Goal: Information Seeking & Learning: Learn about a topic

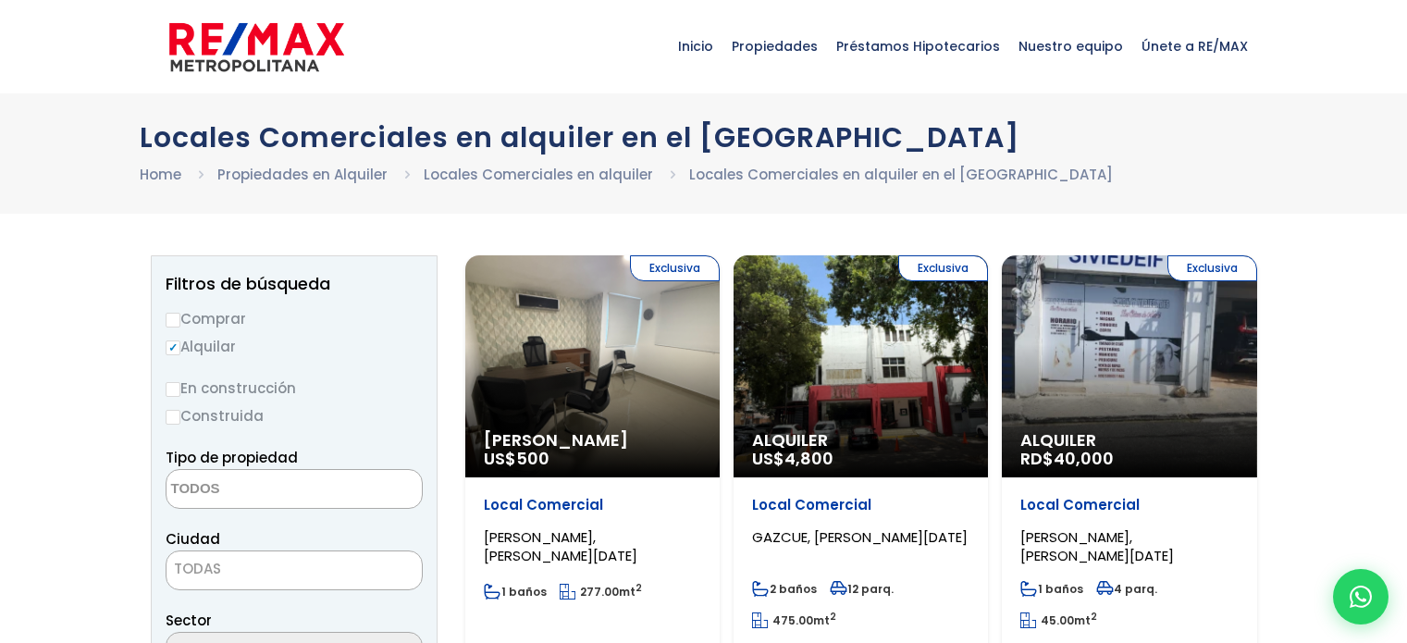
select select
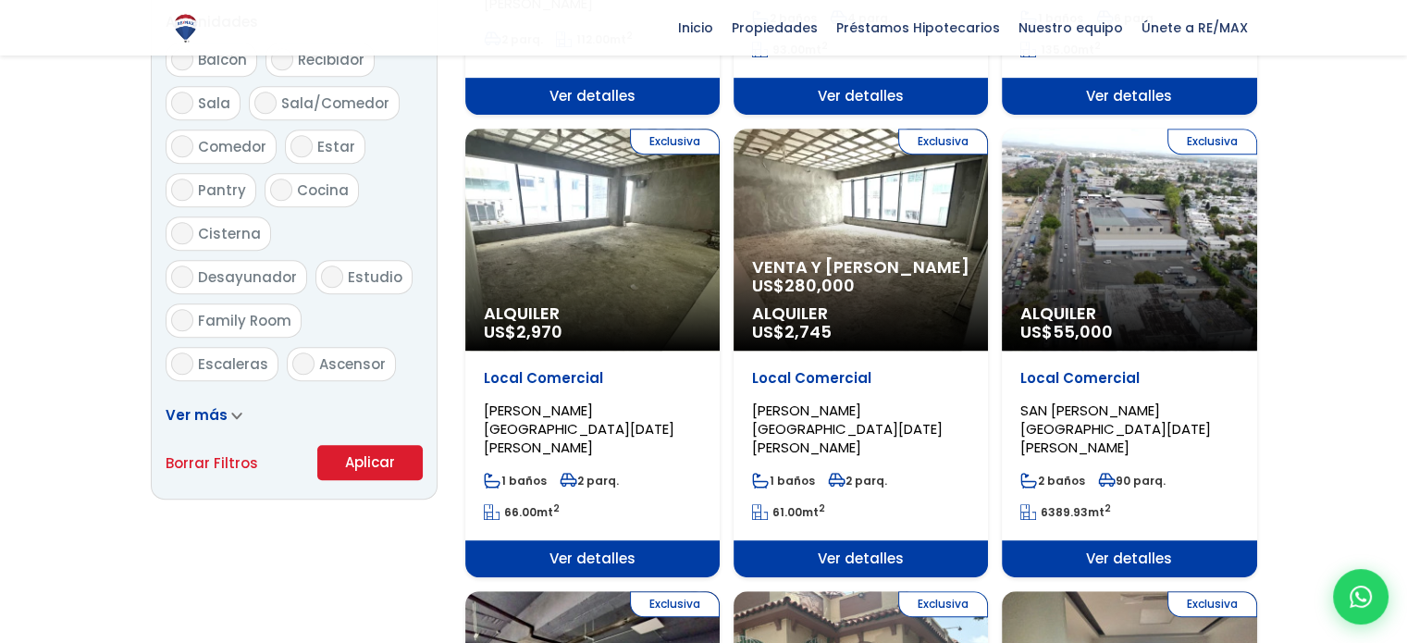
scroll to position [1018, 0]
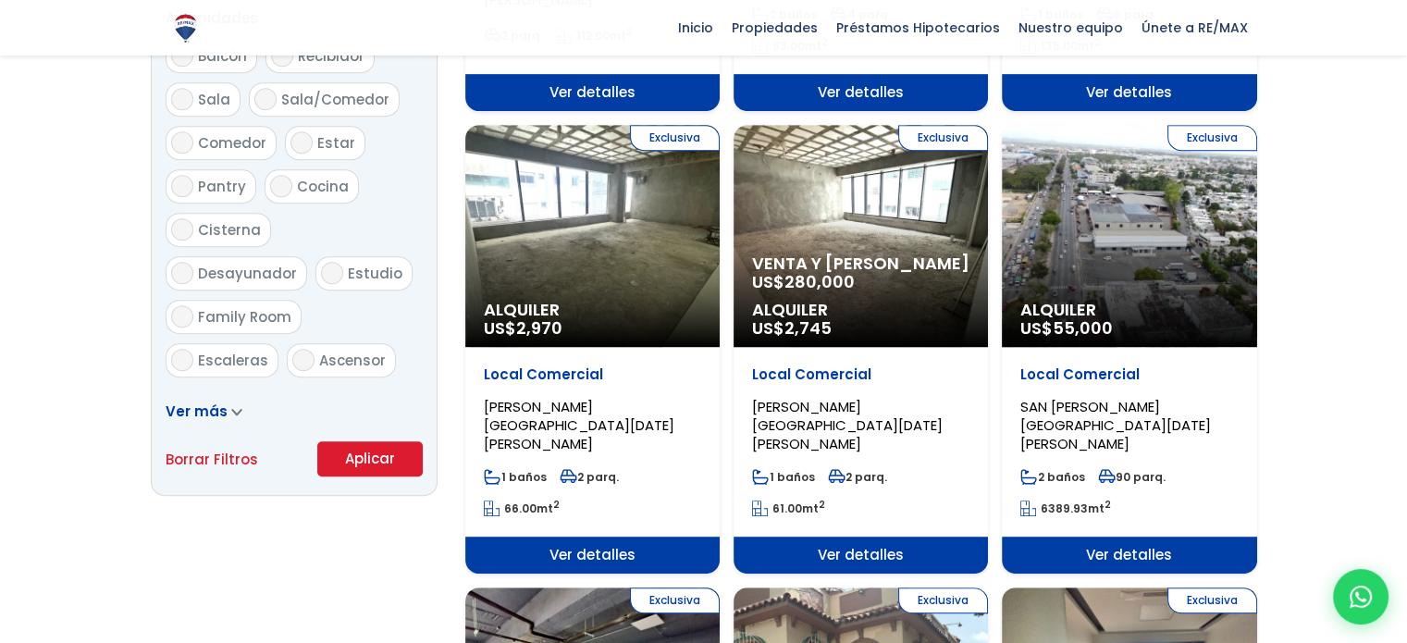
click at [189, 402] on span "Ver más" at bounding box center [197, 411] width 62 height 19
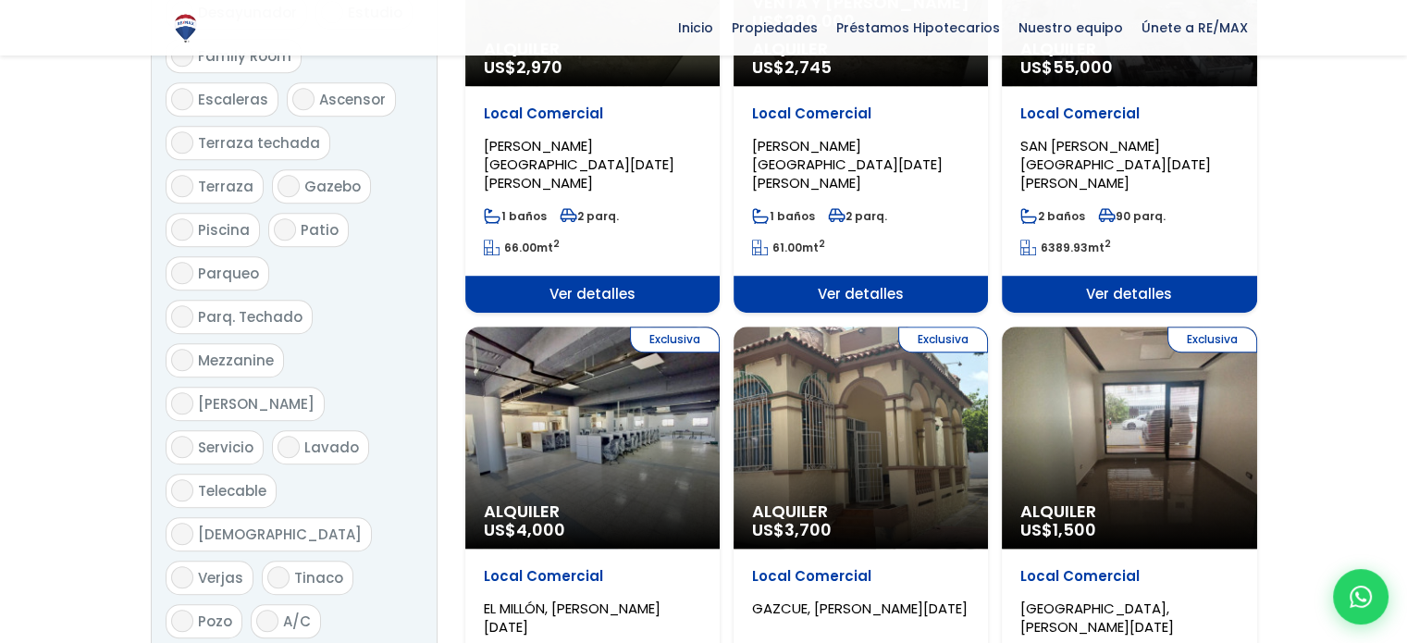
scroll to position [1480, 0]
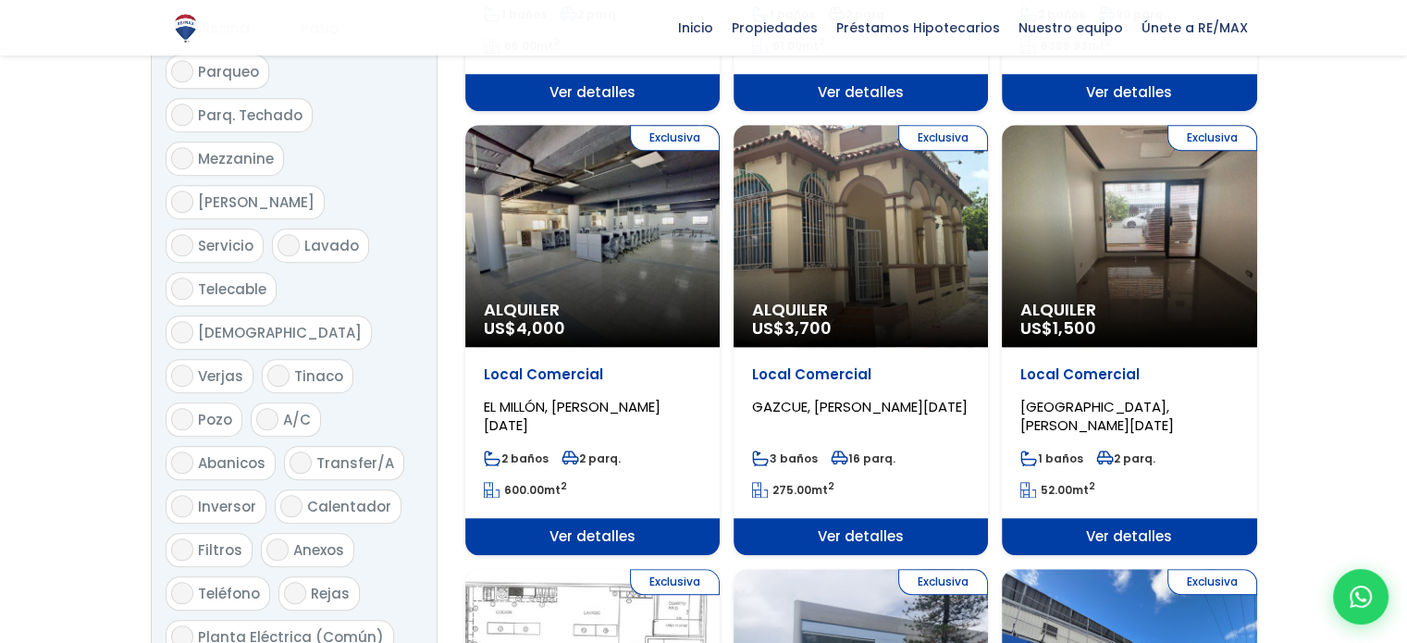
click at [1120, 233] on div "Exclusiva Alquiler US$ 1,500" at bounding box center [1129, 236] width 254 height 222
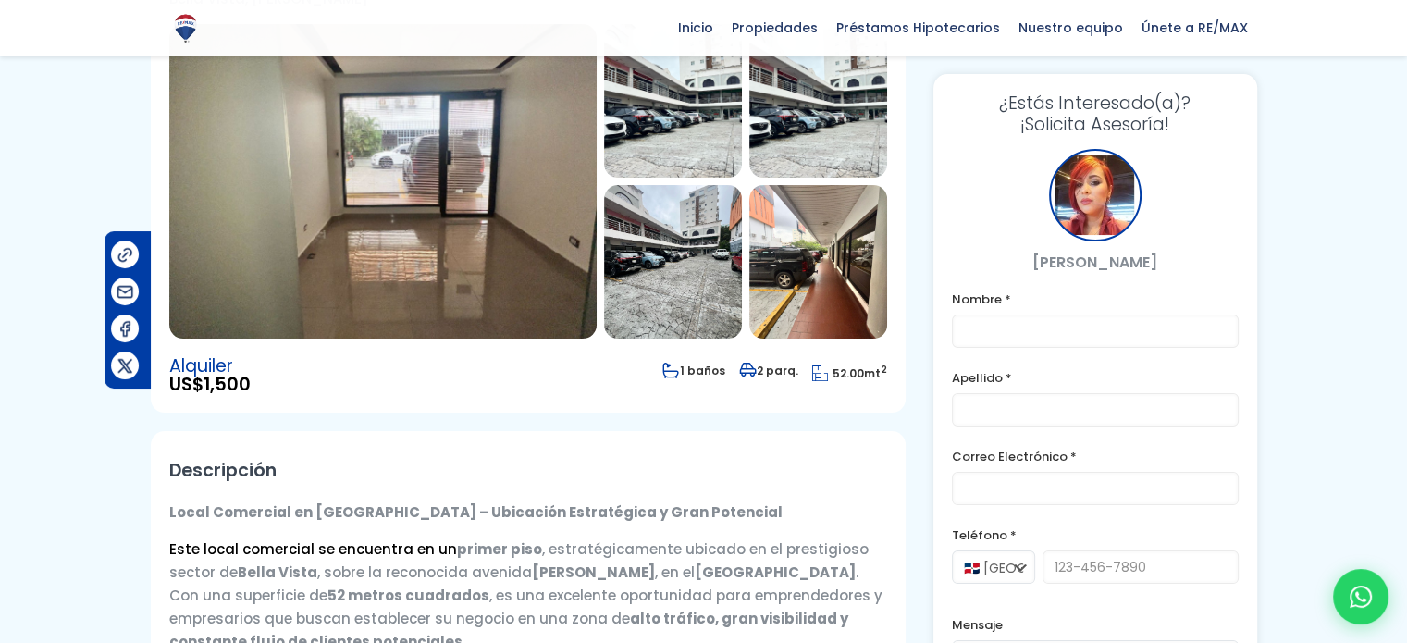
scroll to position [185, 0]
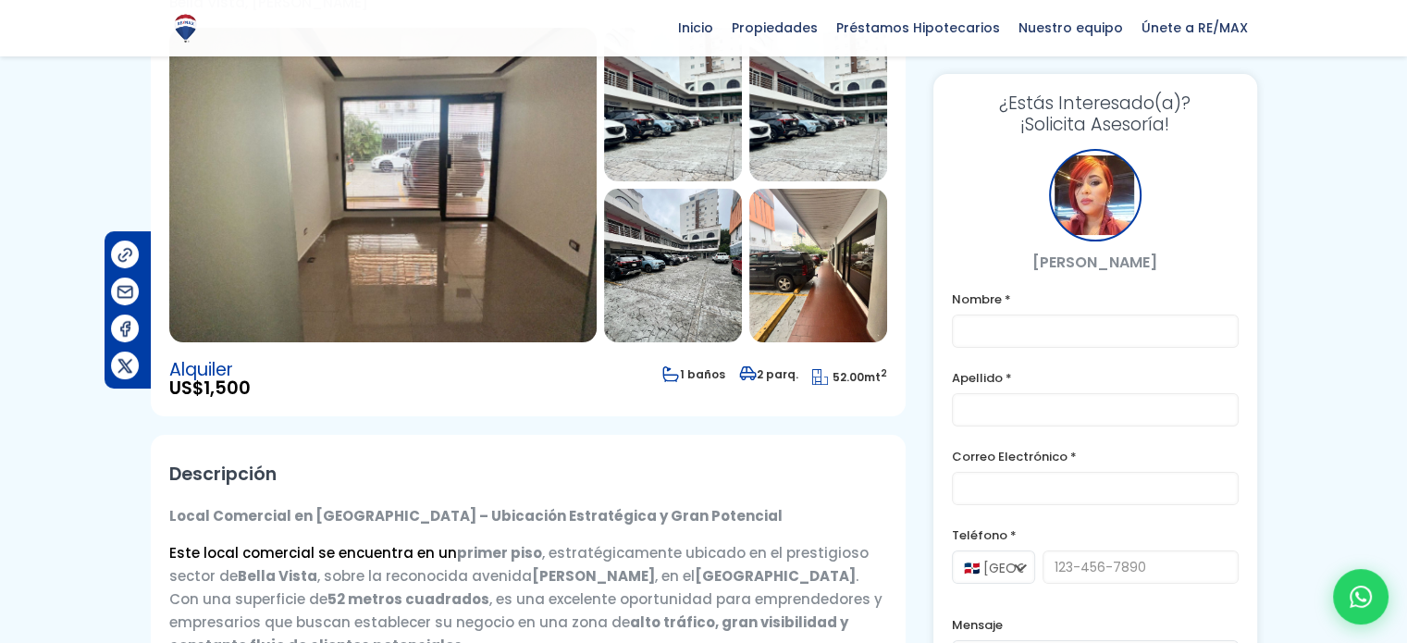
click at [496, 258] on img at bounding box center [382, 185] width 427 height 315
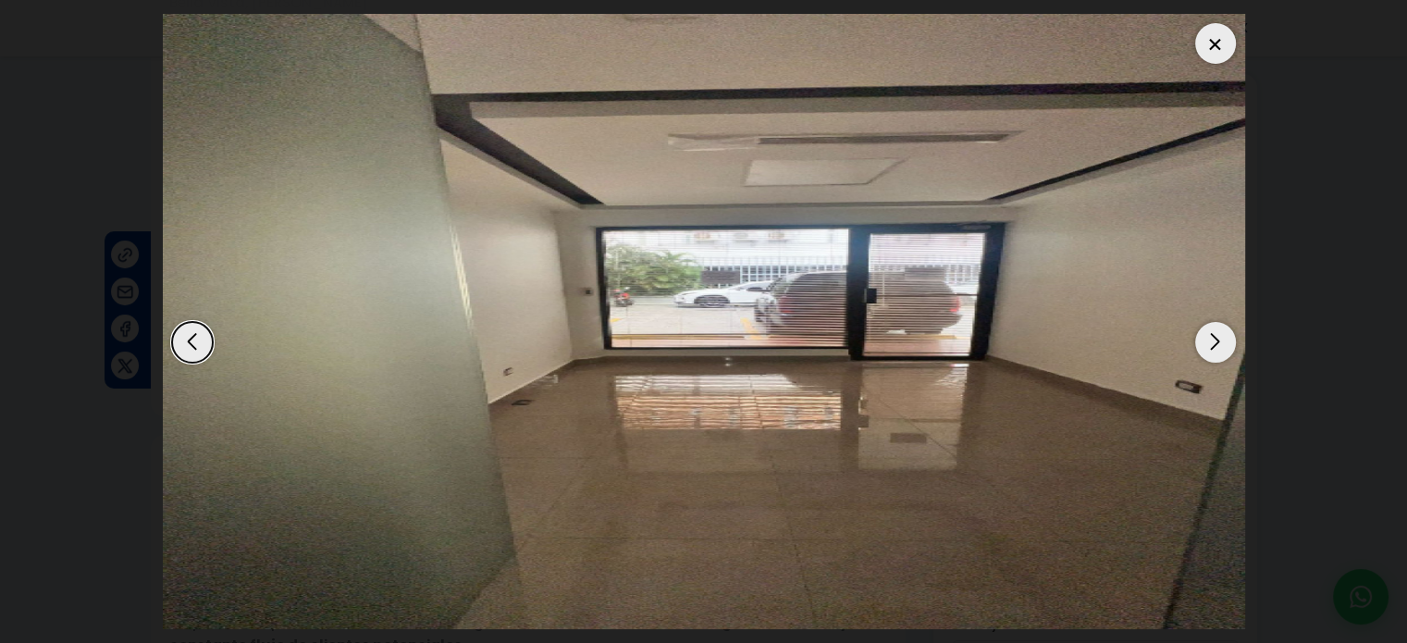
click at [1229, 340] on div "Next slide" at bounding box center [1215, 342] width 41 height 41
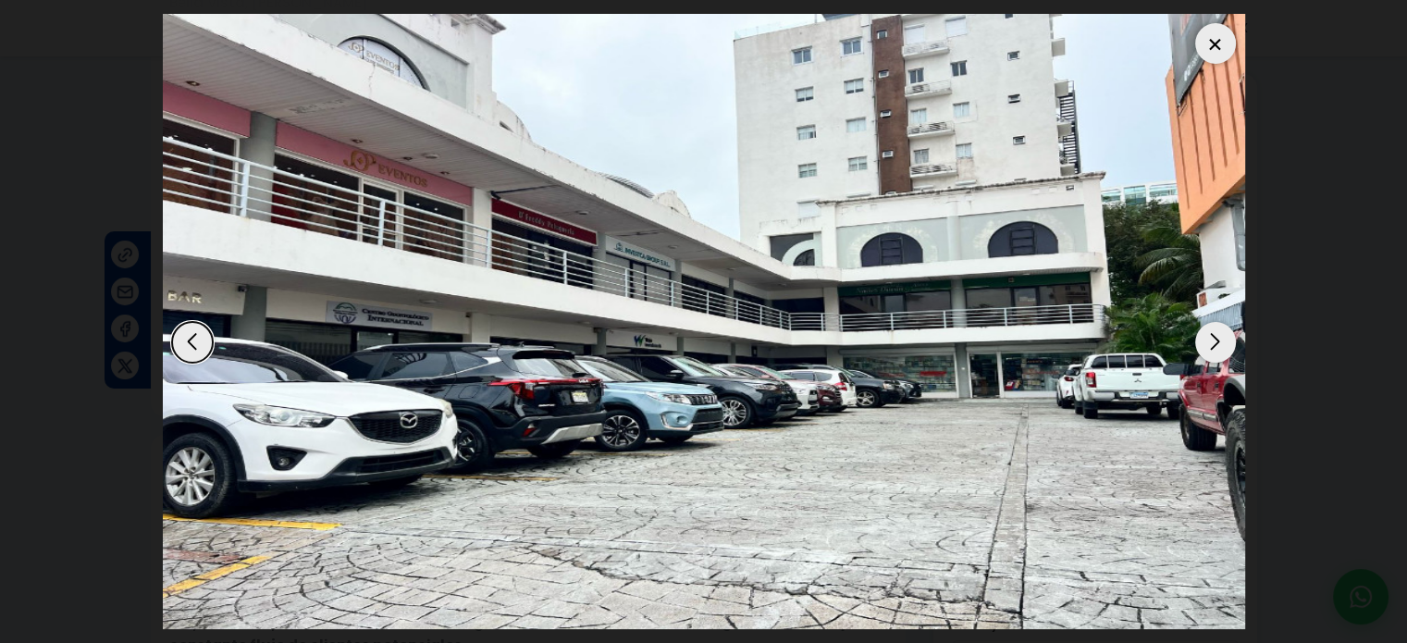
click at [1229, 340] on div "Next slide" at bounding box center [1215, 342] width 41 height 41
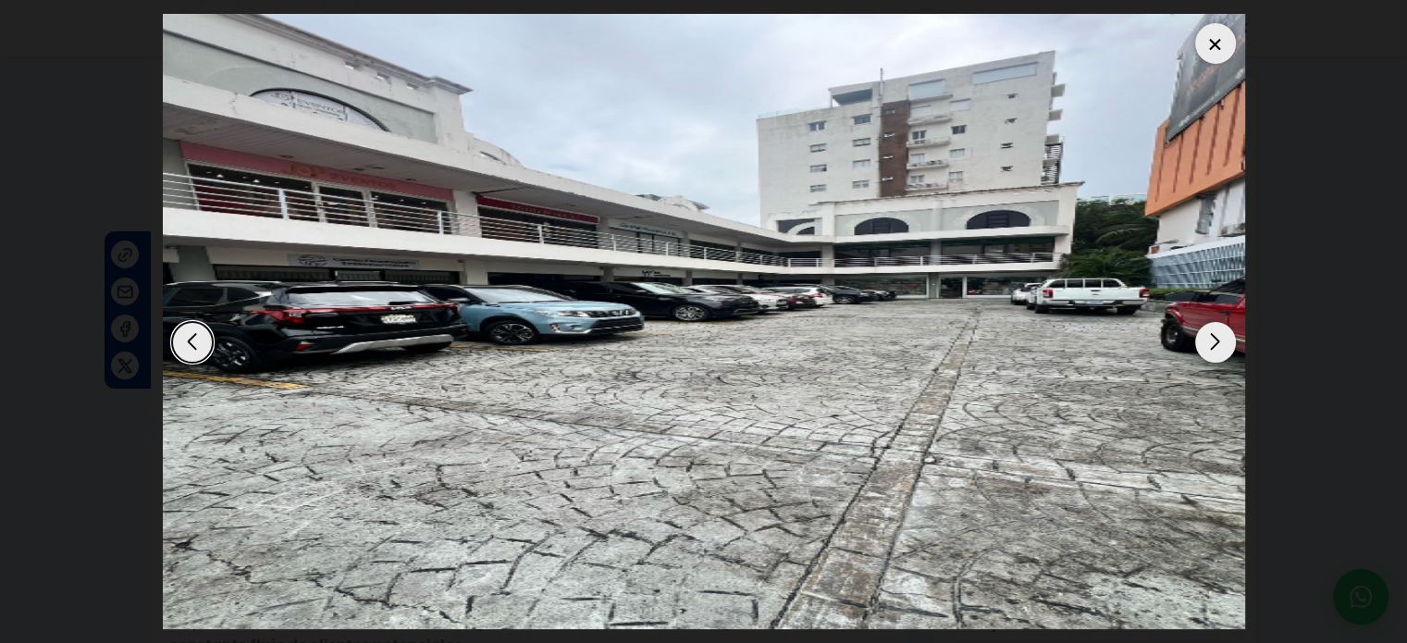
click at [1229, 340] on div "Next slide" at bounding box center [1215, 342] width 41 height 41
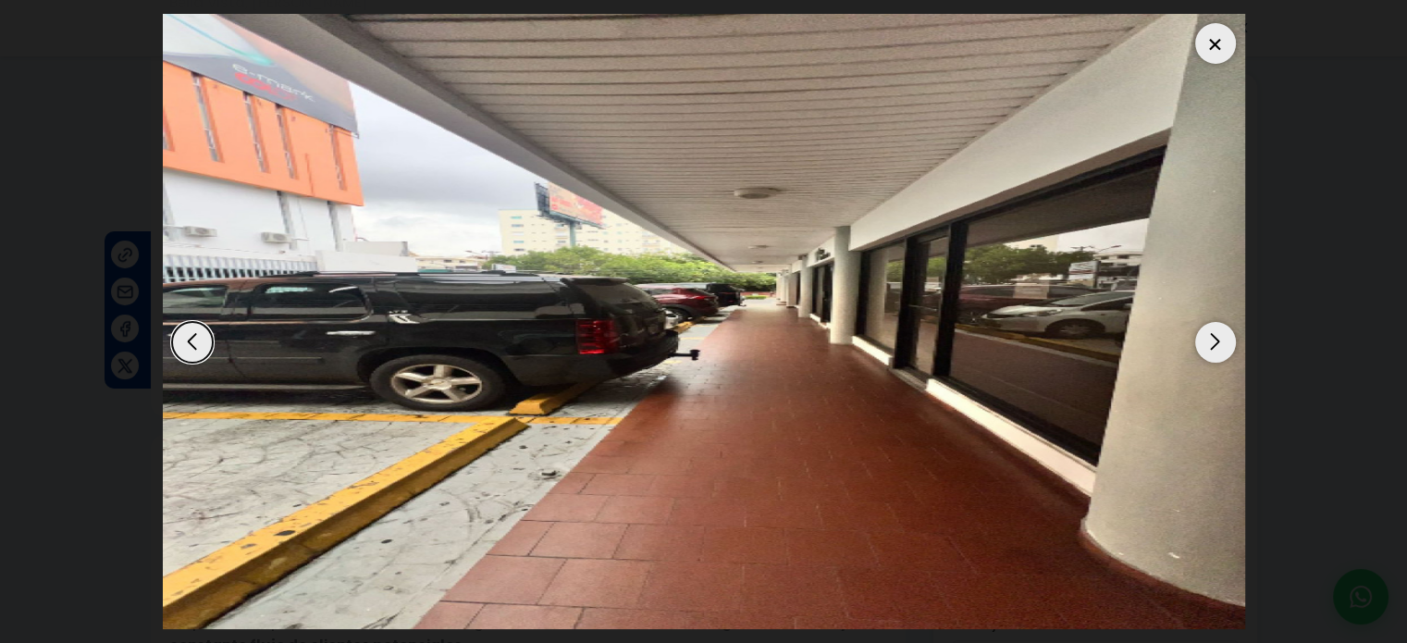
click at [1229, 340] on div "Next slide" at bounding box center [1215, 342] width 41 height 41
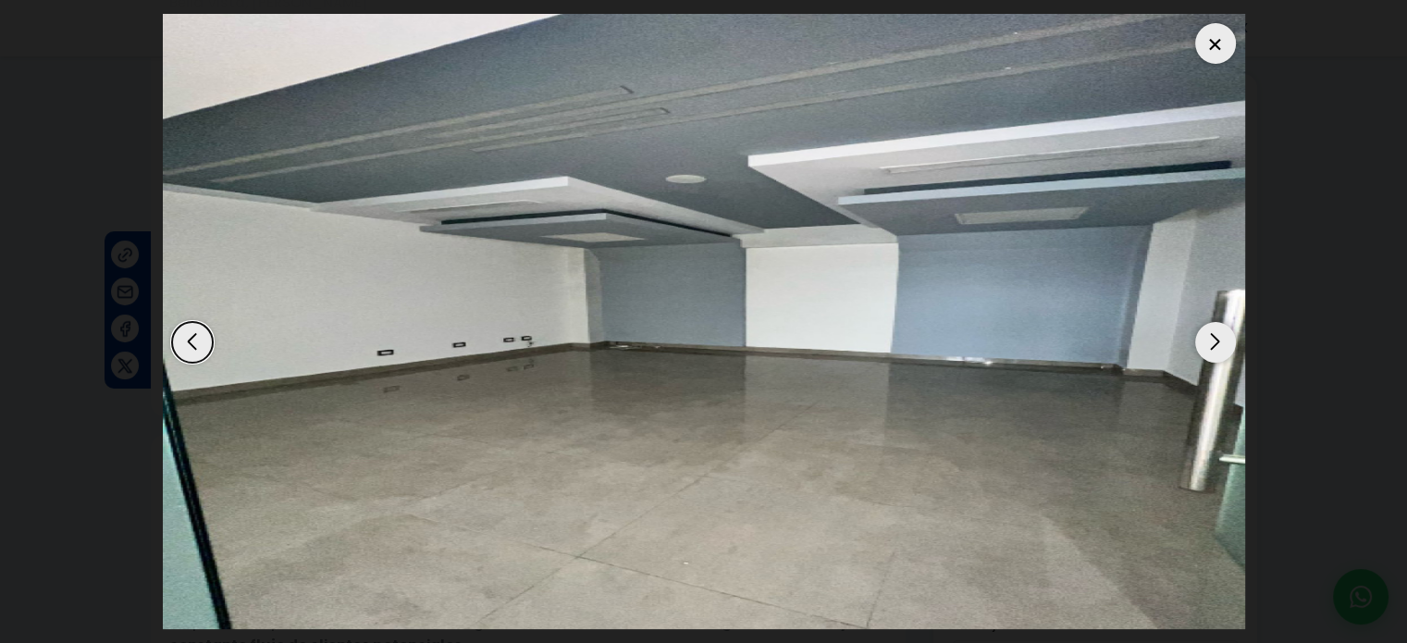
click at [1229, 340] on div "Next slide" at bounding box center [1215, 342] width 41 height 41
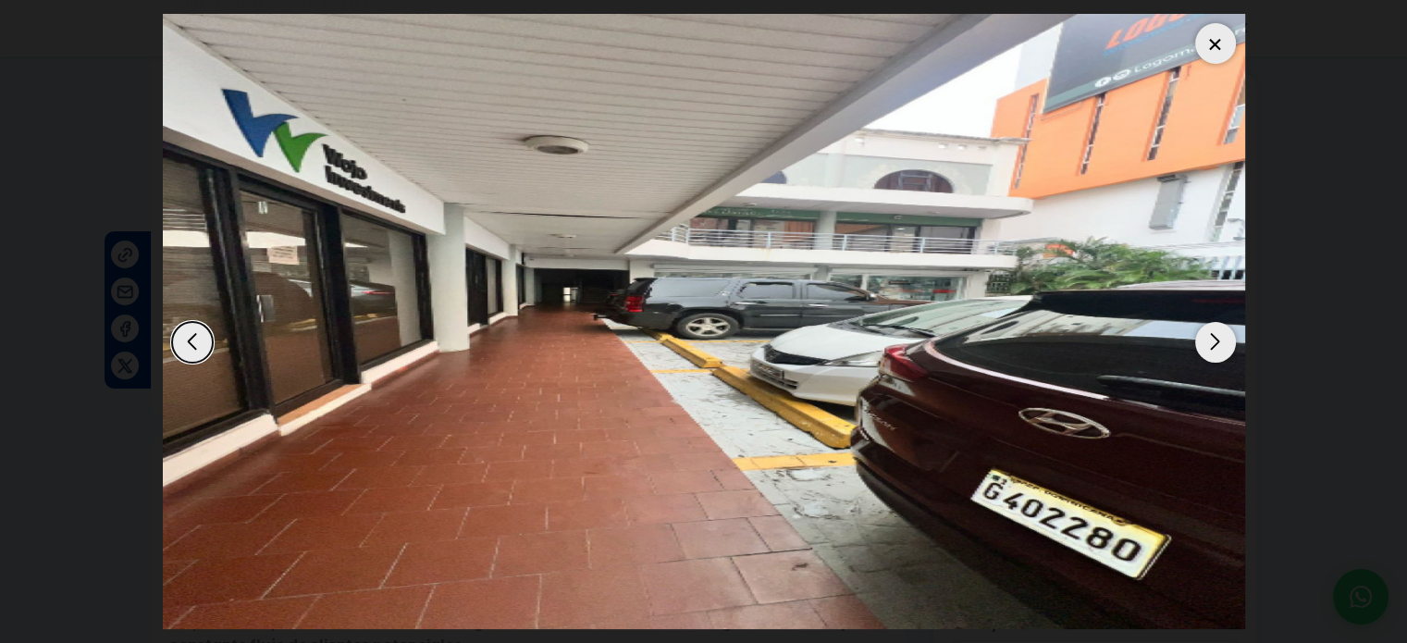
click at [1229, 340] on div "Next slide" at bounding box center [1215, 342] width 41 height 41
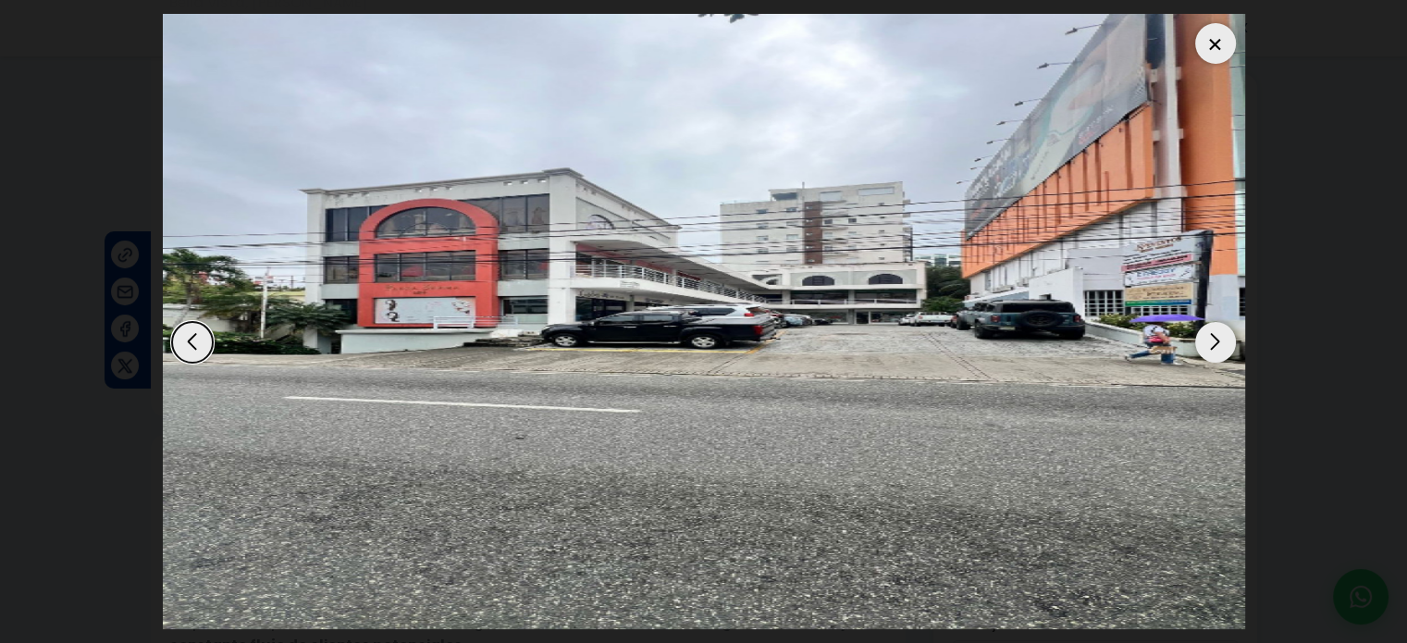
click at [1225, 344] on div "Next slide" at bounding box center [1215, 342] width 41 height 41
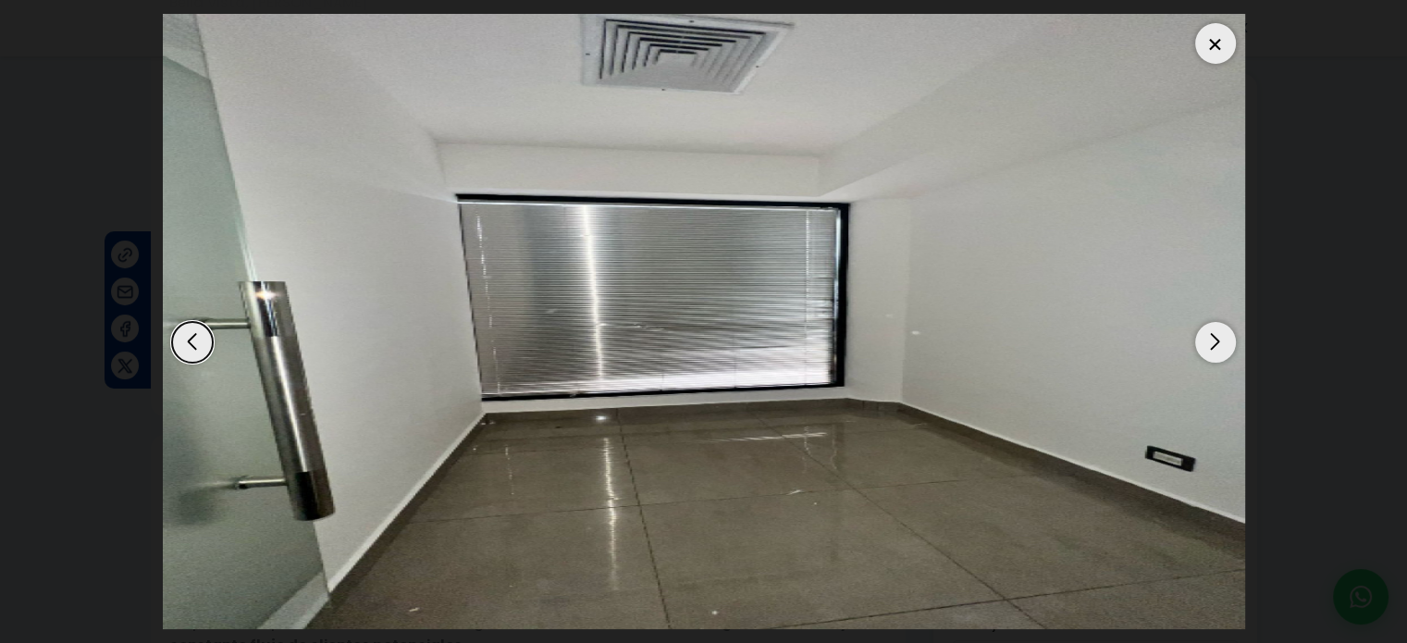
click at [1224, 40] on div at bounding box center [1215, 43] width 41 height 41
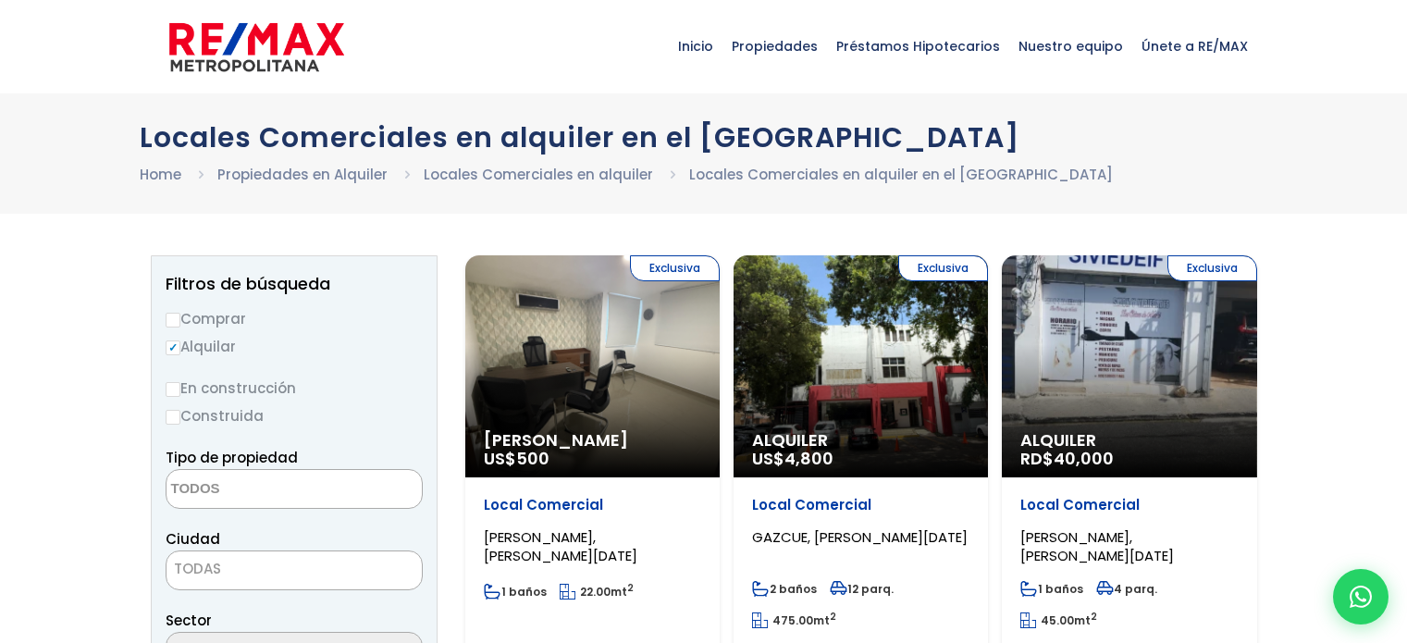
select select
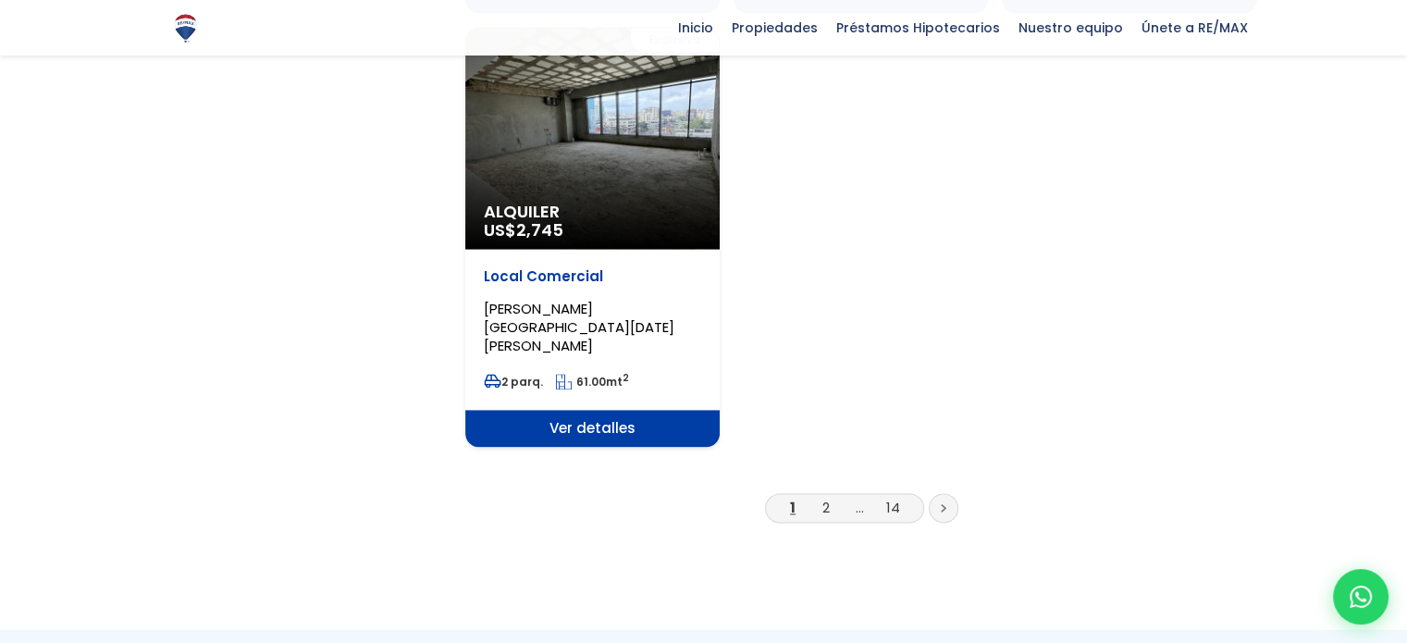
scroll to position [2498, 0]
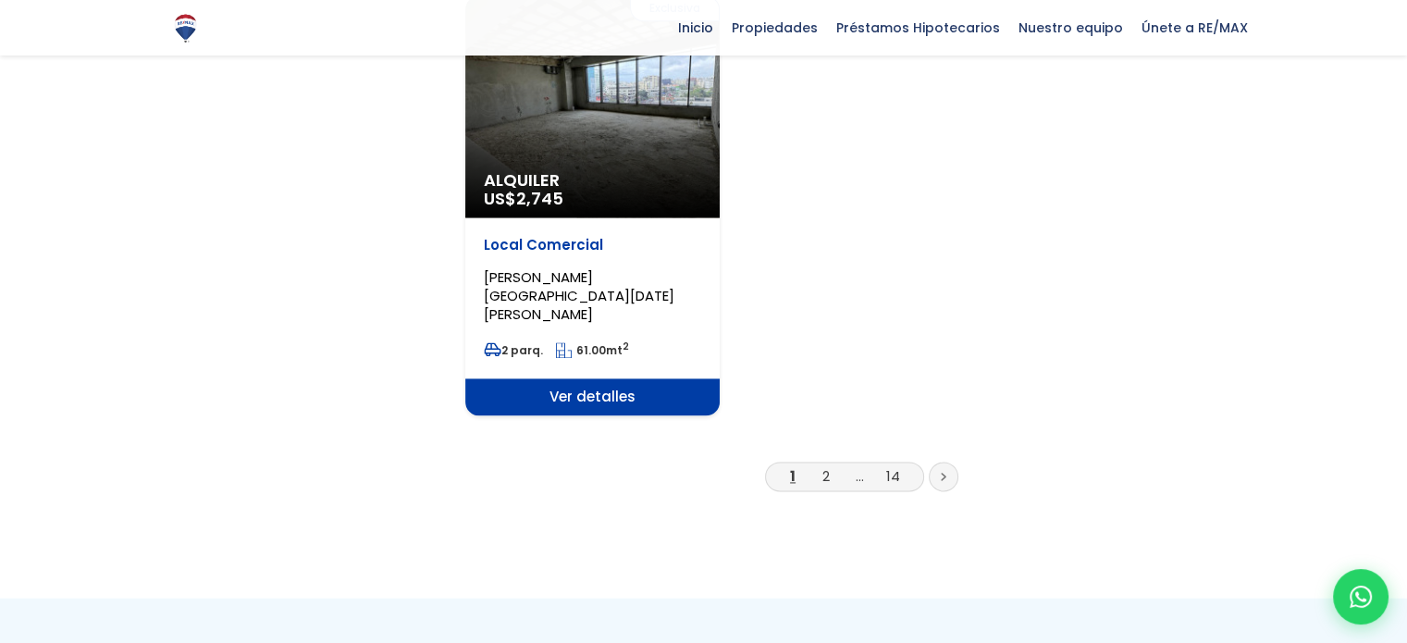
click at [824, 464] on li "2" at bounding box center [826, 475] width 30 height 23
click at [827, 466] on link "2" at bounding box center [825, 475] width 7 height 19
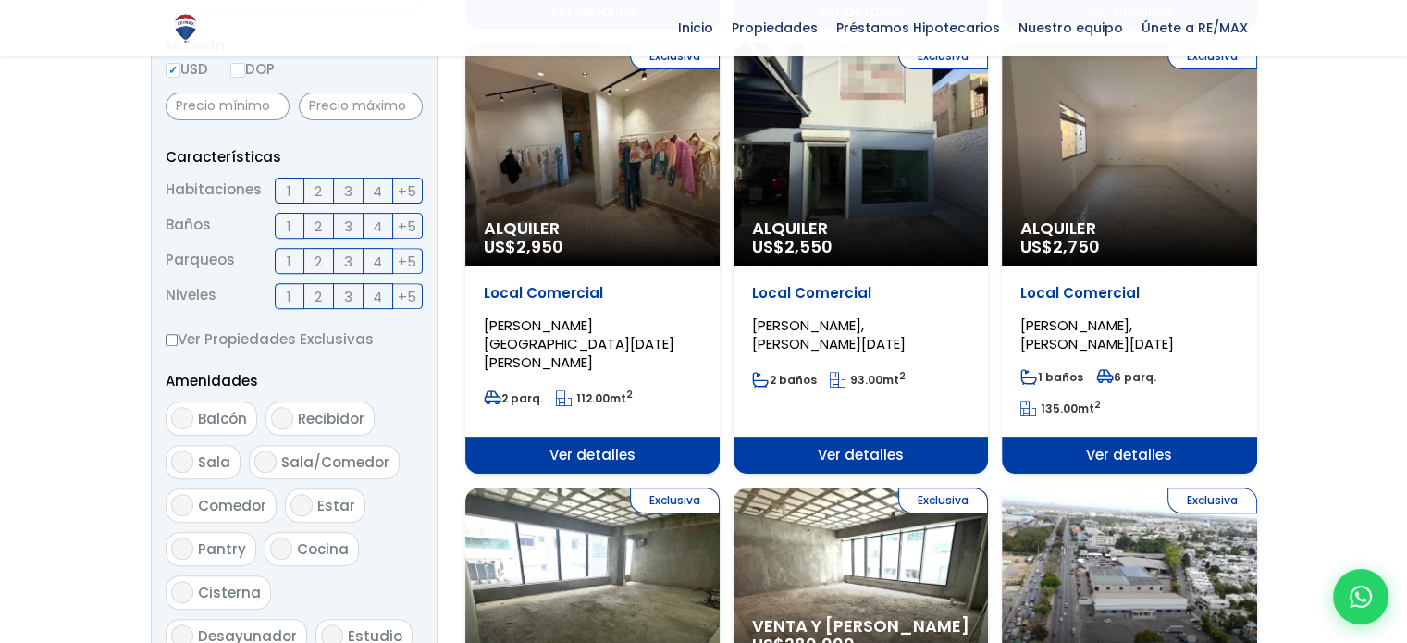
scroll to position [648, 0]
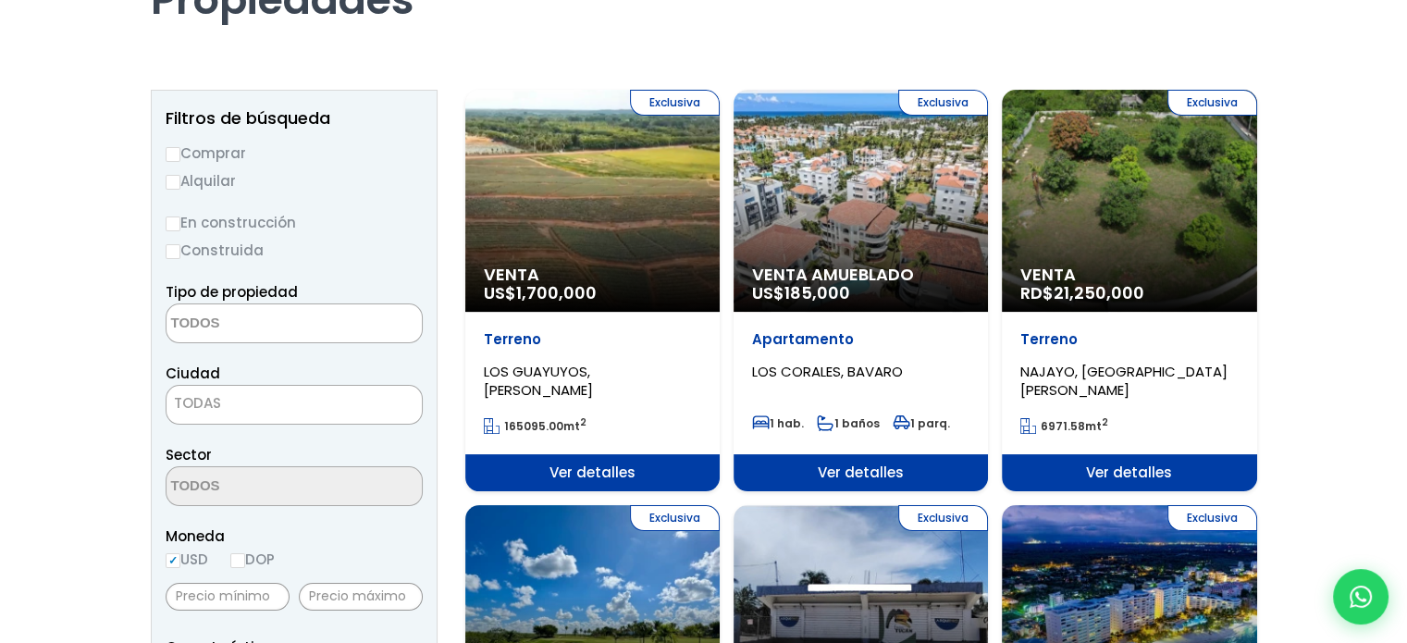
scroll to position [93, 0]
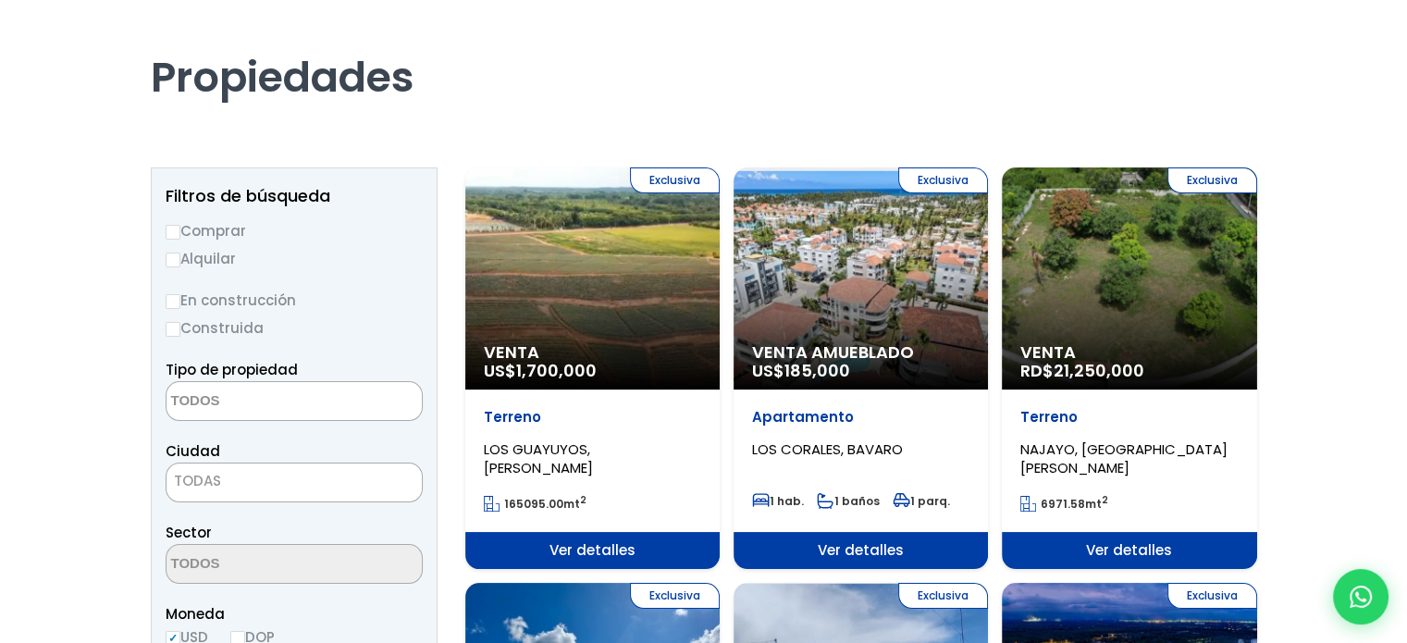
click at [318, 391] on textarea "Search" at bounding box center [256, 402] width 179 height 40
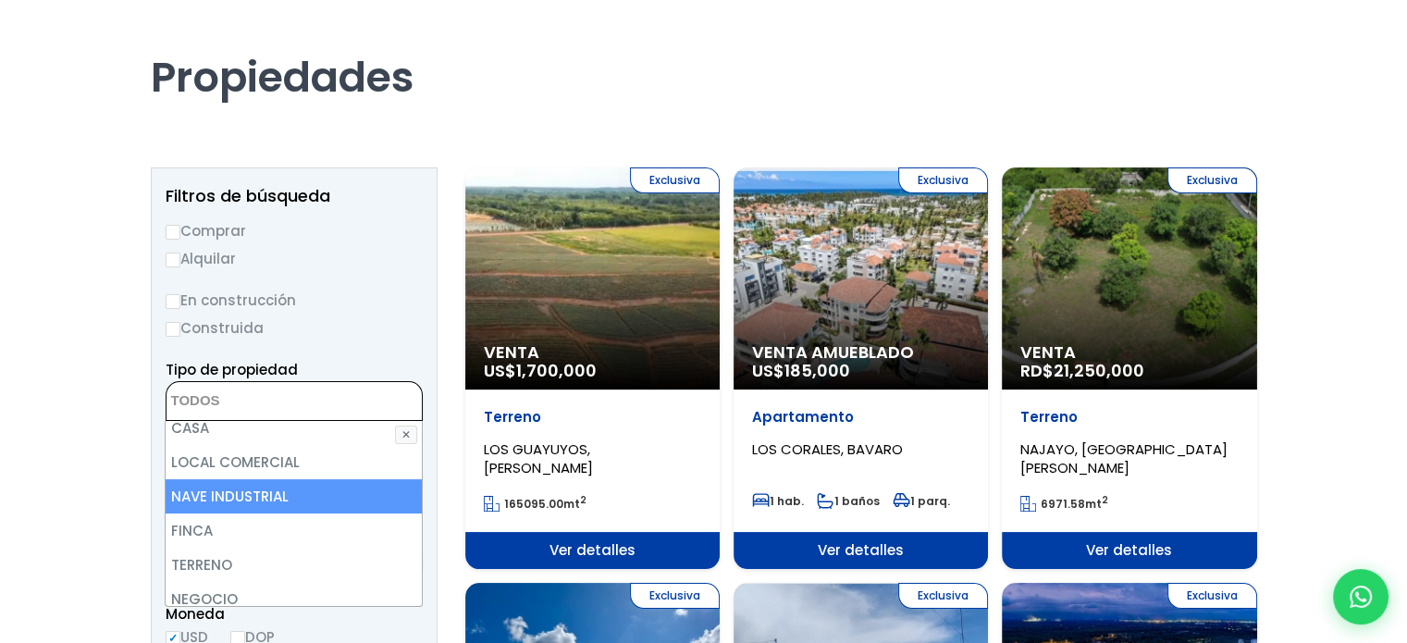
scroll to position [0, 0]
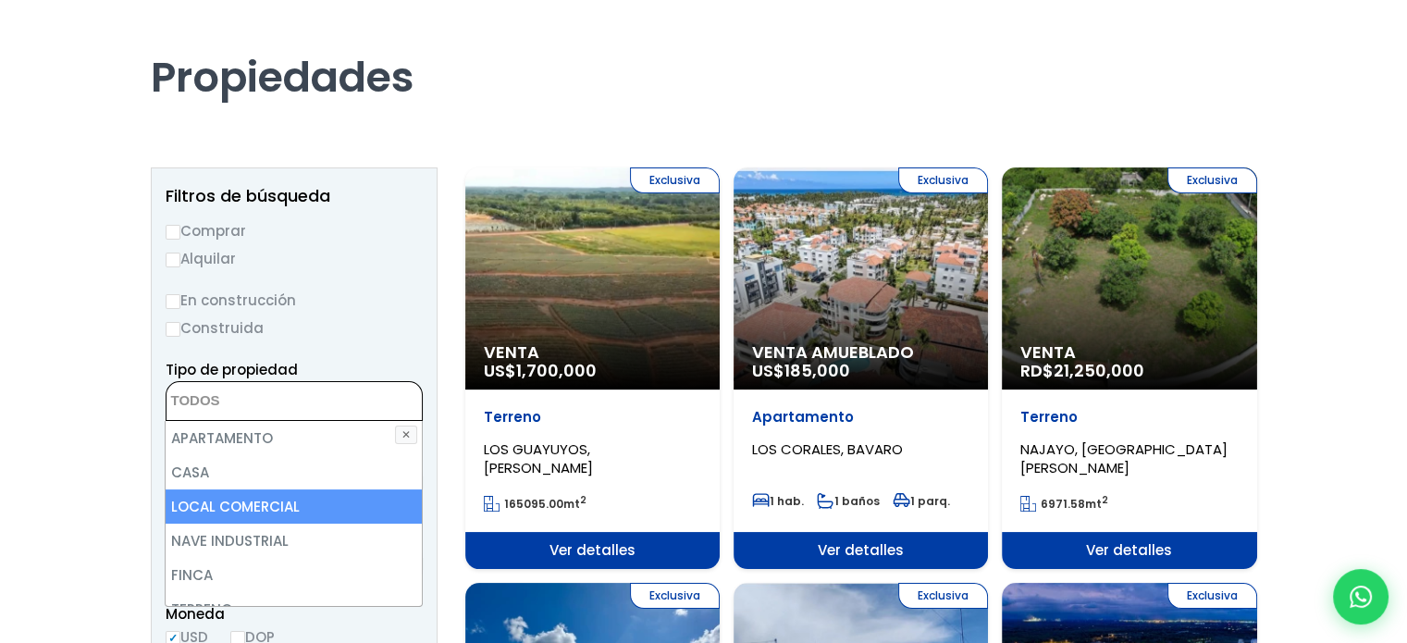
click at [301, 497] on li "LOCAL COMERCIAL" at bounding box center [293, 506] width 255 height 34
select select "comercial+site"
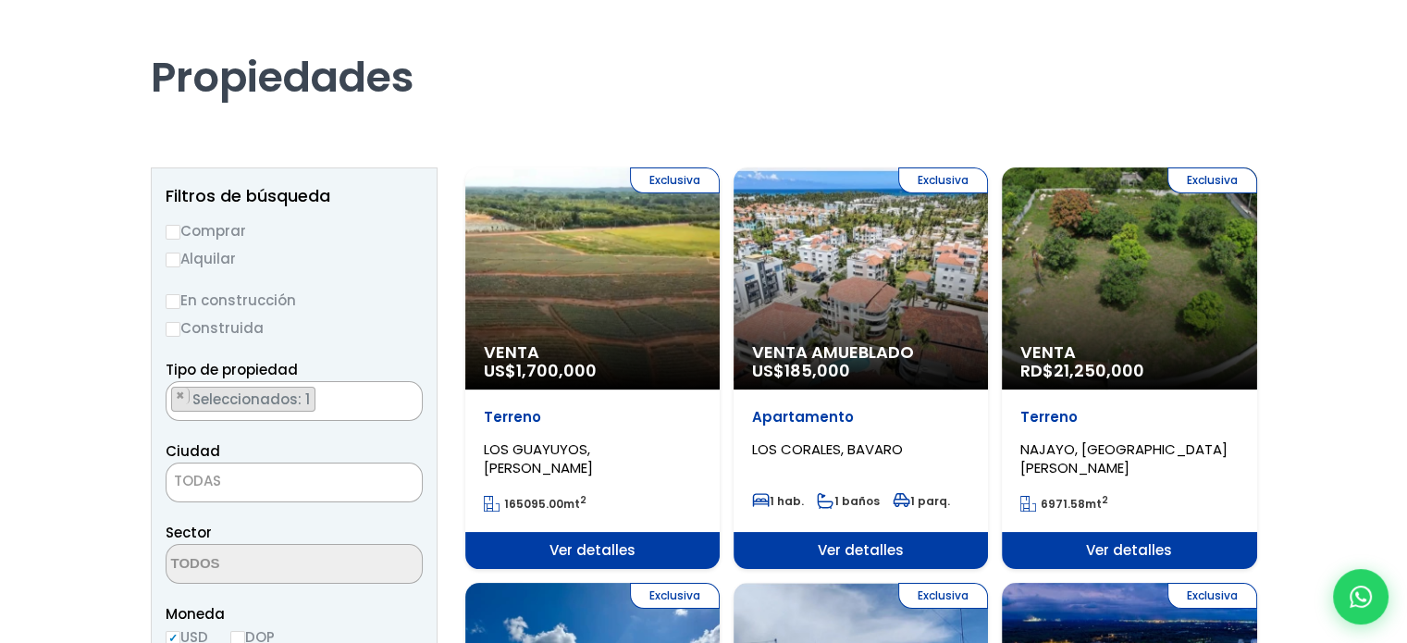
click at [170, 258] on input "Alquilar" at bounding box center [173, 260] width 15 height 15
radio input "true"
click at [282, 489] on span "TODAS" at bounding box center [294, 481] width 255 height 26
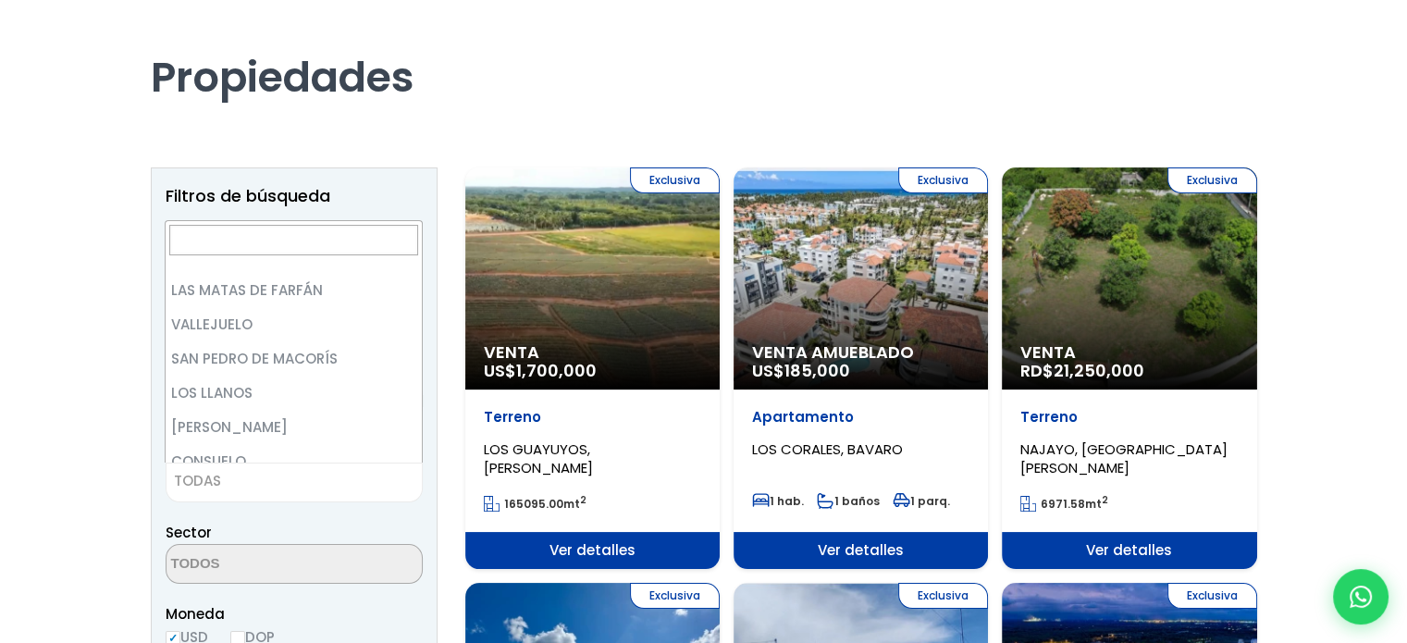
scroll to position [0, 0]
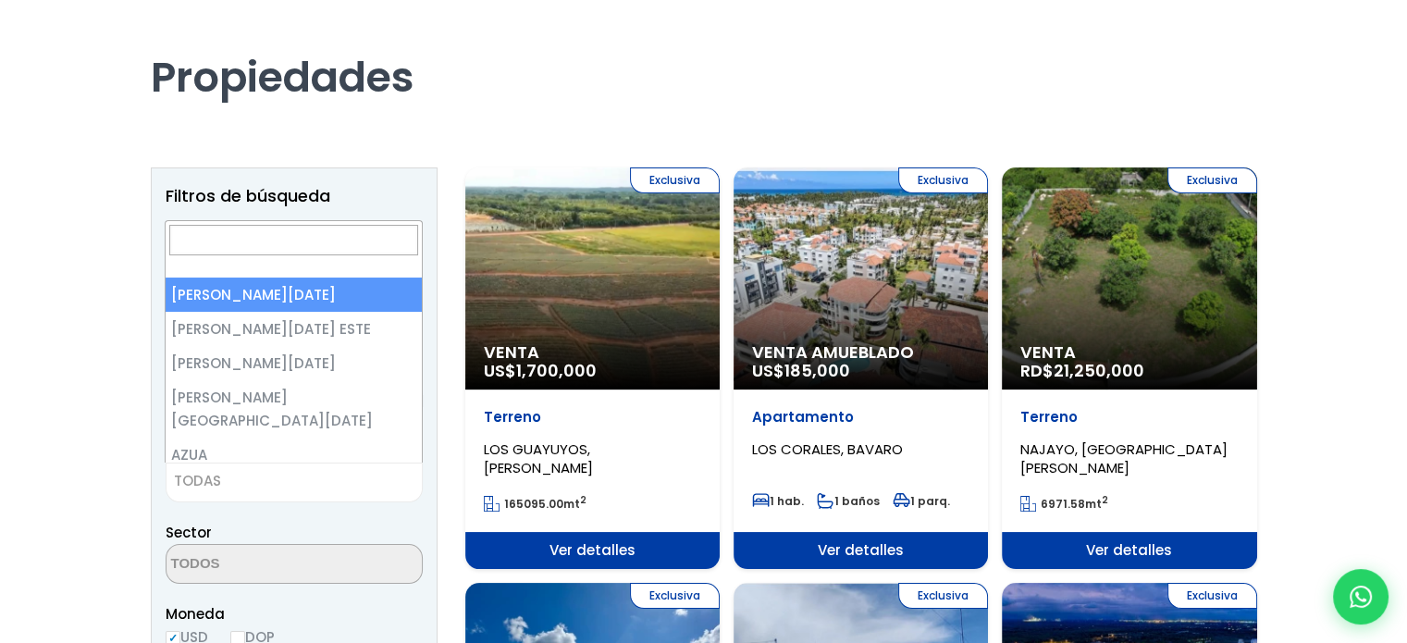
select select "1"
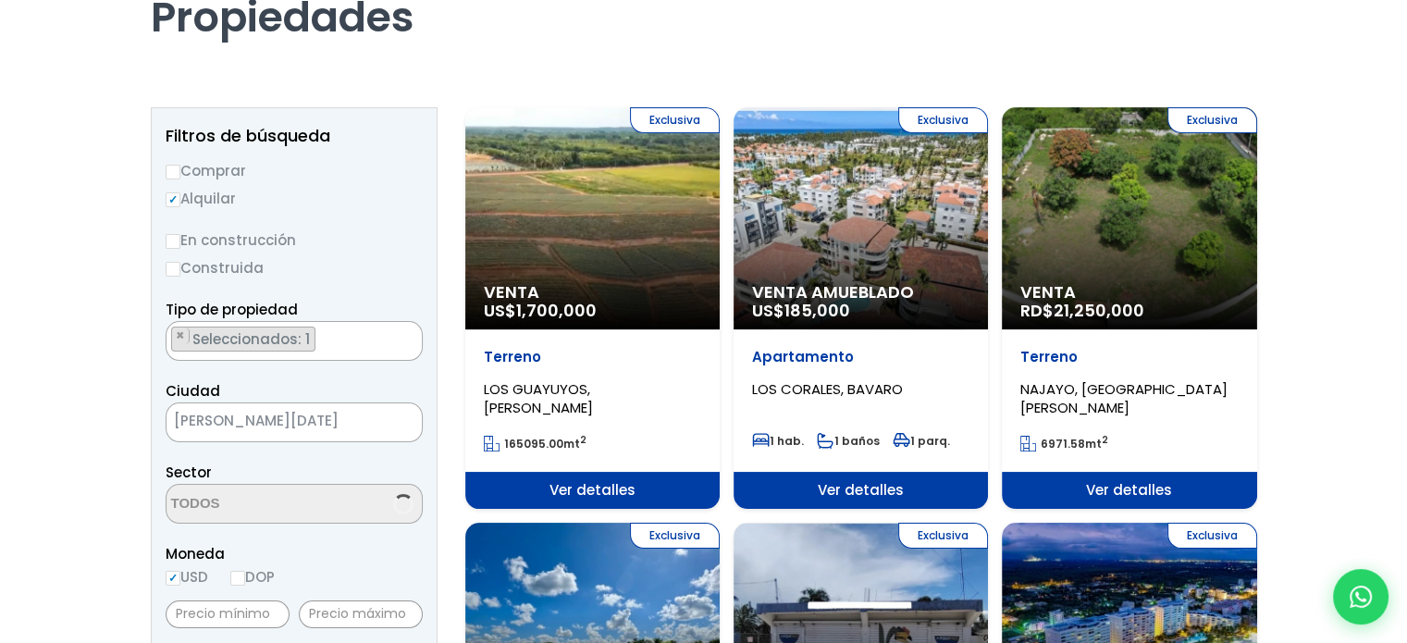
scroll to position [185, 0]
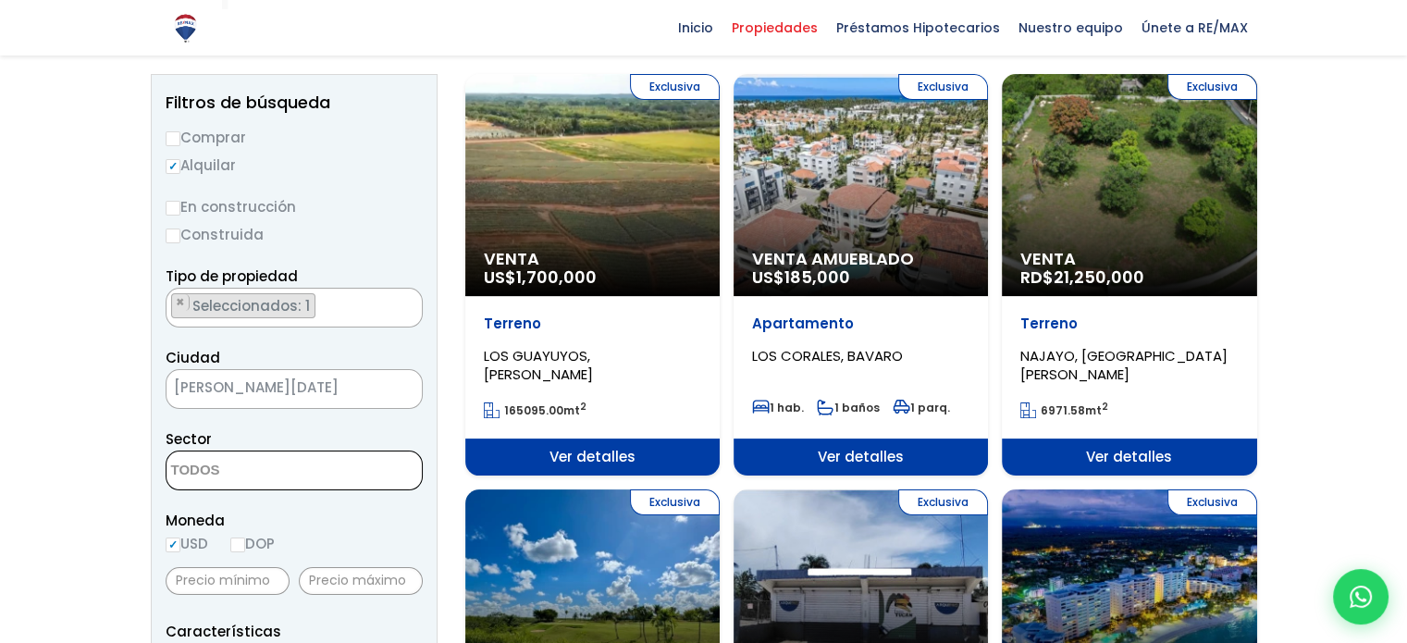
click at [254, 465] on textarea "Search" at bounding box center [256, 471] width 179 height 40
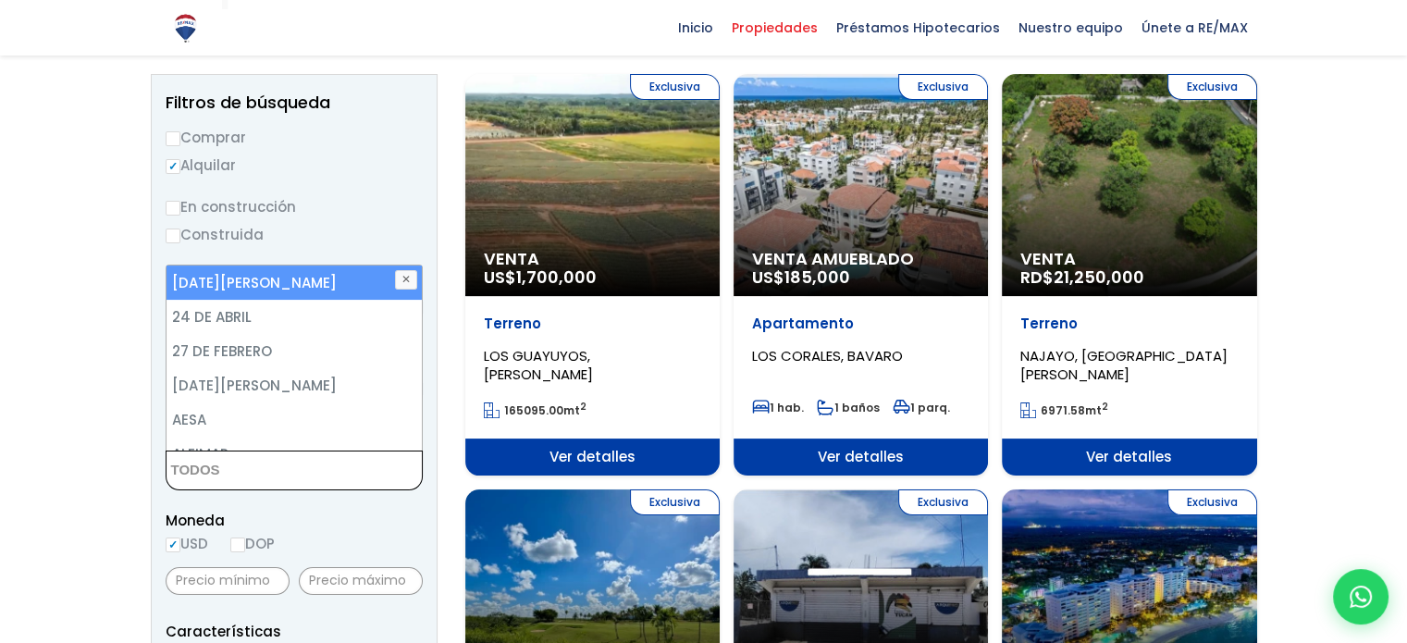
click at [254, 465] on textarea "Search" at bounding box center [256, 471] width 179 height 40
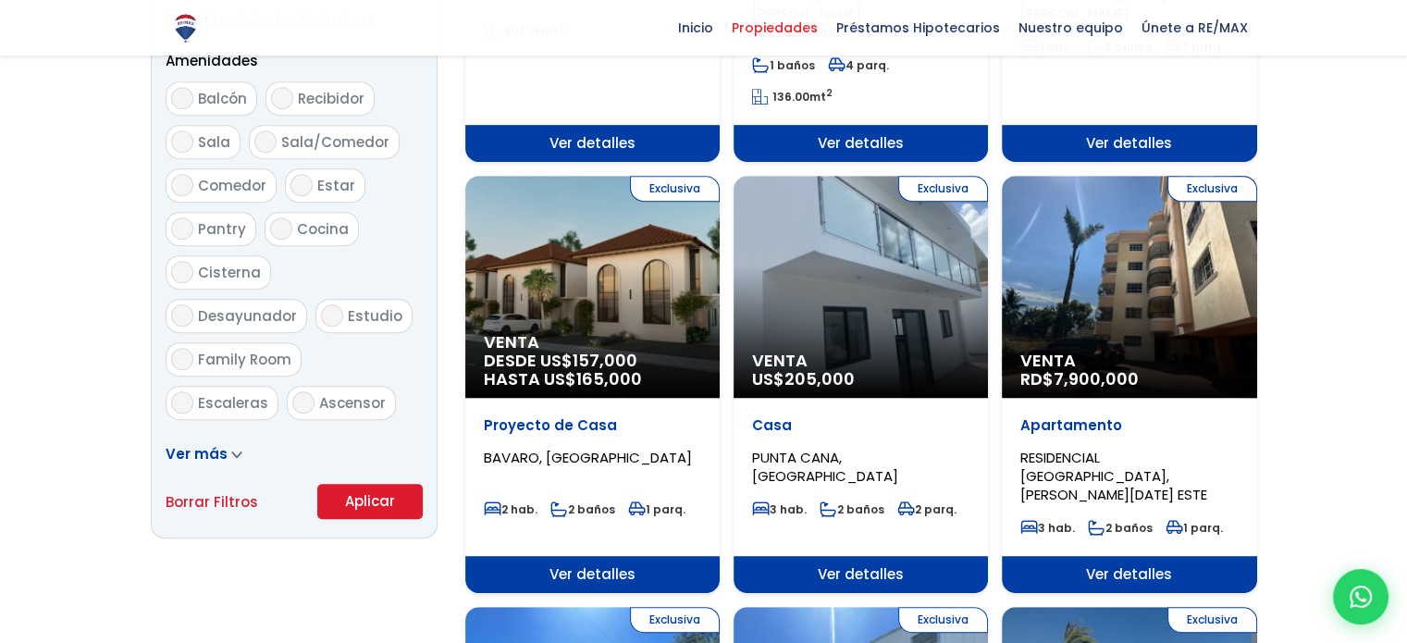
scroll to position [1018, 0]
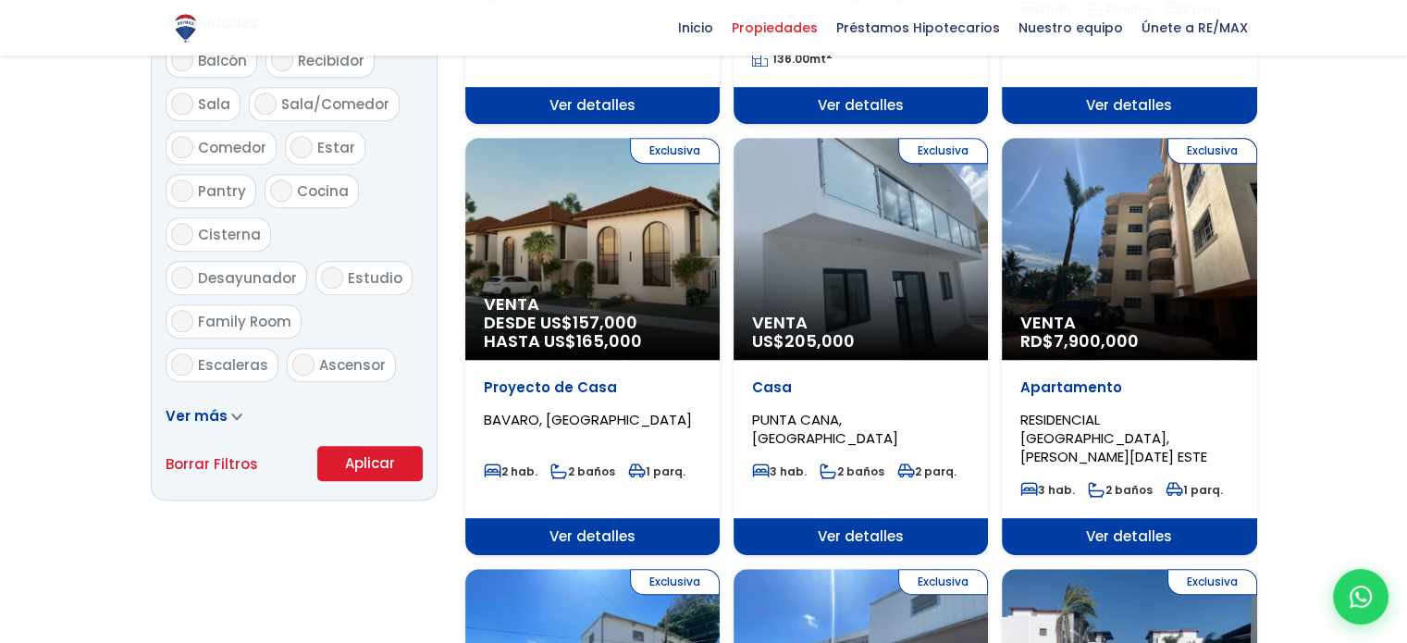
click at [372, 463] on button "Aplicar" at bounding box center [369, 463] width 105 height 35
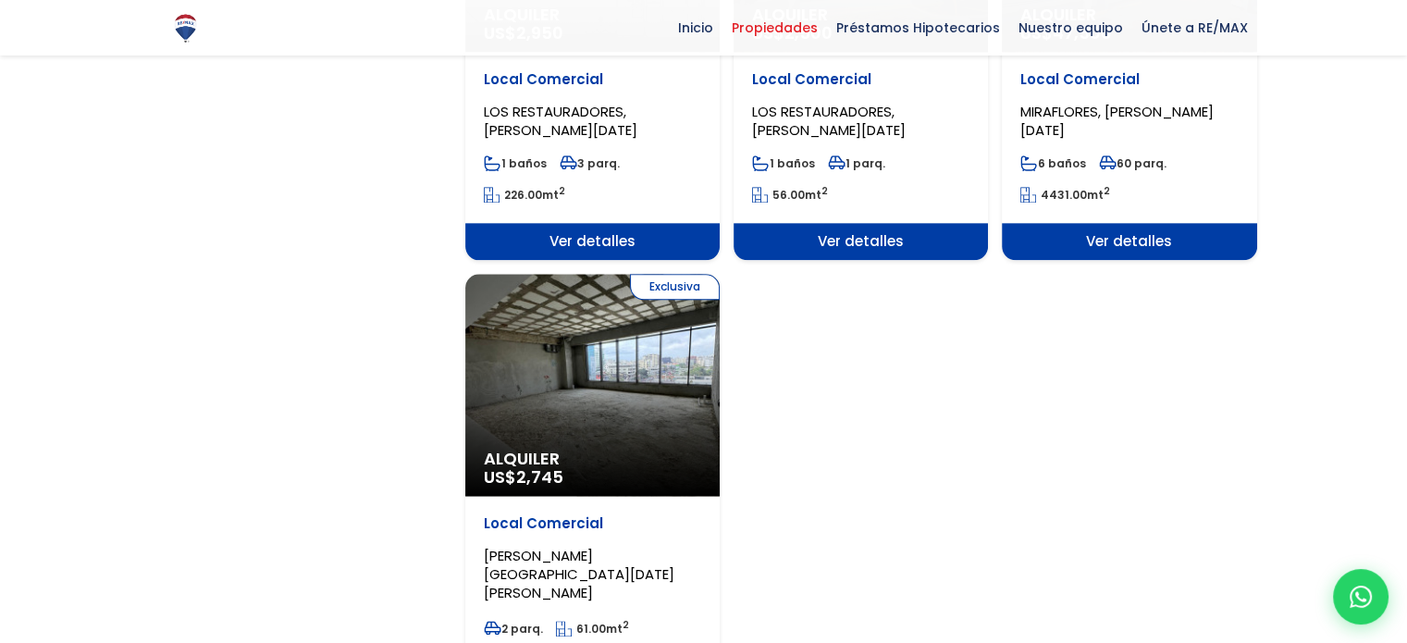
scroll to position [2405, 0]
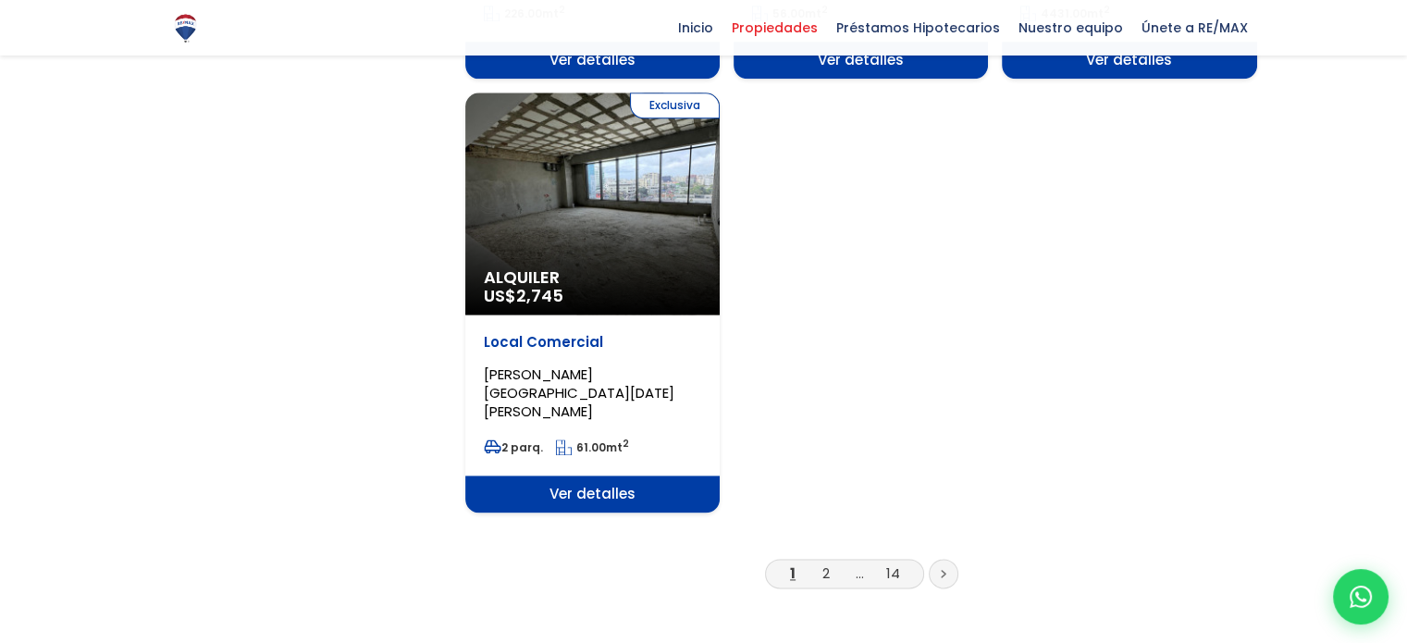
click at [825, 563] on link "2" at bounding box center [825, 572] width 7 height 19
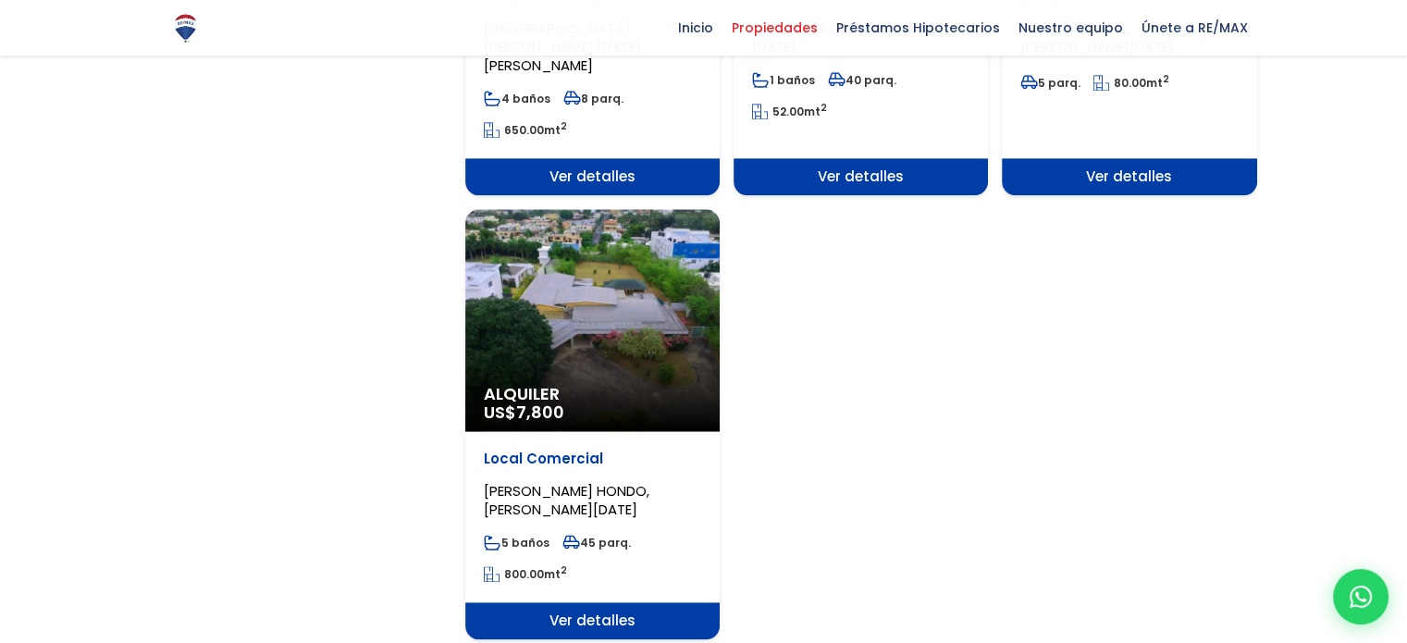
scroll to position [2405, 0]
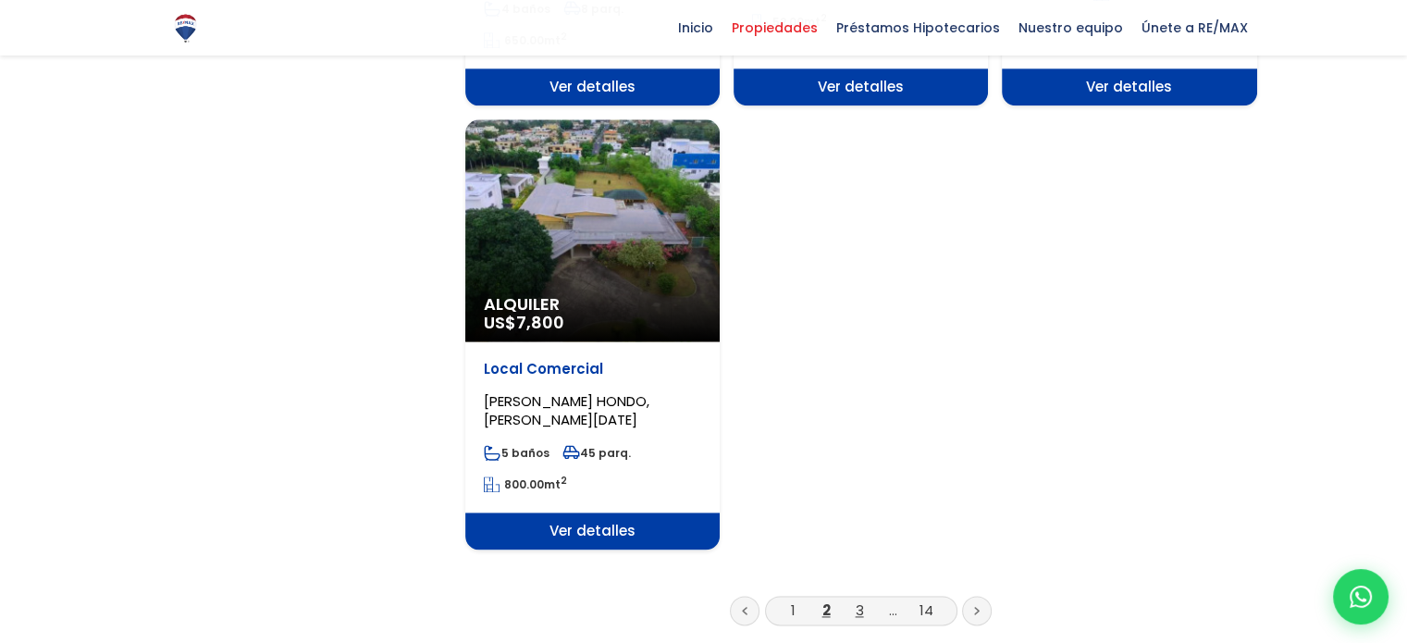
click at [859, 600] on link "3" at bounding box center [860, 609] width 8 height 19
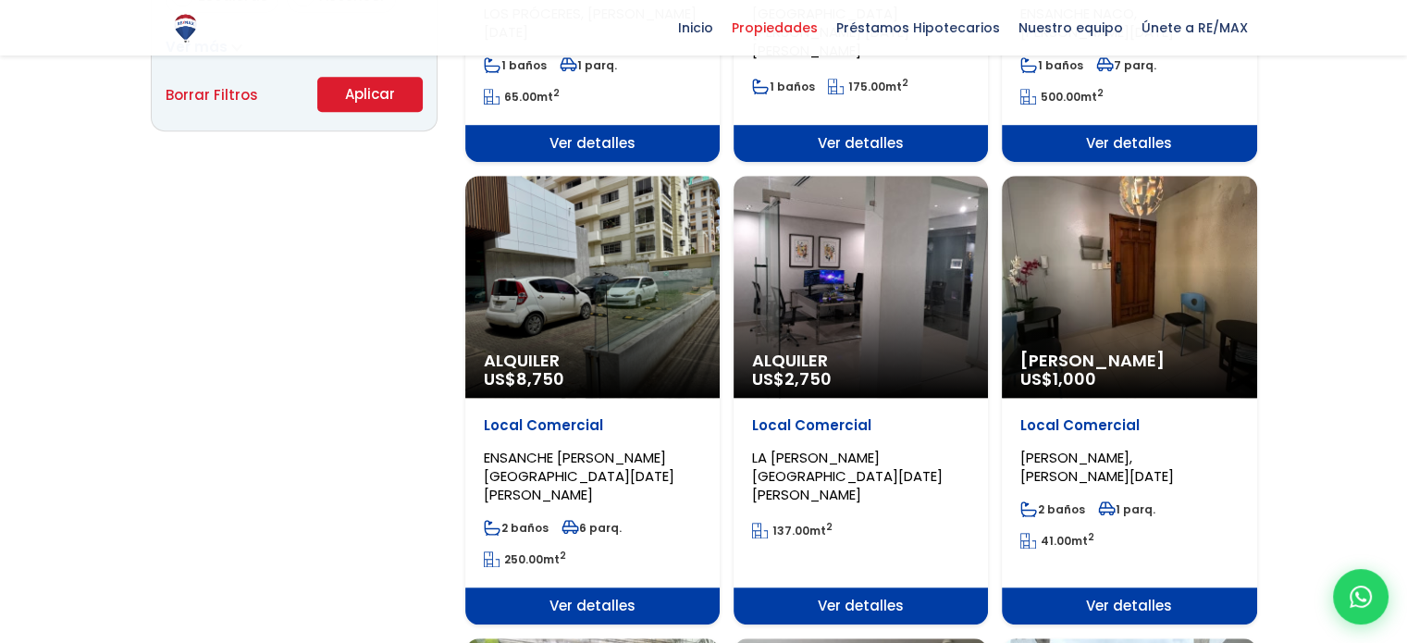
scroll to position [1388, 0]
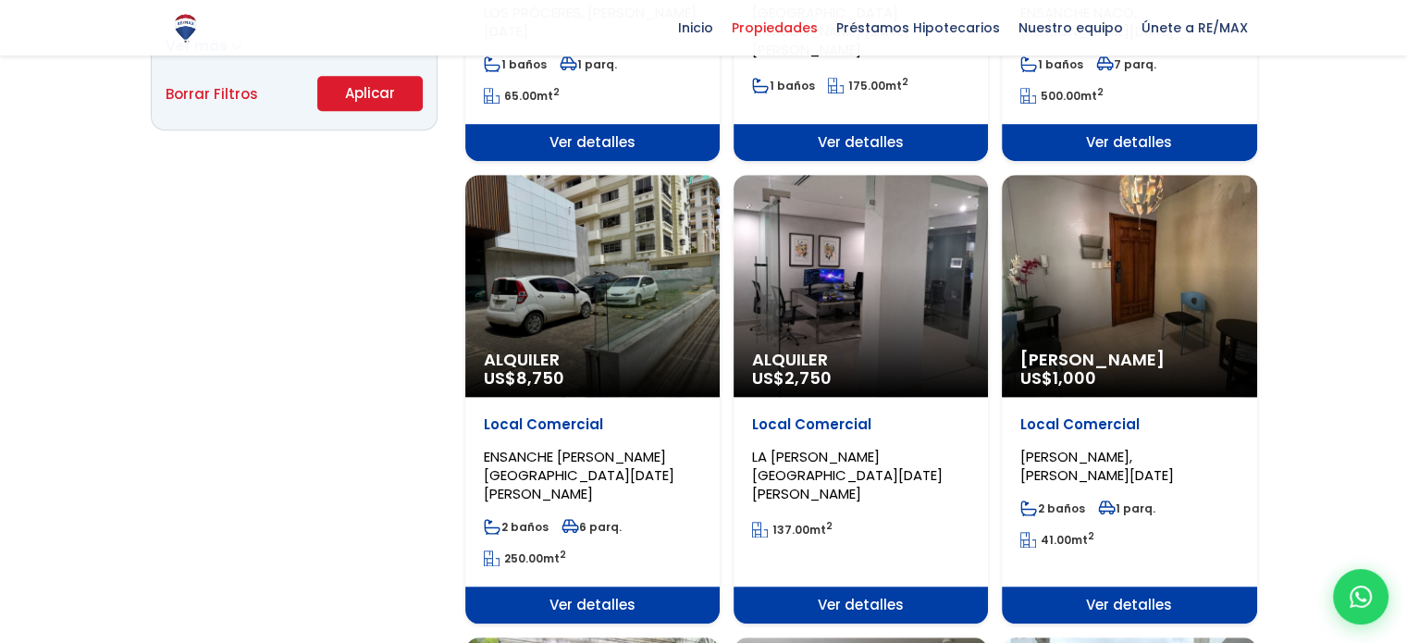
click at [896, 360] on span "Alquiler" at bounding box center [860, 360] width 217 height 19
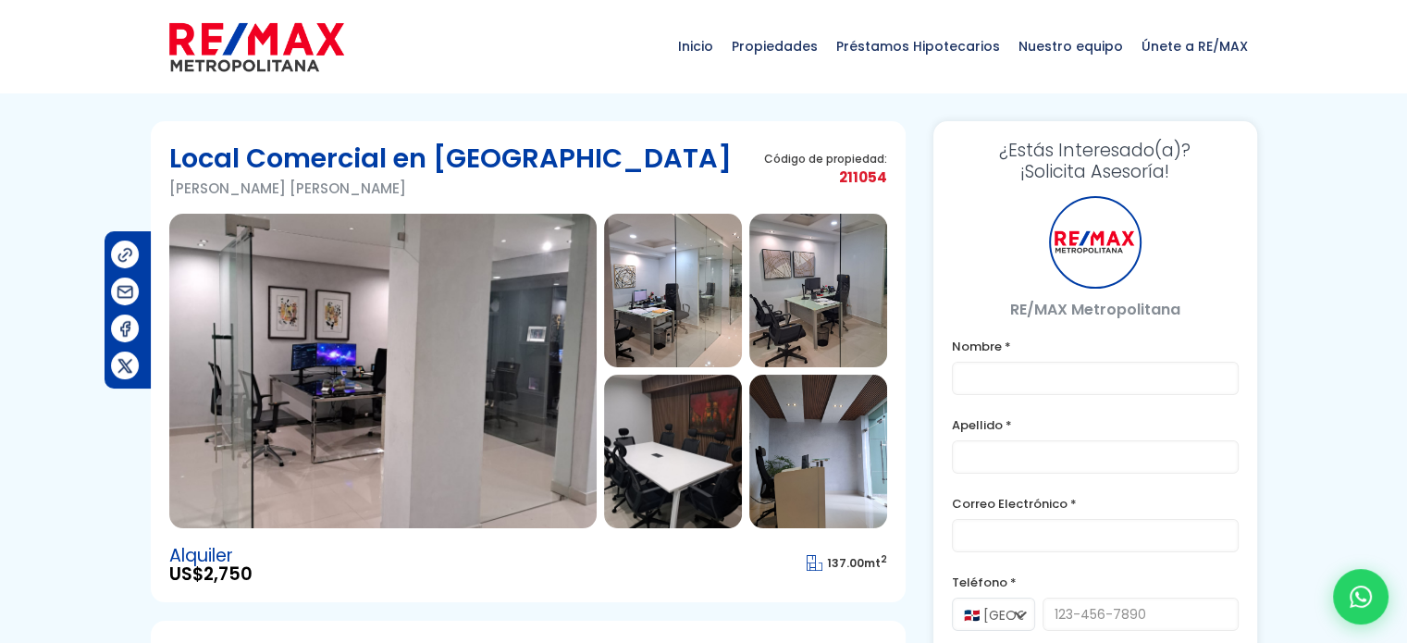
click at [443, 402] on img at bounding box center [382, 371] width 427 height 315
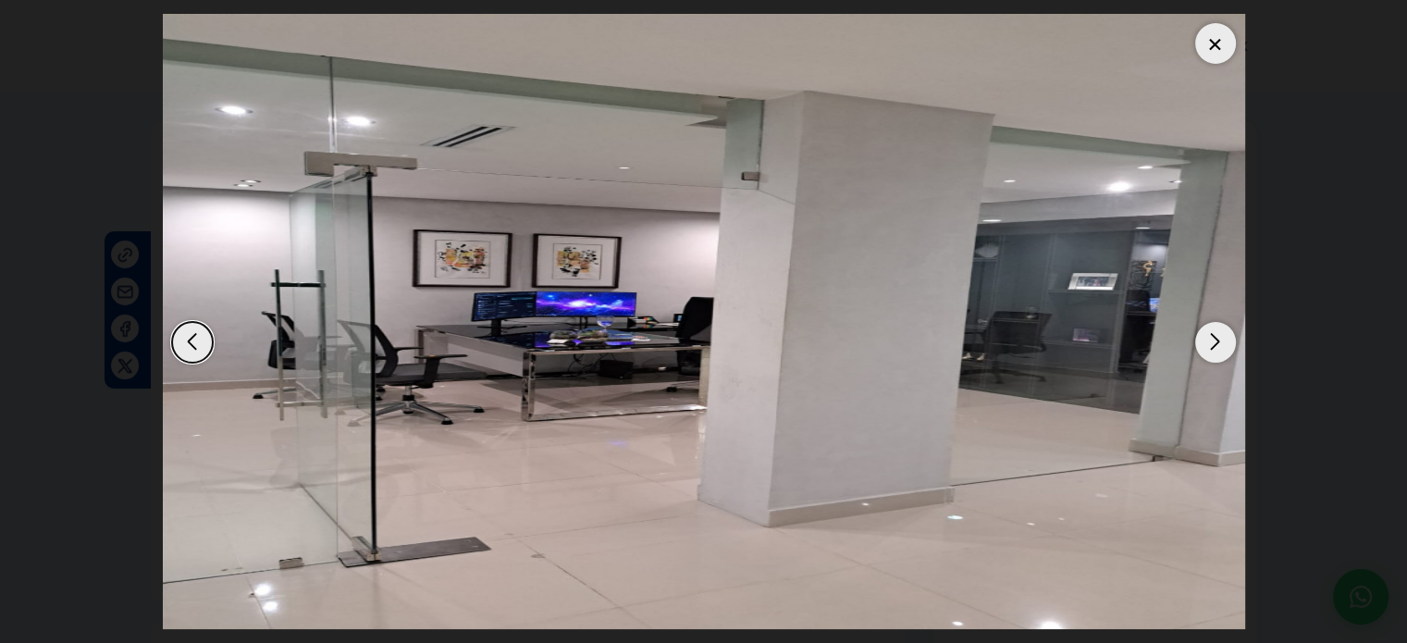
click at [1206, 343] on div "Next slide" at bounding box center [1215, 342] width 41 height 41
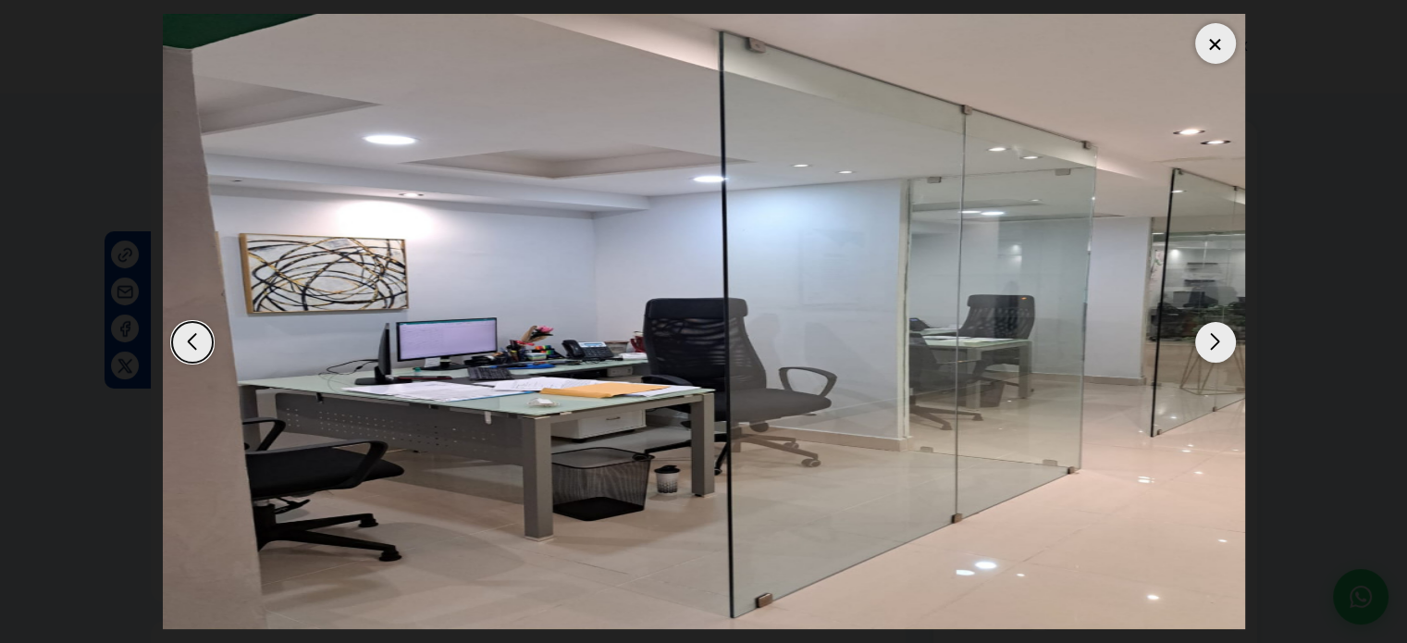
click at [1206, 343] on div "Next slide" at bounding box center [1215, 342] width 41 height 41
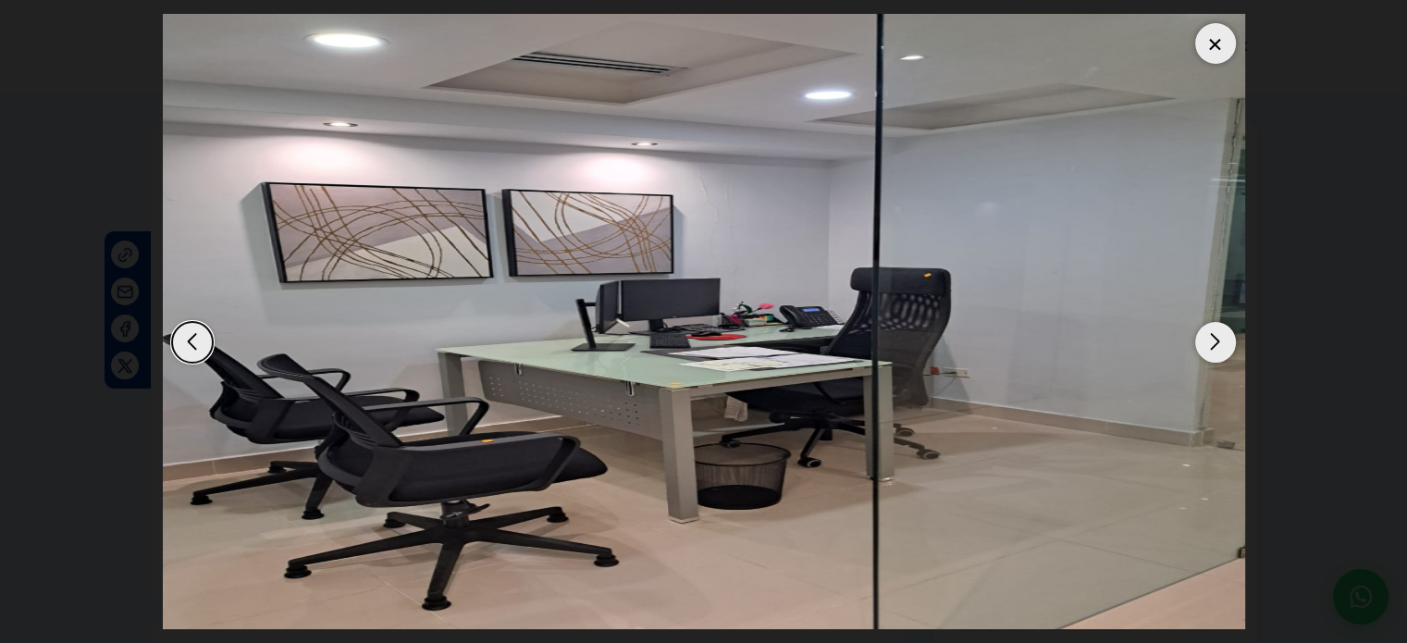
click at [1206, 343] on div "Next slide" at bounding box center [1215, 342] width 41 height 41
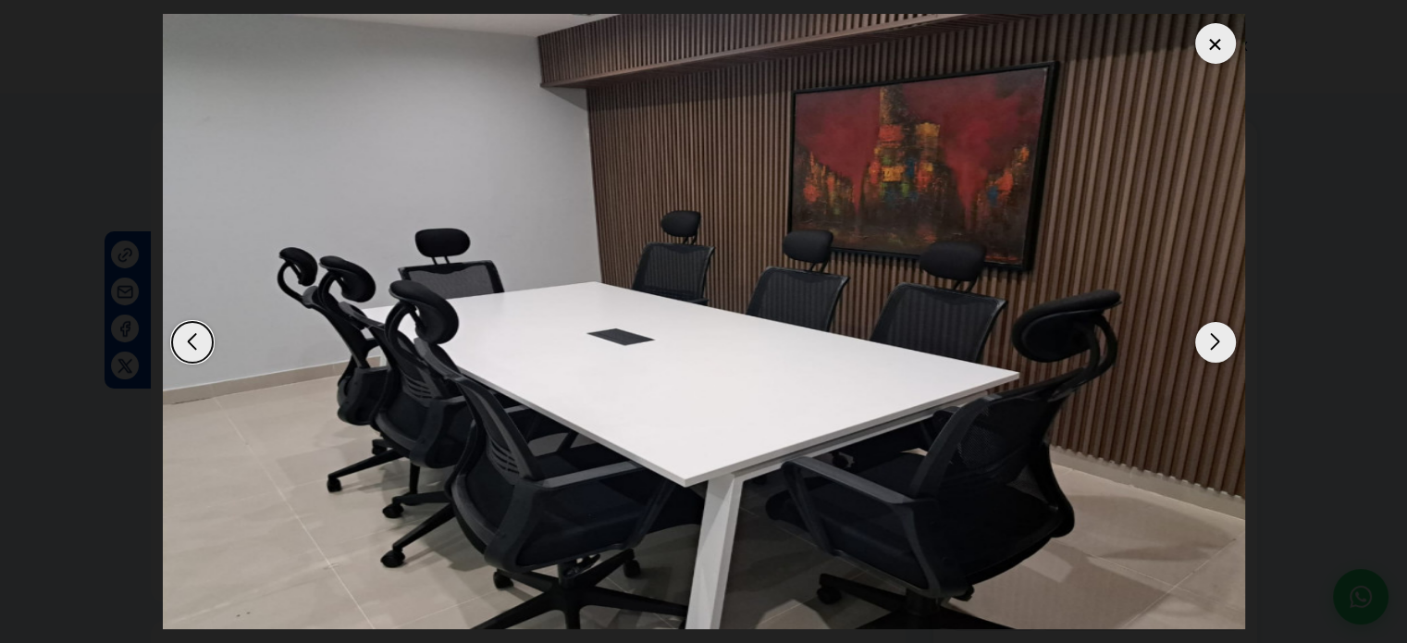
click at [1206, 343] on div "Next slide" at bounding box center [1215, 342] width 41 height 41
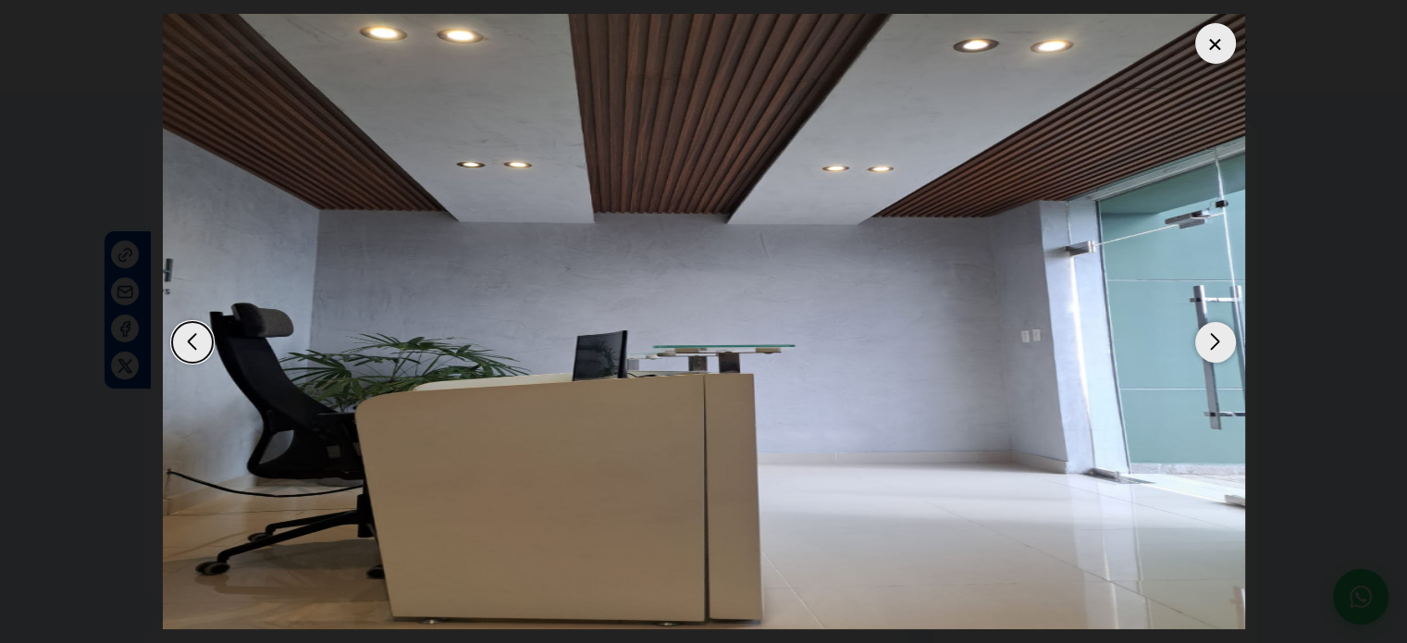
click at [1206, 343] on div "Next slide" at bounding box center [1215, 342] width 41 height 41
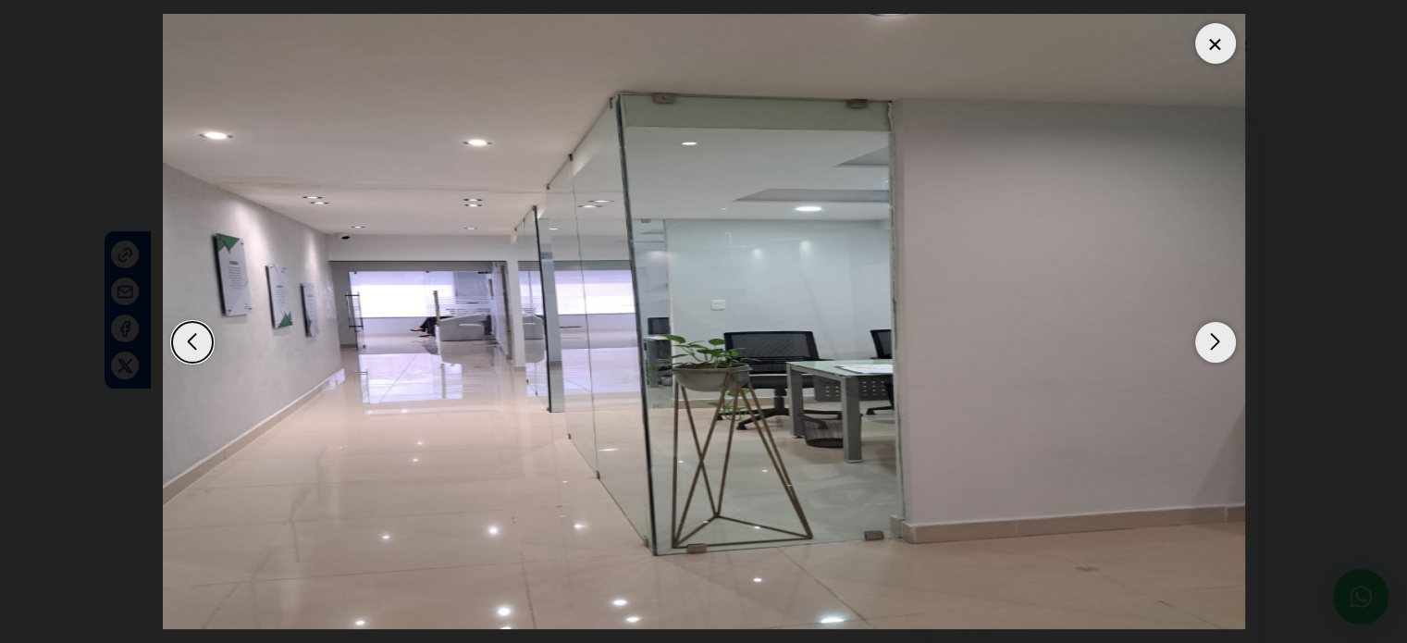
click at [1206, 343] on div "Next slide" at bounding box center [1215, 342] width 41 height 41
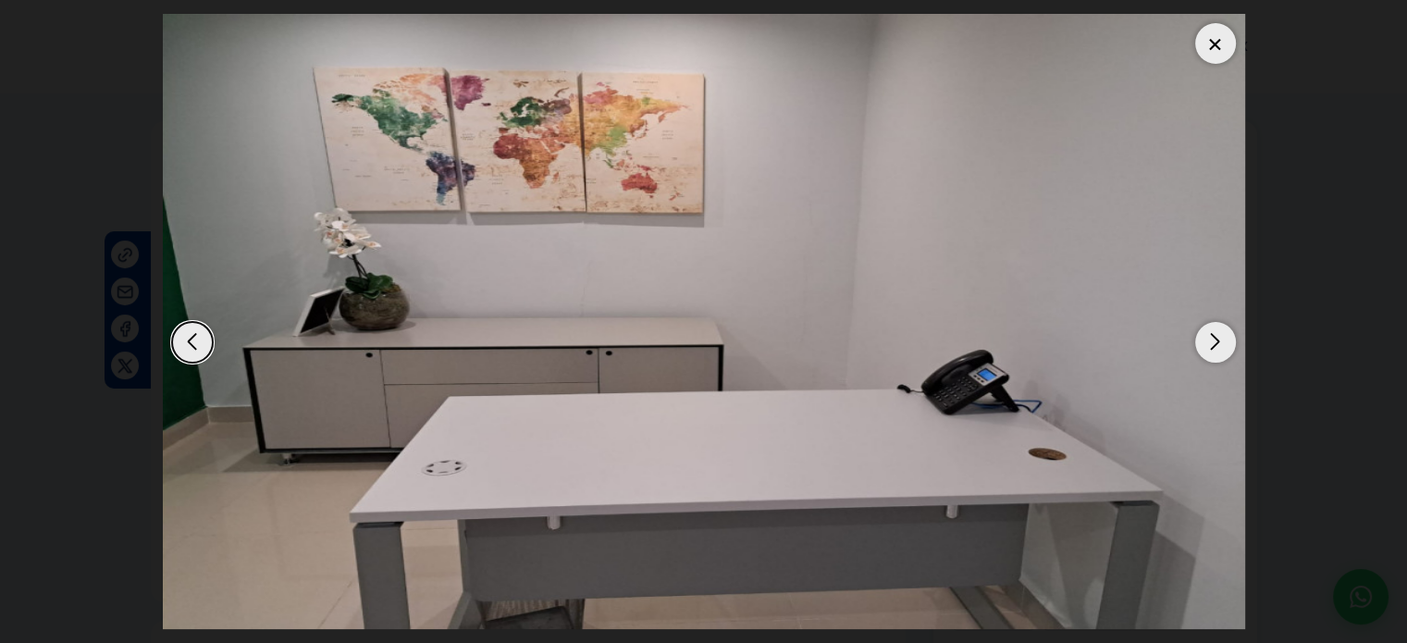
click at [1206, 343] on div "Next slide" at bounding box center [1215, 342] width 41 height 41
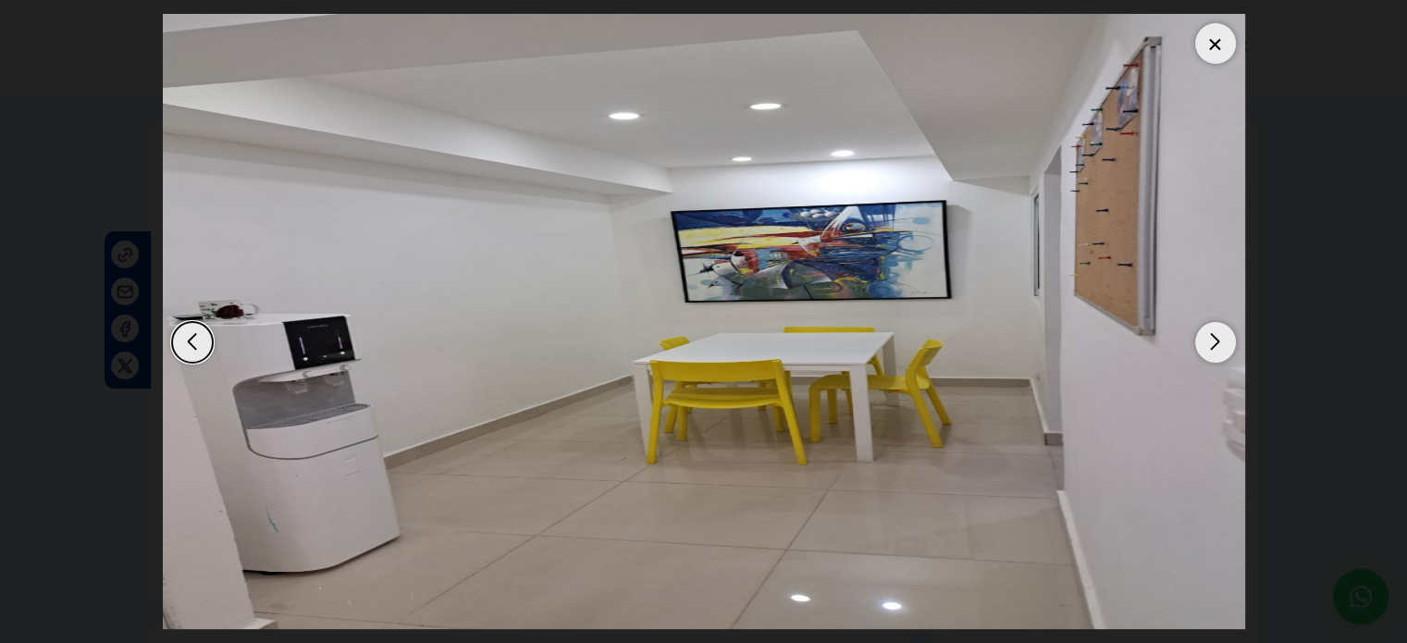
click at [1206, 343] on div "Next slide" at bounding box center [1215, 342] width 41 height 41
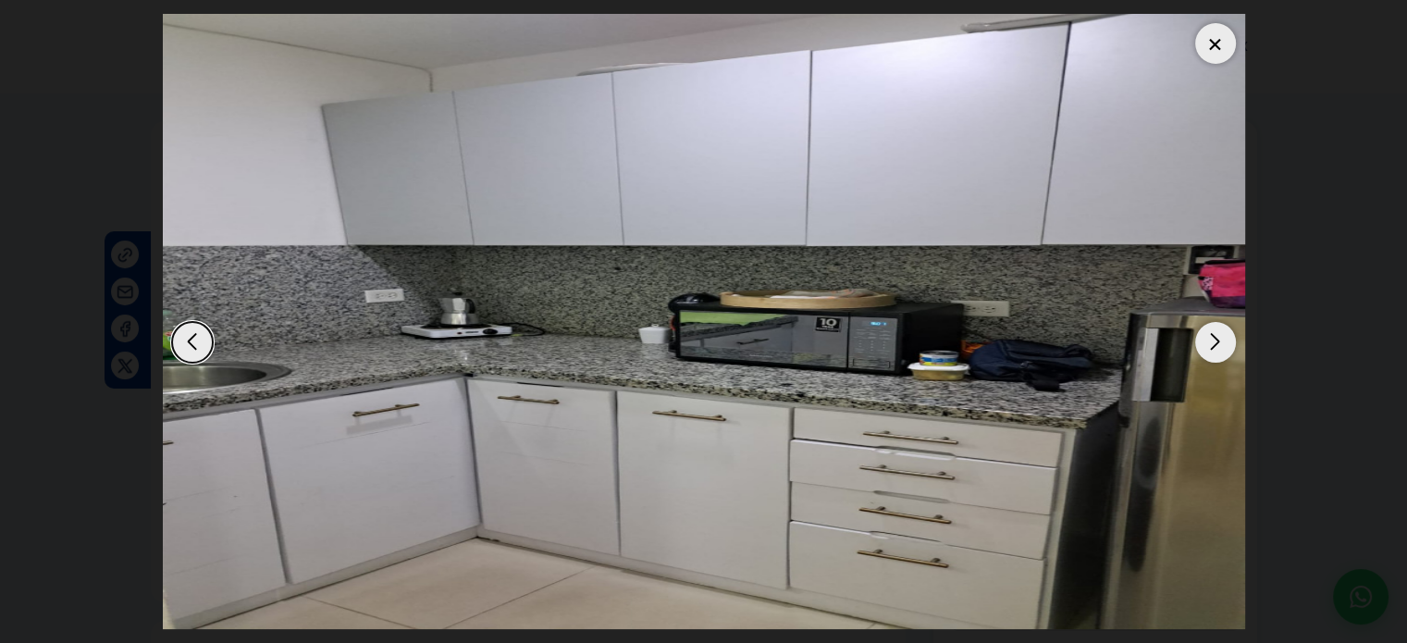
click at [1206, 343] on div "Next slide" at bounding box center [1215, 342] width 41 height 41
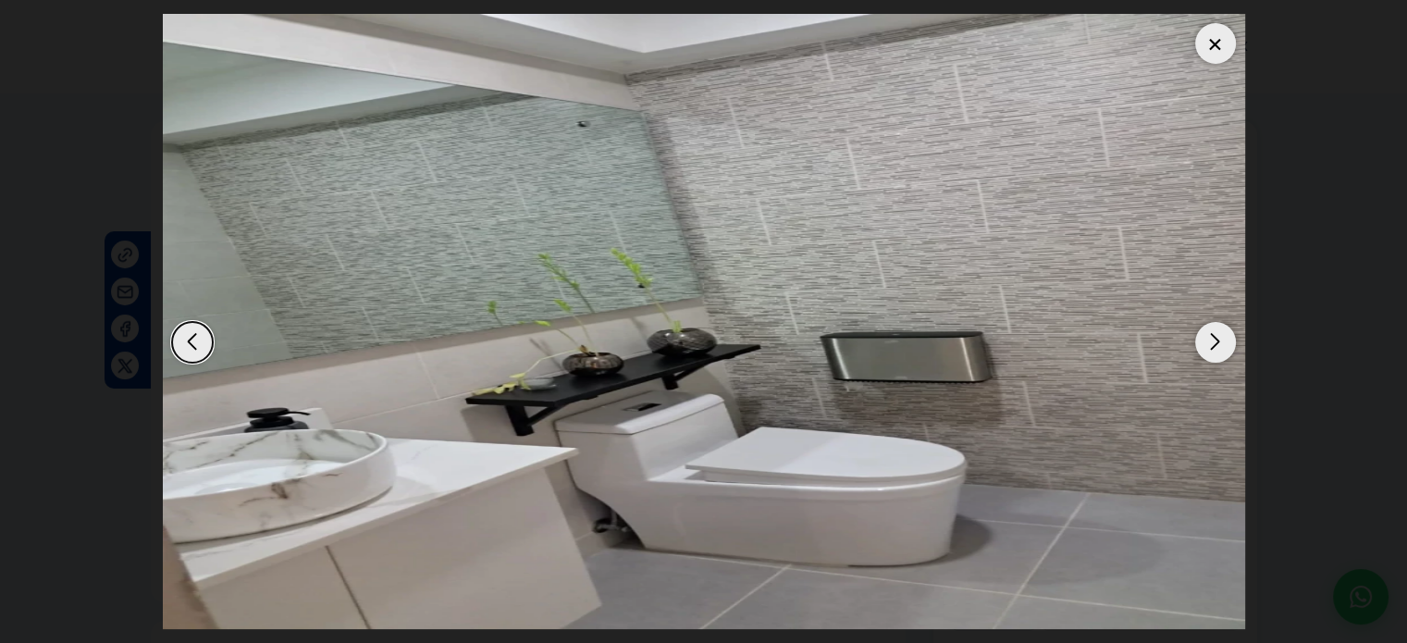
click at [1206, 343] on div "Next slide" at bounding box center [1215, 342] width 41 height 41
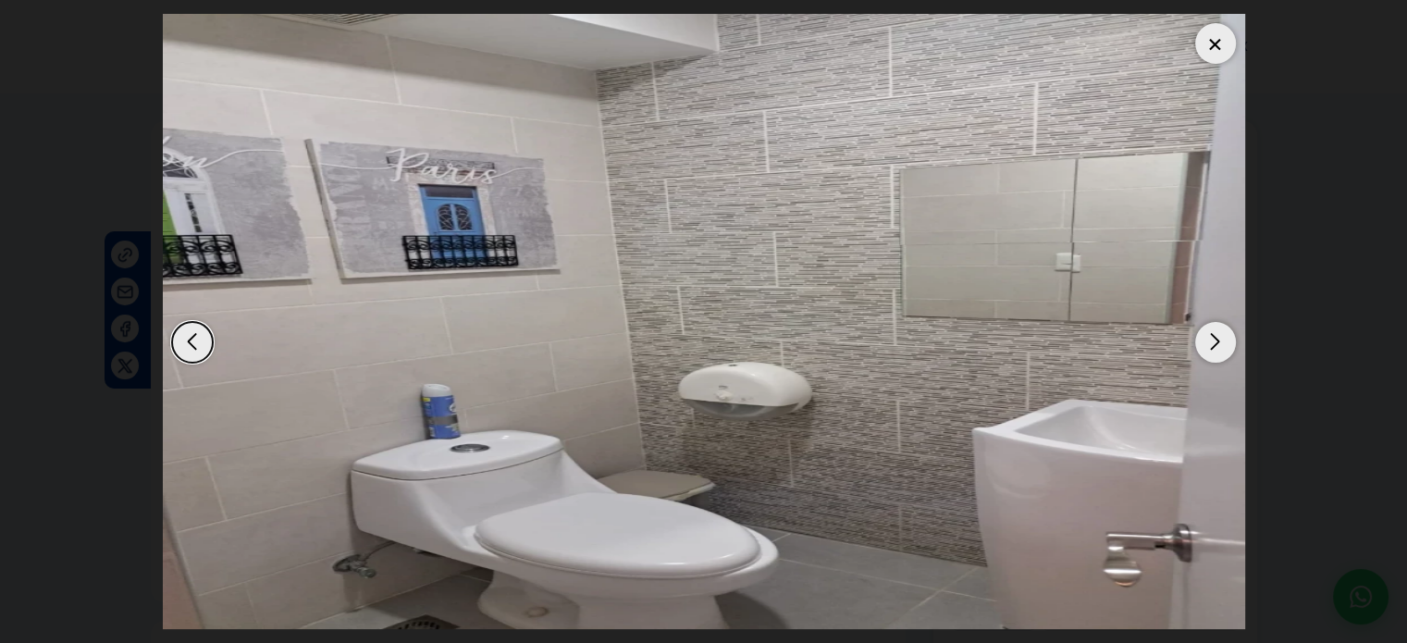
click at [1206, 343] on div "Next slide" at bounding box center [1215, 342] width 41 height 41
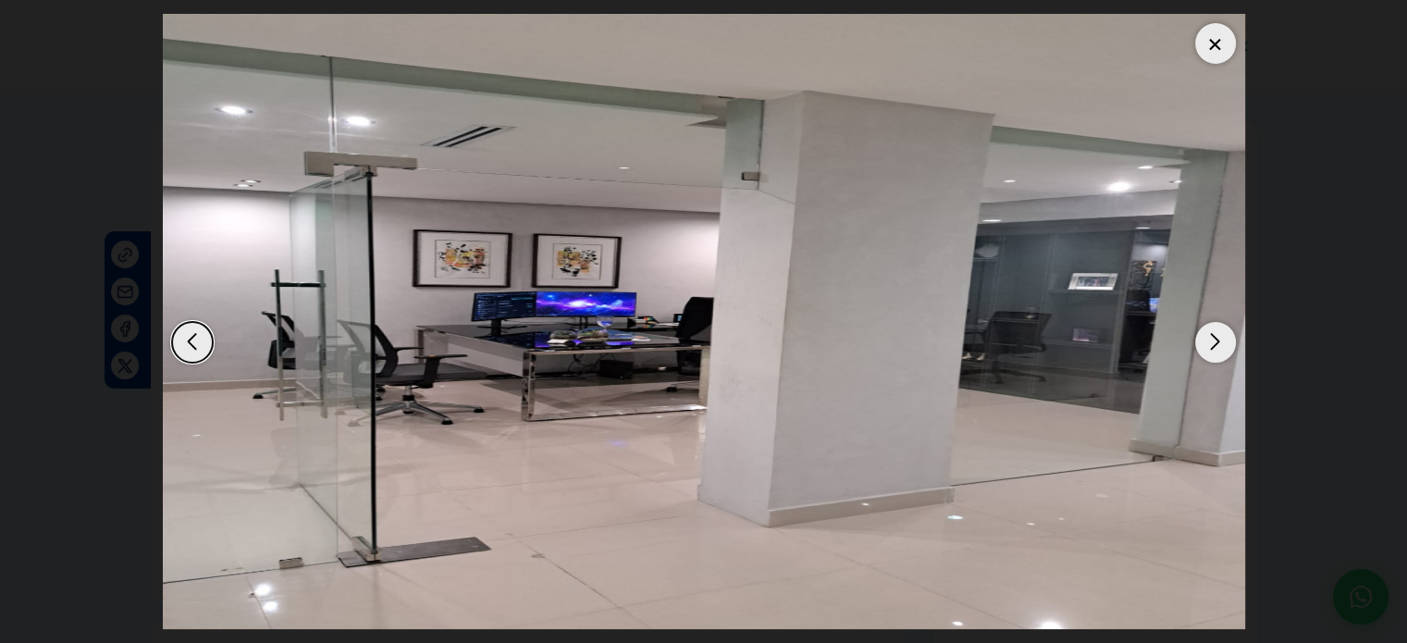
click at [1206, 343] on div "Next slide" at bounding box center [1215, 342] width 41 height 41
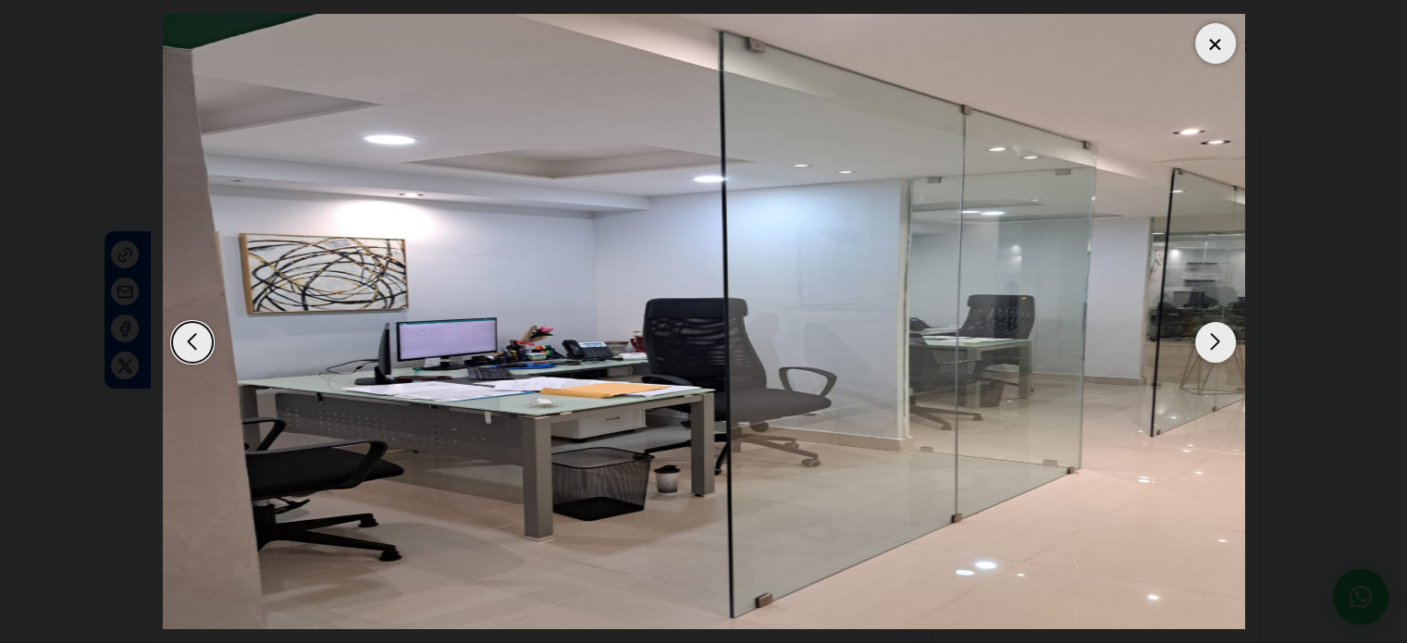
click at [1206, 343] on div "Next slide" at bounding box center [1215, 342] width 41 height 41
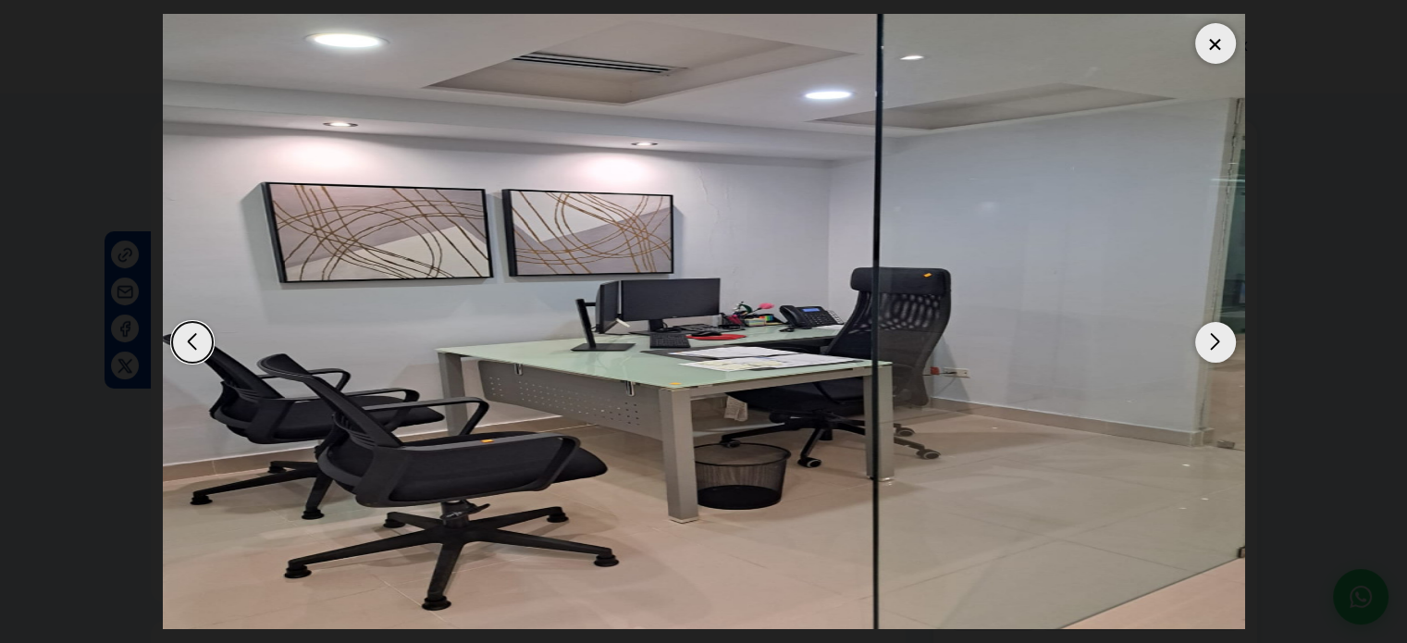
click at [1206, 343] on div "Next slide" at bounding box center [1215, 342] width 41 height 41
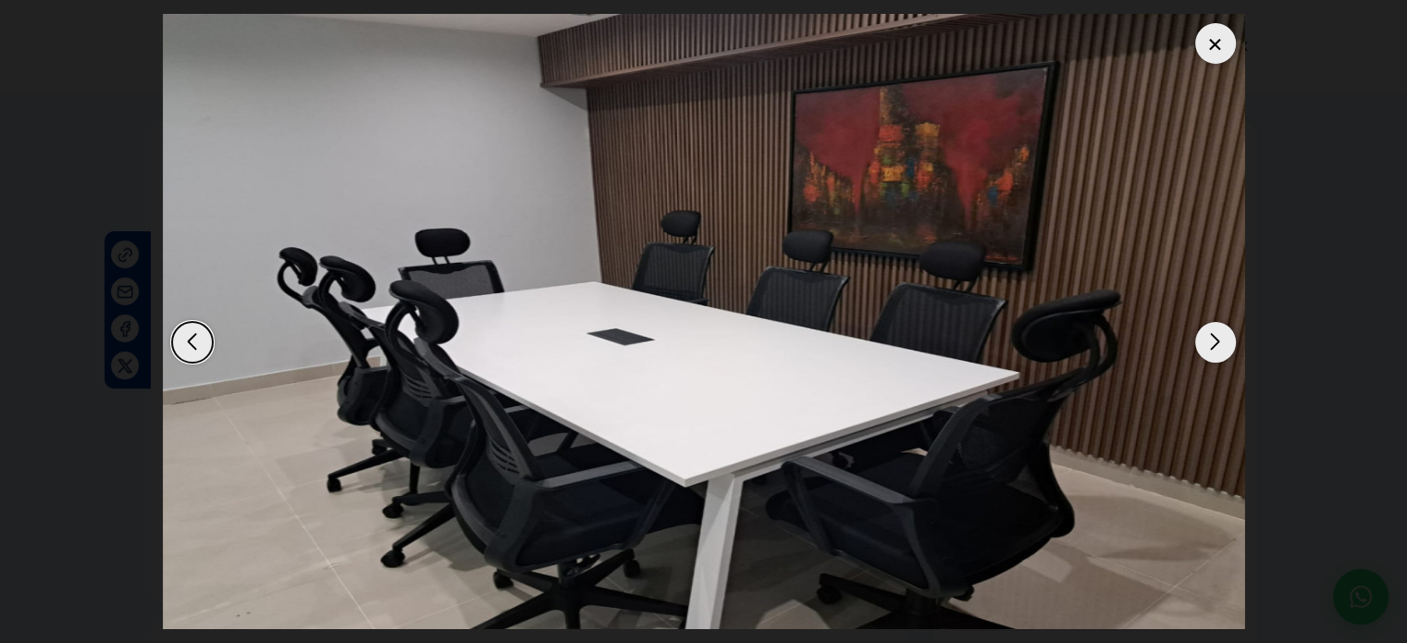
click at [1206, 343] on div "Next slide" at bounding box center [1215, 342] width 41 height 41
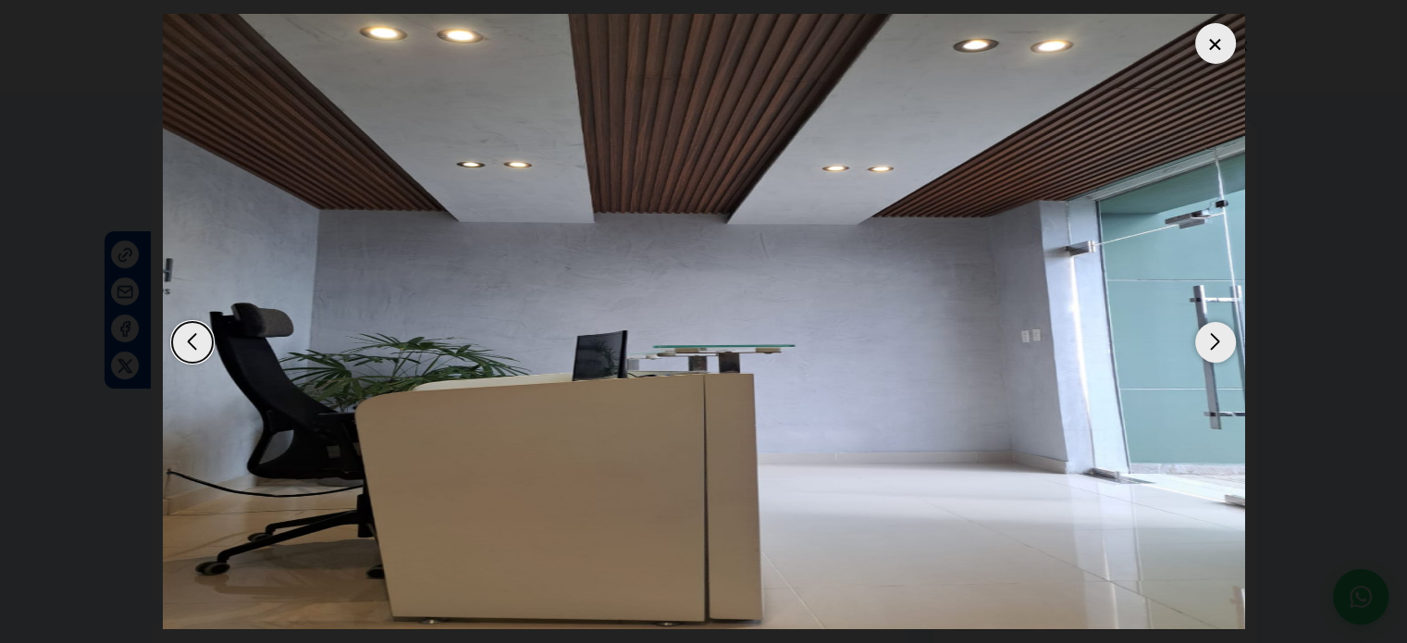
click at [1206, 45] on div at bounding box center [1215, 43] width 41 height 41
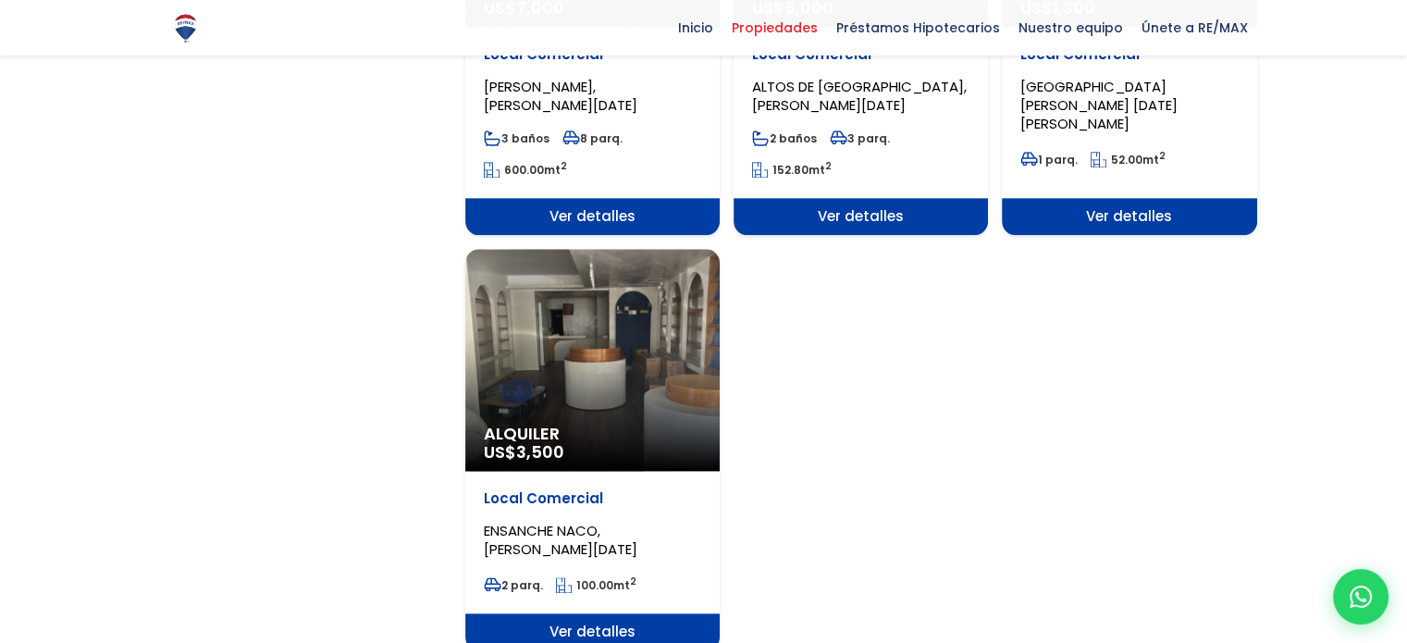
scroll to position [2498, 0]
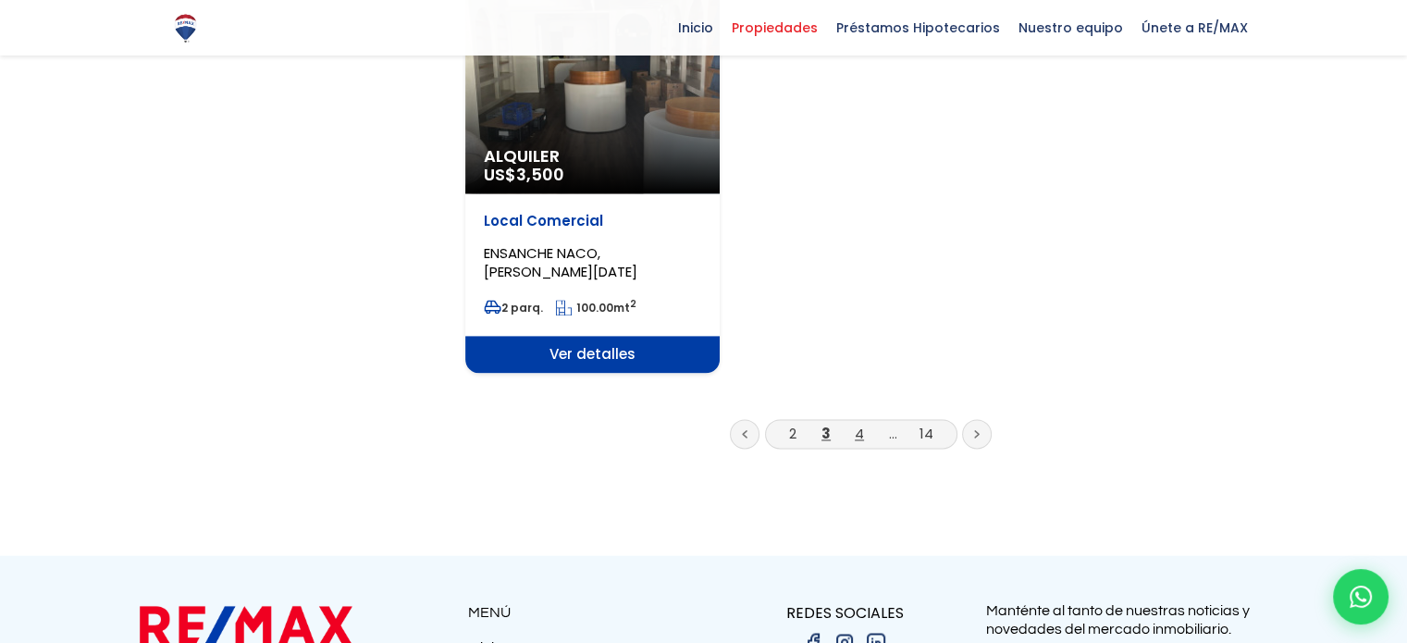
click at [858, 424] on link "4" at bounding box center [859, 433] width 9 height 19
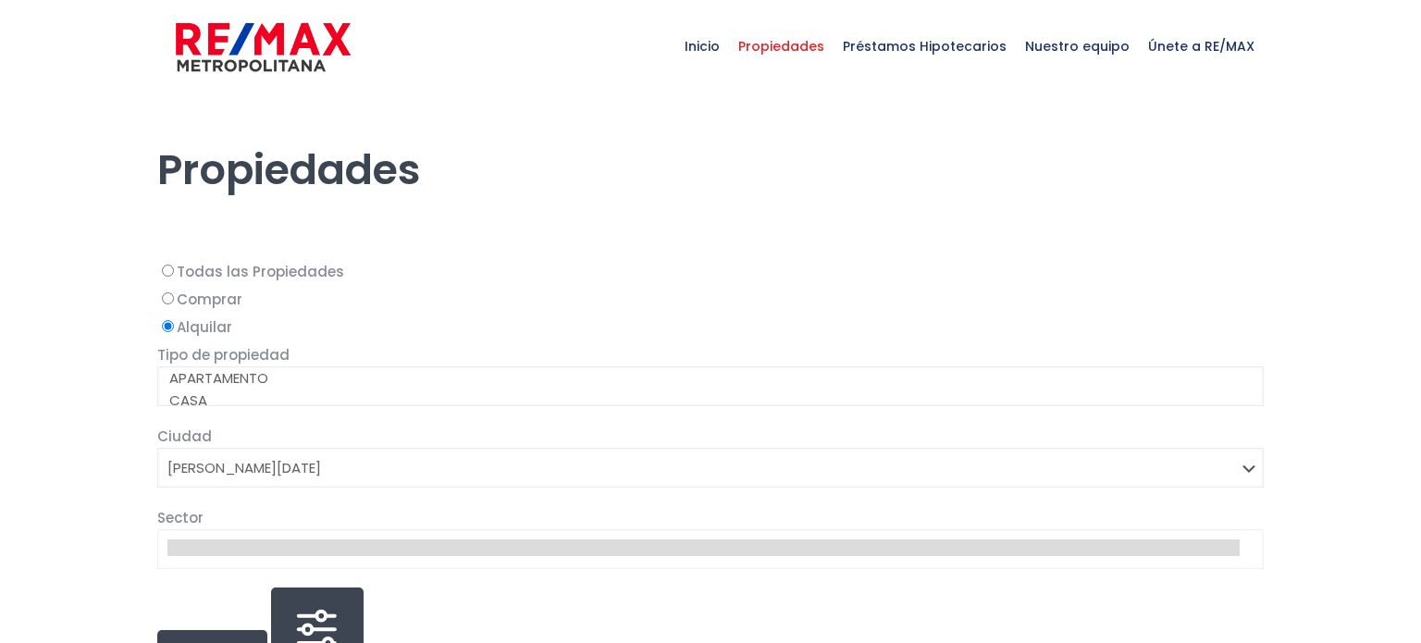
select select "1"
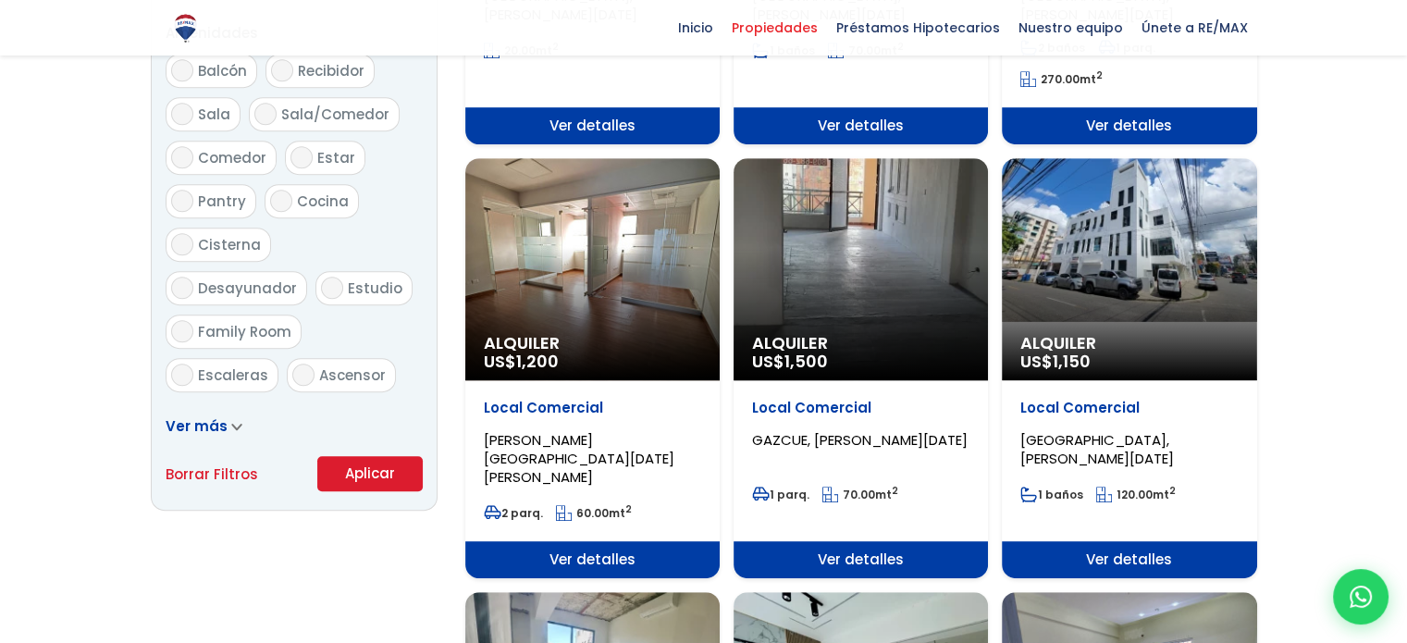
scroll to position [1018, 0]
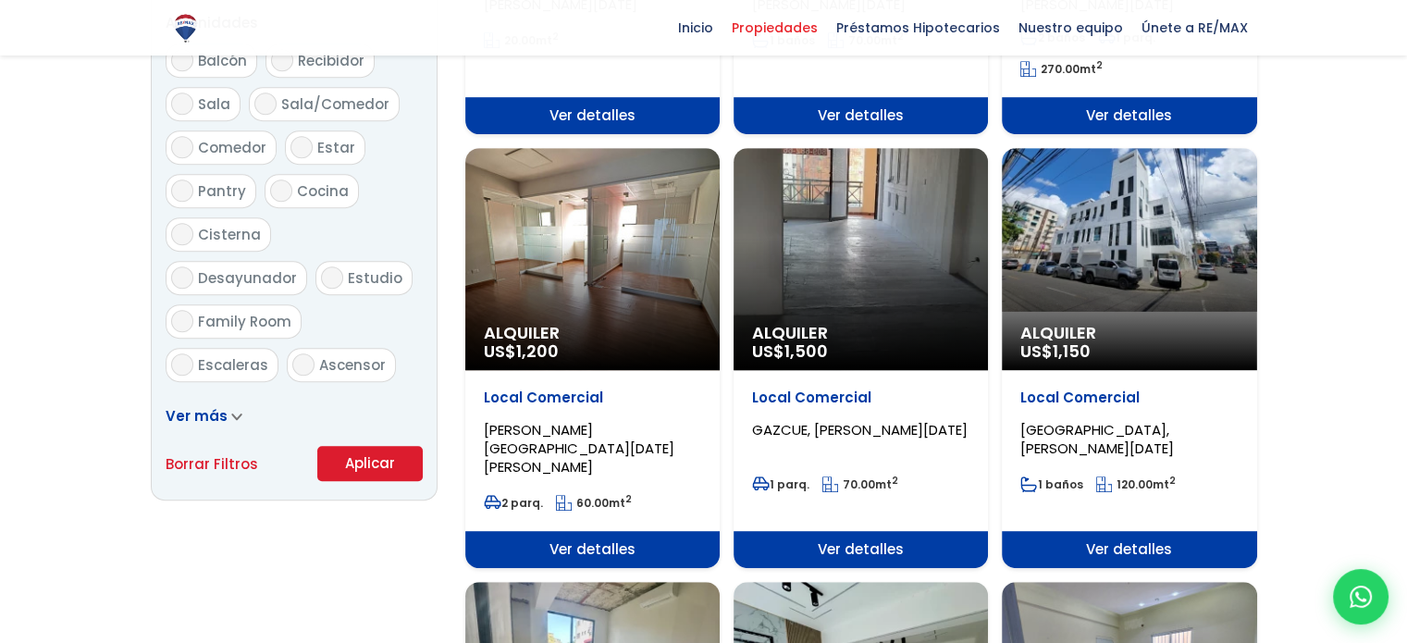
click at [659, 265] on div "Alquiler US$ 1,200" at bounding box center [592, 259] width 254 height 222
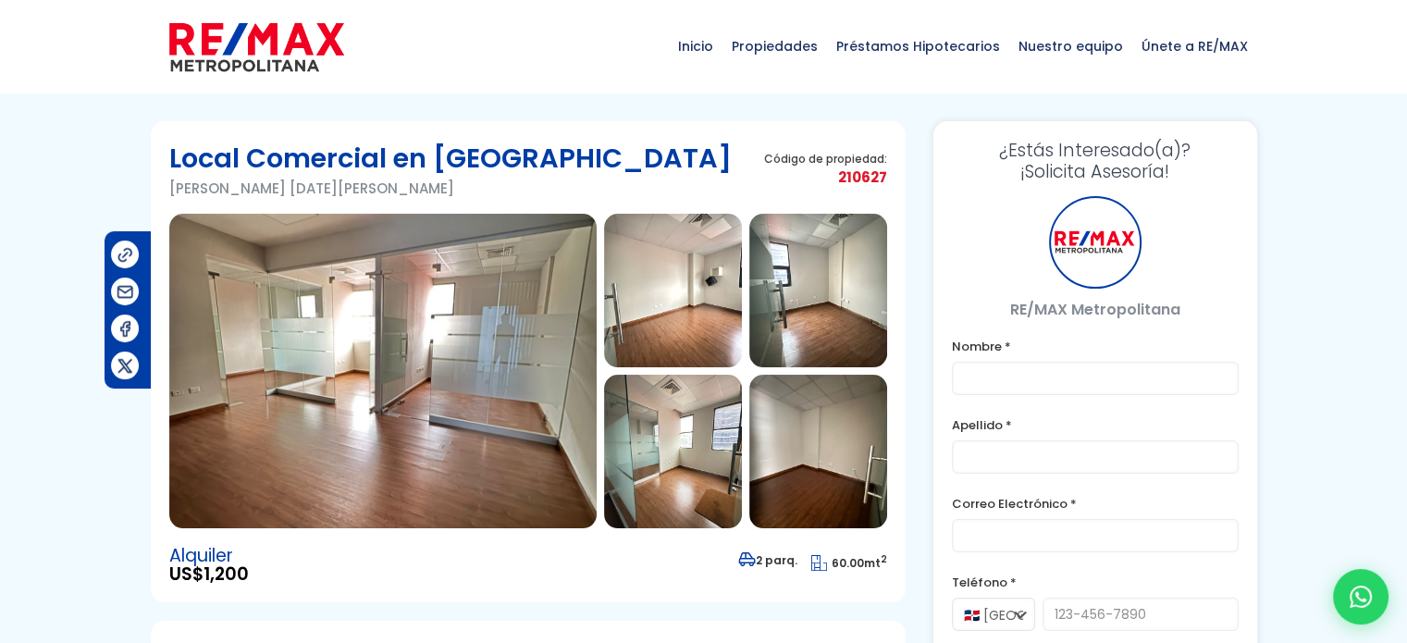
click at [481, 365] on img at bounding box center [382, 371] width 427 height 315
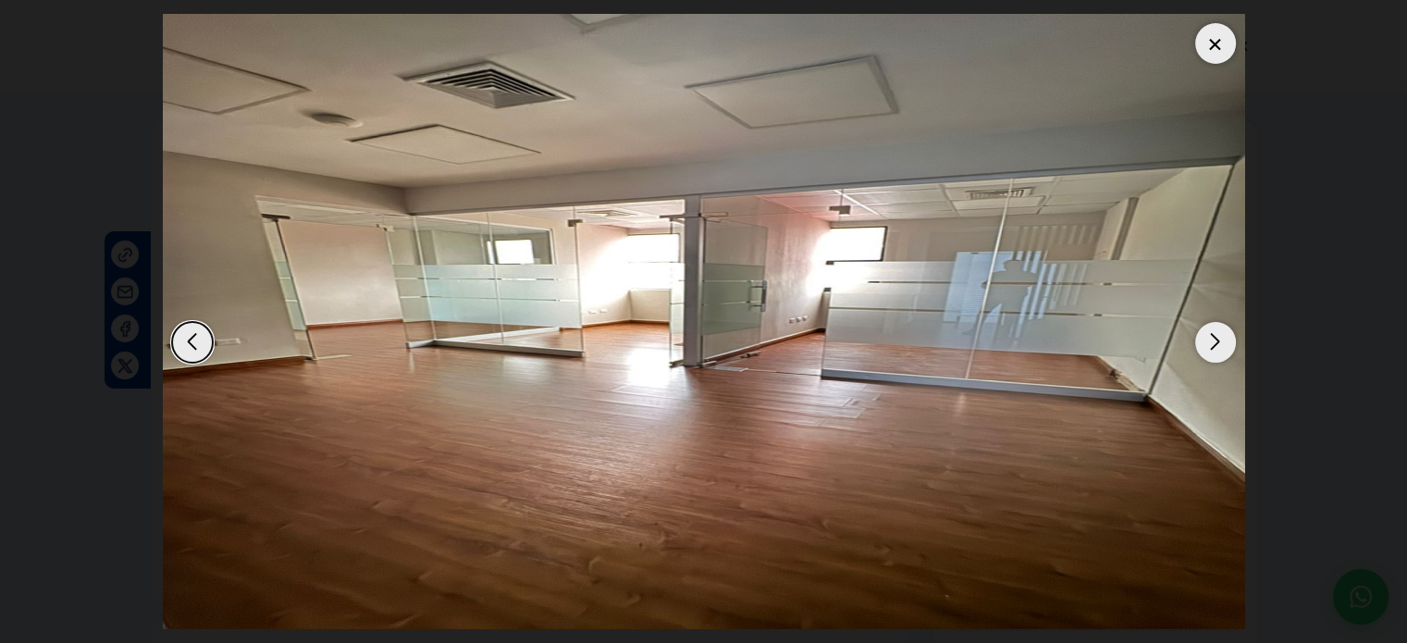
click at [1229, 346] on div "Next slide" at bounding box center [1215, 342] width 41 height 41
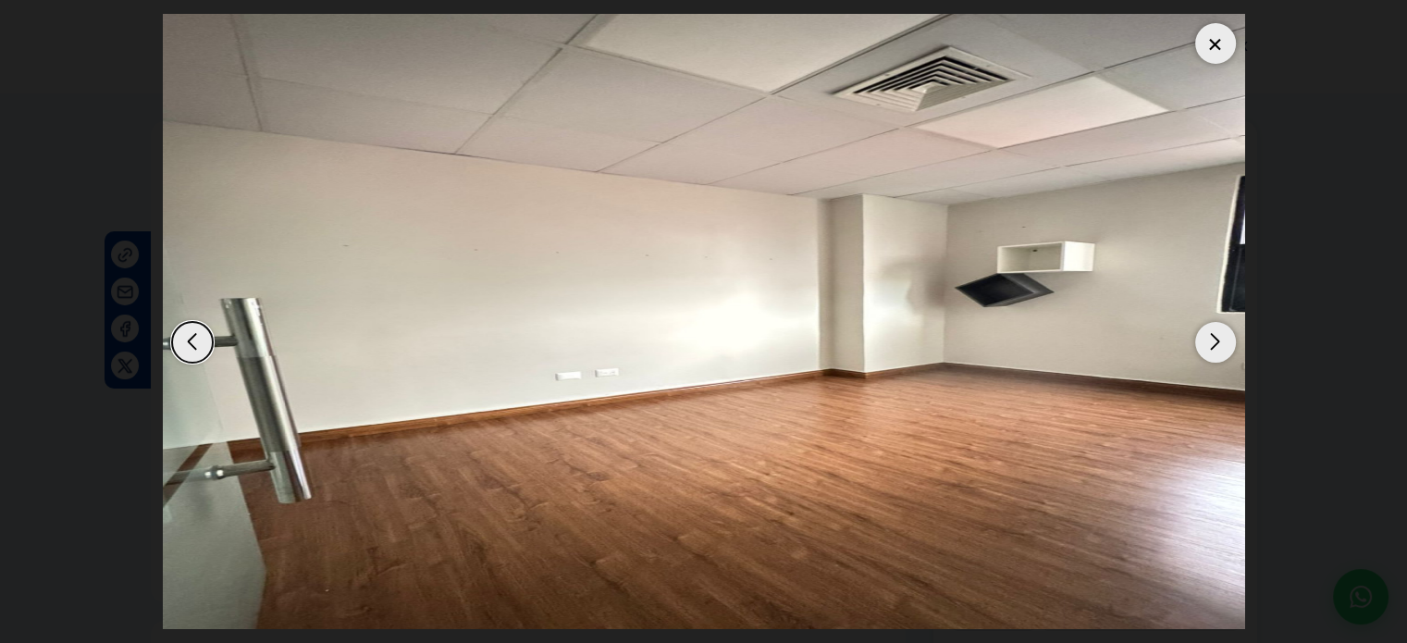
click at [1229, 346] on div "Next slide" at bounding box center [1215, 342] width 41 height 41
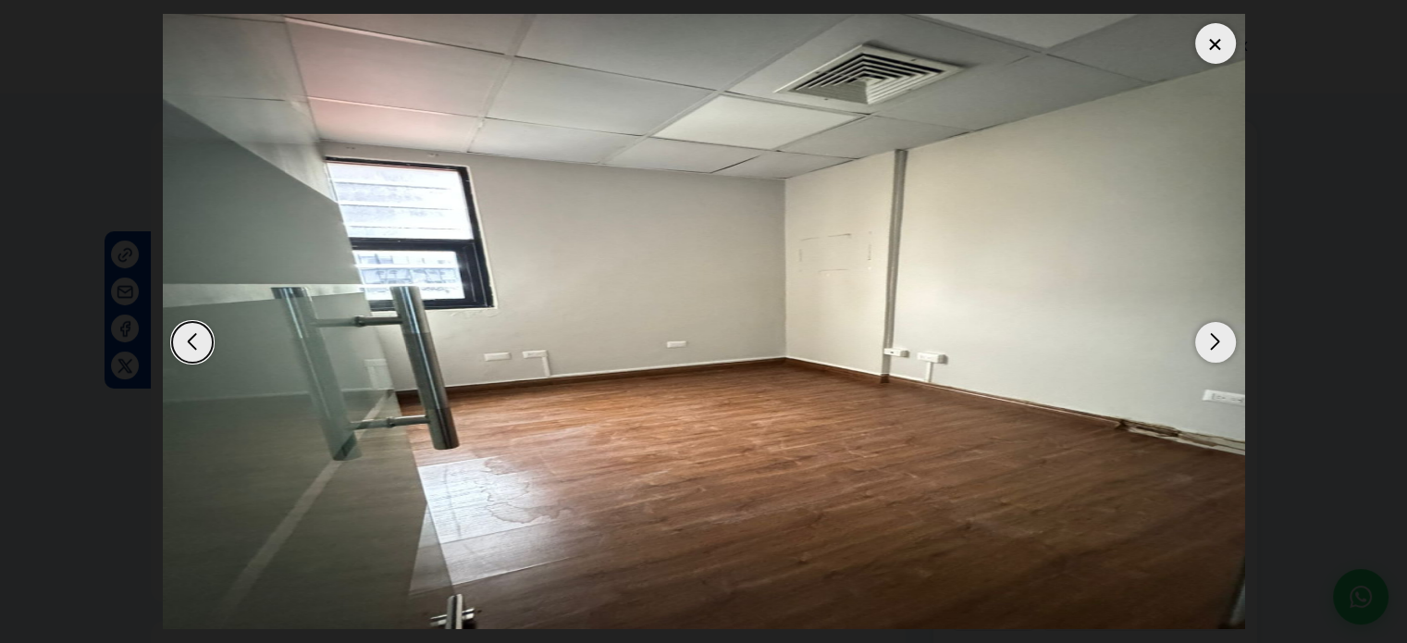
click at [1229, 346] on div "Next slide" at bounding box center [1215, 342] width 41 height 41
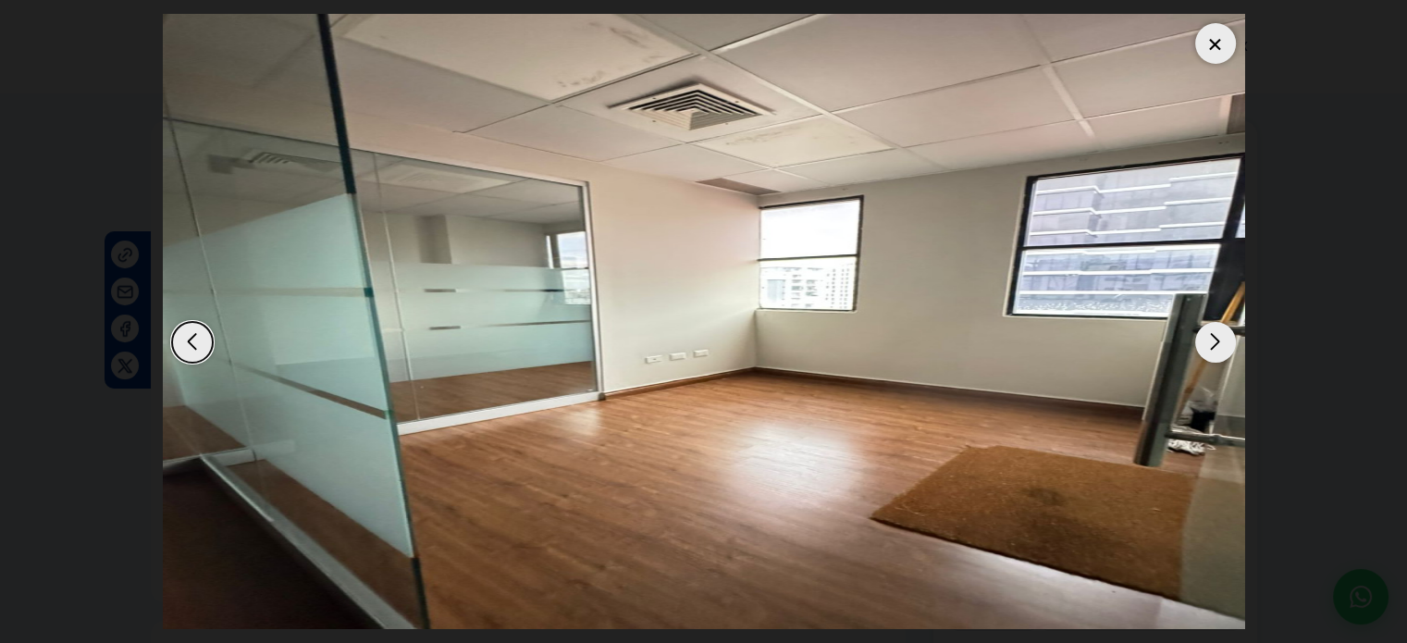
click at [1229, 346] on div "Next slide" at bounding box center [1215, 342] width 41 height 41
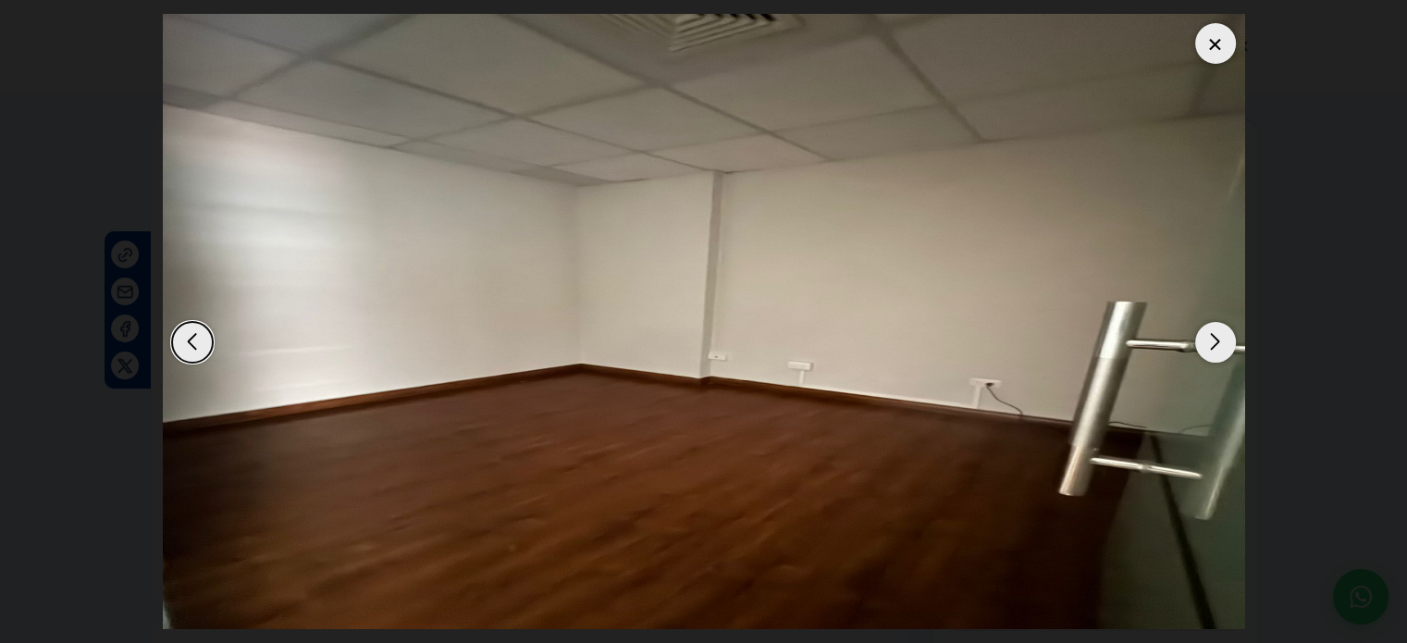
click at [1229, 346] on div "Next slide" at bounding box center [1215, 342] width 41 height 41
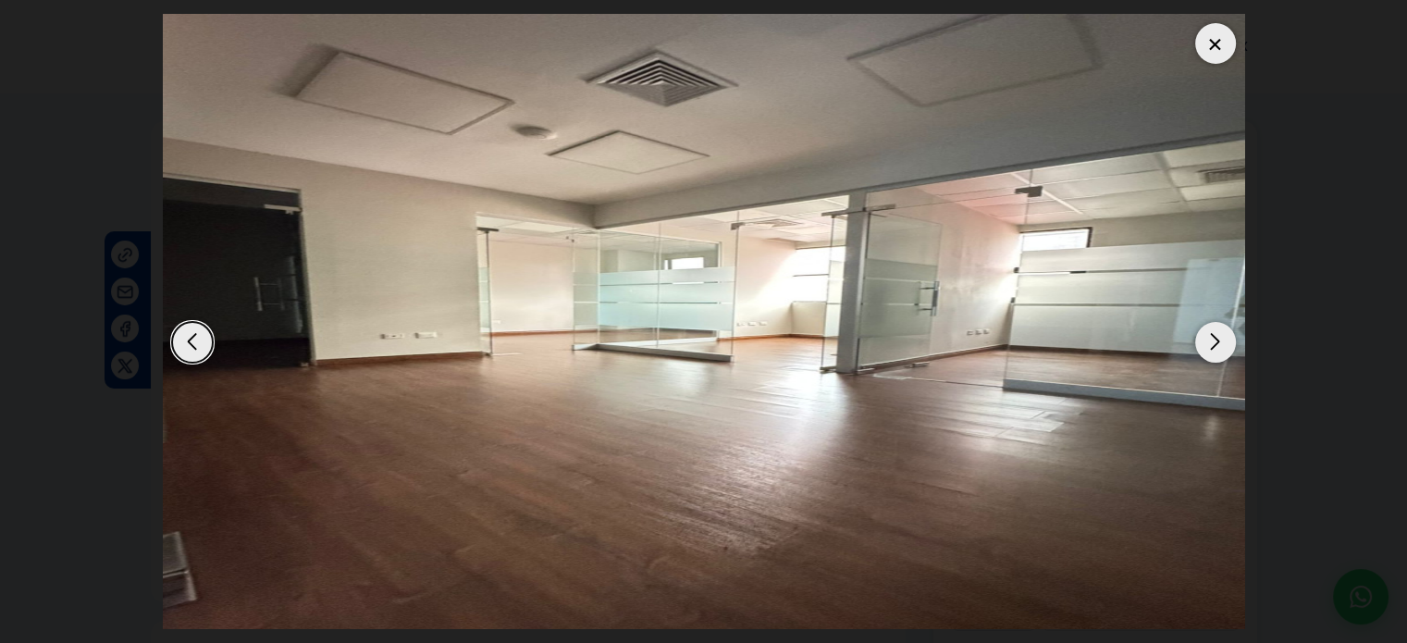
click at [1229, 346] on div "Next slide" at bounding box center [1215, 342] width 41 height 41
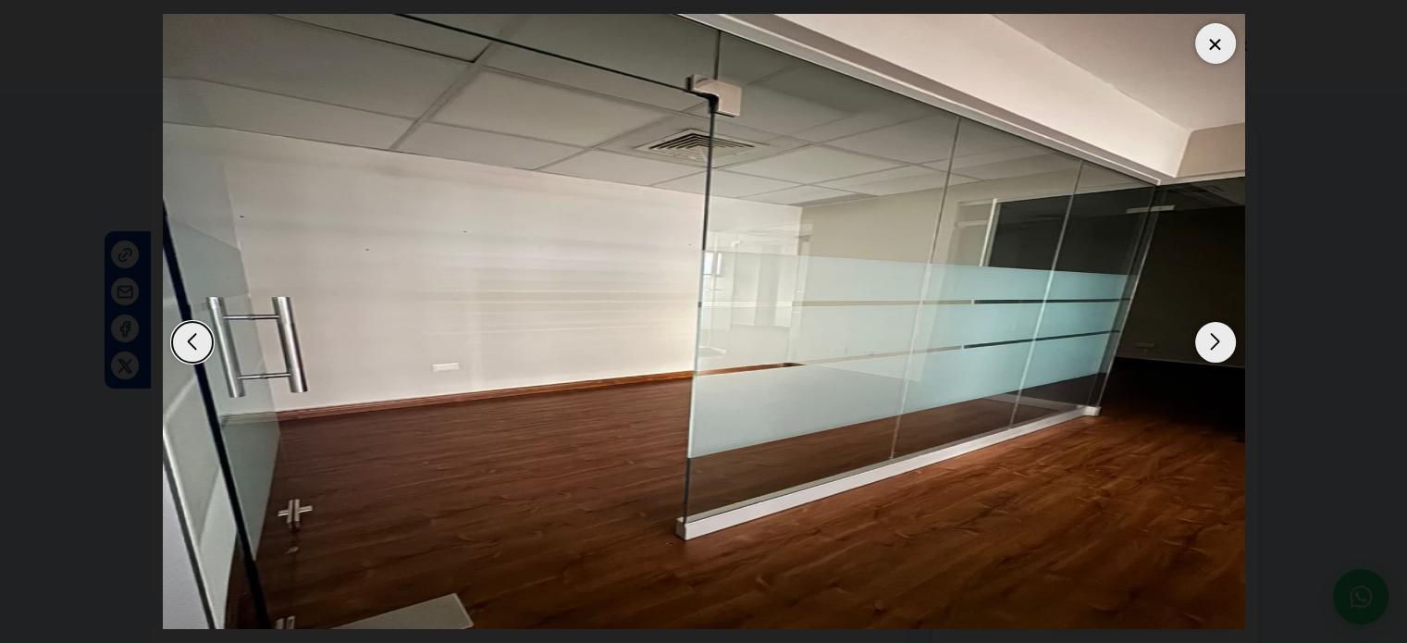
click at [1229, 346] on div "Next slide" at bounding box center [1215, 342] width 41 height 41
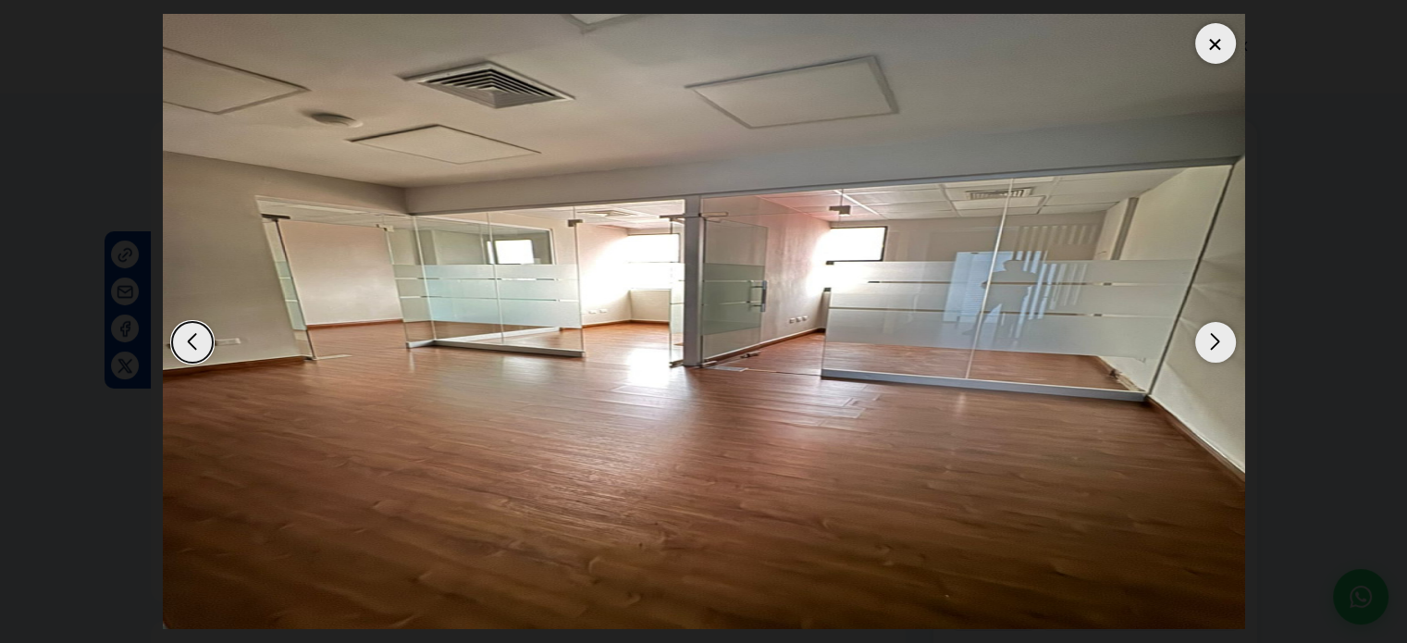
click at [1229, 346] on div "Next slide" at bounding box center [1215, 342] width 41 height 41
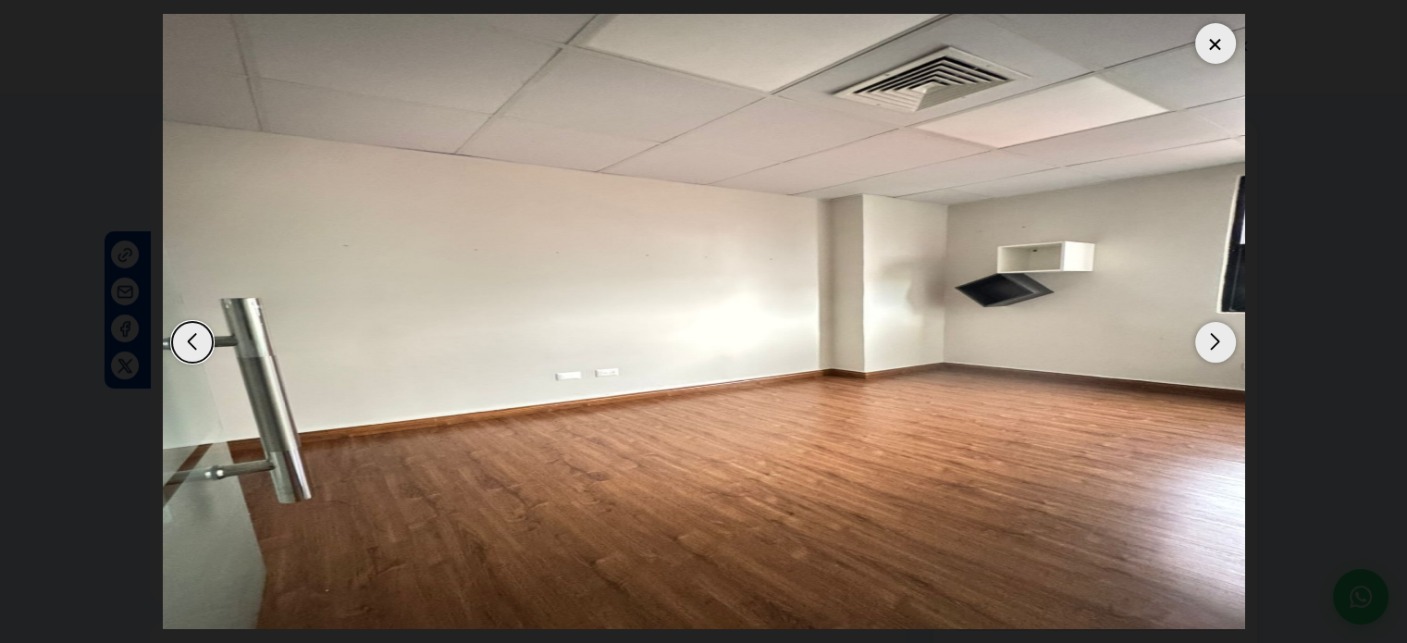
click at [1229, 346] on div "Next slide" at bounding box center [1215, 342] width 41 height 41
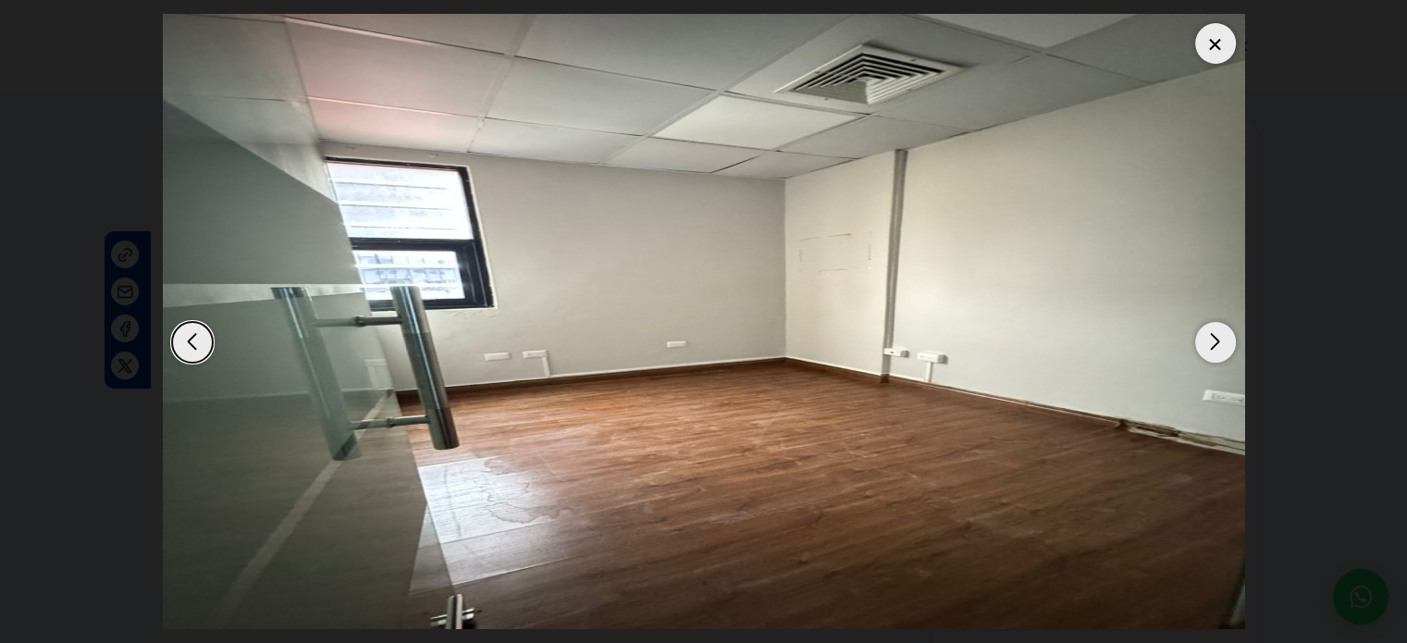
click at [1229, 346] on div "Next slide" at bounding box center [1215, 342] width 41 height 41
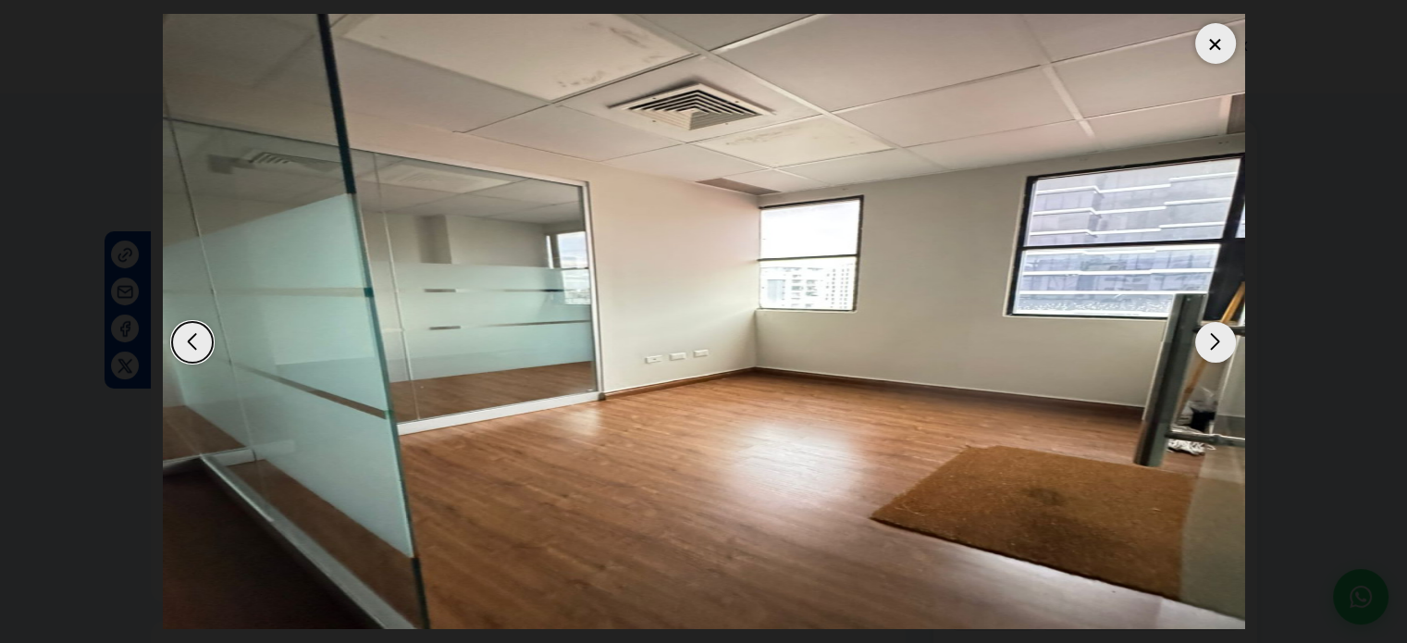
click at [1229, 346] on div "Next slide" at bounding box center [1215, 342] width 41 height 41
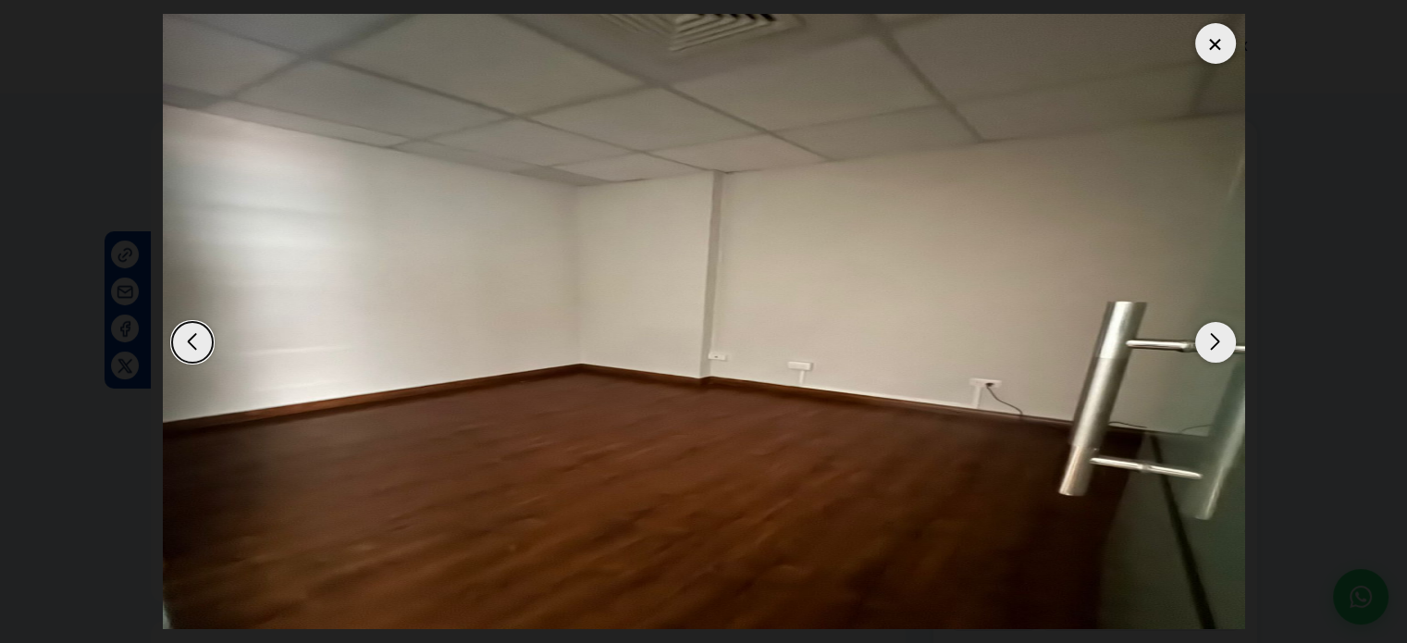
click at [1217, 56] on div at bounding box center [1215, 43] width 41 height 41
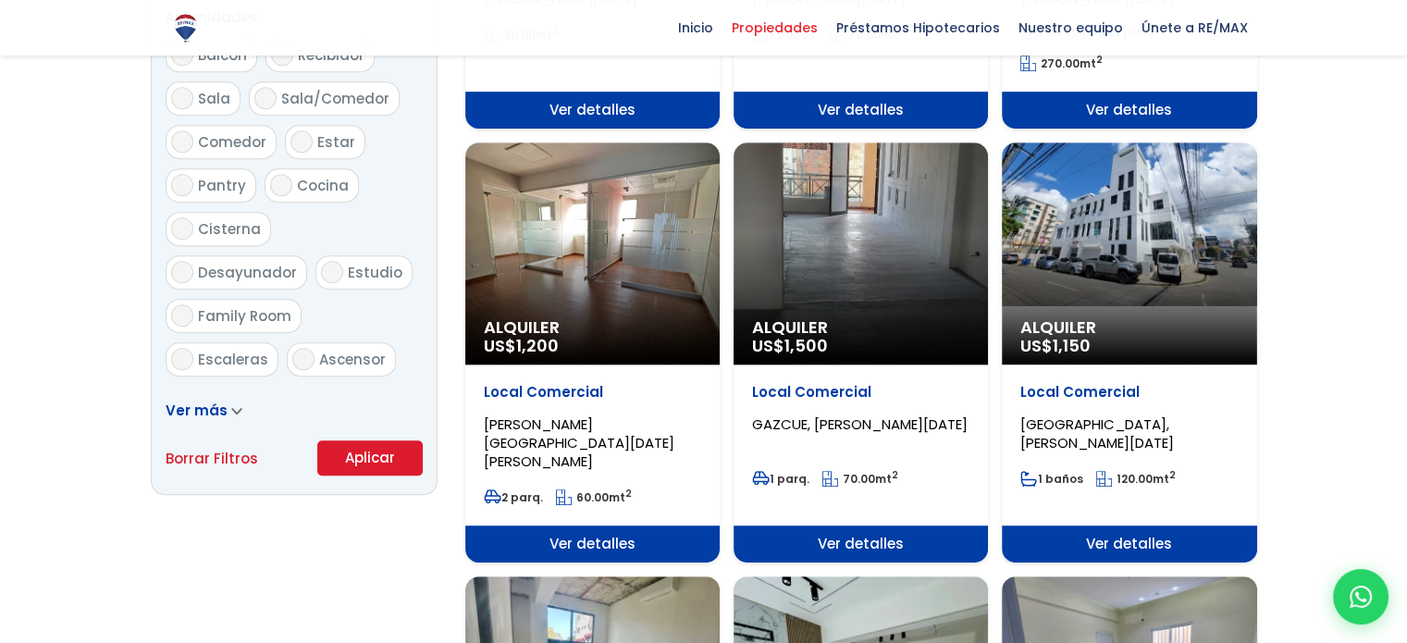
scroll to position [995, 0]
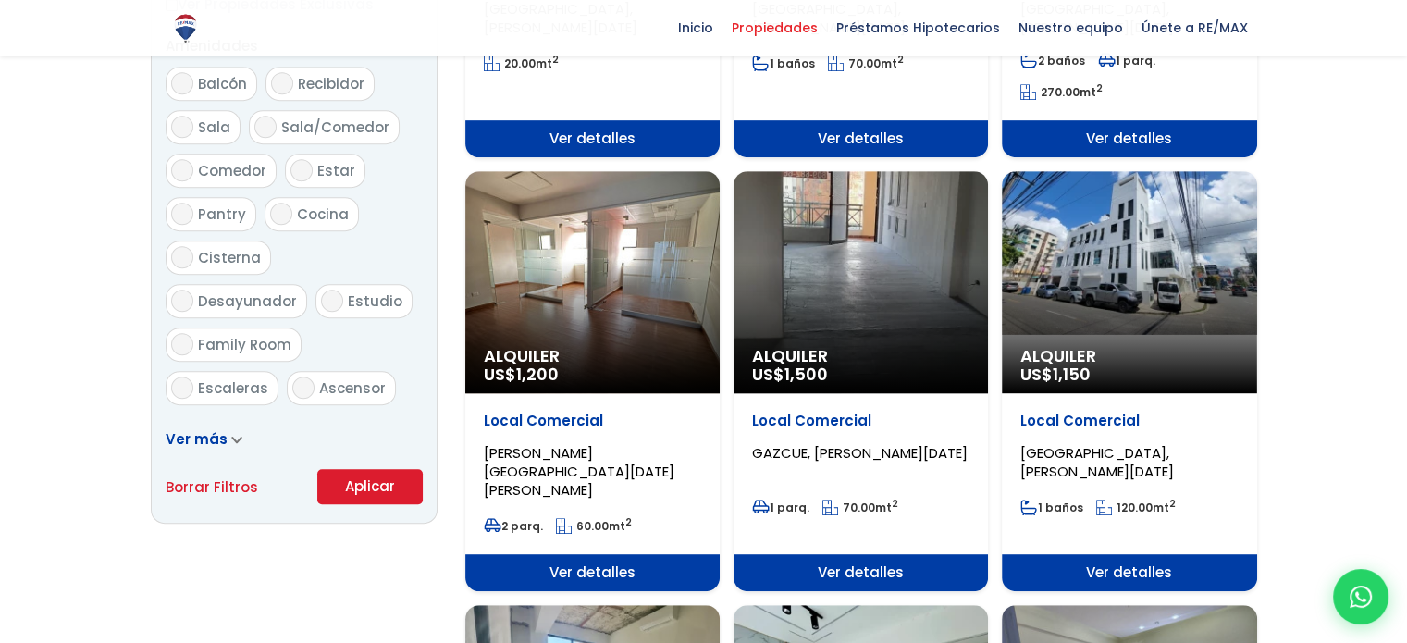
click at [1093, 262] on div "Alquiler US$ 1,150" at bounding box center [1129, 282] width 254 height 222
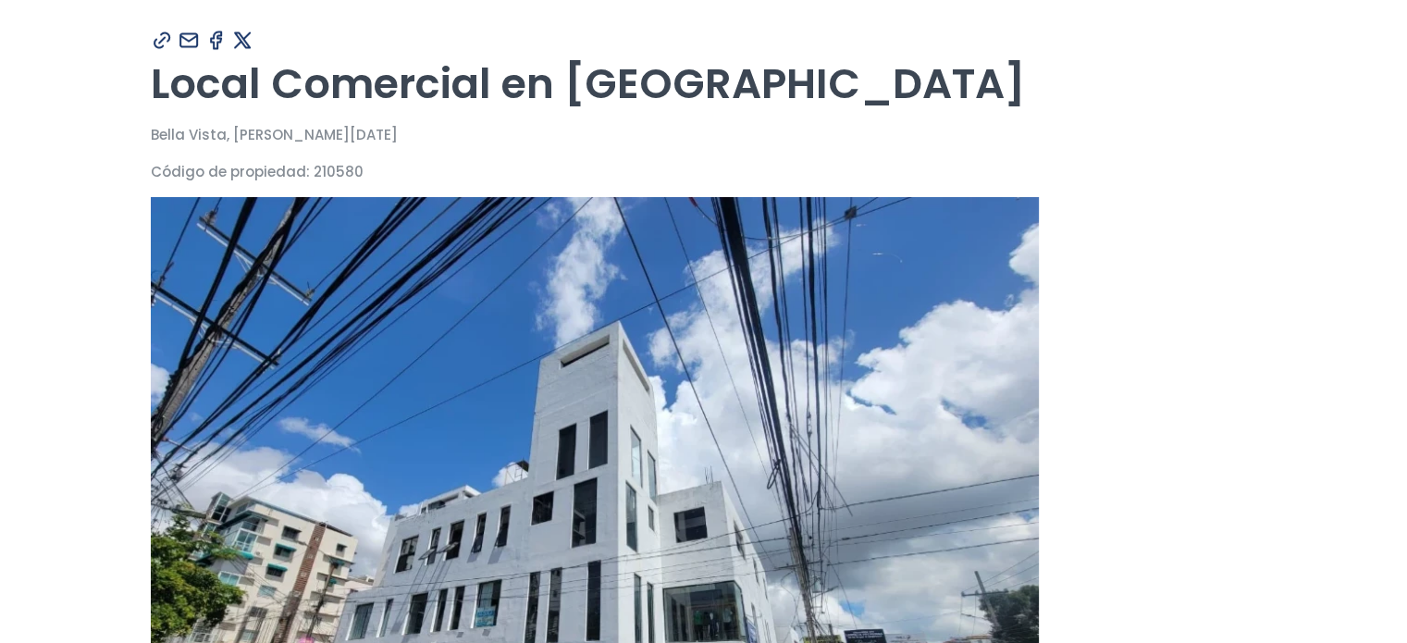
scroll to position [93, 0]
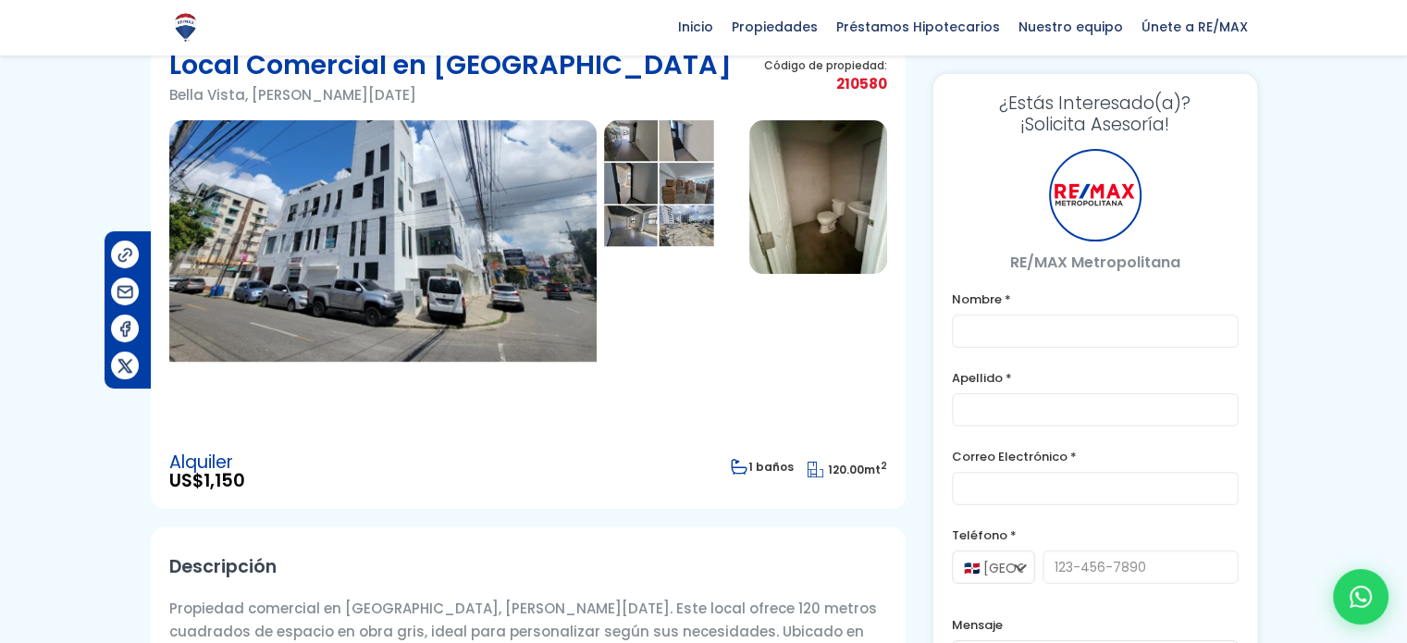
click at [485, 262] on img at bounding box center [382, 277] width 427 height 315
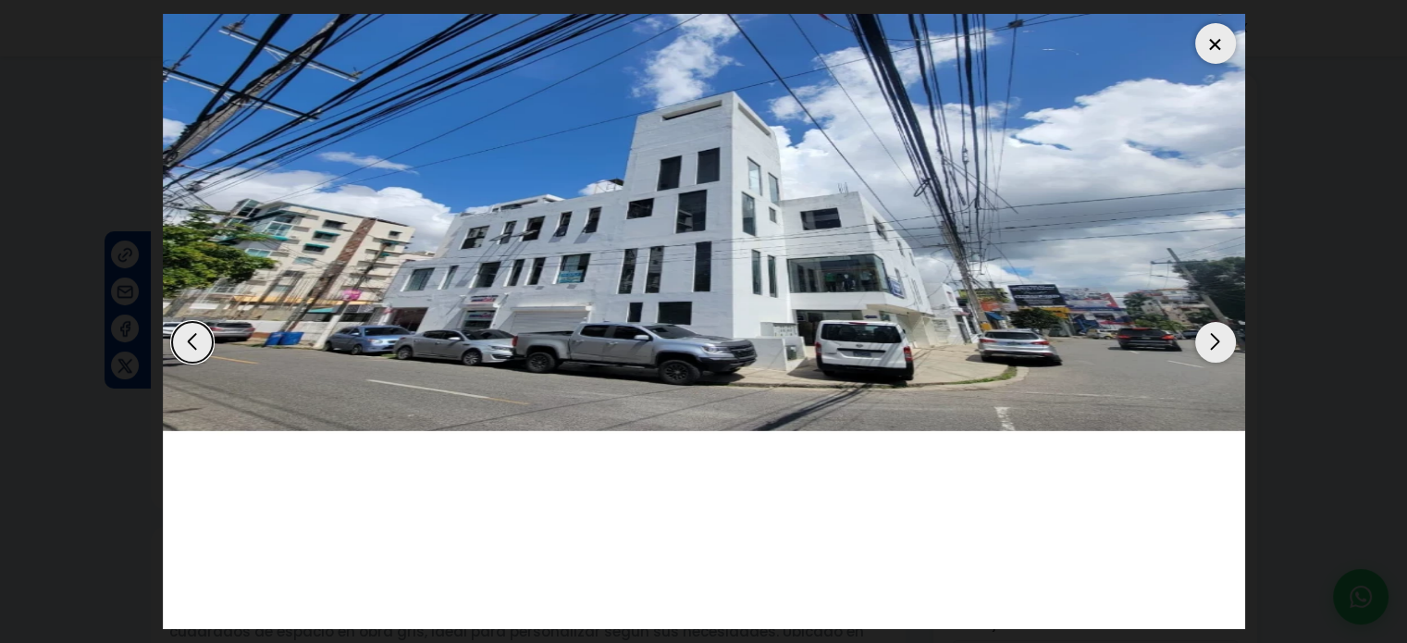
scroll to position [0, 0]
click at [1209, 336] on div "Next slide" at bounding box center [1215, 342] width 41 height 41
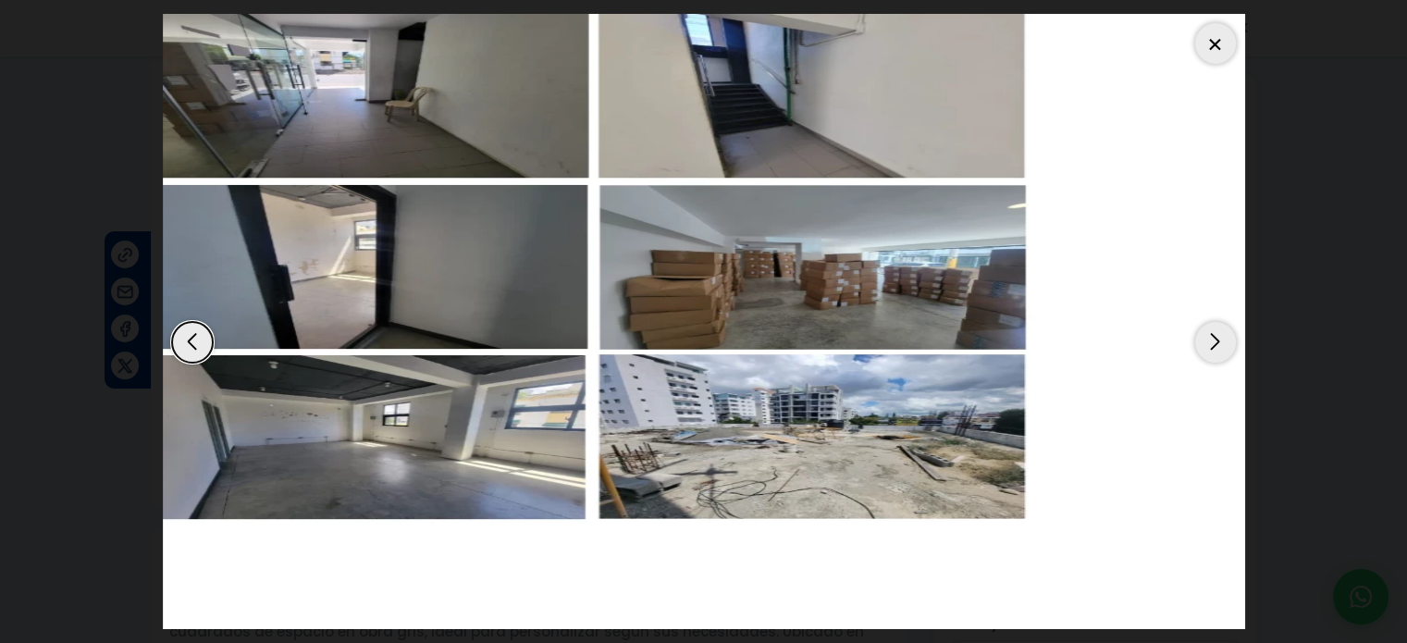
click at [1209, 336] on div "Next slide" at bounding box center [1215, 342] width 41 height 41
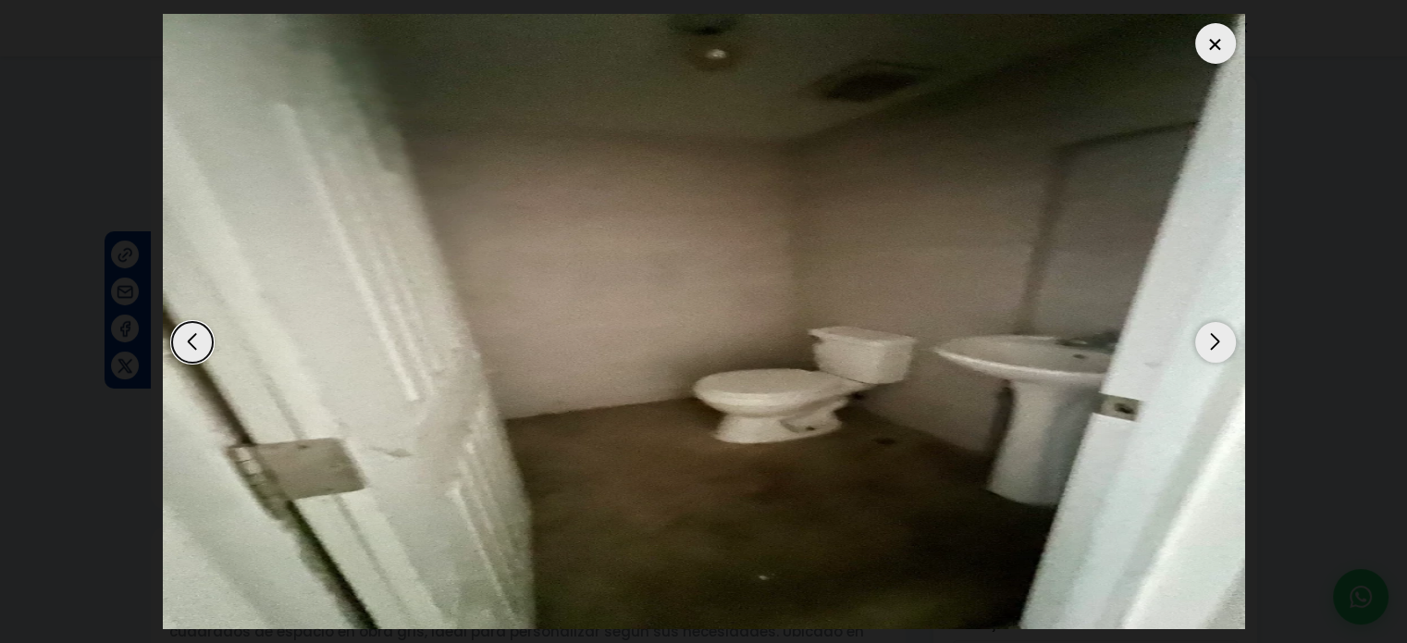
click at [1209, 336] on div "Next slide" at bounding box center [1215, 342] width 41 height 41
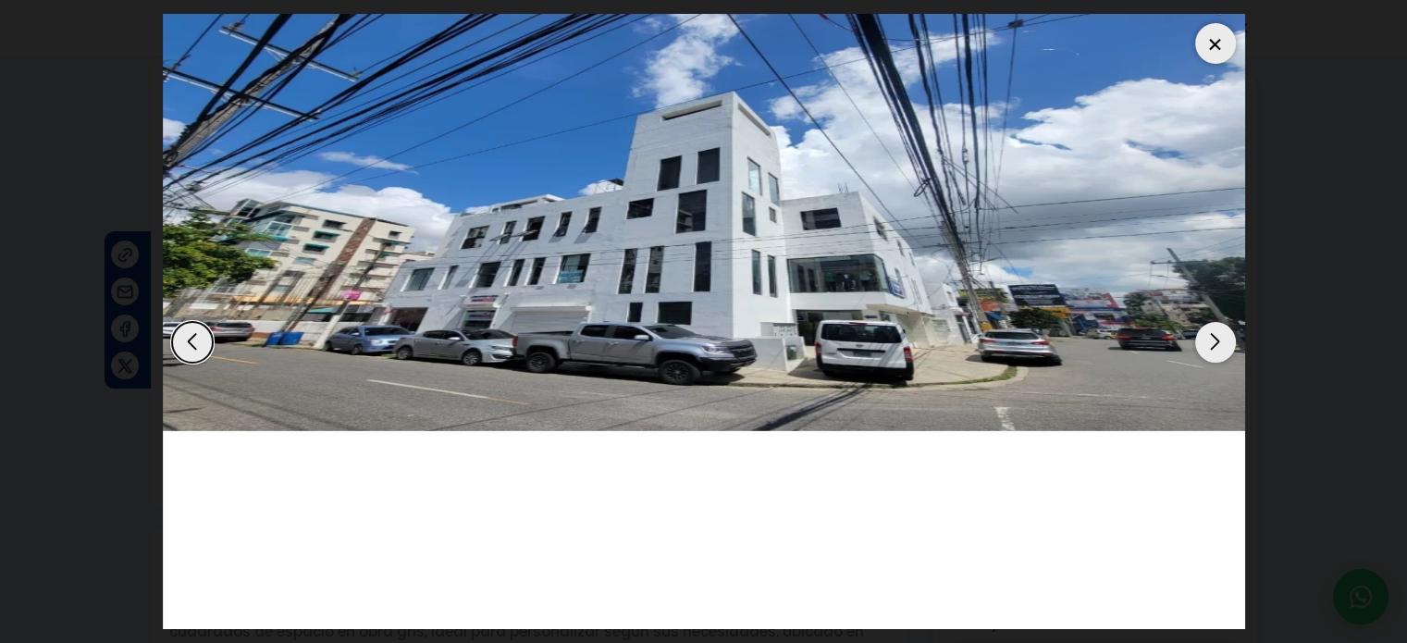
click at [1209, 336] on div "Next slide" at bounding box center [1215, 342] width 41 height 41
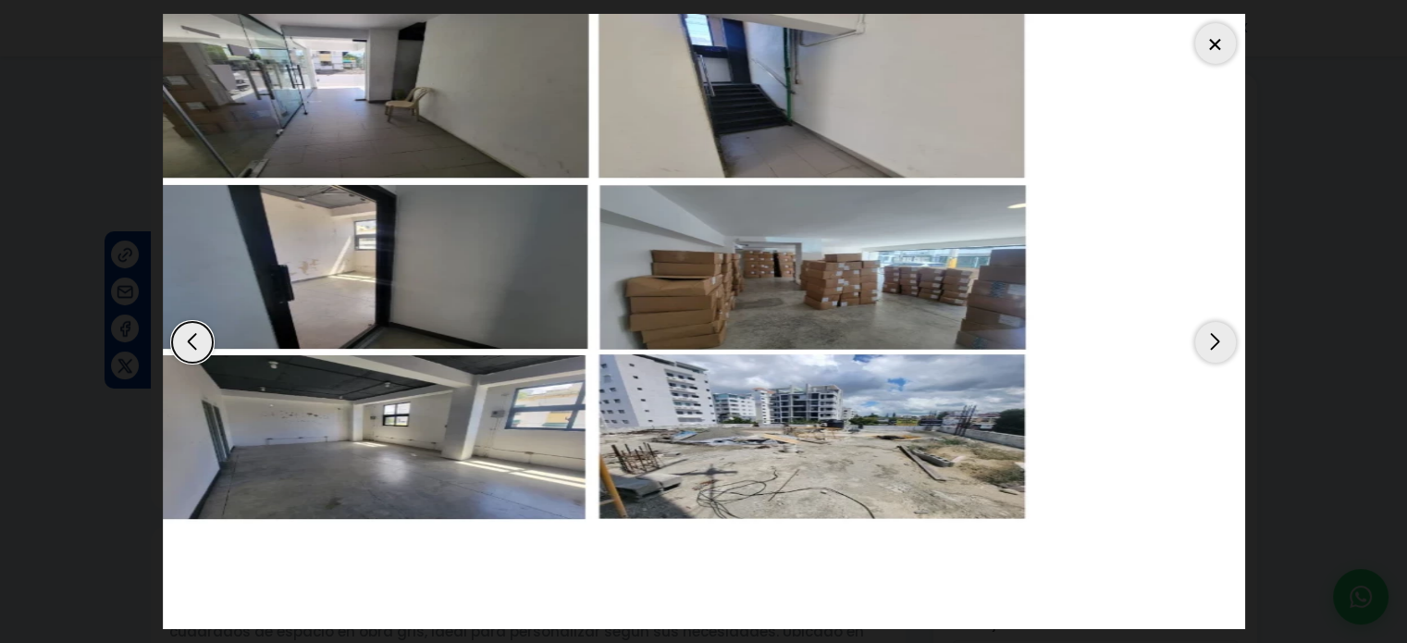
click at [1209, 336] on div "Next slide" at bounding box center [1215, 342] width 41 height 41
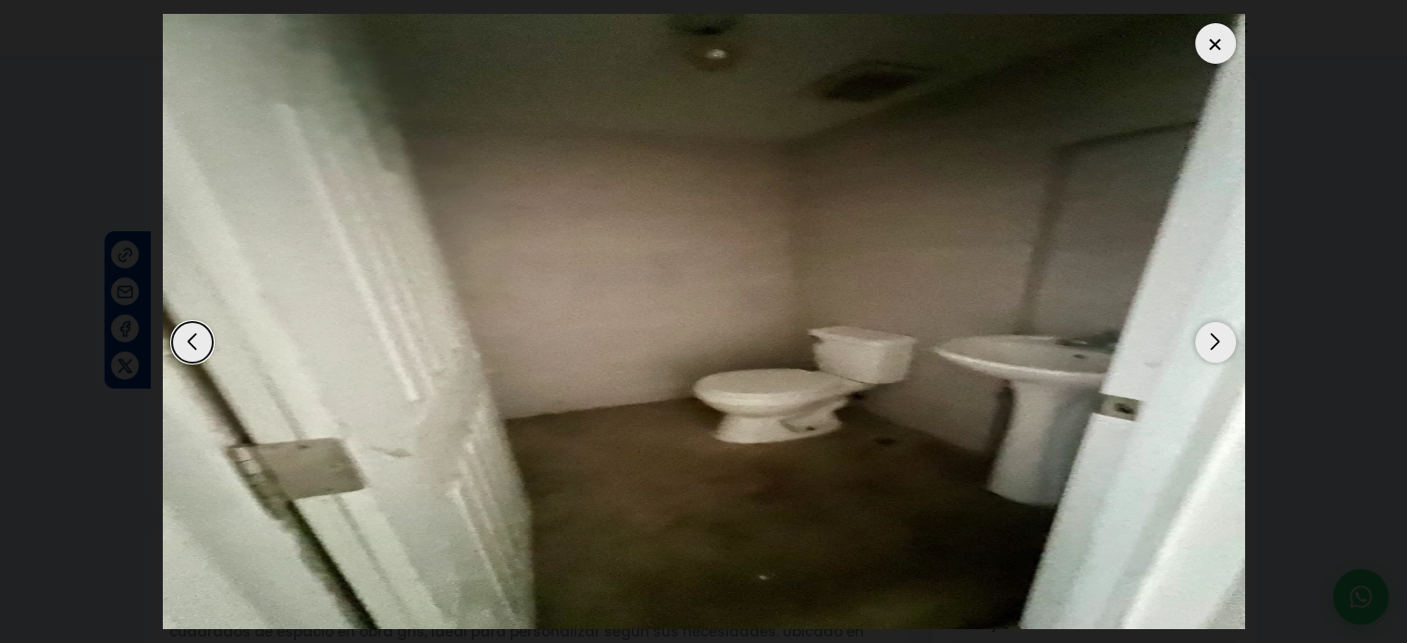
click at [1209, 336] on div "Next slide" at bounding box center [1215, 342] width 41 height 41
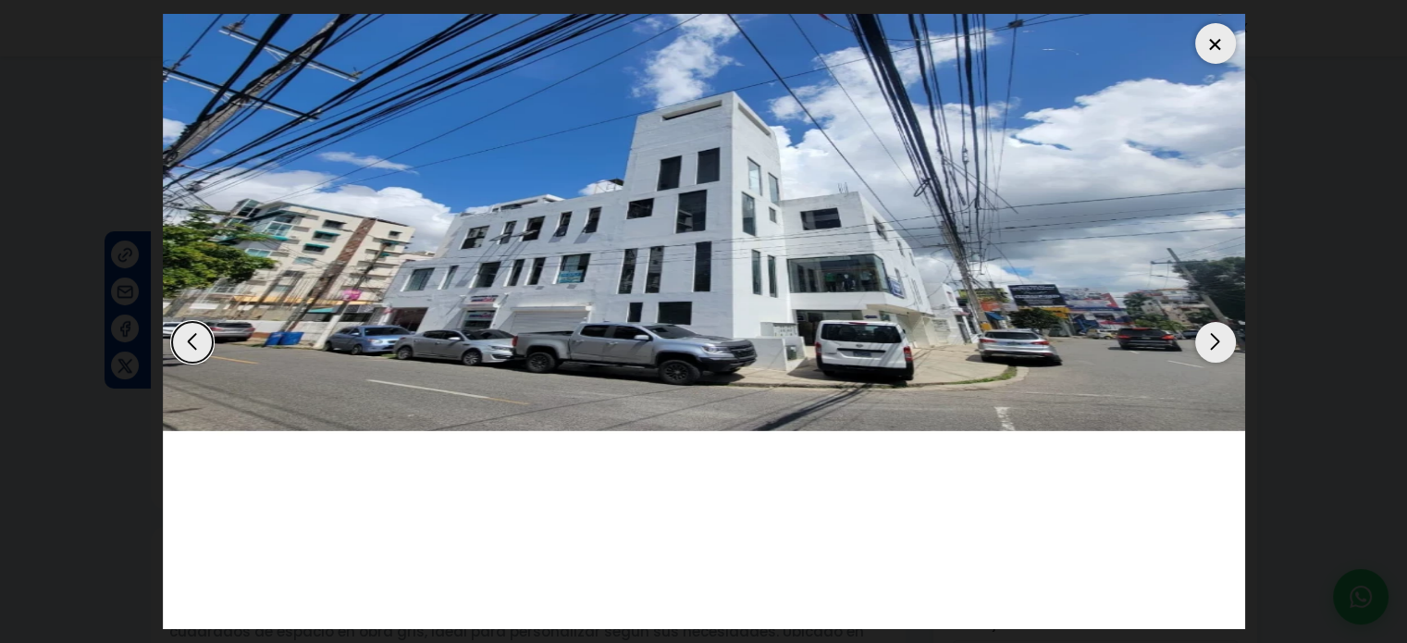
click at [1209, 336] on div "Next slide" at bounding box center [1215, 342] width 41 height 41
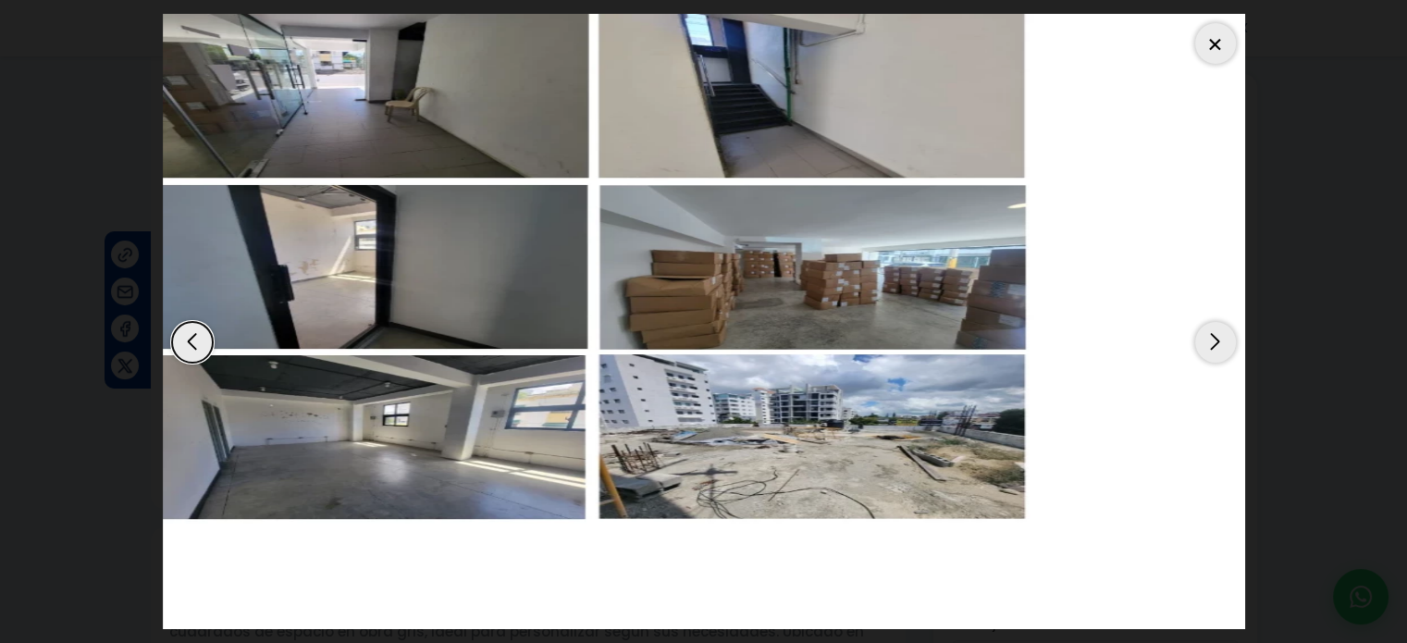
click at [1218, 43] on div at bounding box center [1215, 43] width 41 height 41
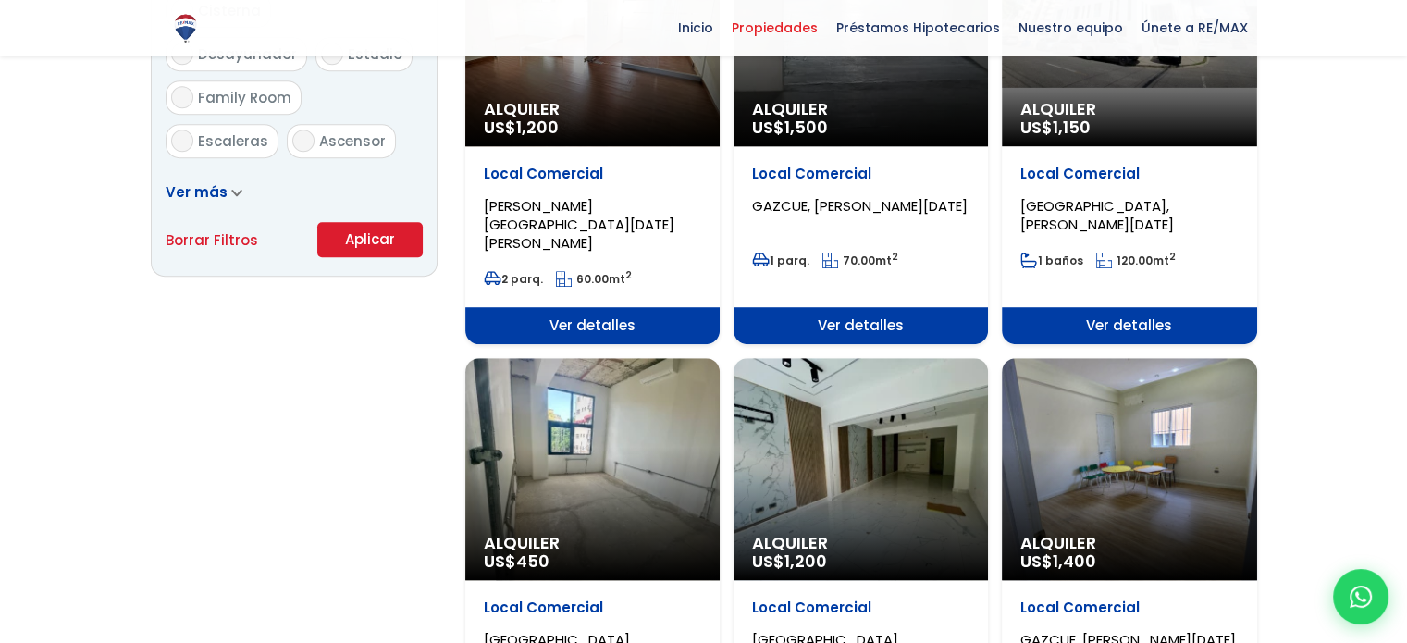
scroll to position [1365, 0]
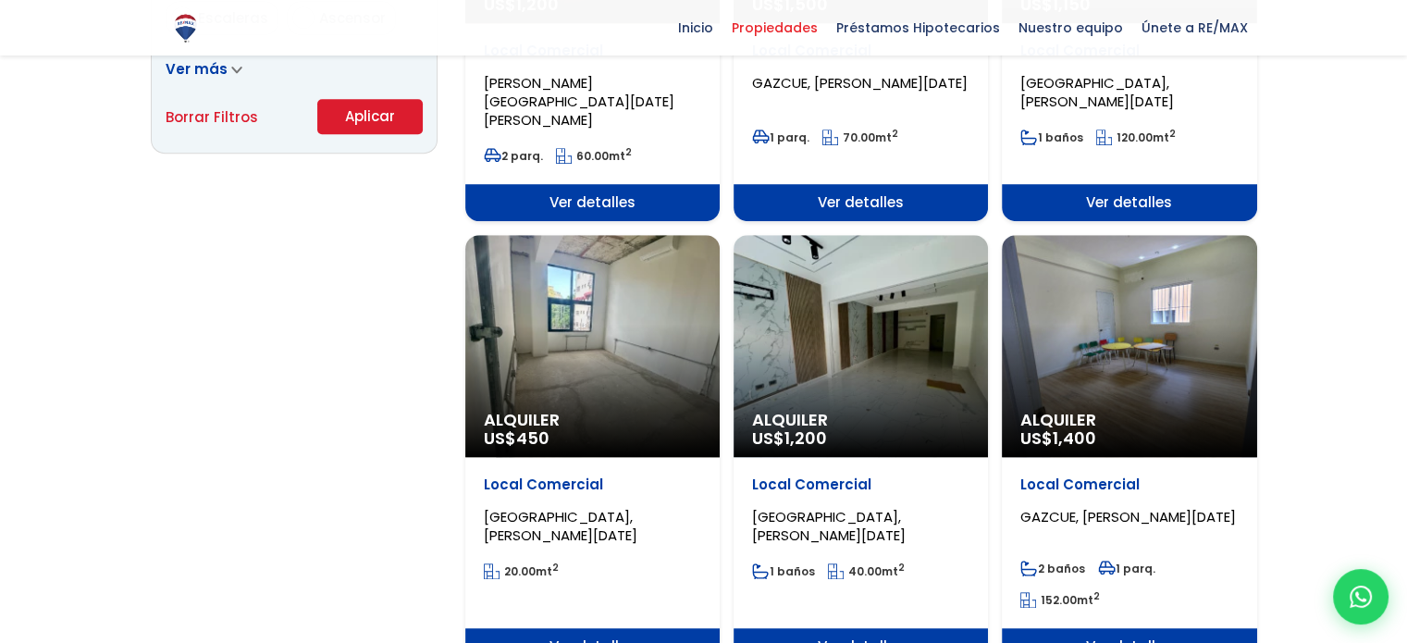
click at [1169, 338] on div "Alquiler US$ 1,400" at bounding box center [1129, 346] width 254 height 222
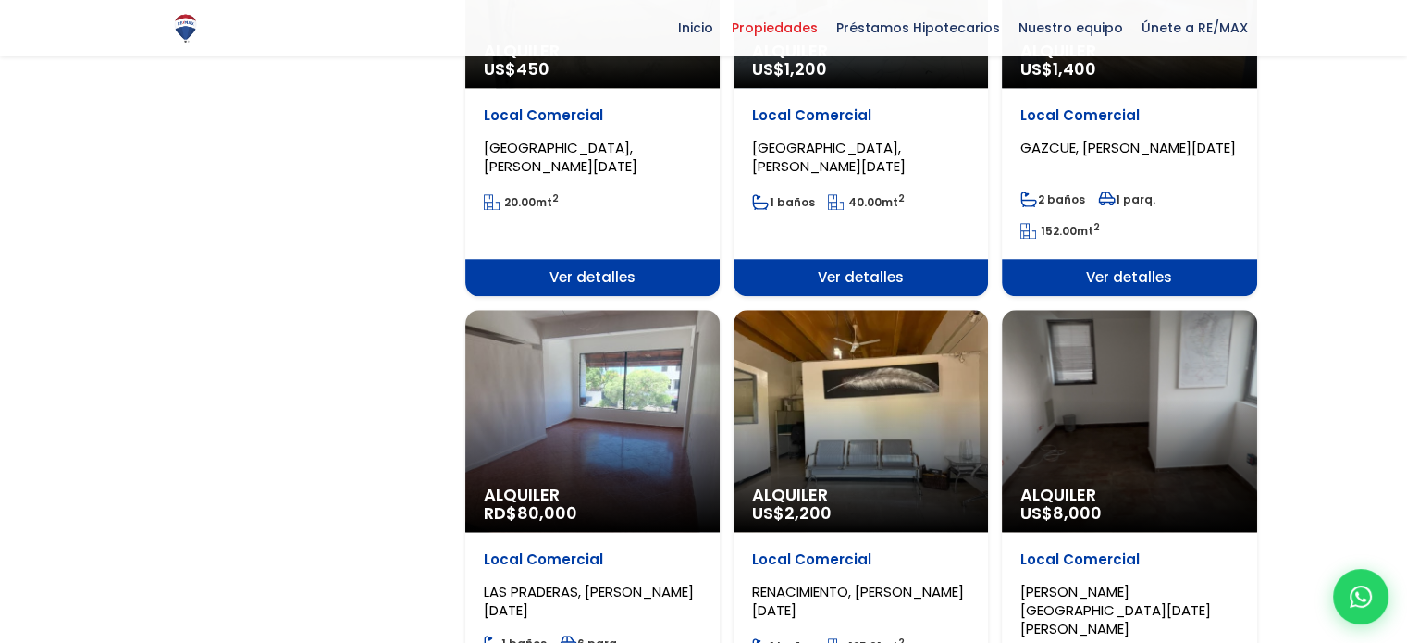
scroll to position [1735, 0]
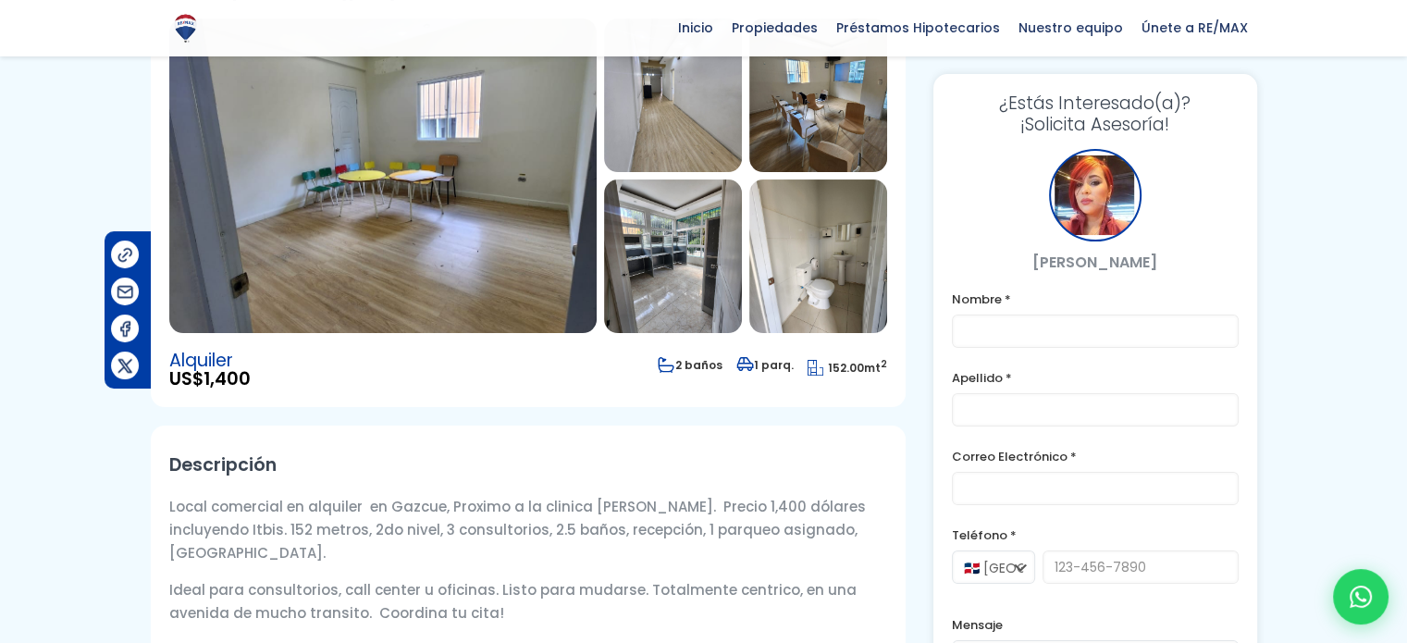
scroll to position [185, 0]
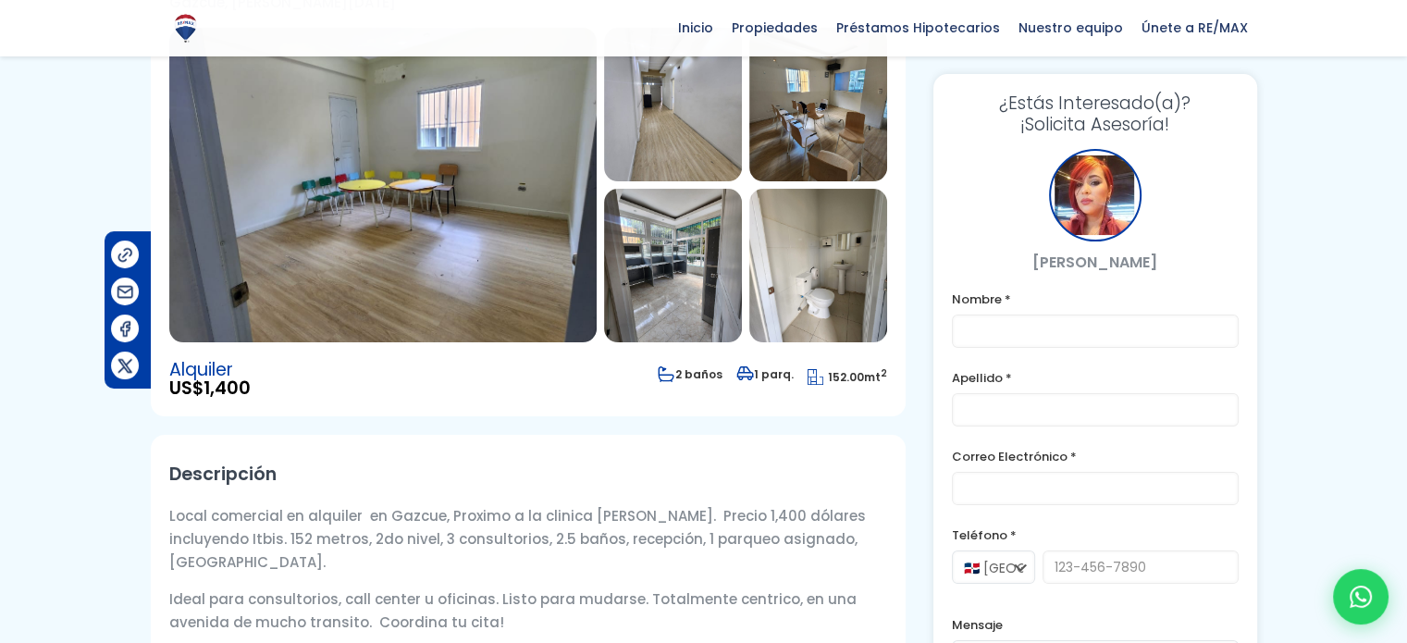
click at [487, 281] on img at bounding box center [382, 185] width 427 height 315
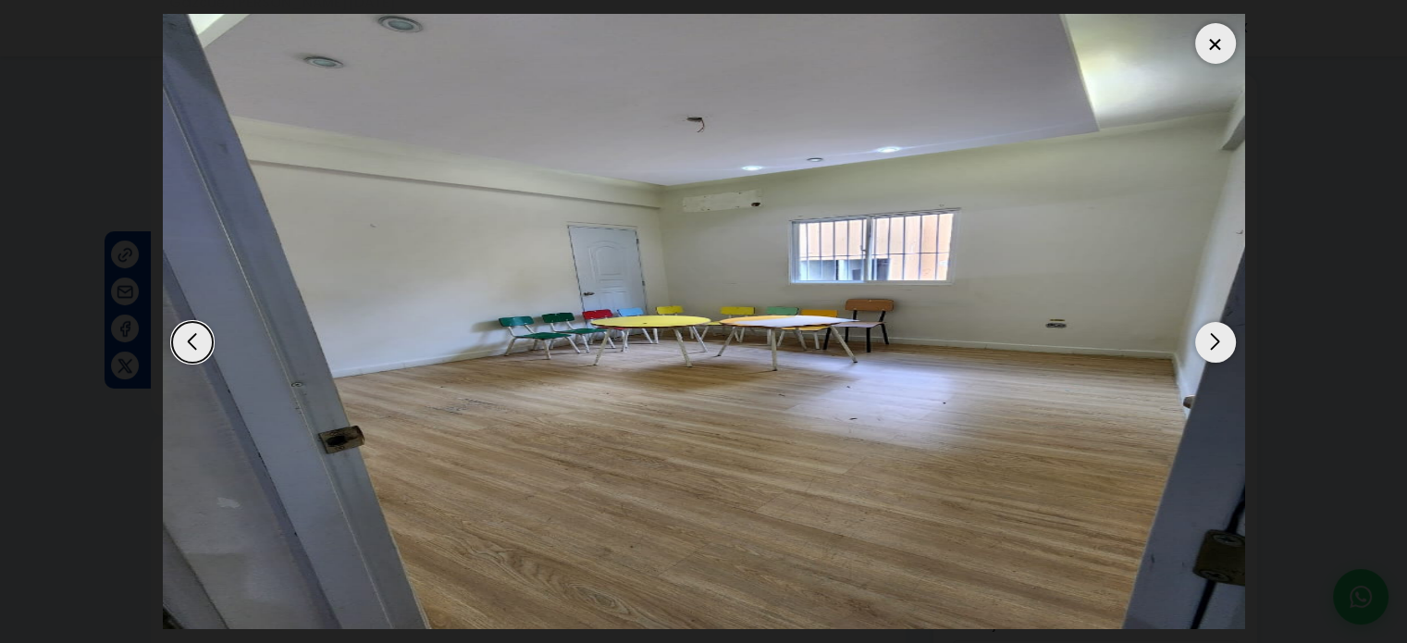
click at [1220, 333] on div "Next slide" at bounding box center [1215, 342] width 41 height 41
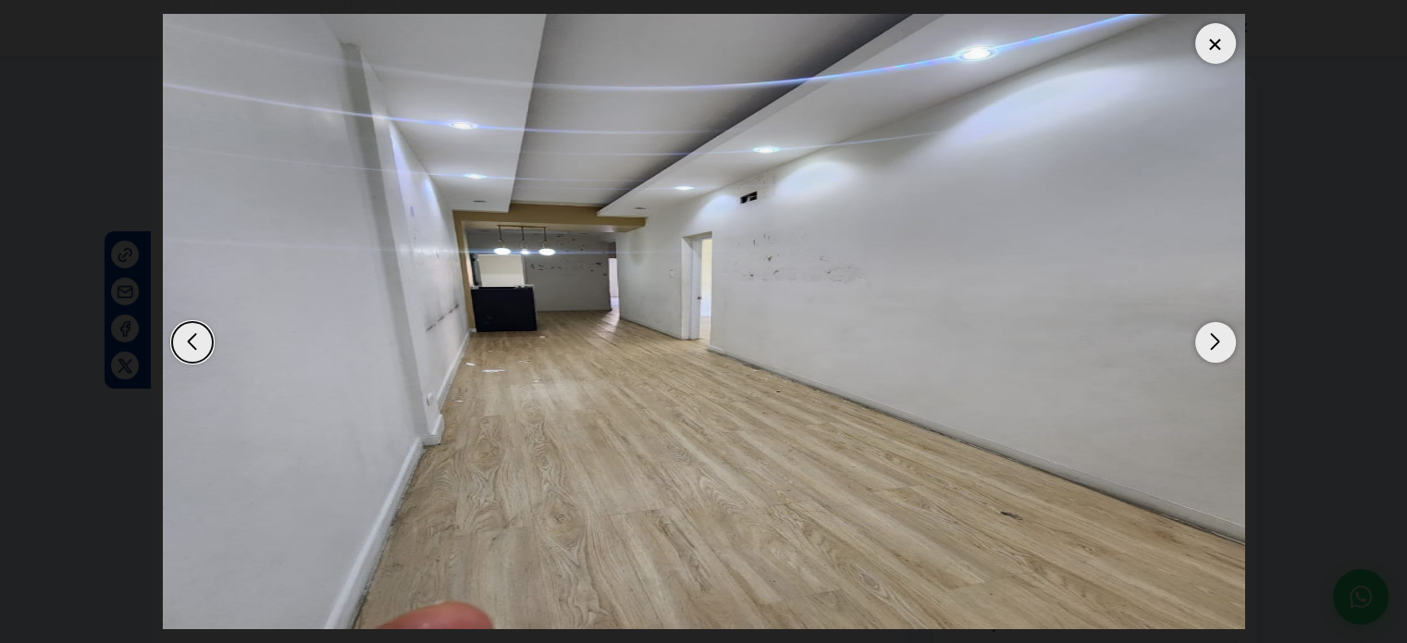
click at [1220, 333] on div "Next slide" at bounding box center [1215, 342] width 41 height 41
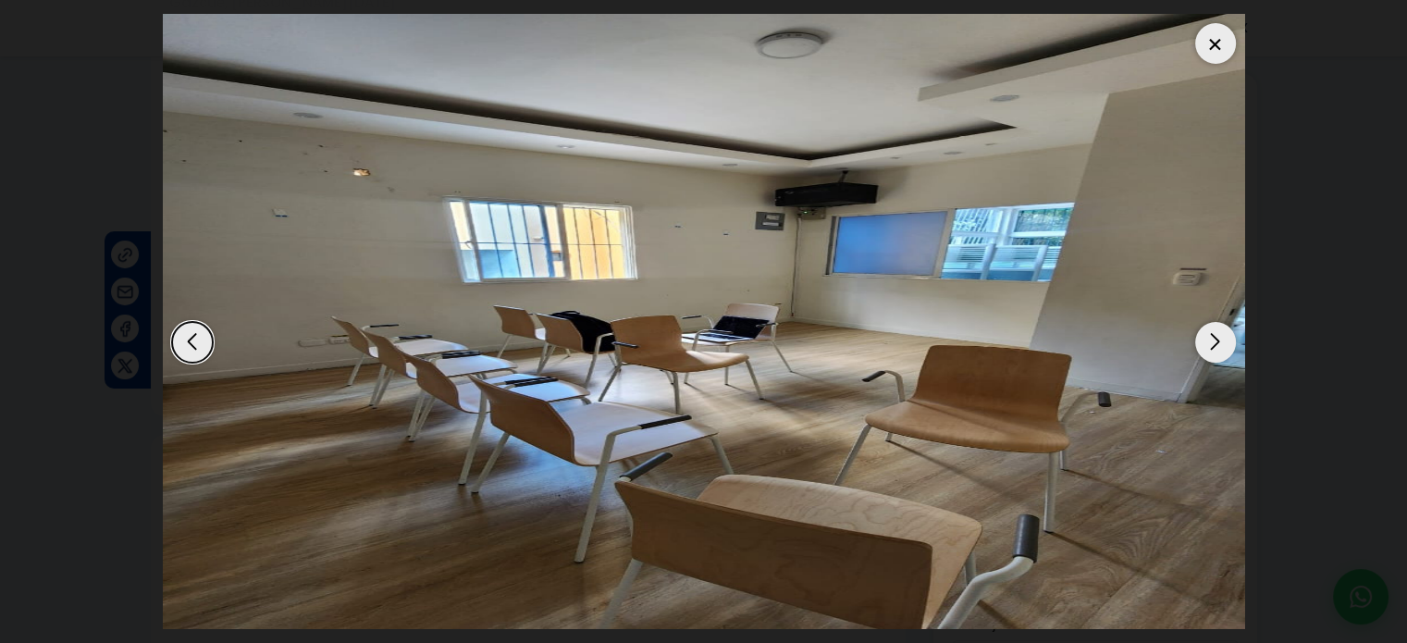
click at [1220, 333] on div "Next slide" at bounding box center [1215, 342] width 41 height 41
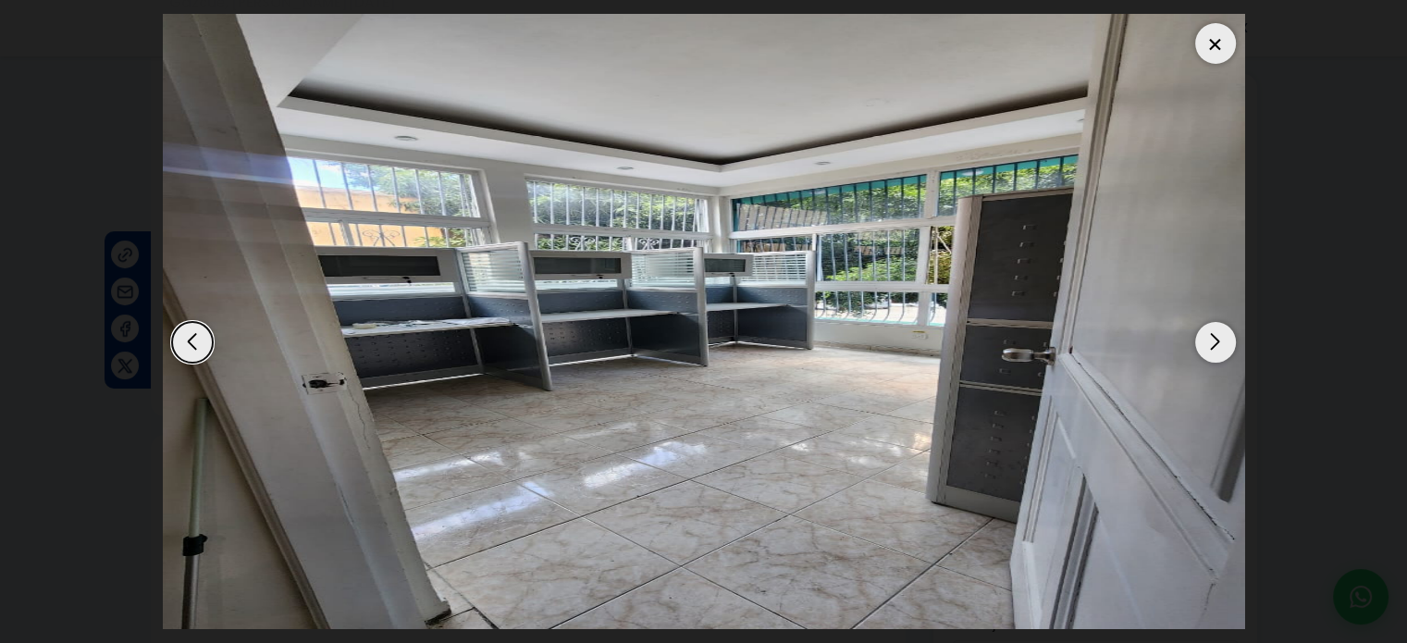
click at [1220, 333] on div "Next slide" at bounding box center [1215, 342] width 41 height 41
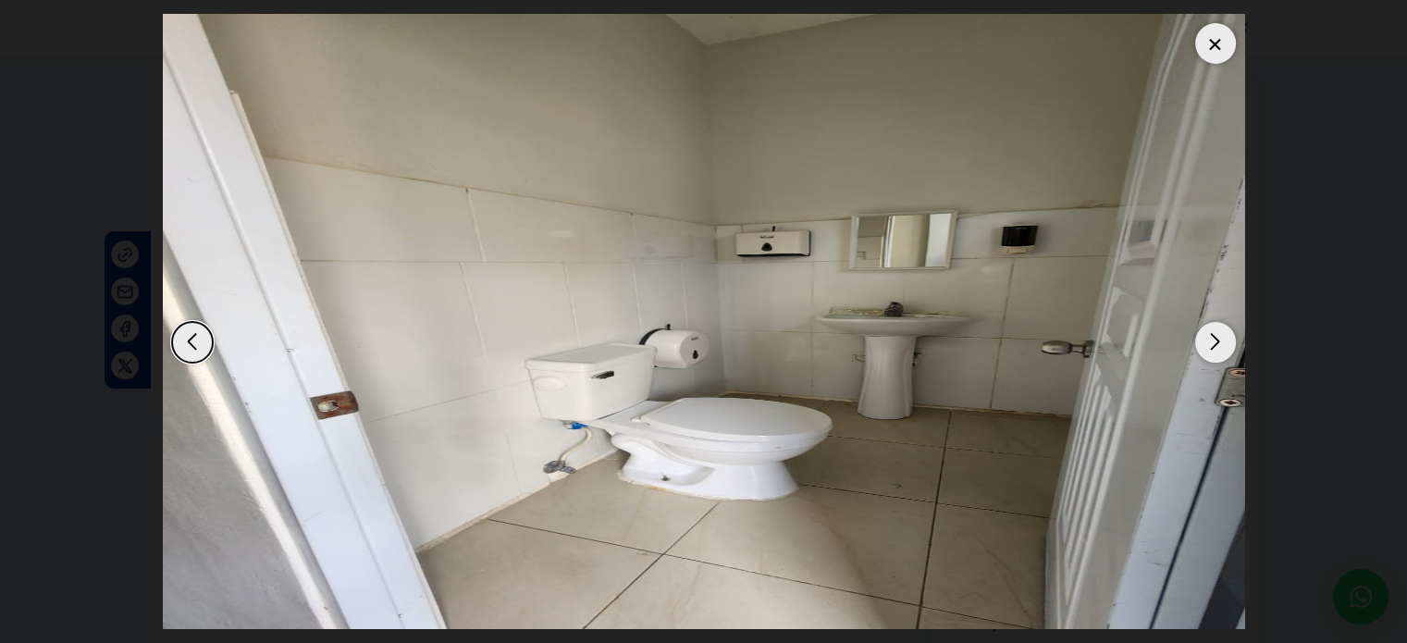
click at [1220, 333] on div "Next slide" at bounding box center [1215, 342] width 41 height 41
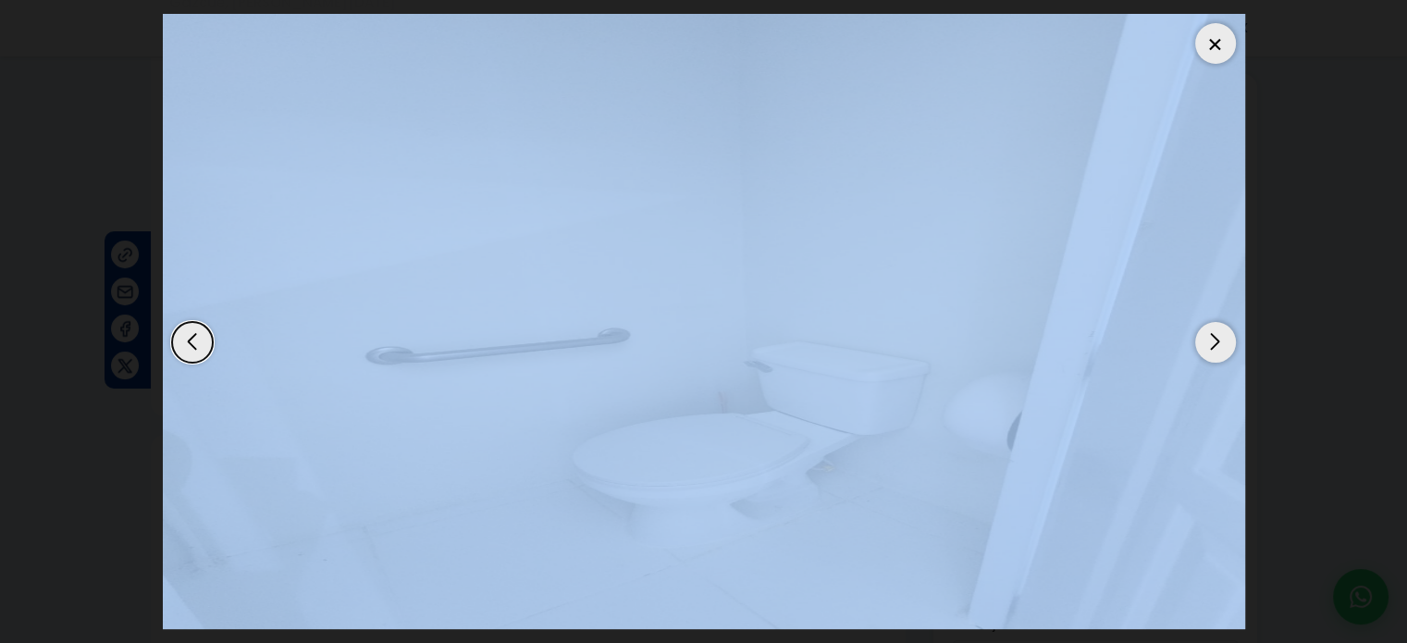
click at [1220, 333] on div "Next slide" at bounding box center [1215, 342] width 41 height 41
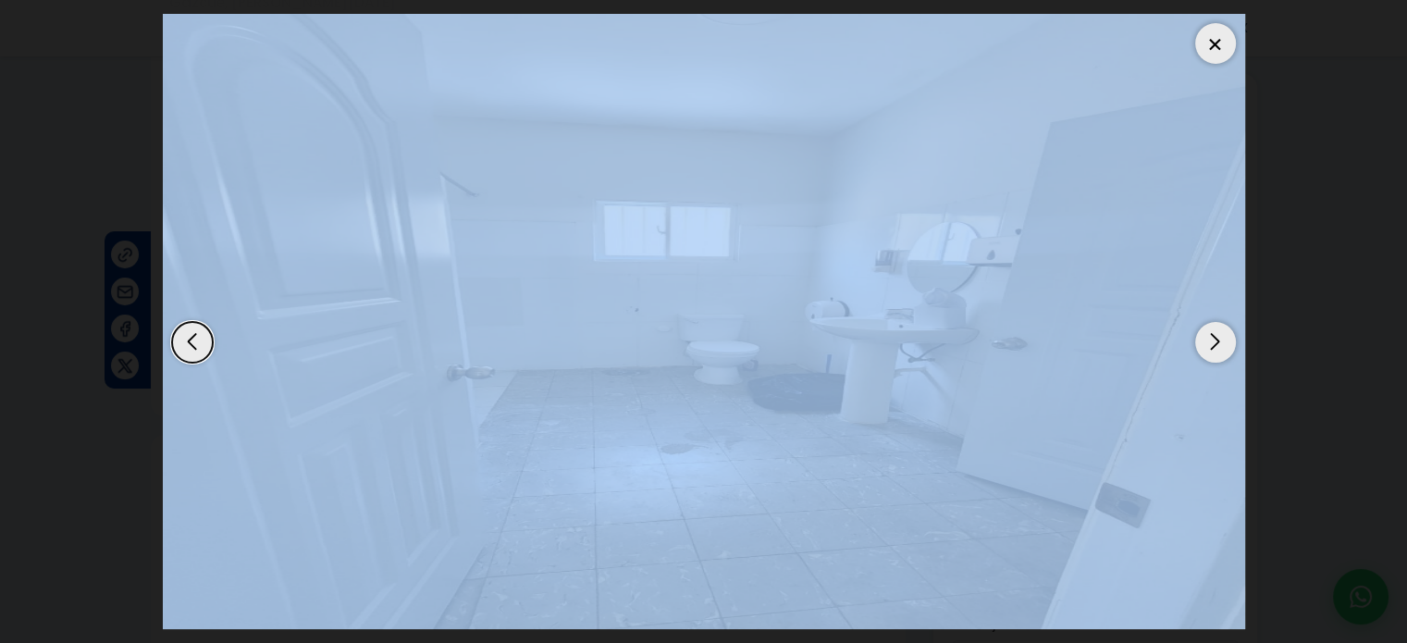
click at [1230, 47] on div at bounding box center [1215, 43] width 41 height 41
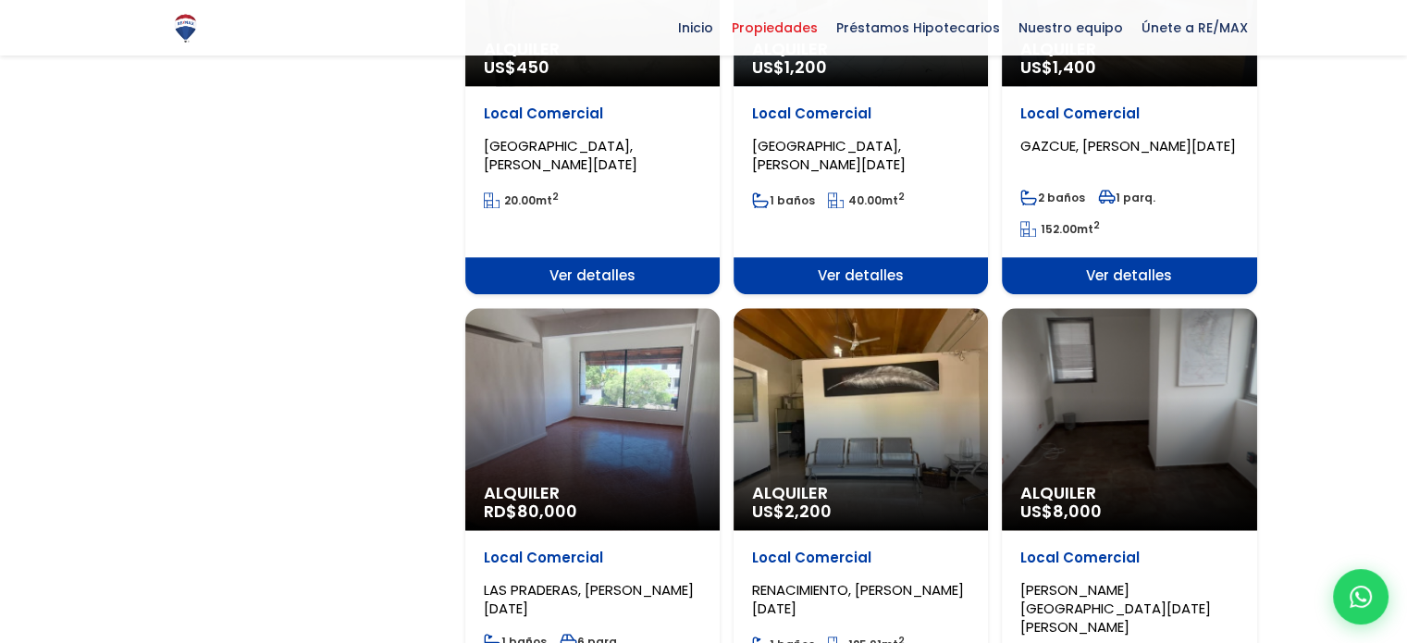
scroll to position [1828, 0]
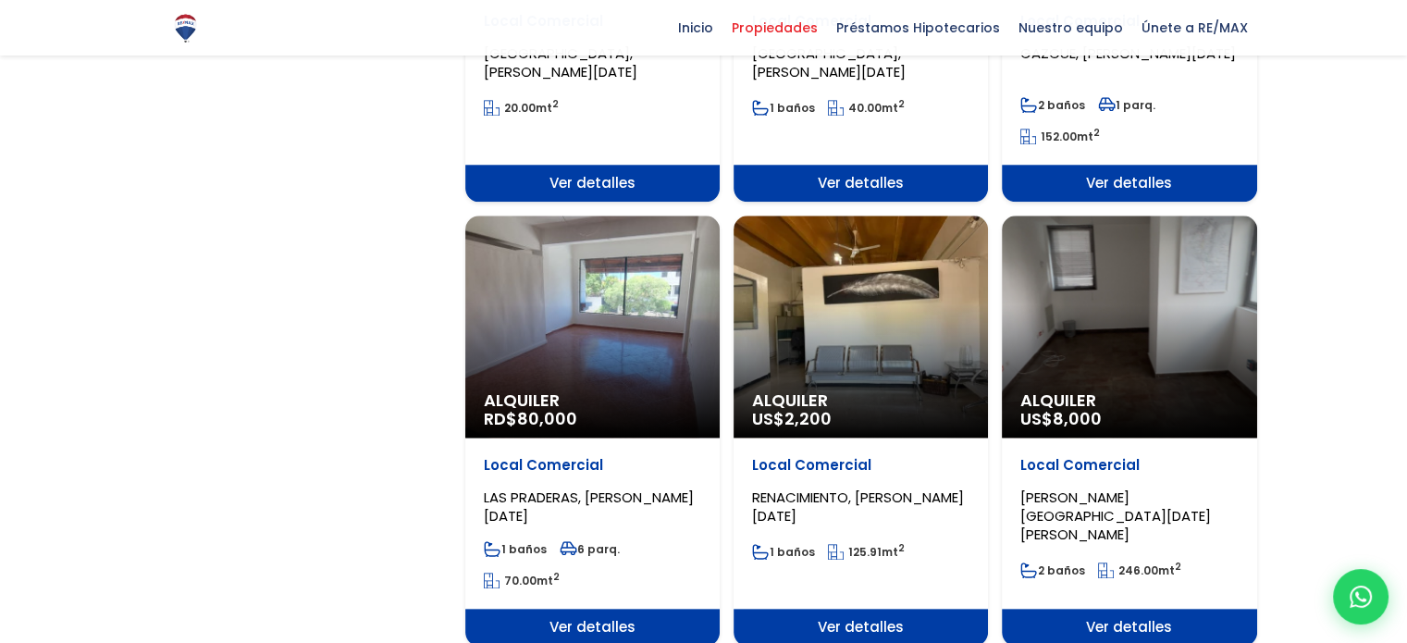
click at [653, 326] on div "Alquiler RD$ 80,000" at bounding box center [592, 327] width 254 height 222
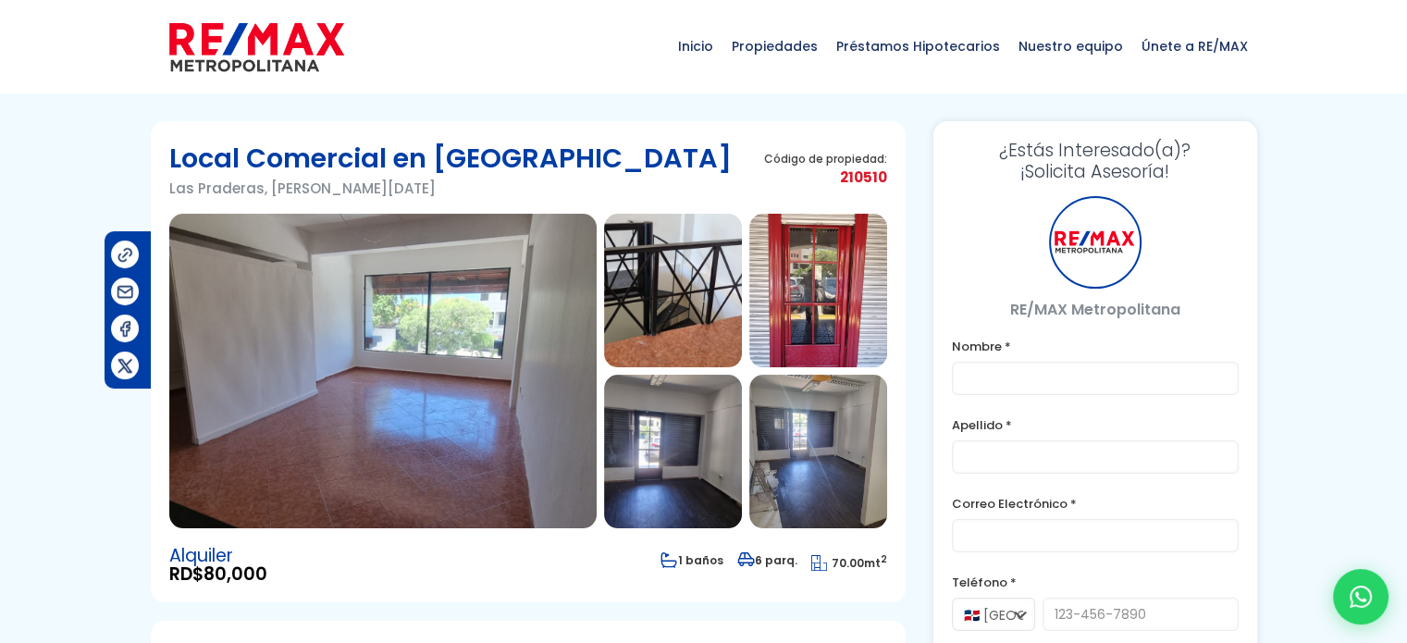
click at [554, 369] on img at bounding box center [382, 371] width 427 height 315
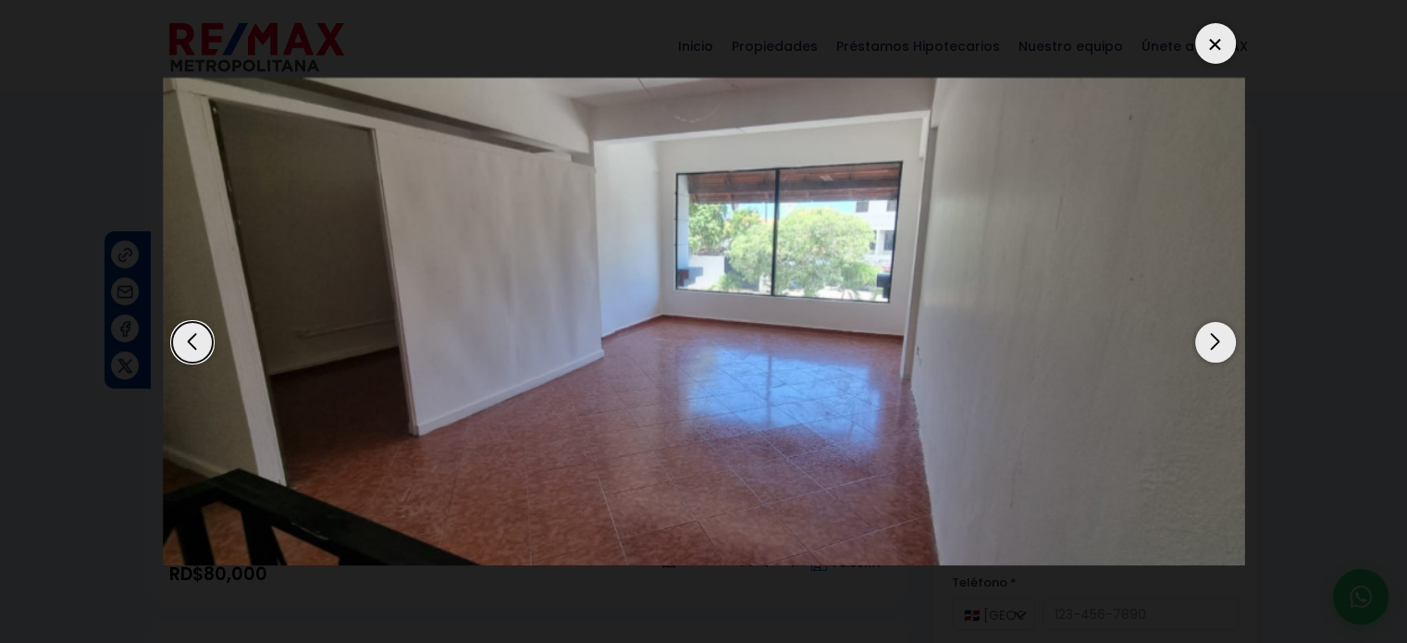
click at [1210, 339] on div "Next slide" at bounding box center [1215, 342] width 41 height 41
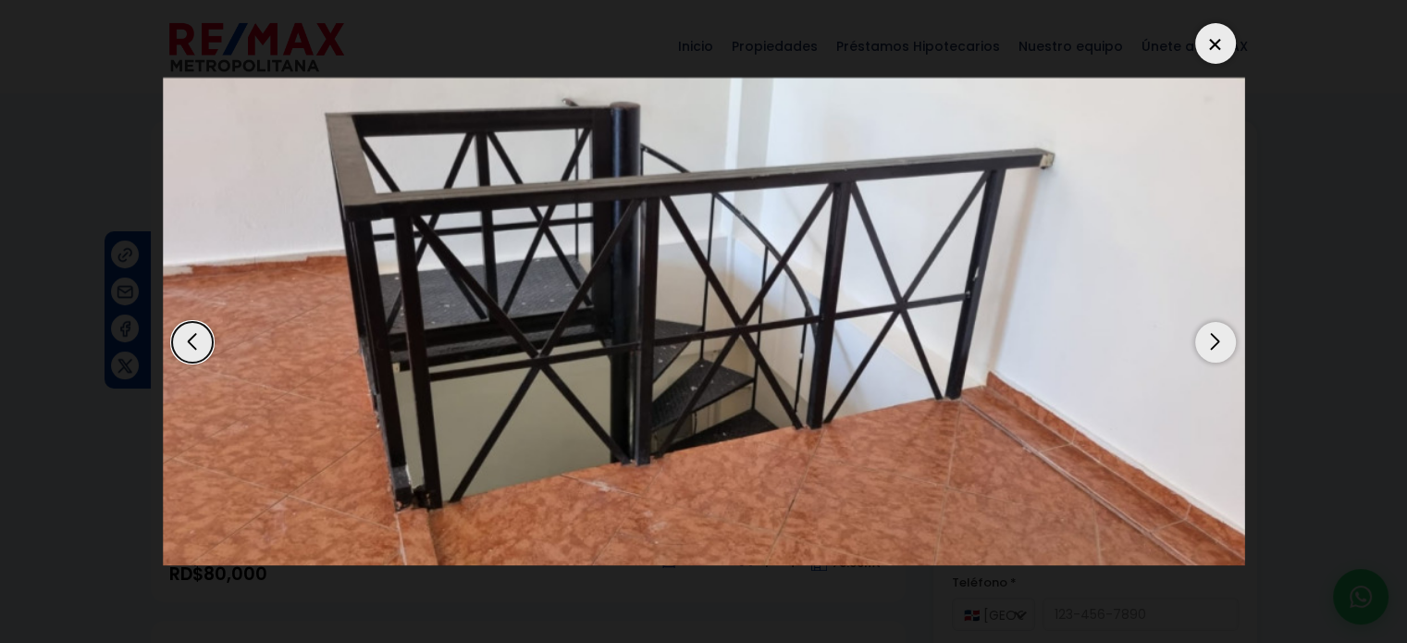
click at [1210, 339] on div "Next slide" at bounding box center [1215, 342] width 41 height 41
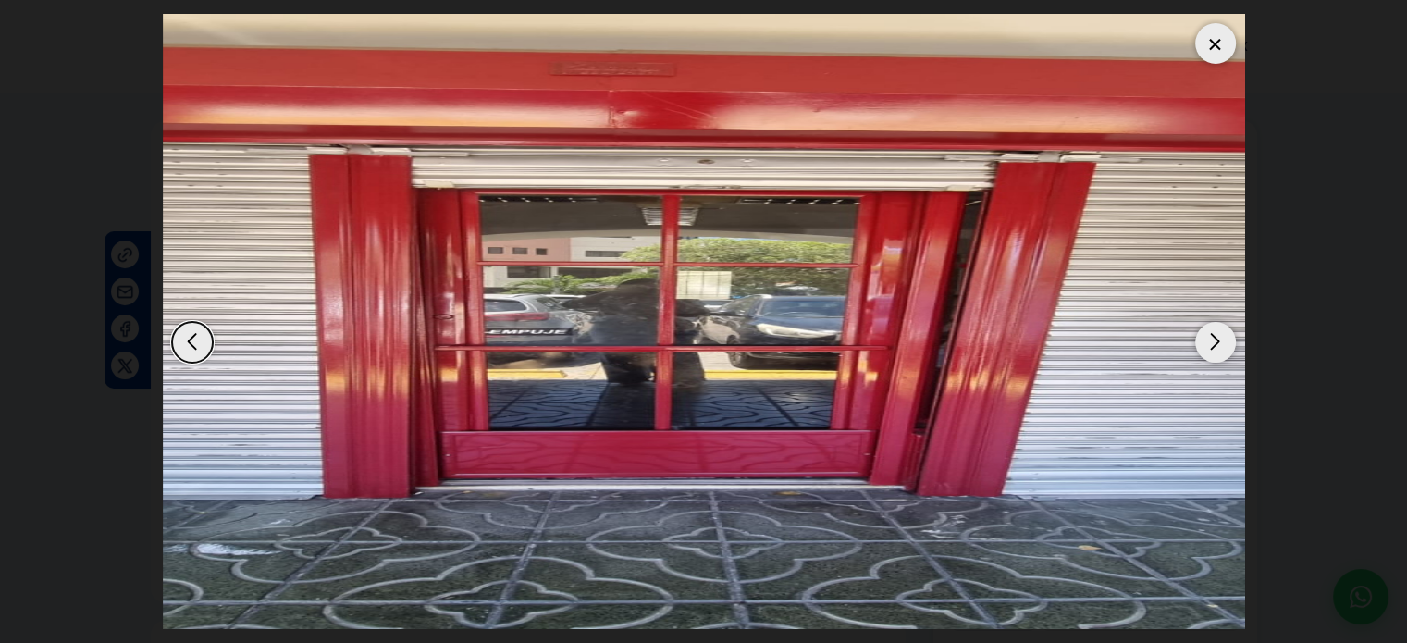
click at [1210, 339] on div "Next slide" at bounding box center [1215, 342] width 41 height 41
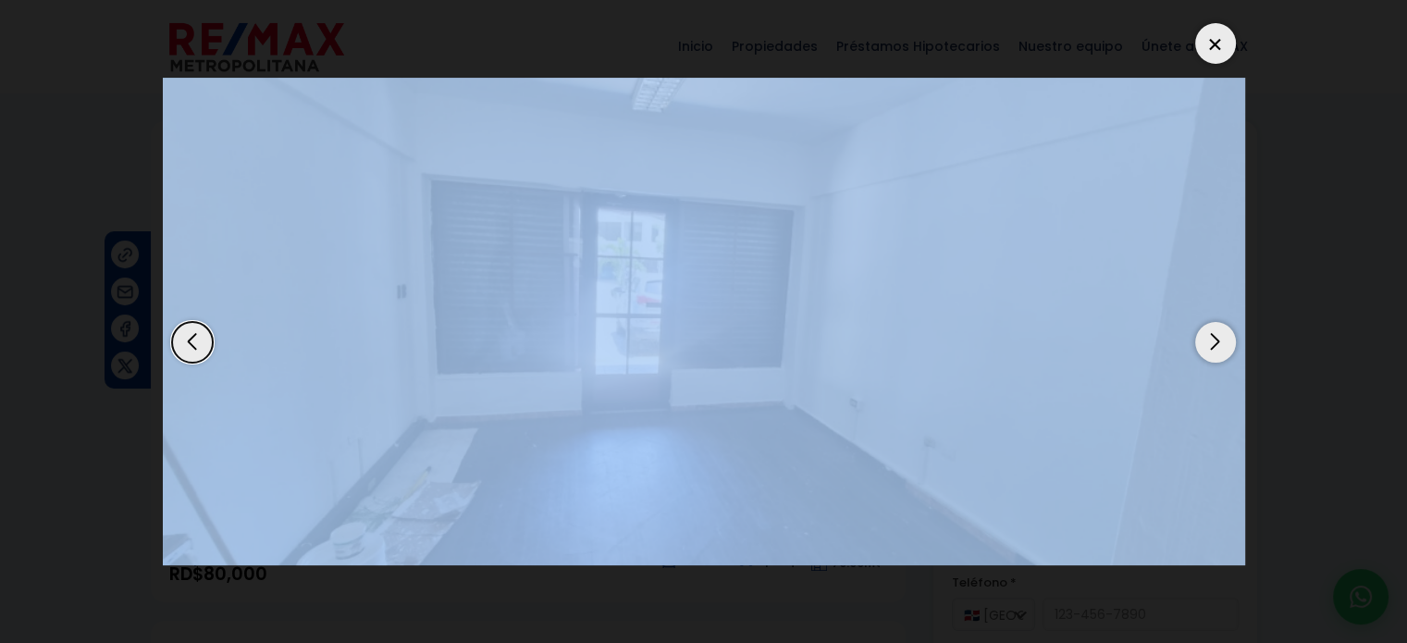
click at [1210, 339] on div "Next slide" at bounding box center [1215, 342] width 41 height 41
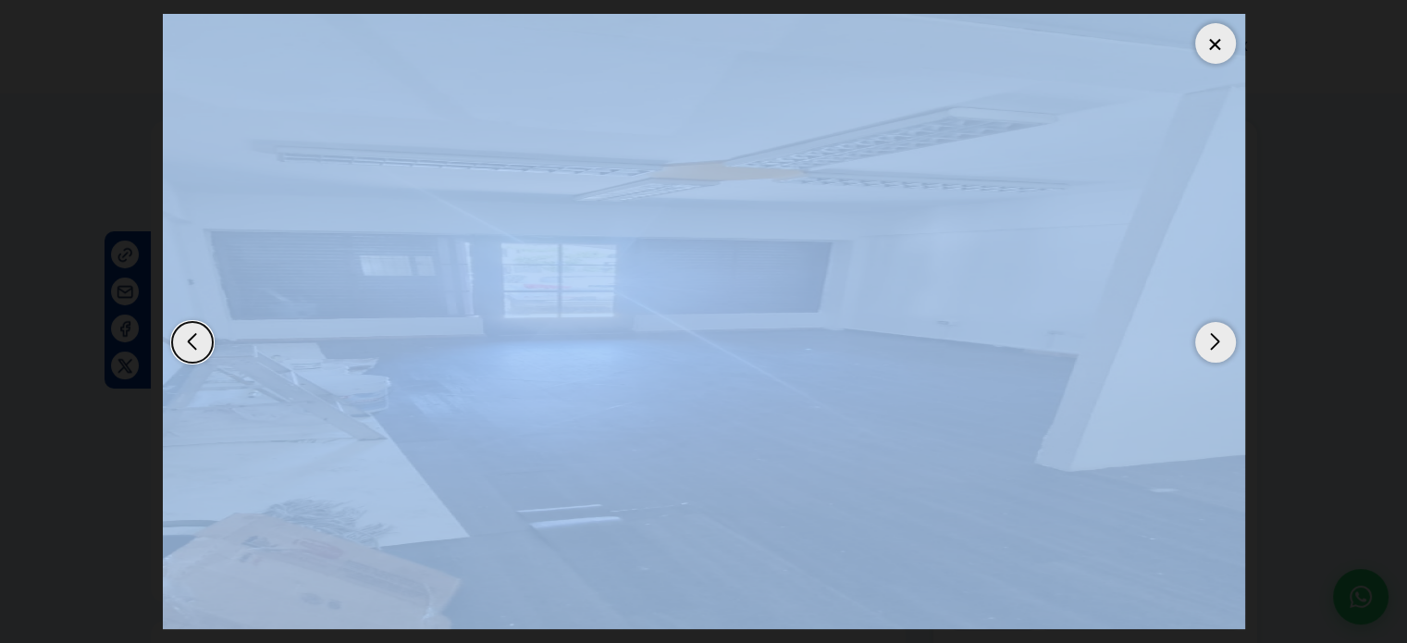
click at [1232, 32] on div at bounding box center [1215, 43] width 41 height 41
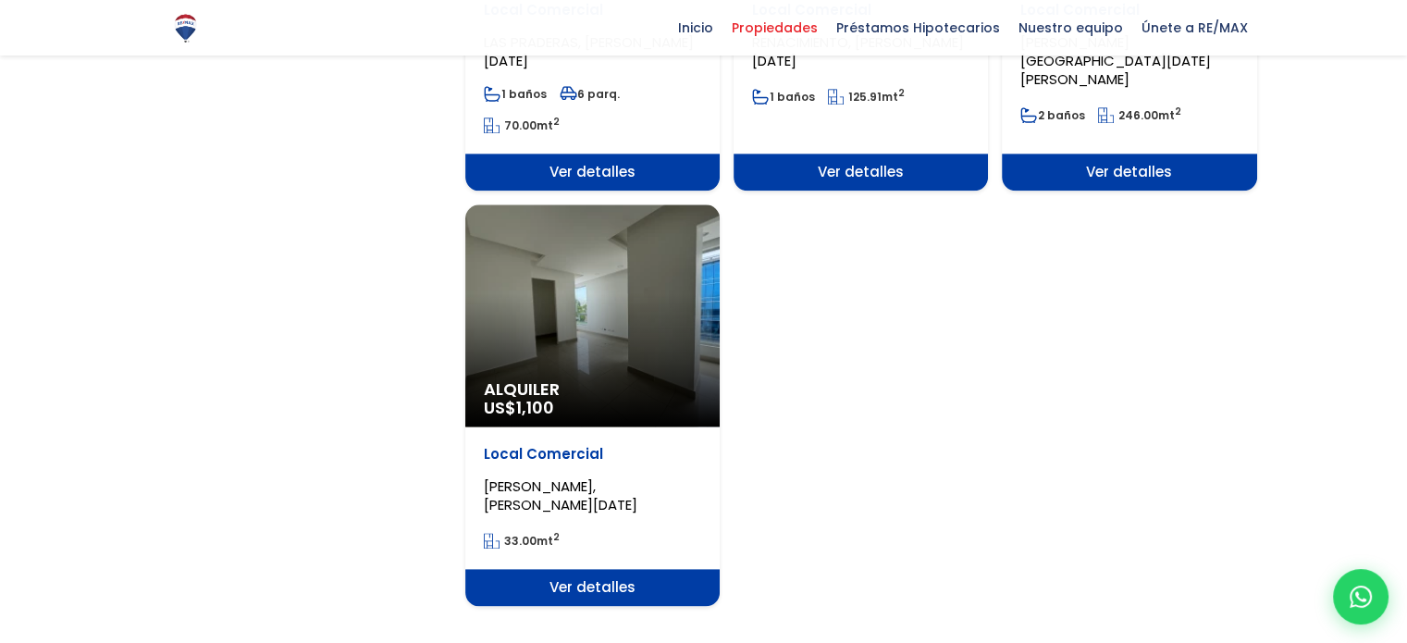
scroll to position [2291, 0]
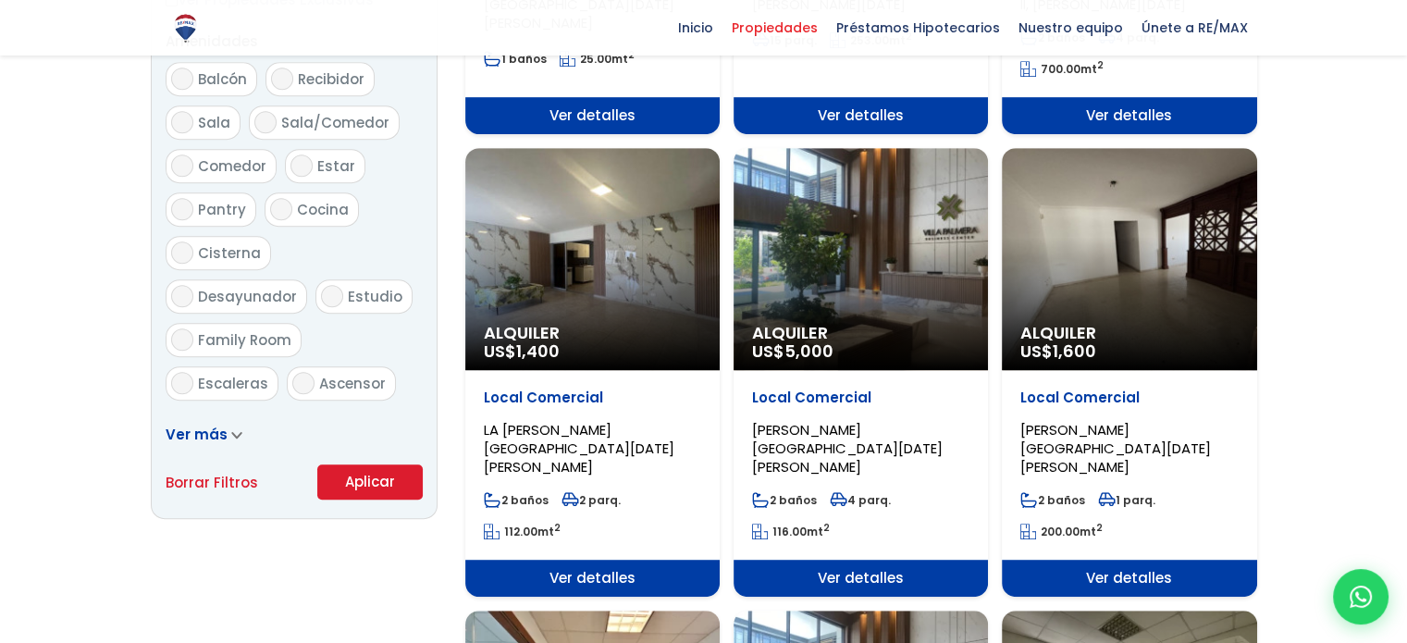
scroll to position [1018, 0]
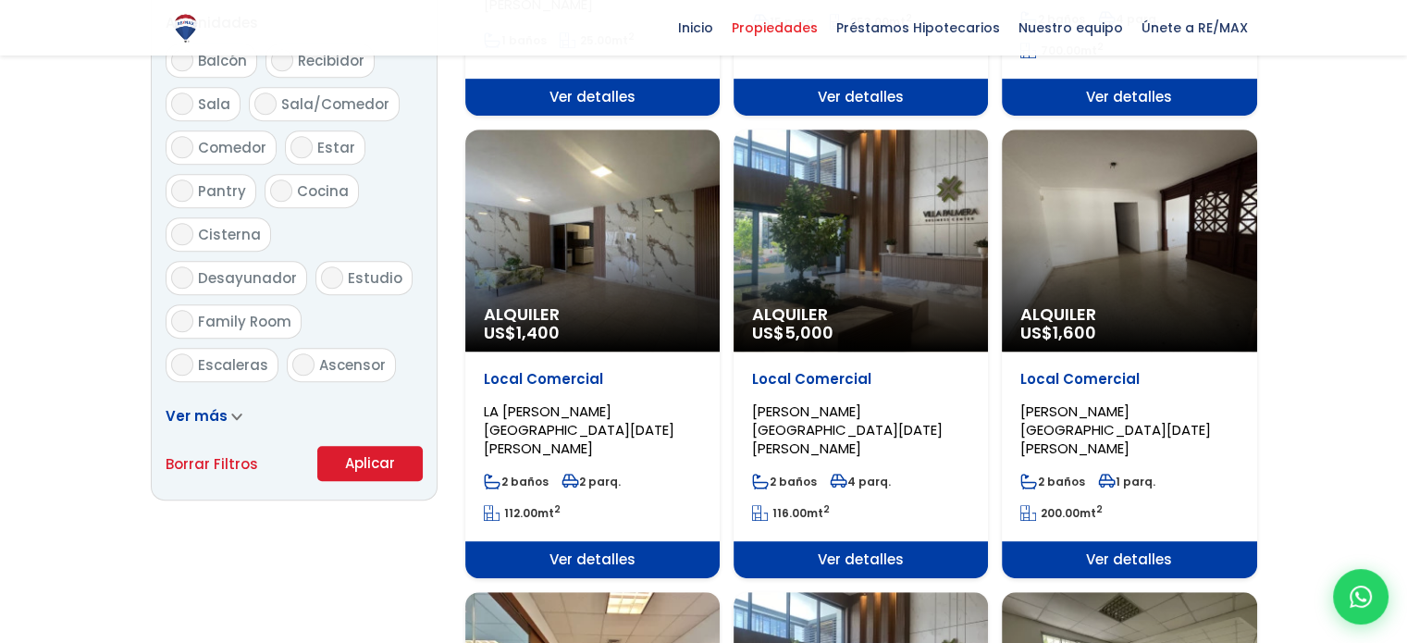
click at [588, 303] on div "Alquiler US$ 1,400" at bounding box center [592, 241] width 254 height 222
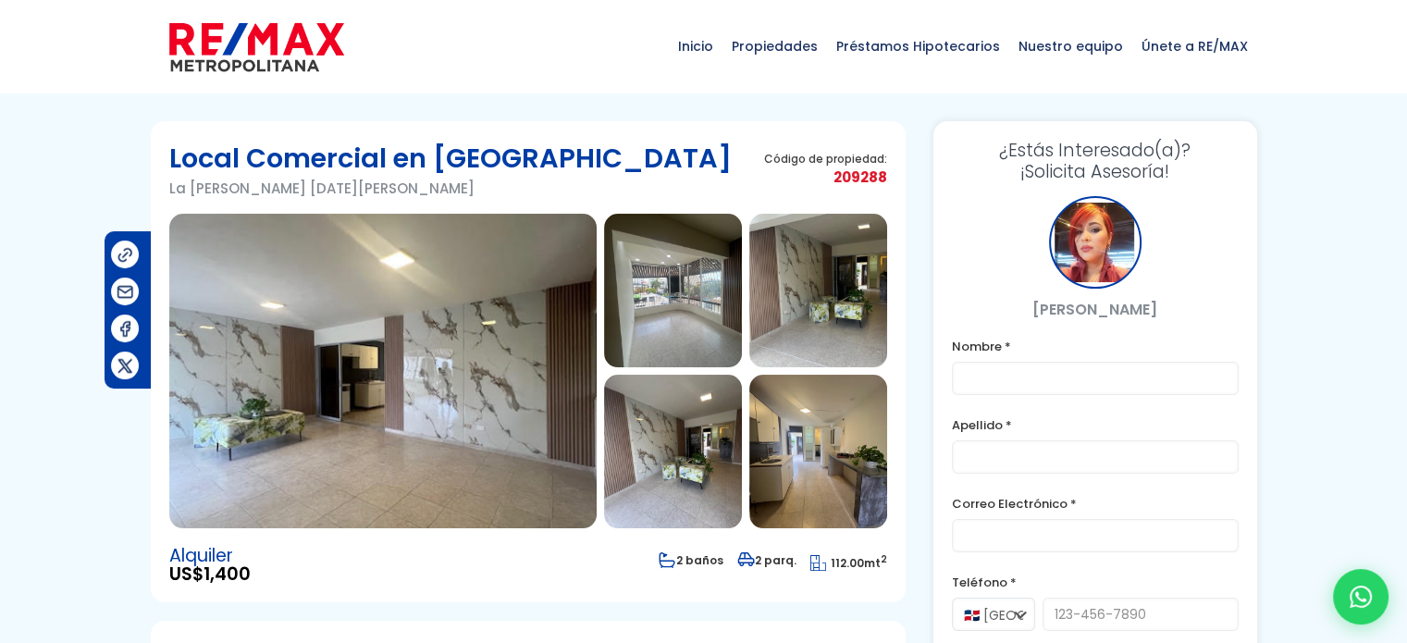
click at [488, 406] on img at bounding box center [382, 371] width 427 height 315
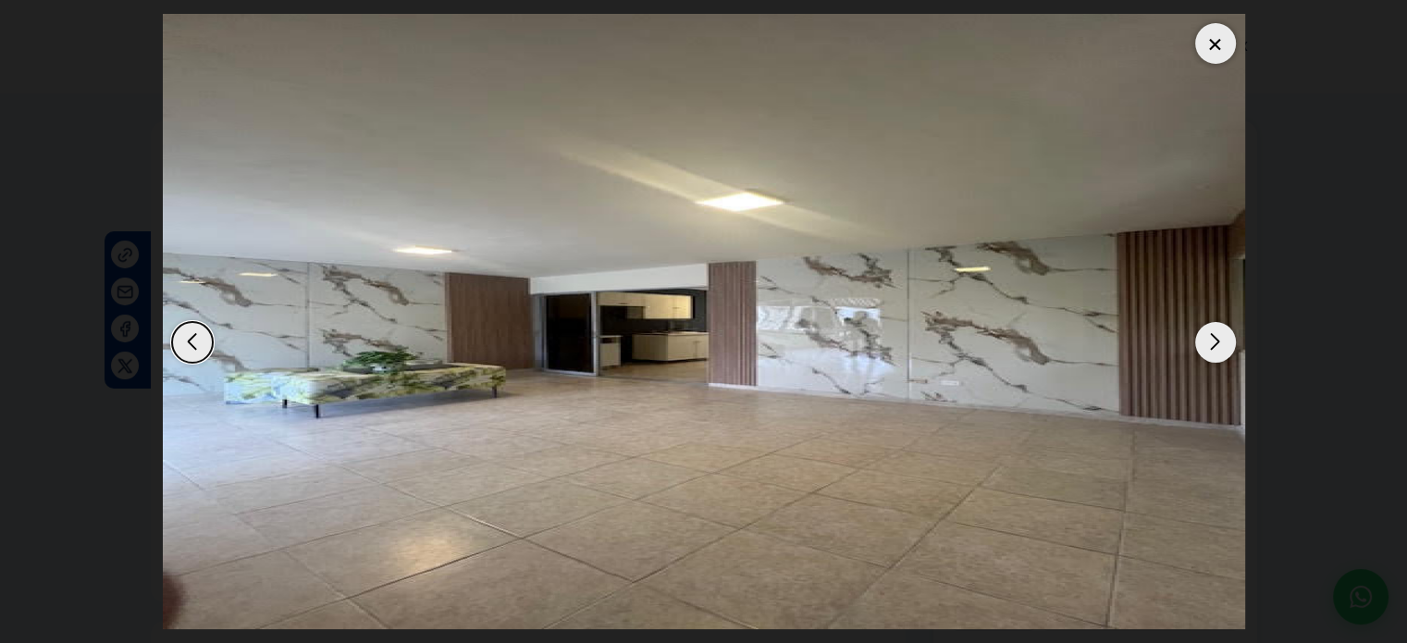
click at [1226, 347] on div "Next slide" at bounding box center [1215, 342] width 41 height 41
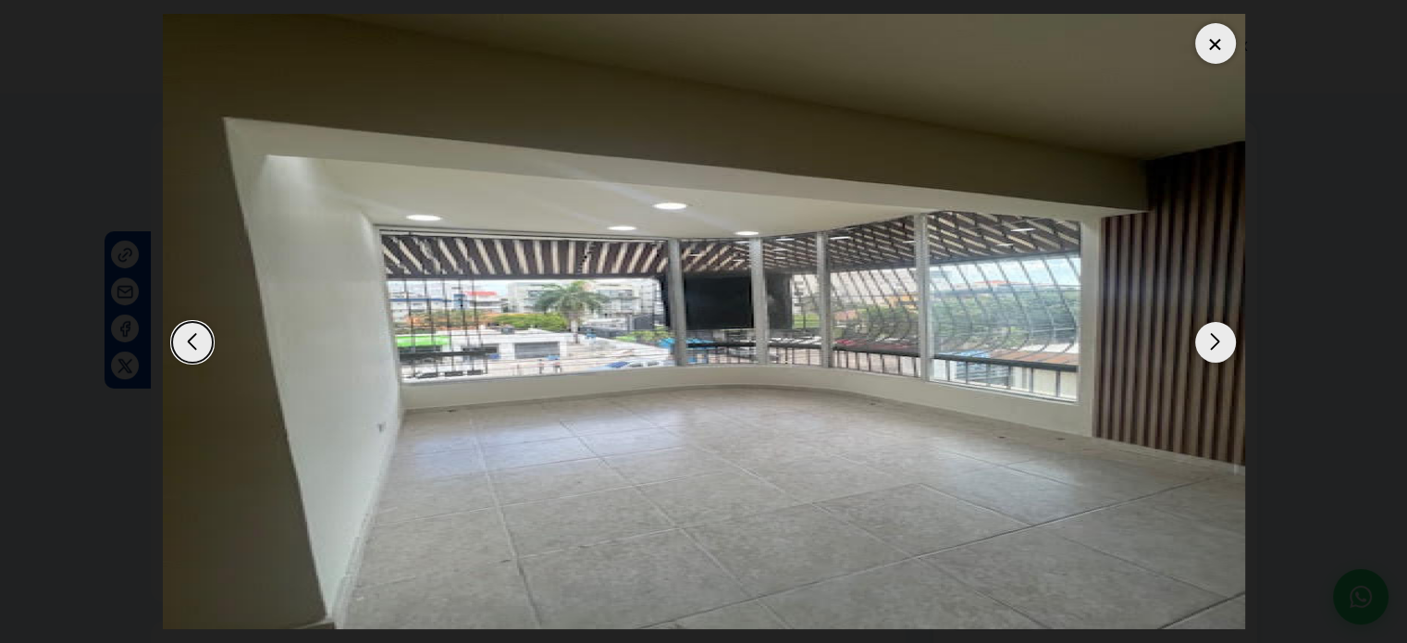
click at [1225, 347] on div "Next slide" at bounding box center [1215, 342] width 41 height 41
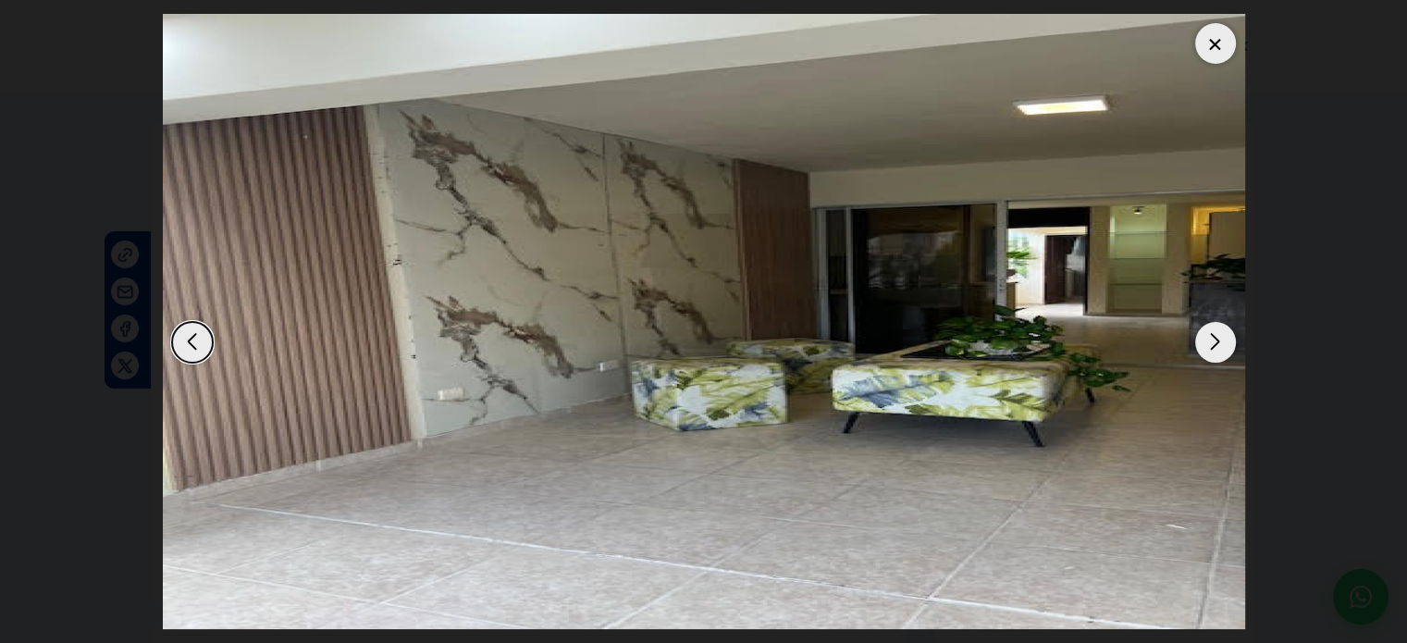
click at [1225, 347] on div "Next slide" at bounding box center [1215, 342] width 41 height 41
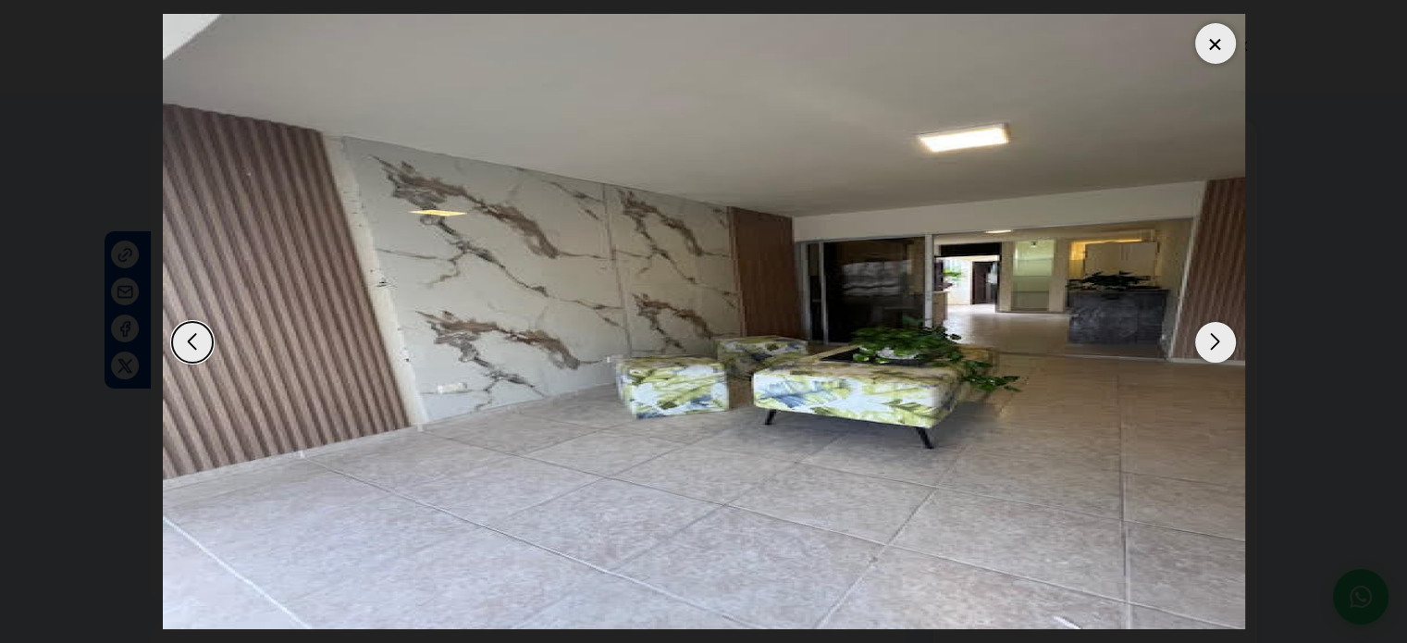
click at [1225, 347] on div "Next slide" at bounding box center [1215, 342] width 41 height 41
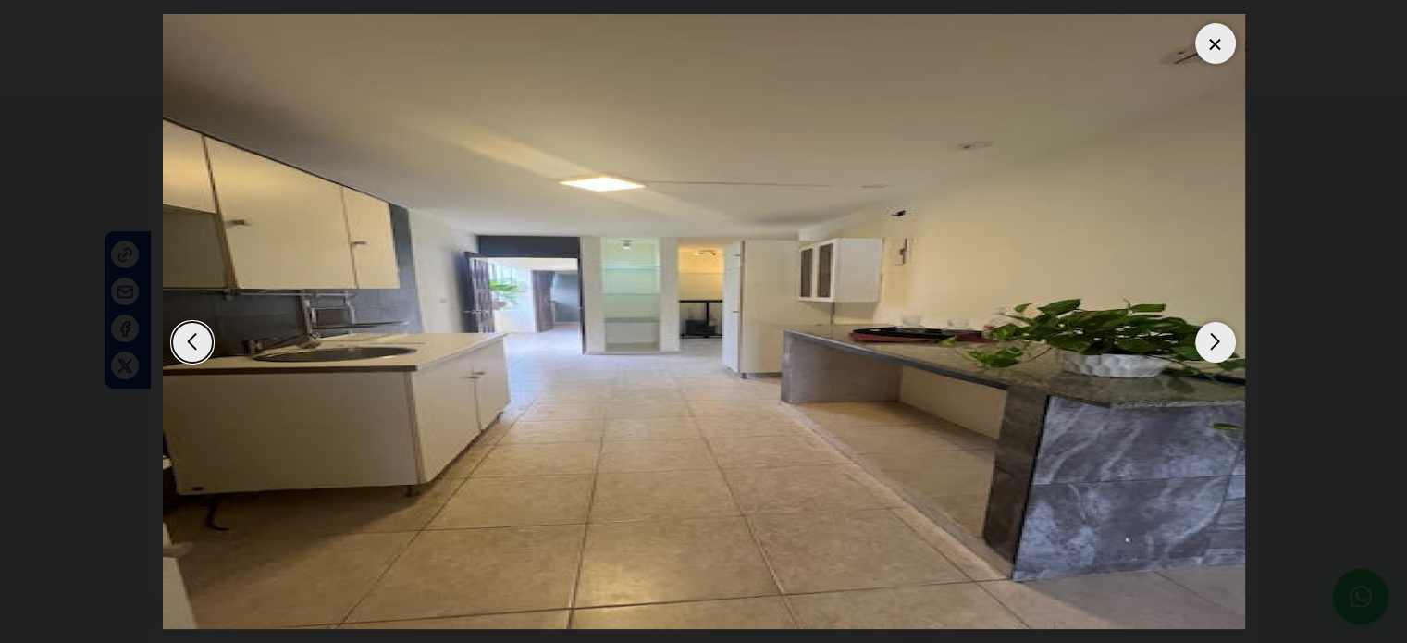
click at [1225, 347] on div "Next slide" at bounding box center [1215, 342] width 41 height 41
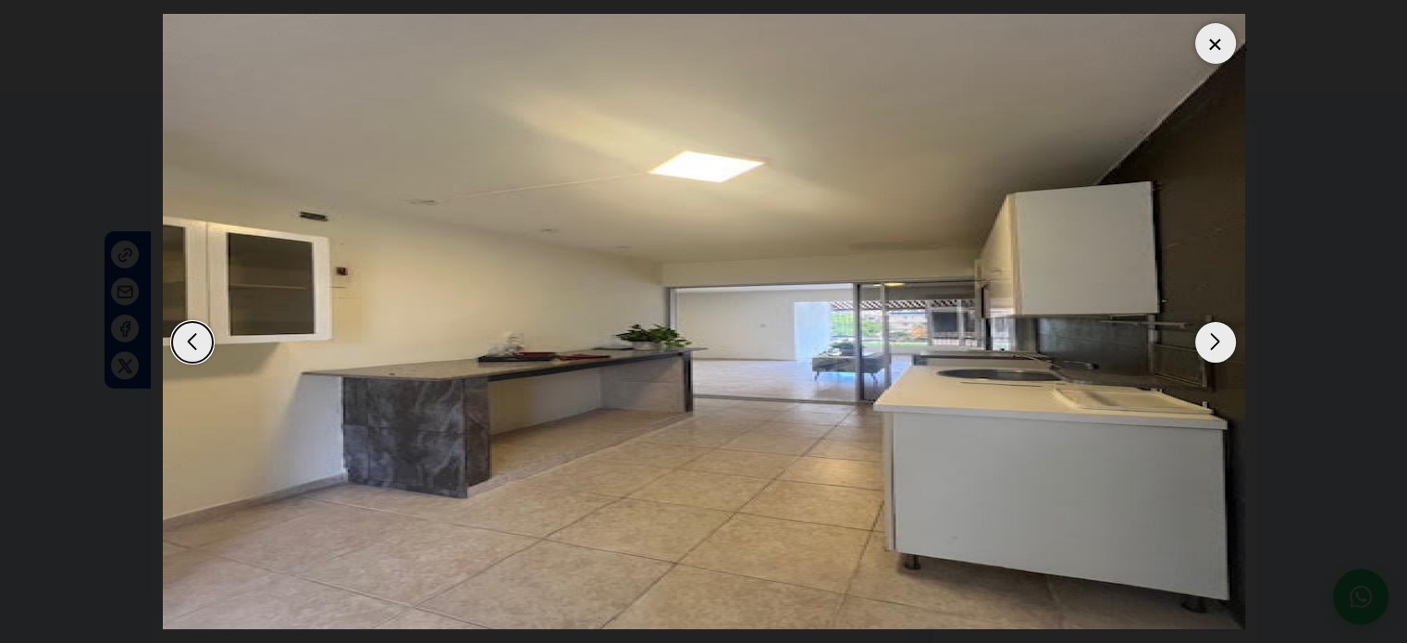
click at [1225, 347] on div "Next slide" at bounding box center [1215, 342] width 41 height 41
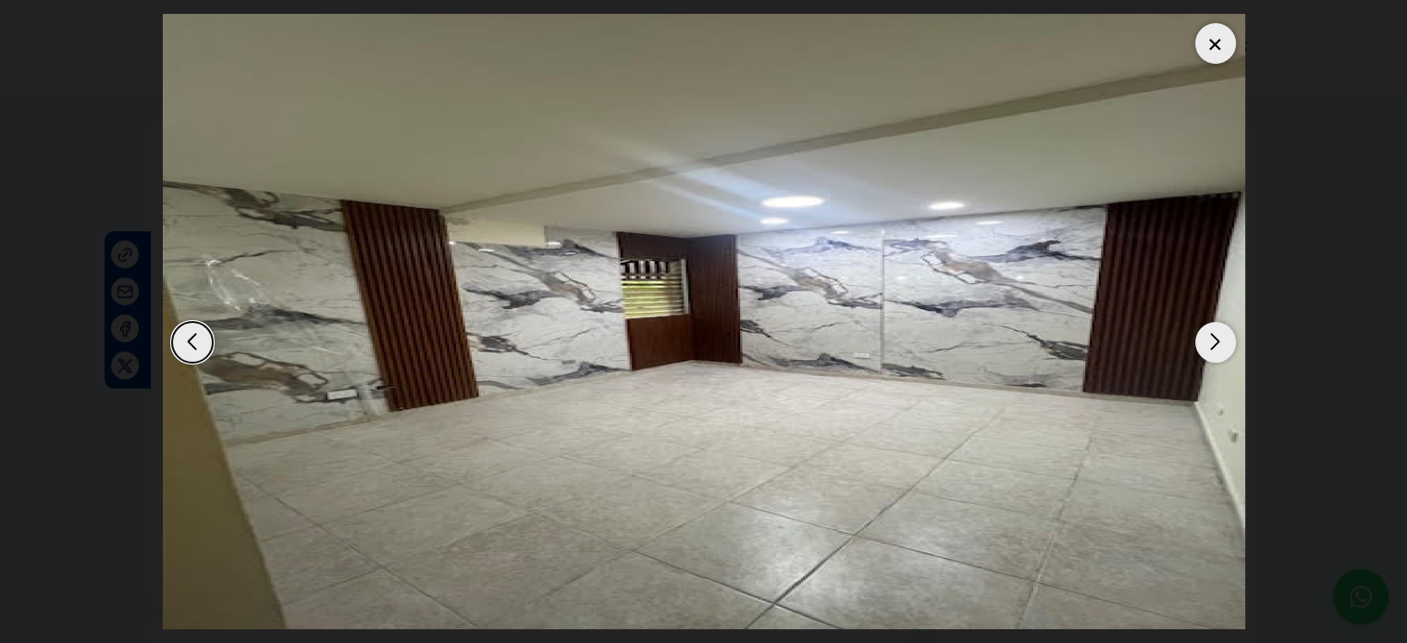
click at [1225, 347] on div "Next slide" at bounding box center [1215, 342] width 41 height 41
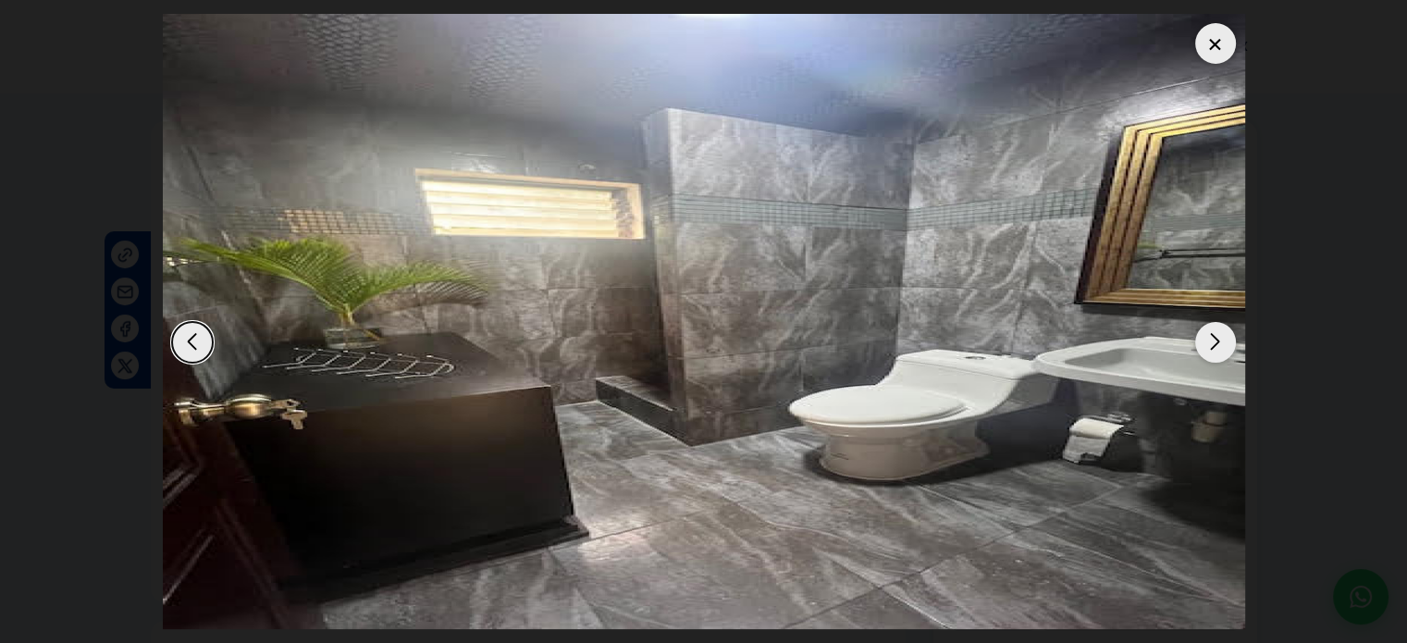
click at [1225, 347] on div "Next slide" at bounding box center [1215, 342] width 41 height 41
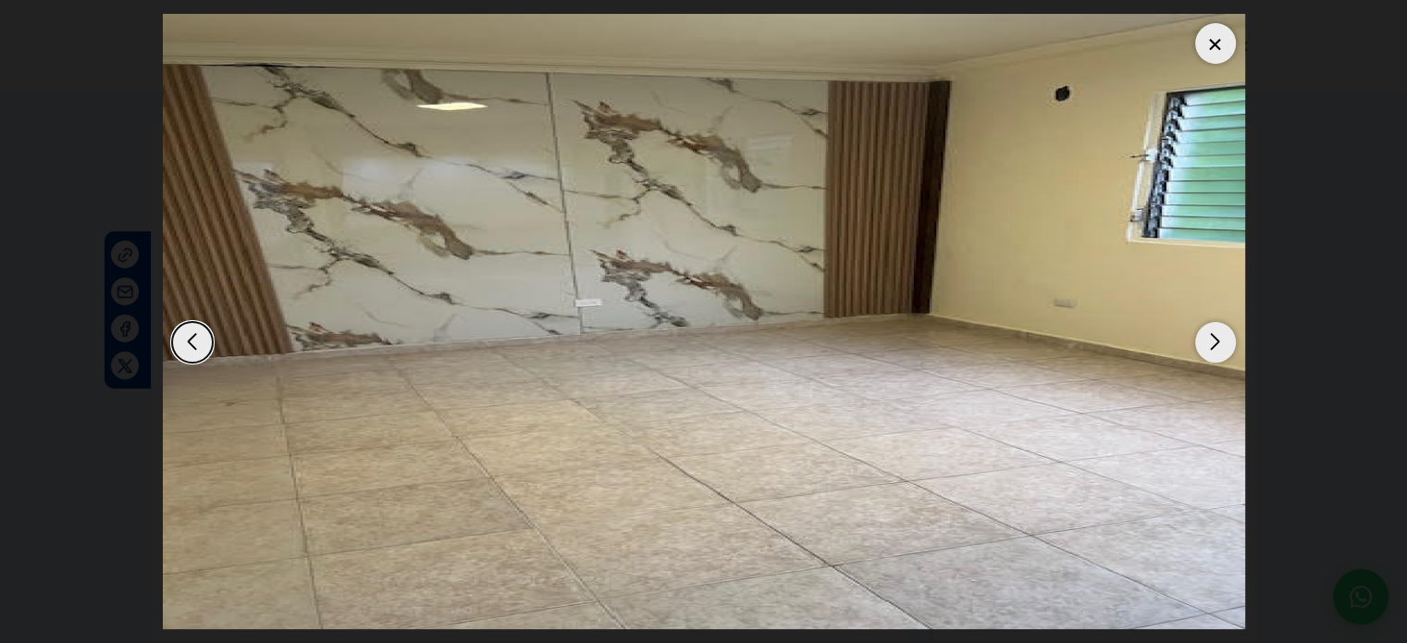
click at [1225, 347] on div "Next slide" at bounding box center [1215, 342] width 41 height 41
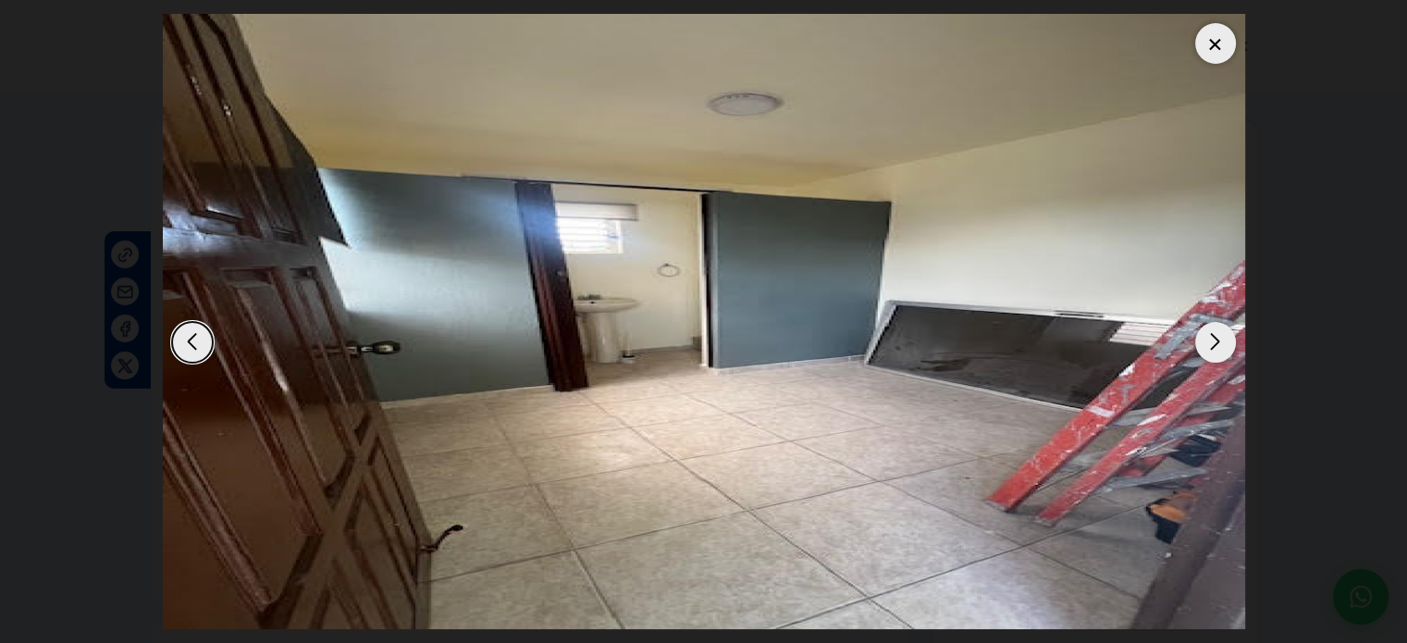
click at [1225, 347] on div "Next slide" at bounding box center [1215, 342] width 41 height 41
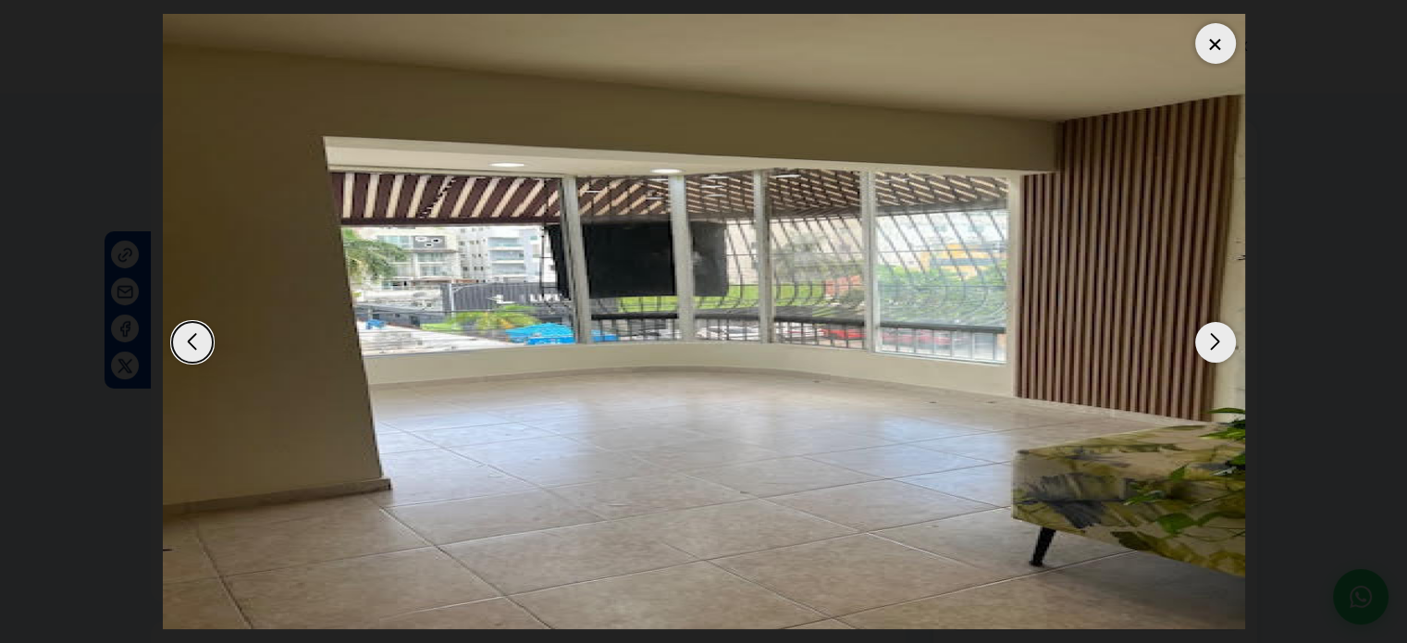
click at [1225, 347] on div "Next slide" at bounding box center [1215, 342] width 41 height 41
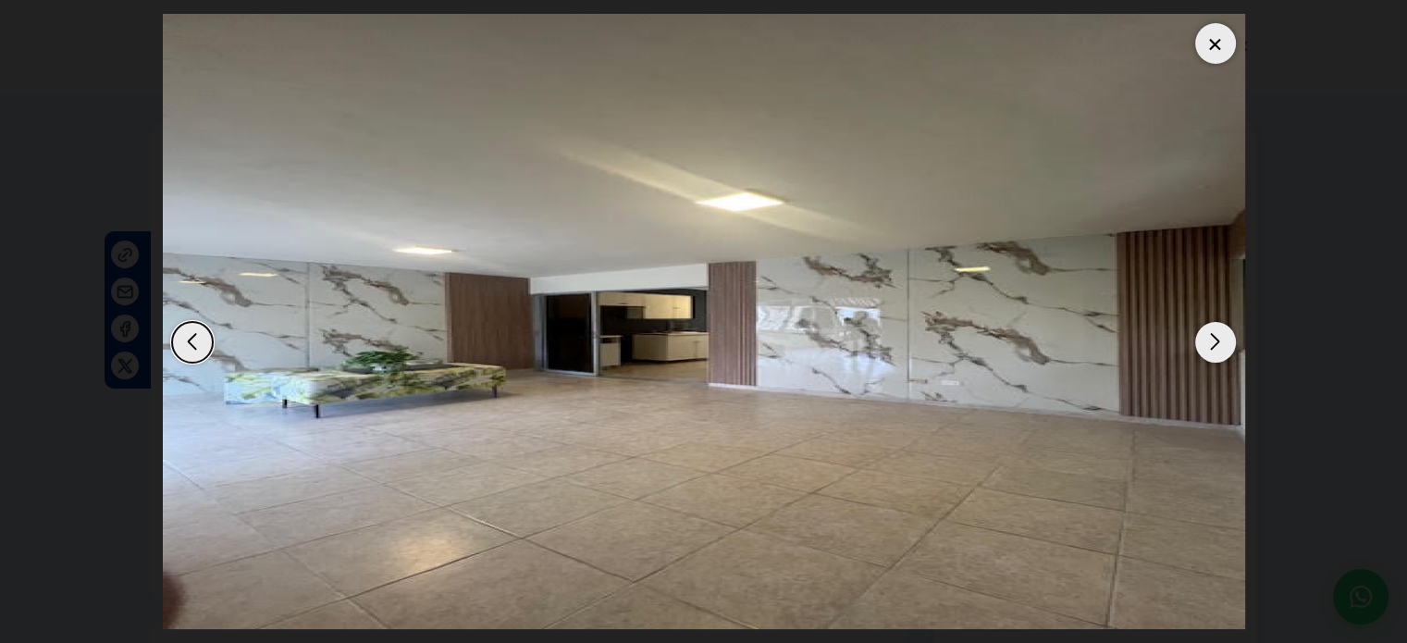
click at [1225, 347] on div "Next slide" at bounding box center [1215, 342] width 41 height 41
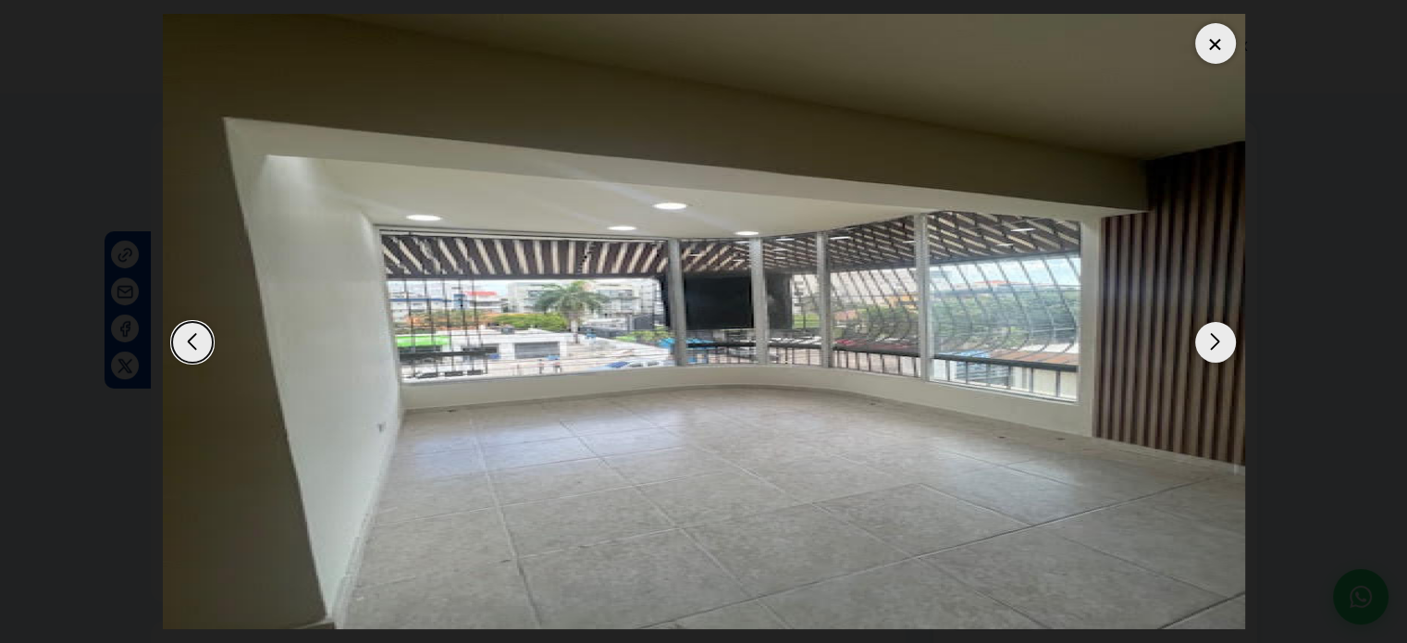
click at [1225, 347] on div "Next slide" at bounding box center [1215, 342] width 41 height 41
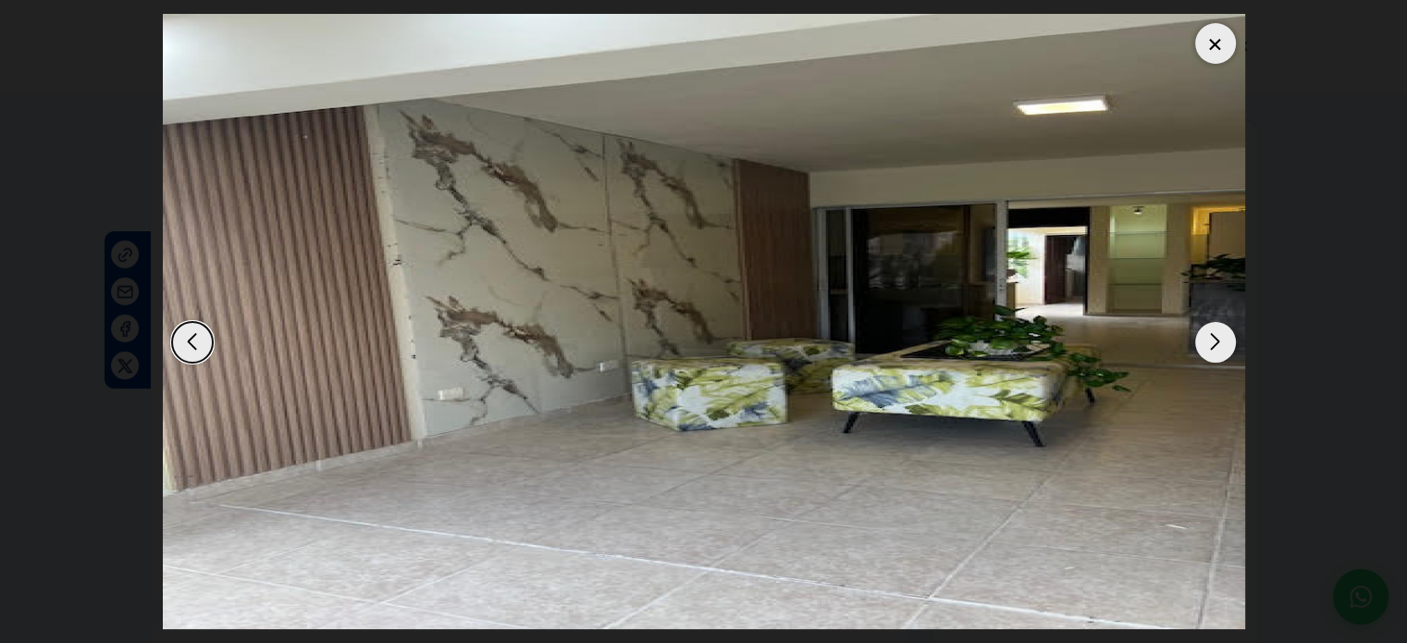
click at [1217, 27] on div at bounding box center [1215, 43] width 41 height 41
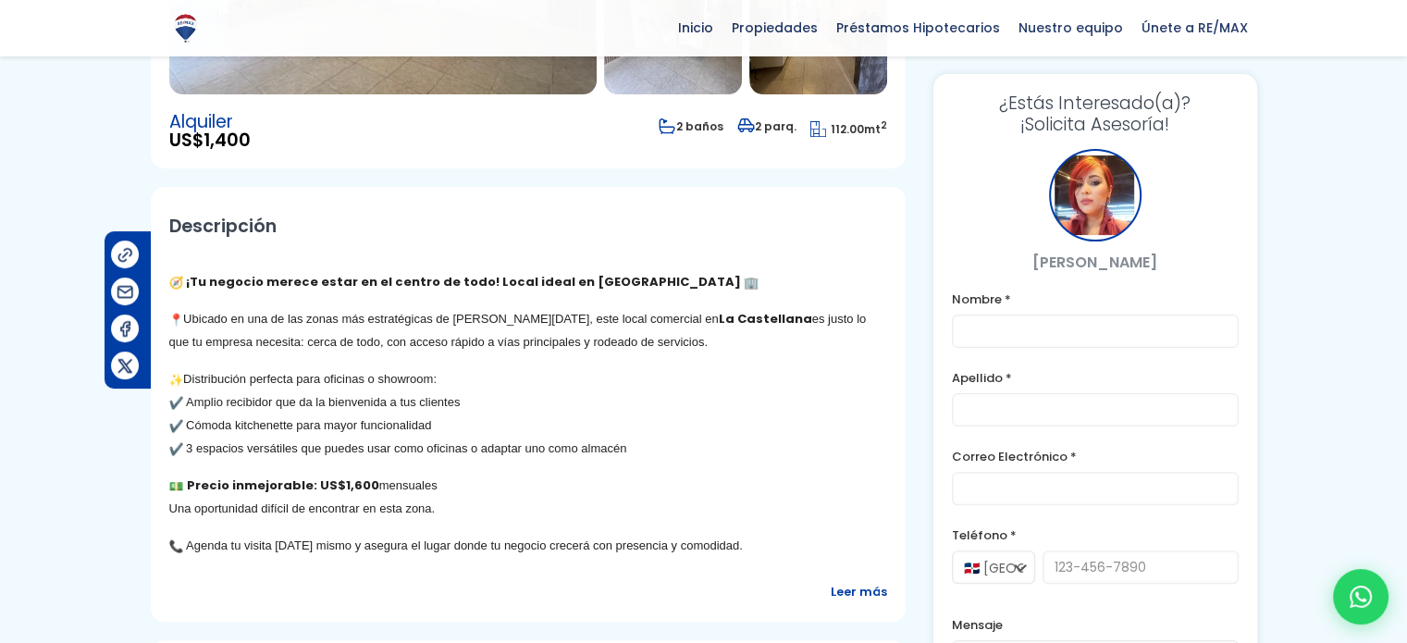
scroll to position [464, 0]
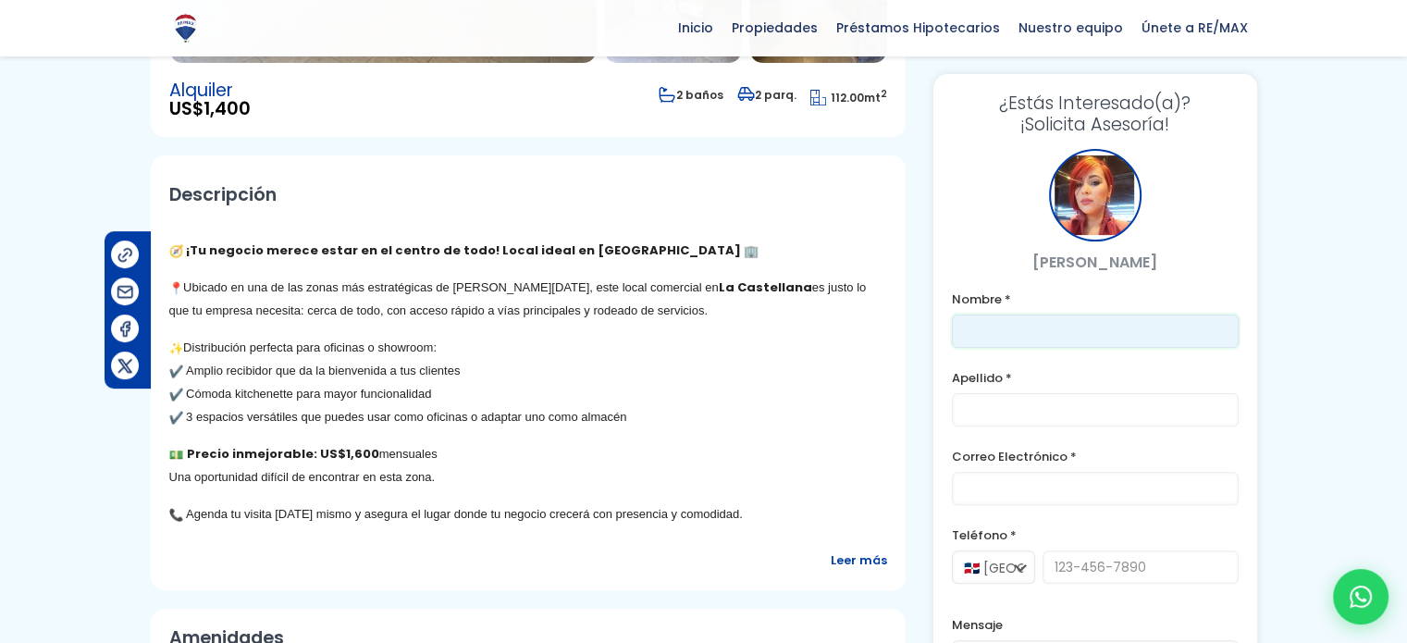
click at [1003, 332] on input "text" at bounding box center [1095, 331] width 287 height 33
type input "[PERSON_NAME]"
type input "CABELLO"
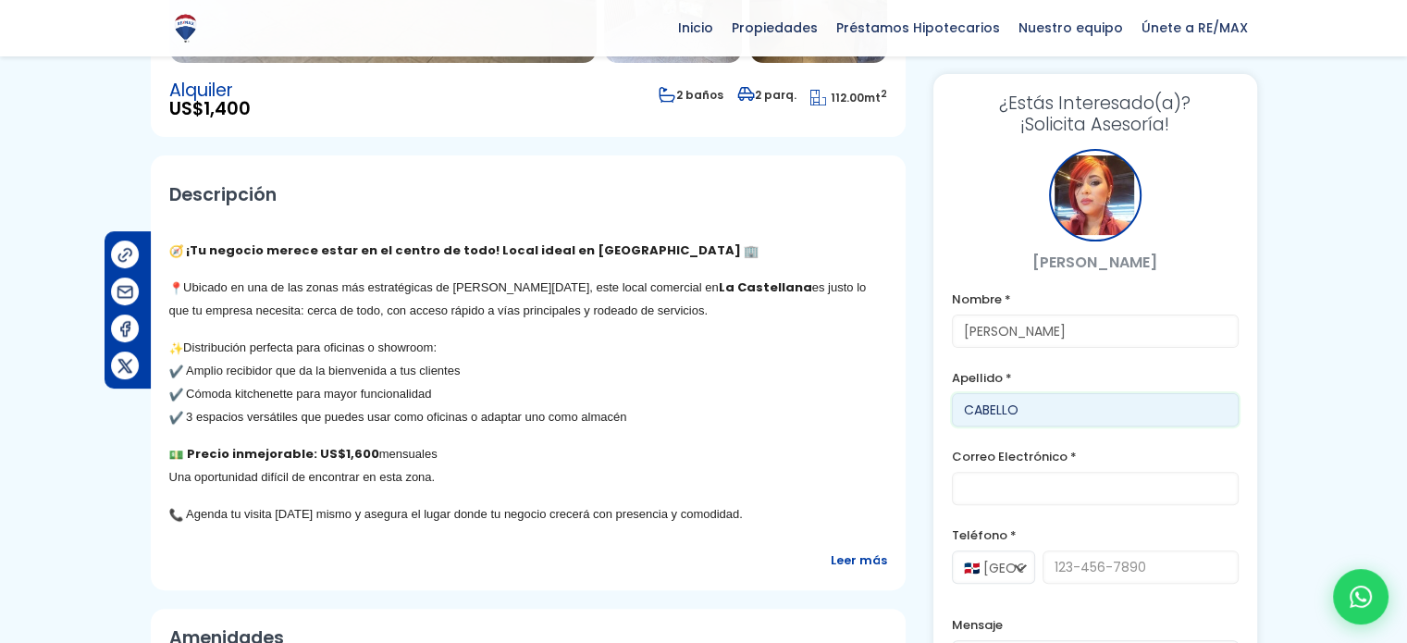
type input "51991743445"
drag, startPoint x: 1032, startPoint y: 410, endPoint x: 659, endPoint y: 408, distance: 373.8
click at [697, 408] on div "Local Comercial en La Castellana La Castellana, Santo Domingo De Guzmán Código …" at bounding box center [704, 298] width 1107 height 1284
type input "[PERSON_NAME]"
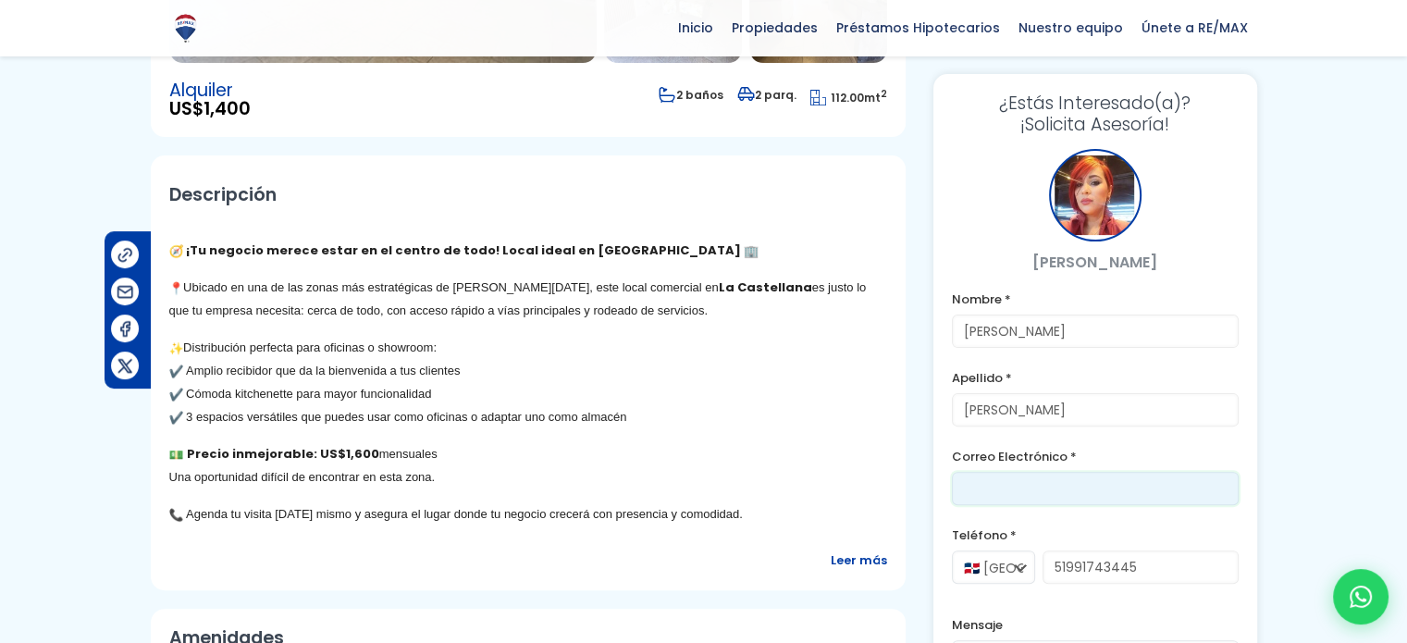
click at [987, 488] on input "email" at bounding box center [1095, 488] width 287 height 33
type input "[EMAIL_ADDRESS][DOMAIN_NAME]"
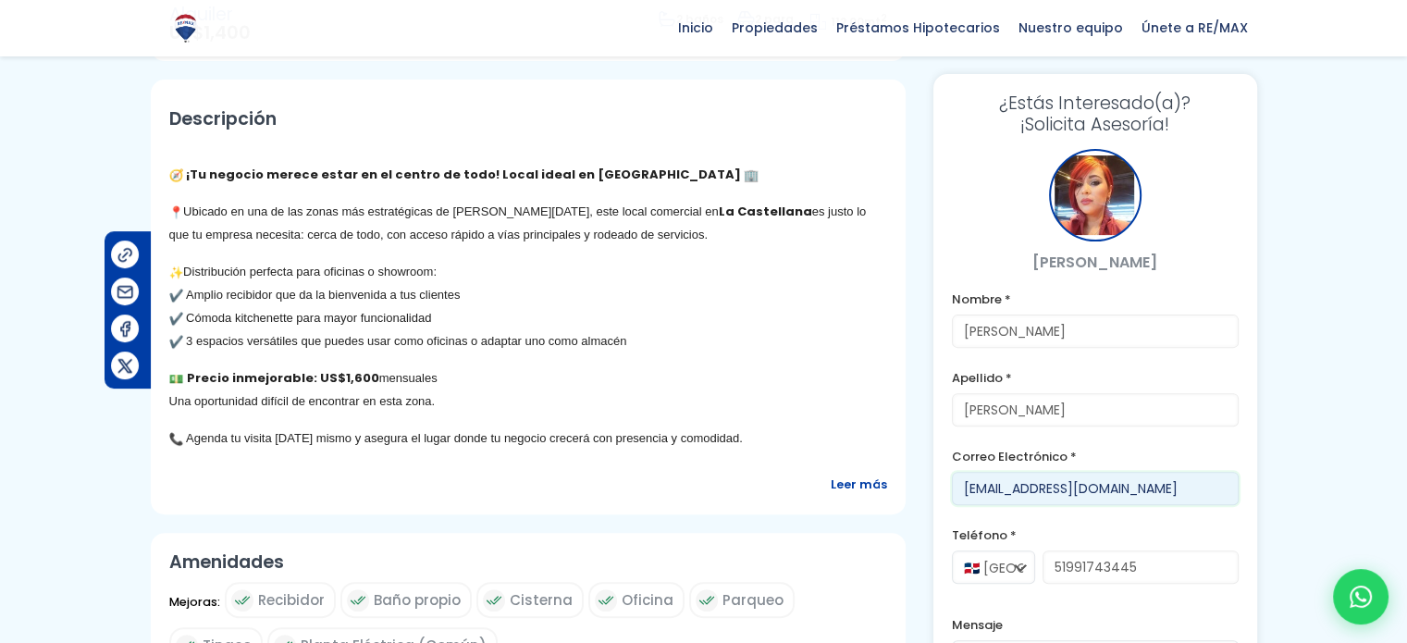
scroll to position [649, 0]
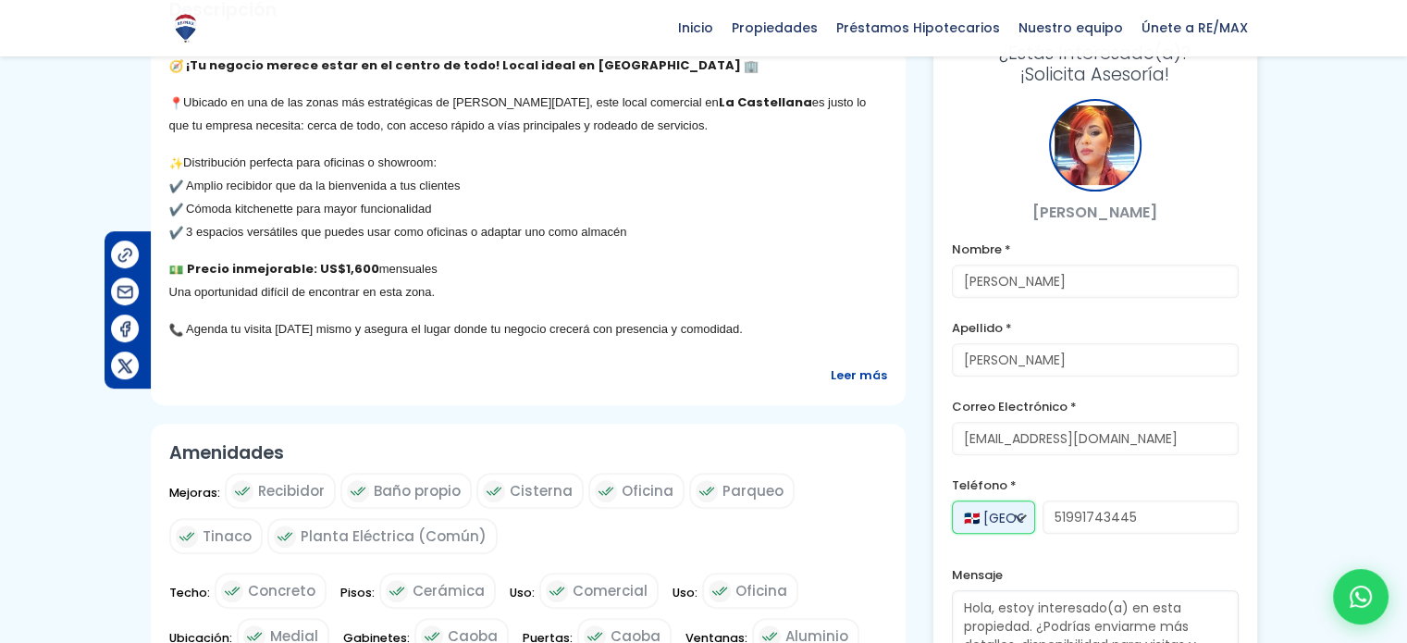
click at [1021, 513] on select "🇩🇴 República Dominicana +1 🇺🇸 Estados Unidos +1 🇪🇸 España +34" at bounding box center [993, 517] width 83 height 33
click at [952, 501] on select "🇩🇴 República Dominicana +1 🇺🇸 Estados Unidos +1 🇪🇸 España +34" at bounding box center [993, 517] width 83 height 33
drag, startPoint x: 864, startPoint y: 513, endPoint x: 854, endPoint y: 513, distance: 10.2
click at [857, 513] on div "Local Comercial en La Castellana La Castellana, Santo Domingo De Guzmán Código …" at bounding box center [704, 113] width 1107 height 1284
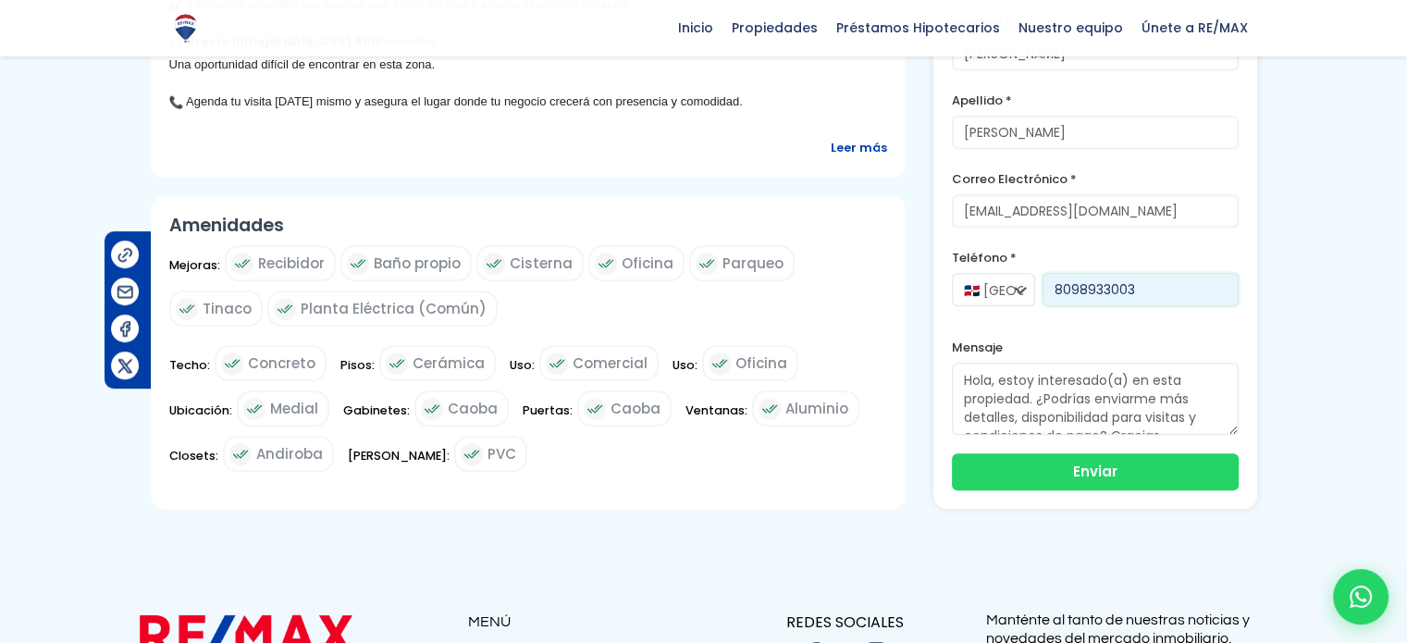
scroll to position [927, 0]
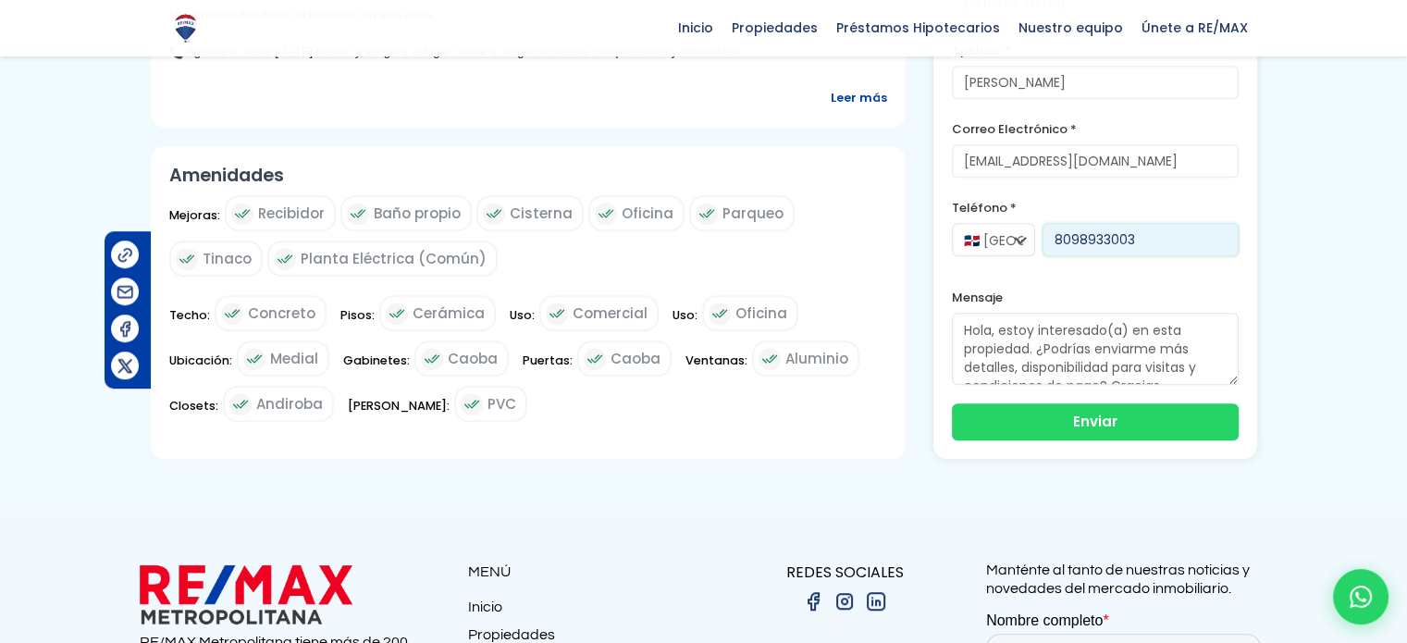
click at [1233, 369] on textarea "Hola, estoy interesado(a) en esta propiedad. ¿Podrías enviarme más detalles, di…" at bounding box center [1095, 349] width 287 height 72
type input "8098933003"
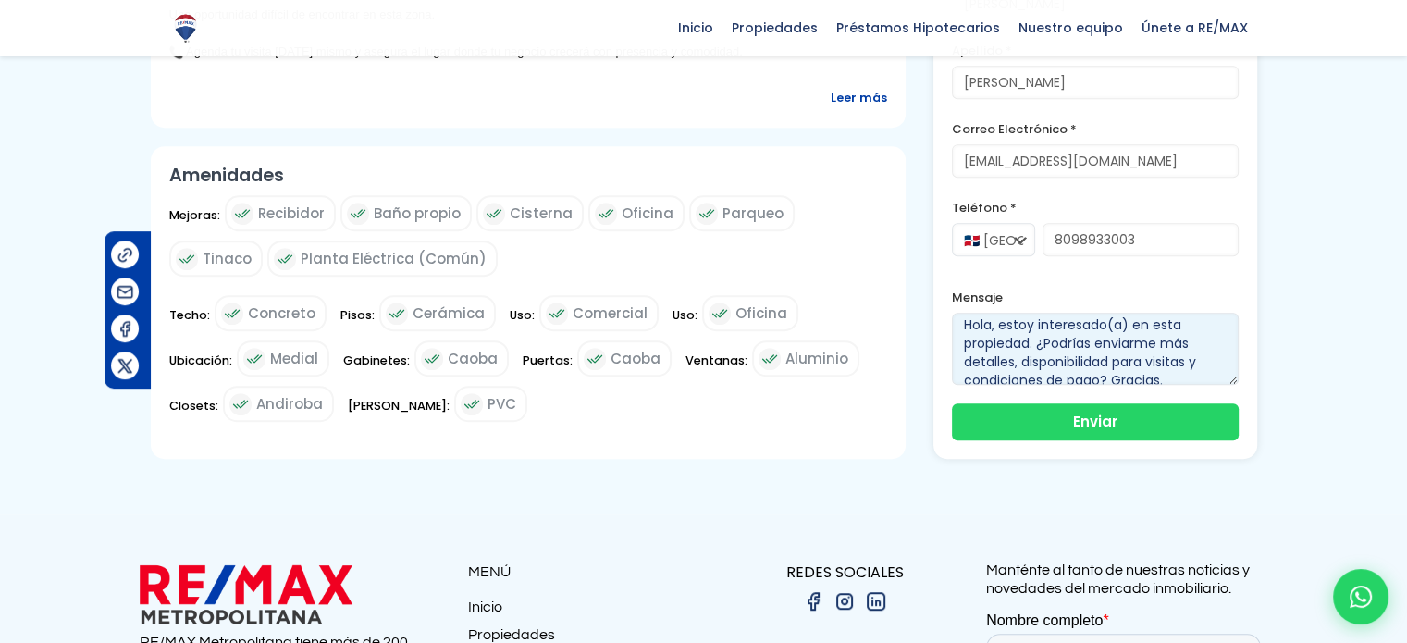
scroll to position [0, 0]
click at [1034, 347] on textarea "Hola, estoy interesado(a) en esta propiedad. ¿Podrías enviarme más detalles, di…" at bounding box center [1095, 349] width 287 height 72
type textarea "Hola, estoy interesado(a) en esta propiedad. QUEDA EN QUE PISO? ¿Podrías enviar…"
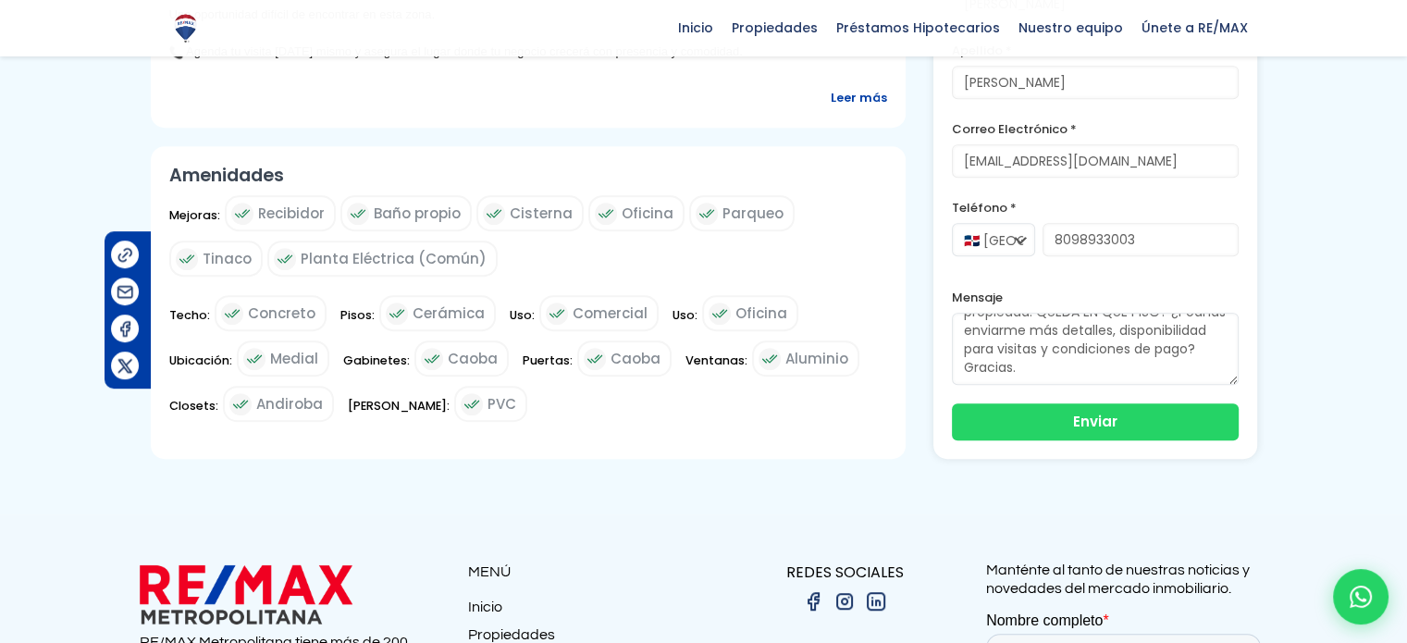
click at [1107, 406] on button "Enviar" at bounding box center [1095, 421] width 287 height 37
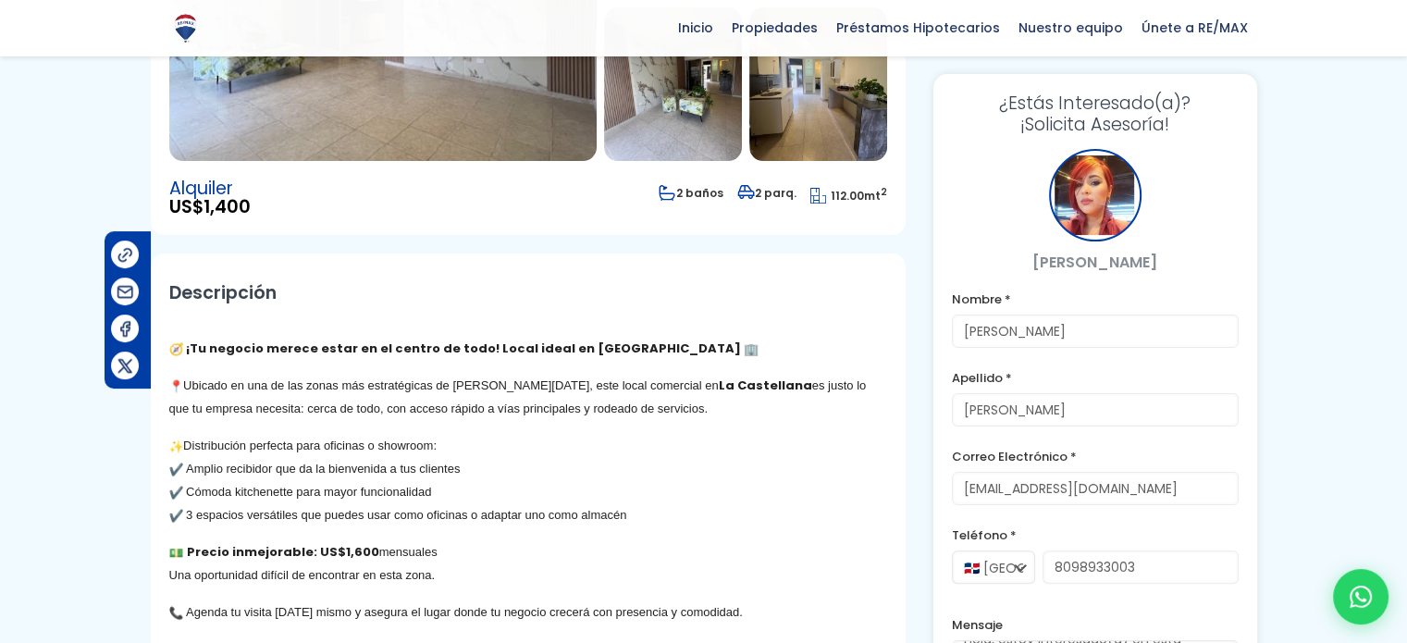
scroll to position [187, 0]
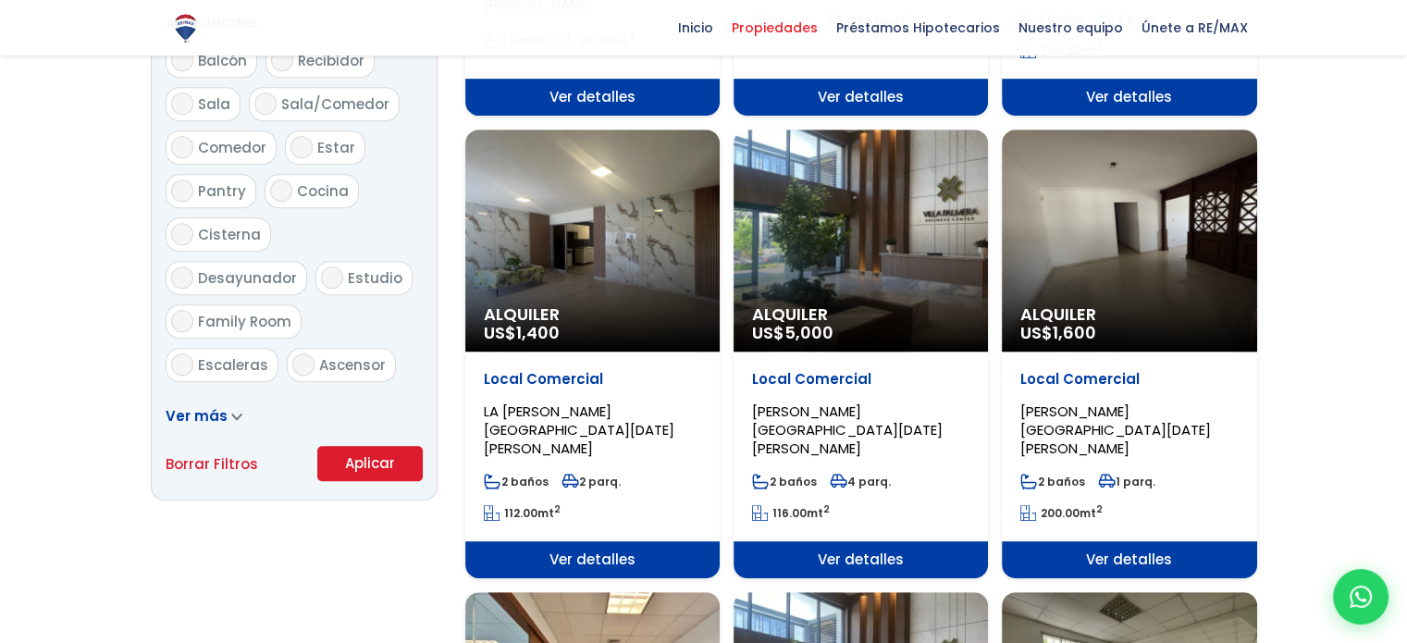
scroll to position [1018, 0]
click at [1116, 299] on div "Alquiler US$ 1,600" at bounding box center [1129, 241] width 254 height 222
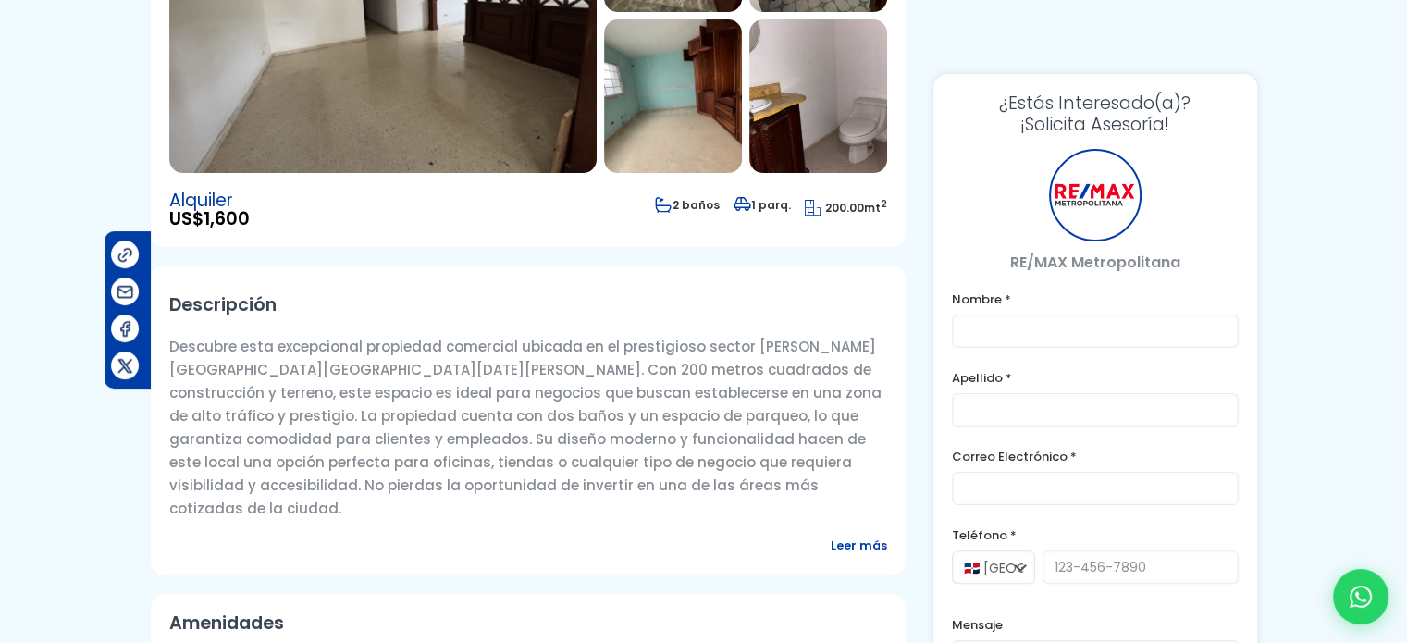
scroll to position [370, 0]
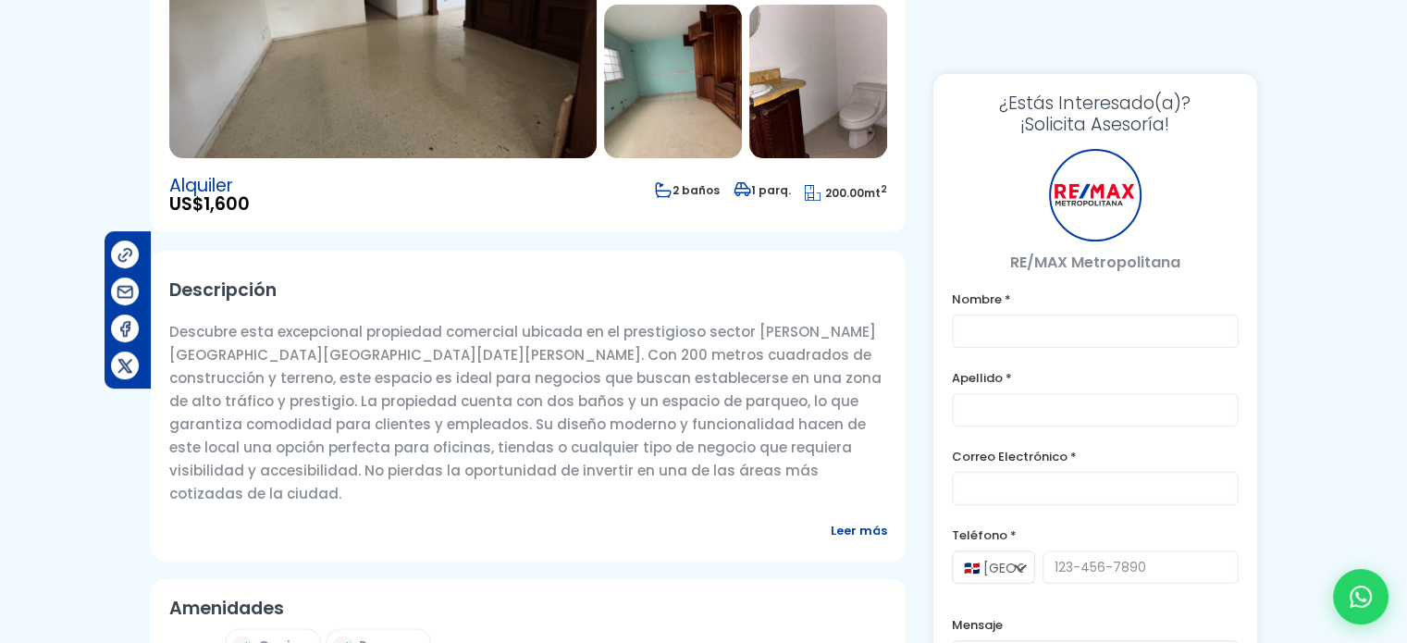
type input "[PERSON_NAME]"
type input "[EMAIL_ADDRESS][DOMAIN_NAME]"
type input "8098933003"
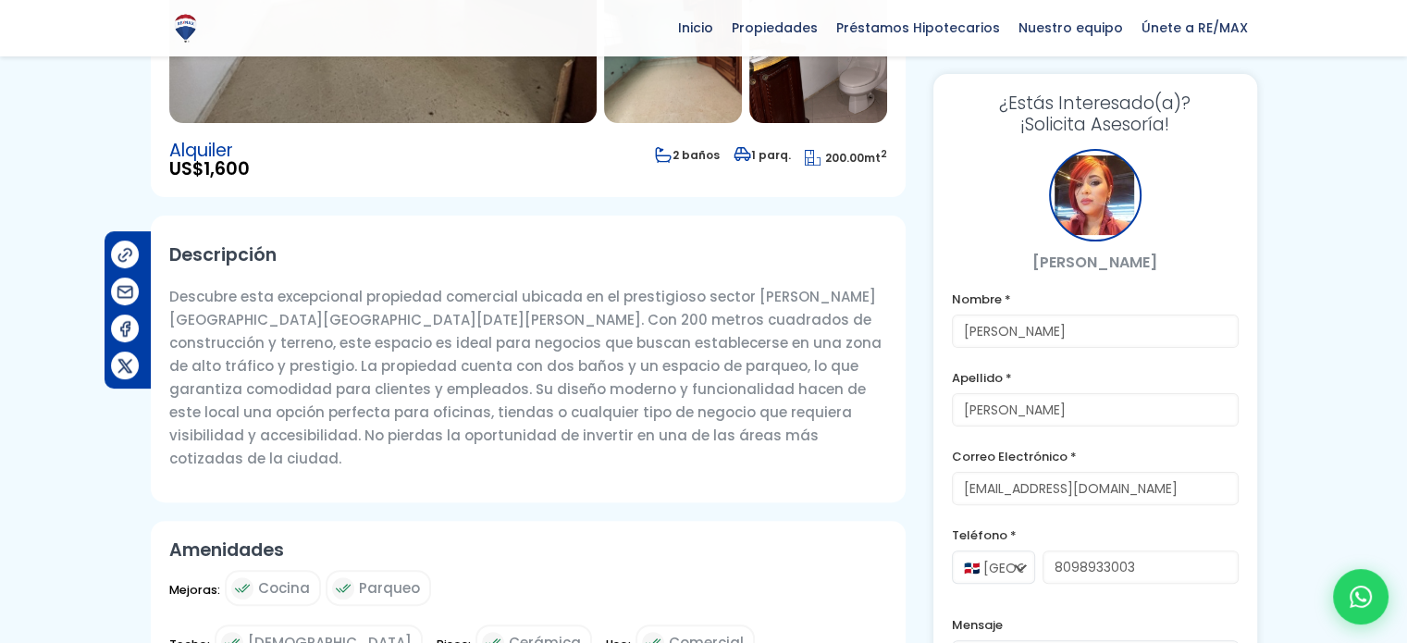
scroll to position [185, 0]
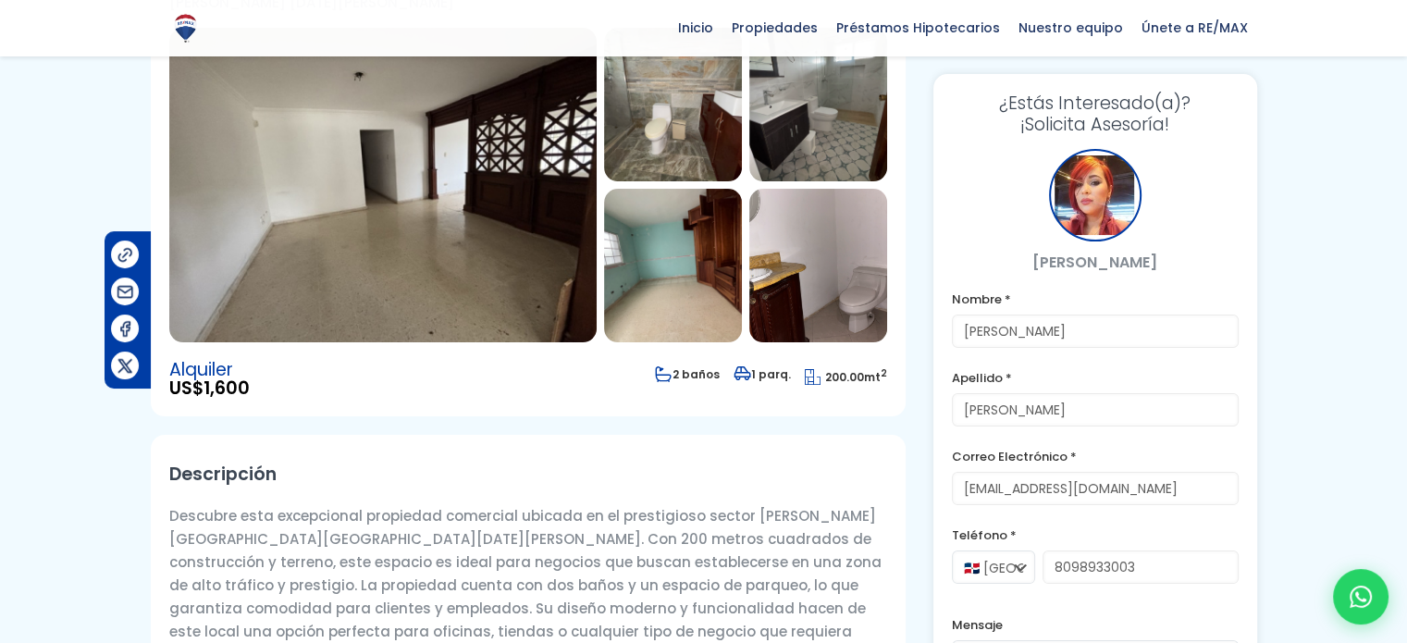
click at [522, 317] on img at bounding box center [382, 185] width 427 height 315
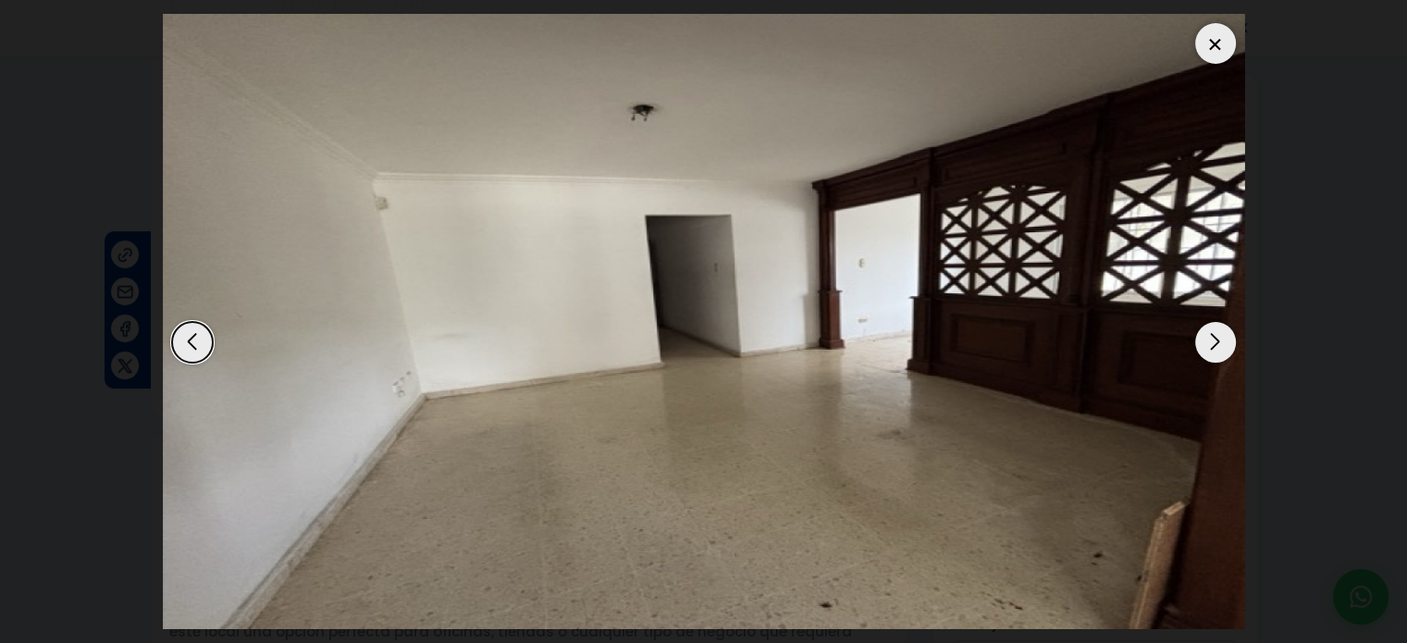
click at [1225, 332] on div "Next slide" at bounding box center [1215, 342] width 41 height 41
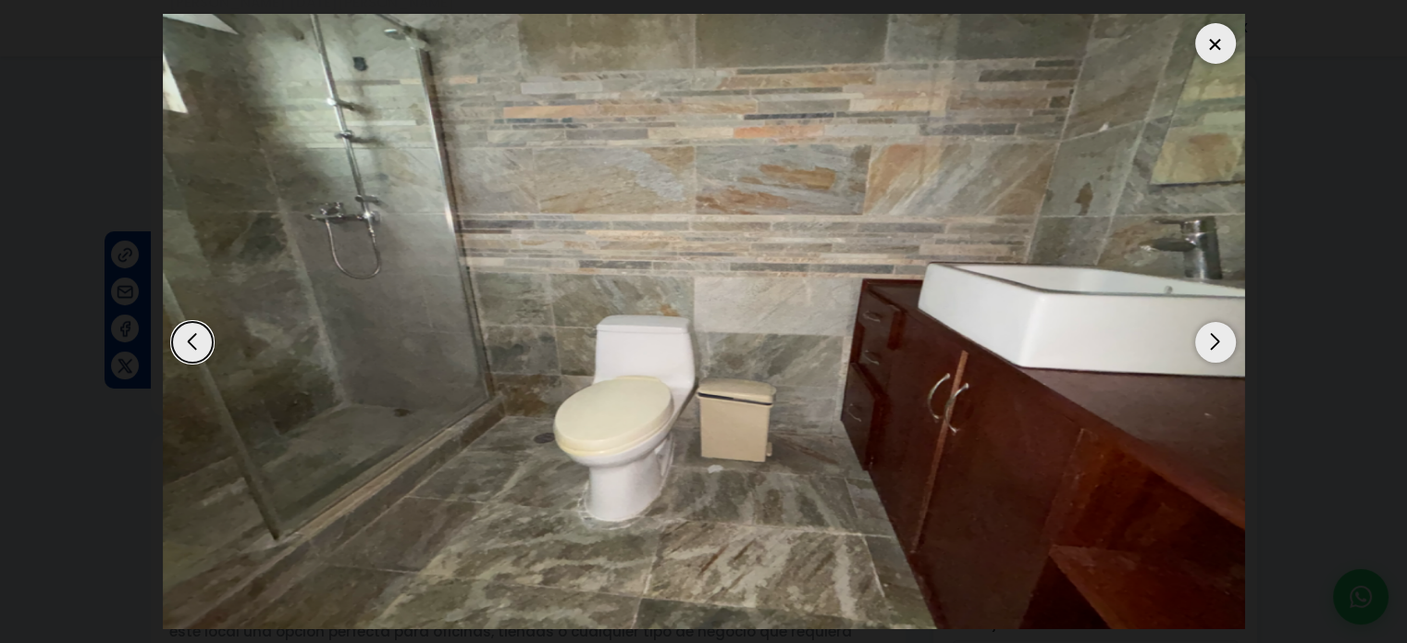
click at [1225, 332] on div "Next slide" at bounding box center [1215, 342] width 41 height 41
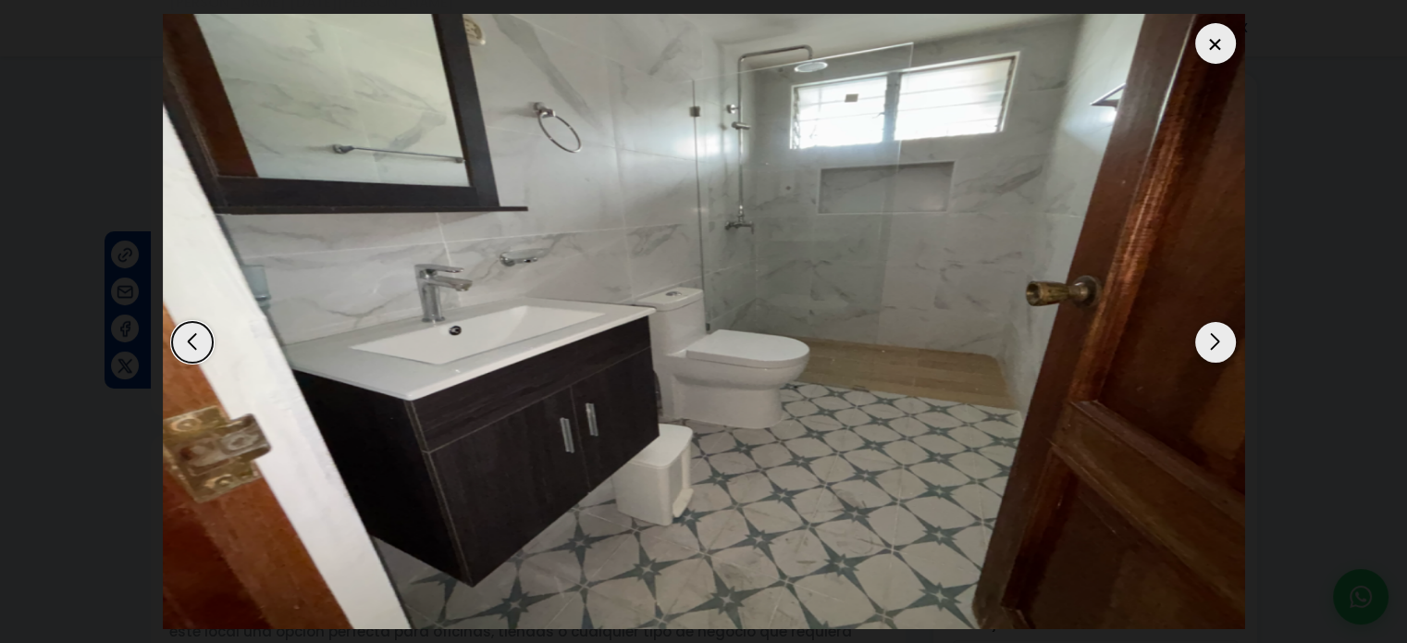
click at [1225, 332] on div "Next slide" at bounding box center [1215, 342] width 41 height 41
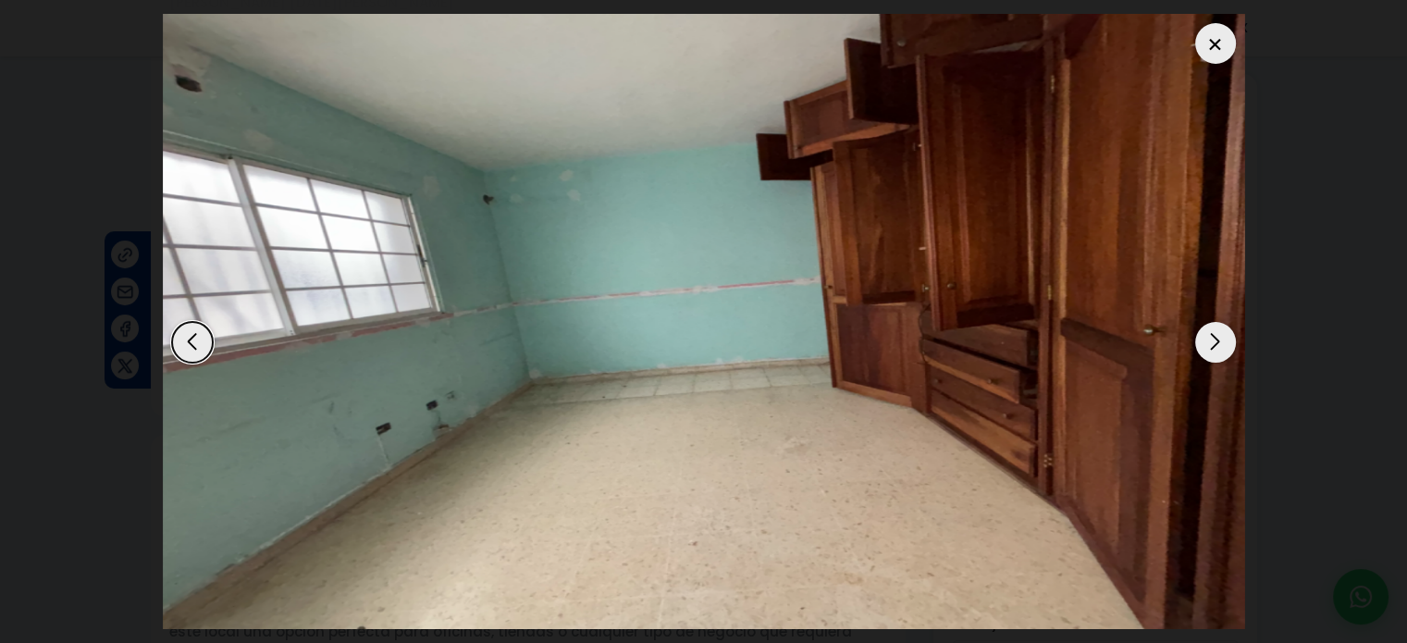
click at [1225, 332] on div "Next slide" at bounding box center [1215, 342] width 41 height 41
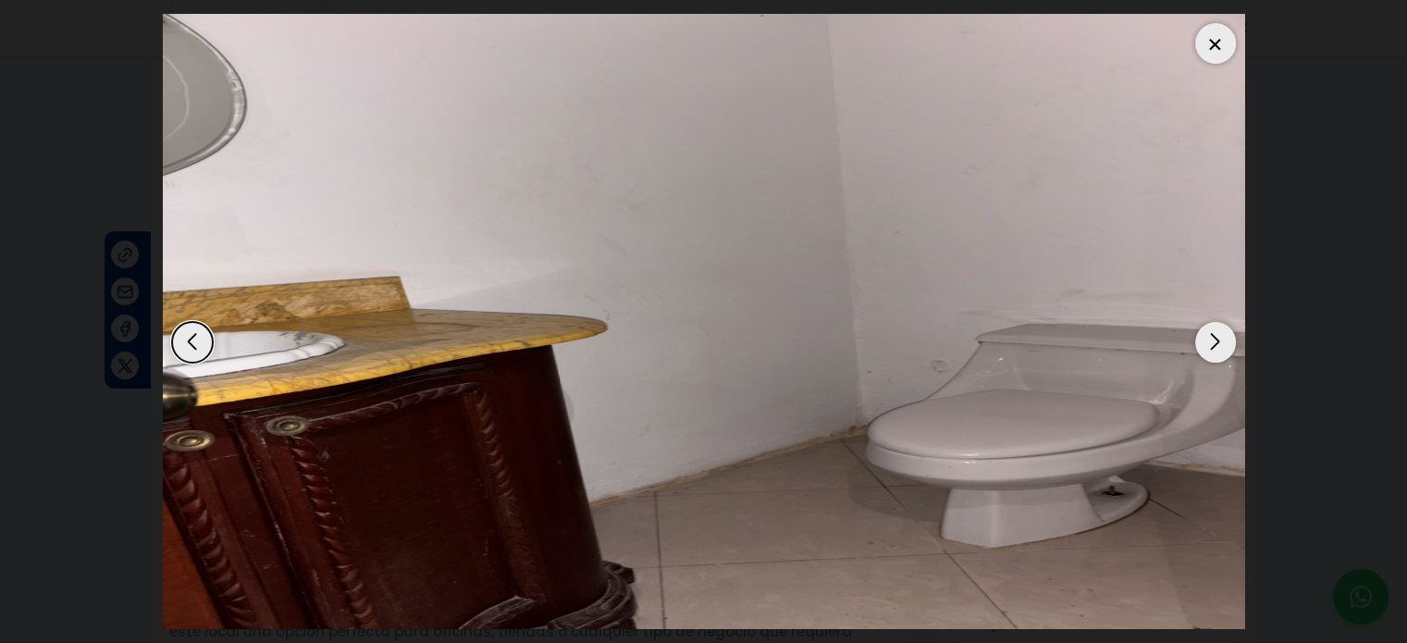
click at [1225, 332] on div "Next slide" at bounding box center [1215, 342] width 41 height 41
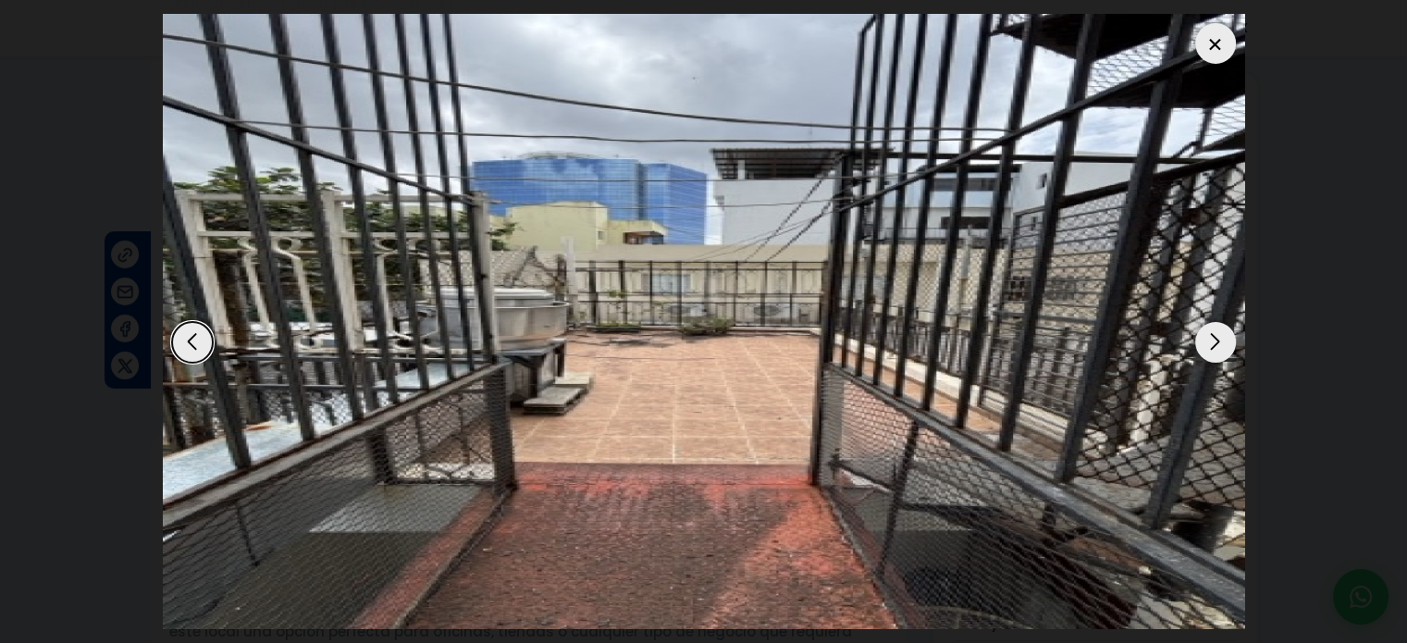
click at [1225, 332] on div "Next slide" at bounding box center [1215, 342] width 41 height 41
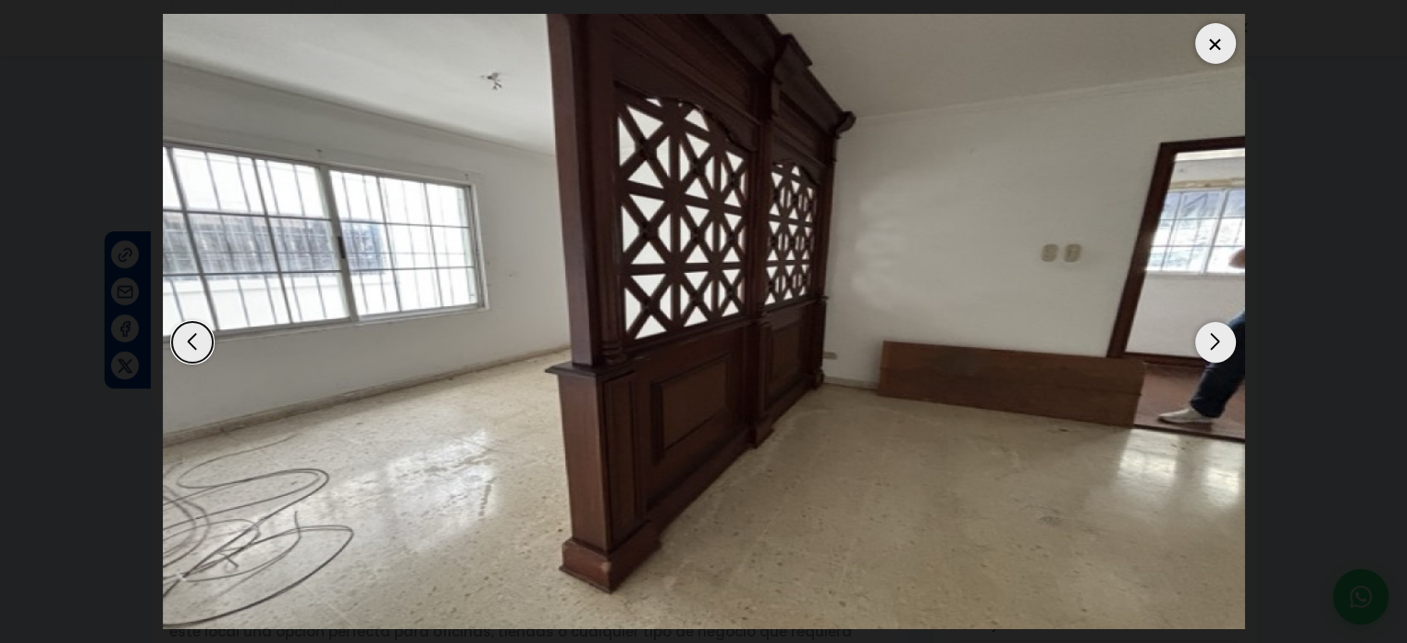
click at [1225, 332] on div "Next slide" at bounding box center [1215, 342] width 41 height 41
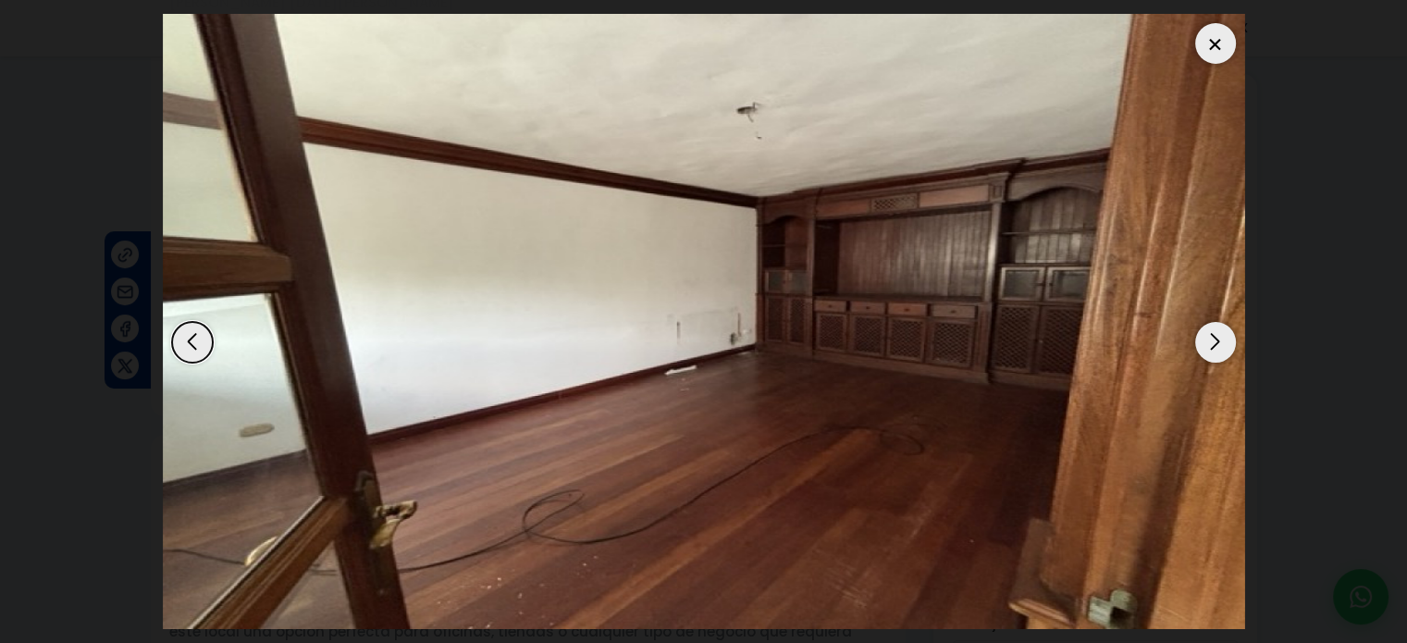
click at [1230, 49] on div at bounding box center [1215, 43] width 41 height 41
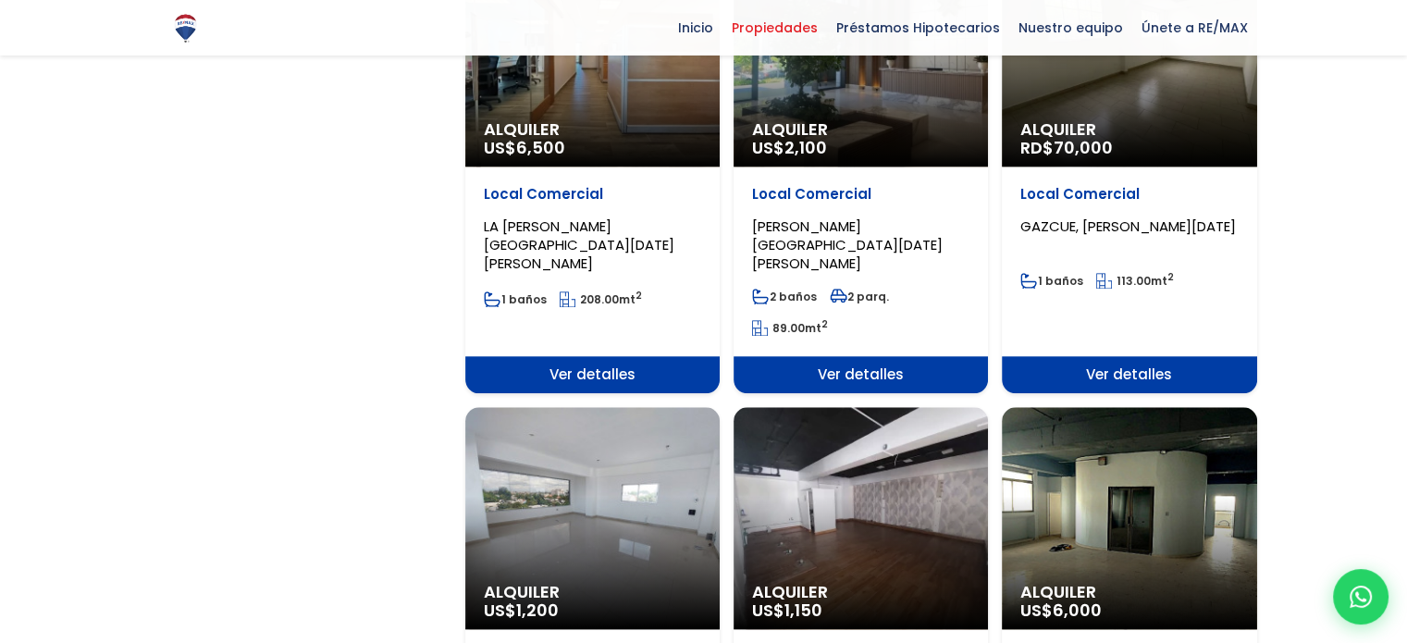
scroll to position [1850, 0]
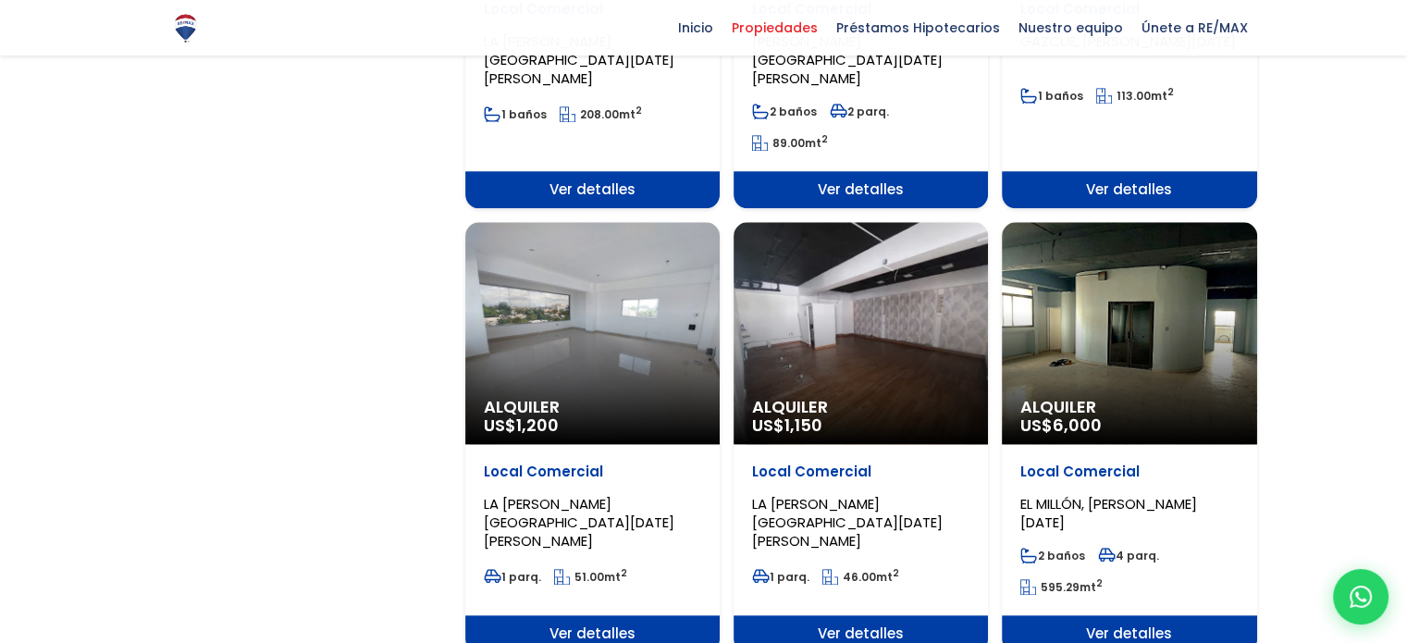
click at [654, 336] on div "Alquiler US$ 1,200" at bounding box center [592, 333] width 254 height 222
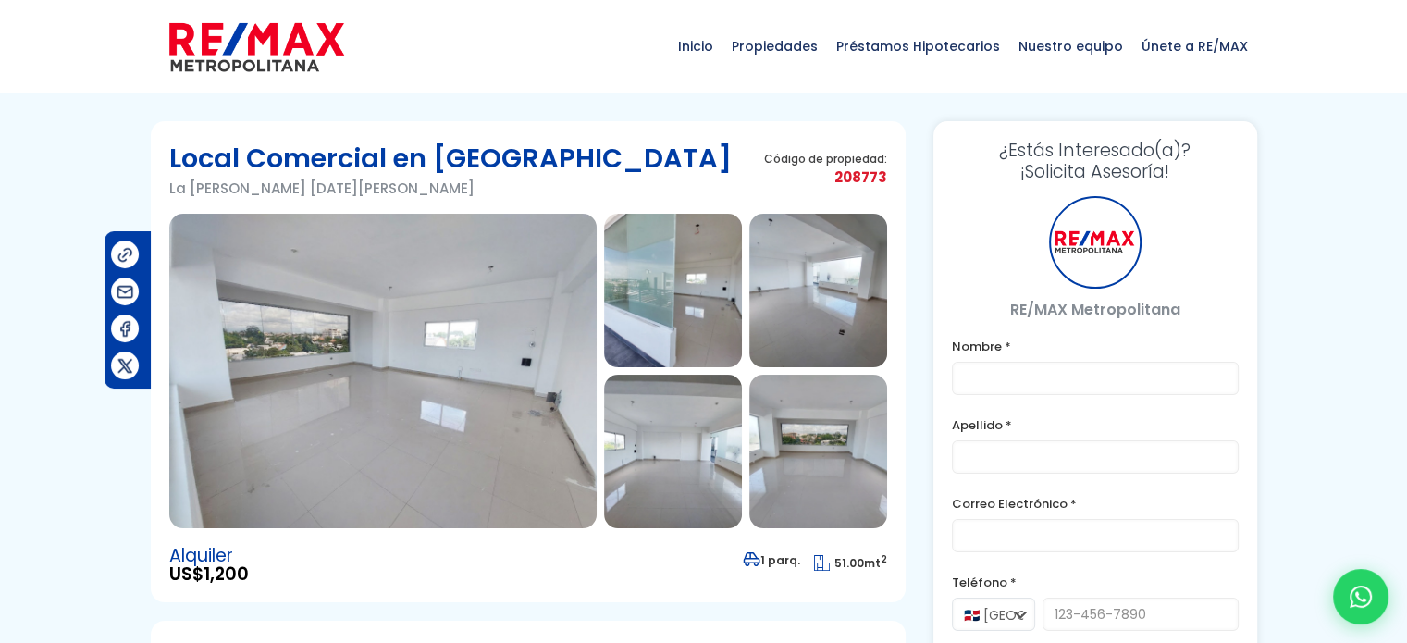
type input "[PERSON_NAME]"
type input "[EMAIL_ADDRESS][DOMAIN_NAME]"
type input "8098933003"
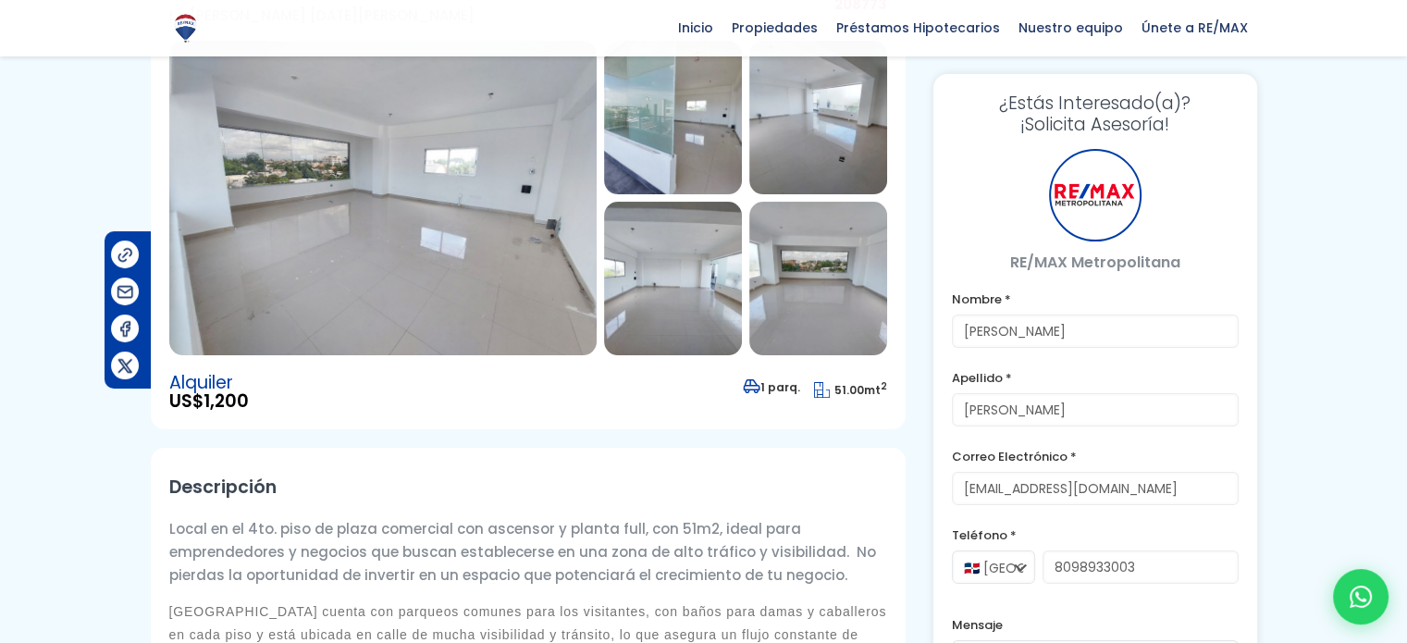
scroll to position [93, 0]
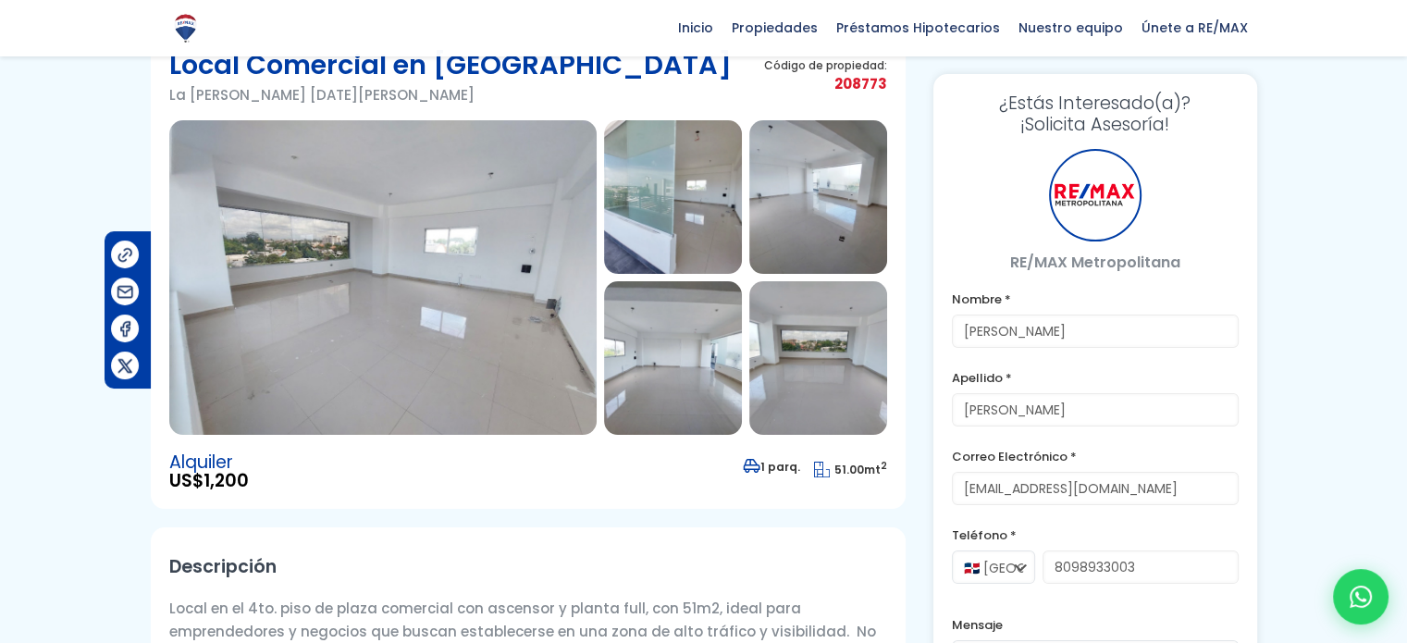
click at [524, 314] on img at bounding box center [382, 277] width 427 height 315
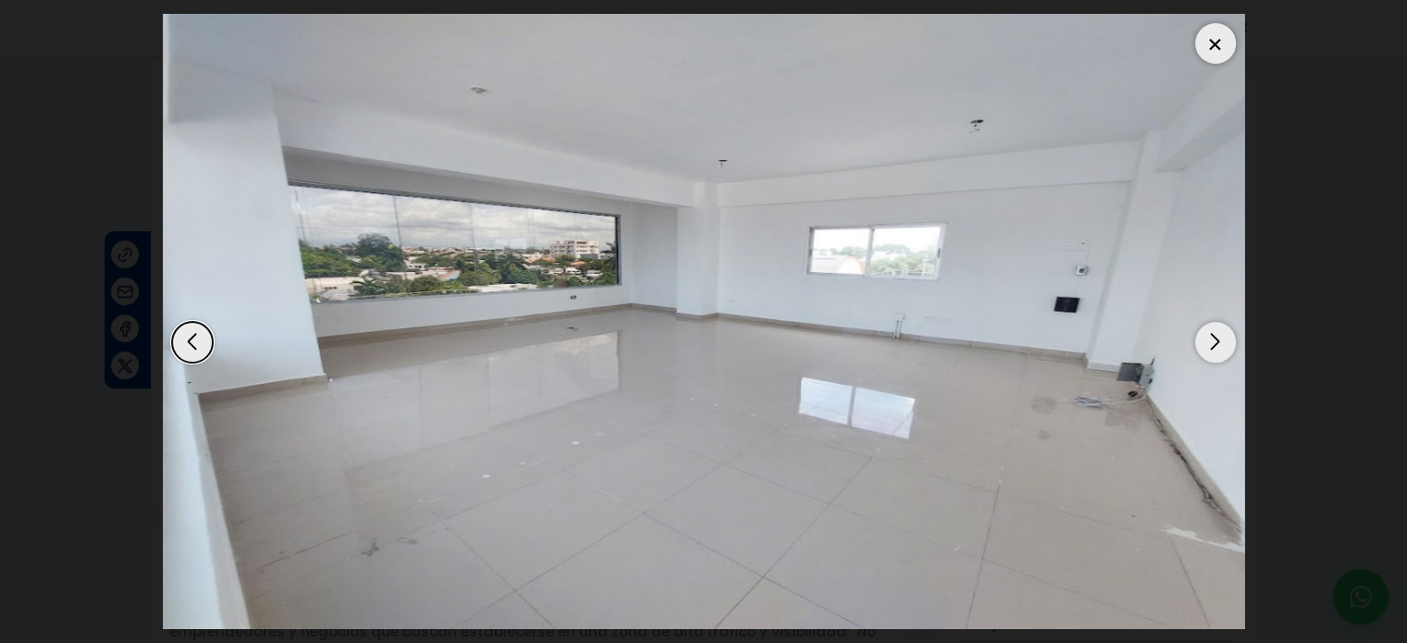
click at [1229, 338] on div "Next slide" at bounding box center [1215, 342] width 41 height 41
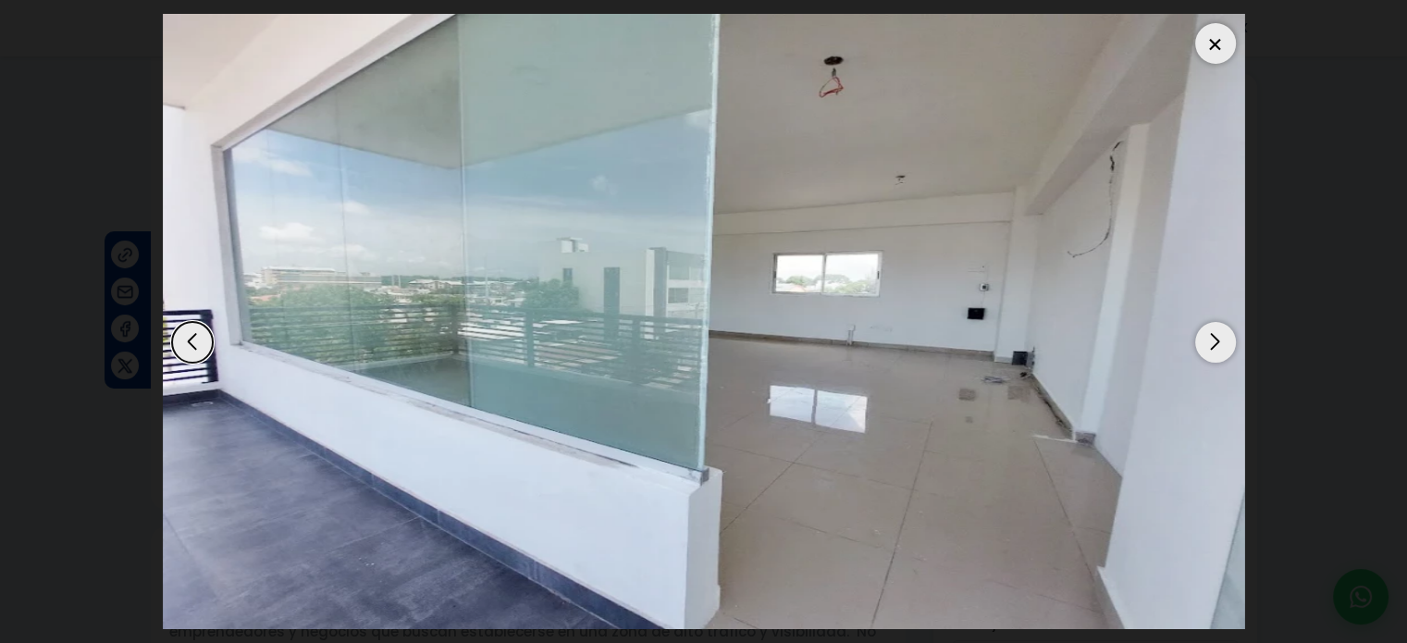
click at [1229, 338] on div "Next slide" at bounding box center [1215, 342] width 41 height 41
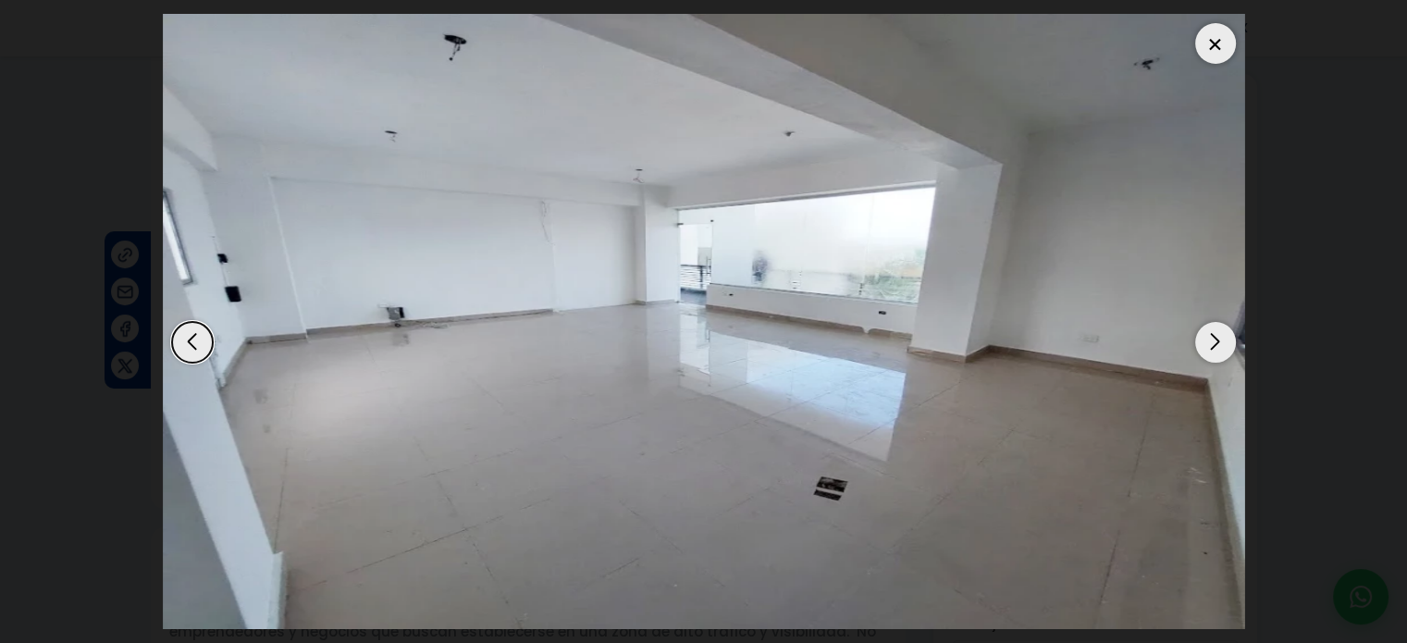
click at [1229, 338] on div "Next slide" at bounding box center [1215, 342] width 41 height 41
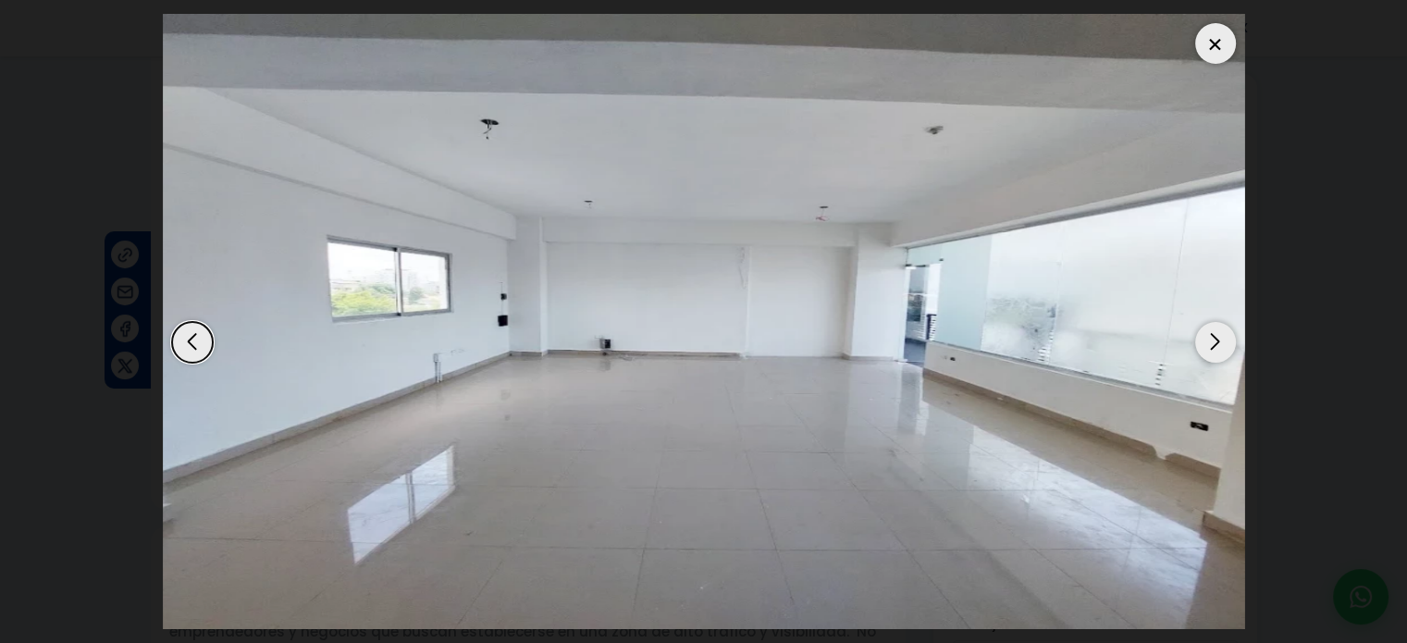
click at [1229, 338] on div "Next slide" at bounding box center [1215, 342] width 41 height 41
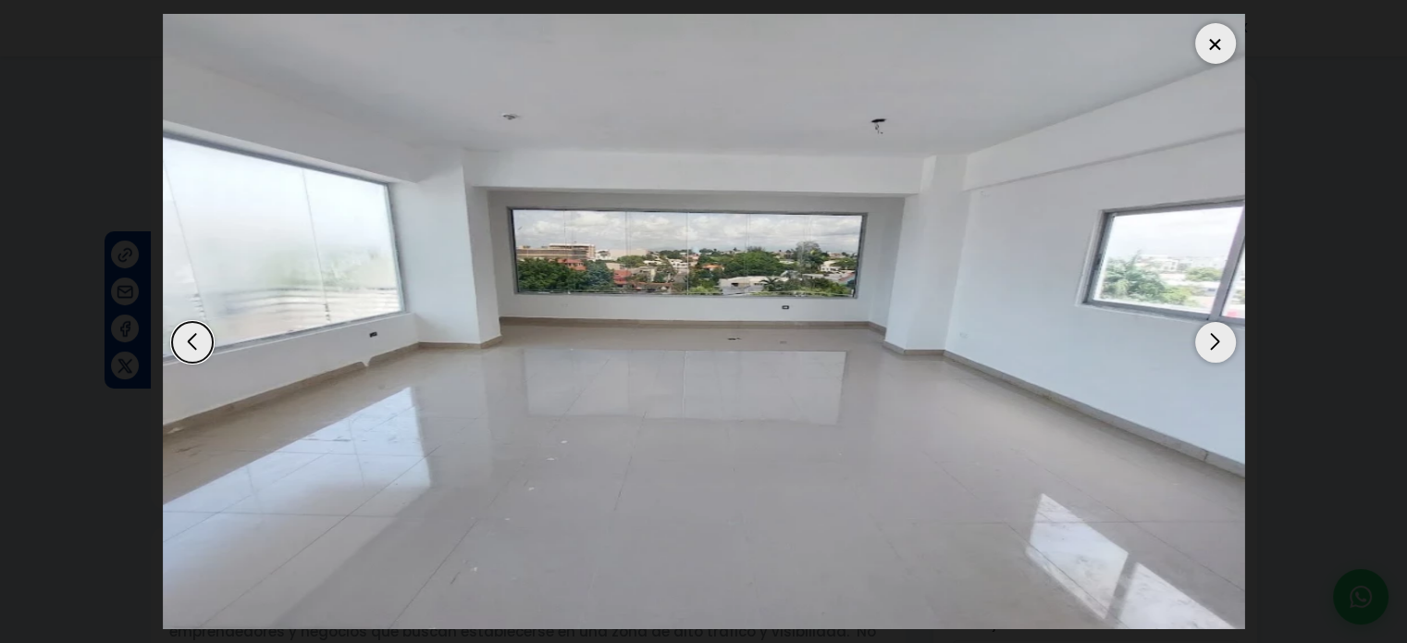
click at [1229, 338] on div "Next slide" at bounding box center [1215, 342] width 41 height 41
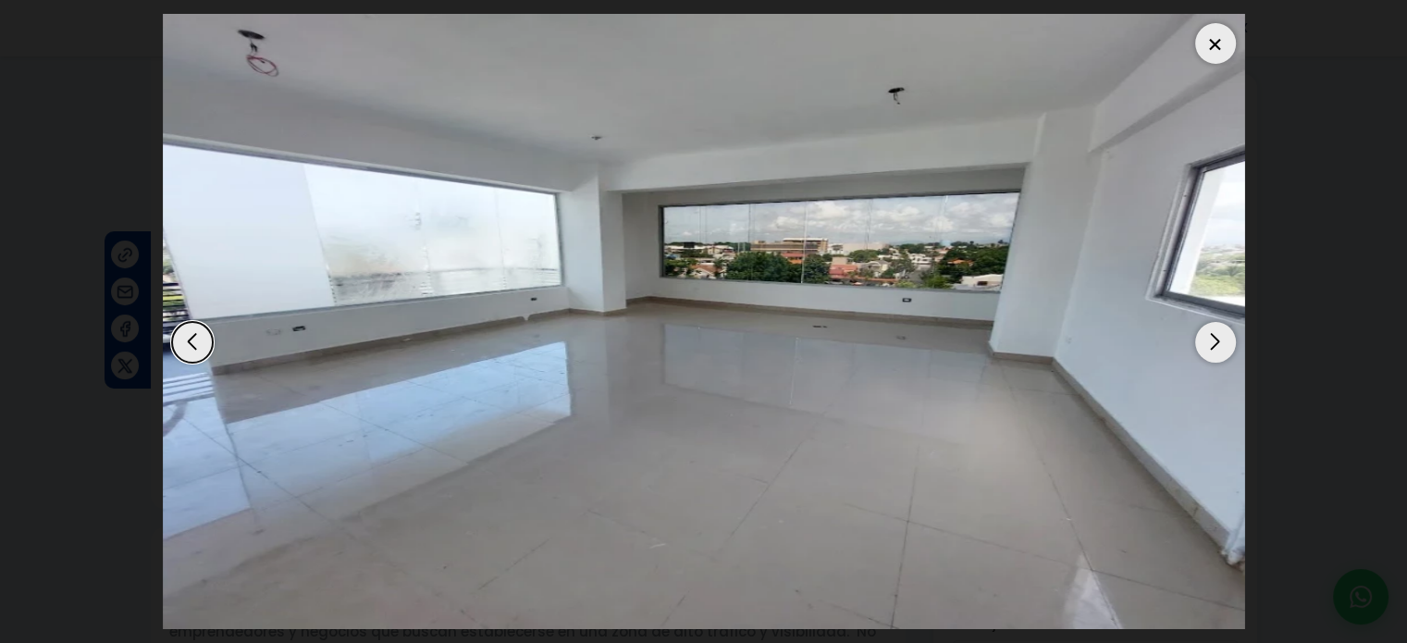
click at [1229, 338] on div "Next slide" at bounding box center [1215, 342] width 41 height 41
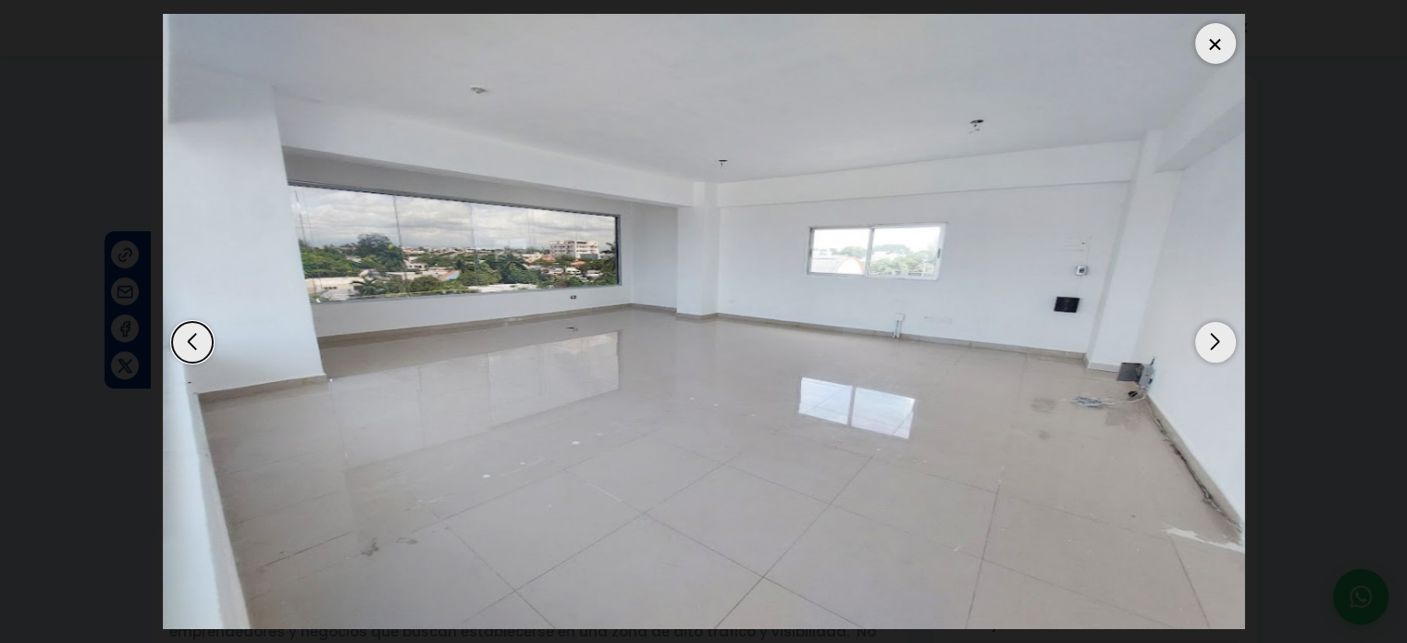
click at [1229, 338] on div "Next slide" at bounding box center [1215, 342] width 41 height 41
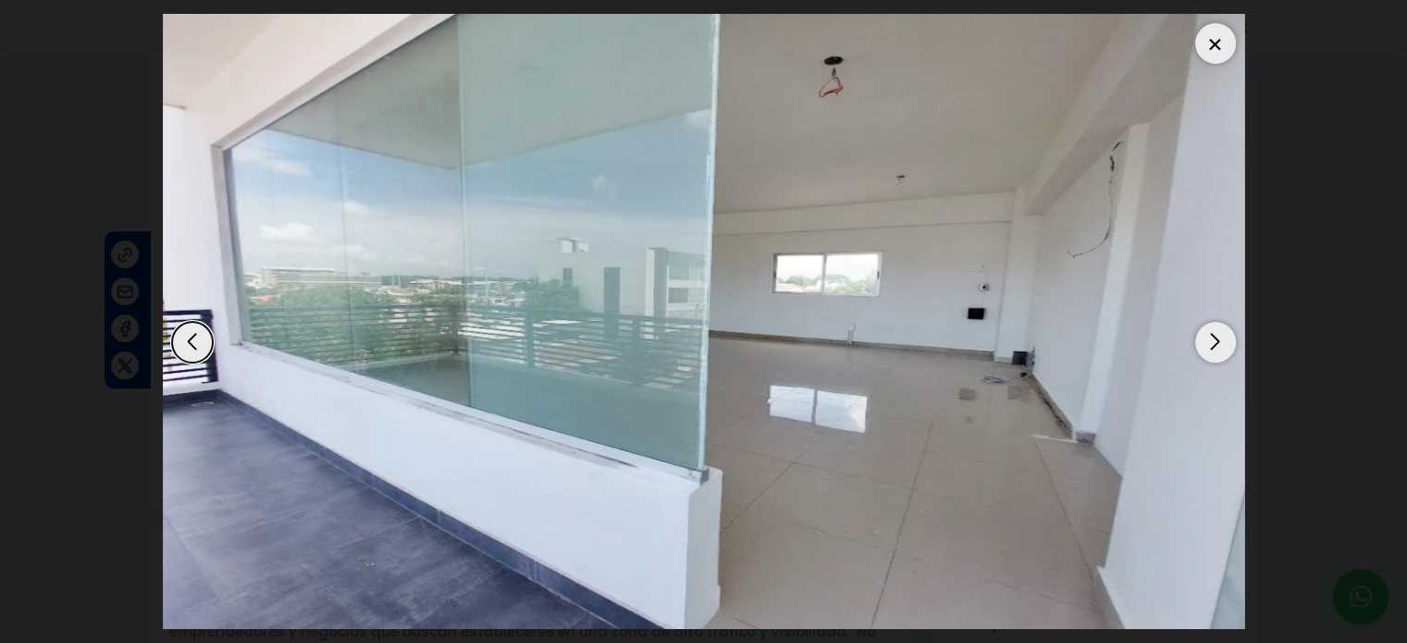
click at [1229, 338] on div "Next slide" at bounding box center [1215, 342] width 41 height 41
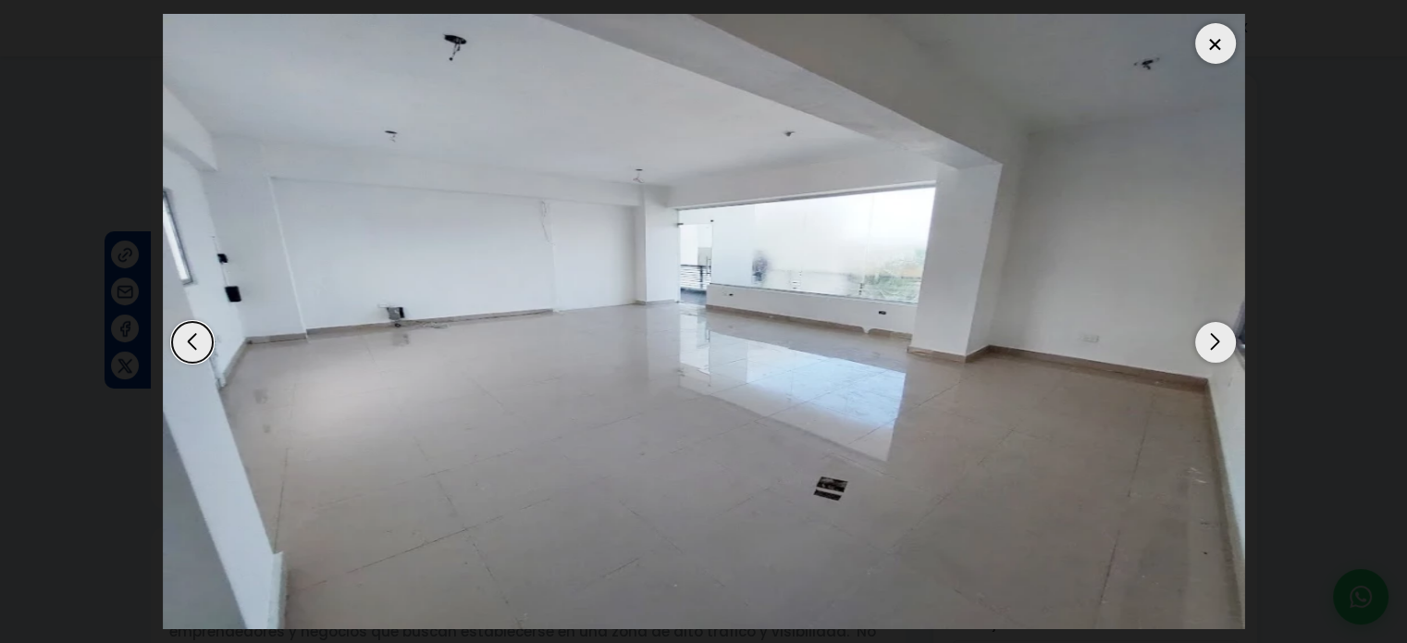
click at [1229, 338] on div "Next slide" at bounding box center [1215, 342] width 41 height 41
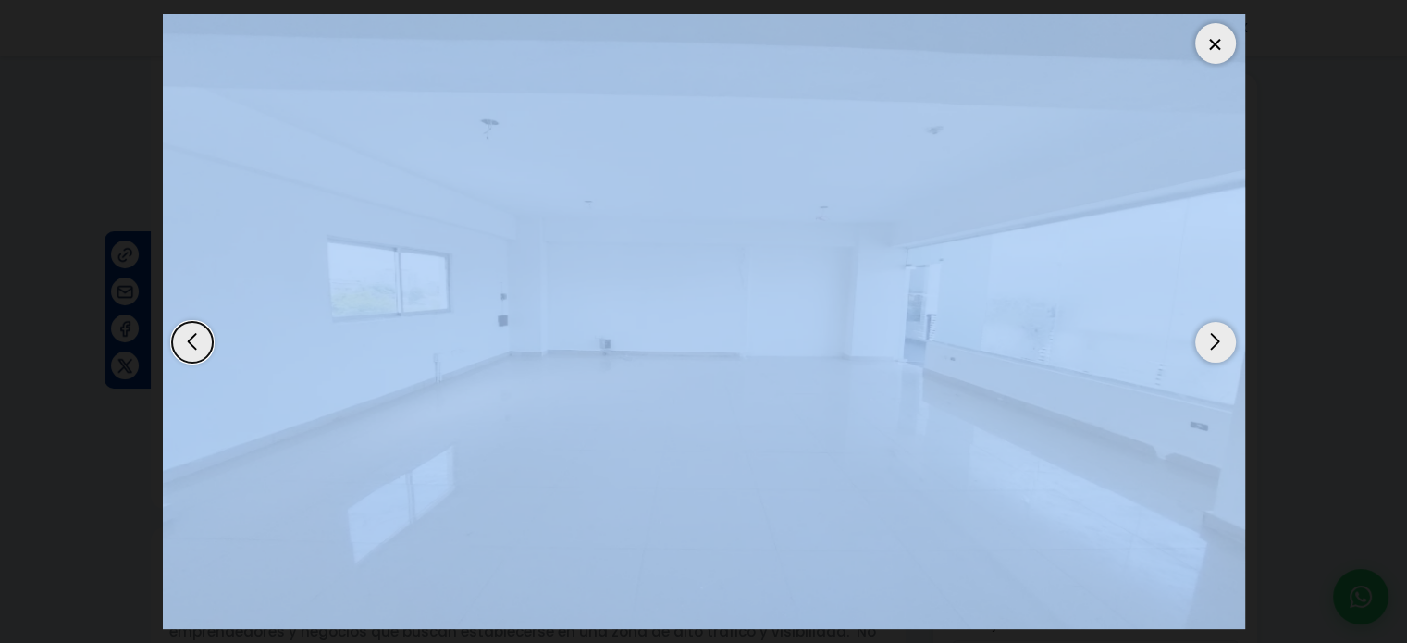
click at [1229, 338] on div "Next slide" at bounding box center [1215, 342] width 41 height 41
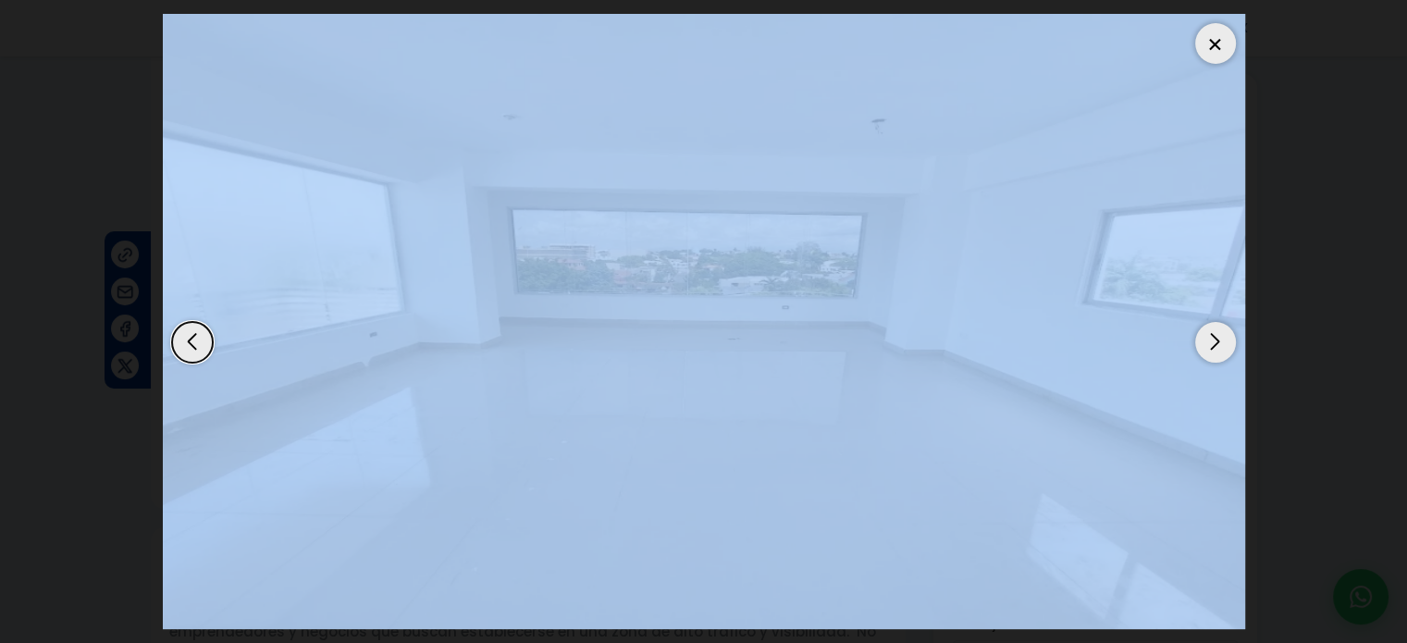
click at [1223, 43] on div at bounding box center [1215, 43] width 41 height 41
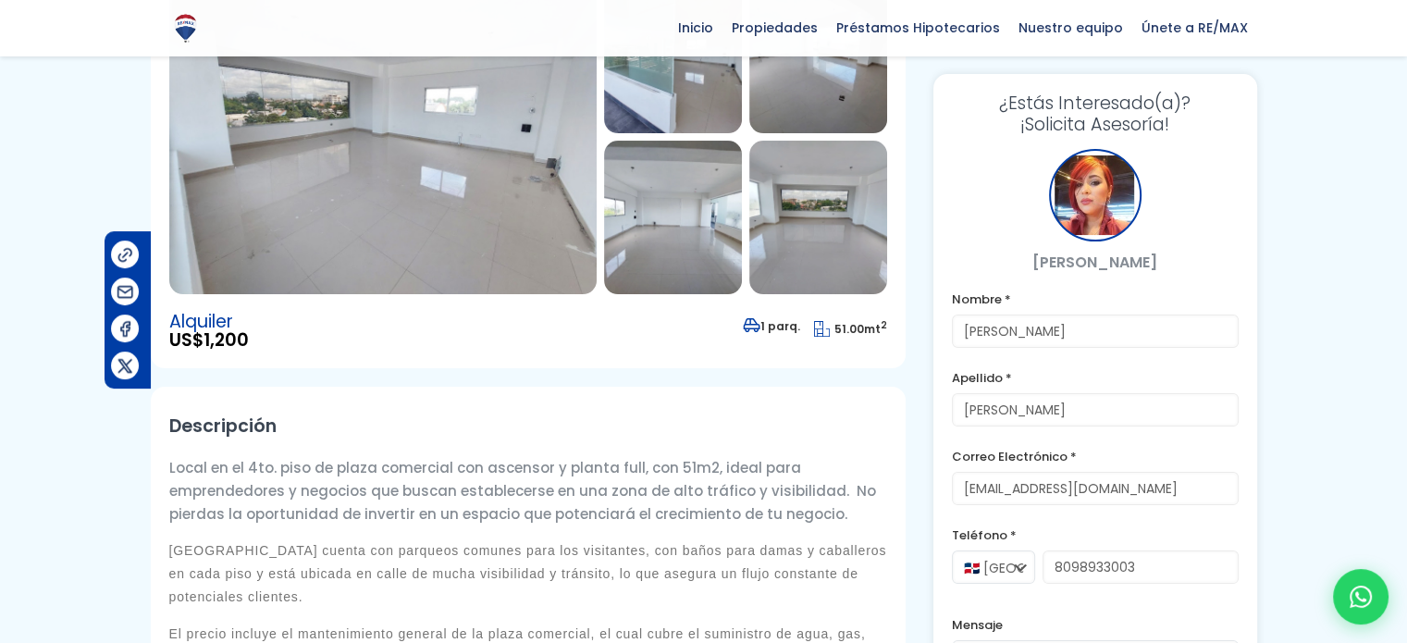
scroll to position [370, 0]
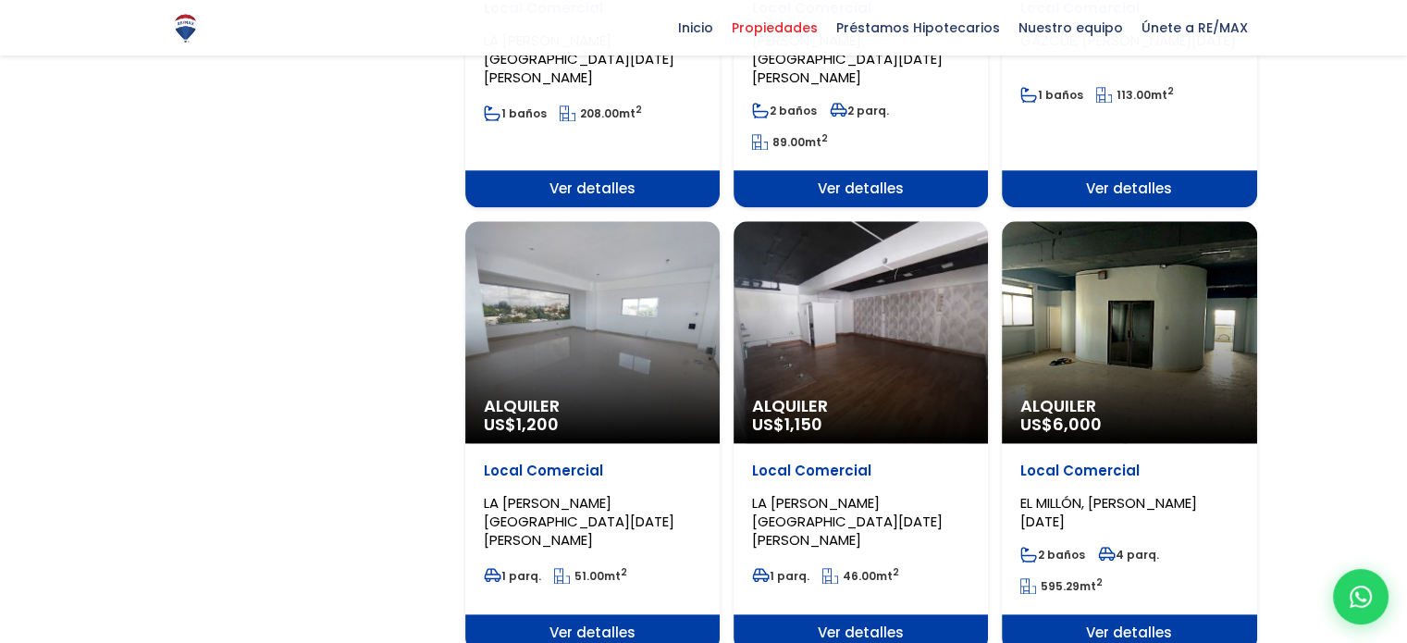
click at [942, 340] on div "Alquiler US$ 1,150" at bounding box center [861, 332] width 254 height 222
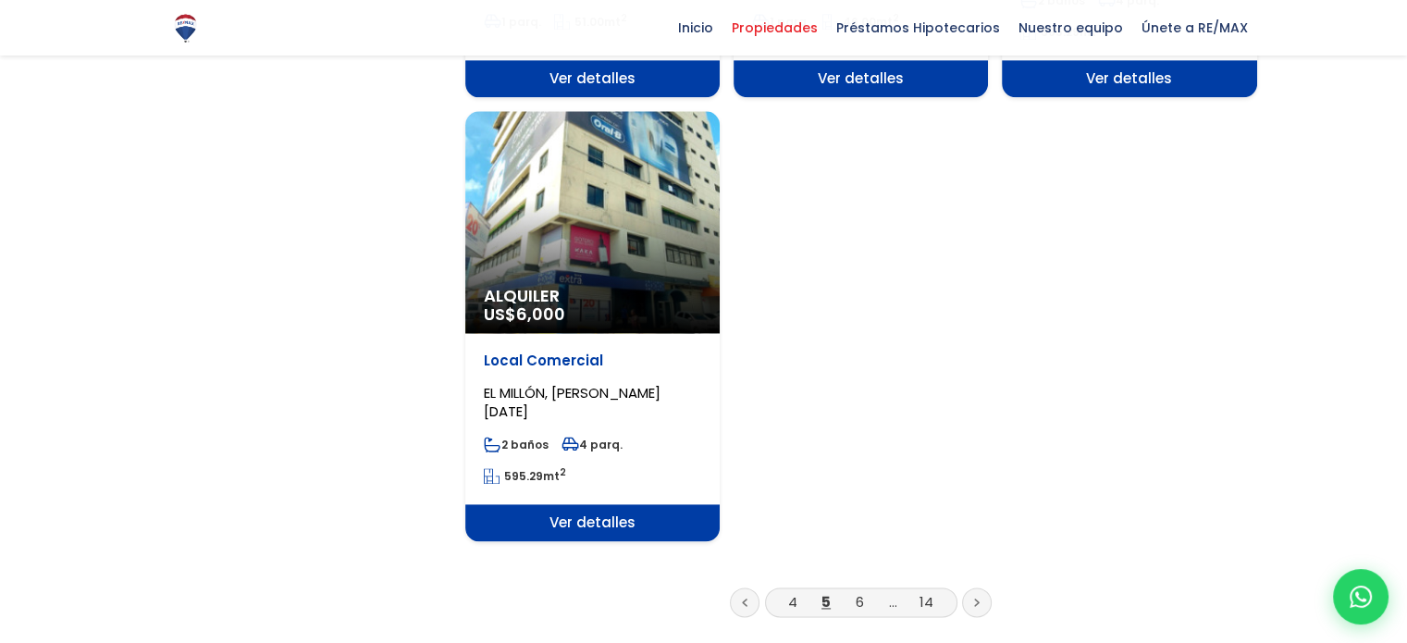
scroll to position [2406, 0]
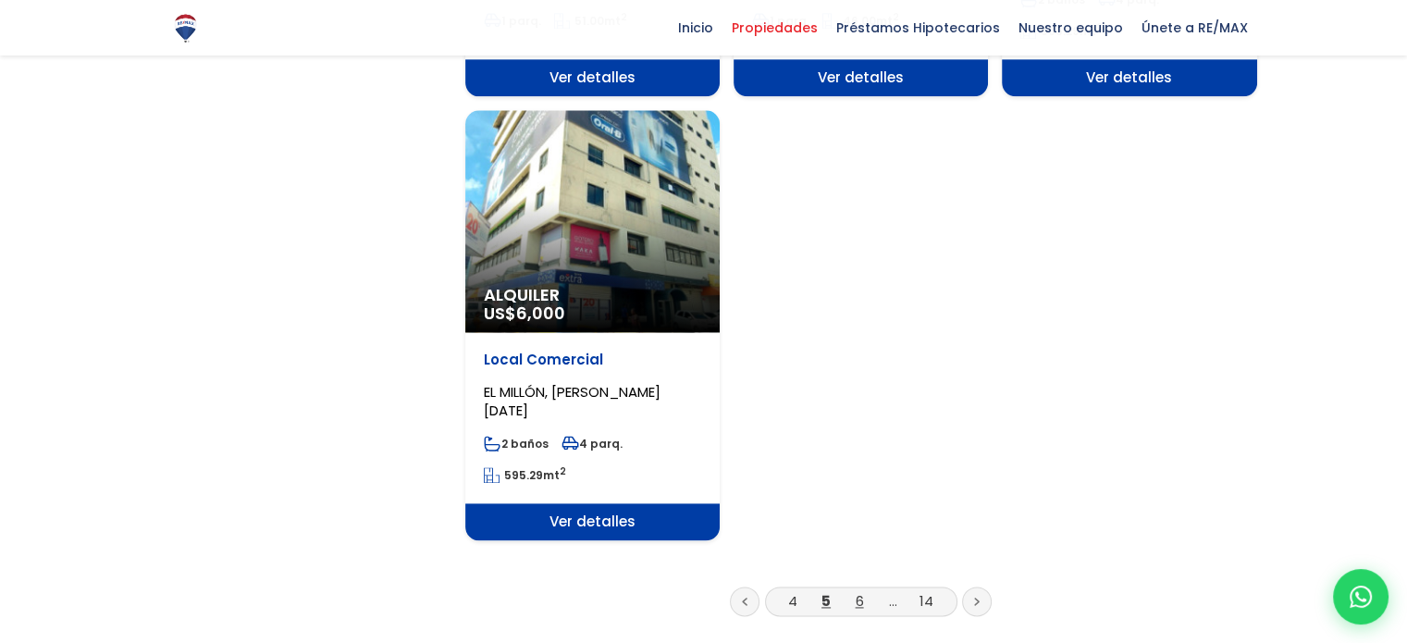
click at [858, 591] on link "6" at bounding box center [860, 600] width 8 height 19
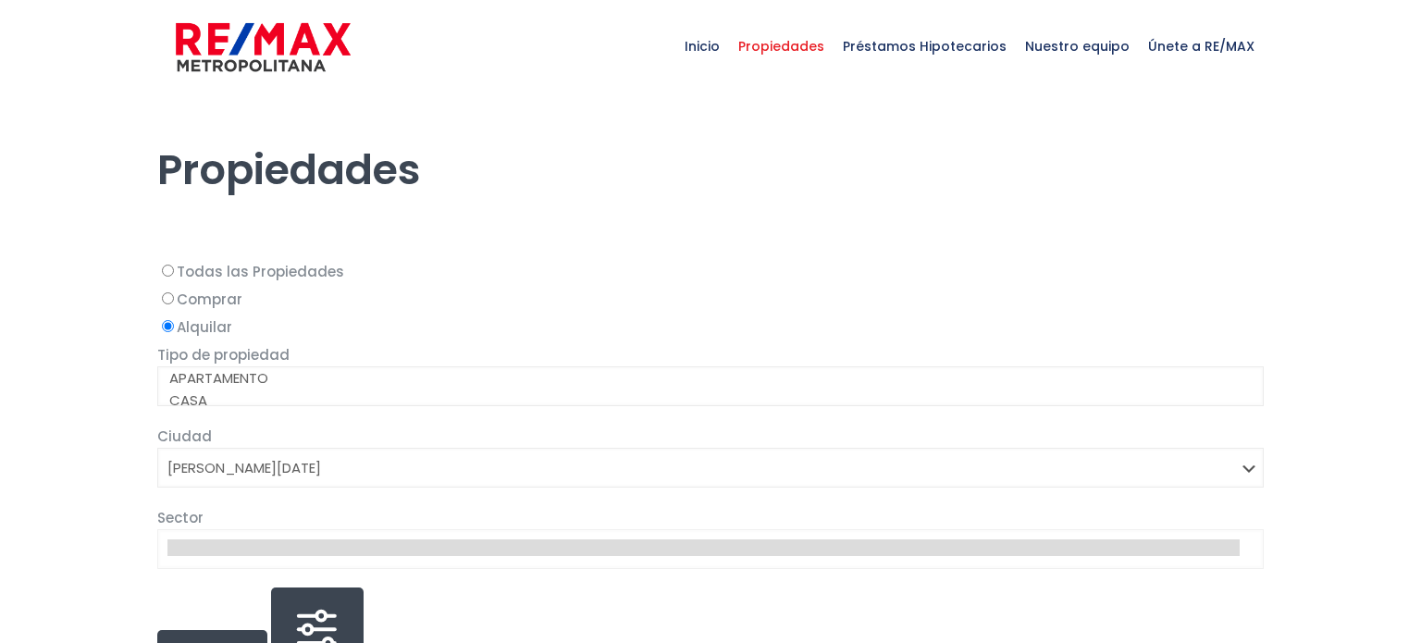
select select "1"
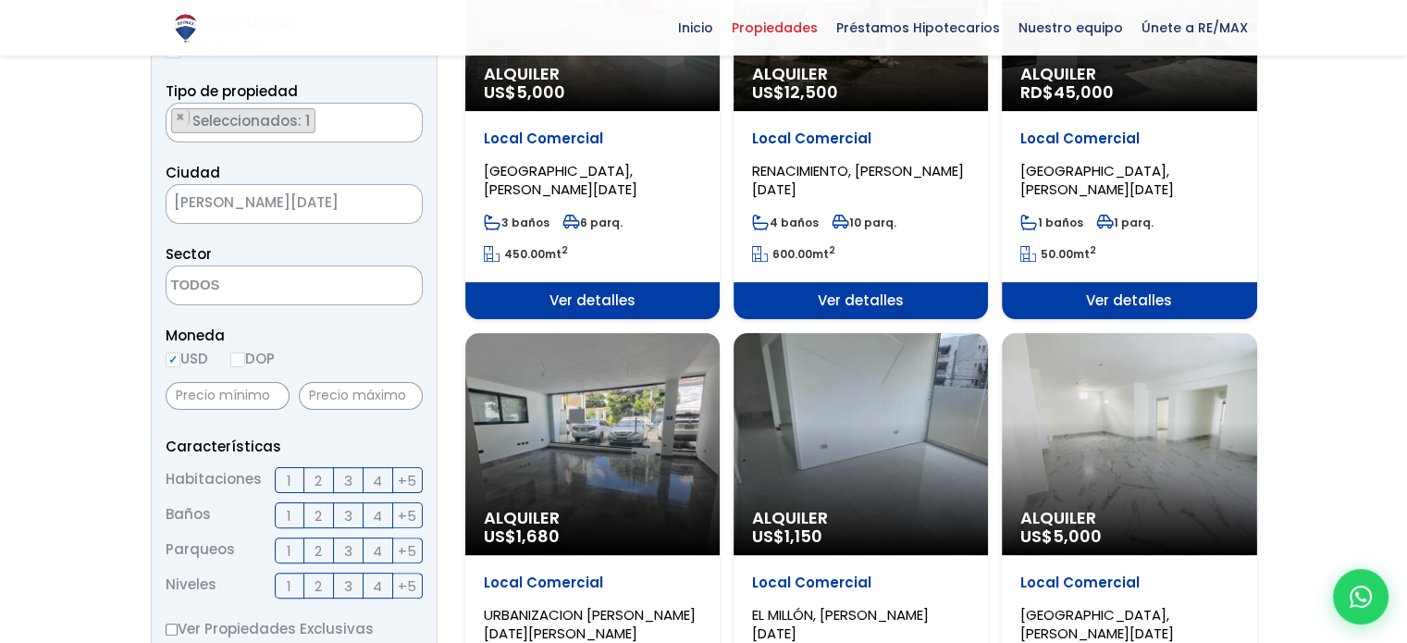
scroll to position [463, 0]
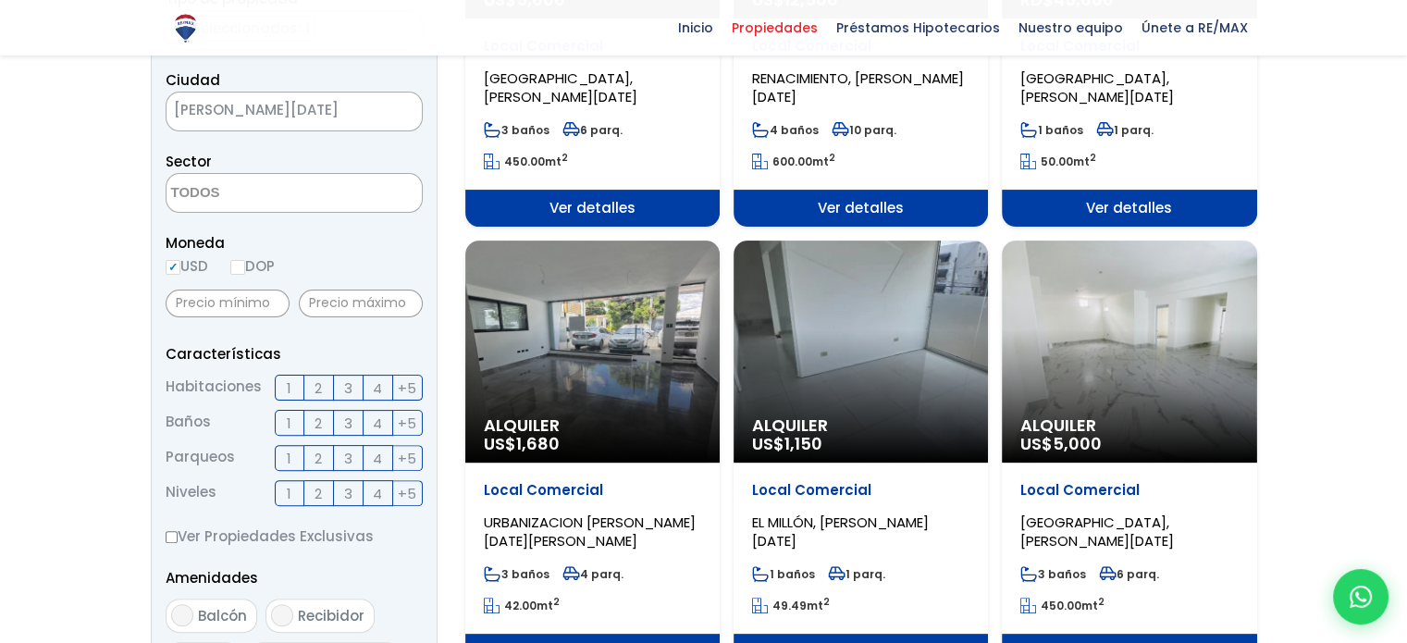
click at [631, 417] on span "Alquiler" at bounding box center [592, 425] width 217 height 19
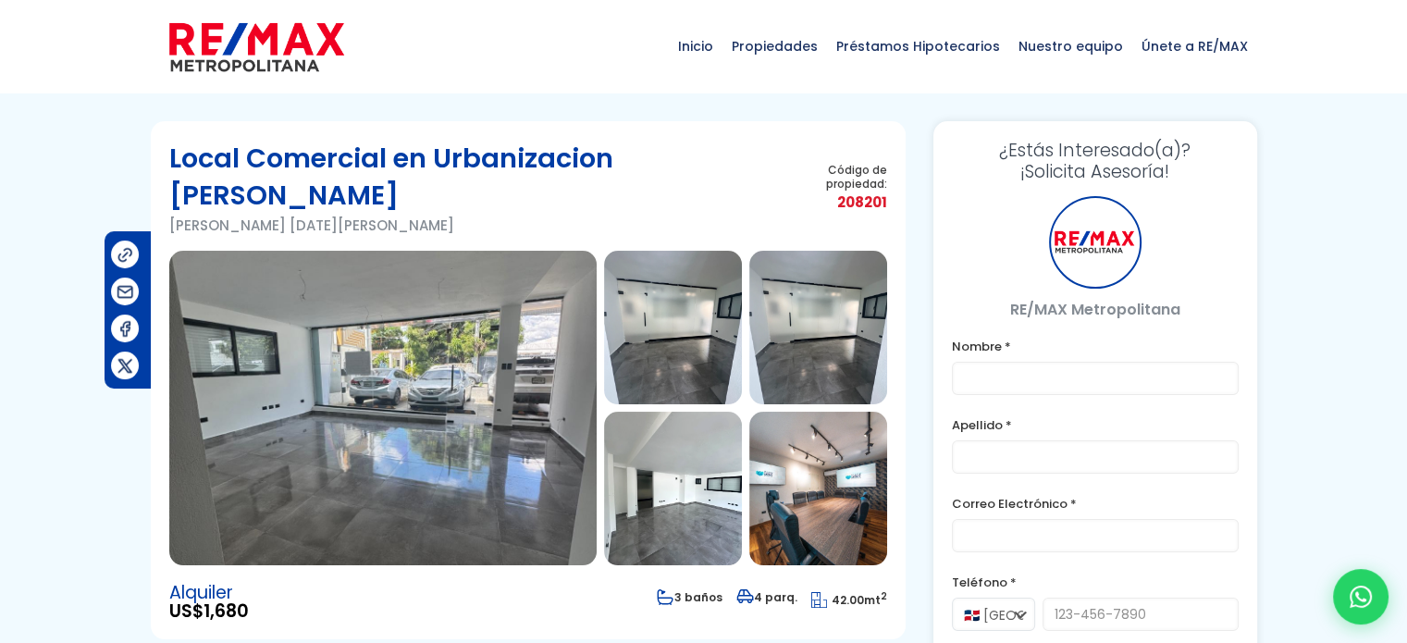
click at [439, 380] on img at bounding box center [382, 408] width 427 height 315
type input "[PERSON_NAME]"
type input "[EMAIL_ADDRESS][DOMAIN_NAME]"
type input "8098933003"
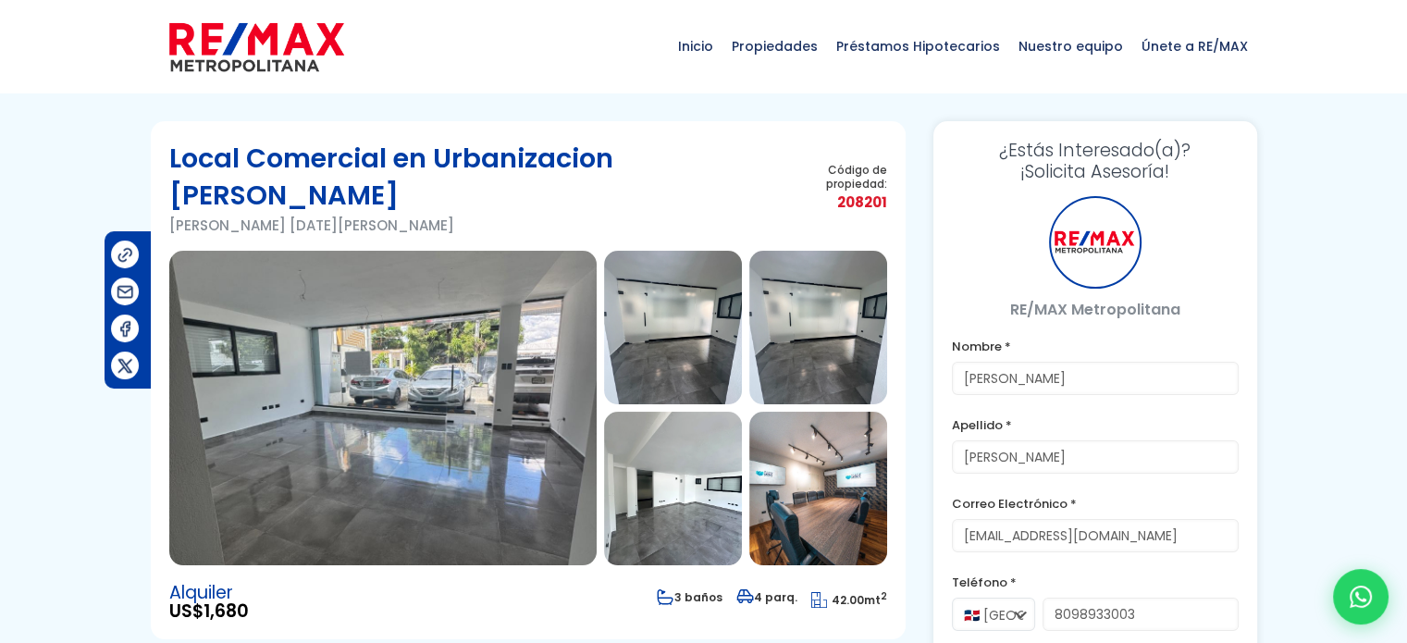
click at [550, 350] on img at bounding box center [382, 408] width 427 height 315
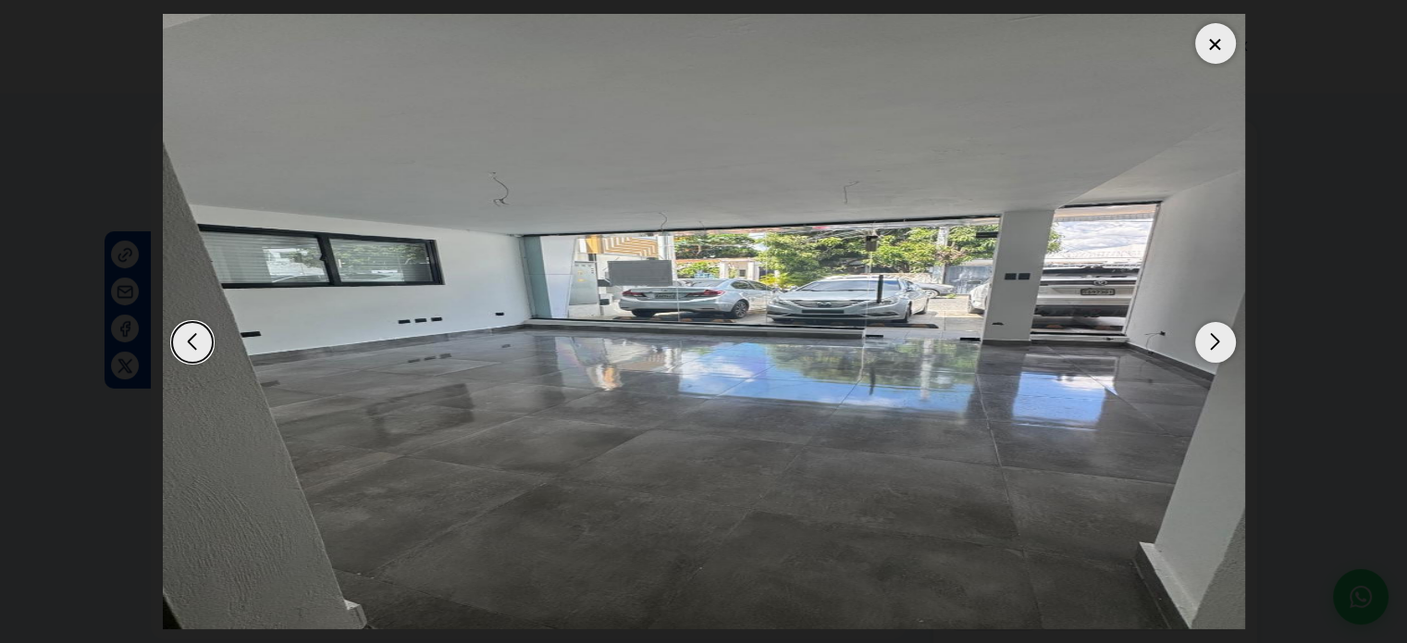
click at [1206, 351] on div "Next slide" at bounding box center [1215, 342] width 41 height 41
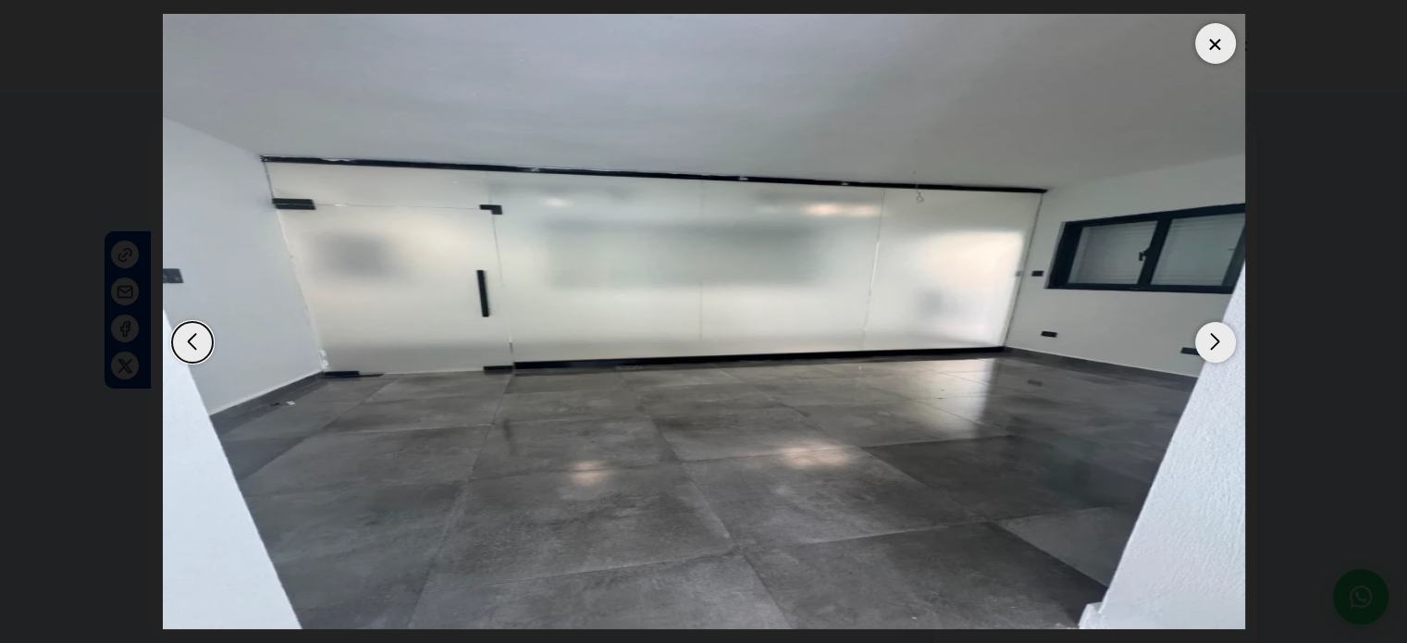
click at [1206, 351] on div "Next slide" at bounding box center [1215, 342] width 41 height 41
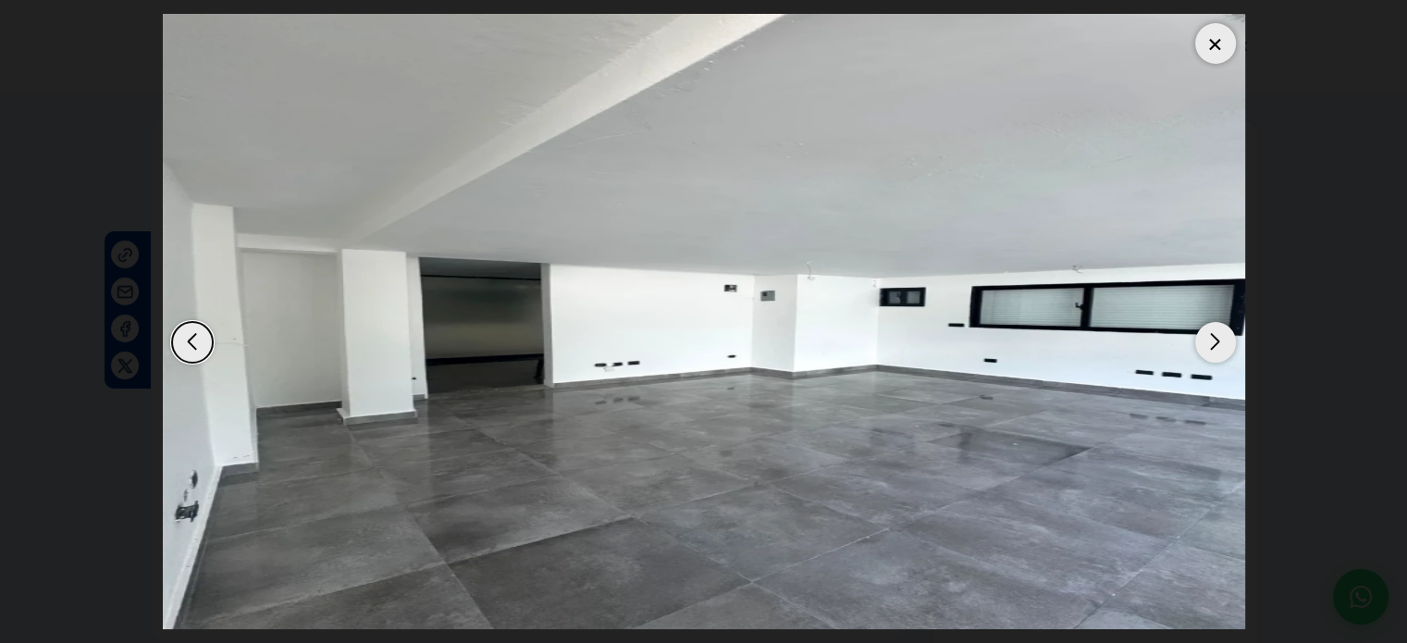
click at [1206, 351] on div "Next slide" at bounding box center [1215, 342] width 41 height 41
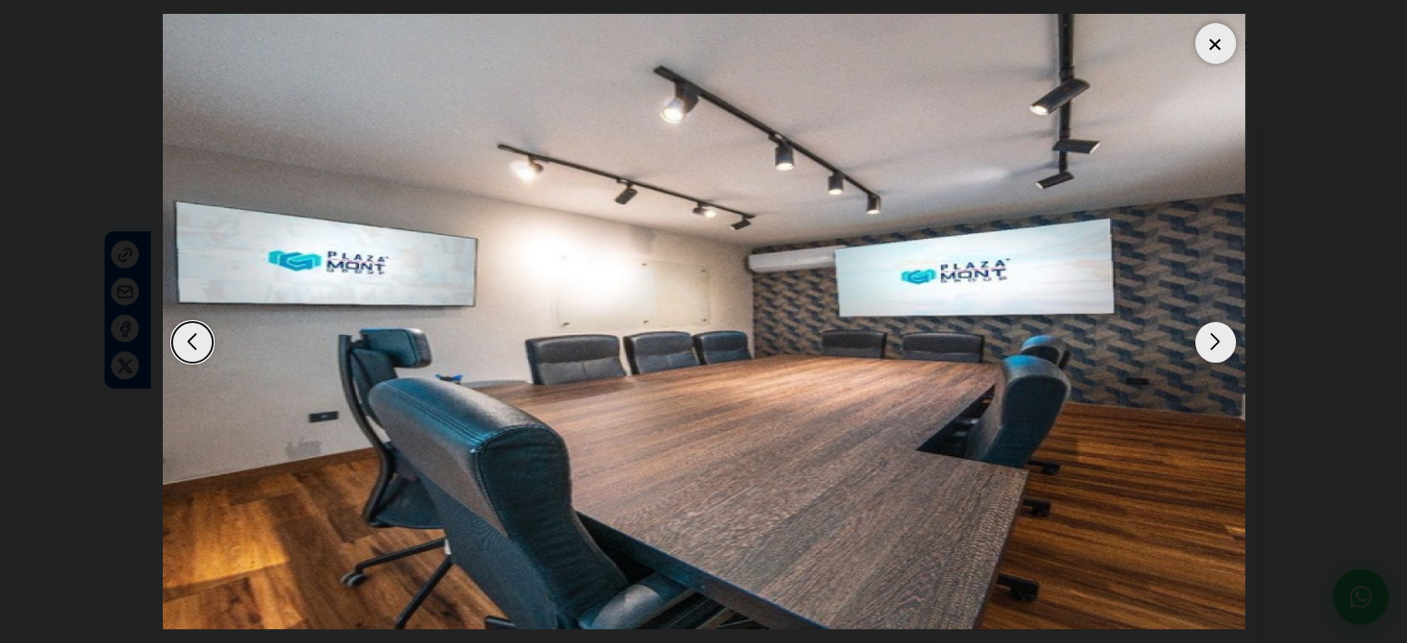
click at [1206, 351] on div "Next slide" at bounding box center [1215, 342] width 41 height 41
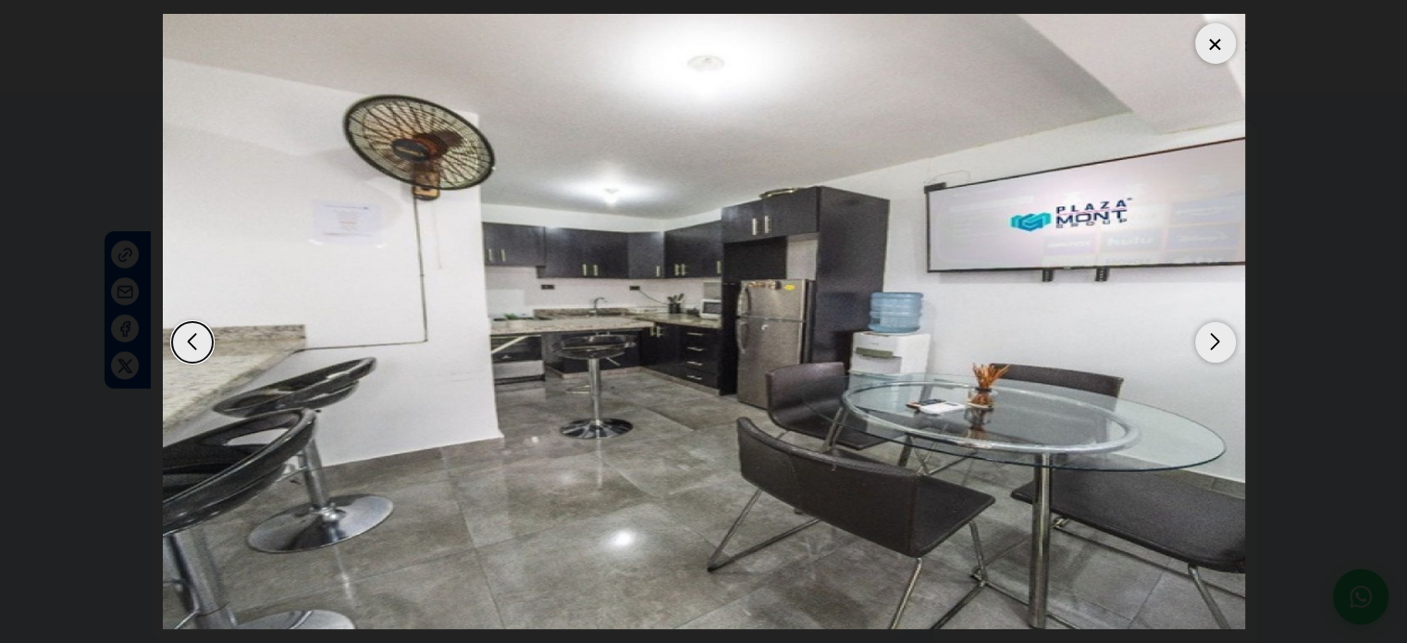
click at [1206, 351] on div "Next slide" at bounding box center [1215, 342] width 41 height 41
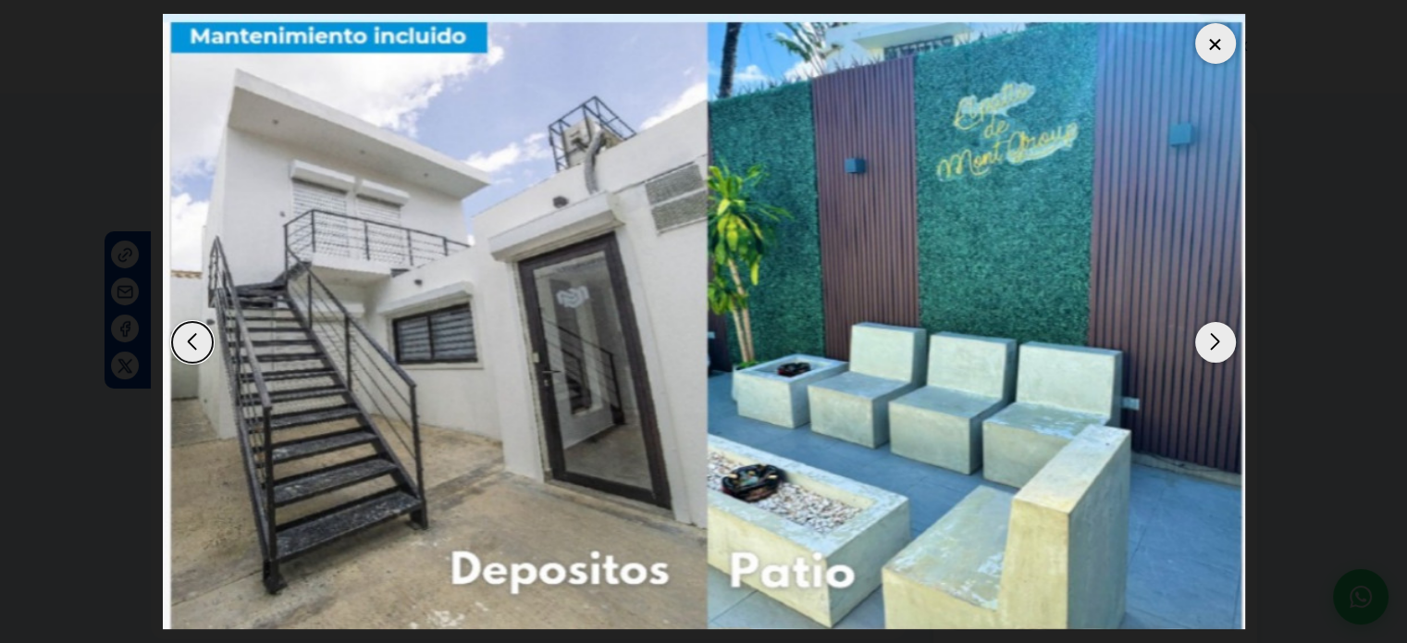
click at [1212, 341] on div "Next slide" at bounding box center [1215, 342] width 41 height 41
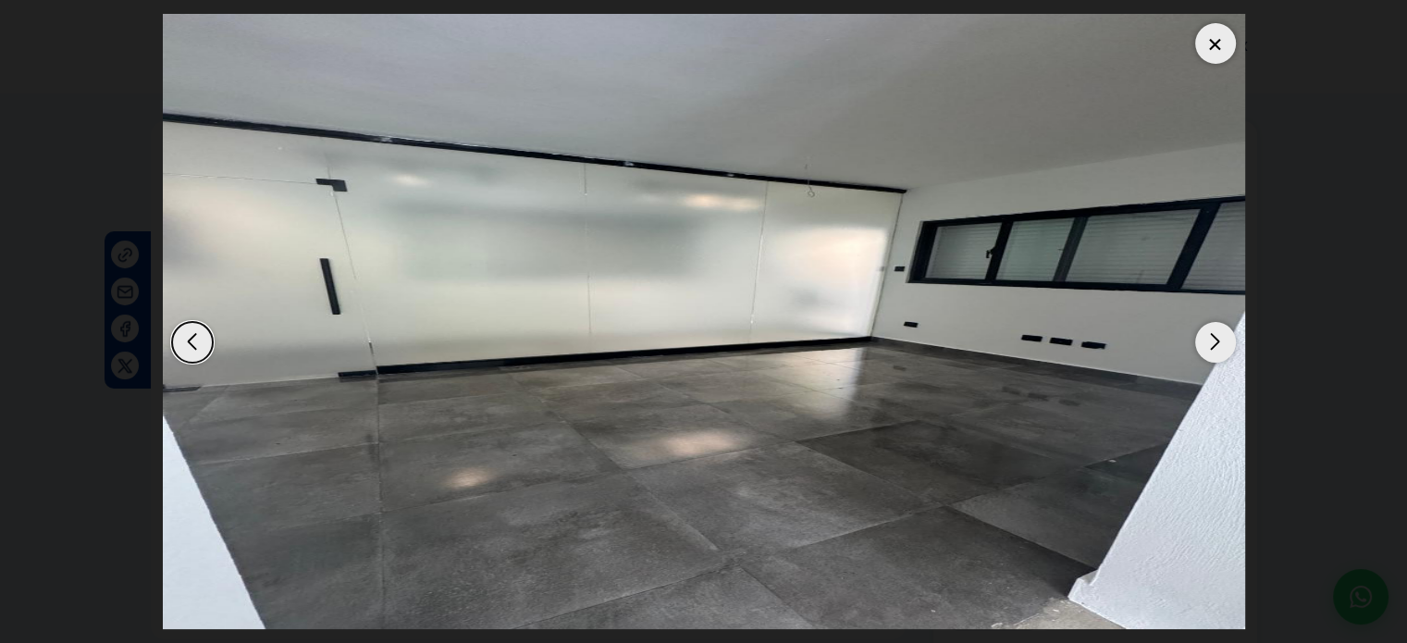
click at [1212, 341] on div "Next slide" at bounding box center [1215, 342] width 41 height 41
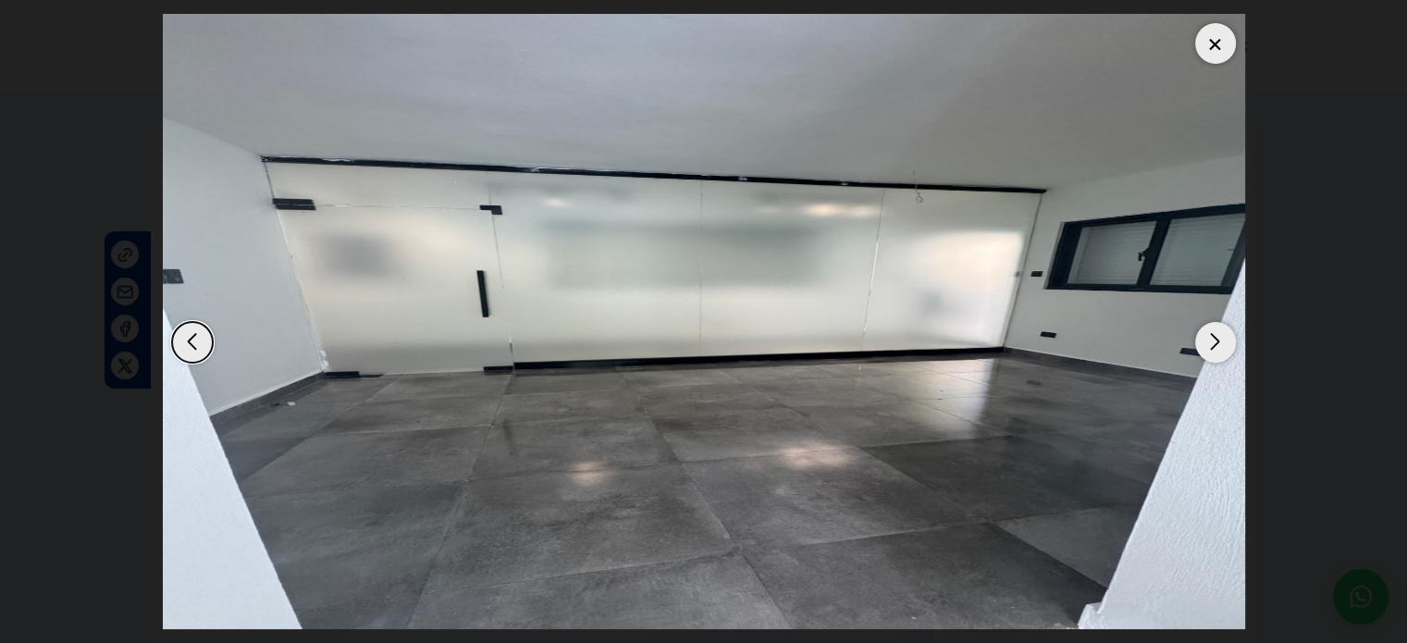
click at [1212, 341] on div "Next slide" at bounding box center [1215, 342] width 41 height 41
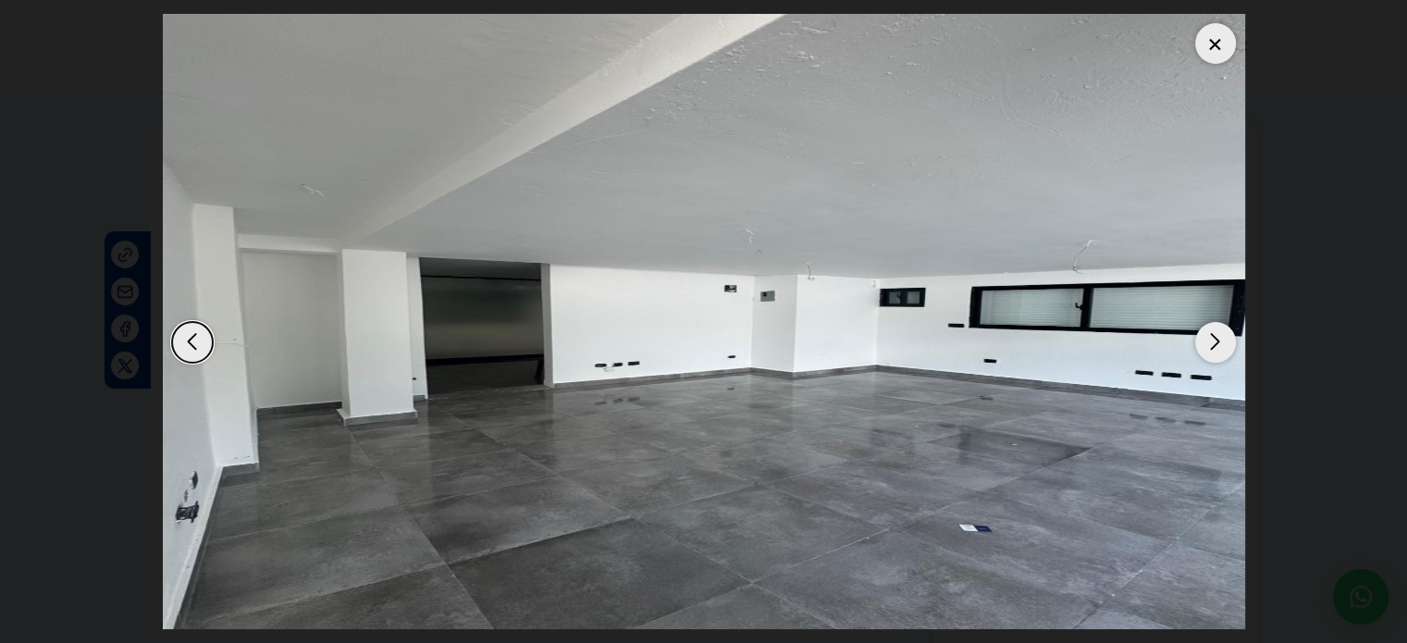
click at [1199, 48] on div at bounding box center [1215, 43] width 41 height 41
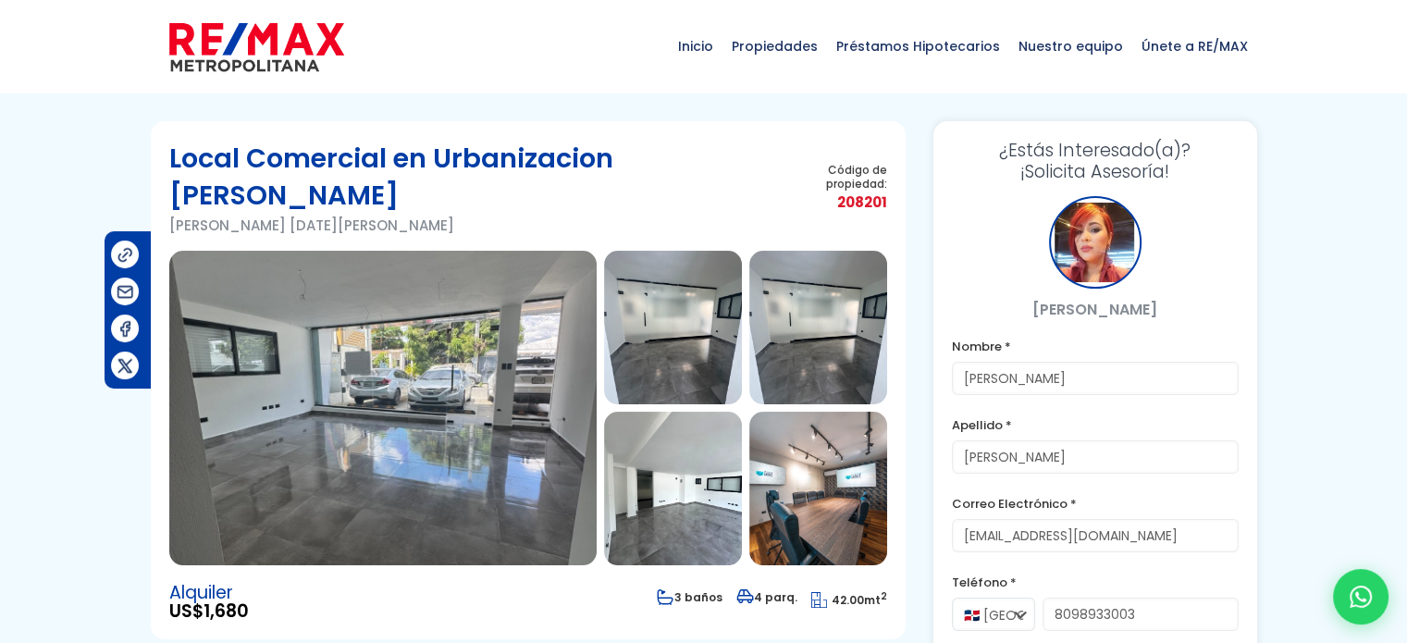
click at [329, 388] on img at bounding box center [382, 408] width 427 height 315
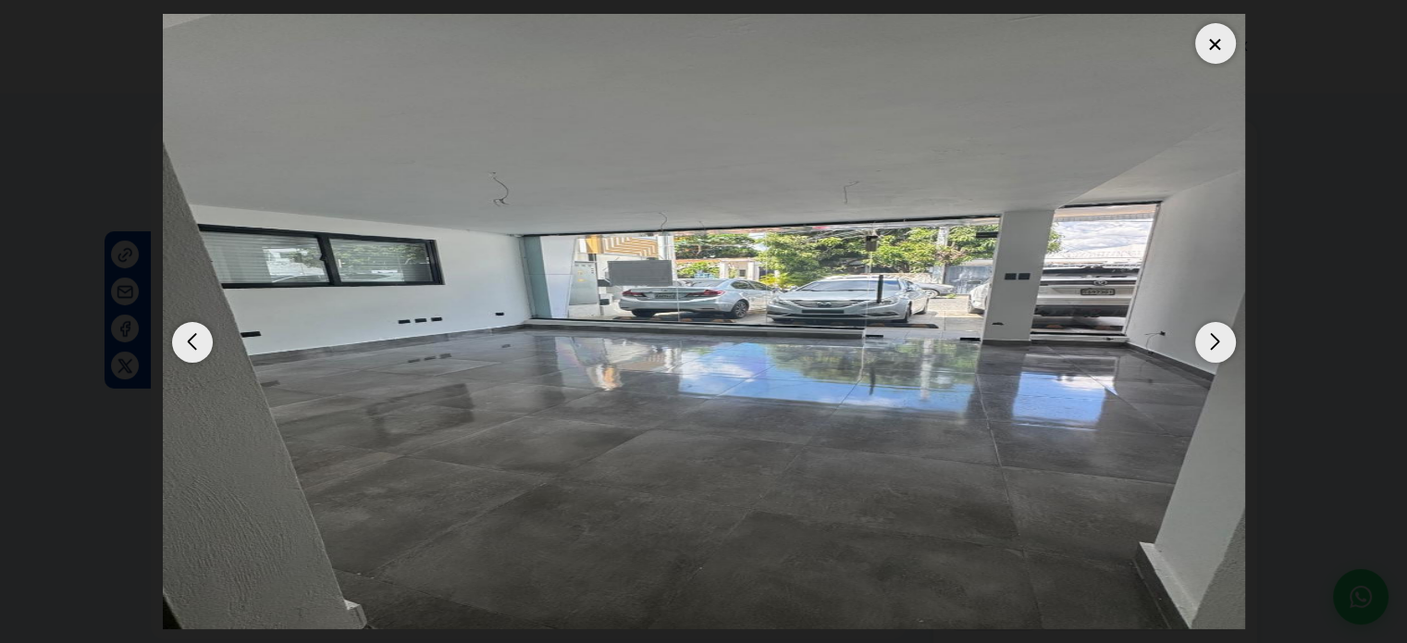
click at [1206, 336] on div "Next slide" at bounding box center [1215, 342] width 41 height 41
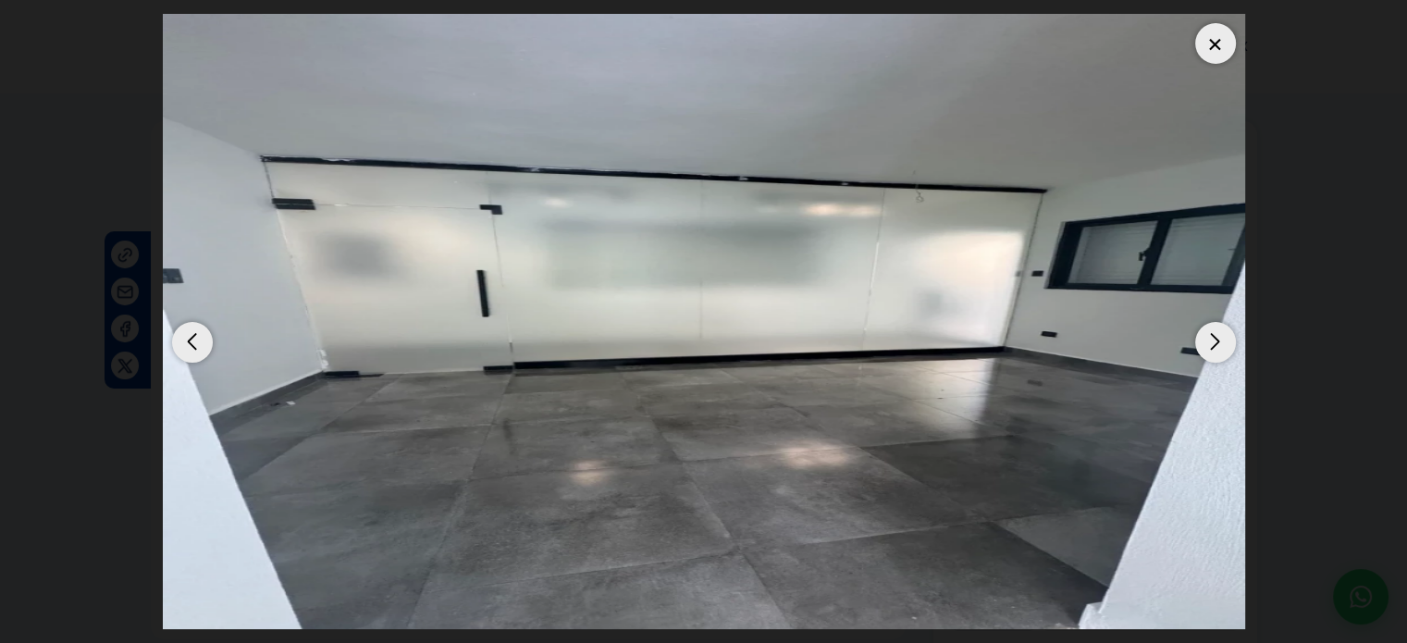
click at [1206, 336] on div "Next slide" at bounding box center [1215, 342] width 41 height 41
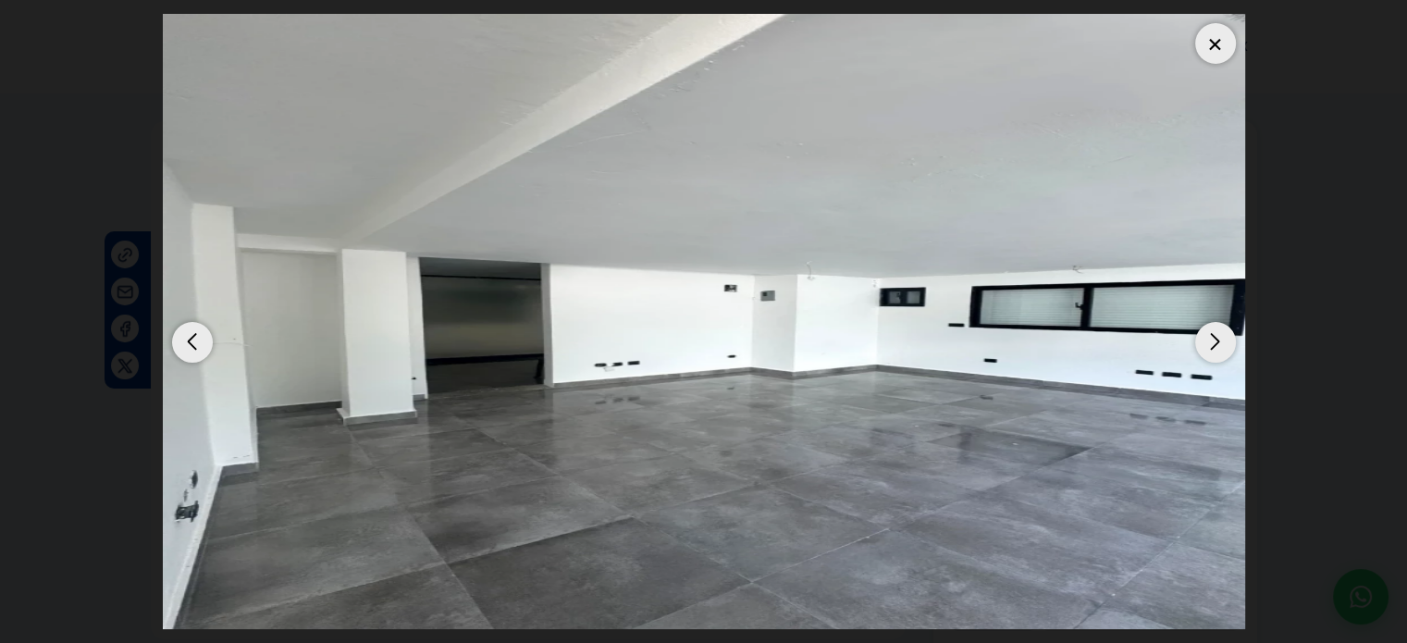
click at [1206, 336] on div "Next slide" at bounding box center [1215, 342] width 41 height 41
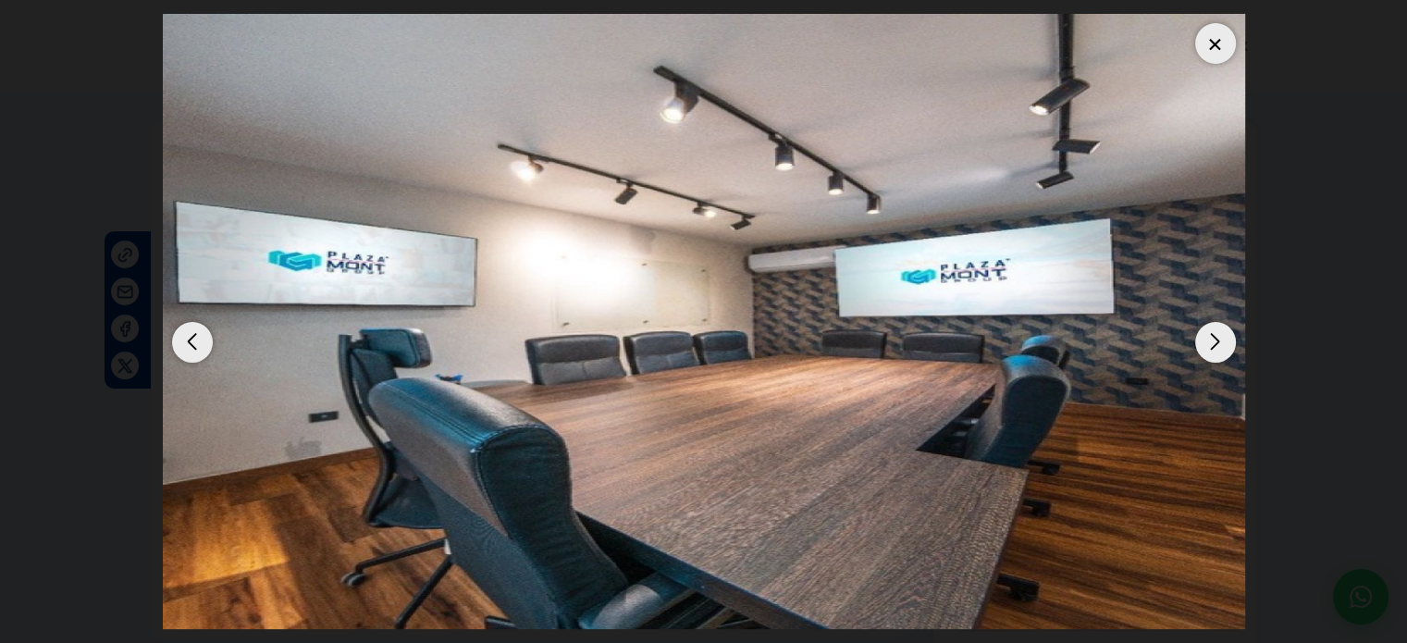
click at [1206, 336] on div "Next slide" at bounding box center [1215, 342] width 41 height 41
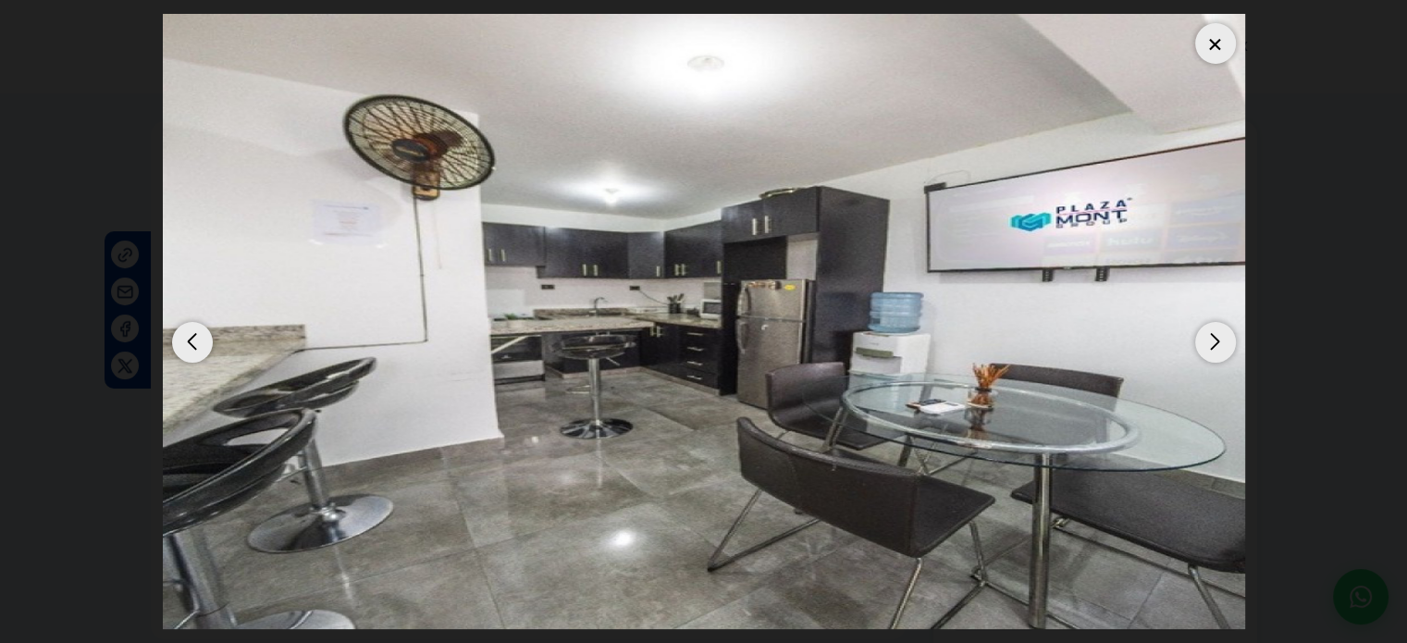
click at [1206, 336] on div "Next slide" at bounding box center [1215, 342] width 41 height 41
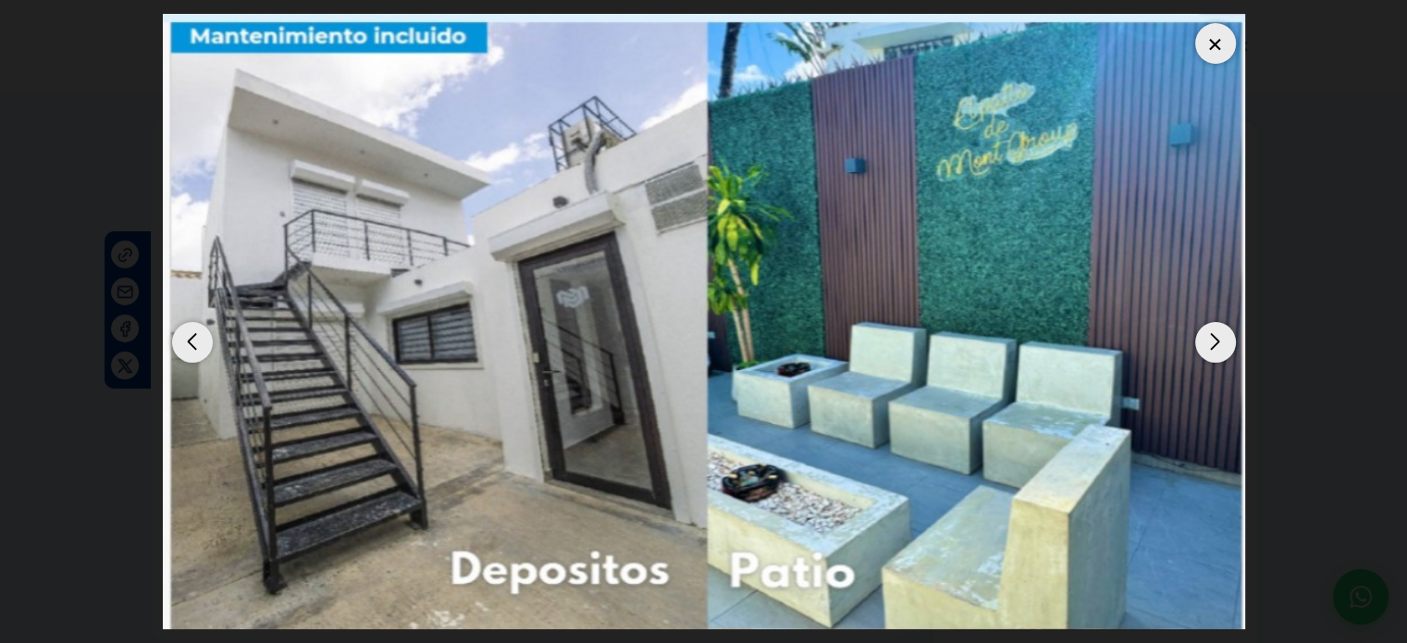
click at [1206, 336] on div "Next slide" at bounding box center [1215, 342] width 41 height 41
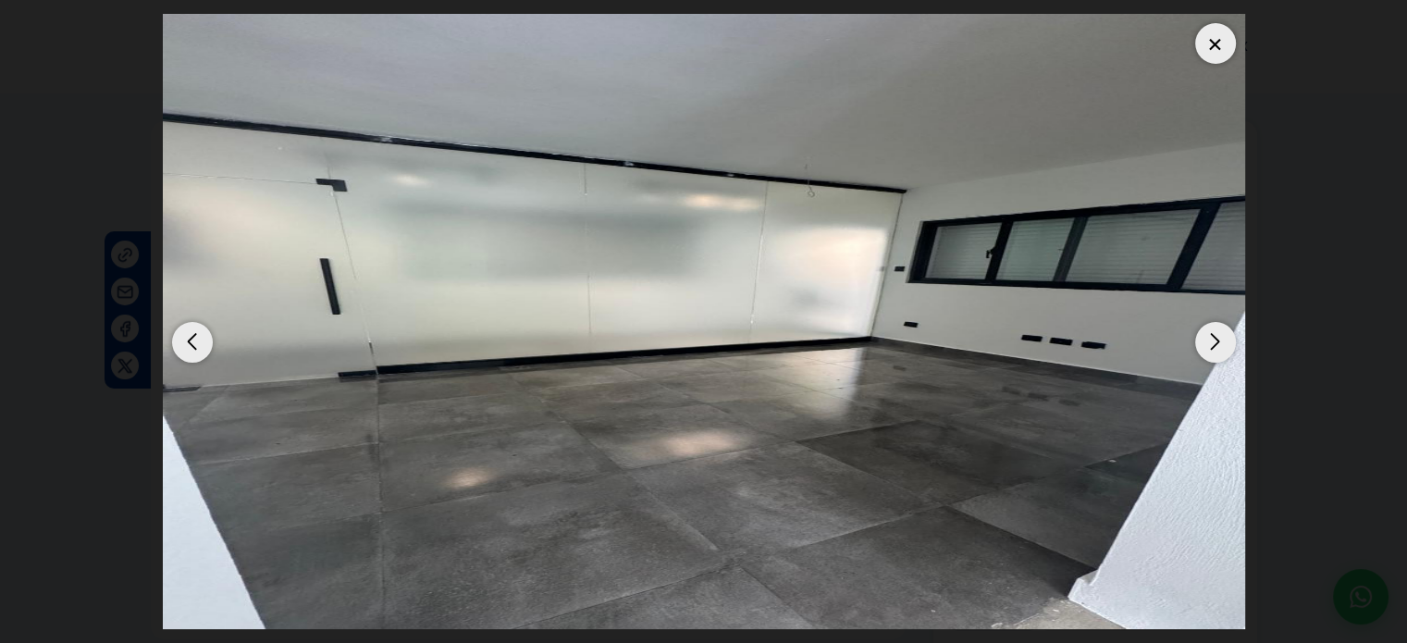
click at [1206, 336] on div "Next slide" at bounding box center [1215, 342] width 41 height 41
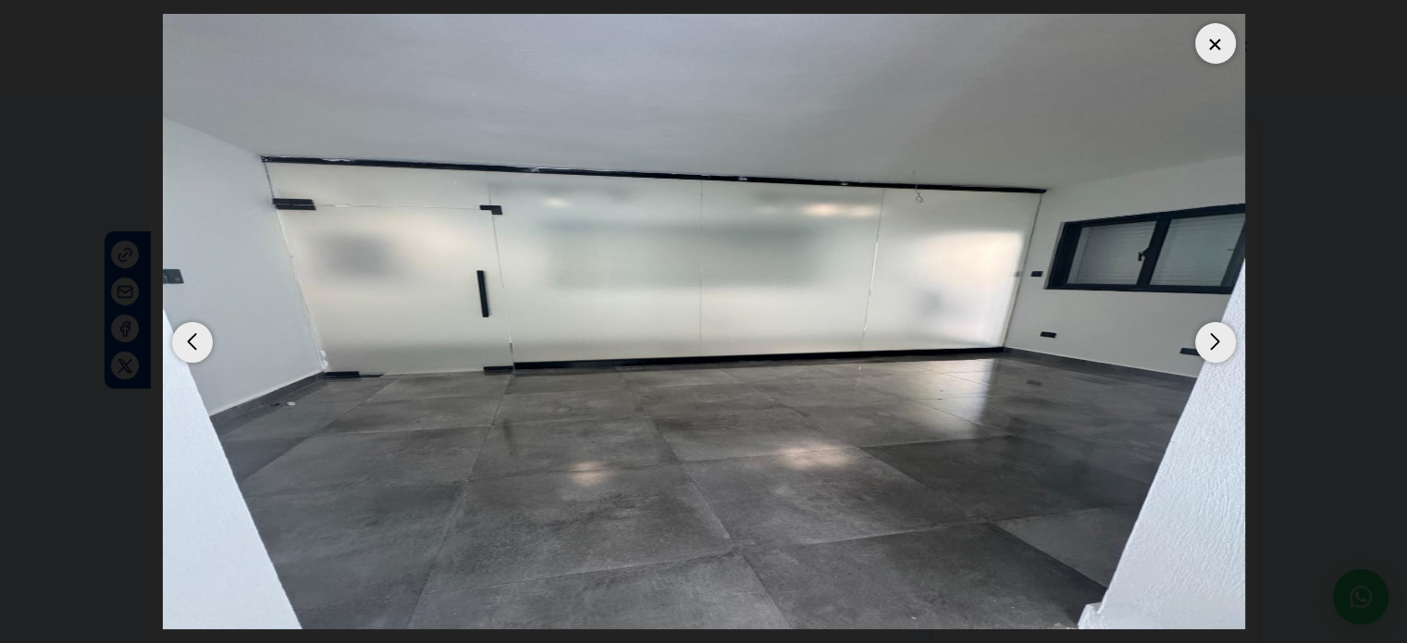
click at [1206, 336] on div "Next slide" at bounding box center [1215, 342] width 41 height 41
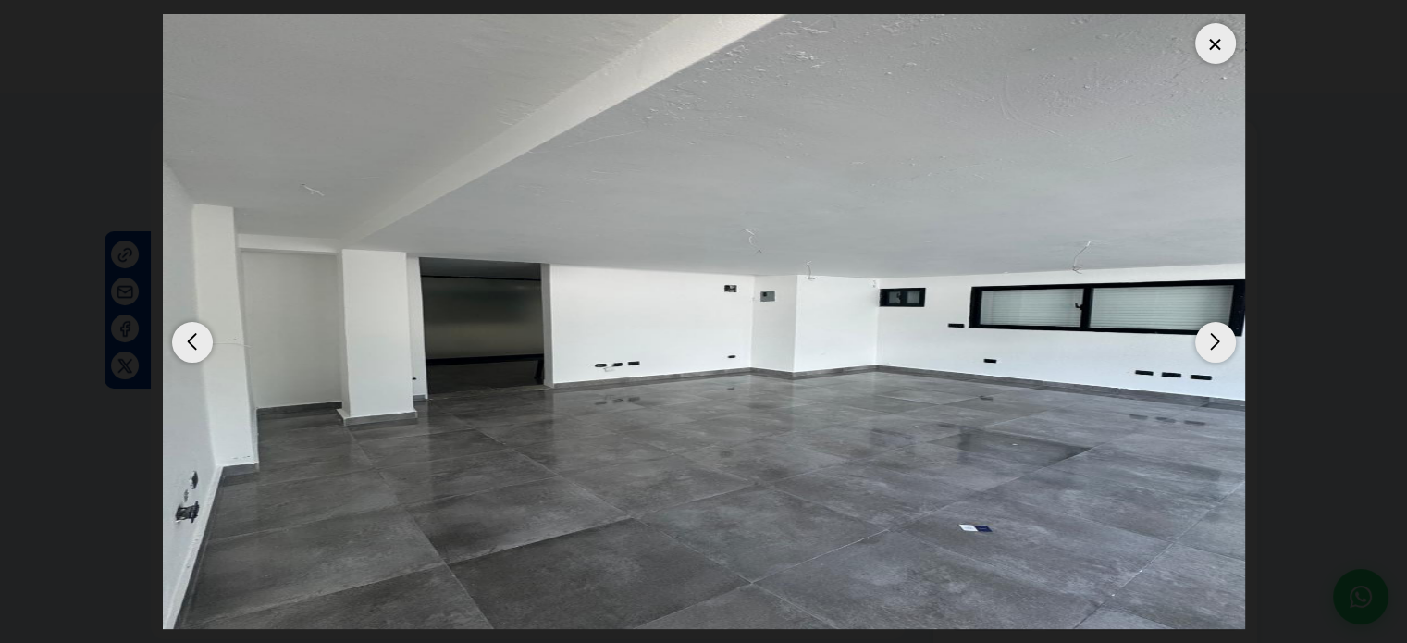
click at [1206, 336] on div "Next slide" at bounding box center [1215, 342] width 41 height 41
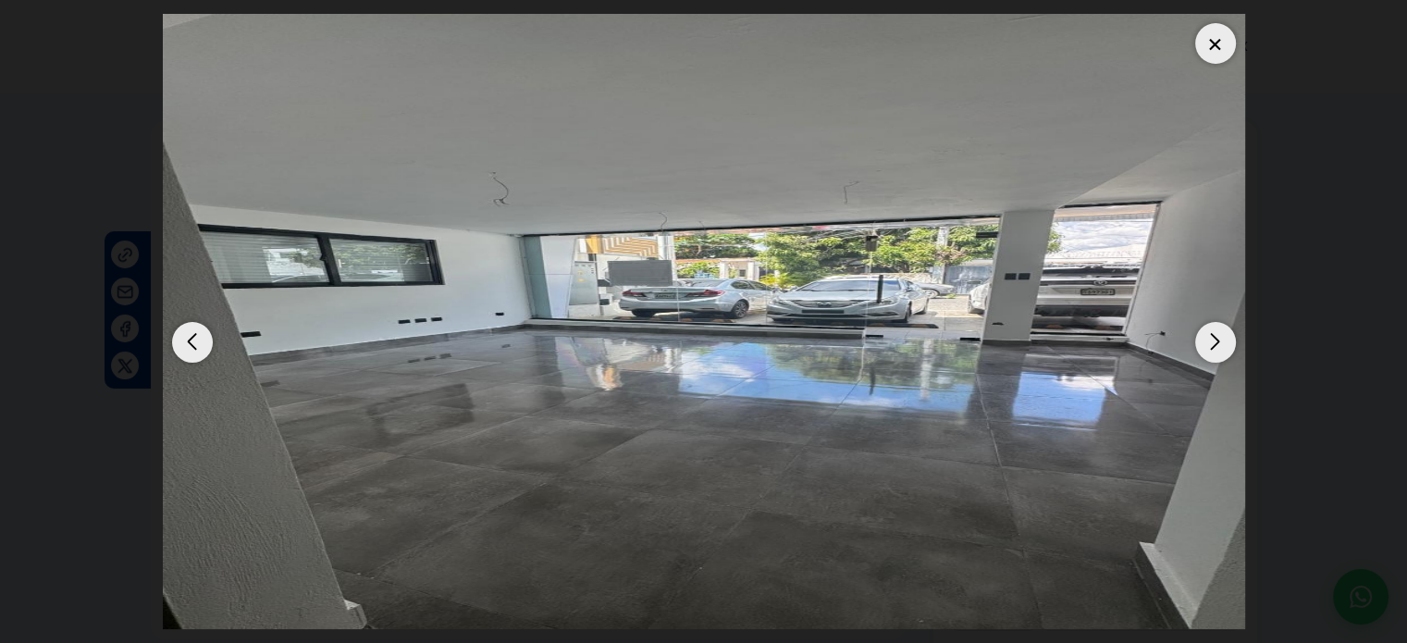
click at [1206, 336] on div "Next slide" at bounding box center [1215, 342] width 41 height 41
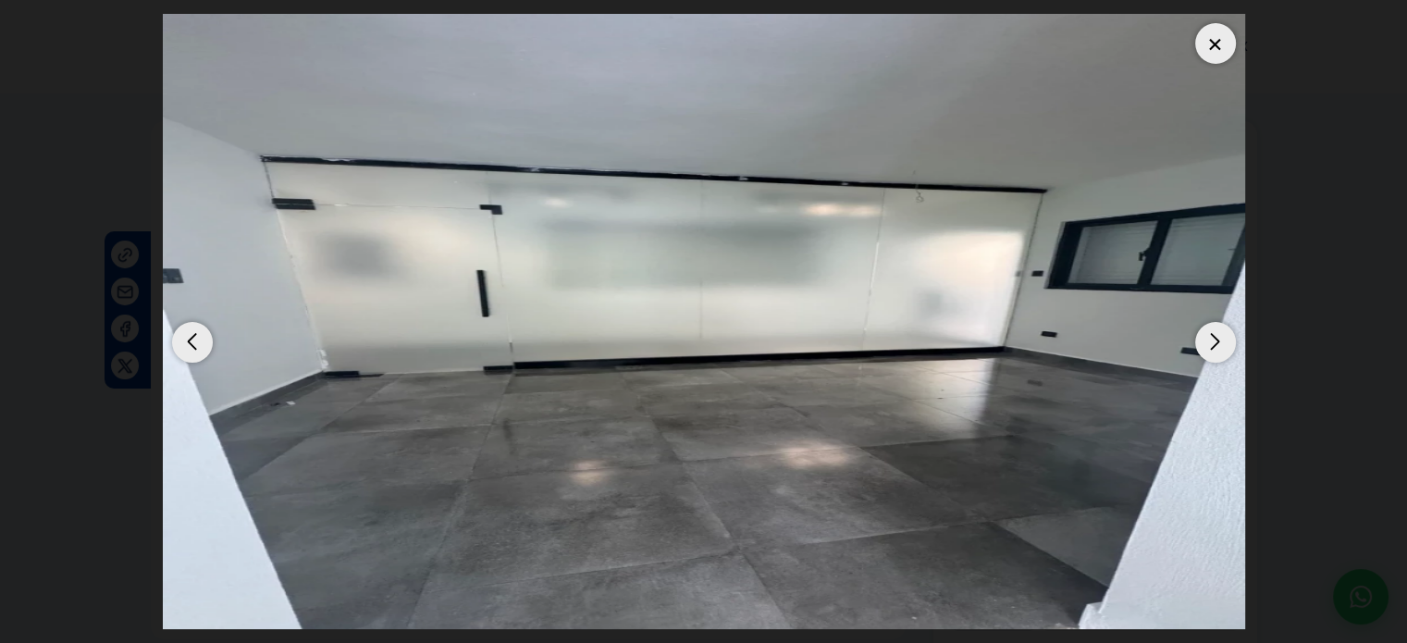
click at [1219, 52] on div at bounding box center [1215, 43] width 41 height 41
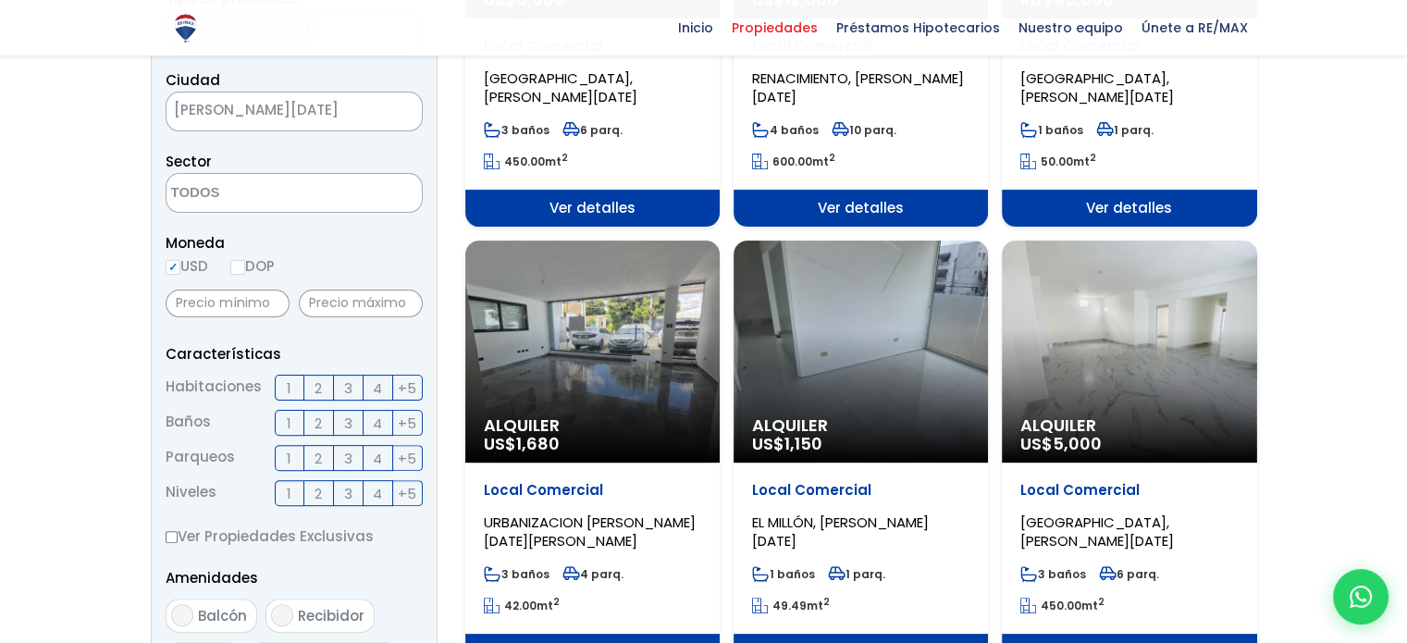
scroll to position [463, 0]
click at [910, 381] on div "Alquiler US$ 1,150" at bounding box center [861, 352] width 254 height 222
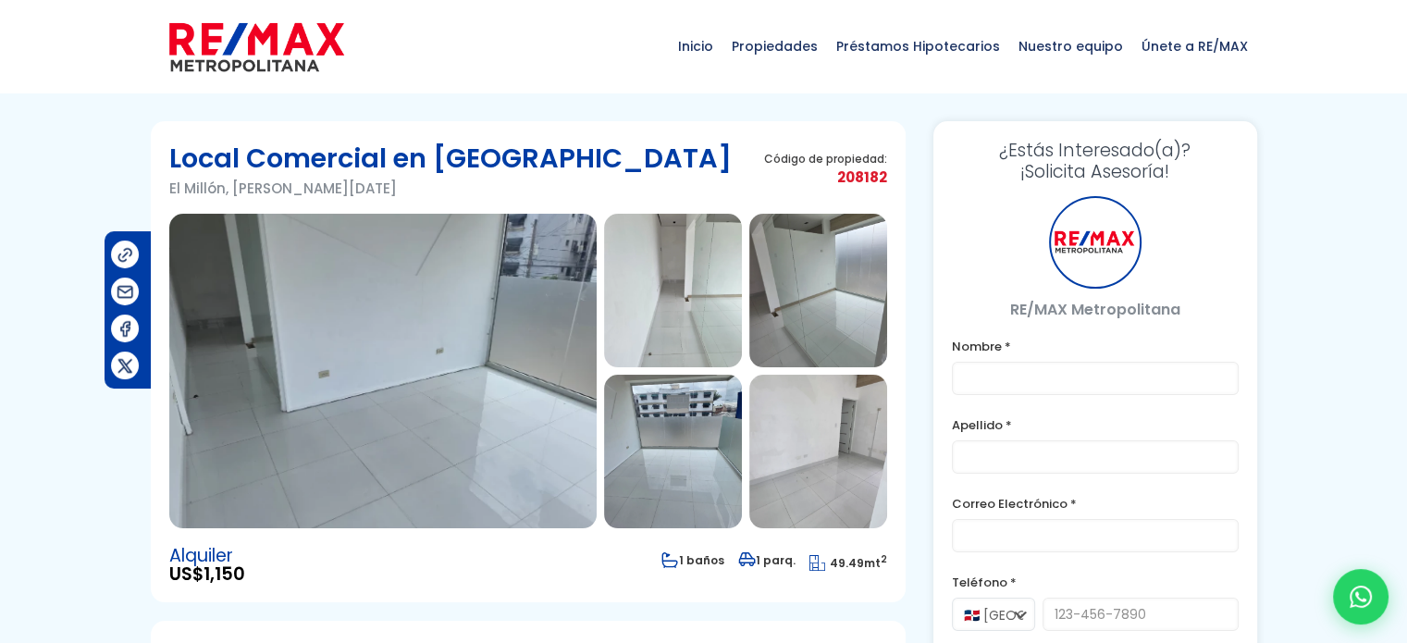
type input "[PERSON_NAME]"
type input "[EMAIL_ADDRESS][DOMAIN_NAME]"
type input "8098933003"
click at [422, 328] on img at bounding box center [382, 371] width 427 height 315
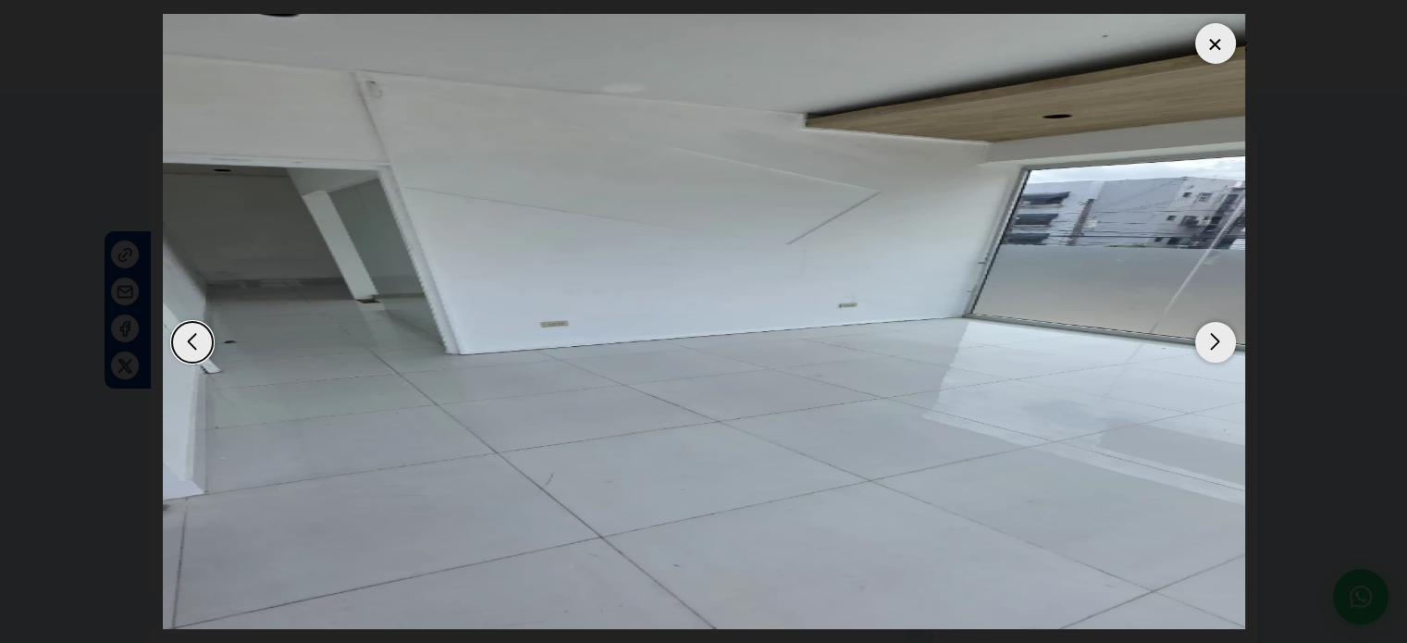
click at [1227, 351] on div "Next slide" at bounding box center [1215, 342] width 41 height 41
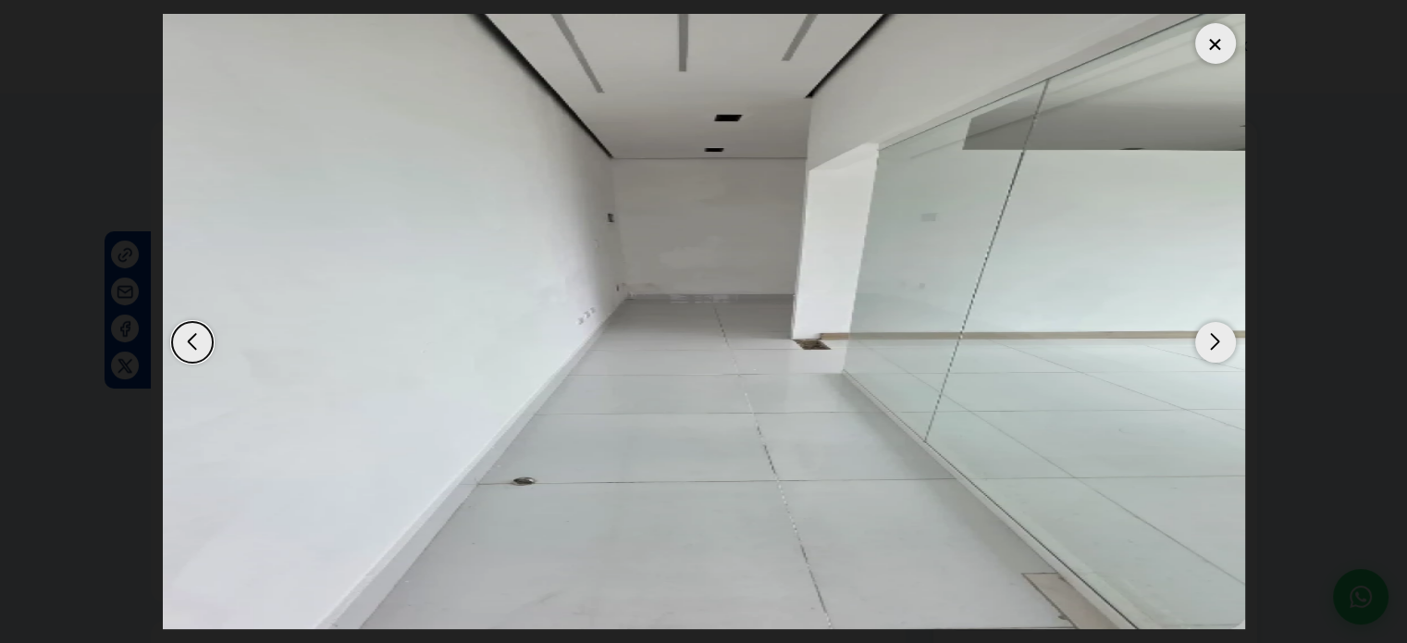
click at [1227, 351] on div "Next slide" at bounding box center [1215, 342] width 41 height 41
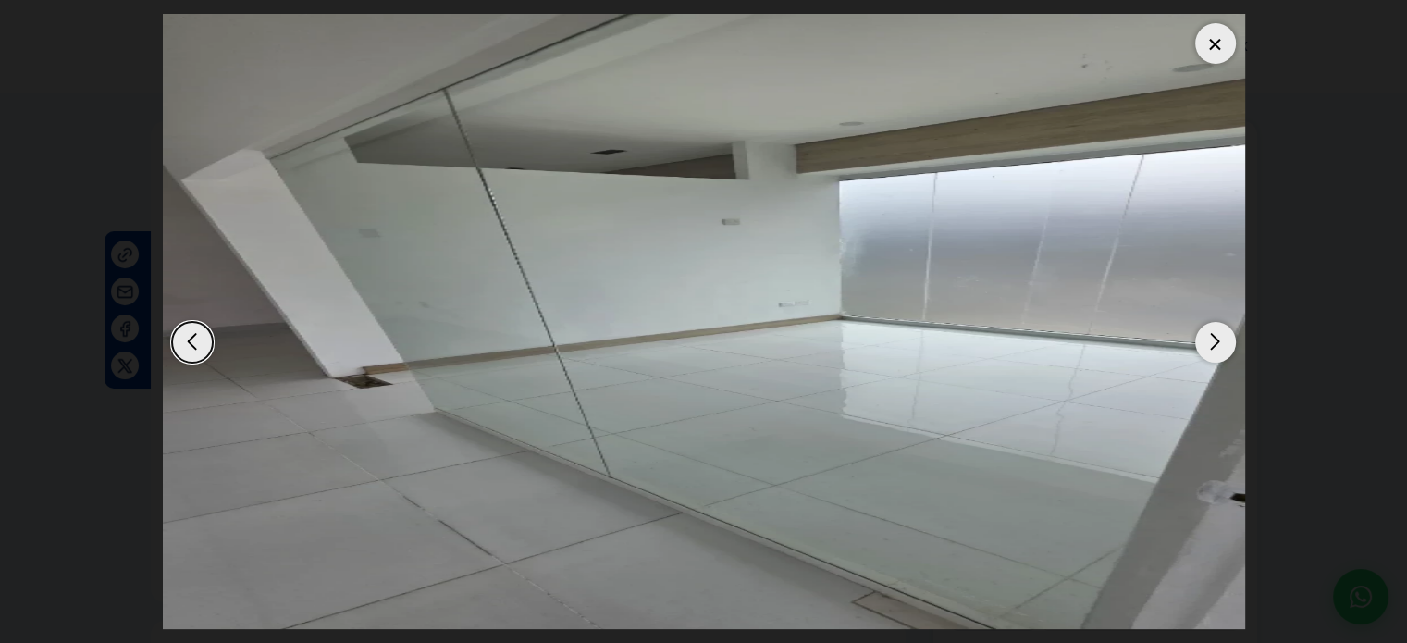
click at [1227, 351] on div "Next slide" at bounding box center [1215, 342] width 41 height 41
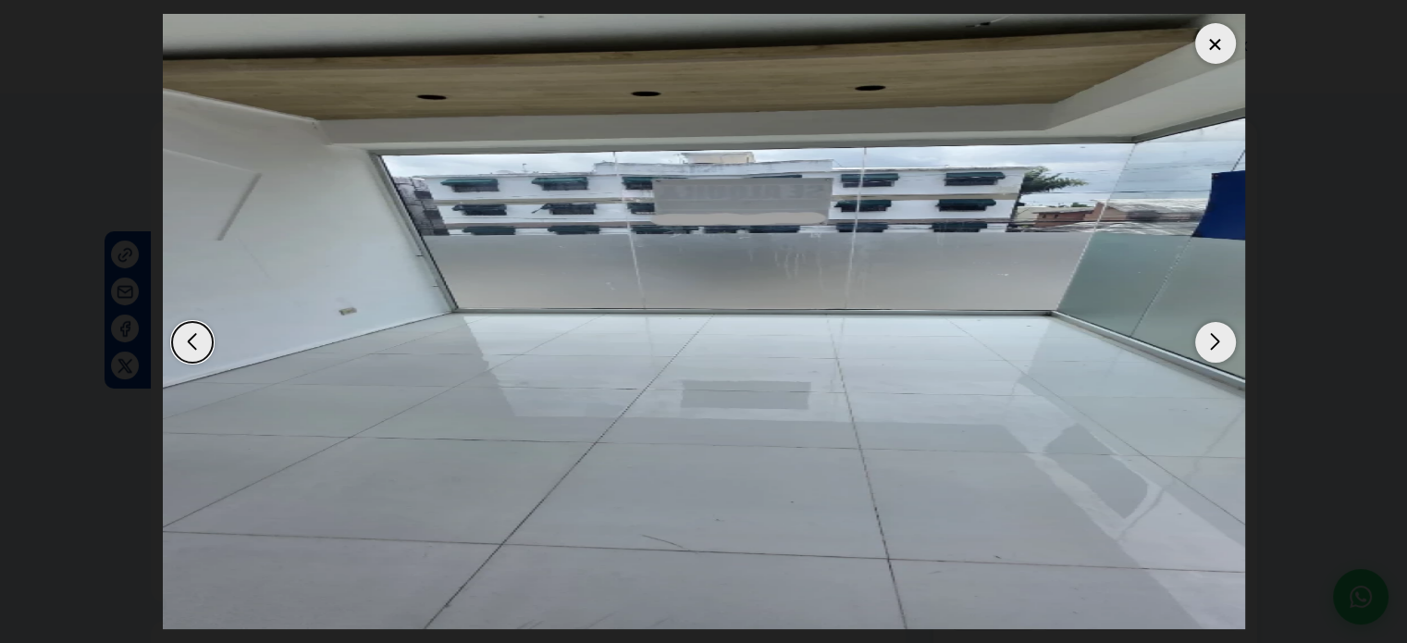
click at [1227, 351] on div "Next slide" at bounding box center [1215, 342] width 41 height 41
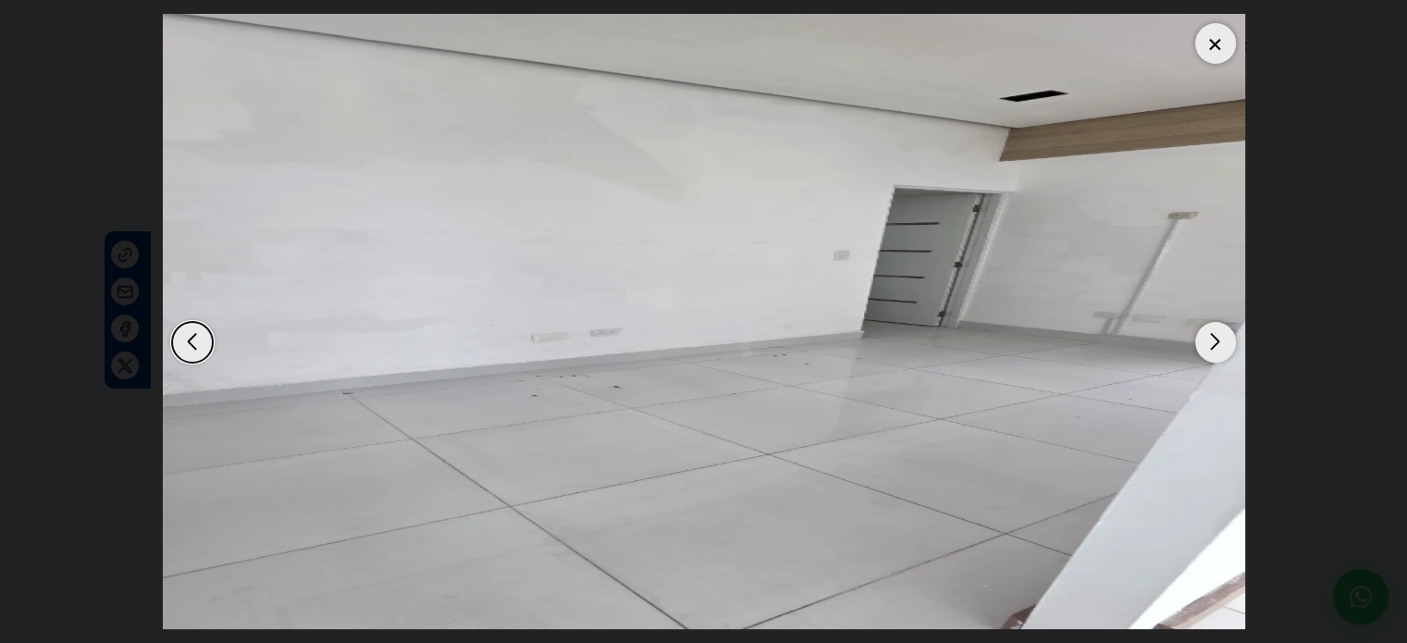
click at [1227, 351] on div "Next slide" at bounding box center [1215, 342] width 41 height 41
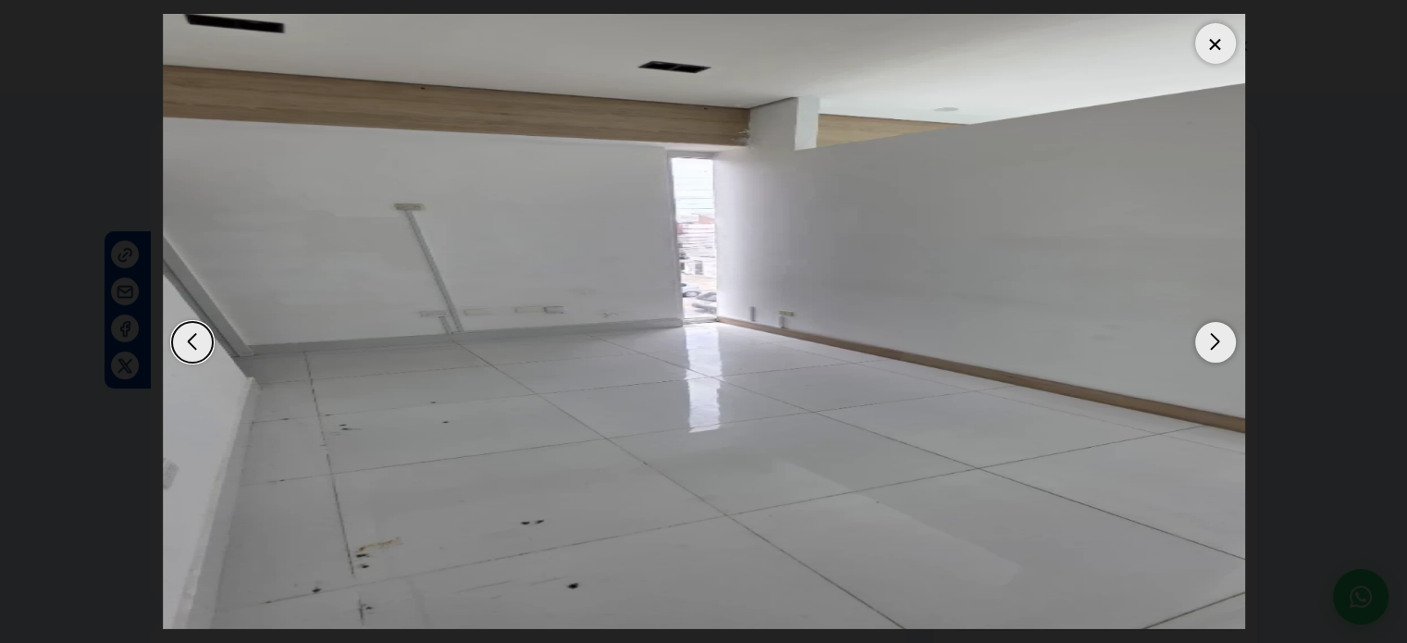
click at [1227, 351] on div "Next slide" at bounding box center [1215, 342] width 41 height 41
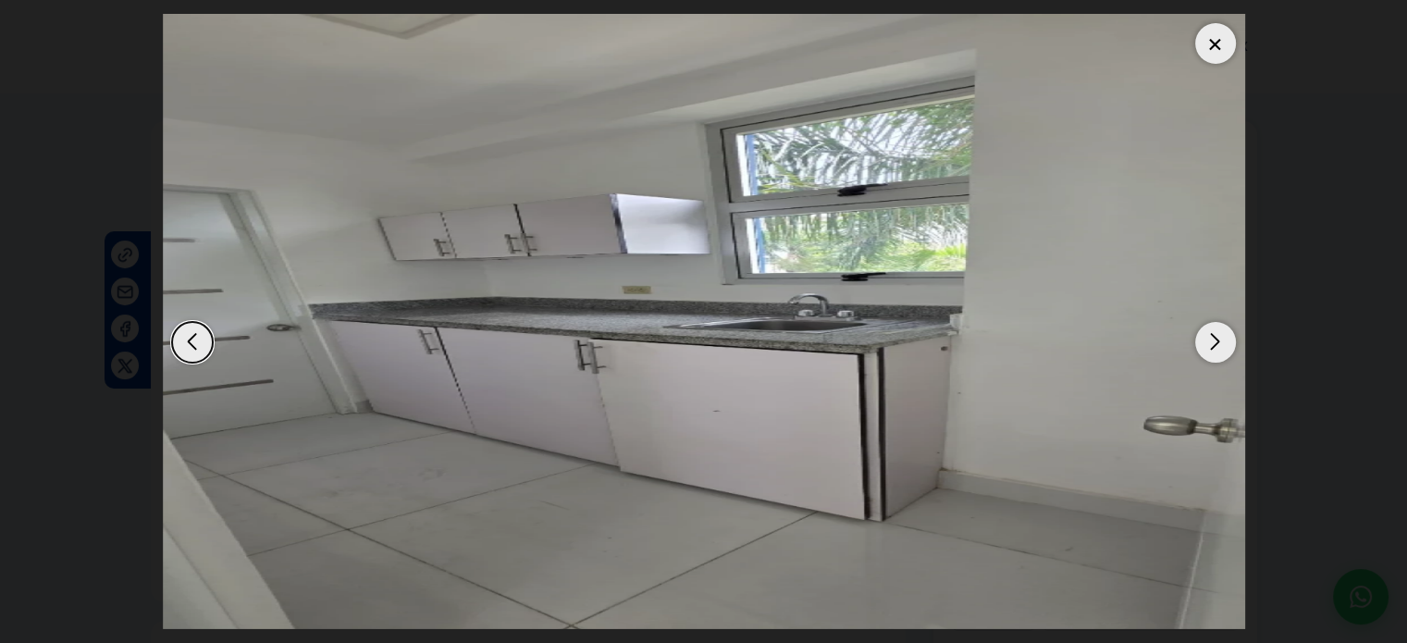
click at [1227, 351] on div "Next slide" at bounding box center [1215, 342] width 41 height 41
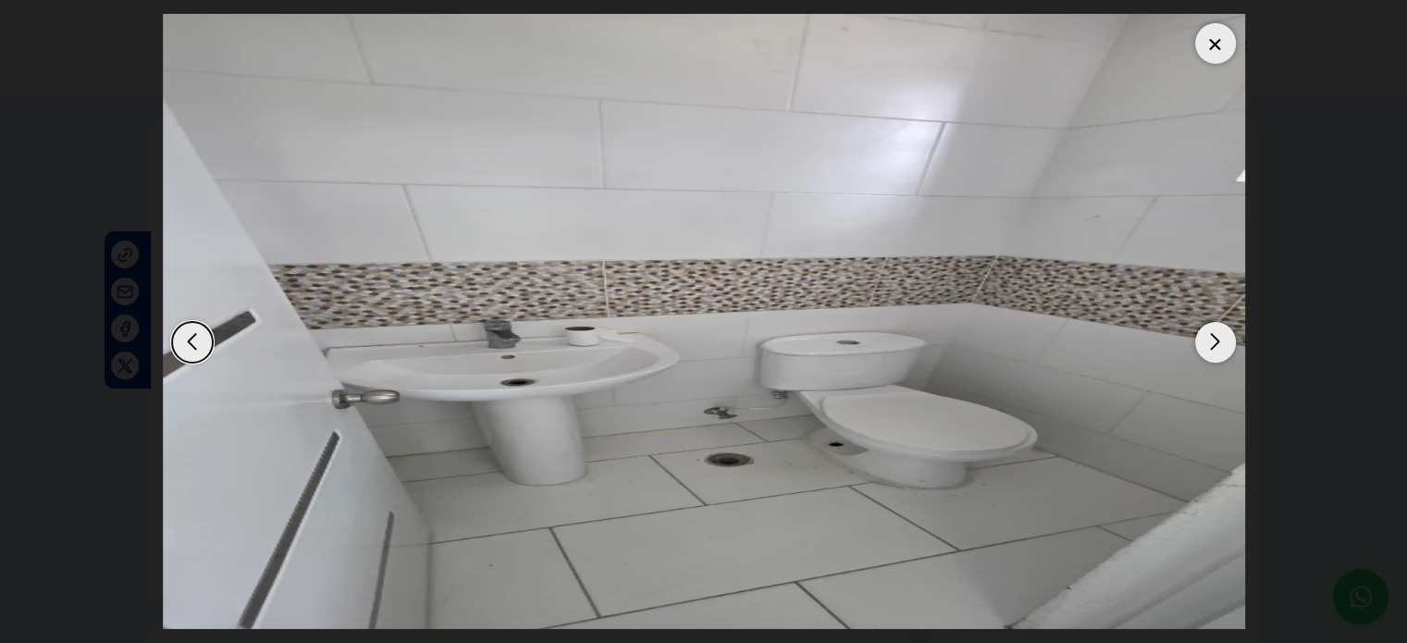
click at [1227, 351] on div "Next slide" at bounding box center [1215, 342] width 41 height 41
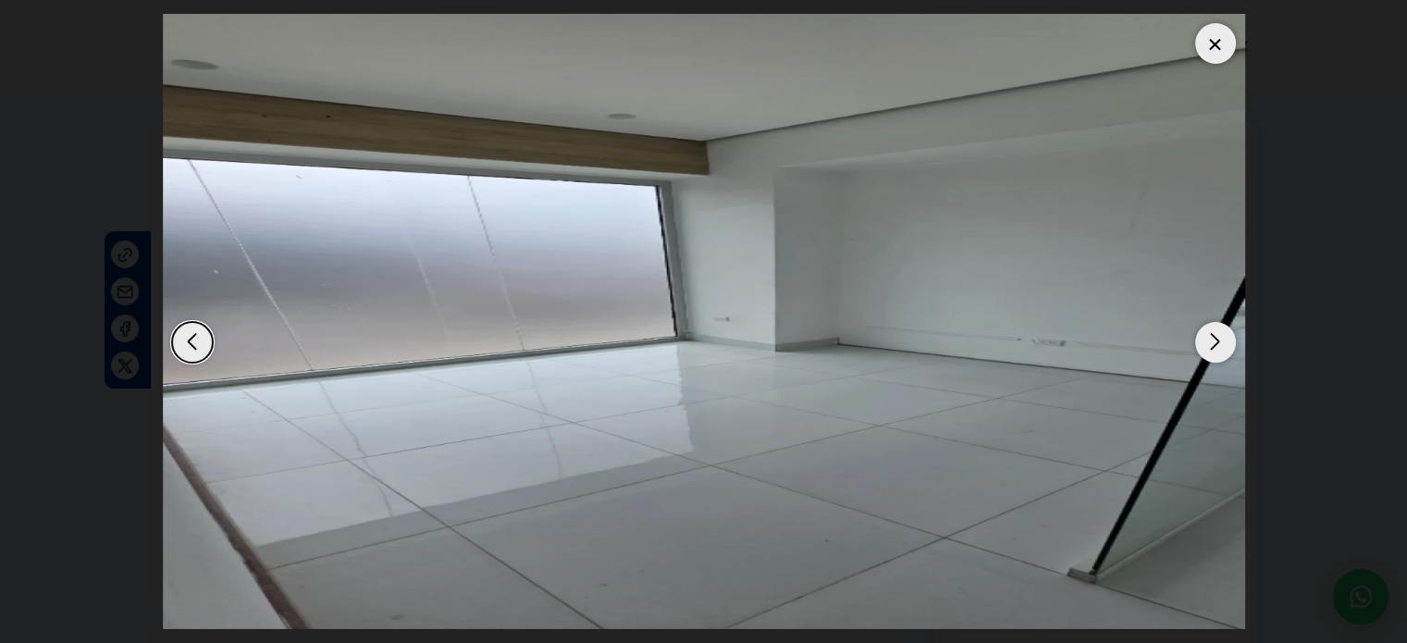
click at [1227, 351] on div "Next slide" at bounding box center [1215, 342] width 41 height 41
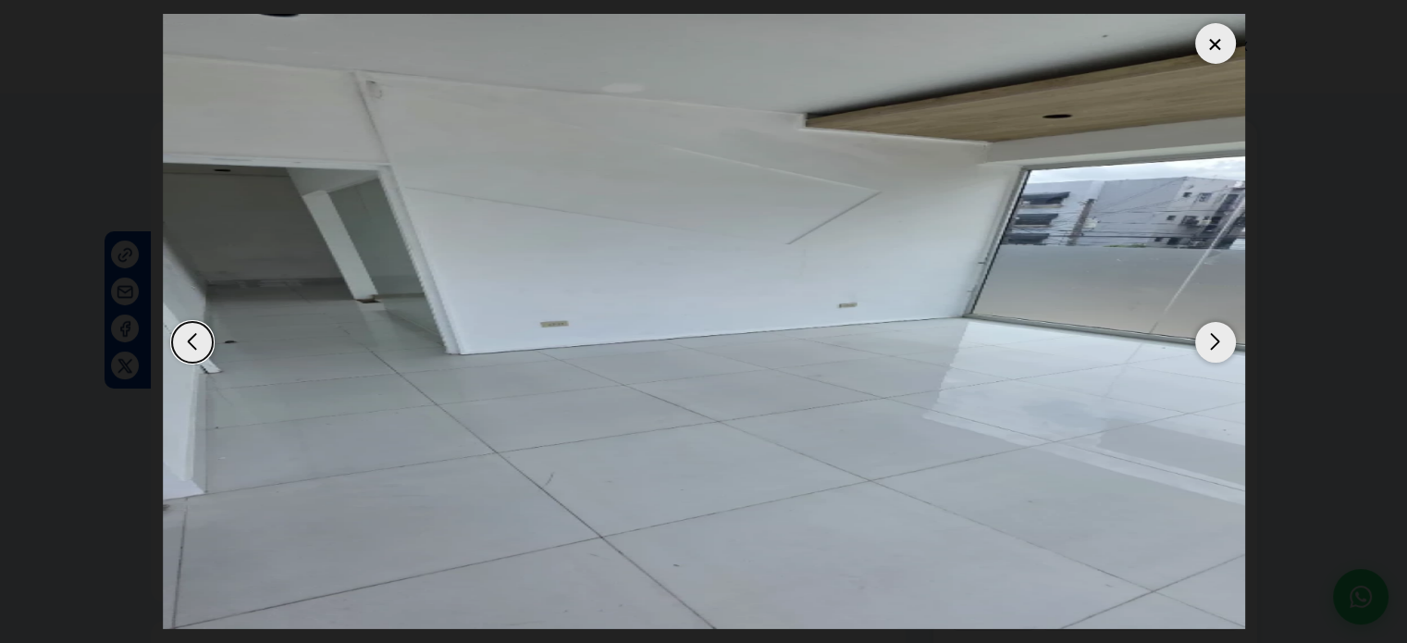
click at [1227, 351] on div "Next slide" at bounding box center [1215, 342] width 41 height 41
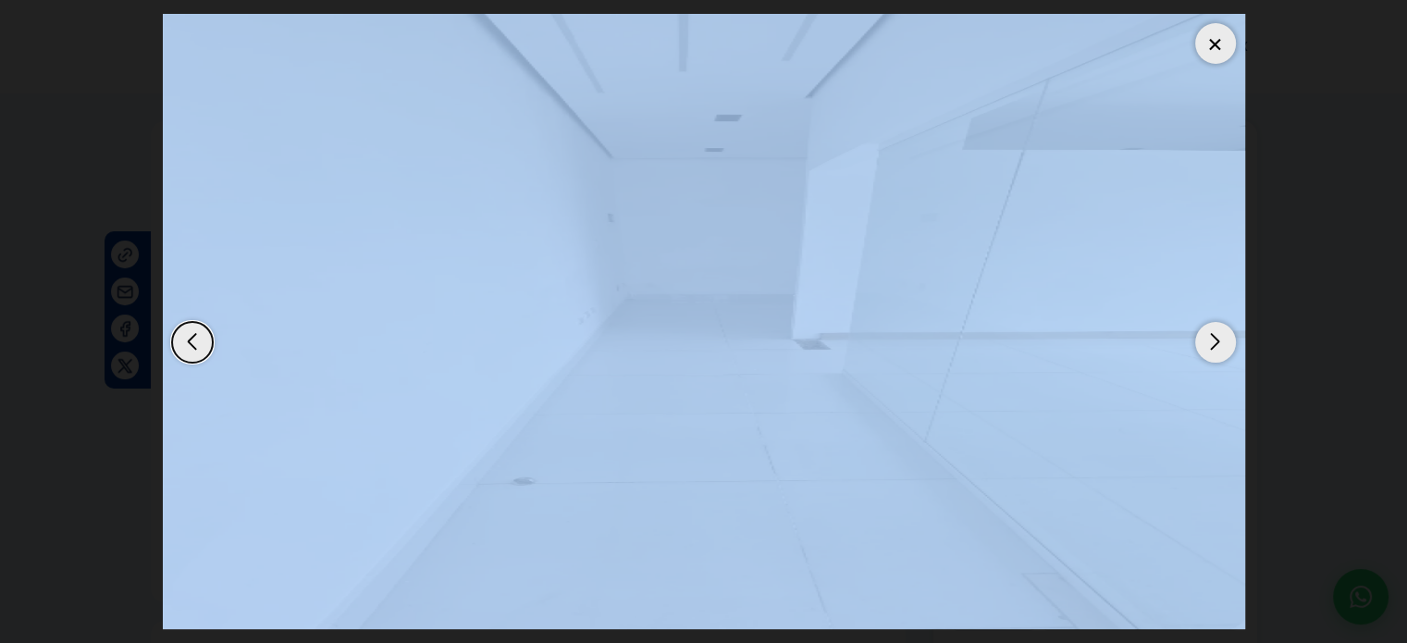
click at [1227, 351] on div "Next slide" at bounding box center [1215, 342] width 41 height 41
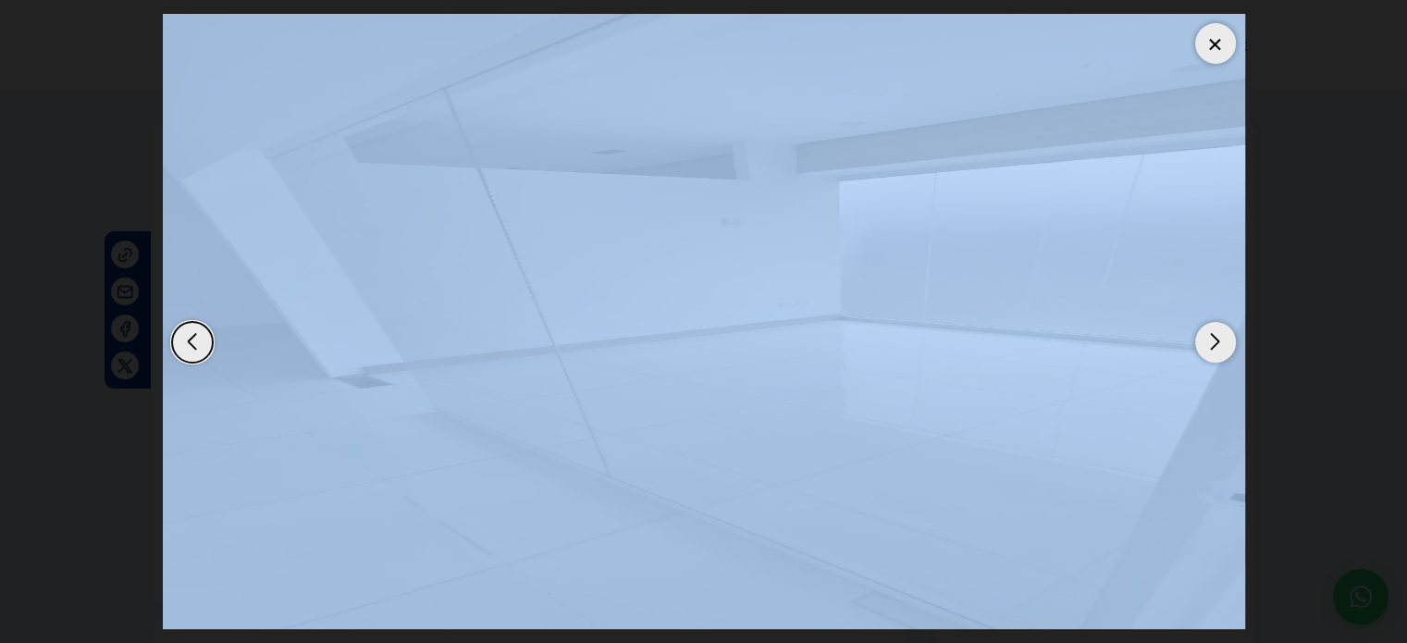
click at [1206, 47] on div at bounding box center [1215, 43] width 41 height 41
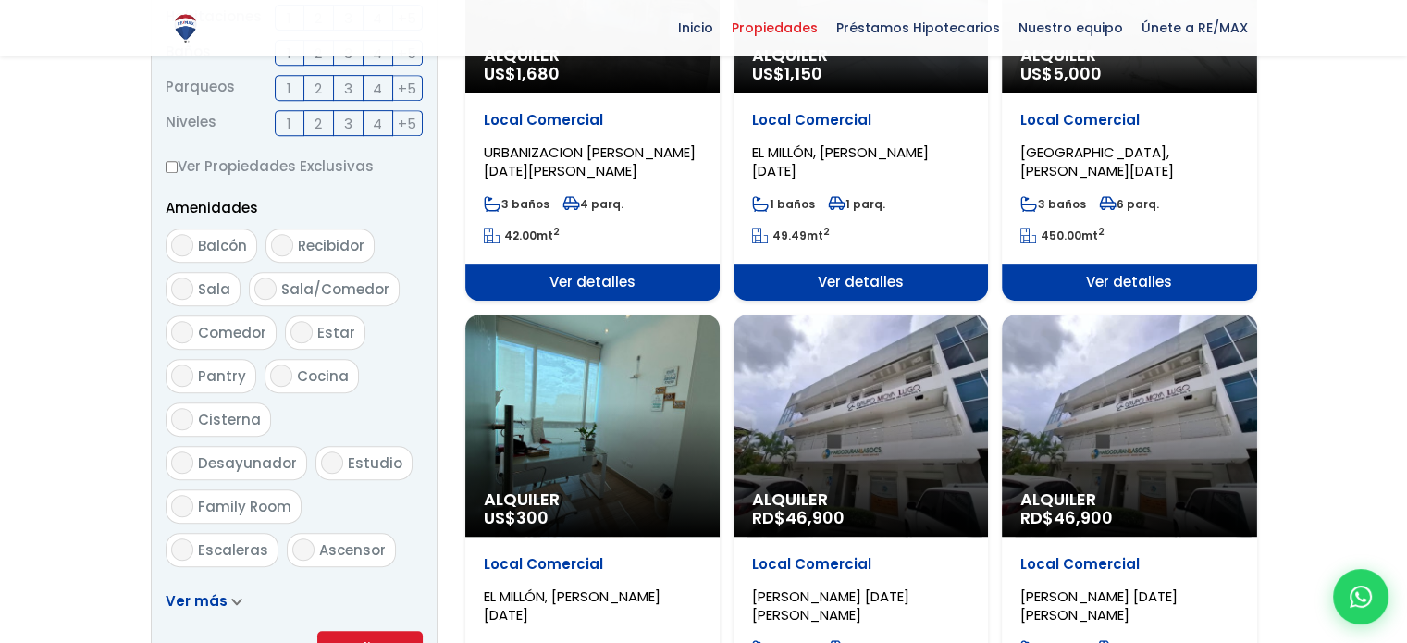
scroll to position [925, 0]
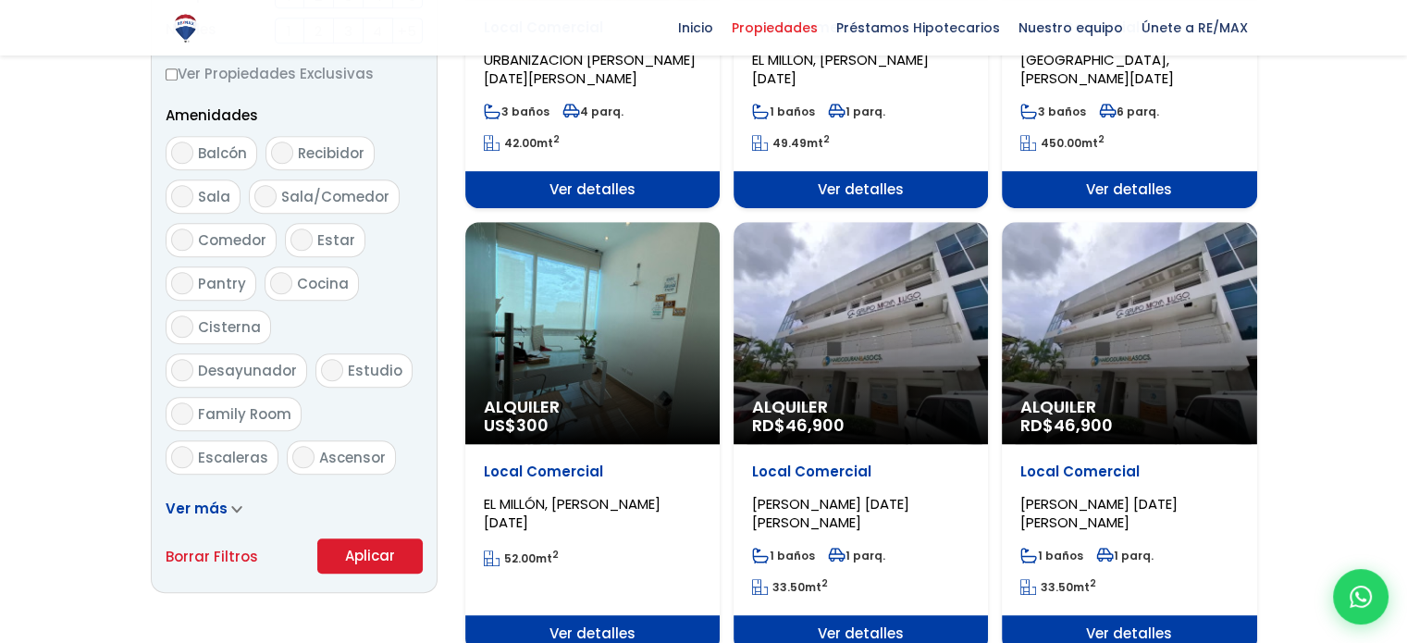
click at [660, 414] on p "Alquiler US$ 300" at bounding box center [592, 416] width 217 height 37
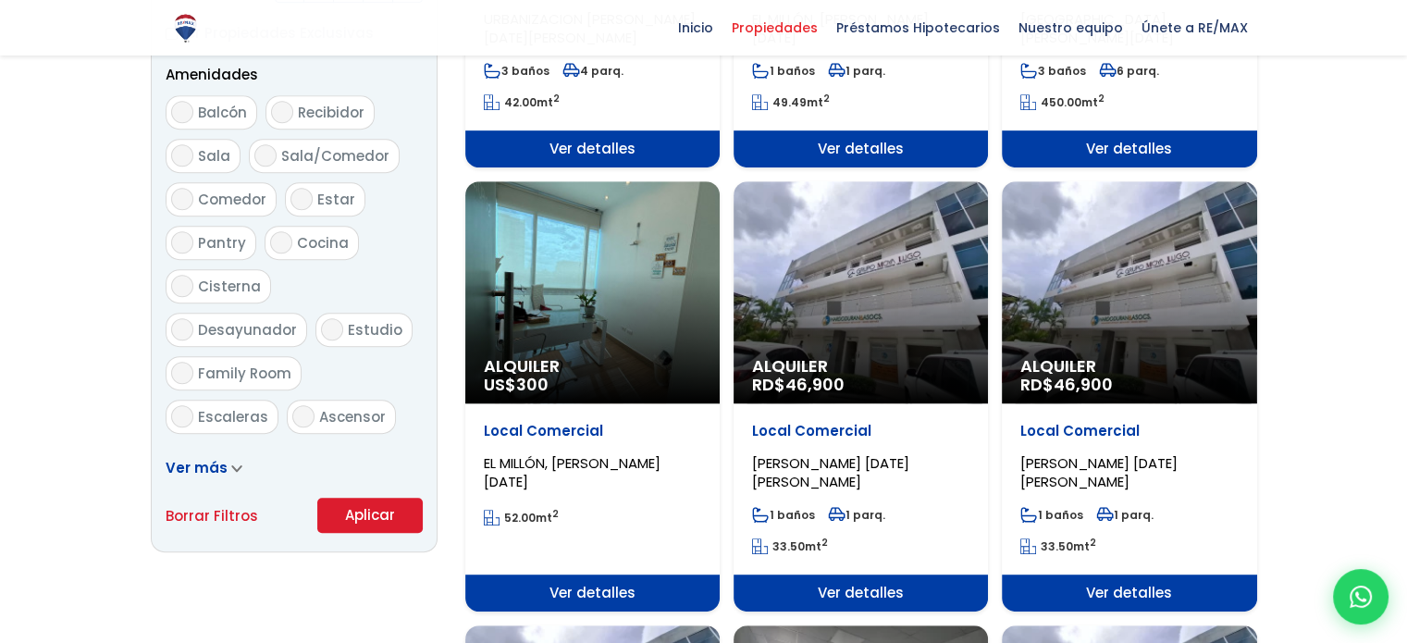
click at [878, 281] on div "Alquiler RD$ 46,900" at bounding box center [861, 292] width 254 height 222
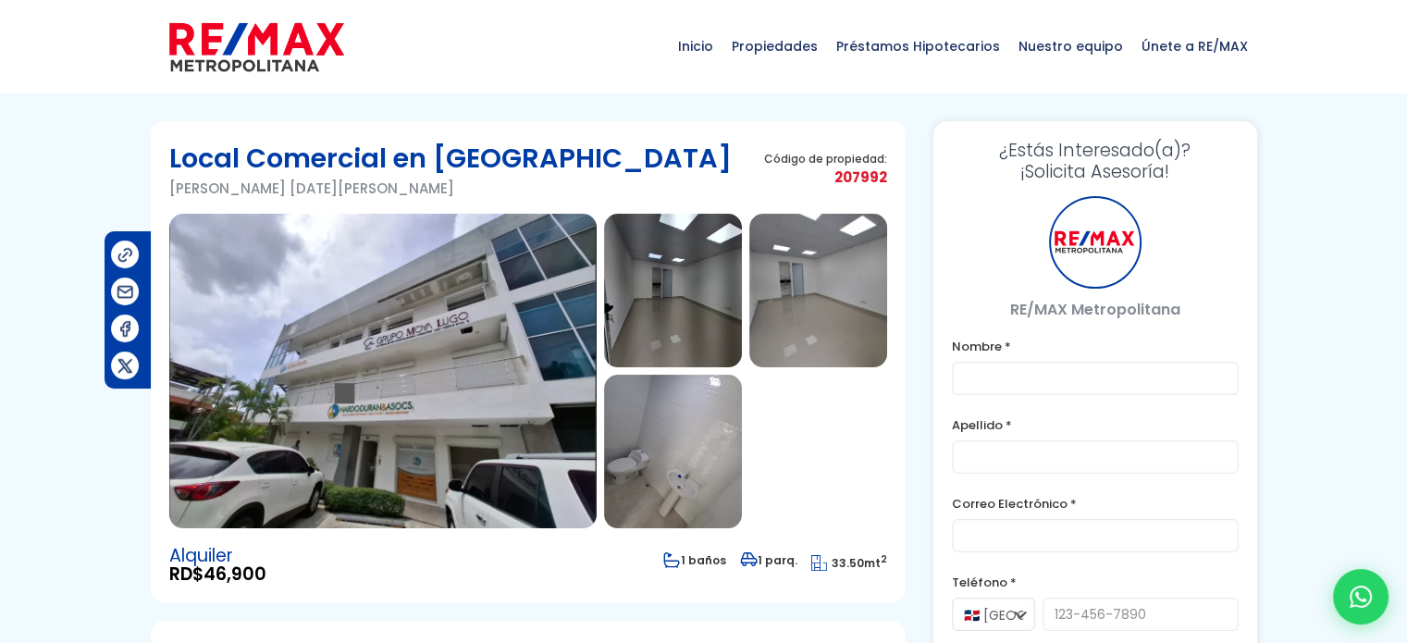
type input "[PERSON_NAME]"
type input "[EMAIL_ADDRESS][DOMAIN_NAME]"
type input "8098933003"
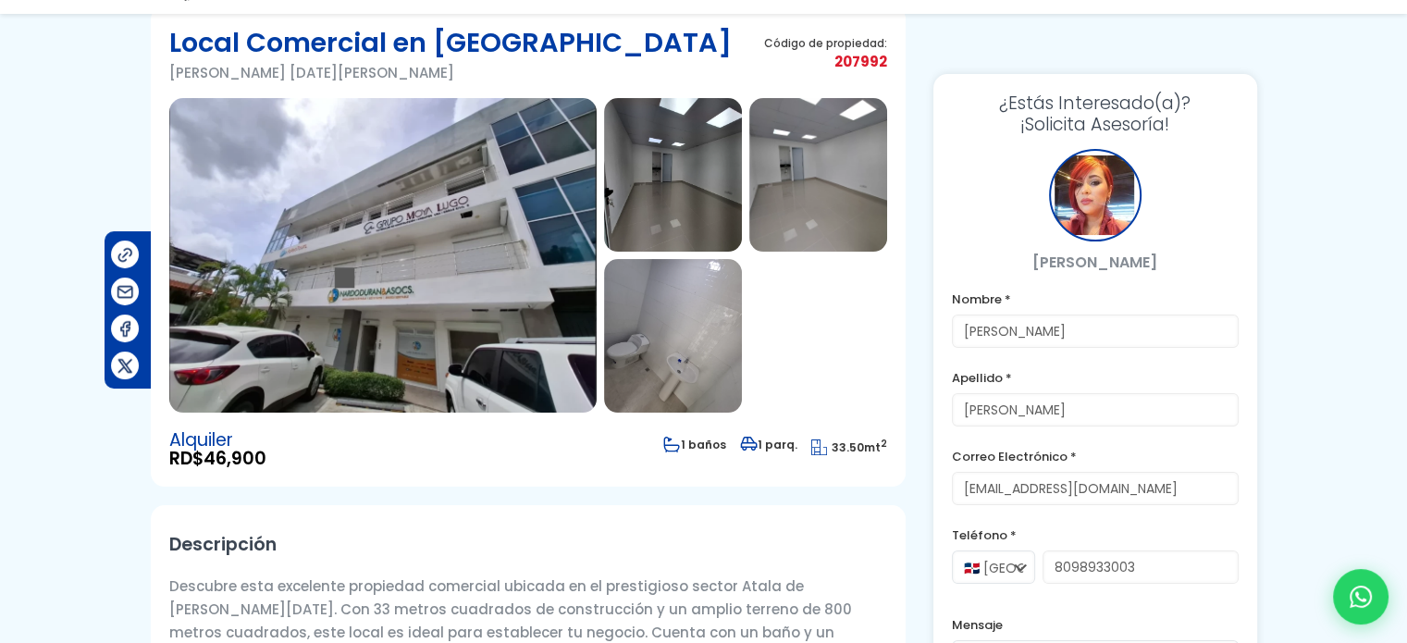
scroll to position [463, 0]
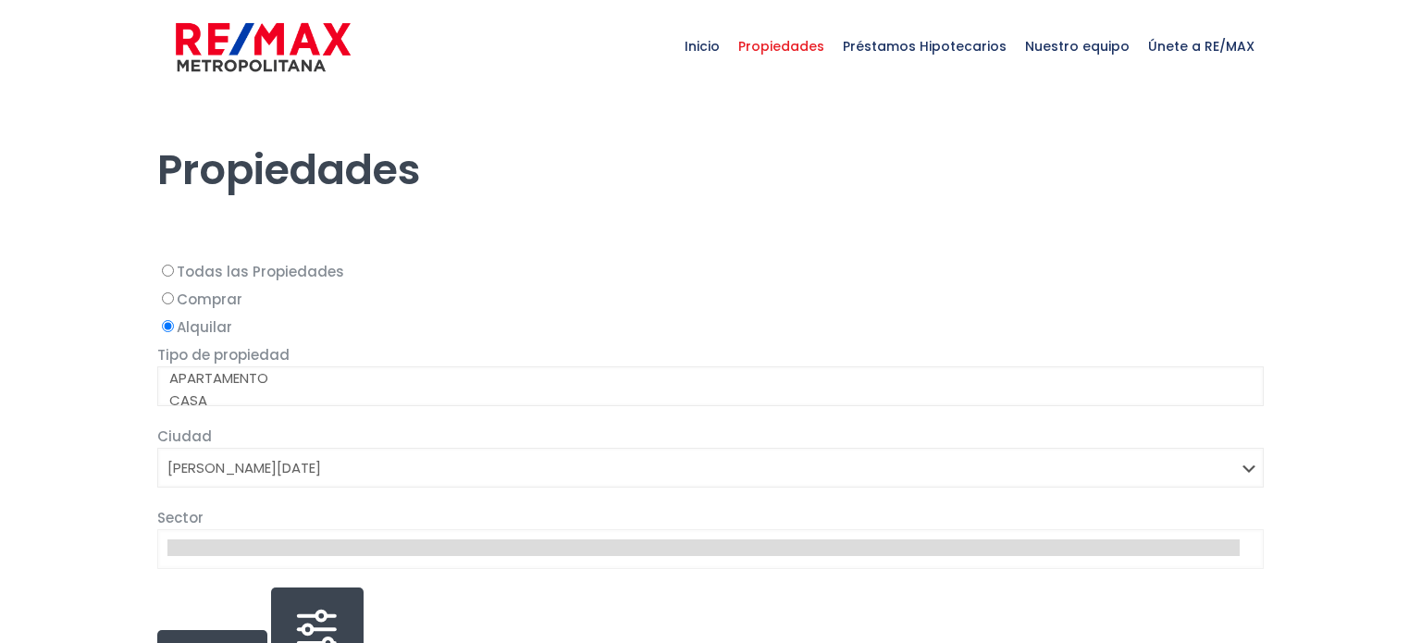
select select "1"
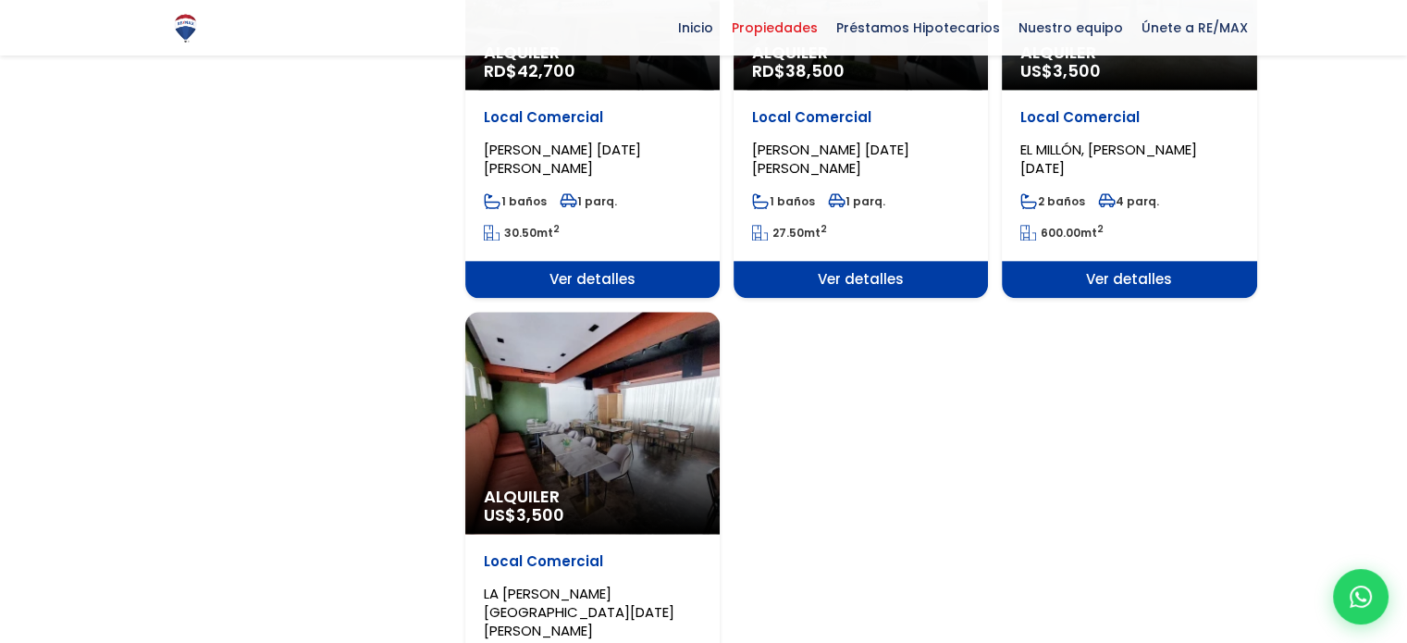
scroll to position [2353, 0]
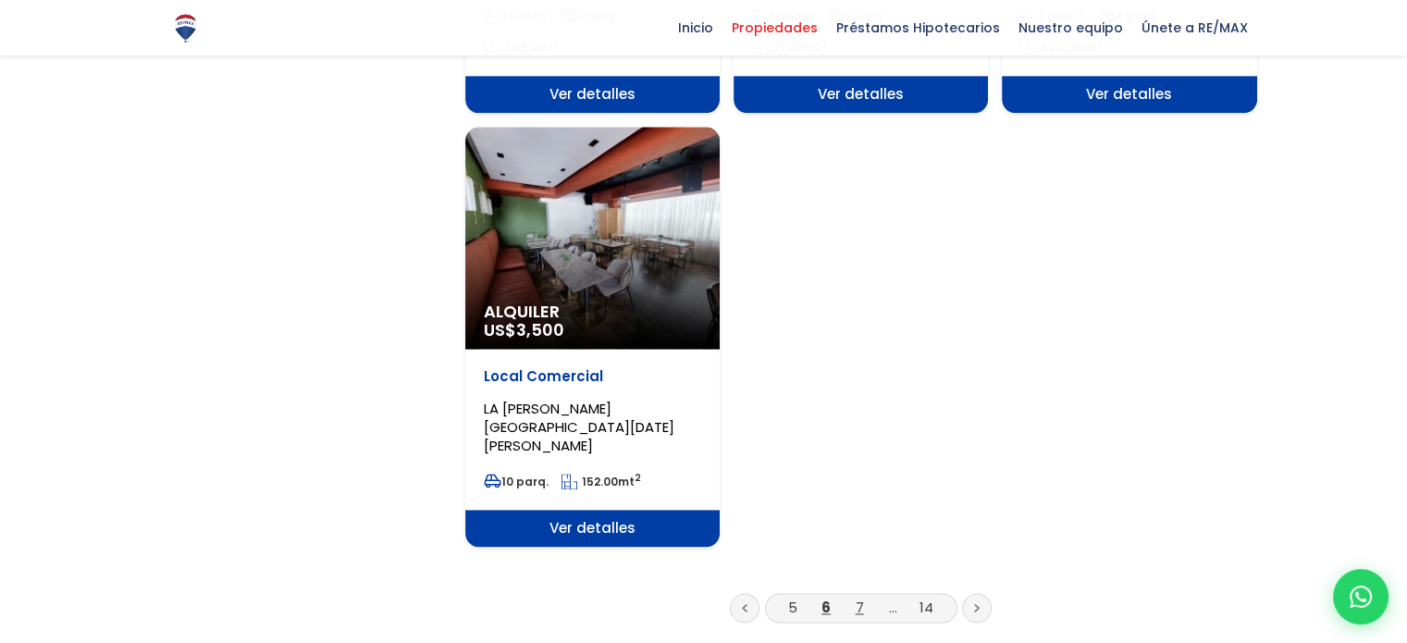
click at [856, 598] on link "7" at bounding box center [860, 607] width 8 height 19
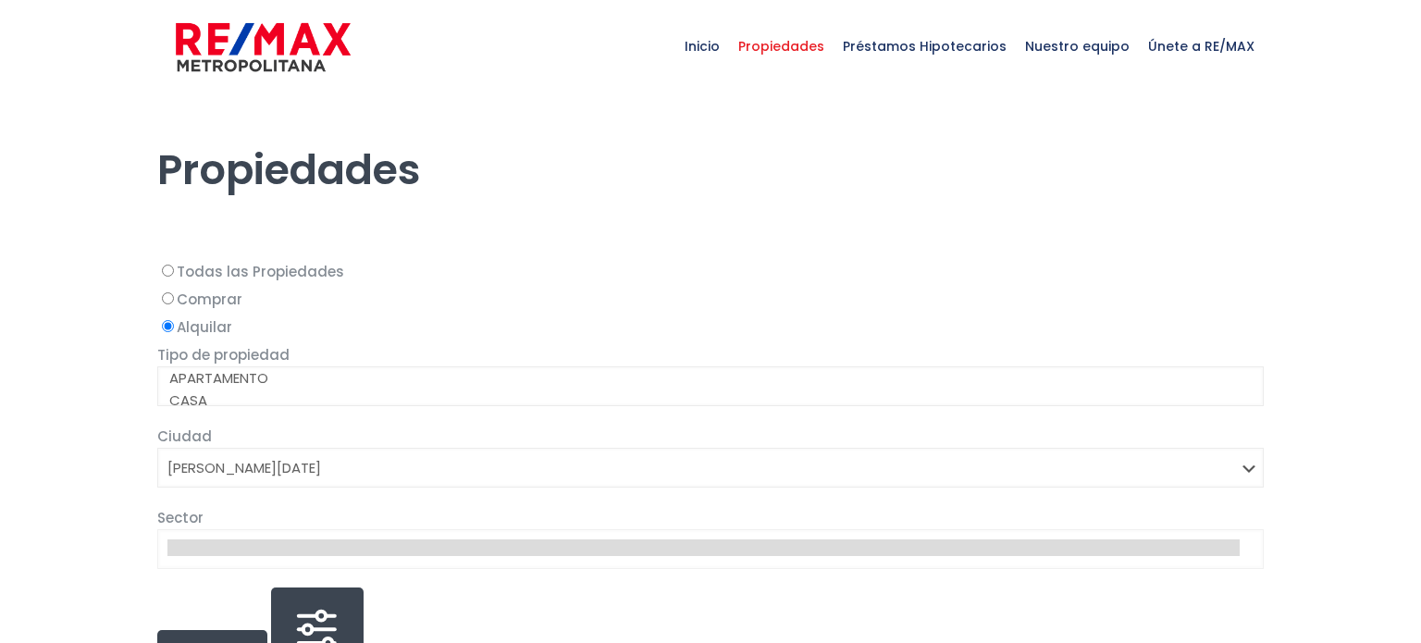
select select "1"
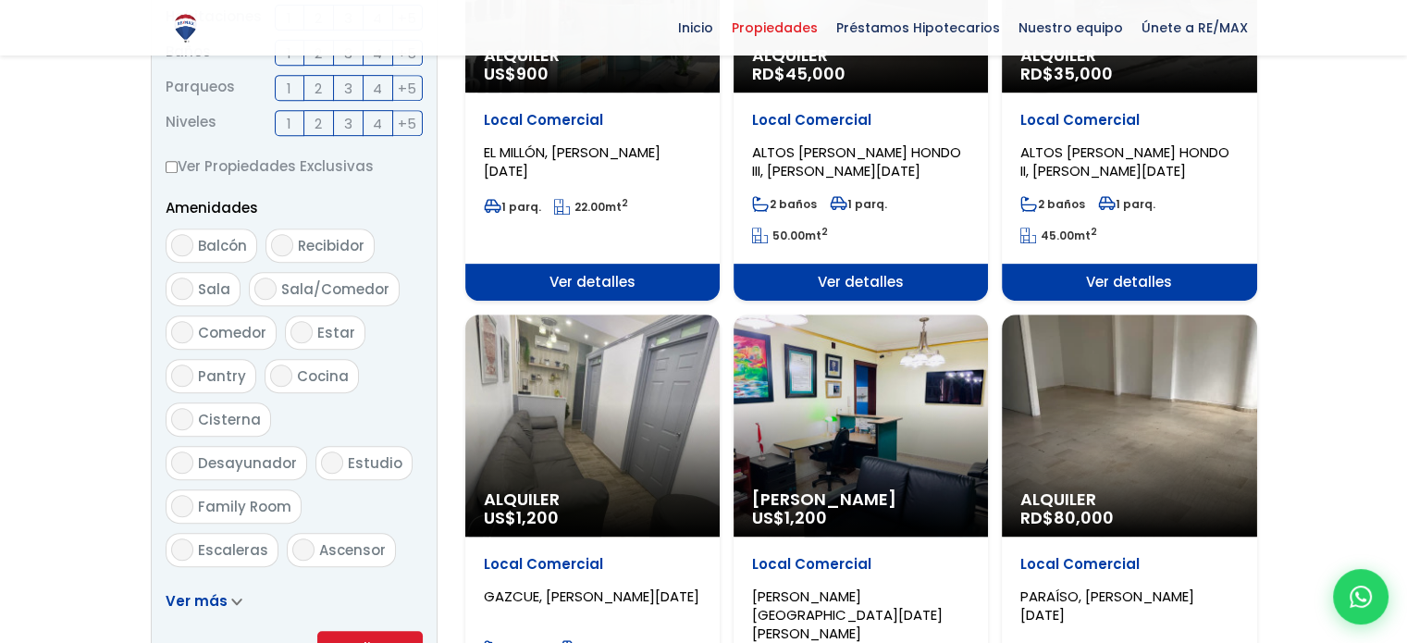
scroll to position [925, 0]
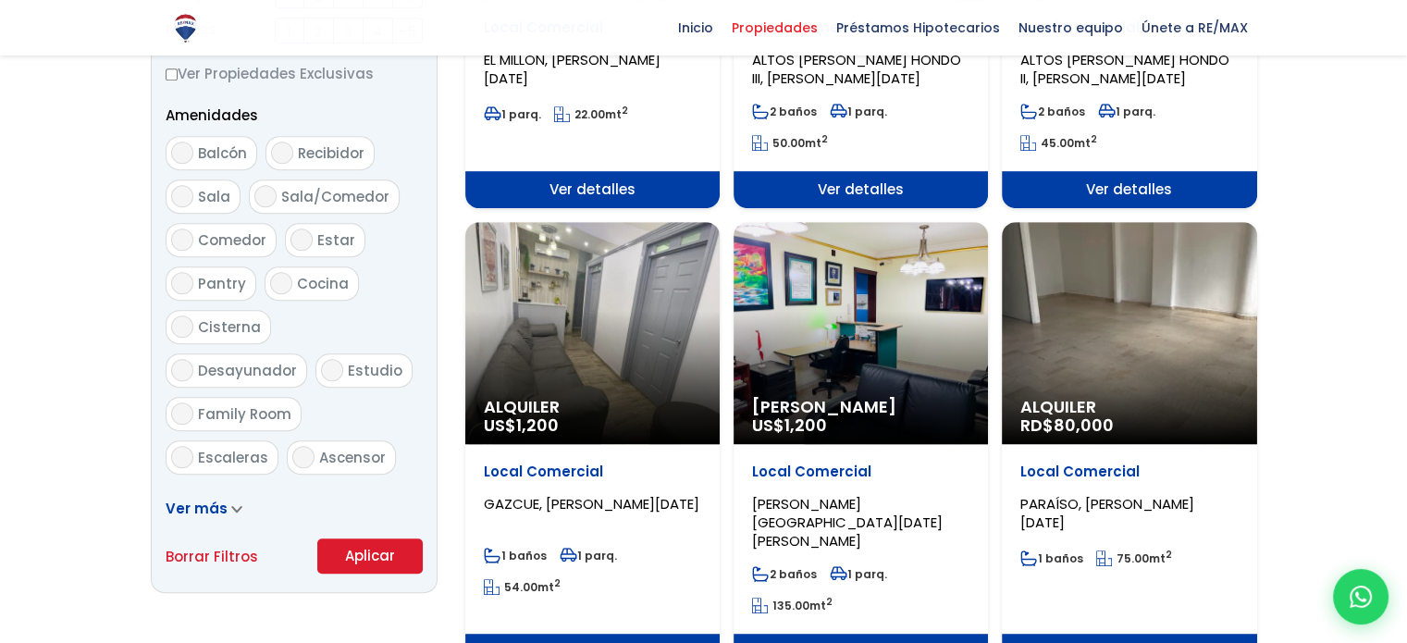
click at [821, 398] on span "Alquiler Amueblado" at bounding box center [860, 407] width 217 height 19
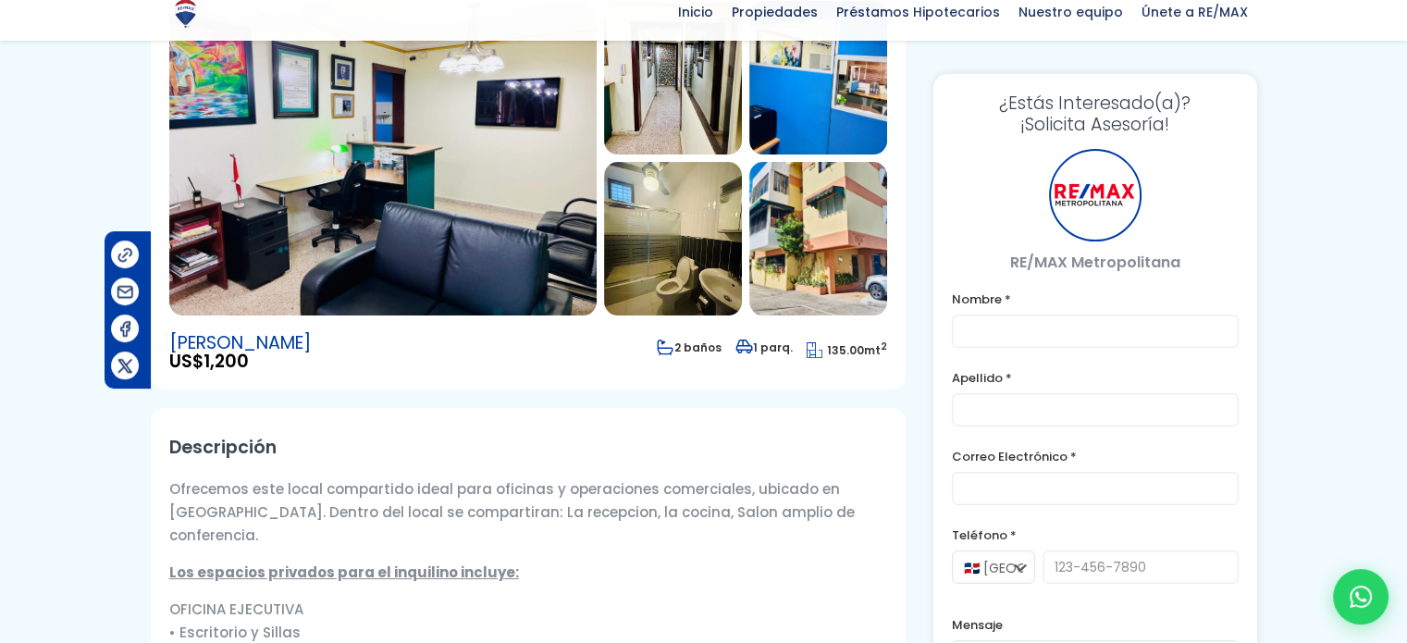
scroll to position [370, 0]
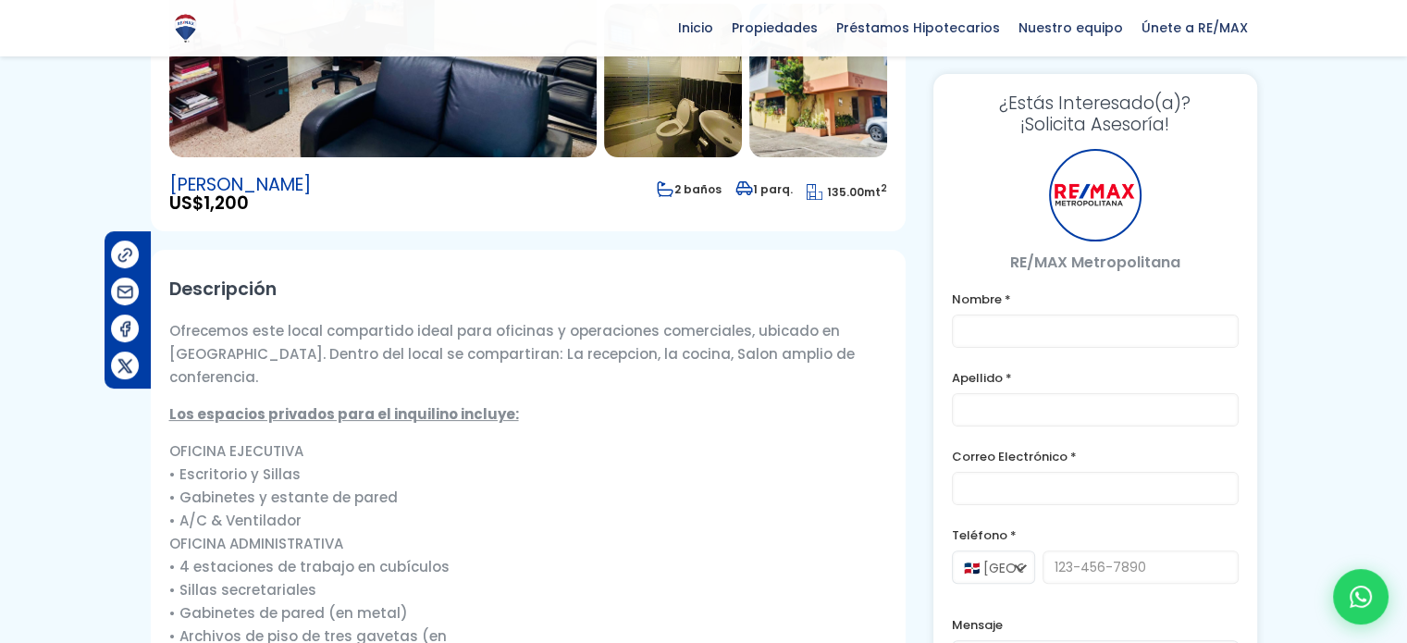
type input "[PERSON_NAME]"
type input "[EMAIL_ADDRESS][DOMAIN_NAME]"
type input "8098933003"
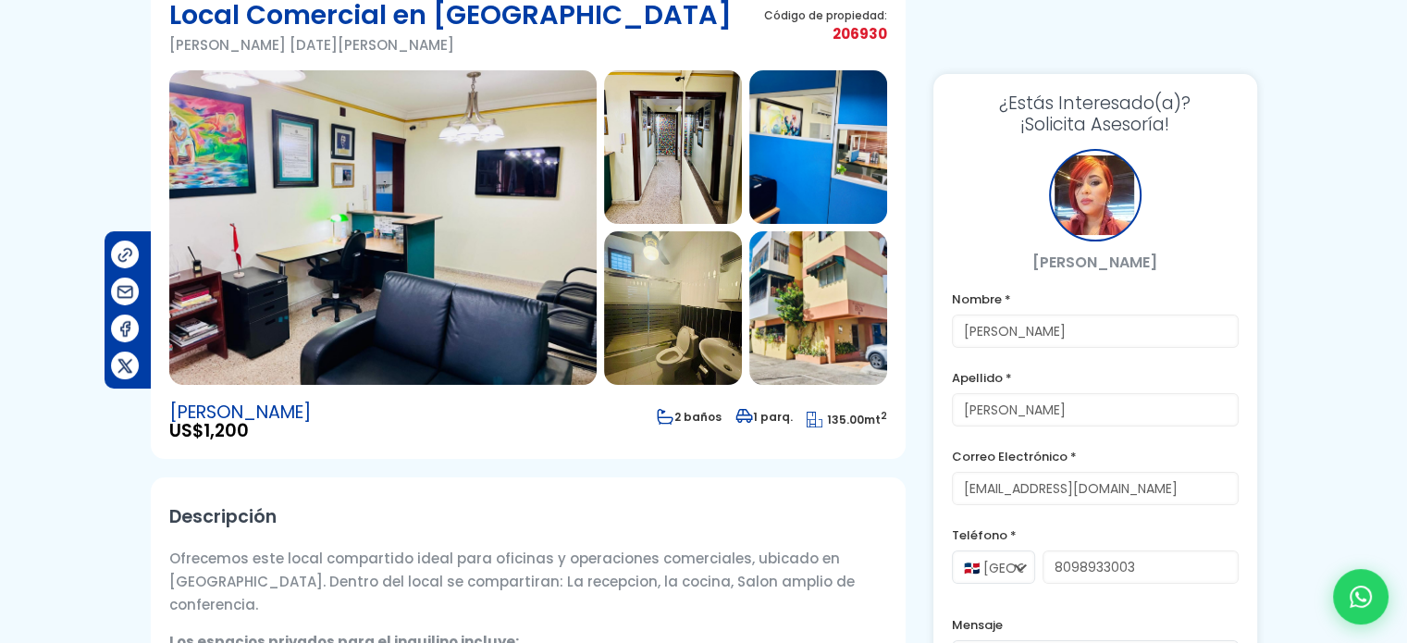
scroll to position [0, 0]
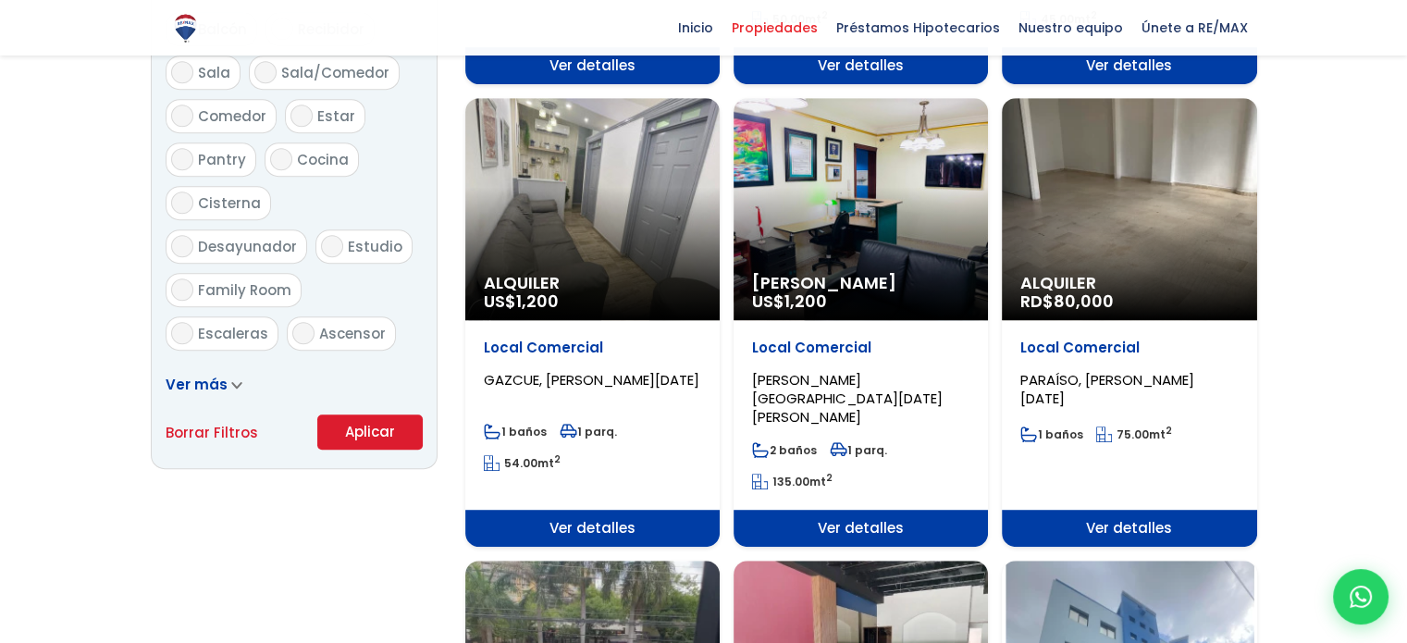
scroll to position [1018, 0]
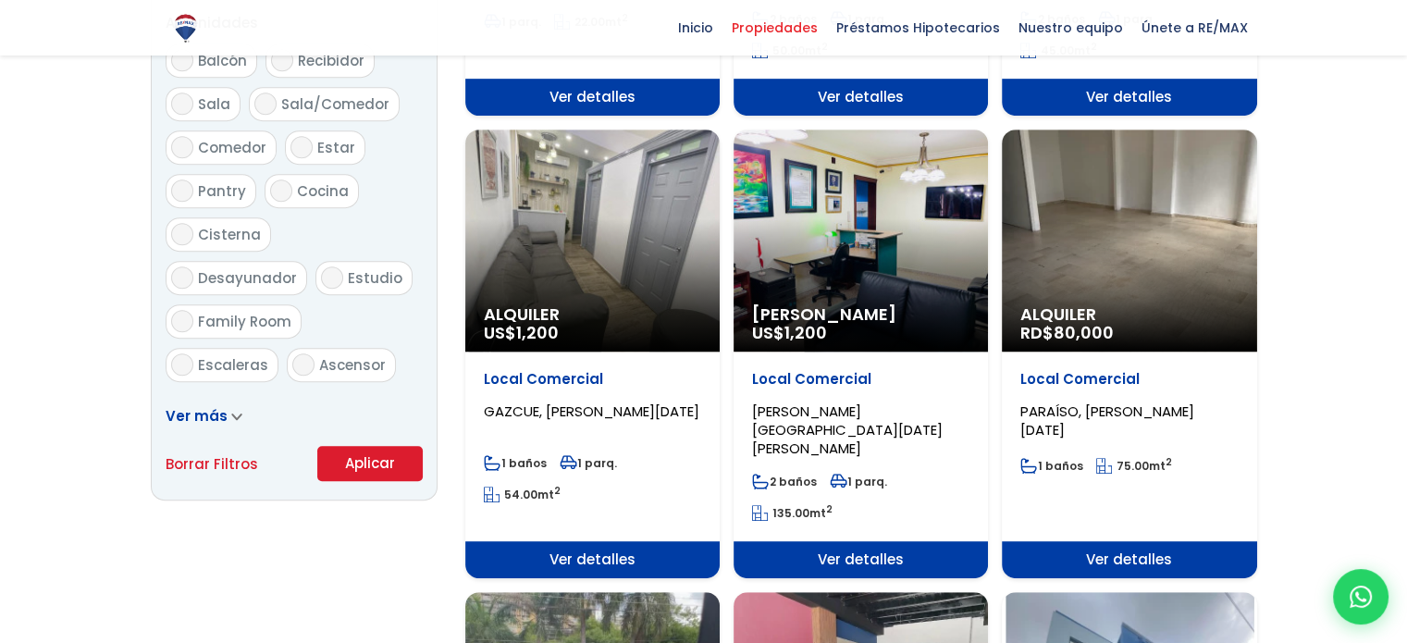
click at [1094, 310] on span "Alquiler" at bounding box center [1128, 314] width 217 height 19
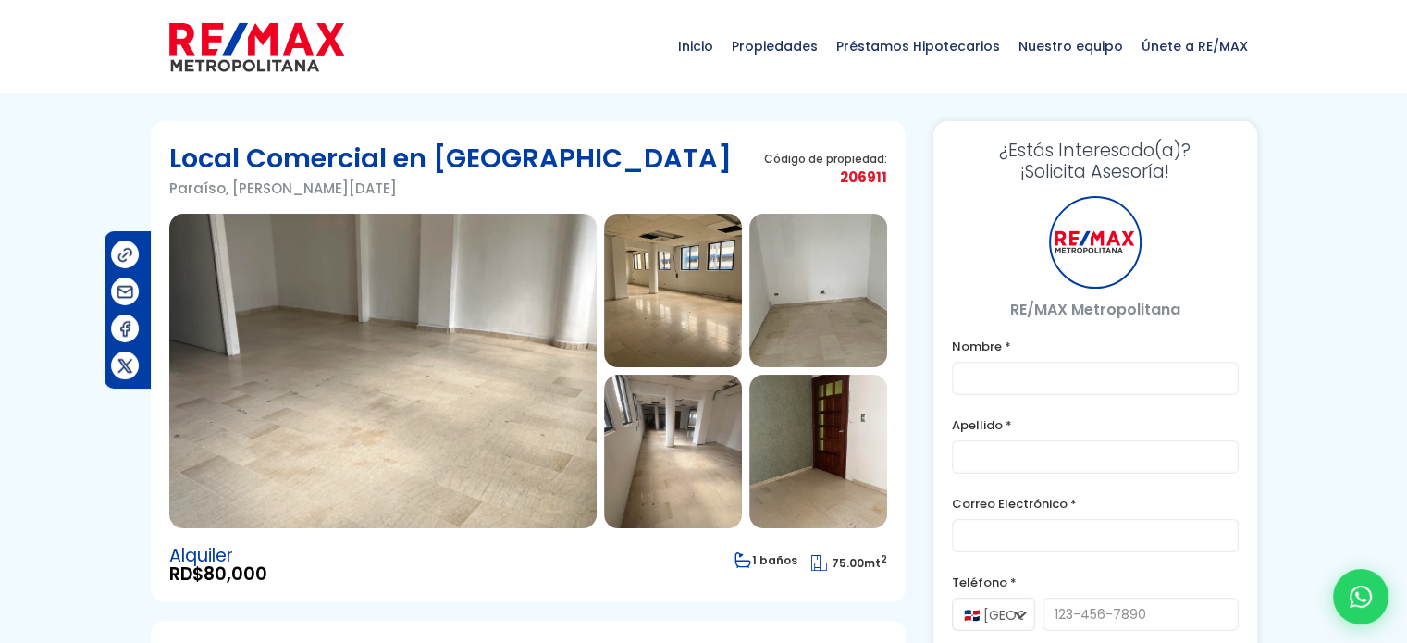
type input "[PERSON_NAME]"
type input "[EMAIL_ADDRESS][DOMAIN_NAME]"
type input "8098933003"
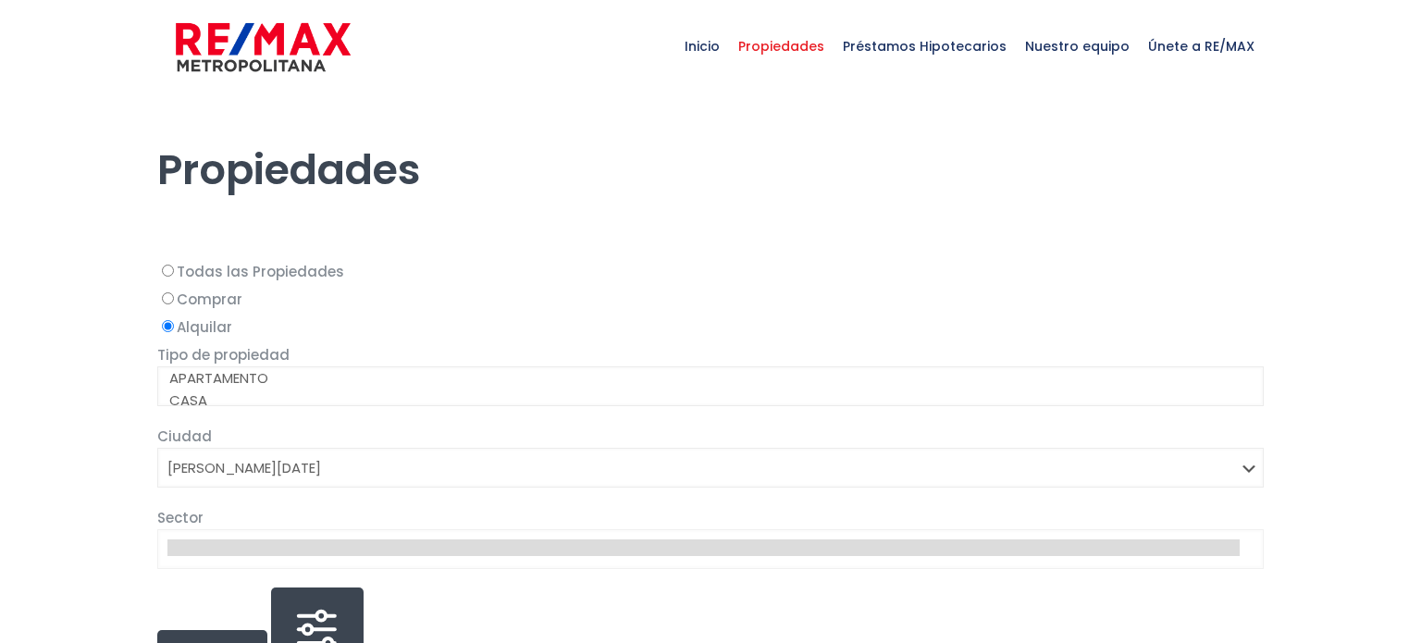
select select "1"
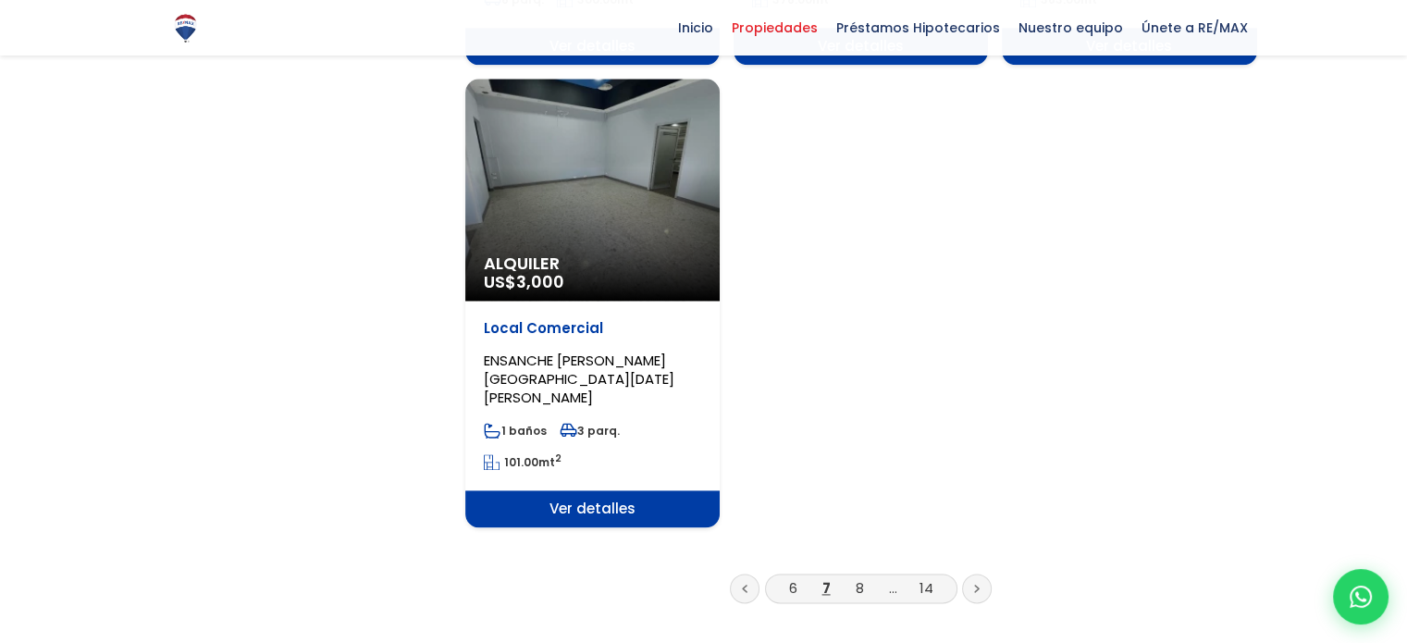
scroll to position [2498, 0]
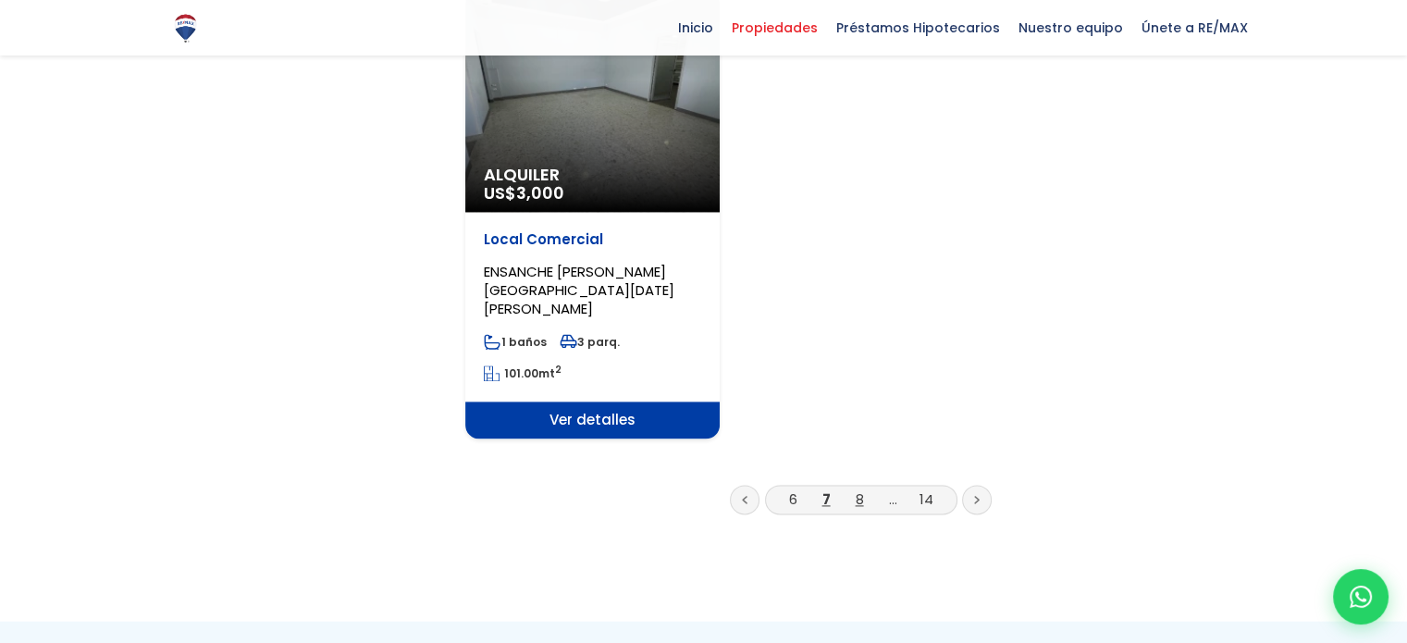
click at [862, 489] on link "8" at bounding box center [860, 498] width 8 height 19
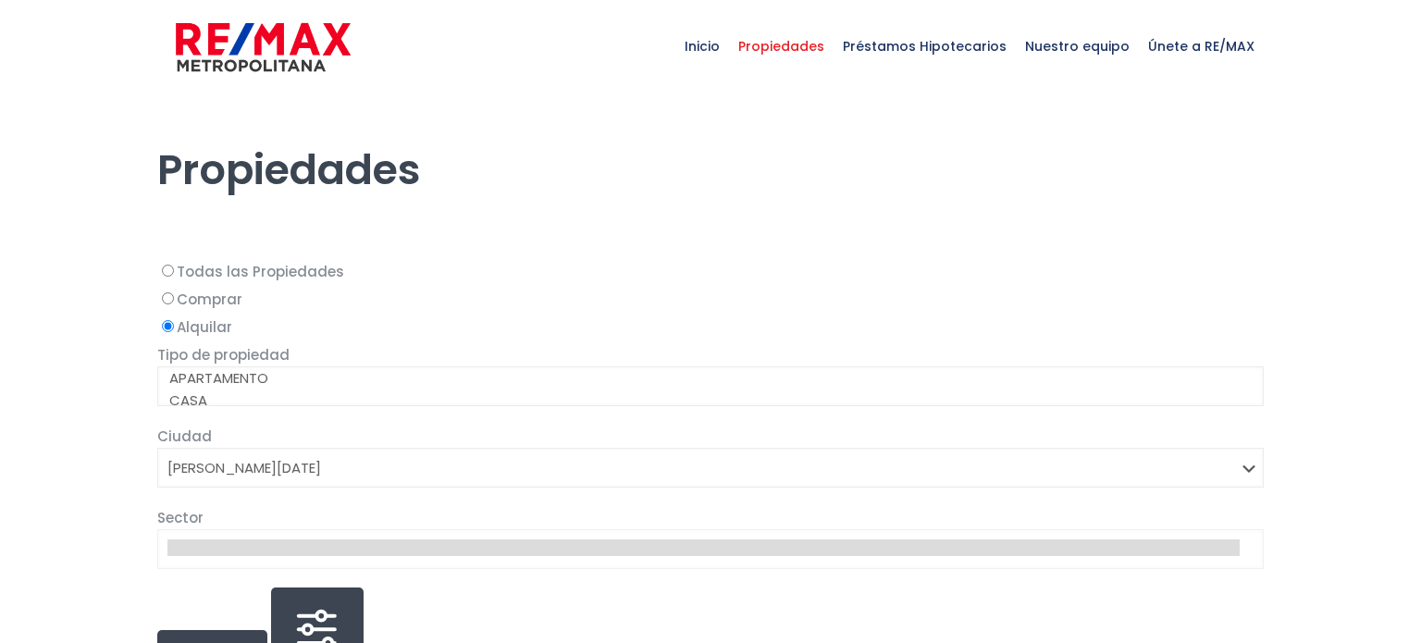
select select "1"
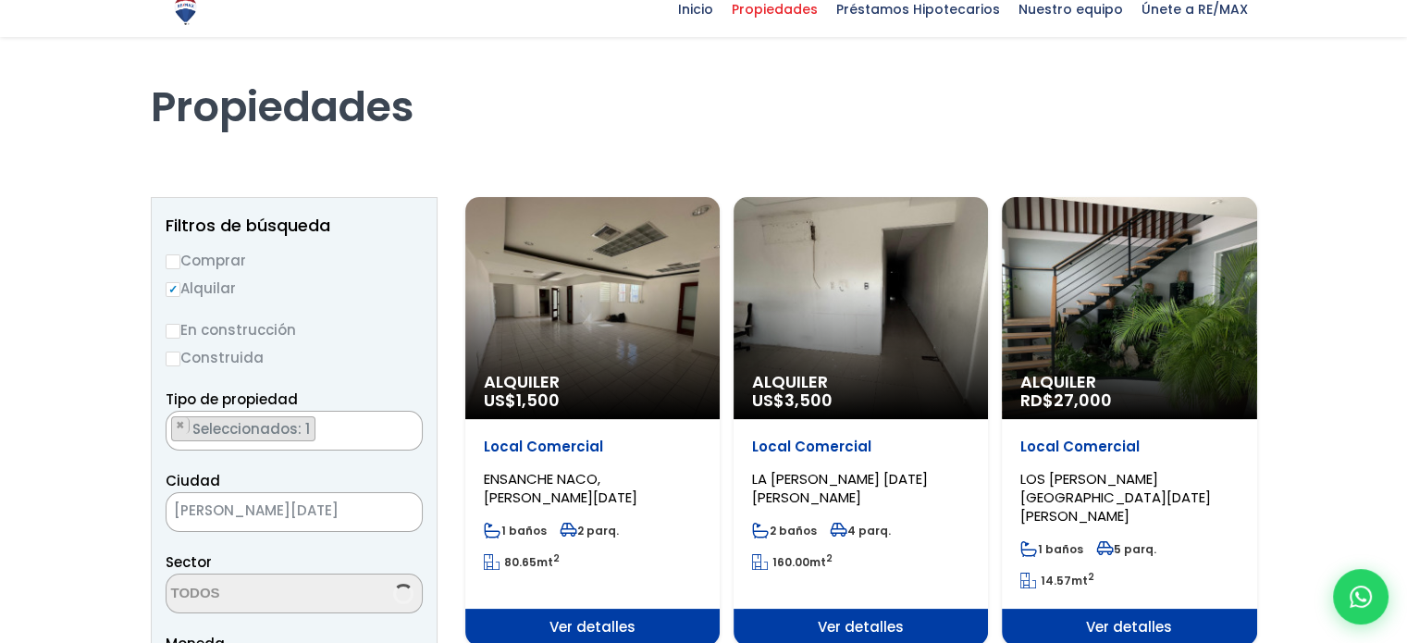
scroll to position [93, 0]
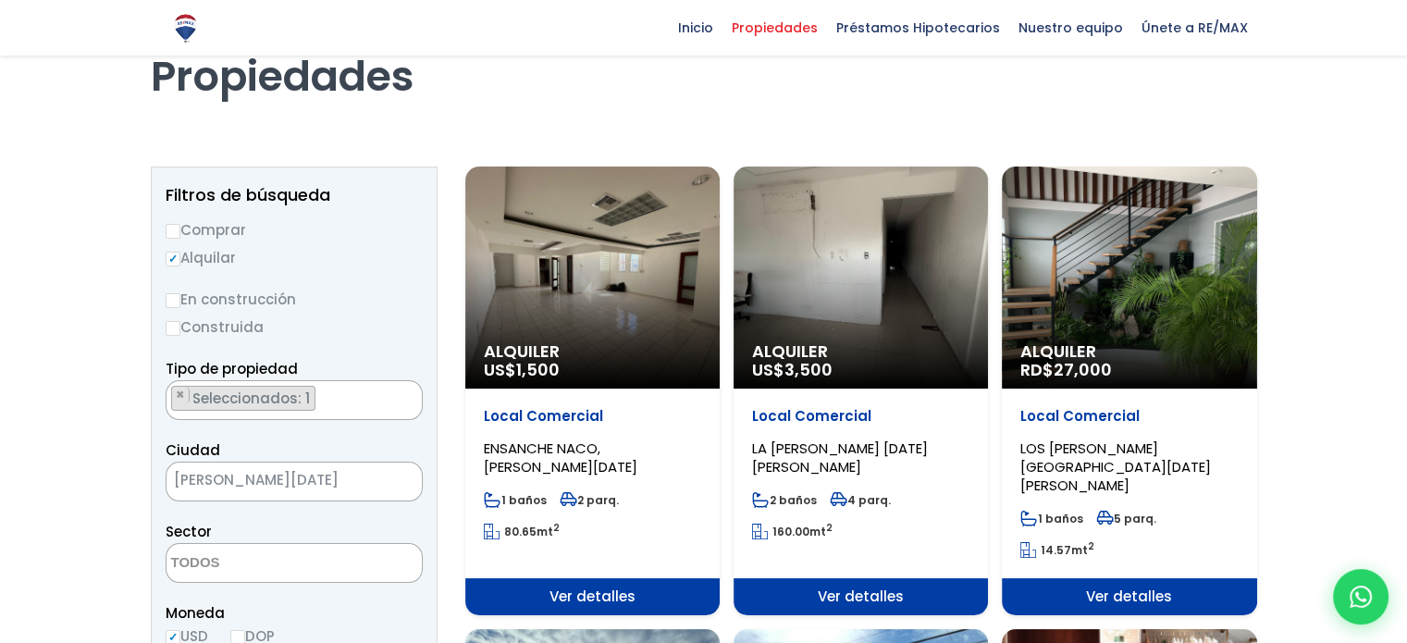
click at [643, 271] on div "Alquiler US$ 1,500" at bounding box center [592, 278] width 254 height 222
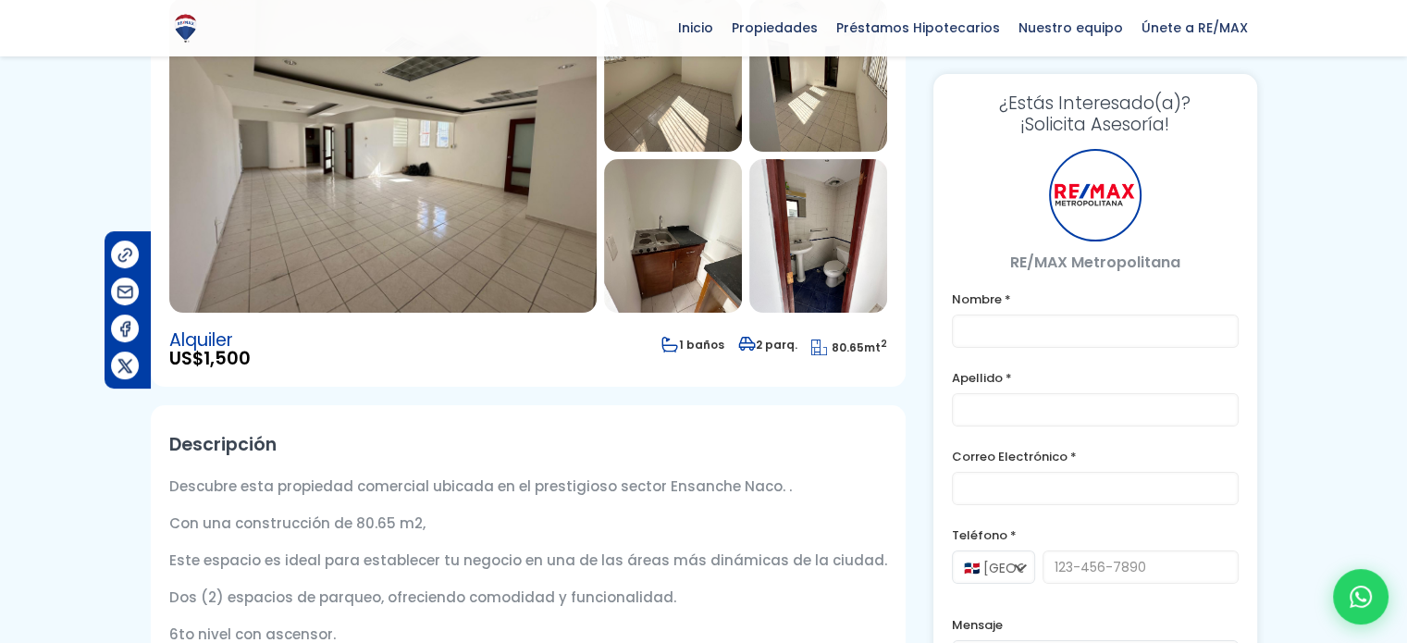
scroll to position [278, 0]
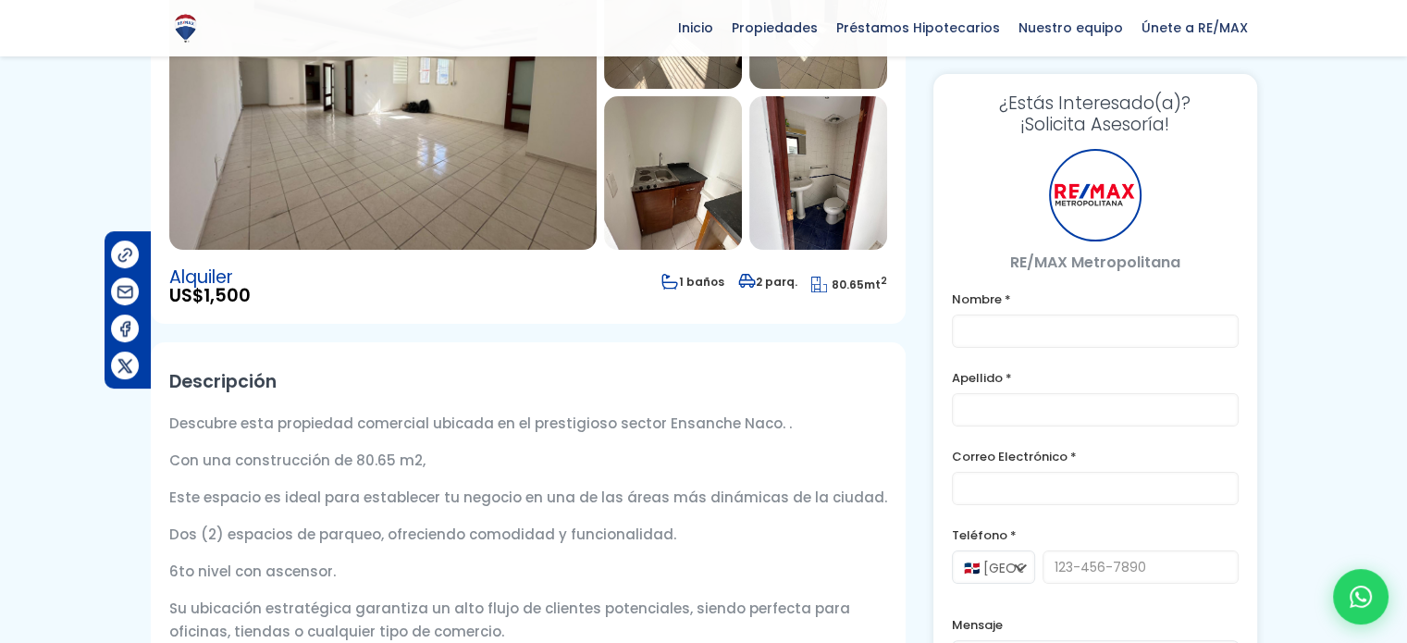
type input "[PERSON_NAME]"
type input "[EMAIL_ADDRESS][DOMAIN_NAME]"
type input "8098933003"
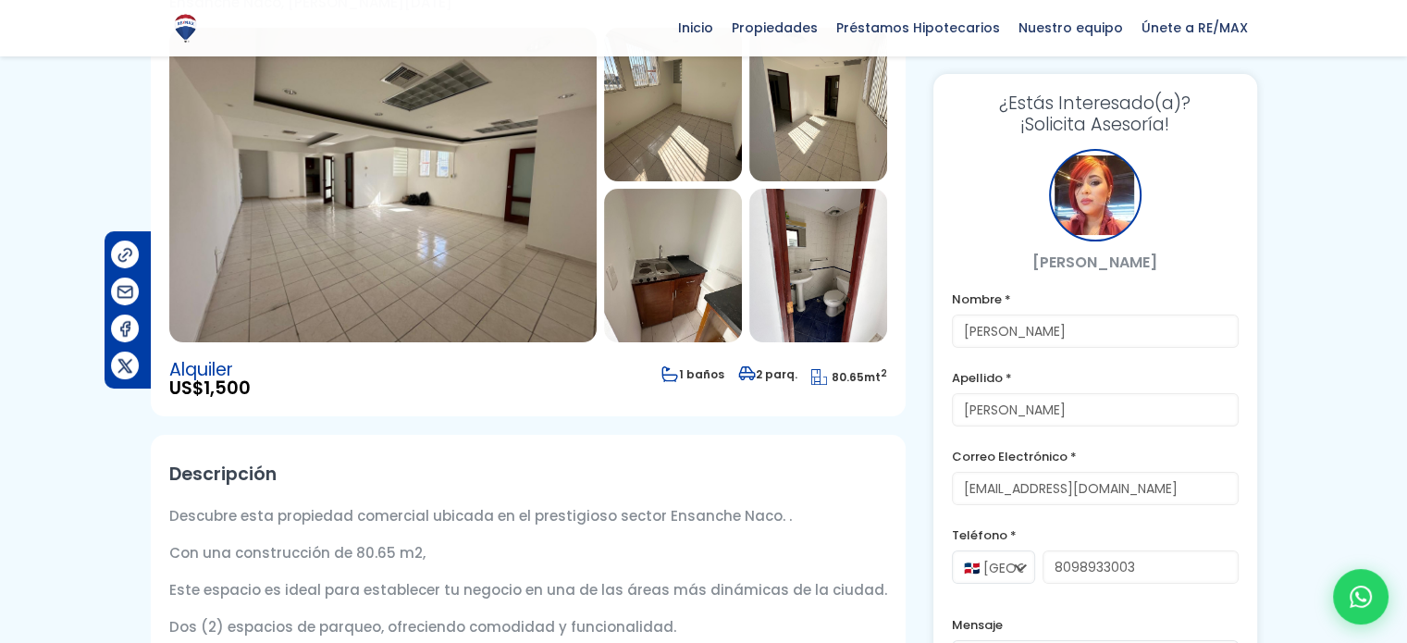
scroll to position [0, 0]
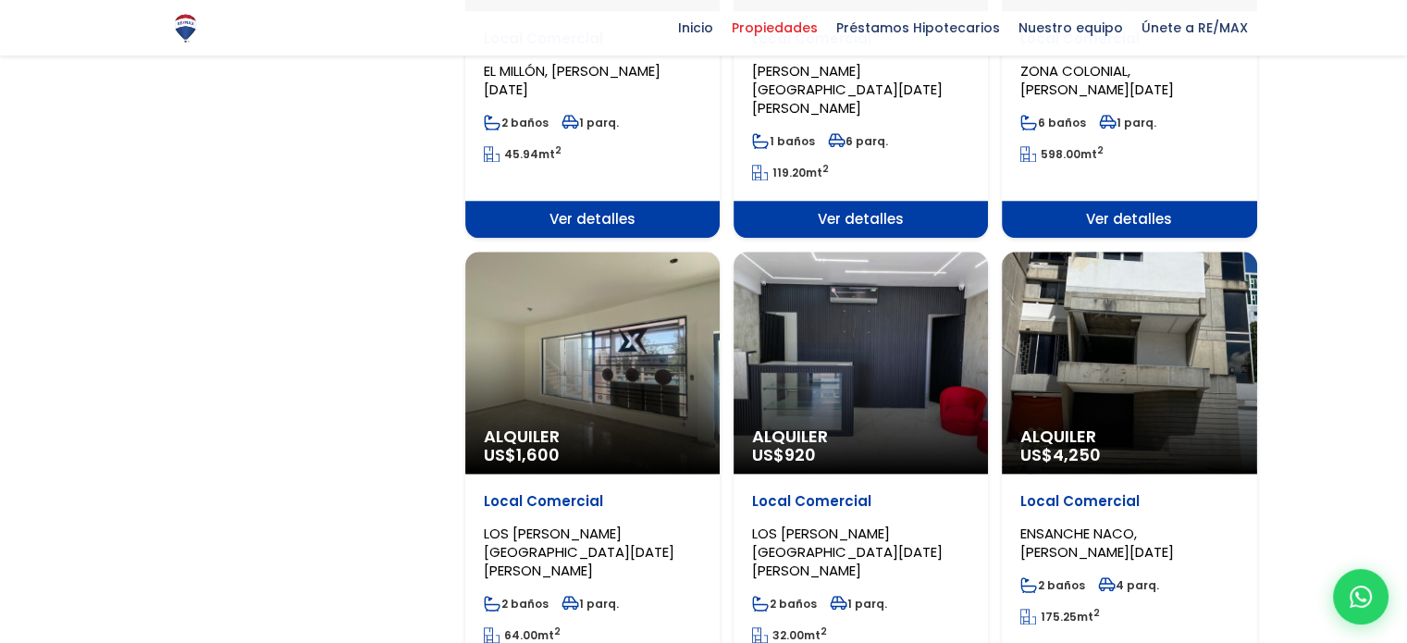
scroll to position [1850, 0]
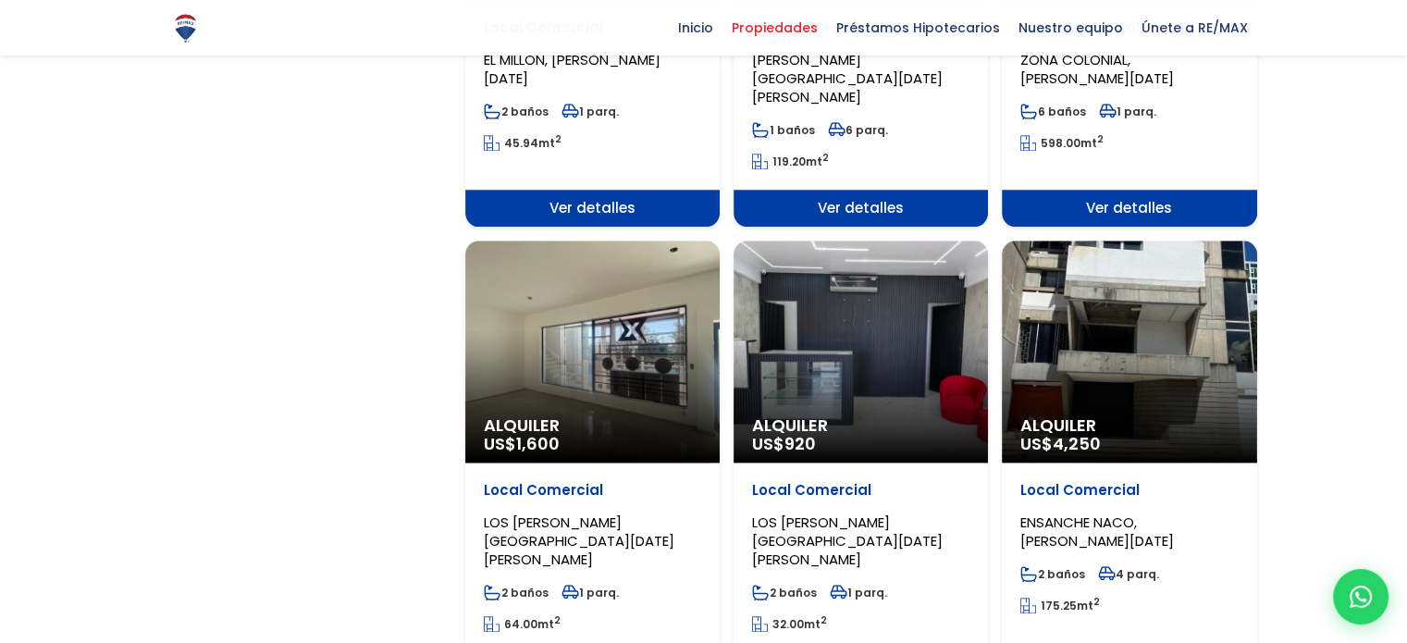
click at [673, 416] on span "Alquiler" at bounding box center [592, 425] width 217 height 19
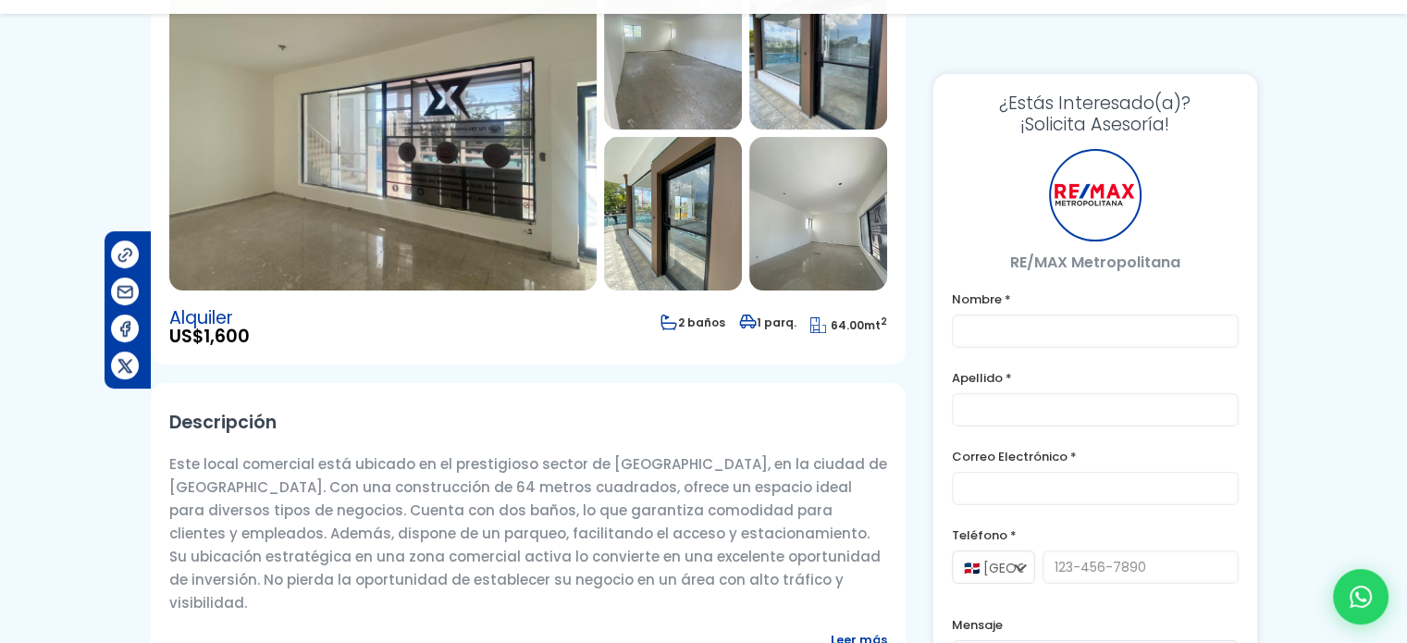
scroll to position [278, 0]
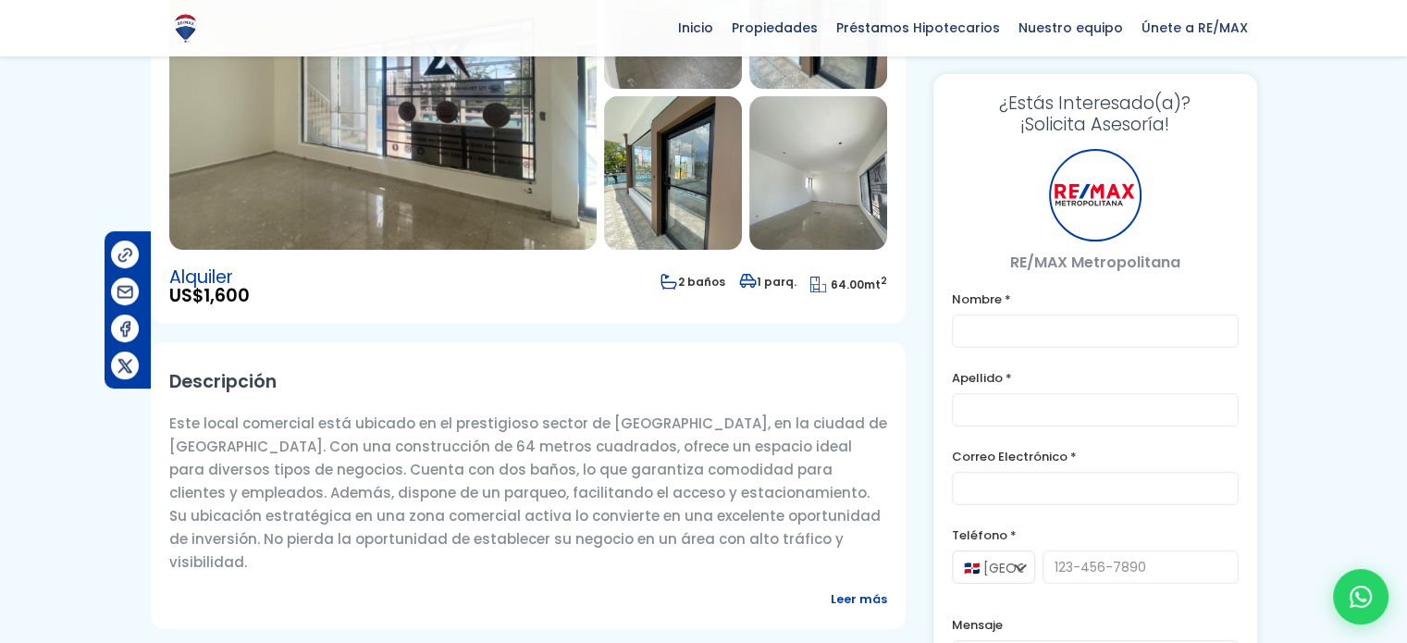
type input "[PERSON_NAME]"
type input "[EMAIL_ADDRESS][DOMAIN_NAME]"
type input "8098933003"
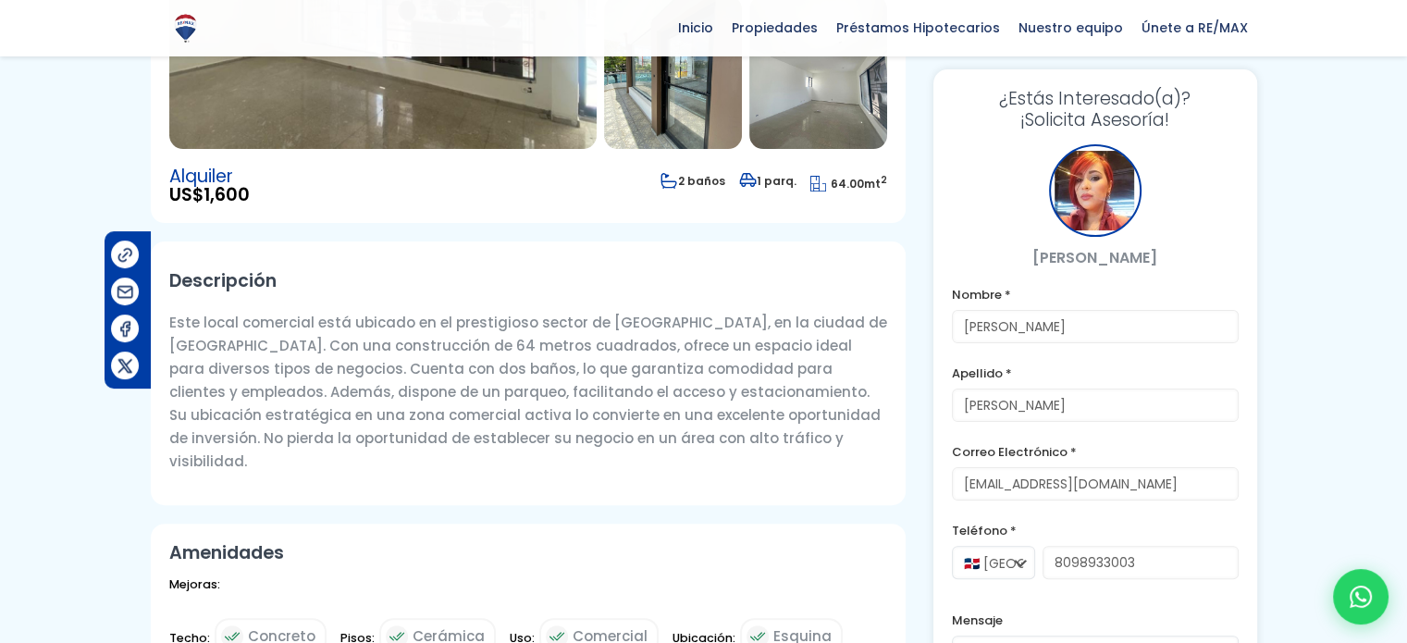
scroll to position [185, 0]
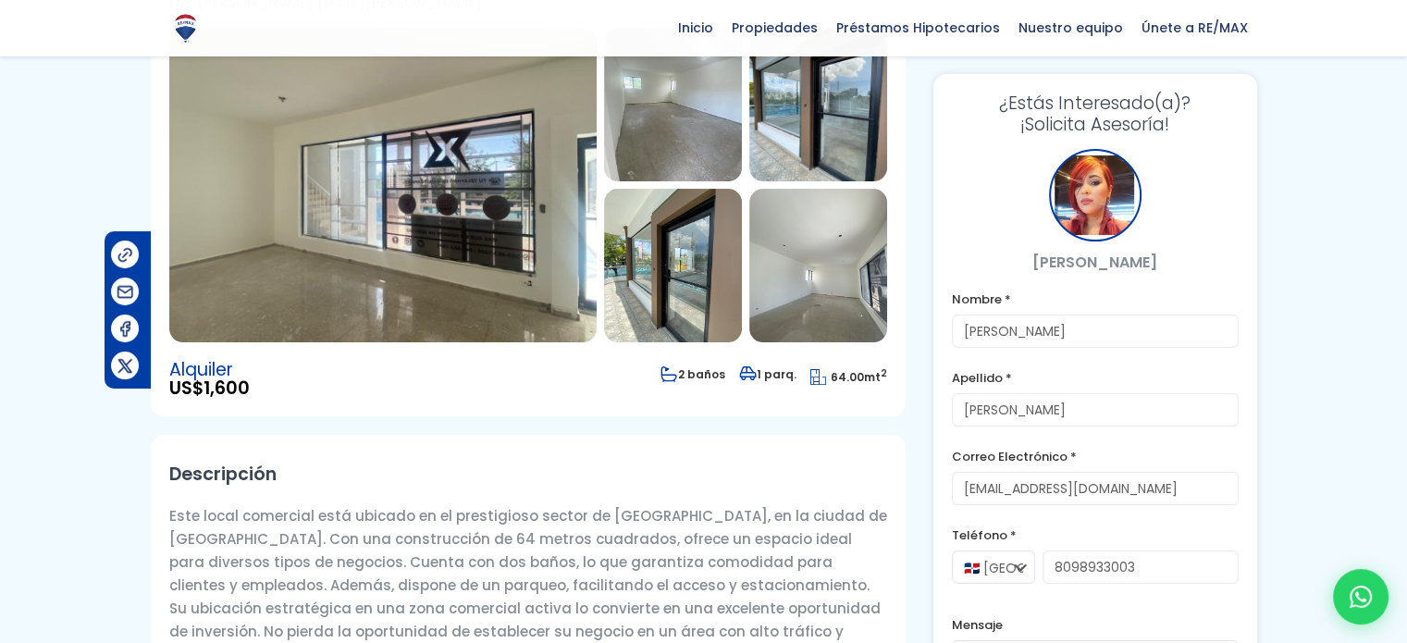
click at [482, 281] on img at bounding box center [382, 185] width 427 height 315
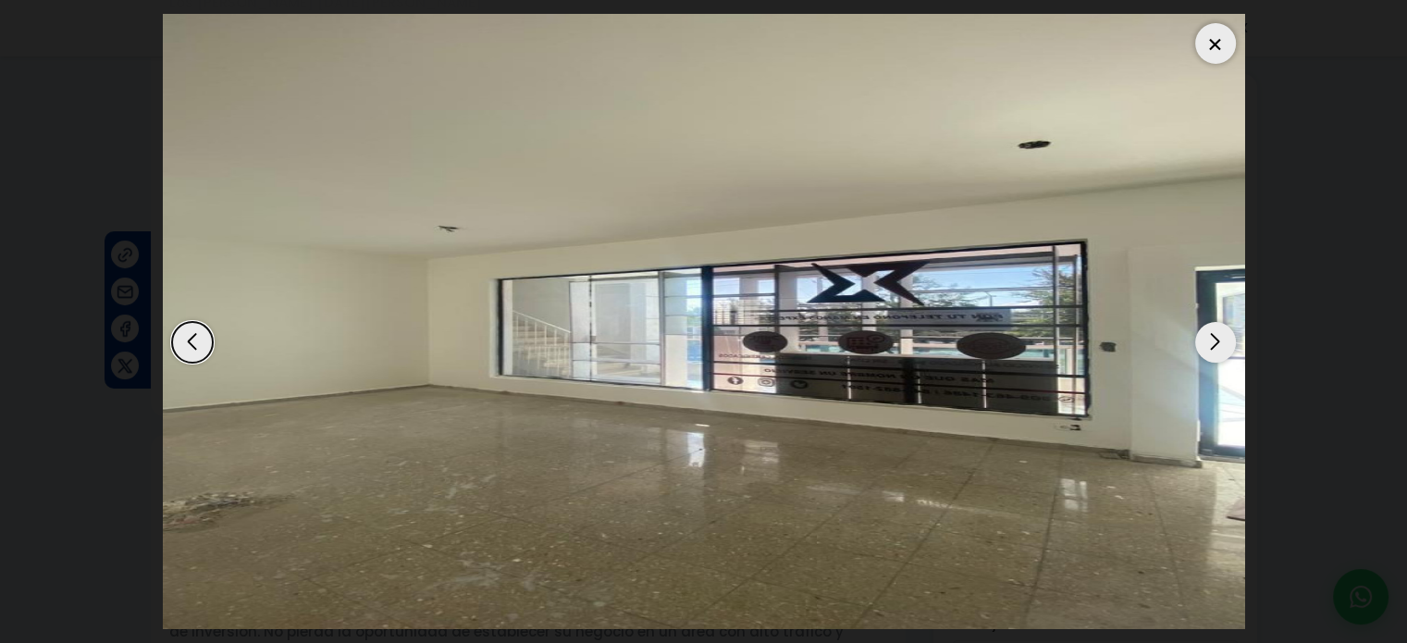
click at [1211, 335] on div "Next slide" at bounding box center [1215, 342] width 41 height 41
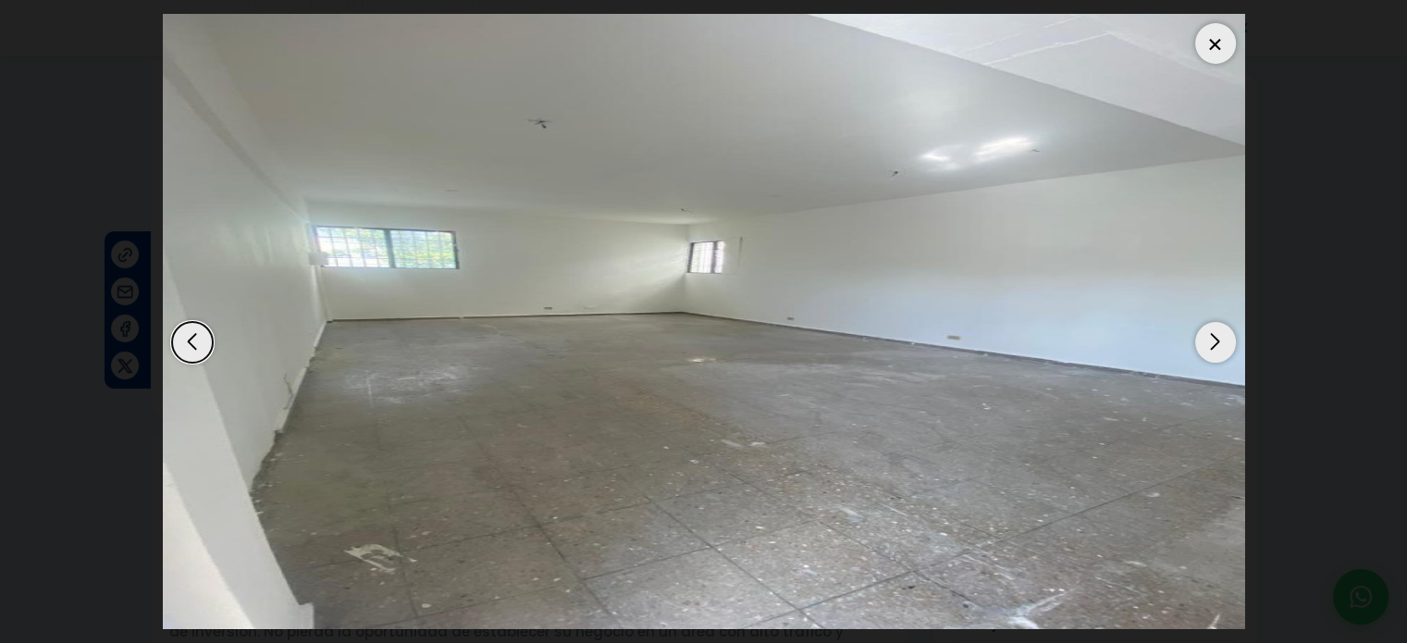
click at [1211, 335] on div "Next slide" at bounding box center [1215, 342] width 41 height 41
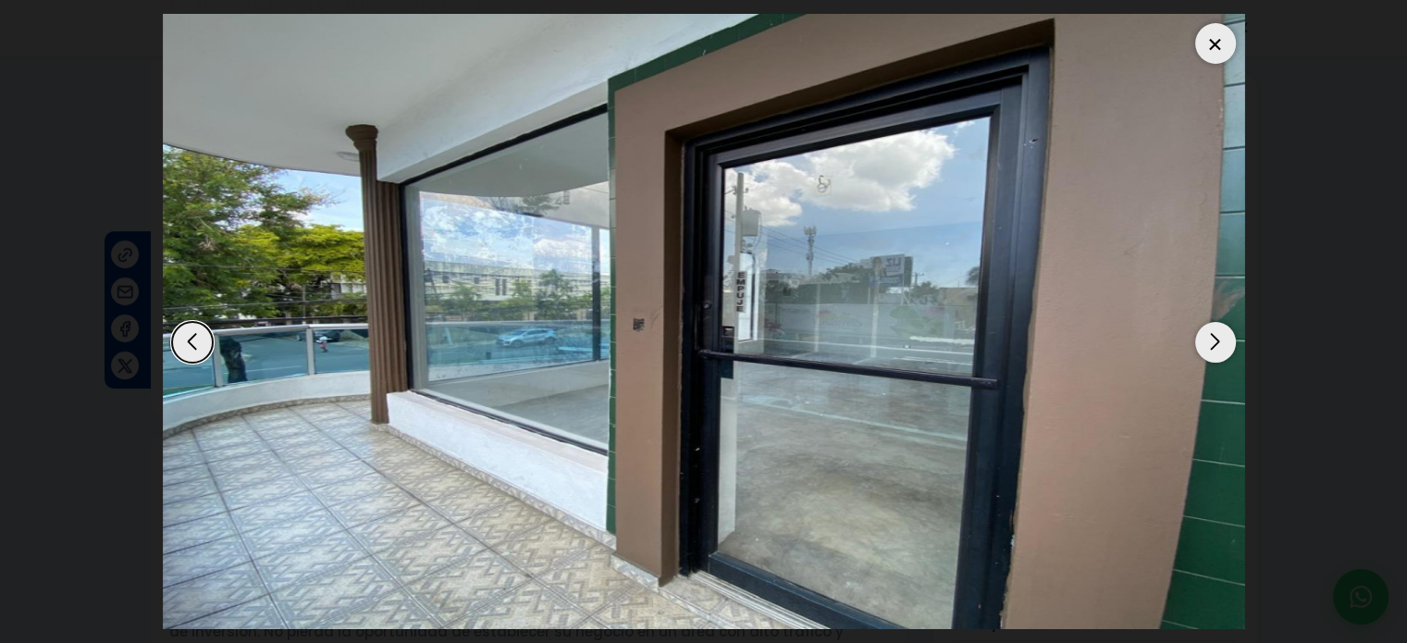
click at [1211, 335] on div "Next slide" at bounding box center [1215, 342] width 41 height 41
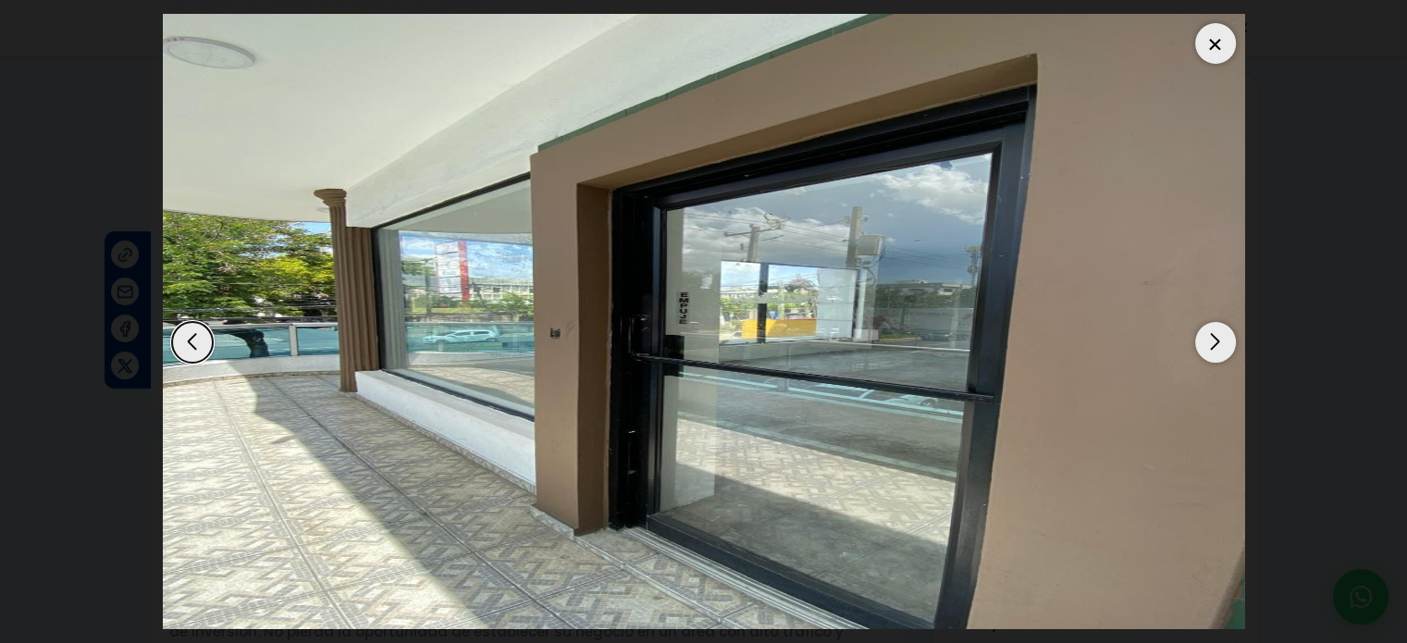
click at [1204, 36] on div at bounding box center [1215, 43] width 41 height 41
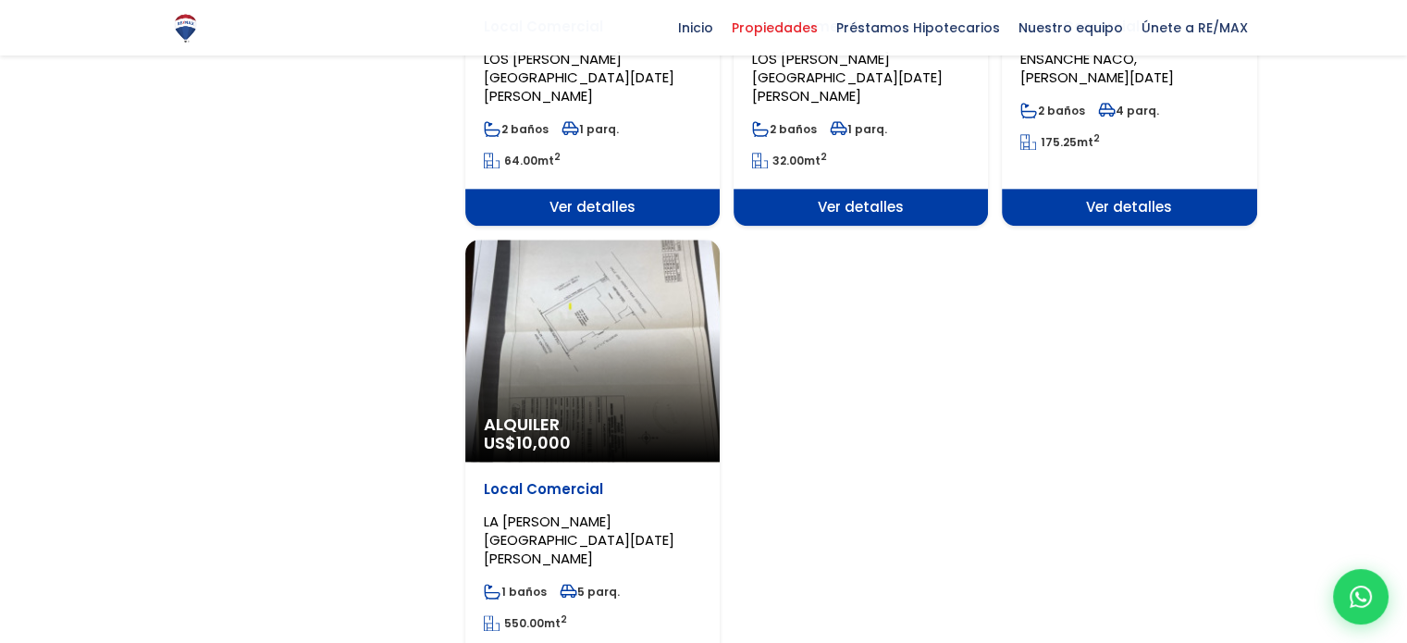
scroll to position [2498, 0]
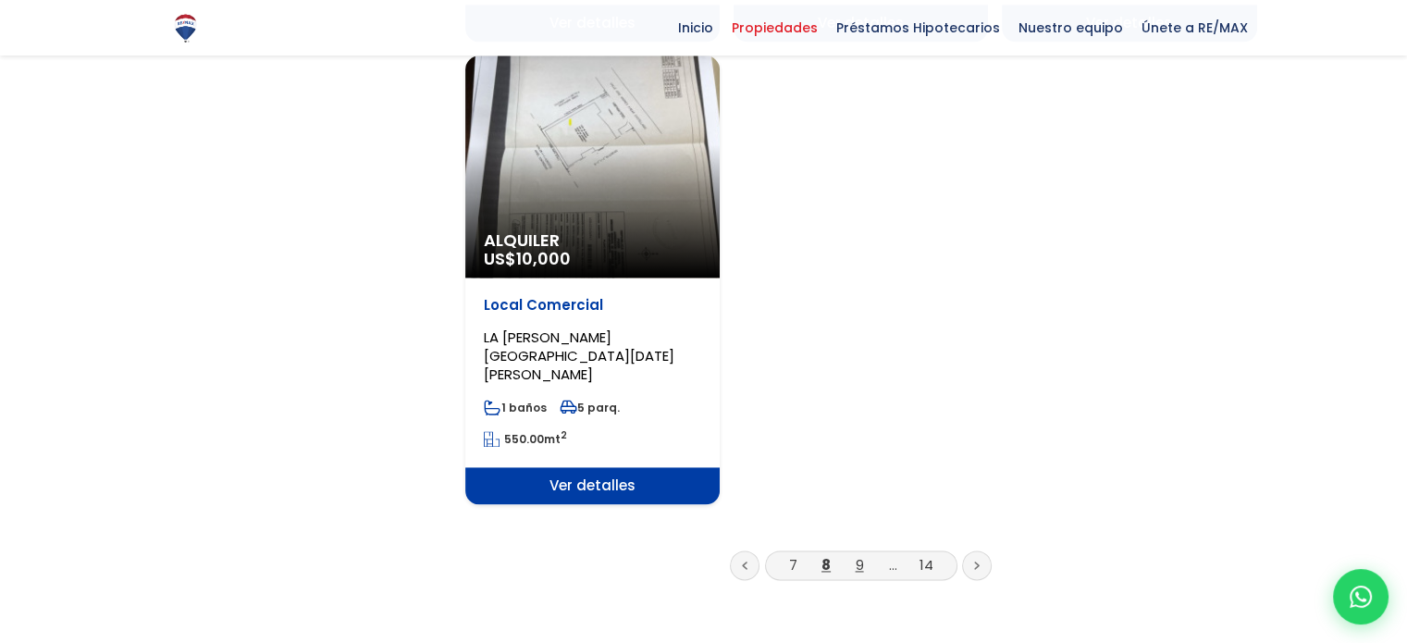
click at [858, 555] on link "9" at bounding box center [860, 564] width 8 height 19
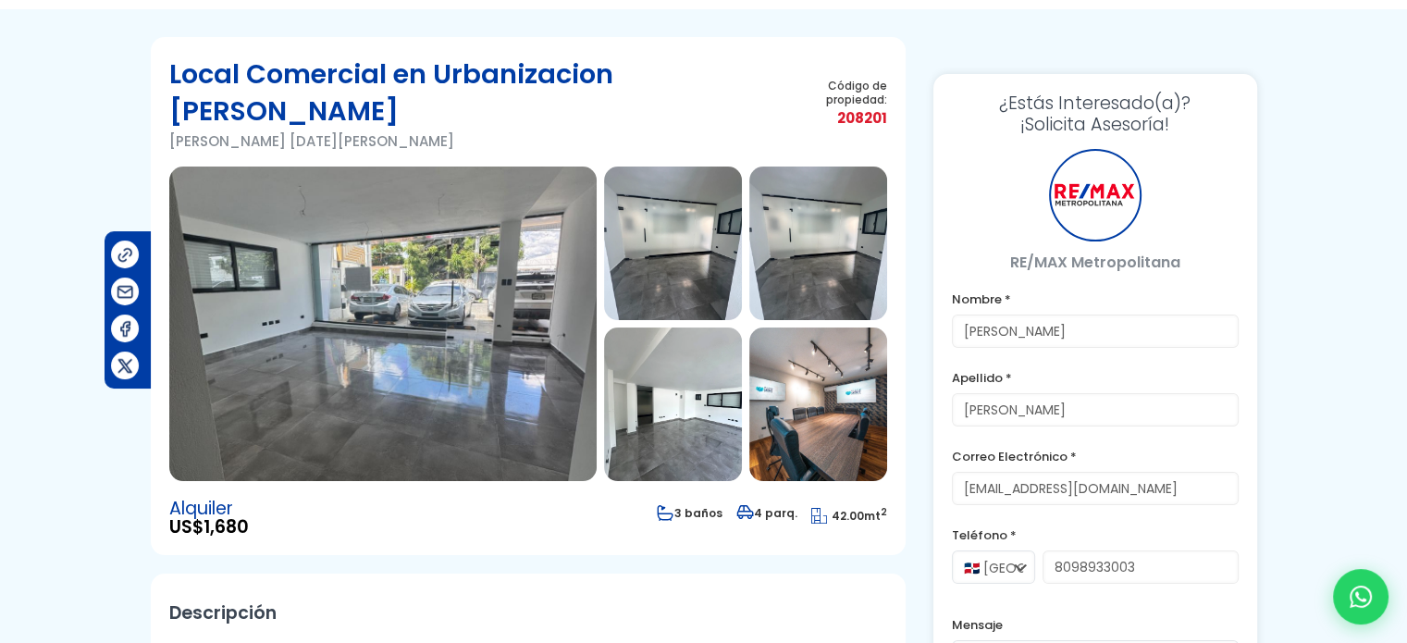
scroll to position [185, 0]
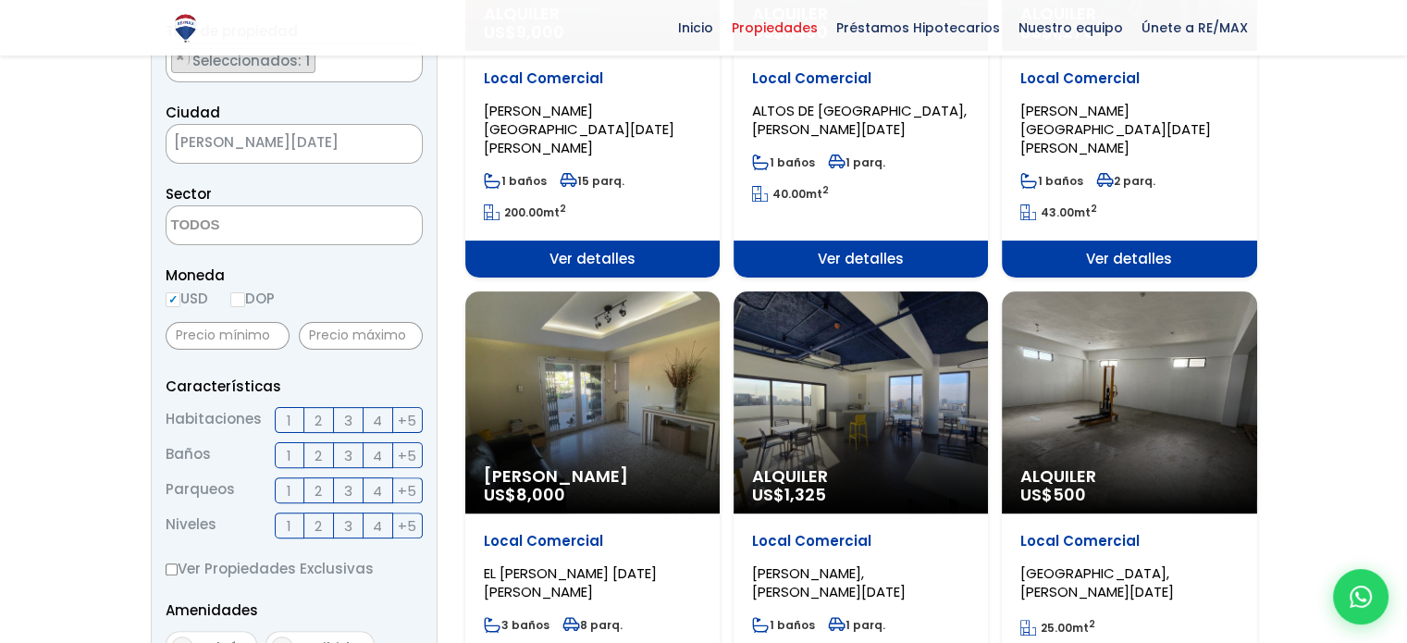
scroll to position [463, 0]
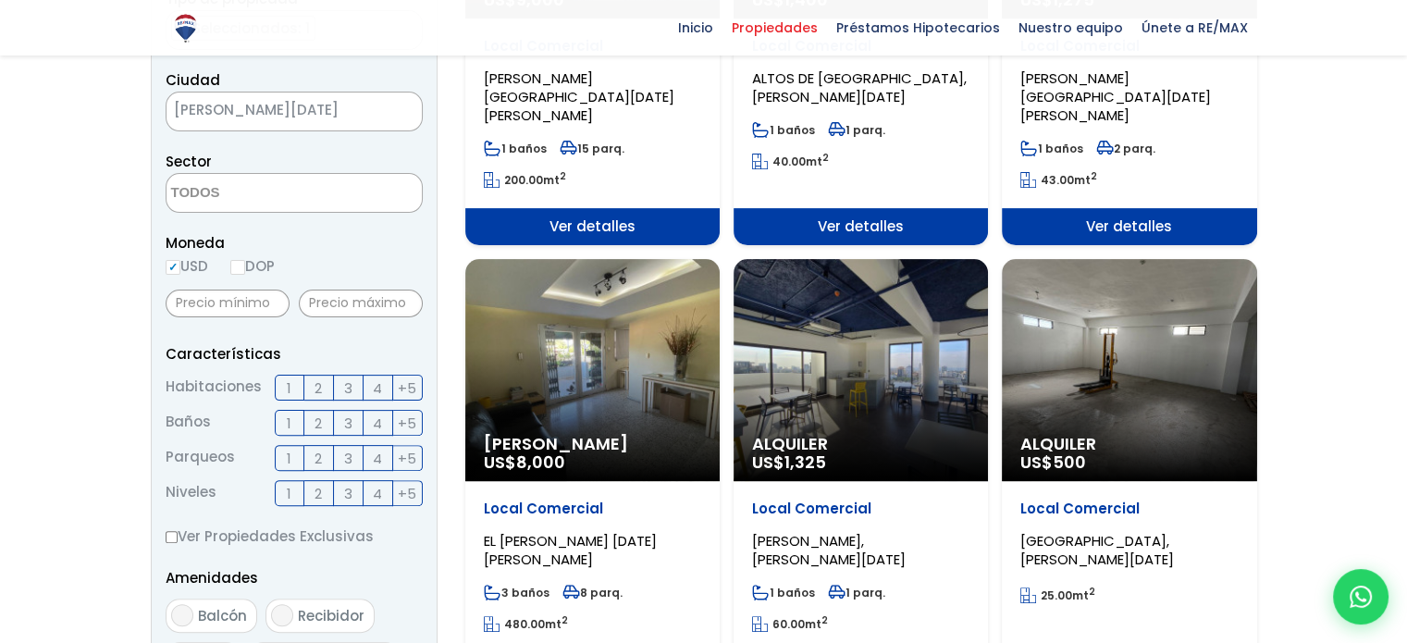
click at [926, 397] on div "Alquiler US$ 1,325" at bounding box center [861, 370] width 254 height 222
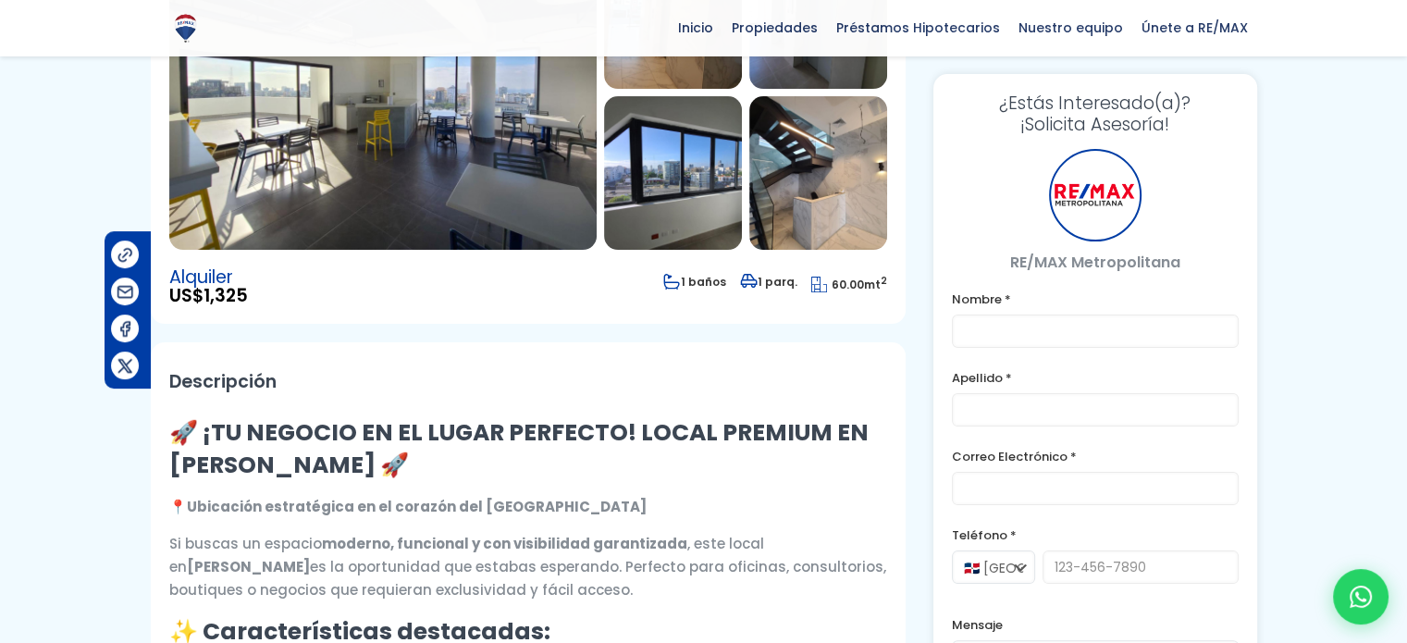
scroll to position [463, 0]
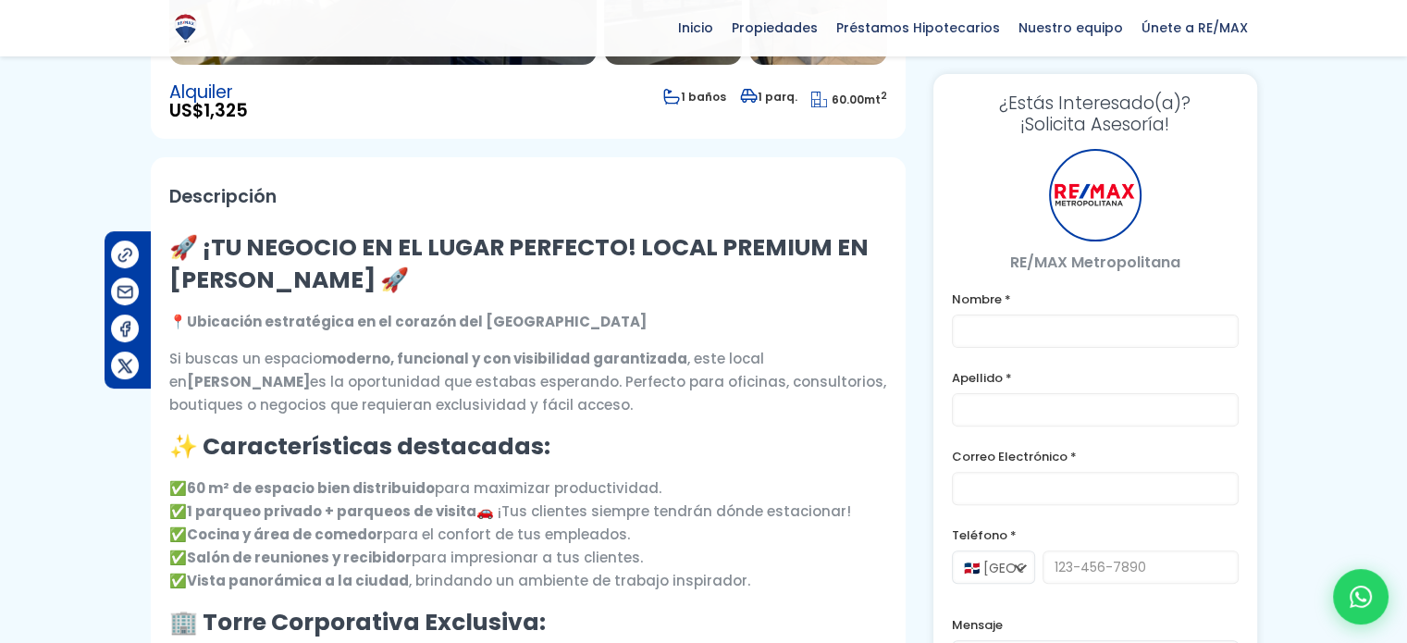
type input "[PERSON_NAME]"
type input "[EMAIL_ADDRESS][DOMAIN_NAME]"
type input "8098933003"
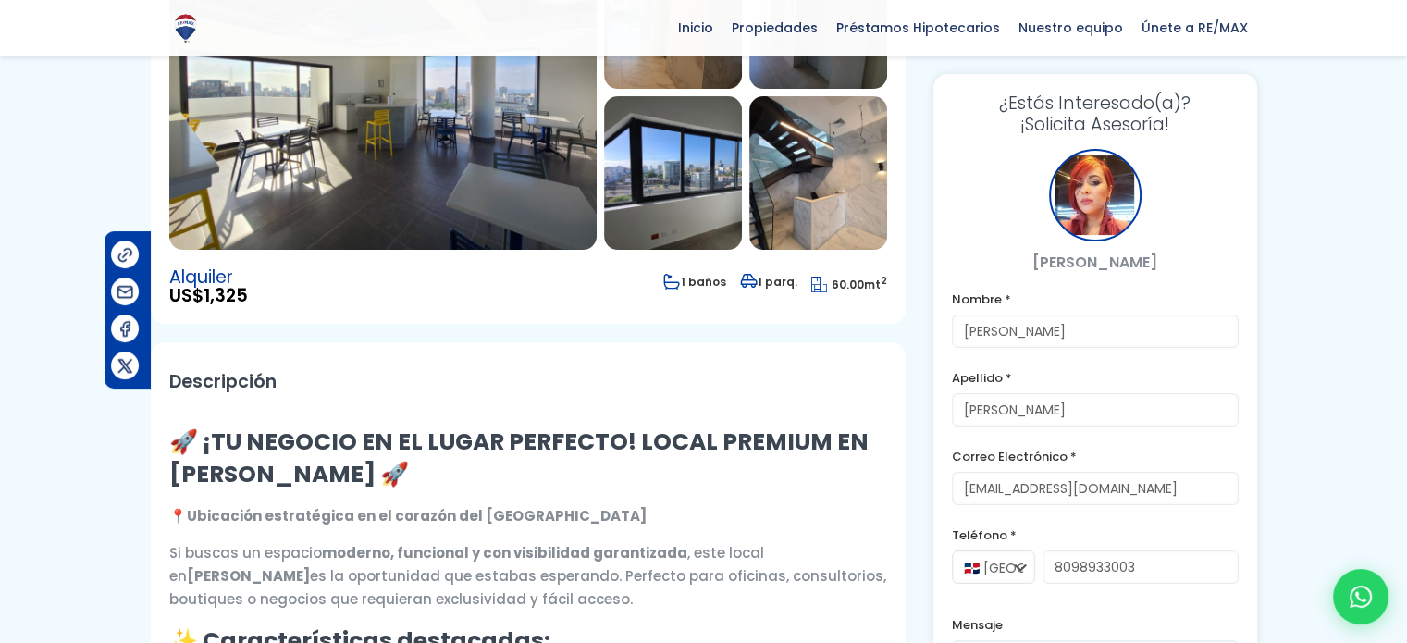
scroll to position [0, 0]
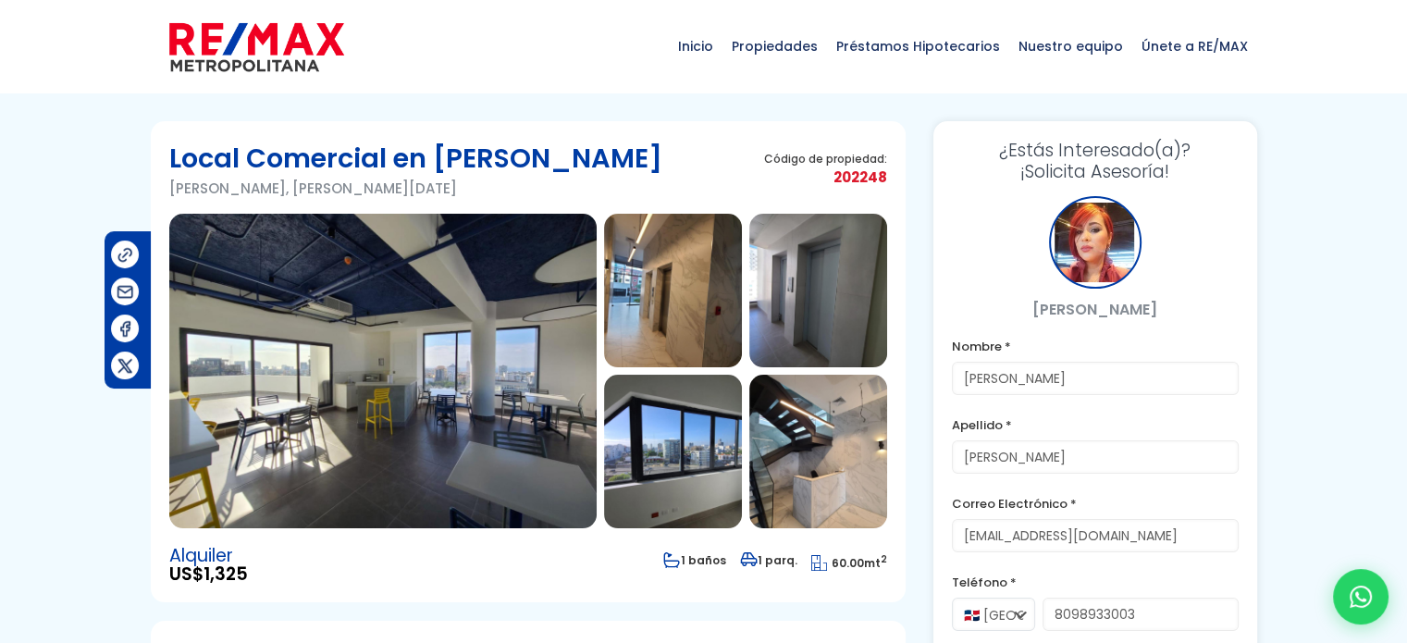
click at [488, 322] on img at bounding box center [382, 371] width 427 height 315
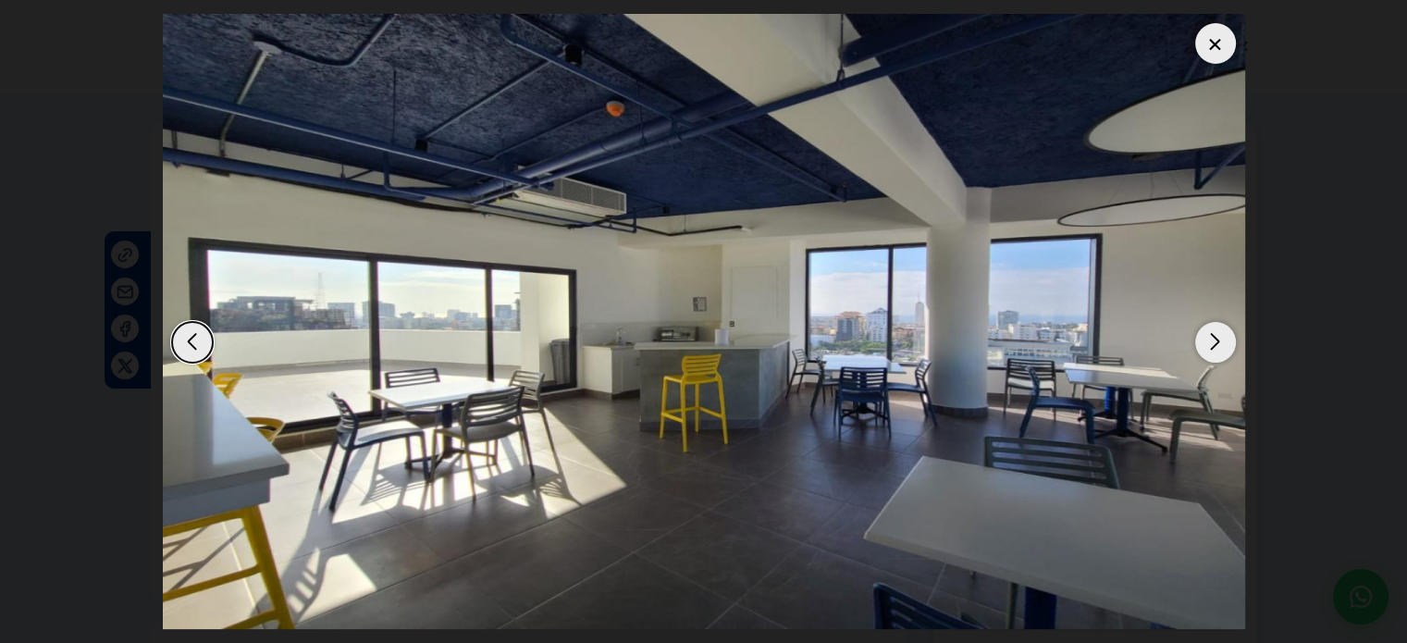
click at [1219, 345] on div "Next slide" at bounding box center [1215, 342] width 41 height 41
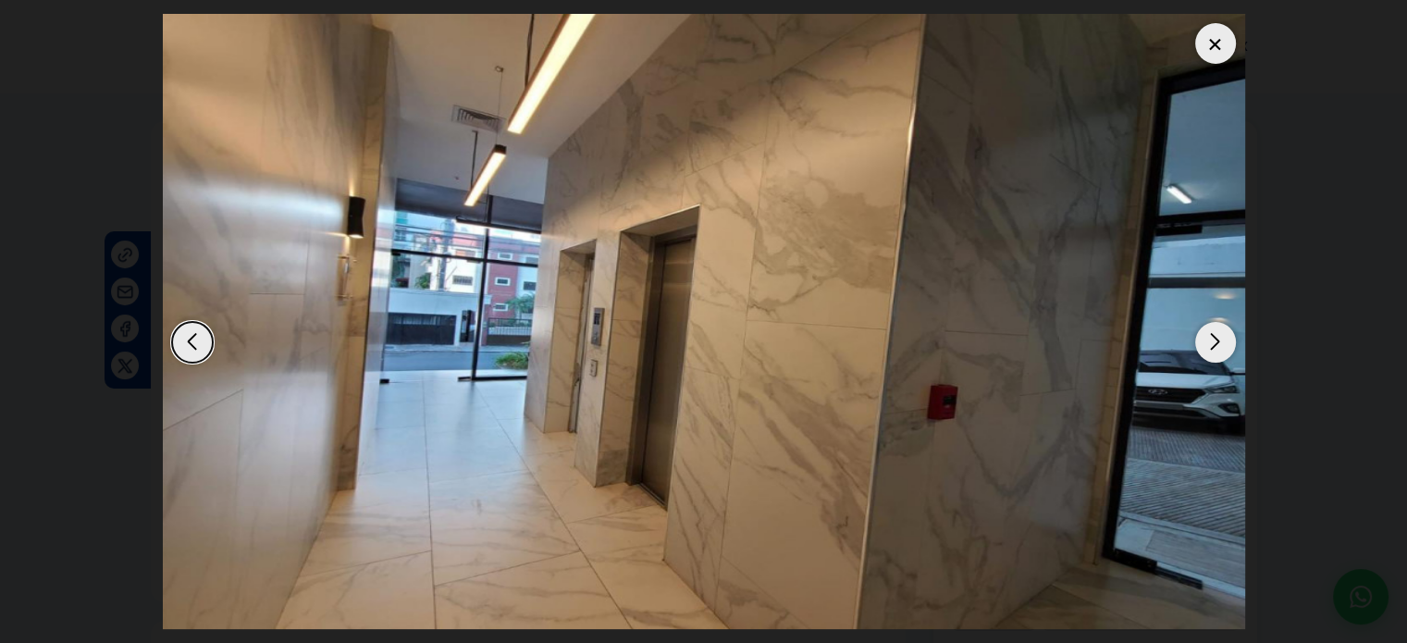
click at [1219, 345] on div "Next slide" at bounding box center [1215, 342] width 41 height 41
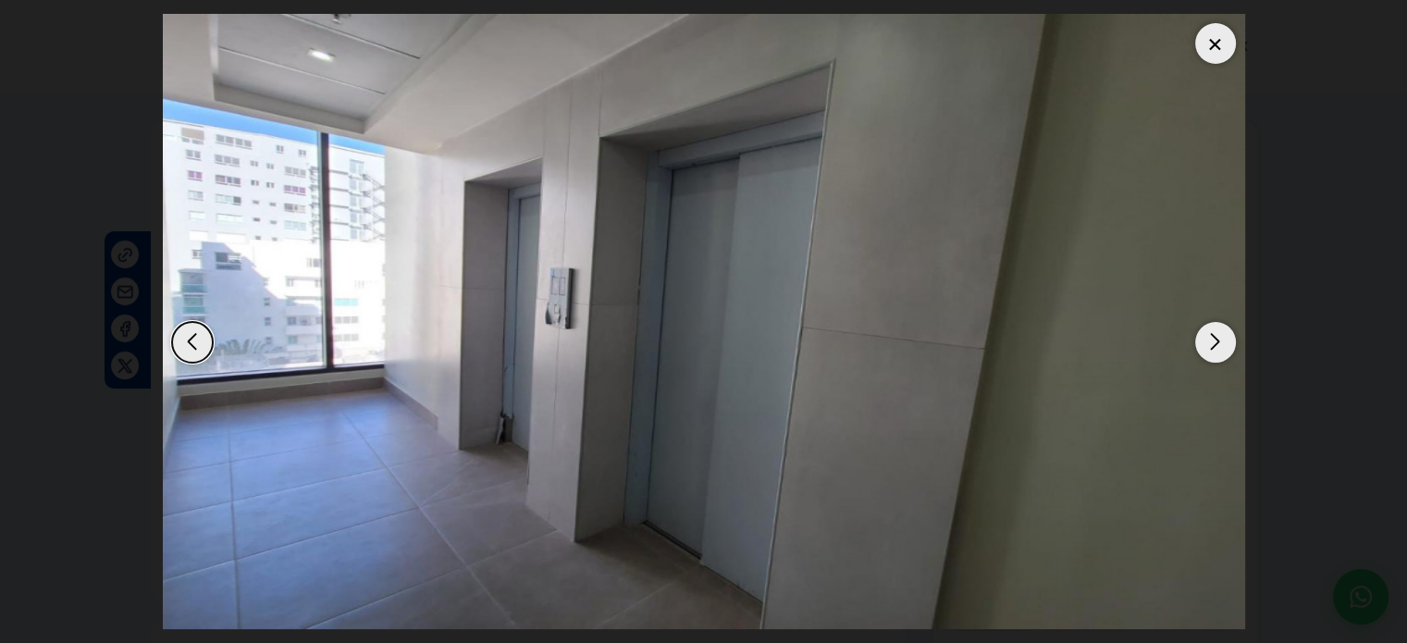
click at [1219, 345] on div "Next slide" at bounding box center [1215, 342] width 41 height 41
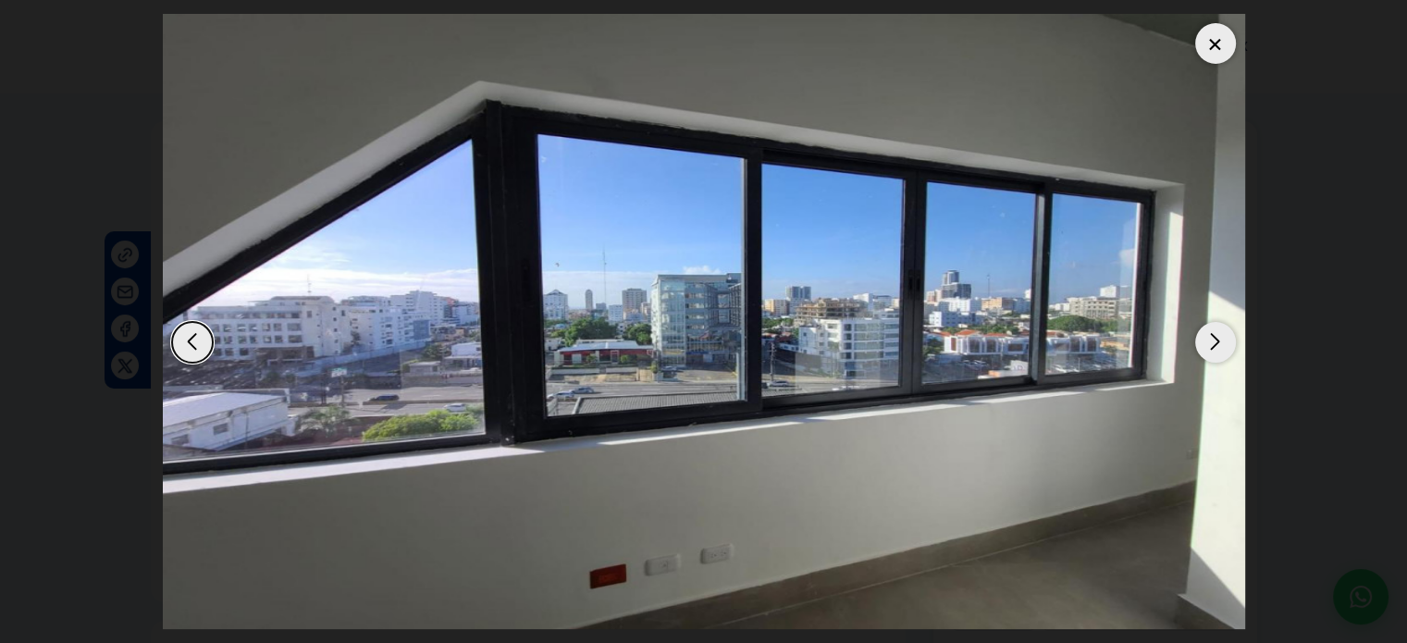
click at [1219, 345] on div "Next slide" at bounding box center [1215, 342] width 41 height 41
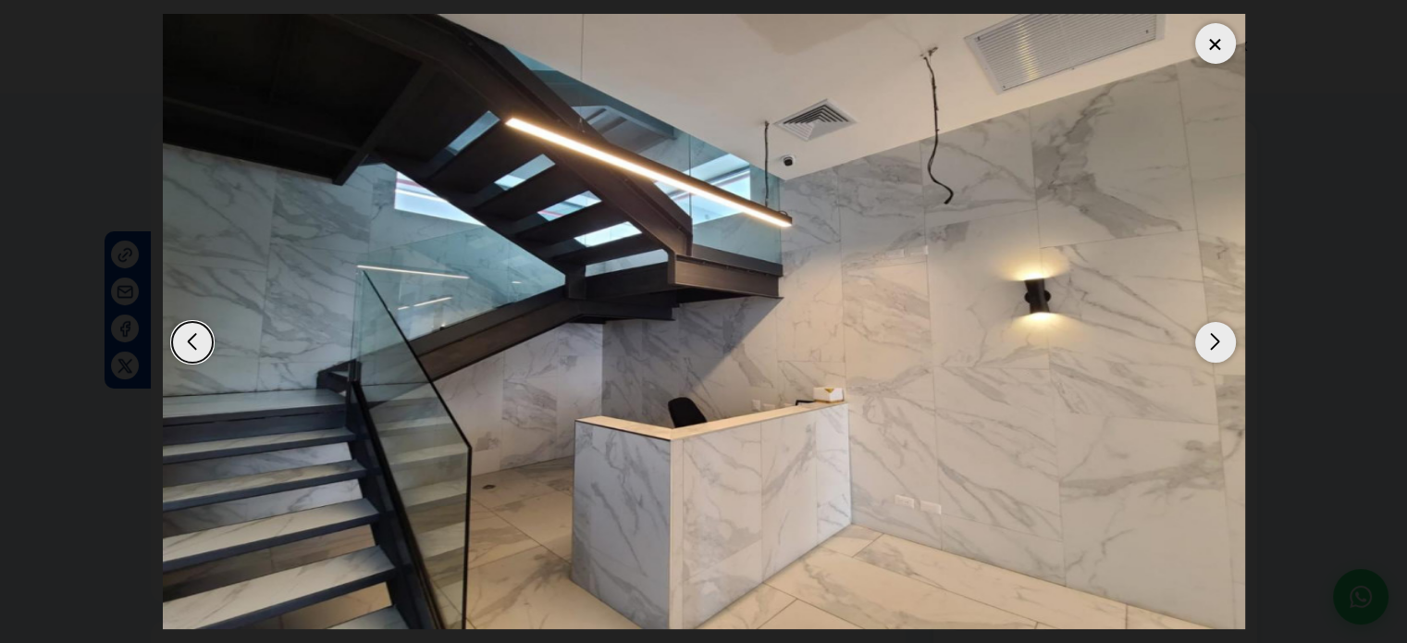
click at [1219, 345] on div "Next slide" at bounding box center [1215, 342] width 41 height 41
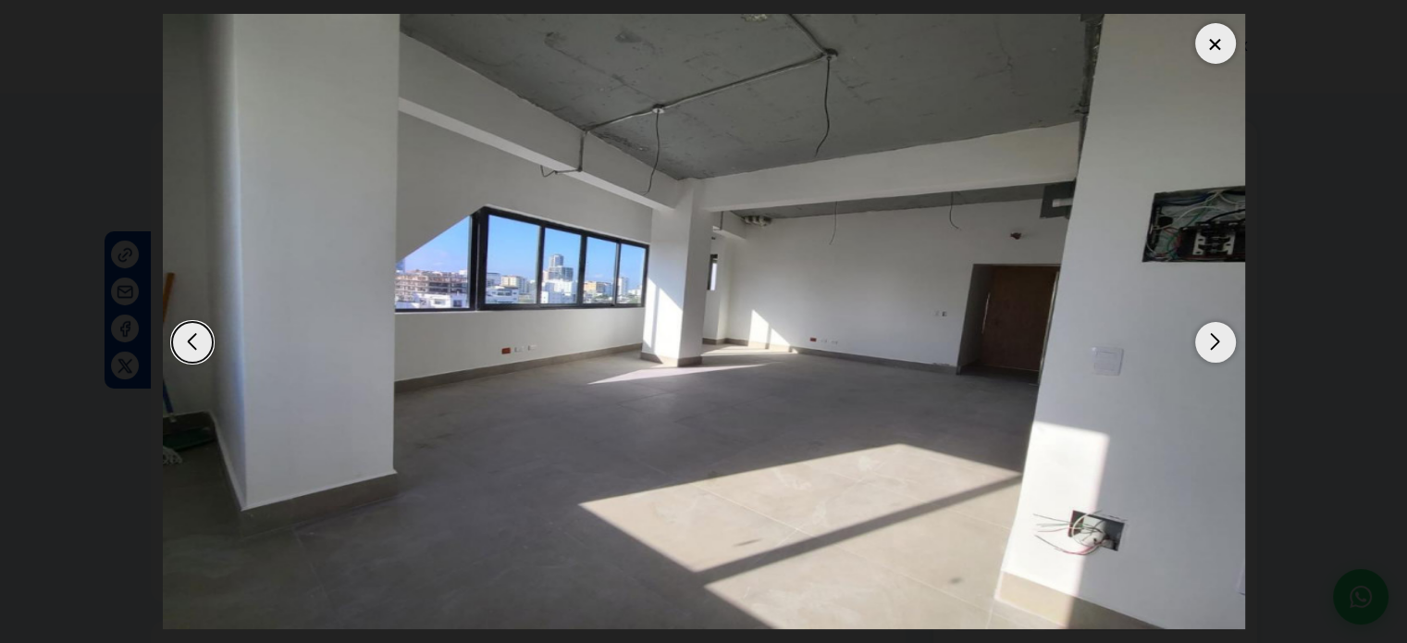
click at [1219, 345] on div "Next slide" at bounding box center [1215, 342] width 41 height 41
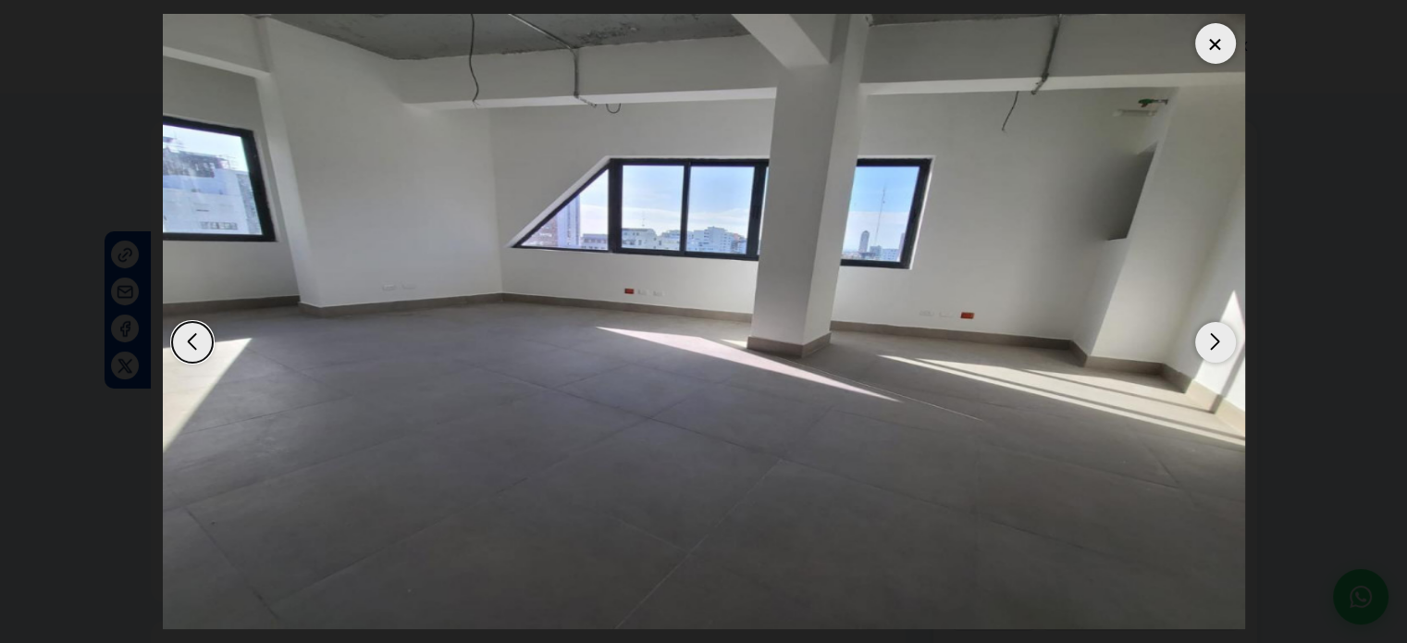
click at [1218, 51] on div at bounding box center [1215, 43] width 41 height 41
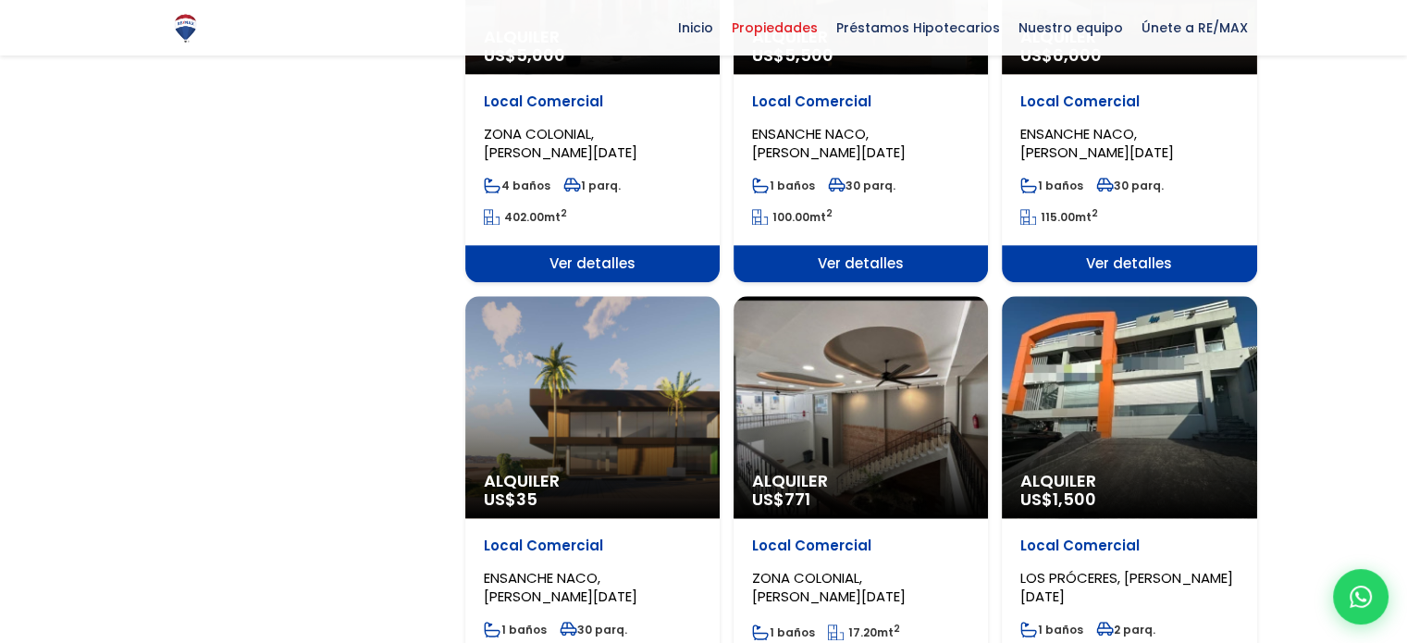
scroll to position [1943, 0]
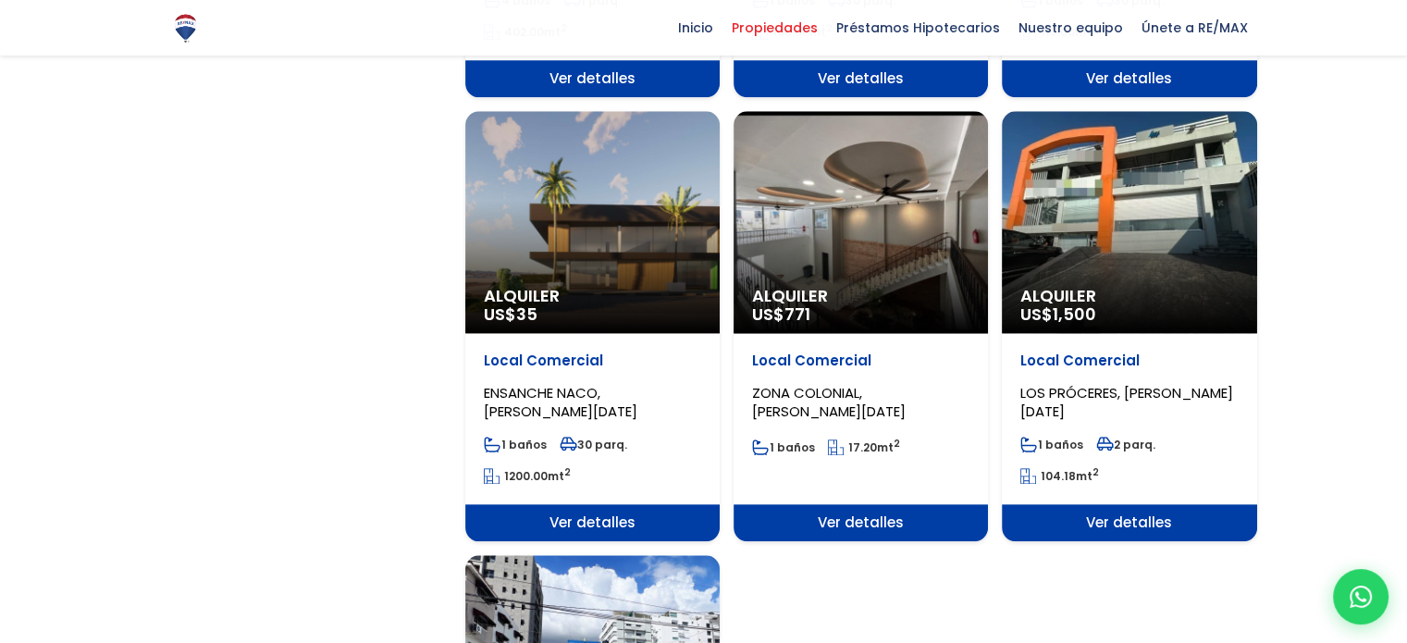
click at [1149, 259] on div "Alquiler US$ 1,500" at bounding box center [1129, 222] width 254 height 222
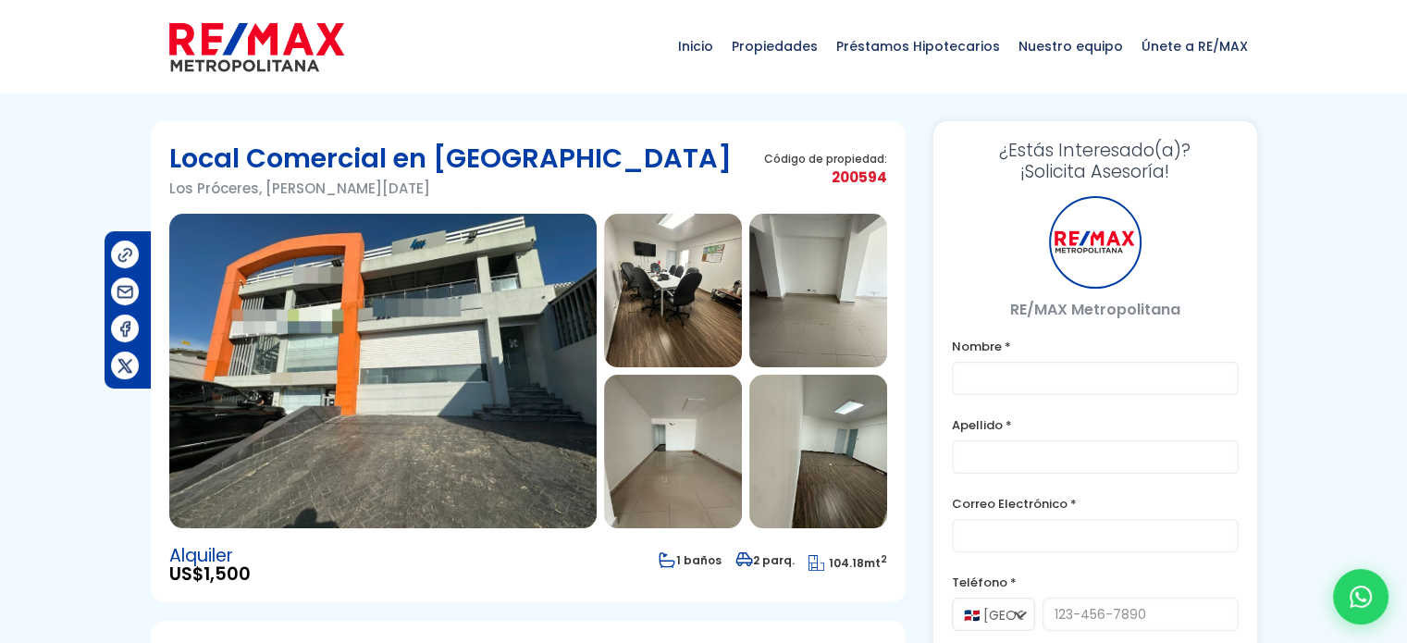
type input "[PERSON_NAME]"
type input "[EMAIL_ADDRESS][DOMAIN_NAME]"
type input "8098933003"
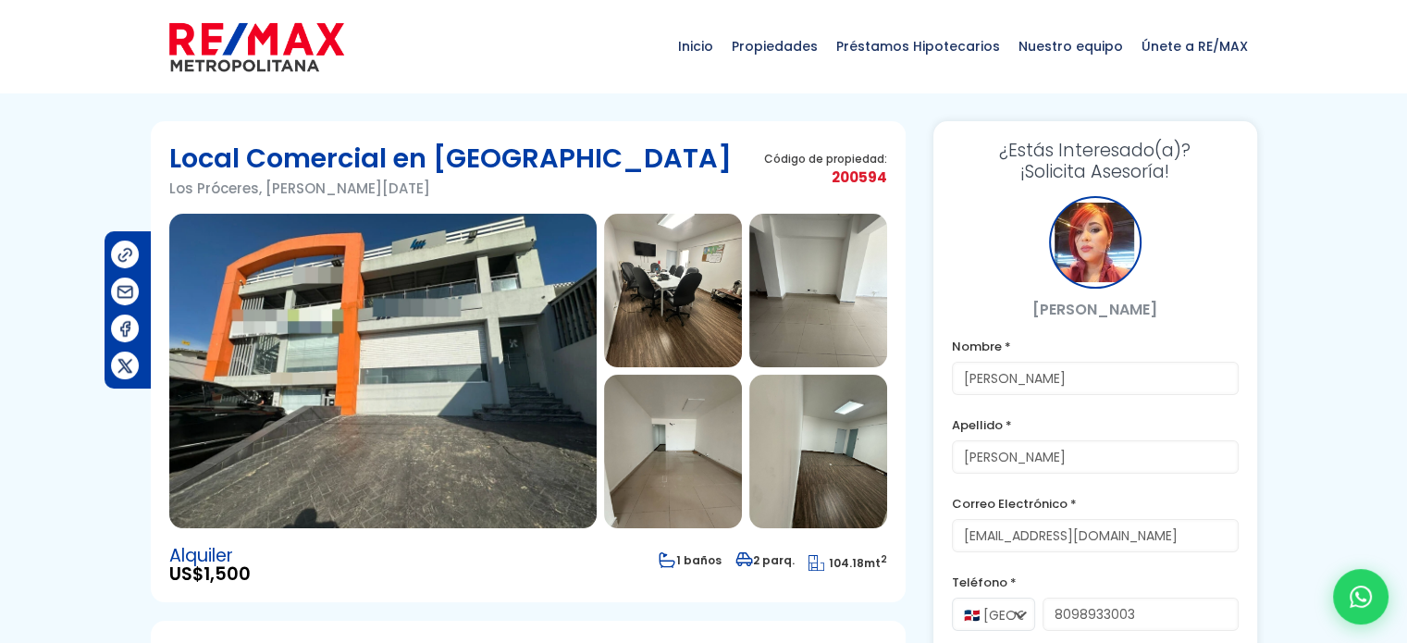
click at [518, 369] on img at bounding box center [382, 371] width 427 height 315
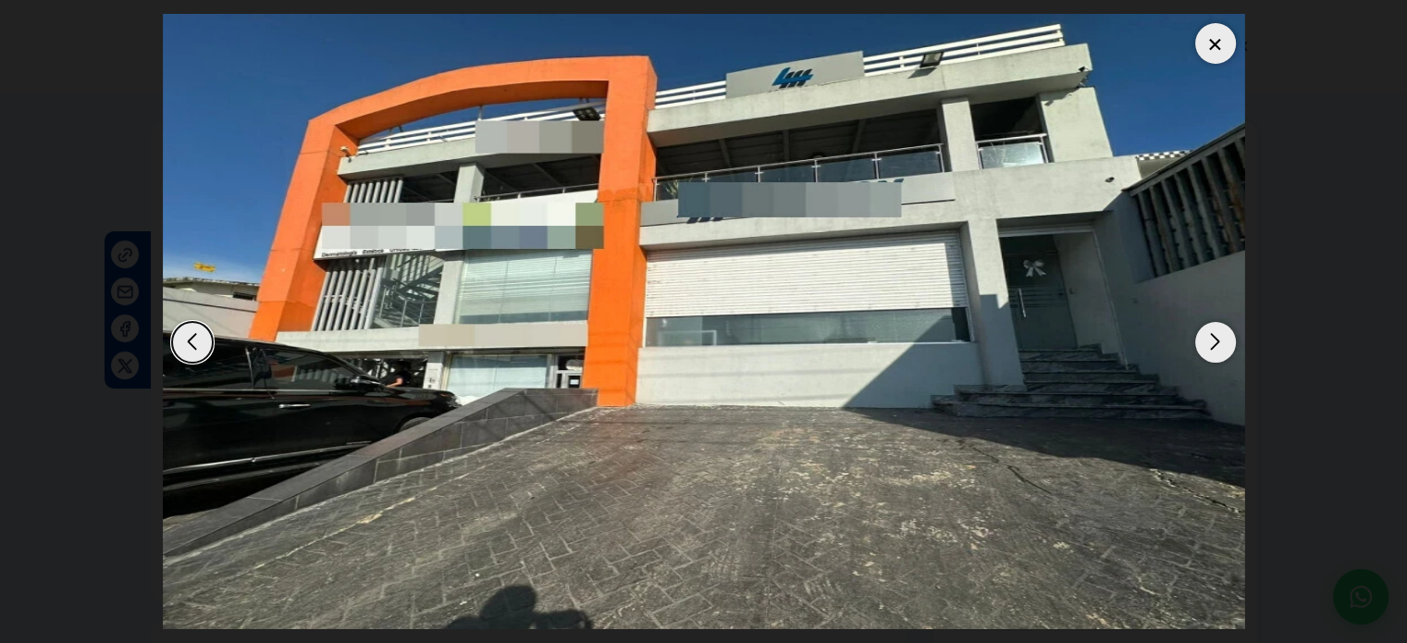
click at [1222, 340] on div "Next slide" at bounding box center [1215, 342] width 41 height 41
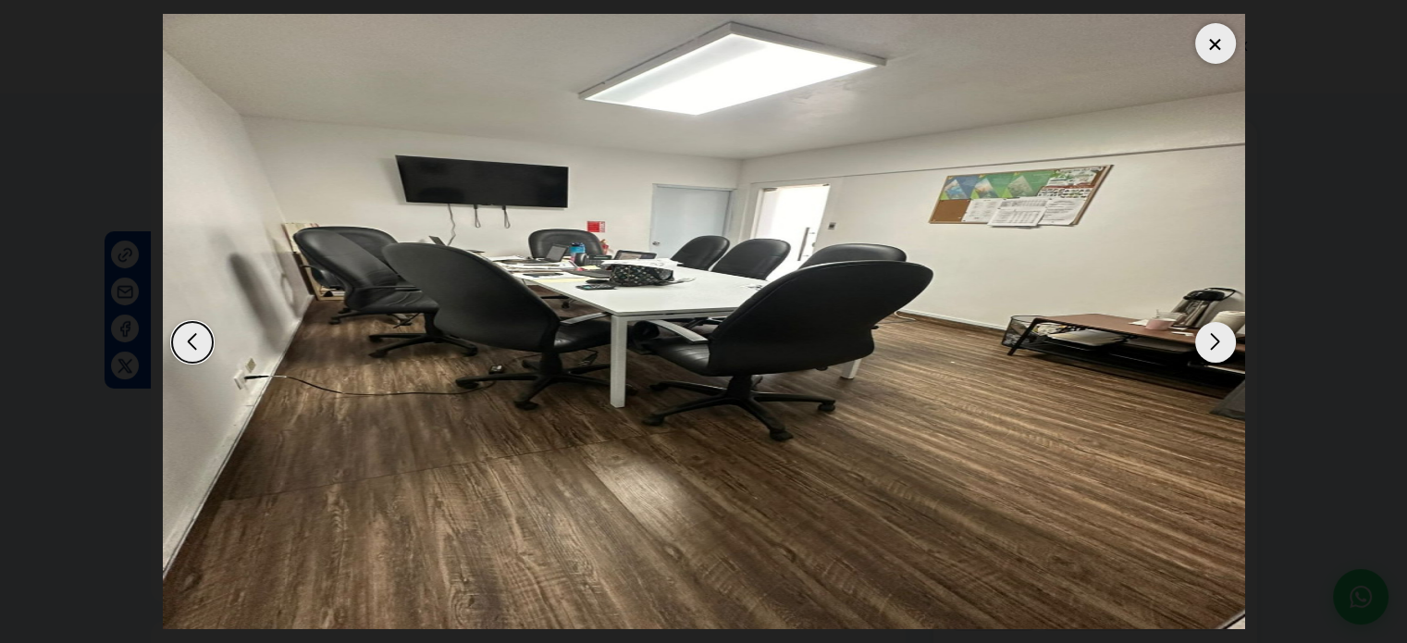
click at [1222, 340] on div "Next slide" at bounding box center [1215, 342] width 41 height 41
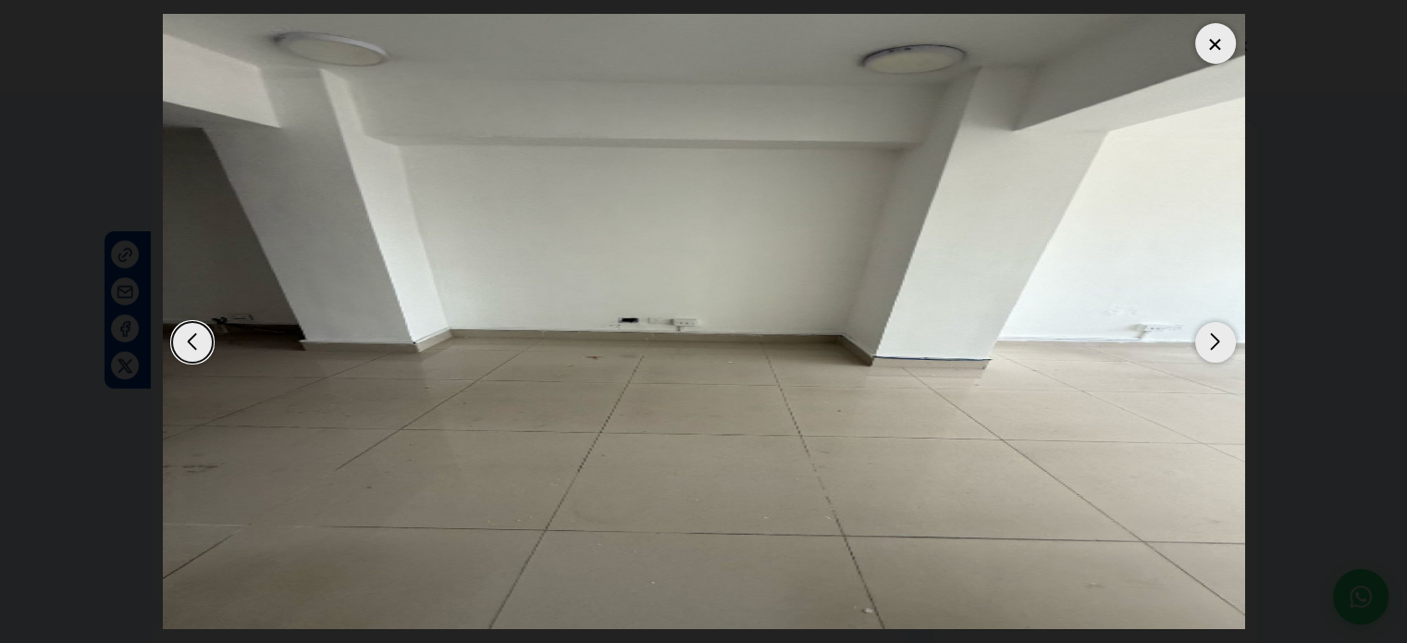
click at [1222, 340] on div "Next slide" at bounding box center [1215, 342] width 41 height 41
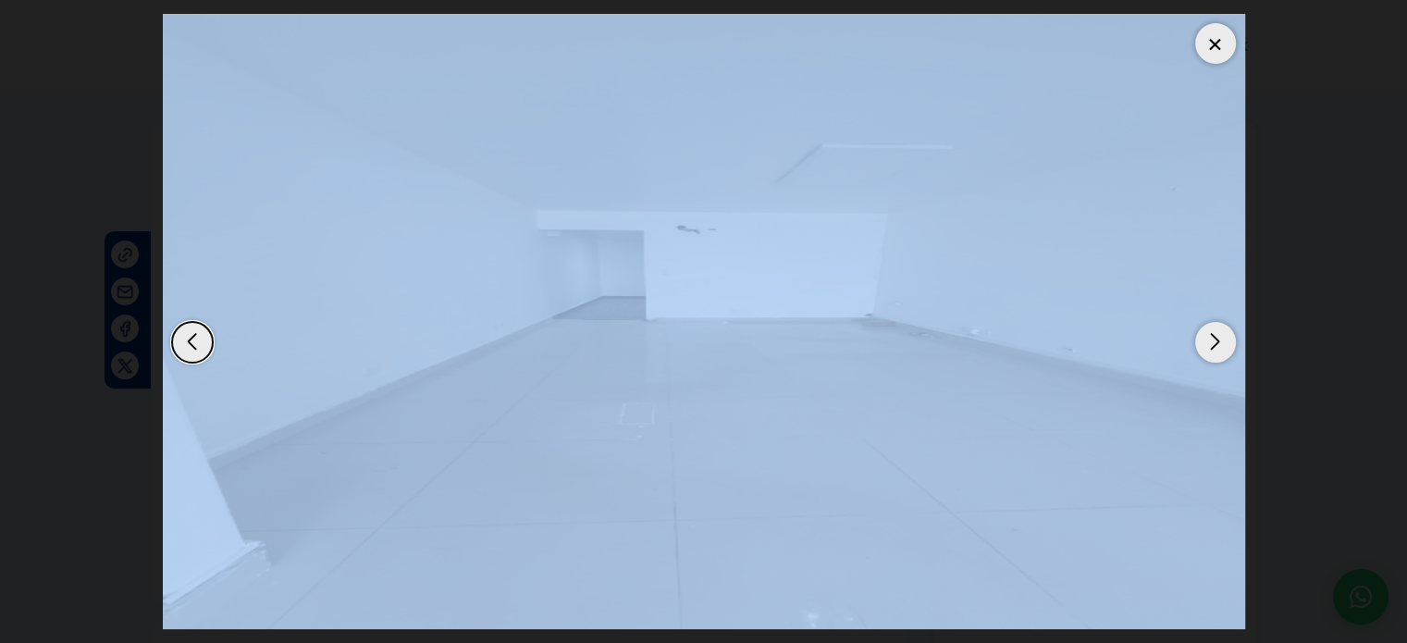
click at [1222, 340] on div "Next slide" at bounding box center [1215, 342] width 41 height 41
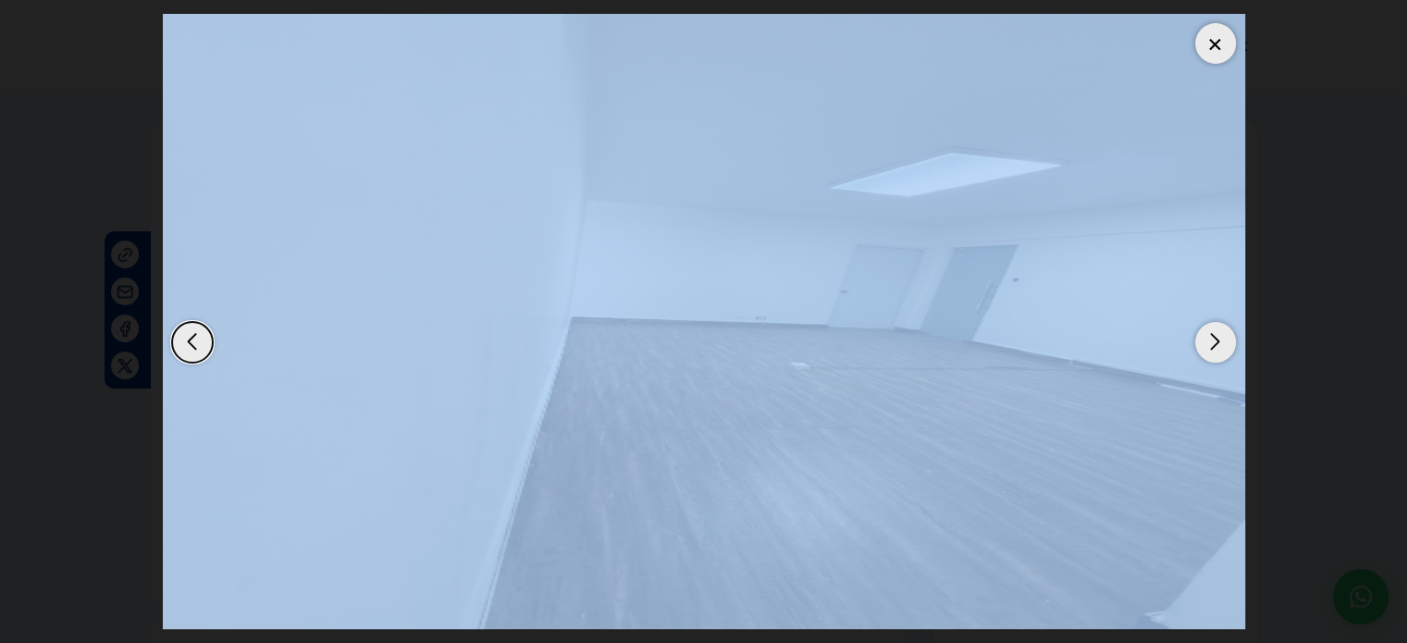
click at [1221, 340] on div "Next slide" at bounding box center [1215, 342] width 41 height 41
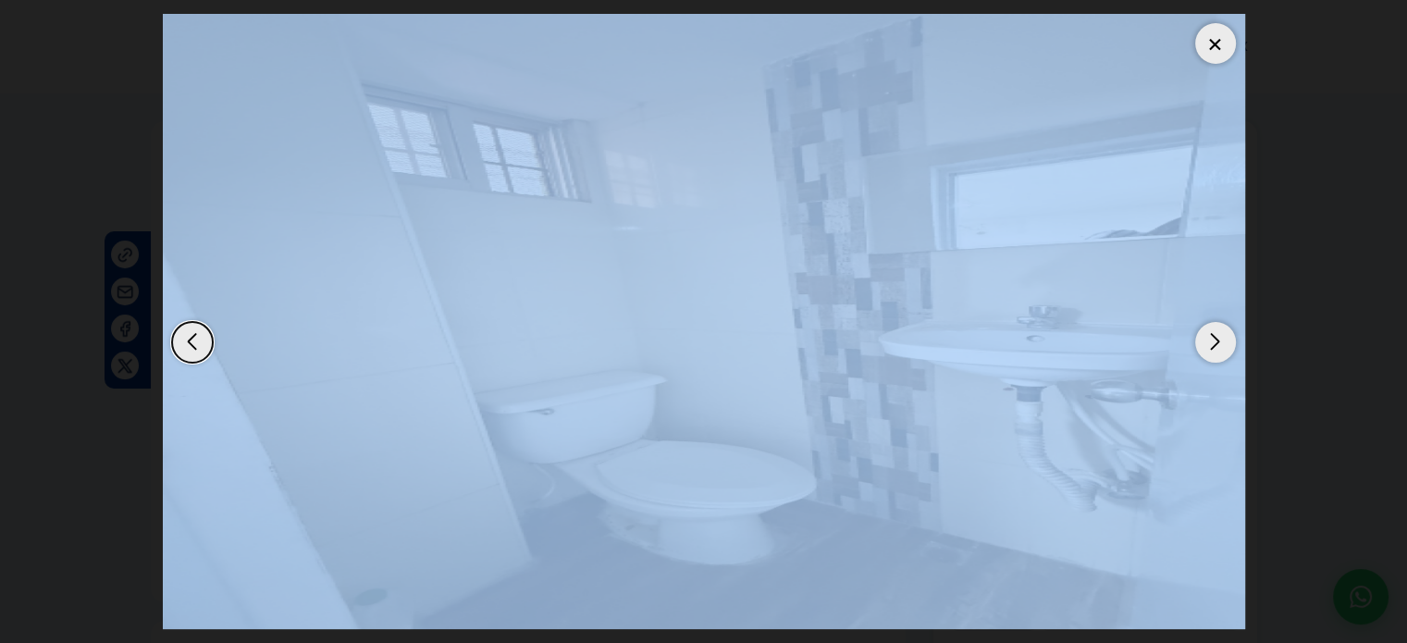
click at [1221, 340] on div "Next slide" at bounding box center [1215, 342] width 41 height 41
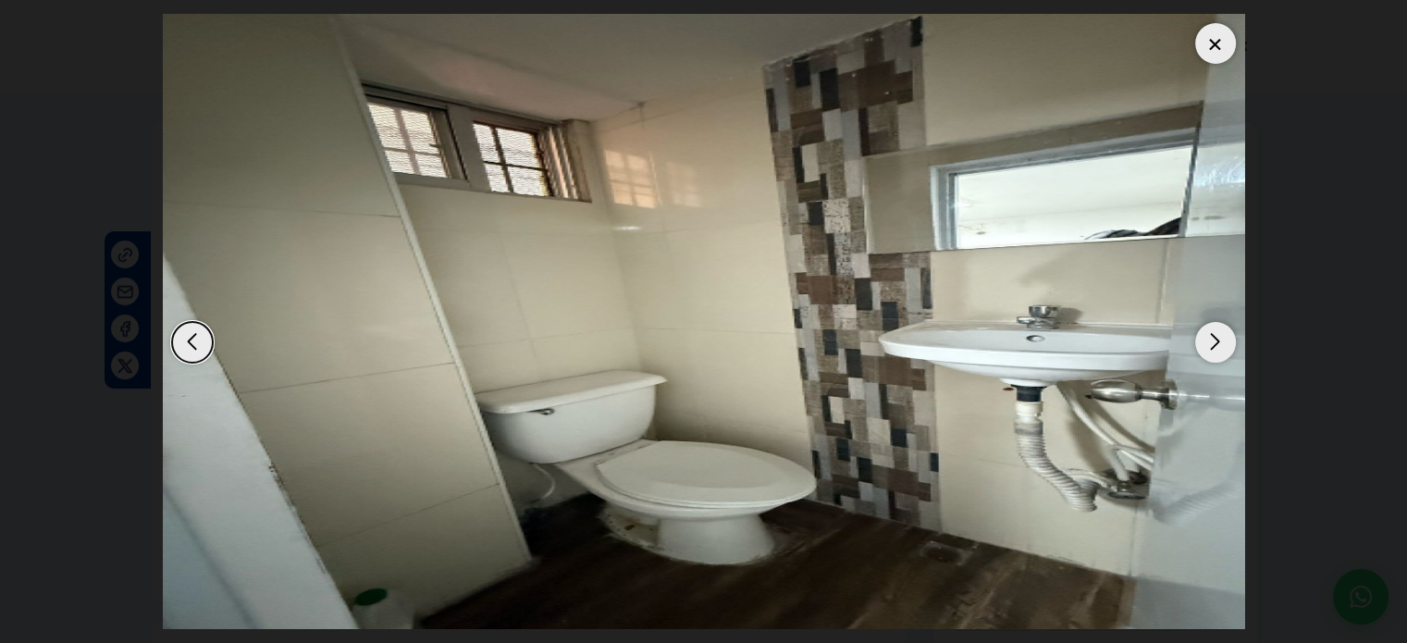
click at [1221, 340] on div "Next slide" at bounding box center [1215, 342] width 41 height 41
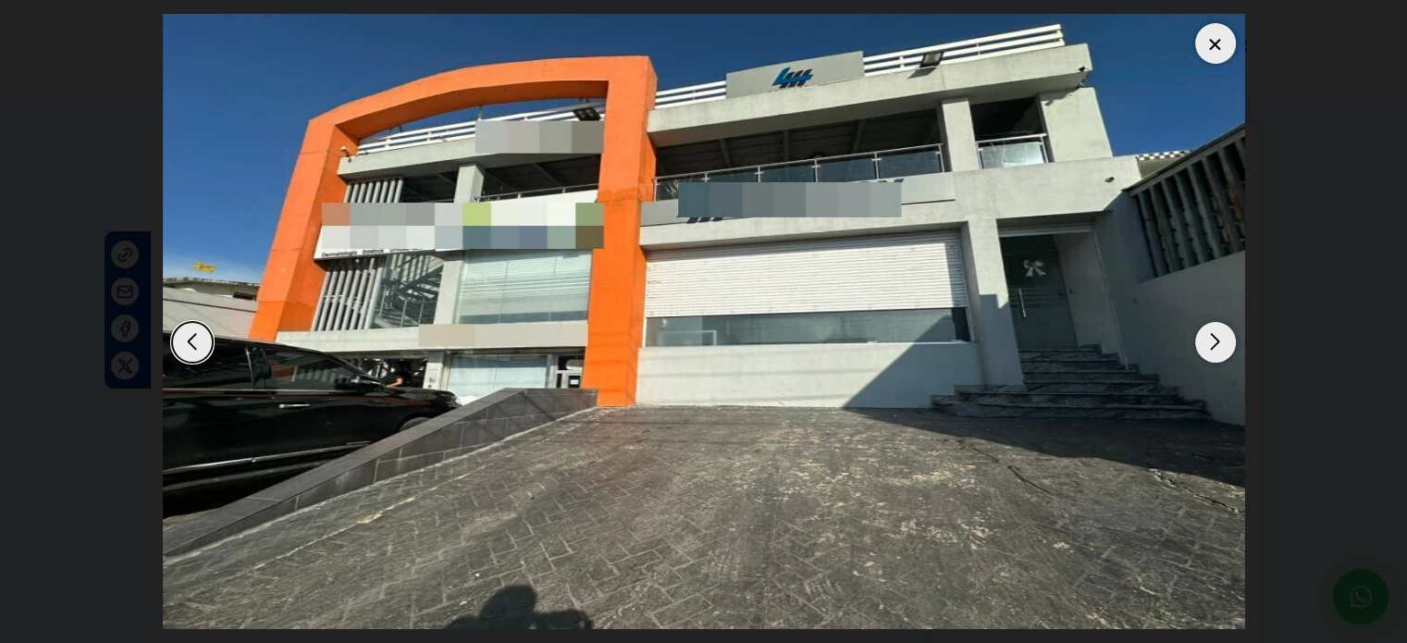
drag, startPoint x: 1221, startPoint y: 340, endPoint x: 1223, endPoint y: 304, distance: 36.1
click at [1221, 340] on div "Next slide" at bounding box center [1215, 342] width 41 height 41
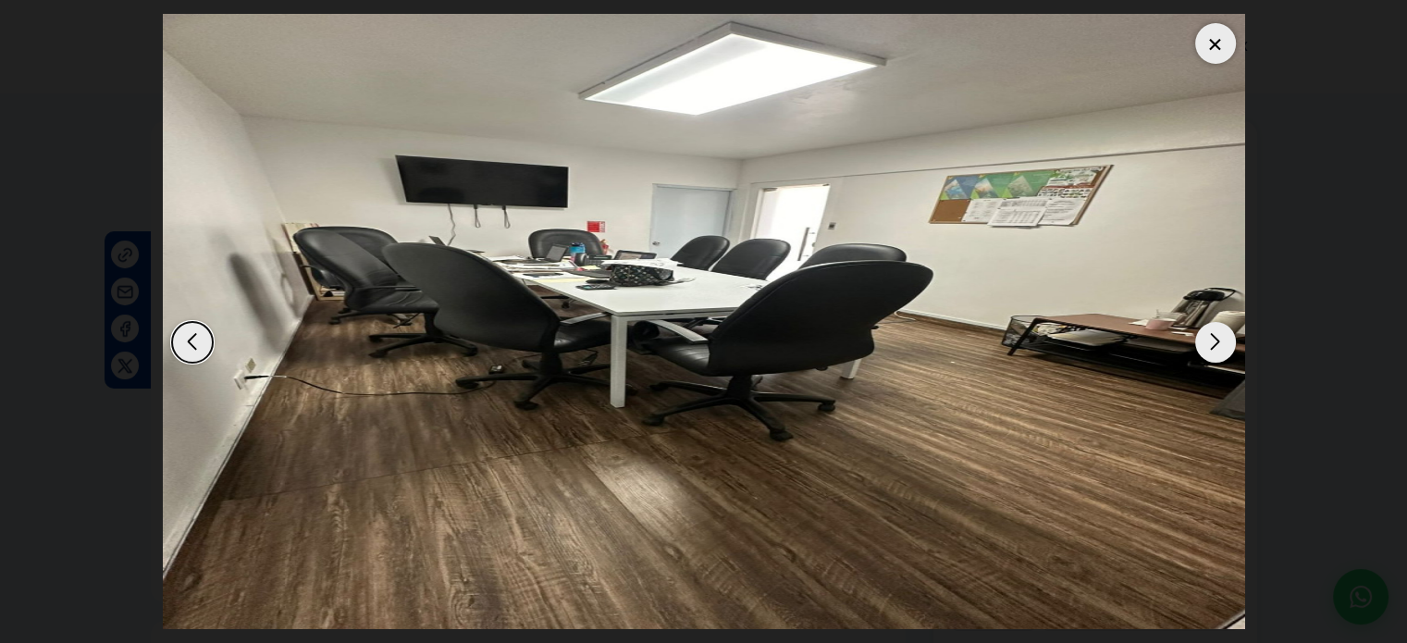
click at [1238, 47] on img "2 / 7" at bounding box center [704, 321] width 1082 height 615
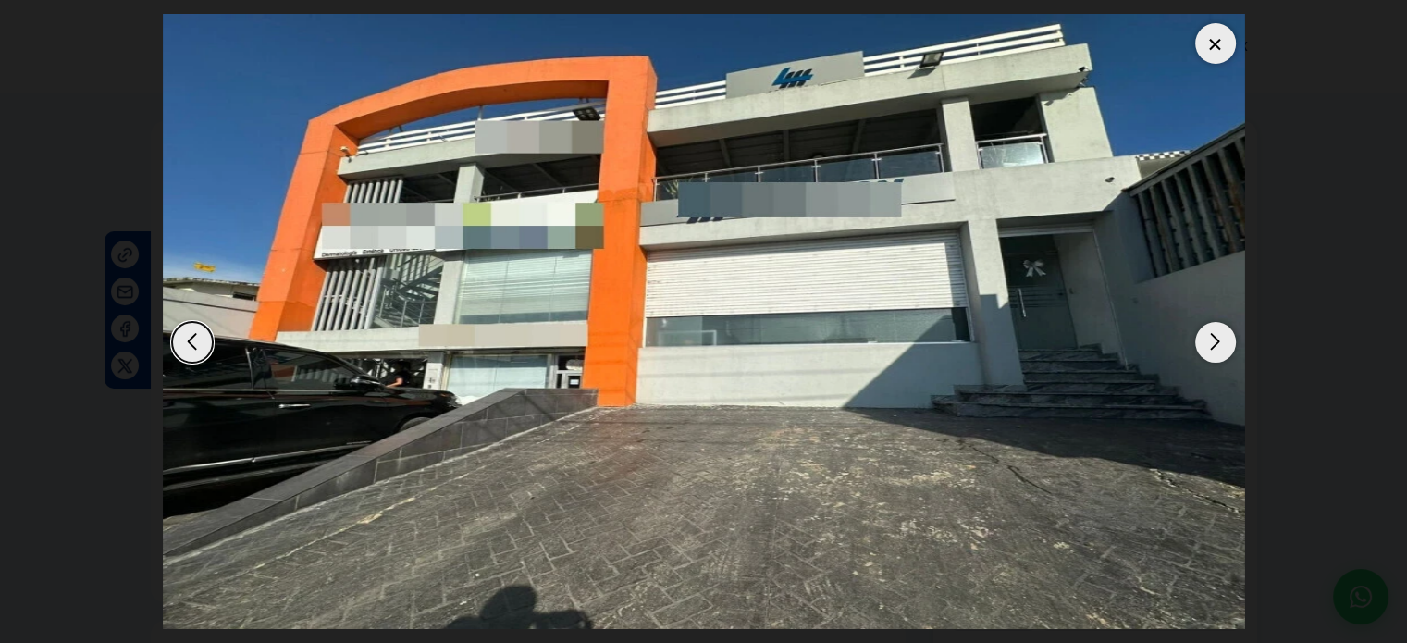
click at [1220, 35] on div at bounding box center [1215, 43] width 41 height 41
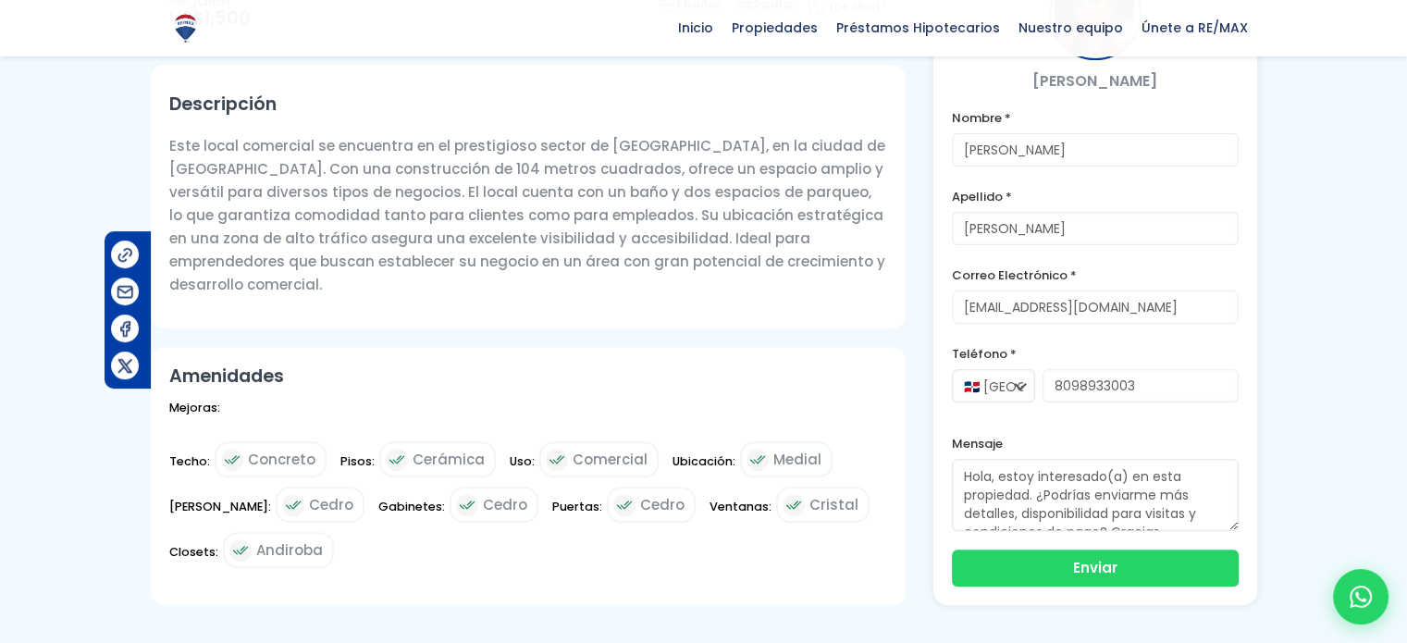
scroll to position [19, 0]
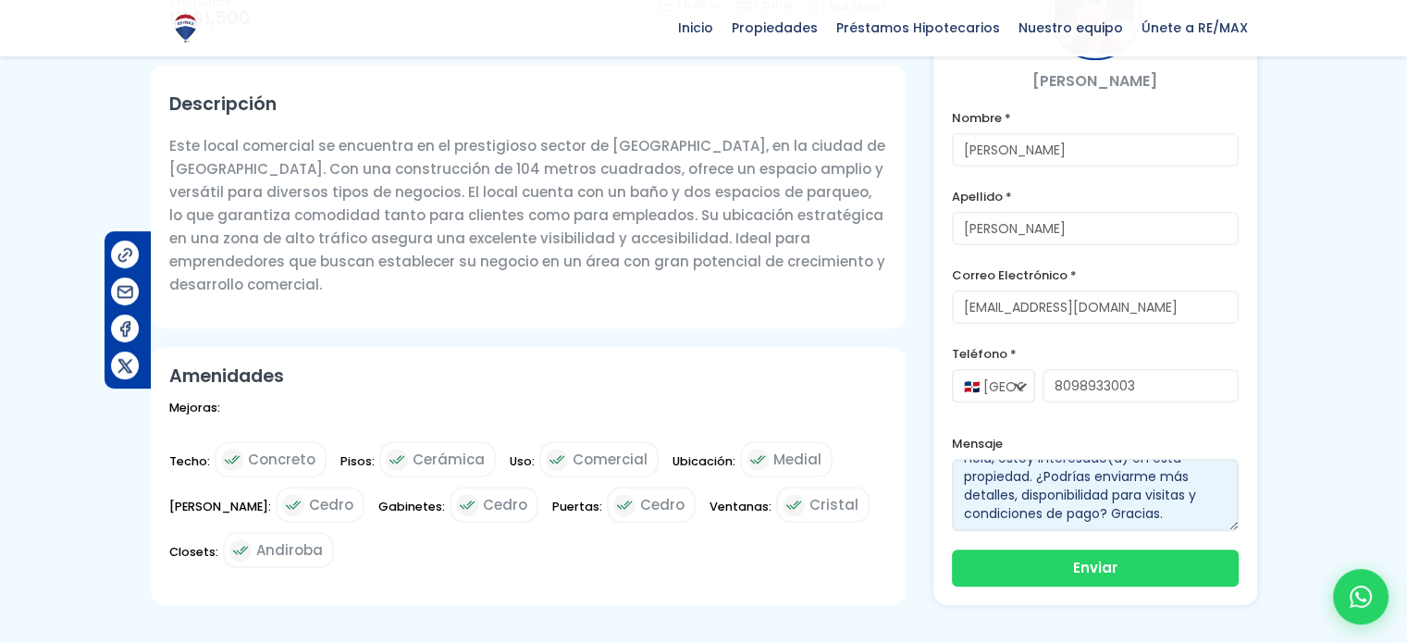
drag, startPoint x: 1169, startPoint y: 490, endPoint x: 1046, endPoint y: 451, distance: 129.0
click at [1046, 459] on textarea "Hola, estoy interesado(a) en esta propiedad. ¿Podrías enviarme más detalles, di…" at bounding box center [1095, 495] width 287 height 72
drag, startPoint x: 1040, startPoint y: 451, endPoint x: 1077, endPoint y: 468, distance: 41.0
click at [1068, 465] on textarea "Hola, estoy interesado(a) en esta propiedad. ¿Podrías enviarme más detalles, di…" at bounding box center [1095, 495] width 287 height 72
click at [1109, 488] on textarea "Hola, estoy interesado(a) en esta propiedad. ¿Podrías enviarme más detalles, di…" at bounding box center [1095, 495] width 287 height 72
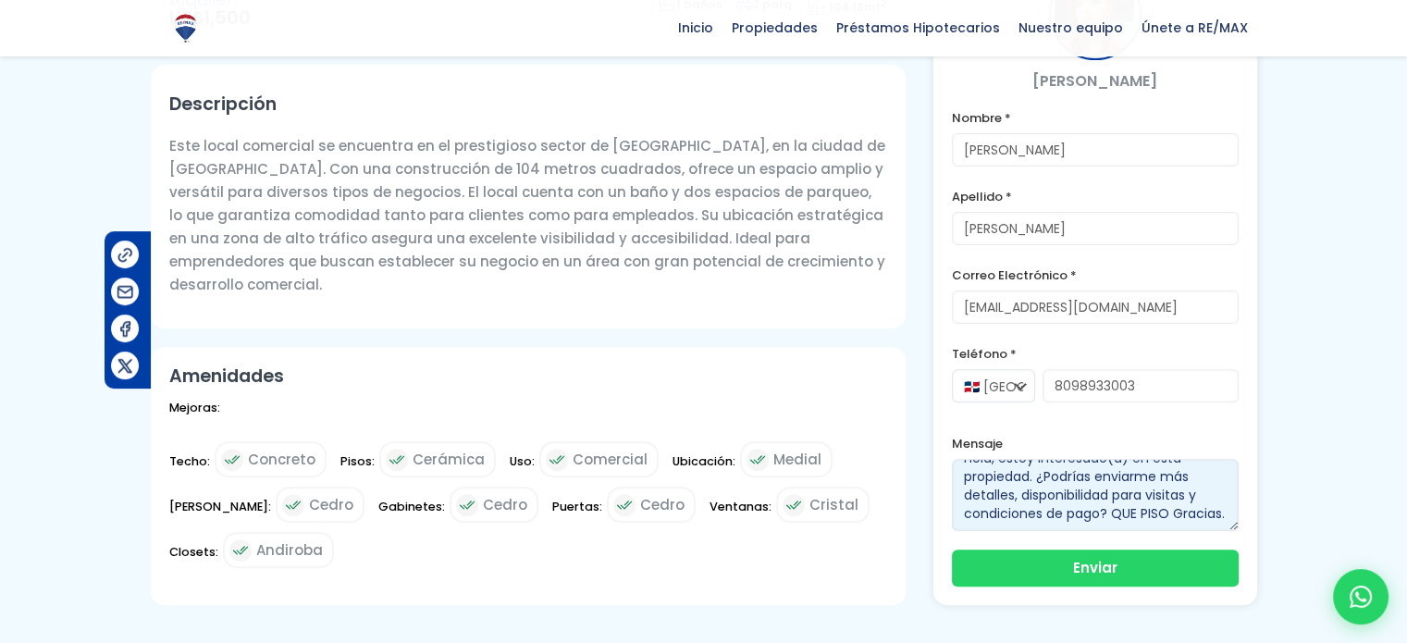
scroll to position [30, 0]
type textarea "Hola, estoy interesado(a) en esta propiedad. ¿Podrías enviarme más detalles, di…"
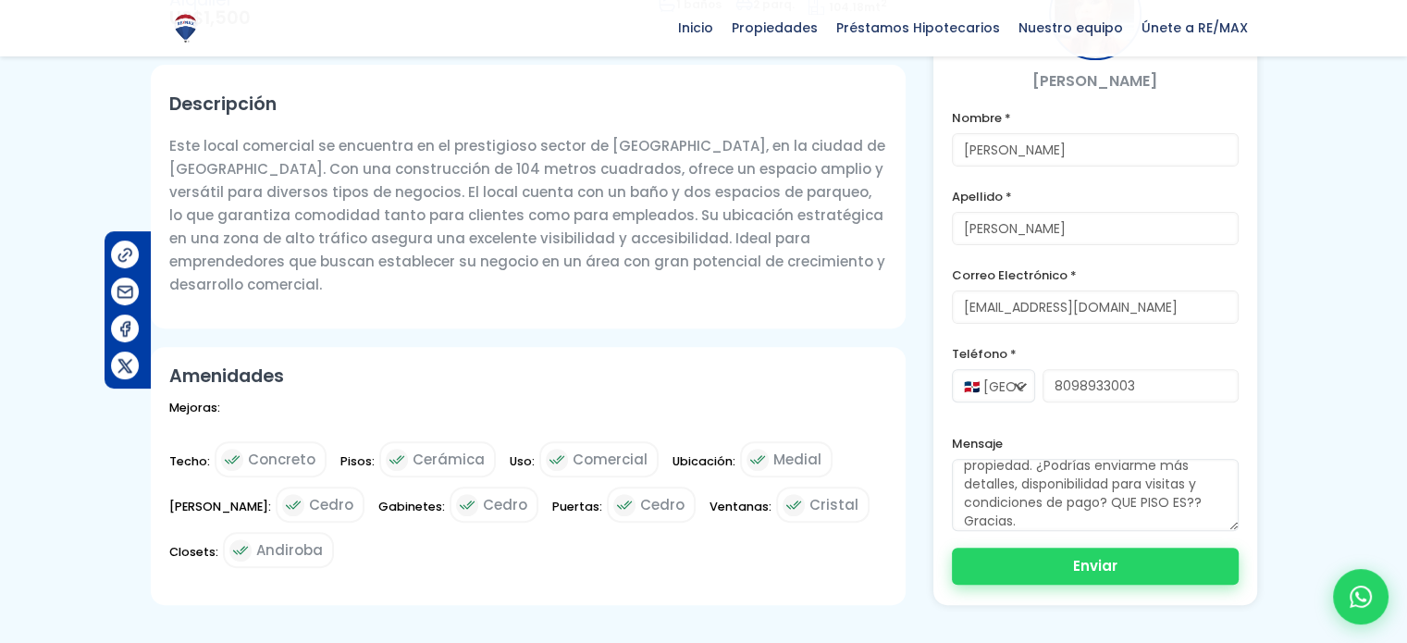
click at [1145, 550] on button "Enviar" at bounding box center [1095, 566] width 287 height 37
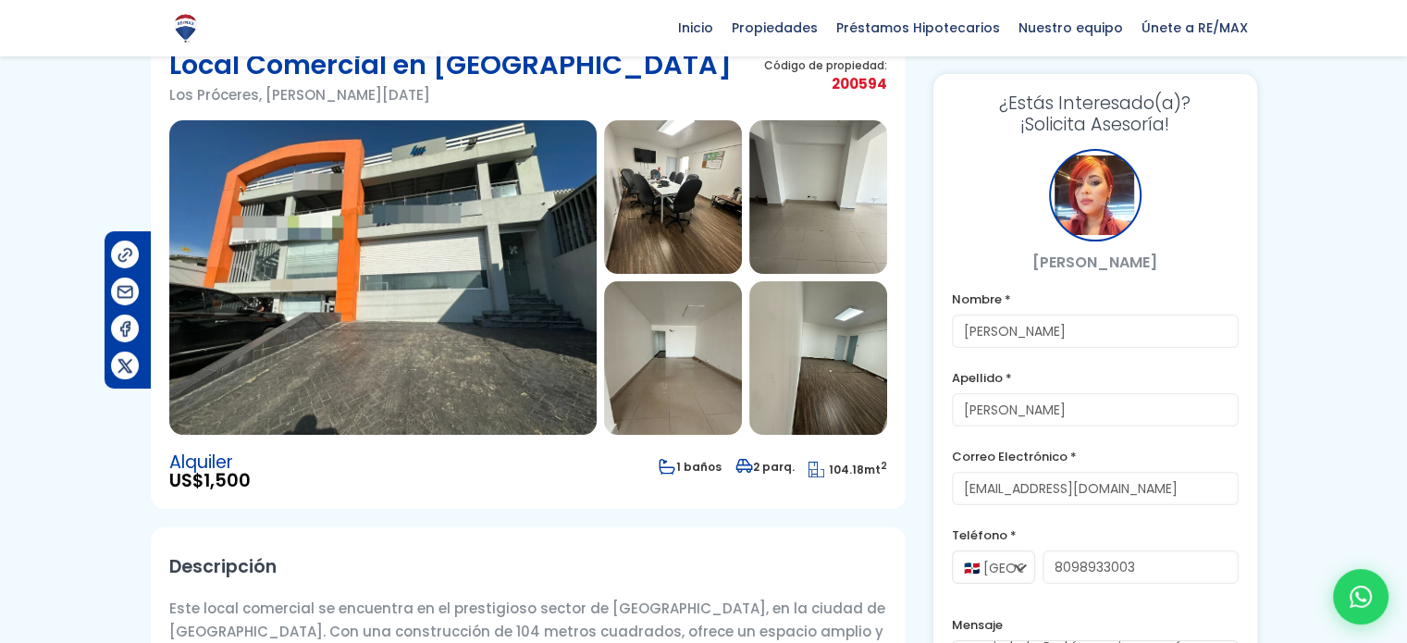
scroll to position [19, 0]
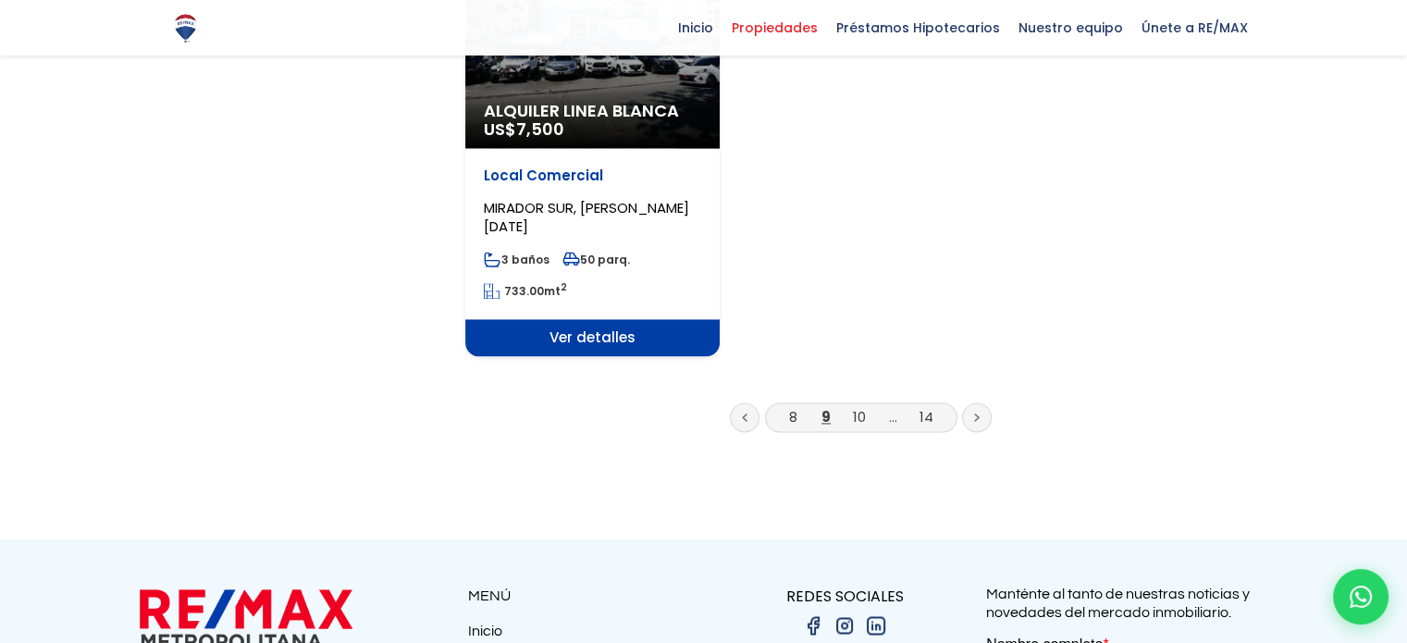
scroll to position [2590, 0]
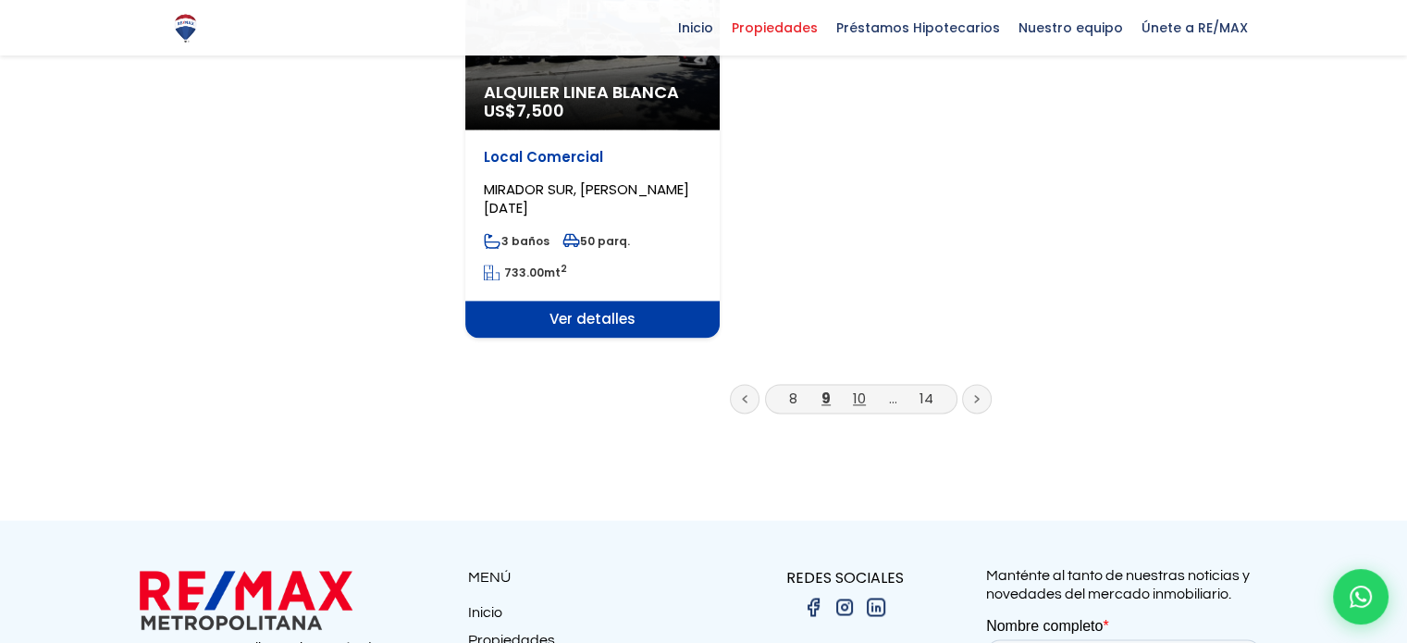
click at [865, 389] on link "10" at bounding box center [859, 398] width 13 height 19
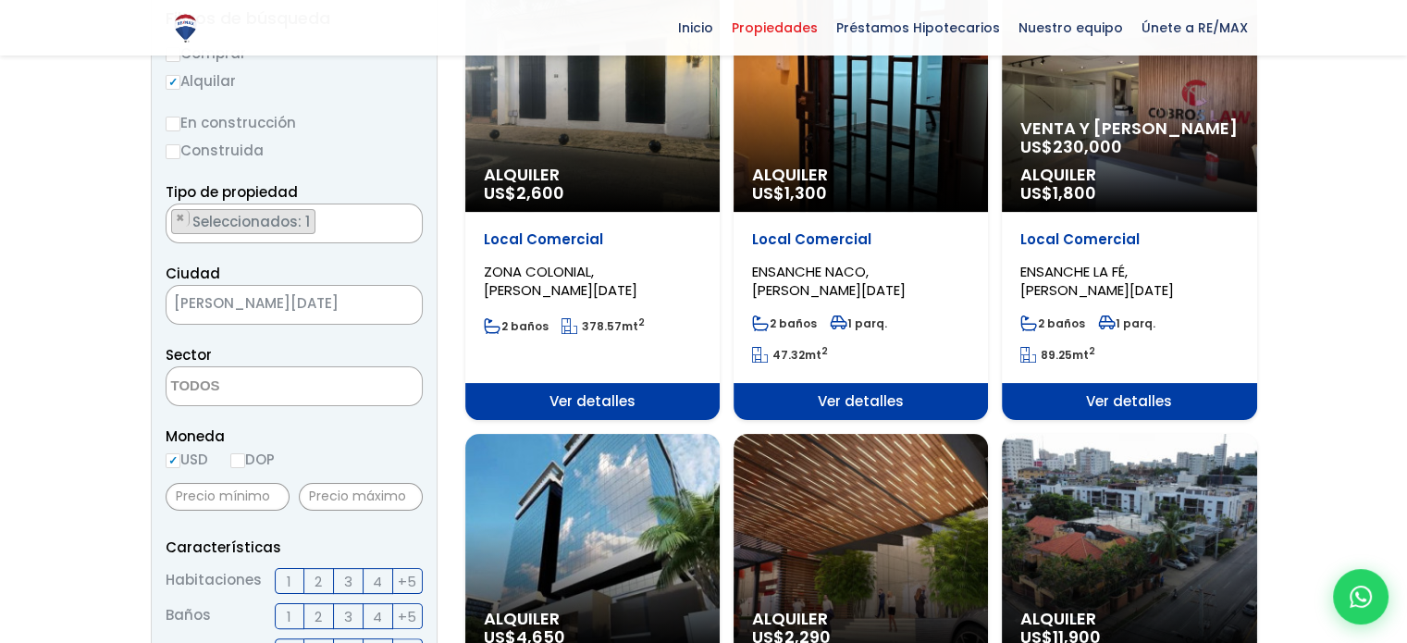
scroll to position [370, 0]
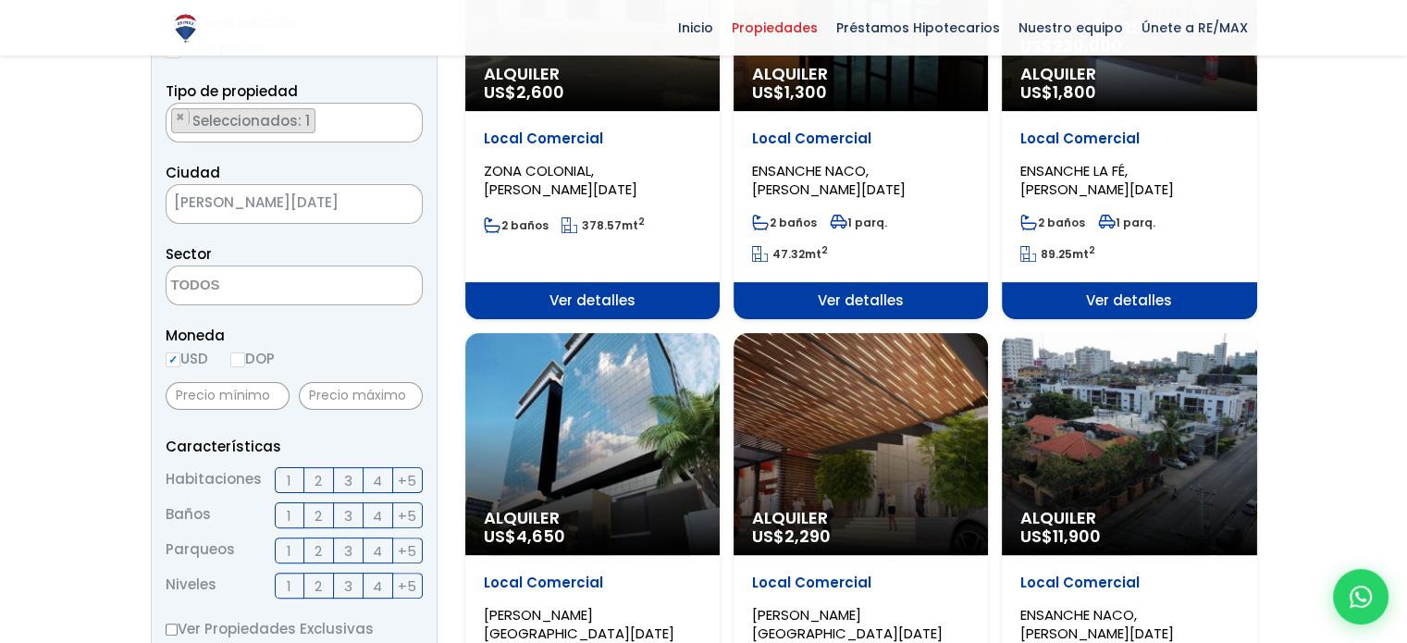
click at [1094, 66] on span "Alquiler" at bounding box center [1128, 74] width 217 height 19
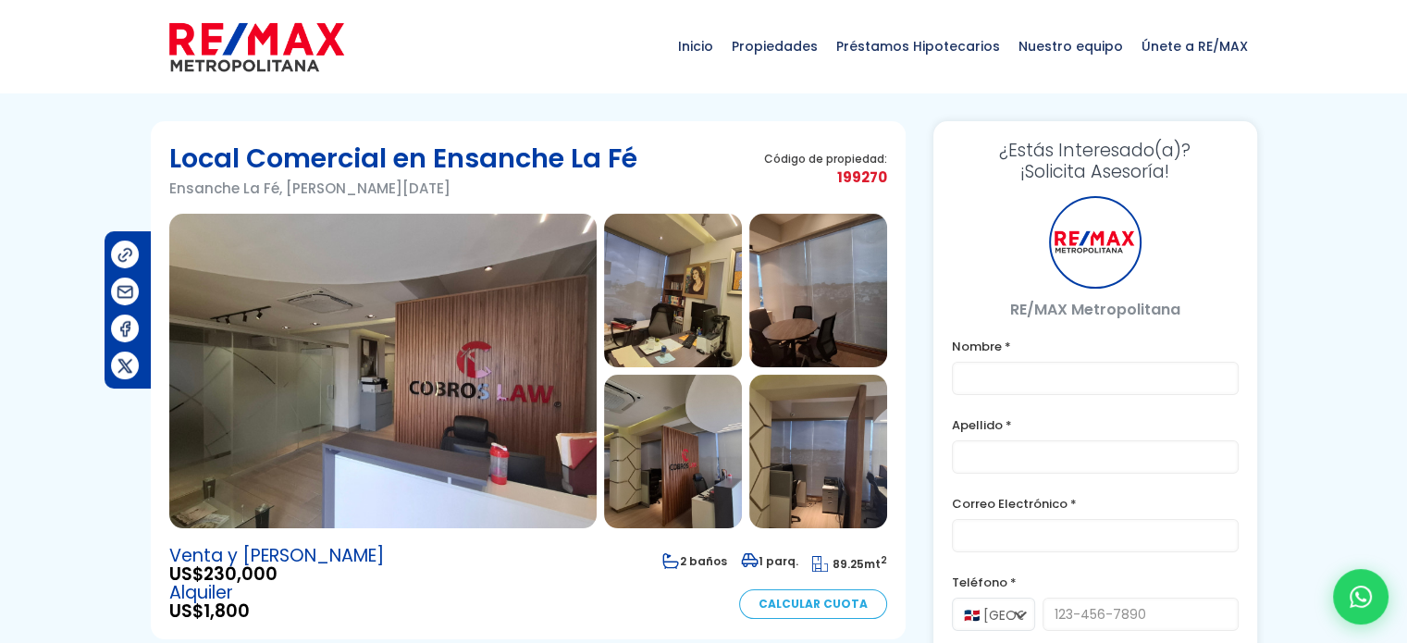
type input "[PERSON_NAME]"
type input "[EMAIL_ADDRESS][DOMAIN_NAME]"
type input "8098933003"
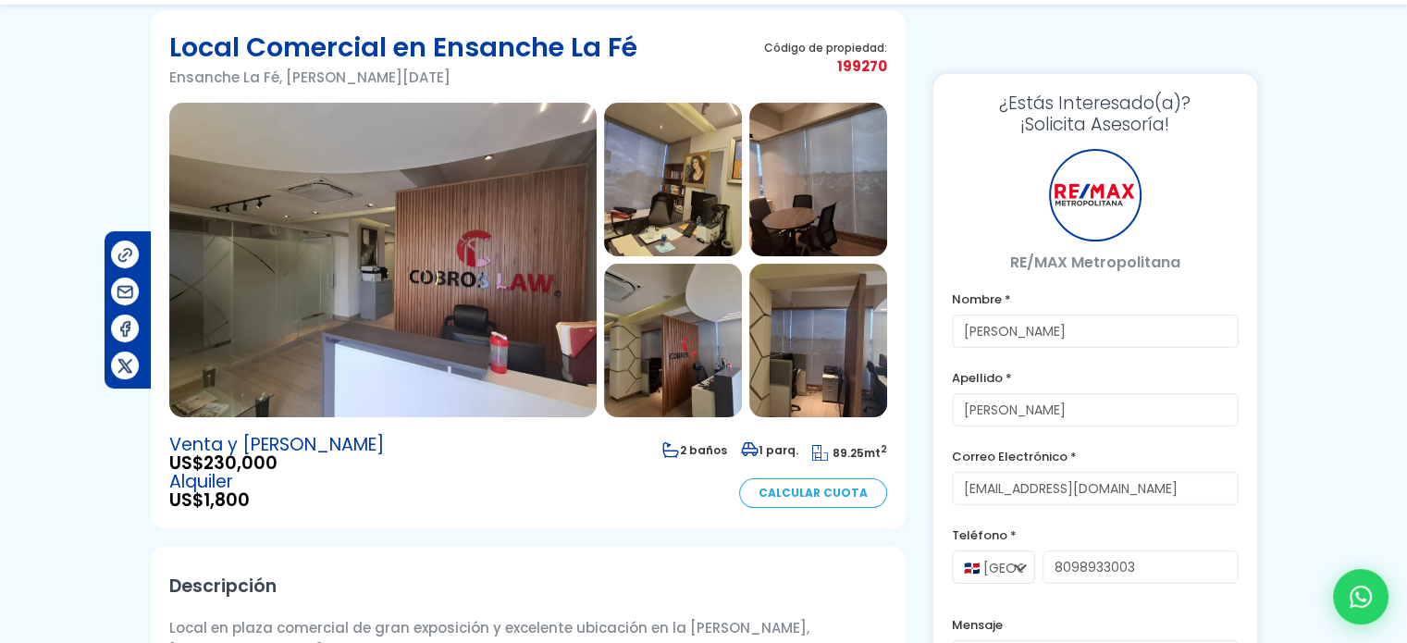
scroll to position [278, 0]
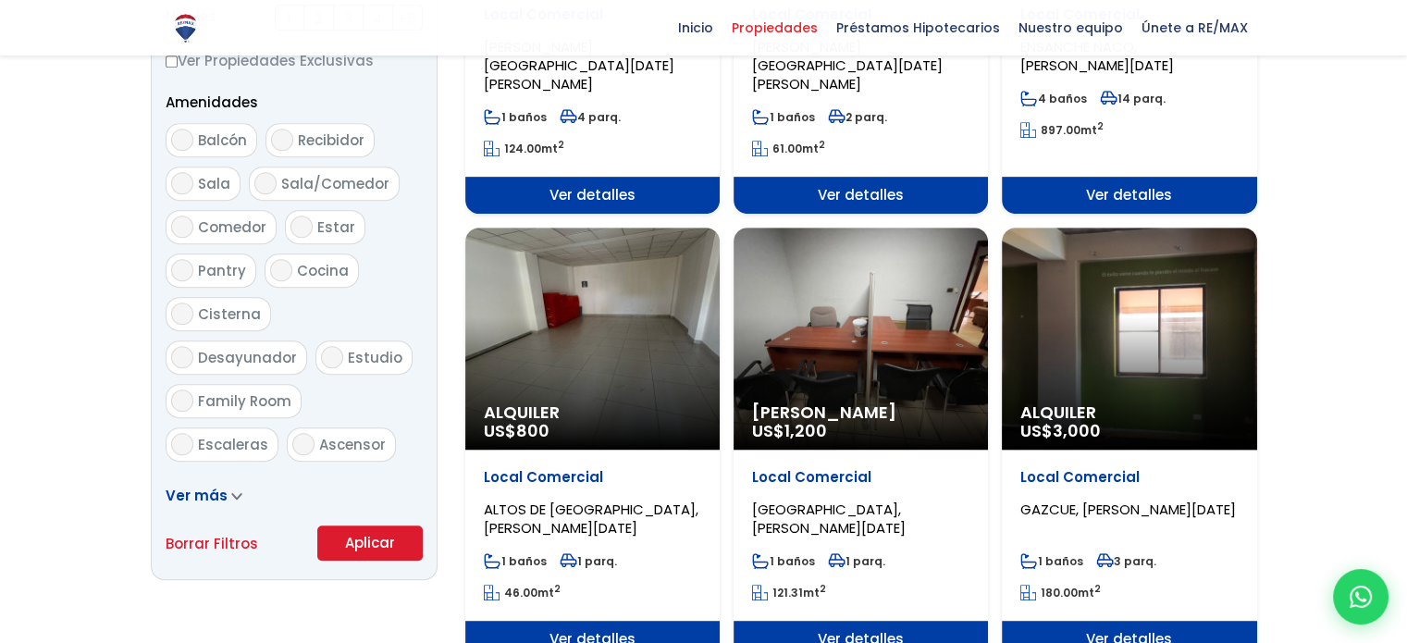
scroll to position [1018, 0]
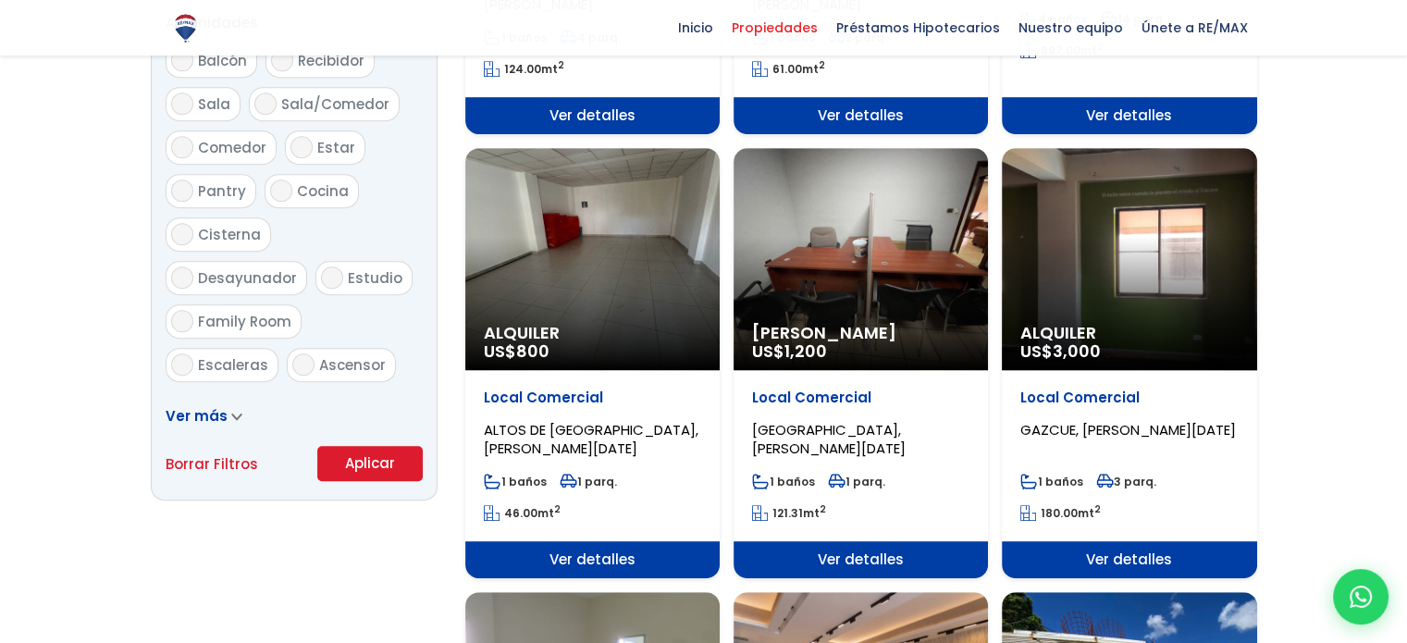
click at [893, 251] on div "Alquiler Amueblado US$ 1,200" at bounding box center [861, 259] width 254 height 222
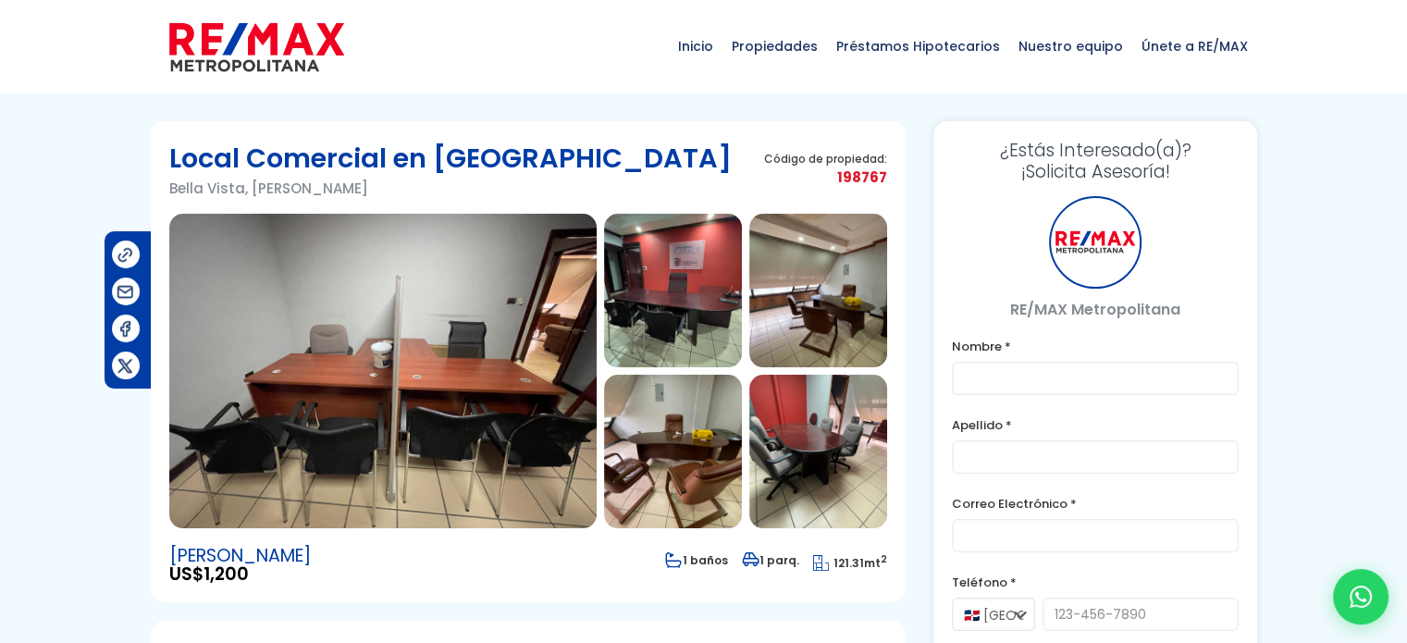
type input "[PERSON_NAME]"
type input "[EMAIL_ADDRESS][DOMAIN_NAME]"
type input "8098933003"
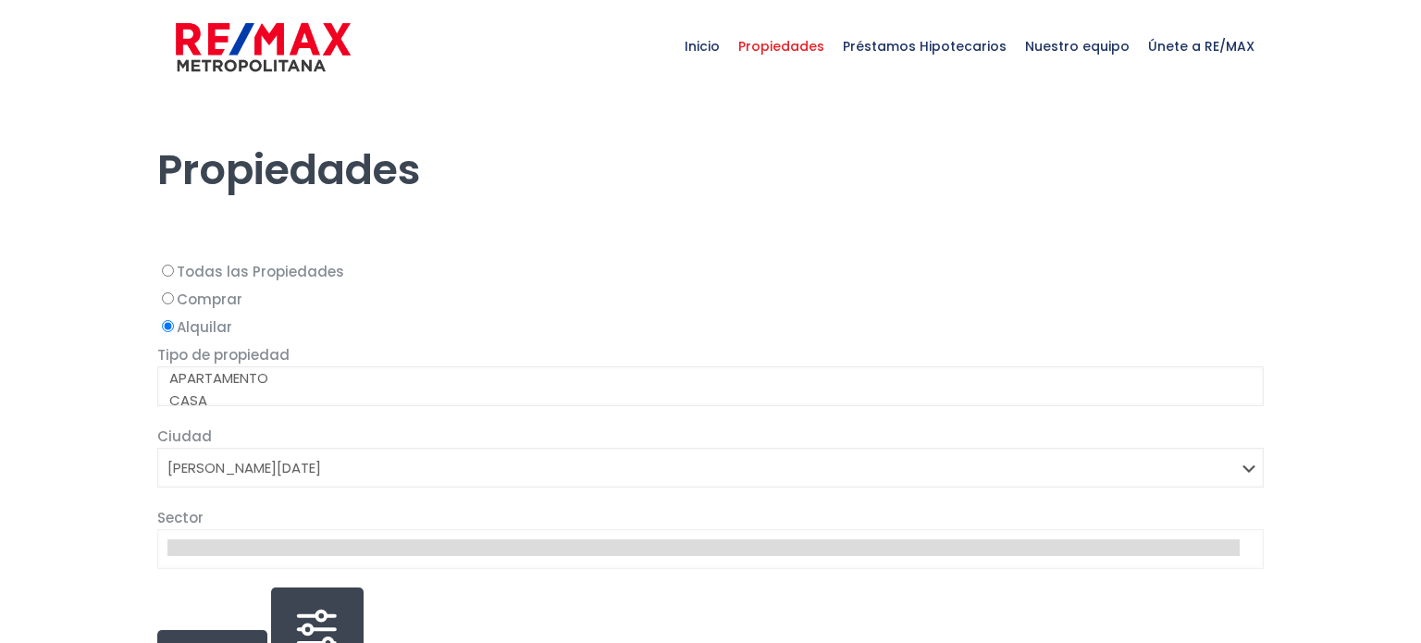
select select "1"
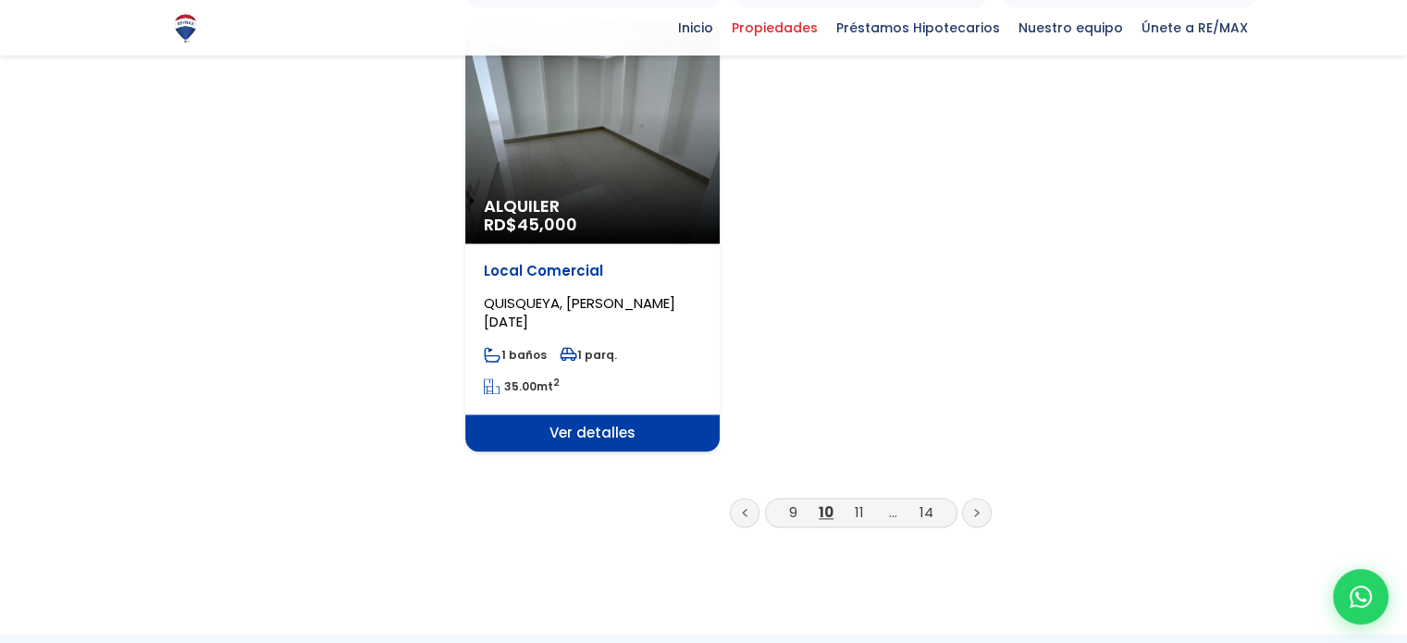
scroll to position [2499, 0]
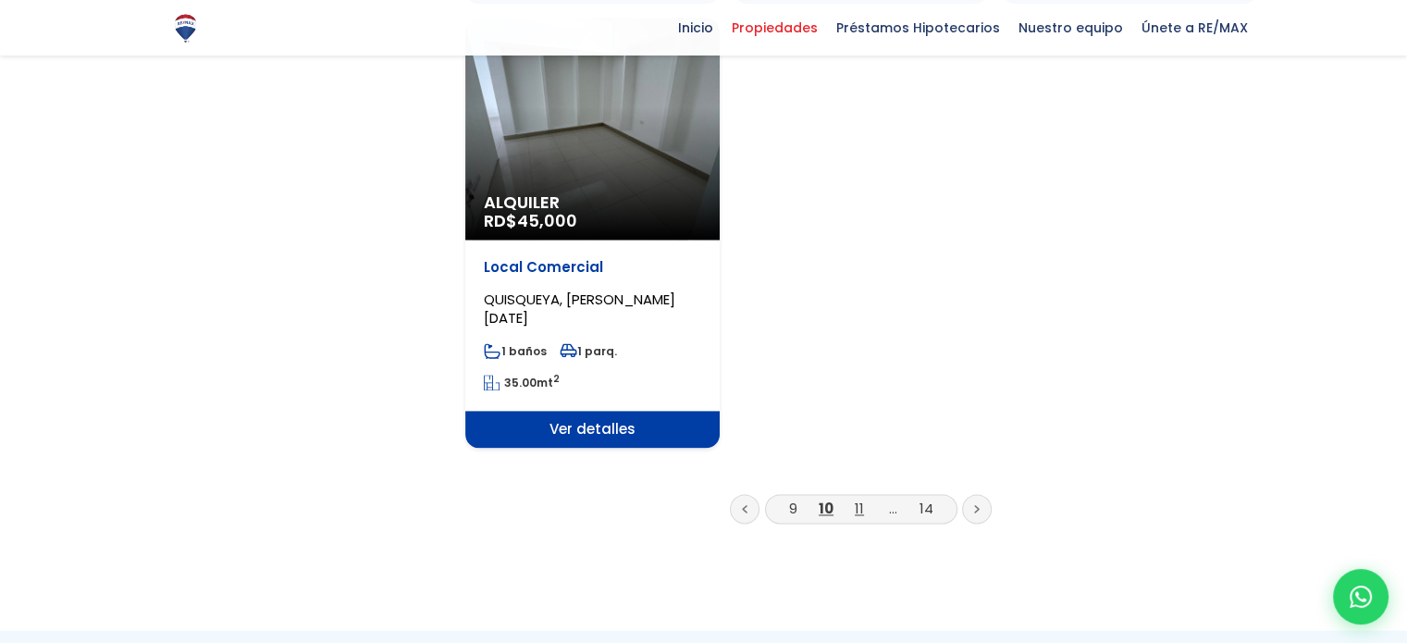
click at [859, 499] on link "11" at bounding box center [859, 508] width 9 height 19
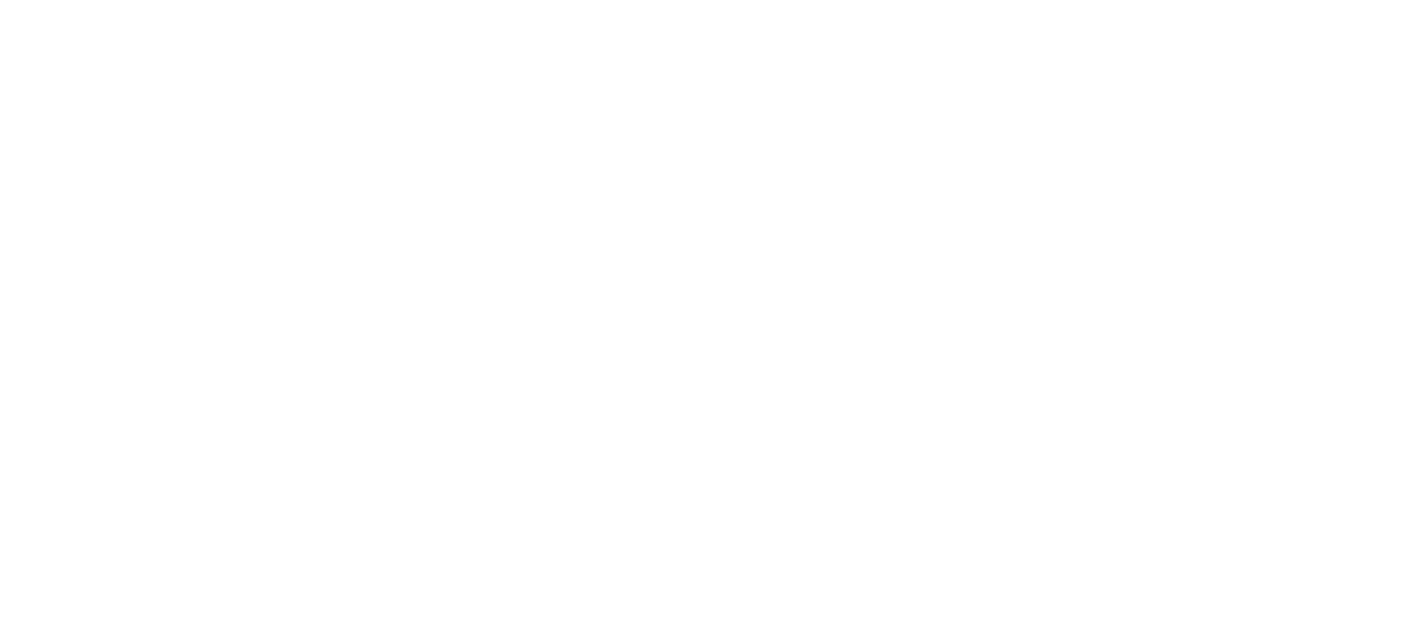
select select "1"
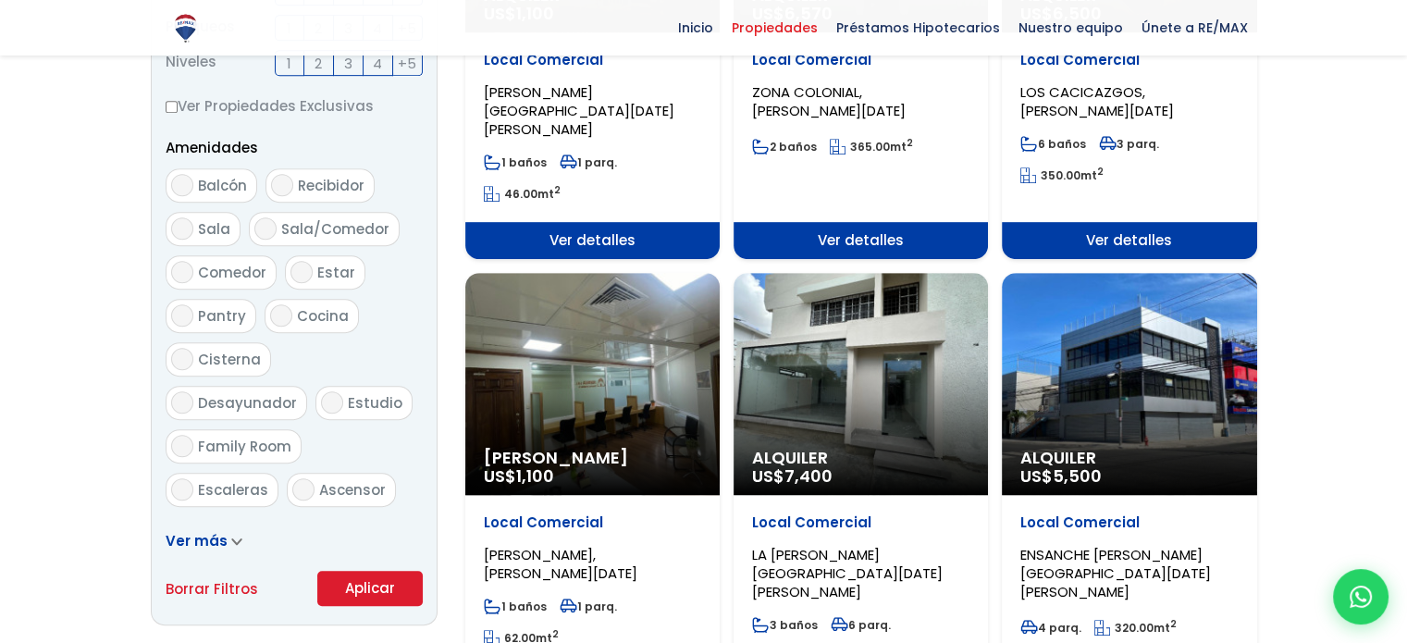
scroll to position [925, 0]
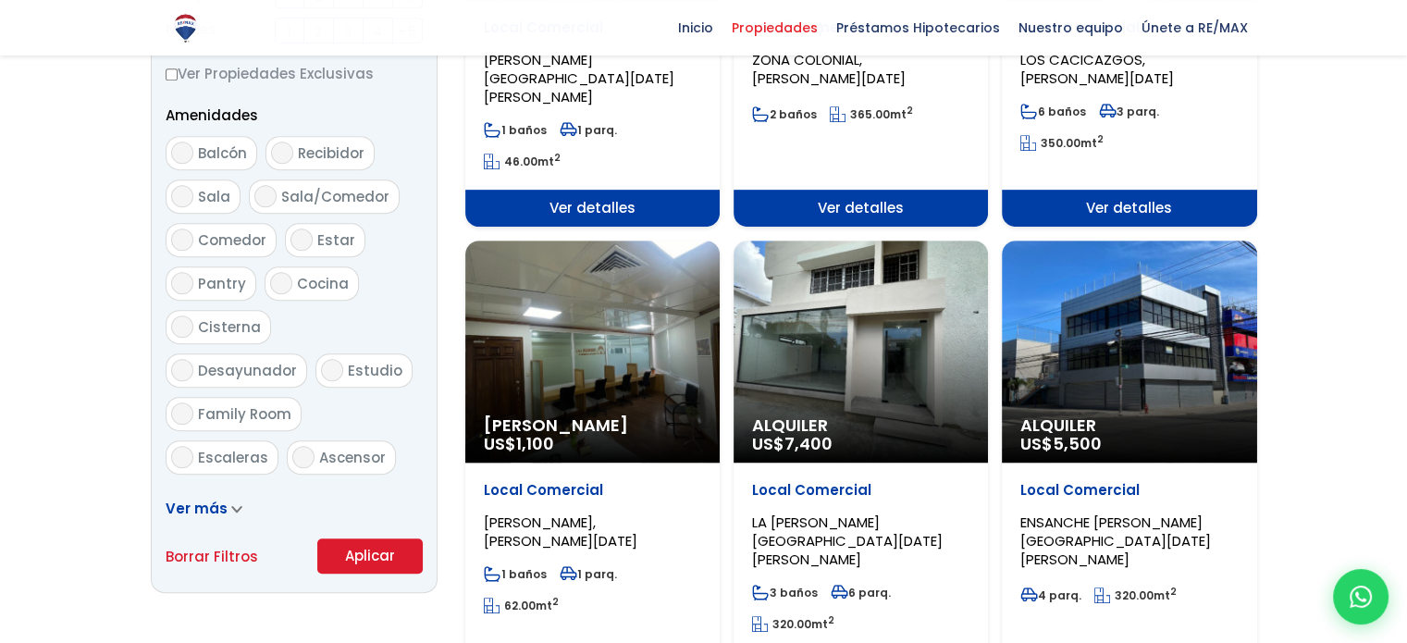
click at [655, 329] on div "Alquiler Amueblado US$ 1,100" at bounding box center [592, 352] width 254 height 222
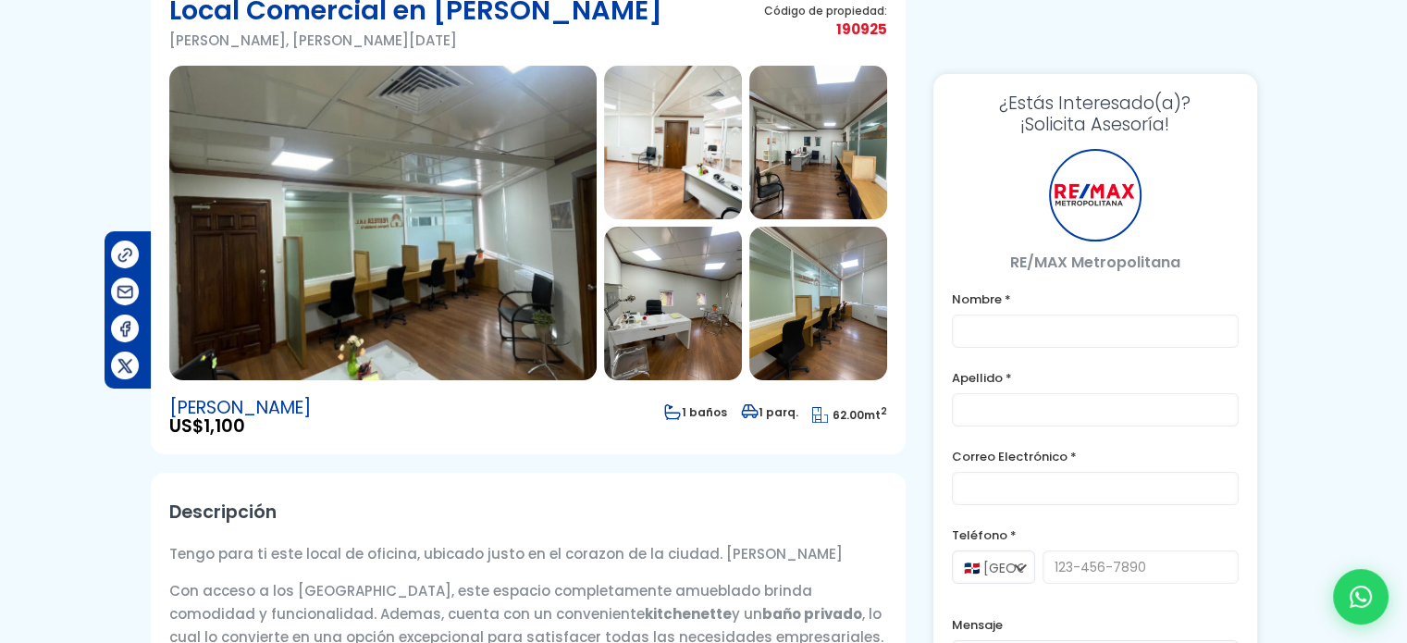
type input "[PERSON_NAME]"
type input "[EMAIL_ADDRESS][DOMAIN_NAME]"
type input "8098933003"
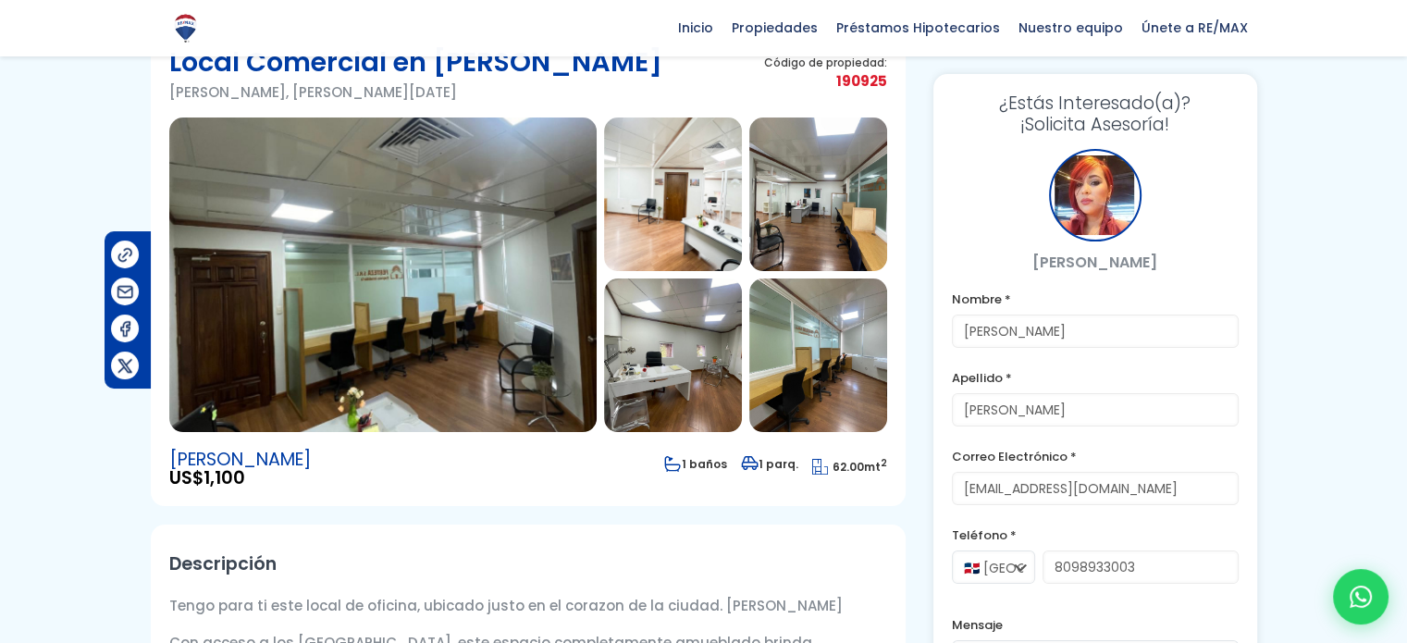
scroll to position [93, 0]
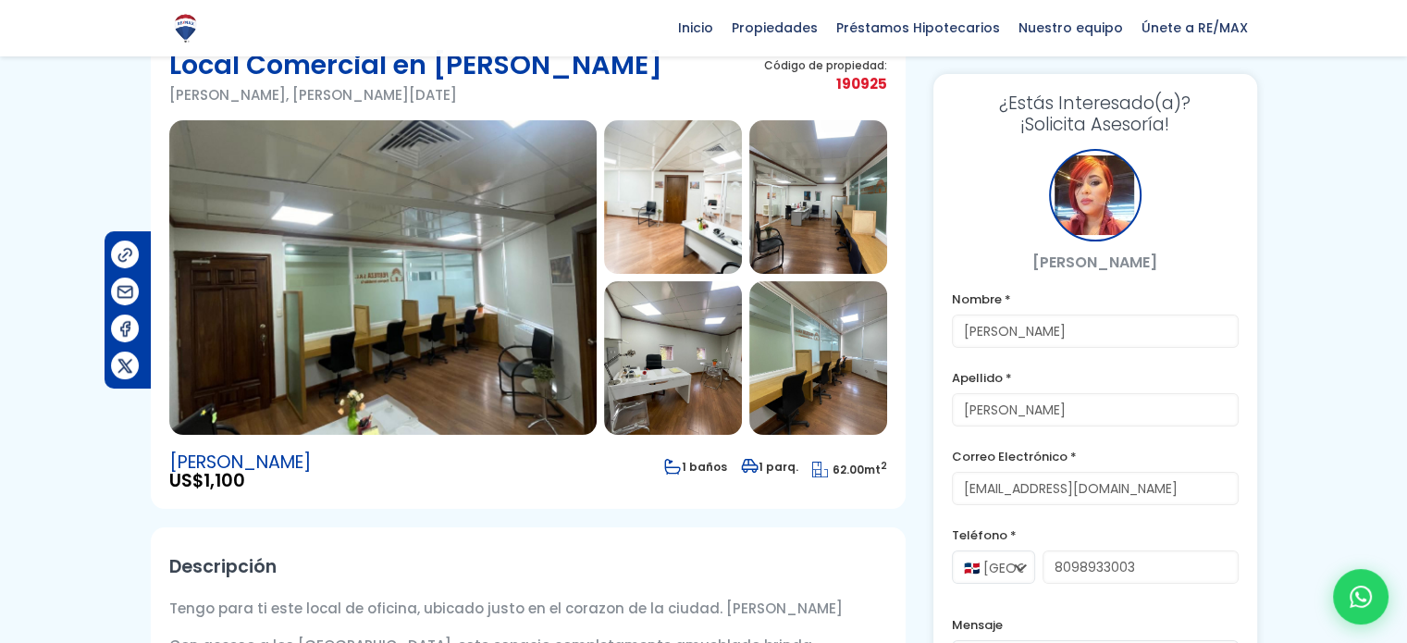
click at [358, 288] on img at bounding box center [382, 277] width 427 height 315
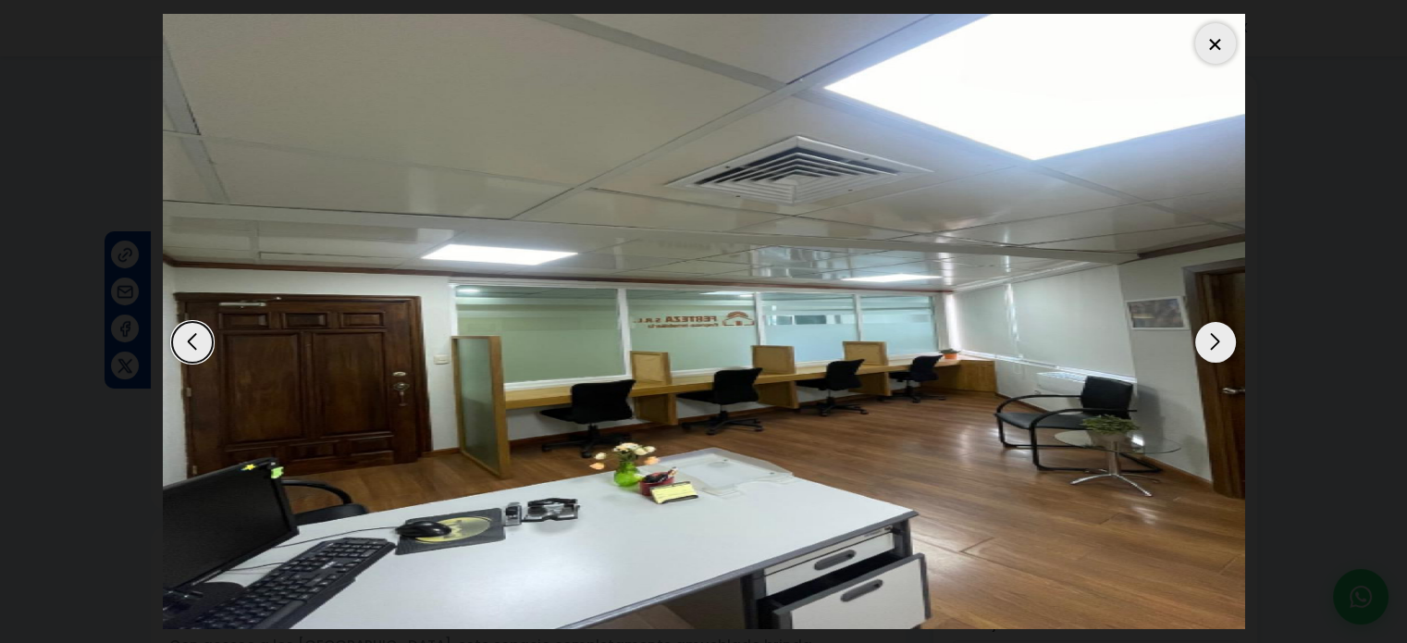
click at [1217, 348] on div "Next slide" at bounding box center [1215, 342] width 41 height 41
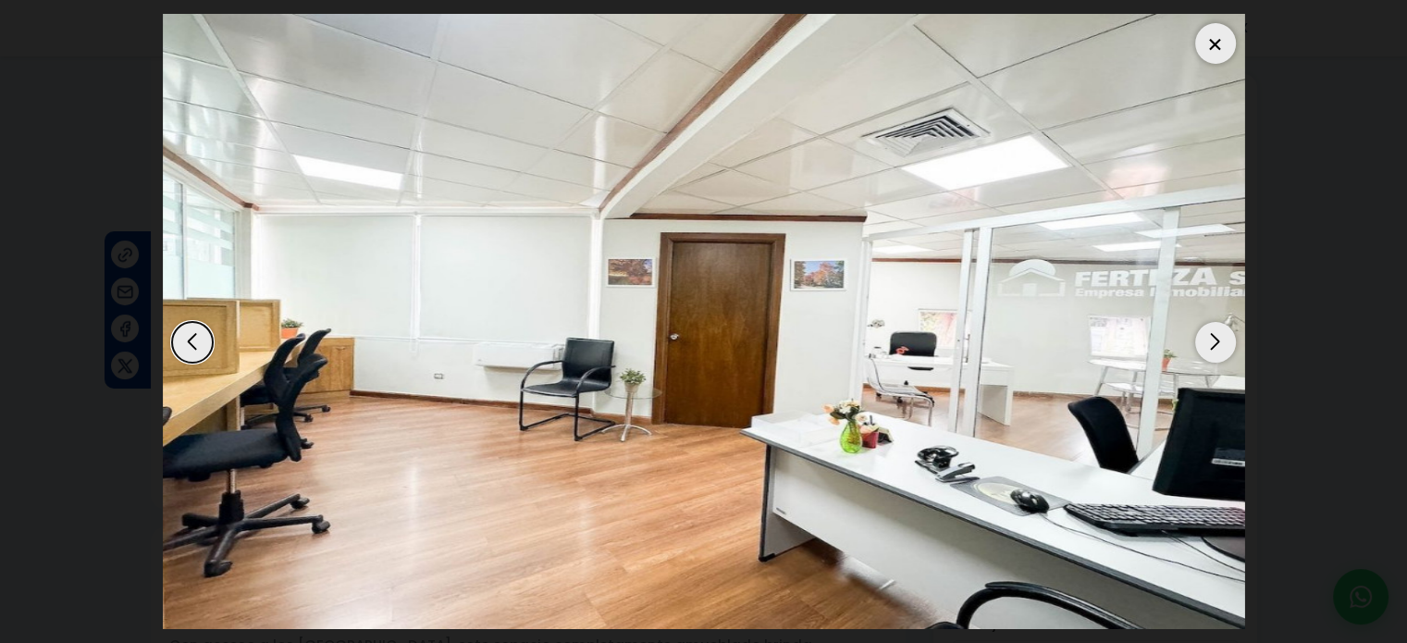
click at [1217, 348] on div "Next slide" at bounding box center [1215, 342] width 41 height 41
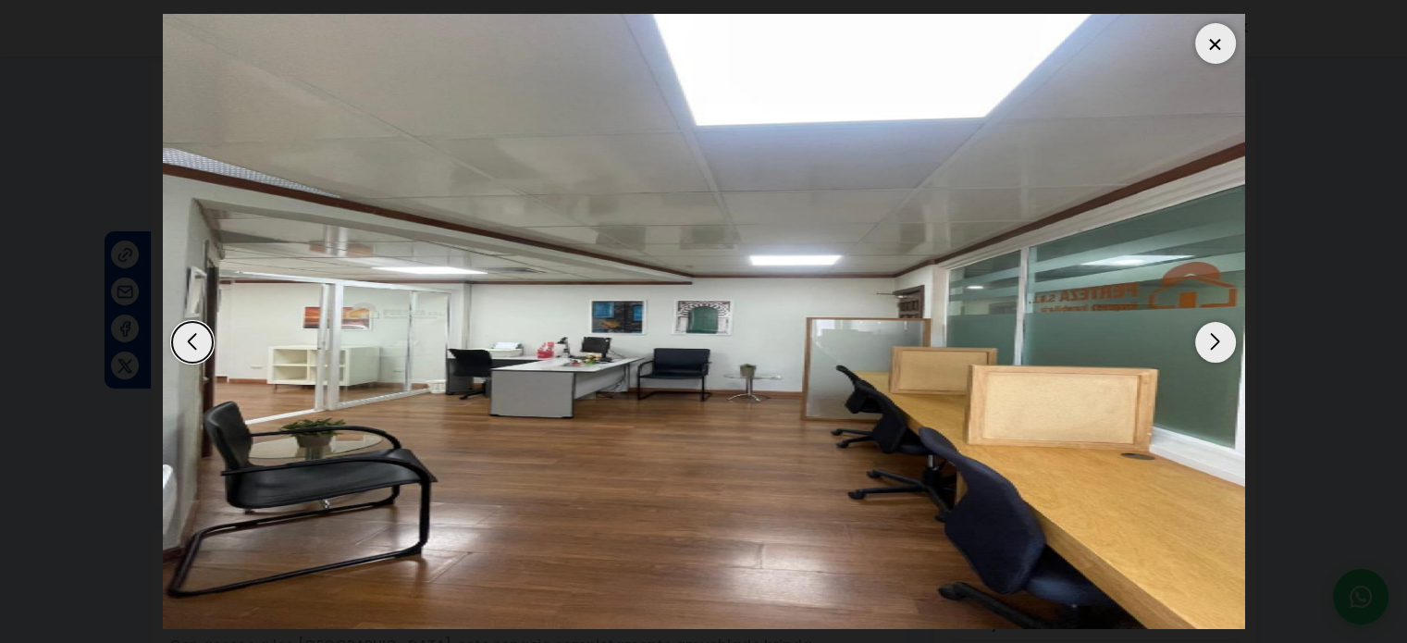
click at [1217, 348] on div "Next slide" at bounding box center [1215, 342] width 41 height 41
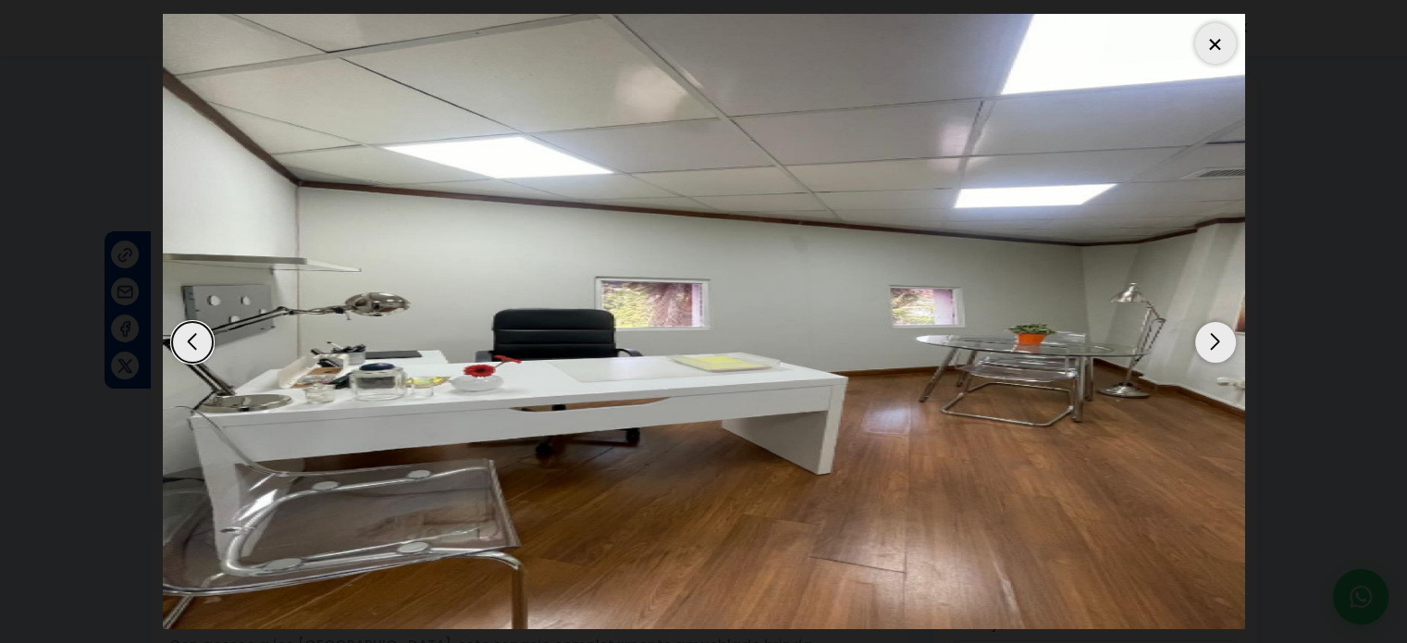
click at [1217, 348] on div "Next slide" at bounding box center [1215, 342] width 41 height 41
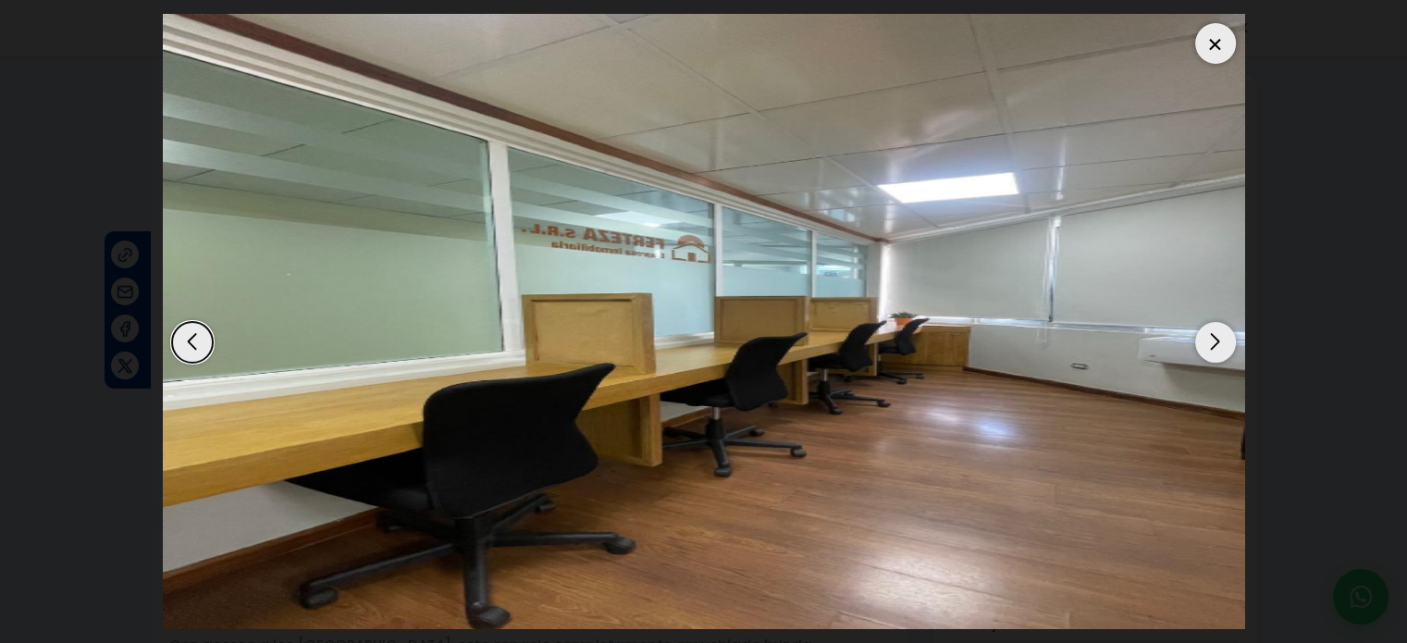
click at [1217, 348] on div "Next slide" at bounding box center [1215, 342] width 41 height 41
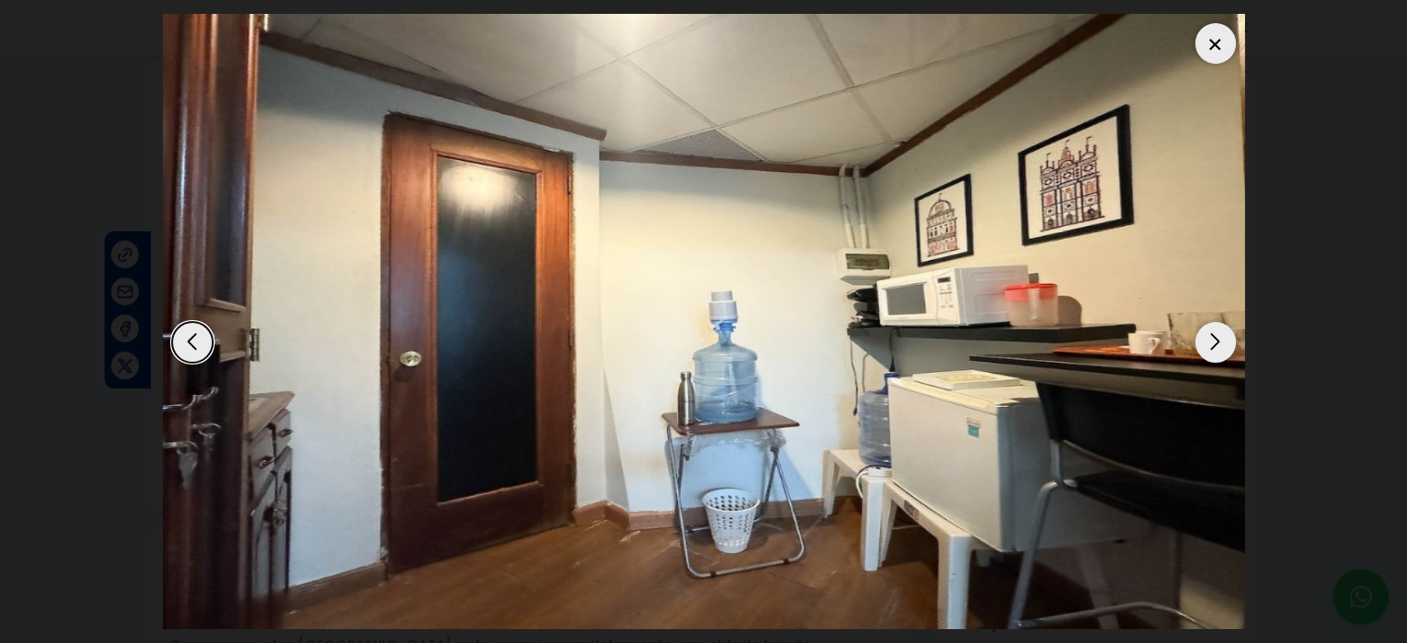
click at [1217, 348] on div "Next slide" at bounding box center [1215, 342] width 41 height 41
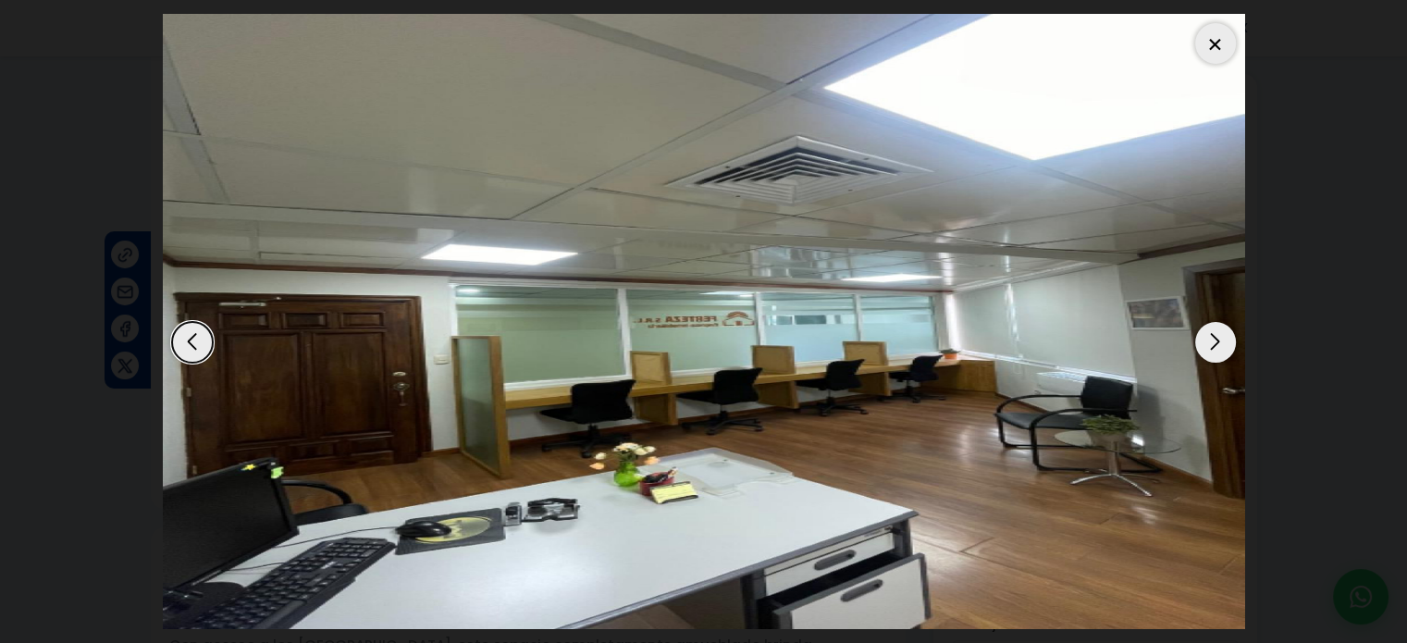
click at [1217, 348] on div "Next slide" at bounding box center [1215, 342] width 41 height 41
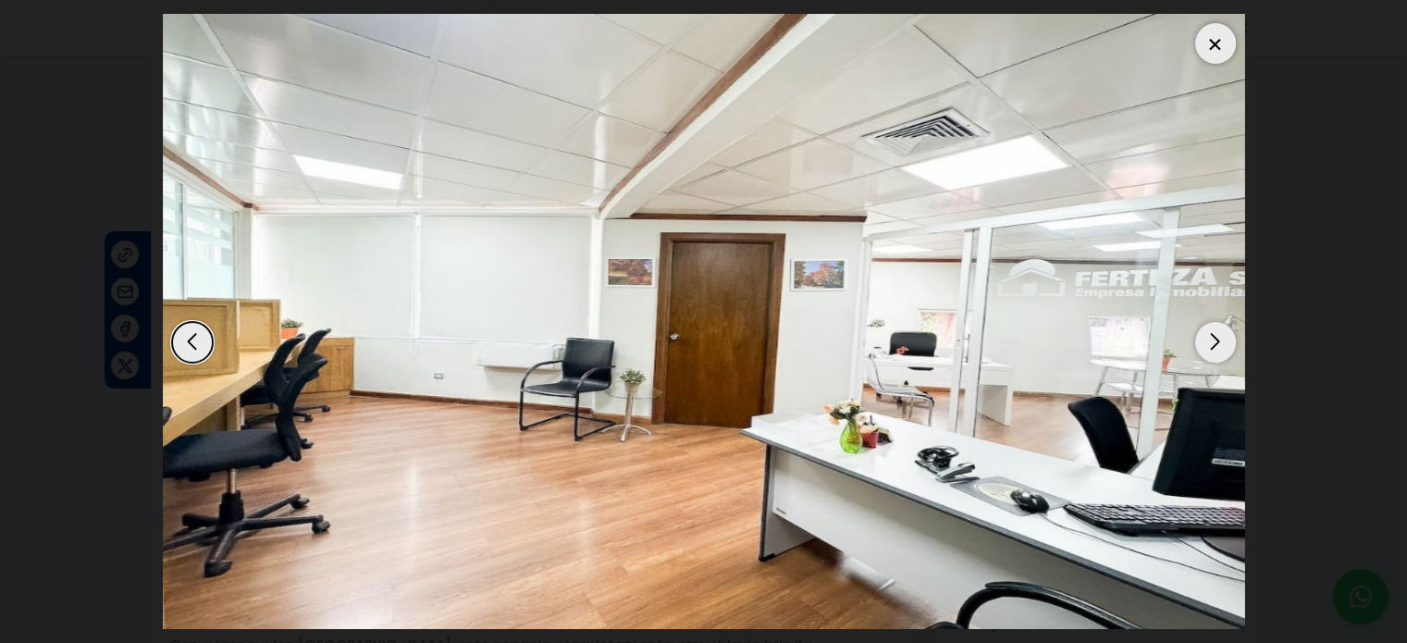
click at [1218, 348] on div "Next slide" at bounding box center [1215, 342] width 41 height 41
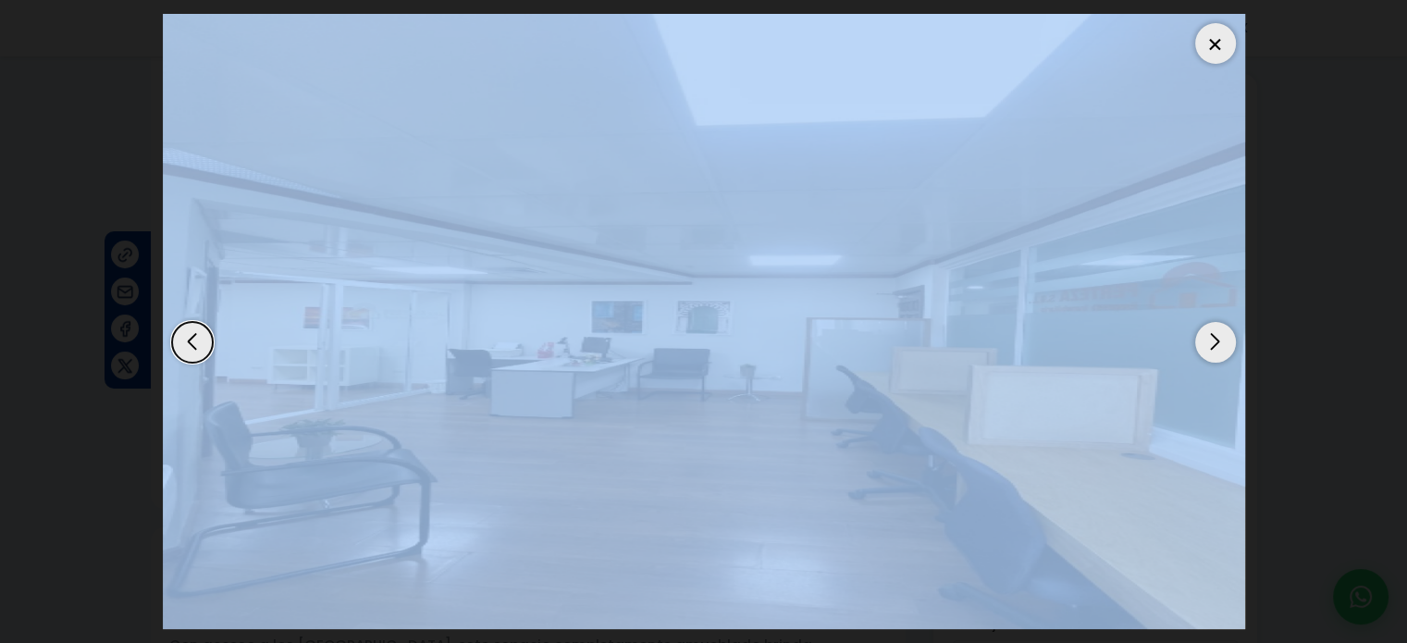
click at [1218, 348] on div "Next slide" at bounding box center [1215, 342] width 41 height 41
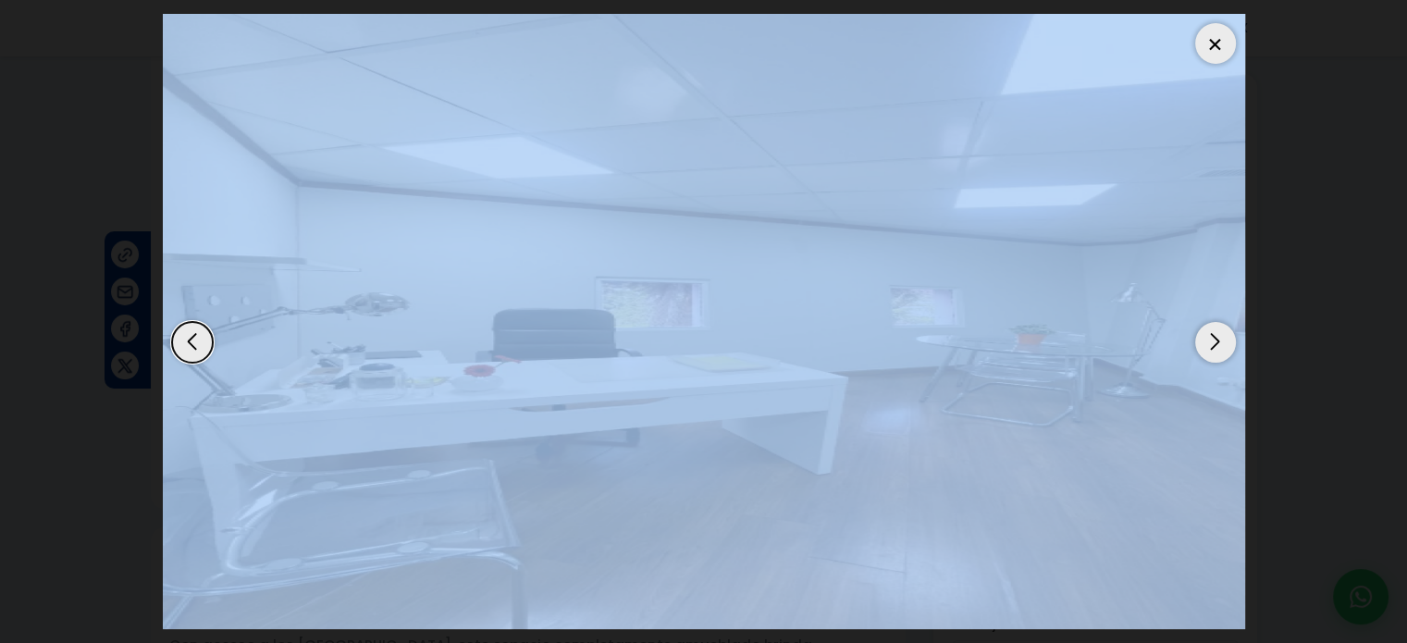
click at [1201, 40] on div at bounding box center [1215, 43] width 41 height 41
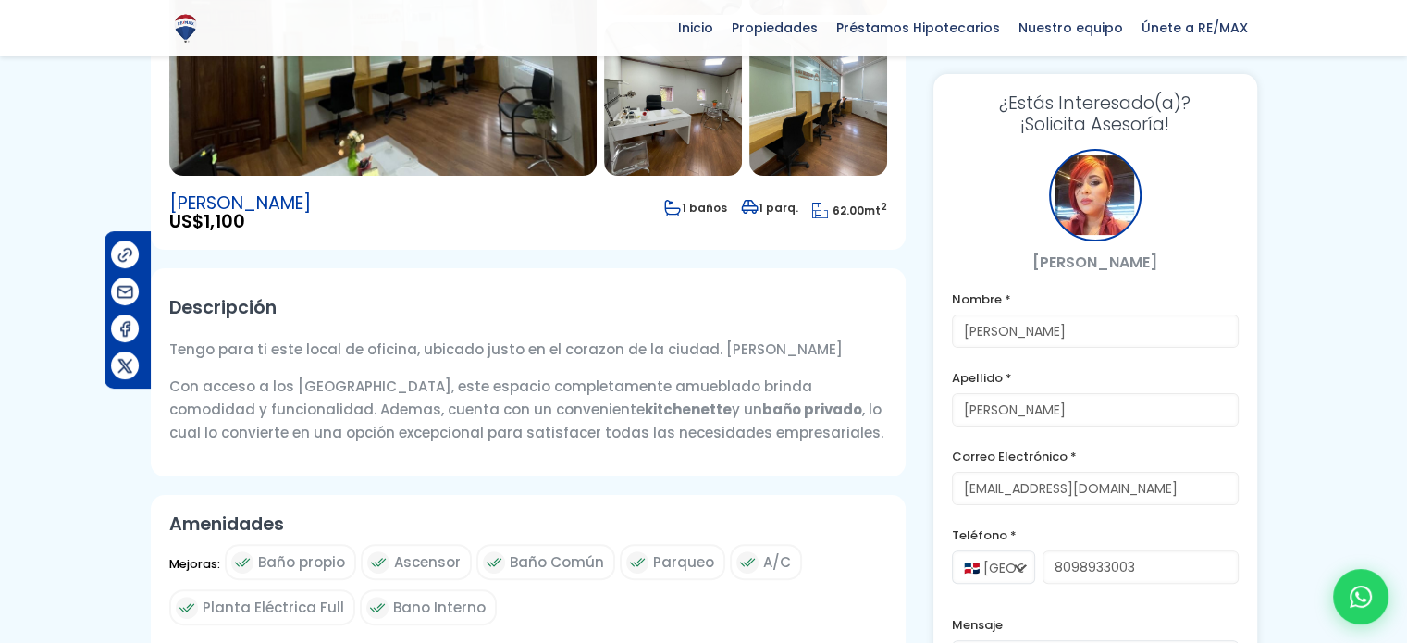
scroll to position [370, 0]
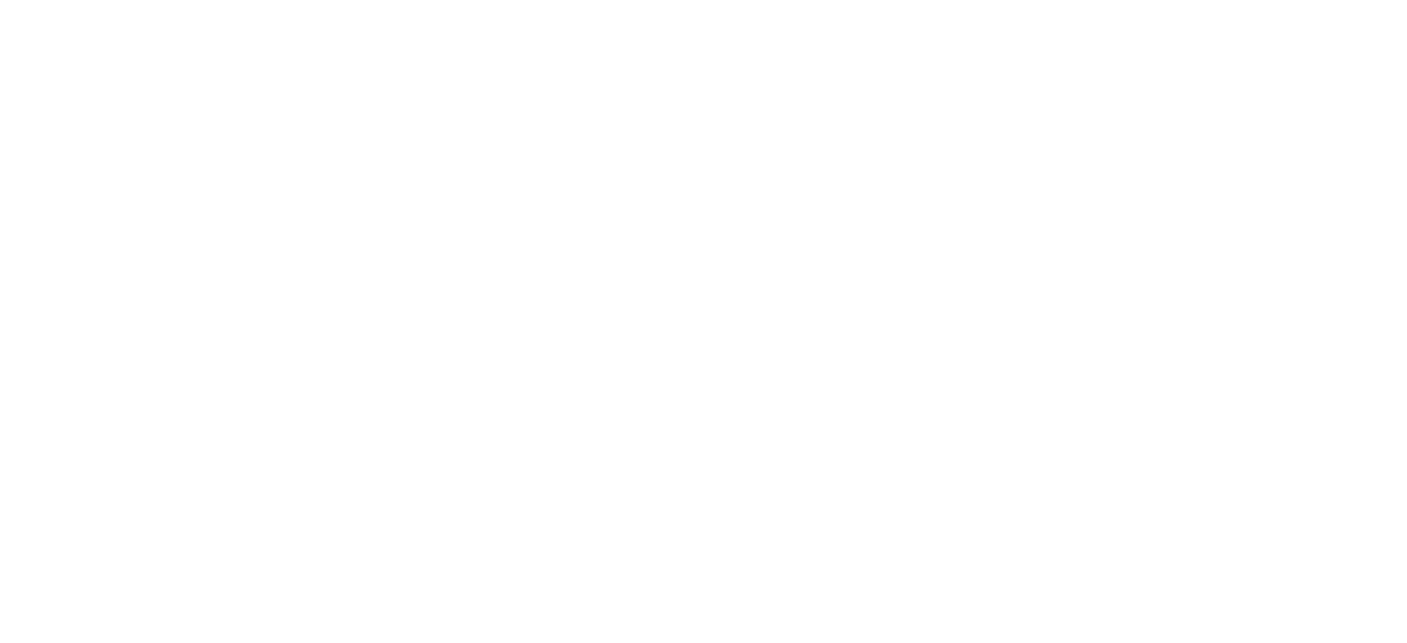
select select "1"
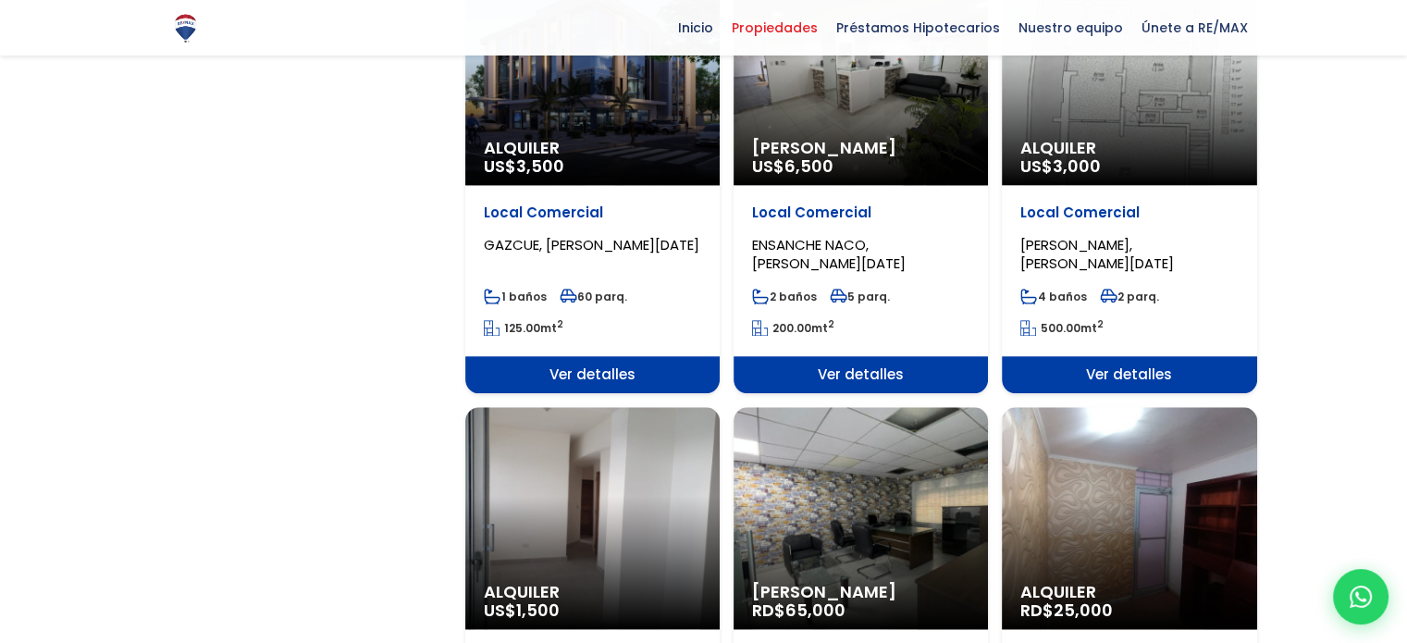
scroll to position [1850, 0]
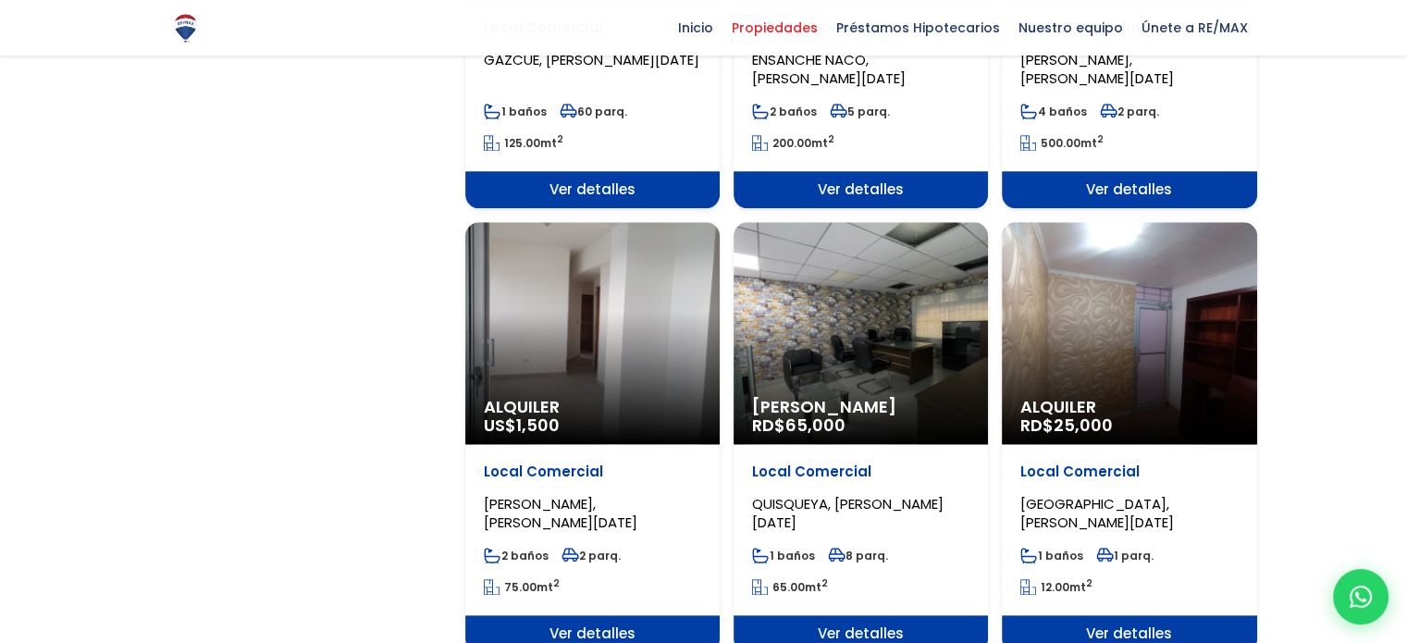
click at [696, 328] on div "Alquiler US$ 1,500" at bounding box center [592, 333] width 254 height 222
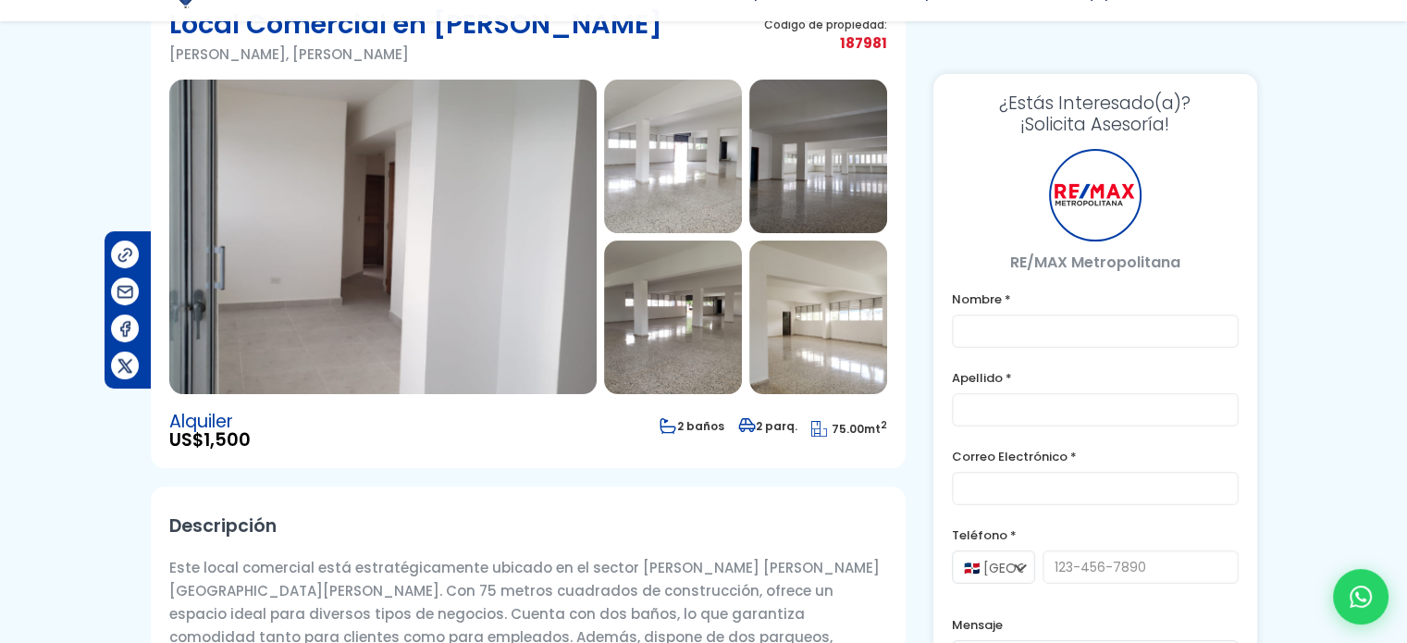
scroll to position [278, 0]
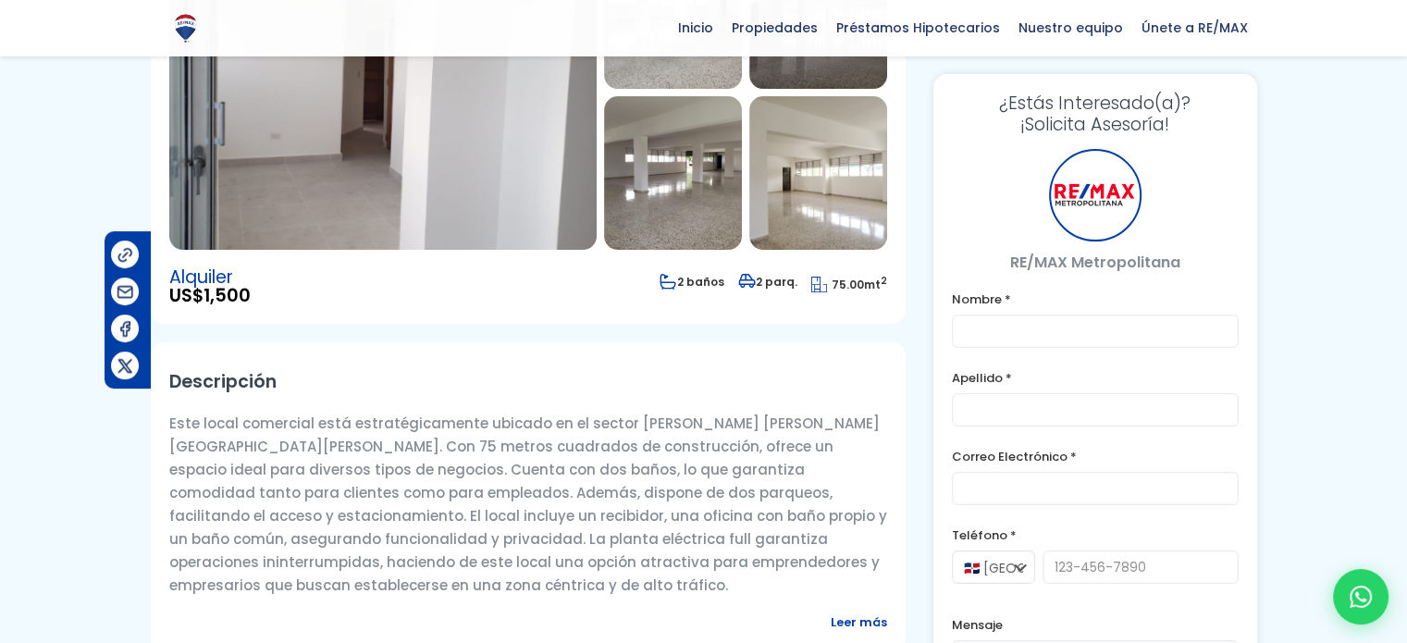
type input "[PERSON_NAME]"
type input "[EMAIL_ADDRESS][DOMAIN_NAME]"
type input "8098933003"
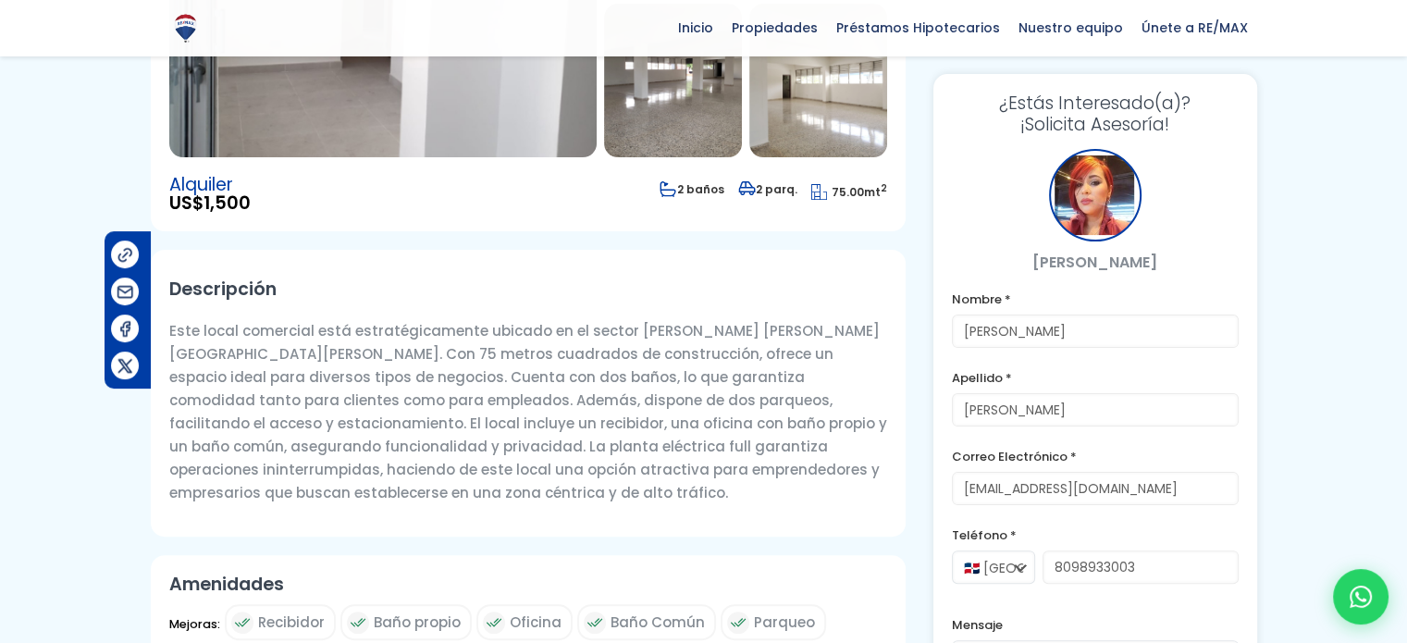
scroll to position [0, 0]
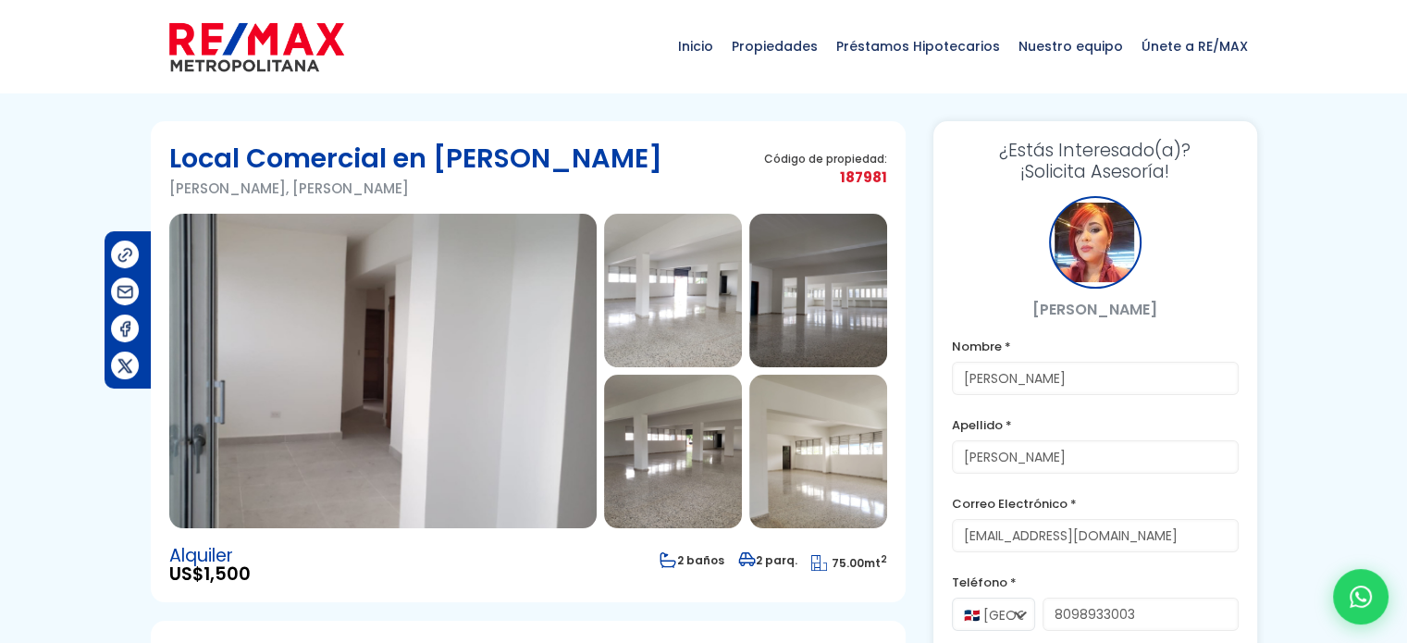
click at [376, 349] on img at bounding box center [382, 371] width 427 height 315
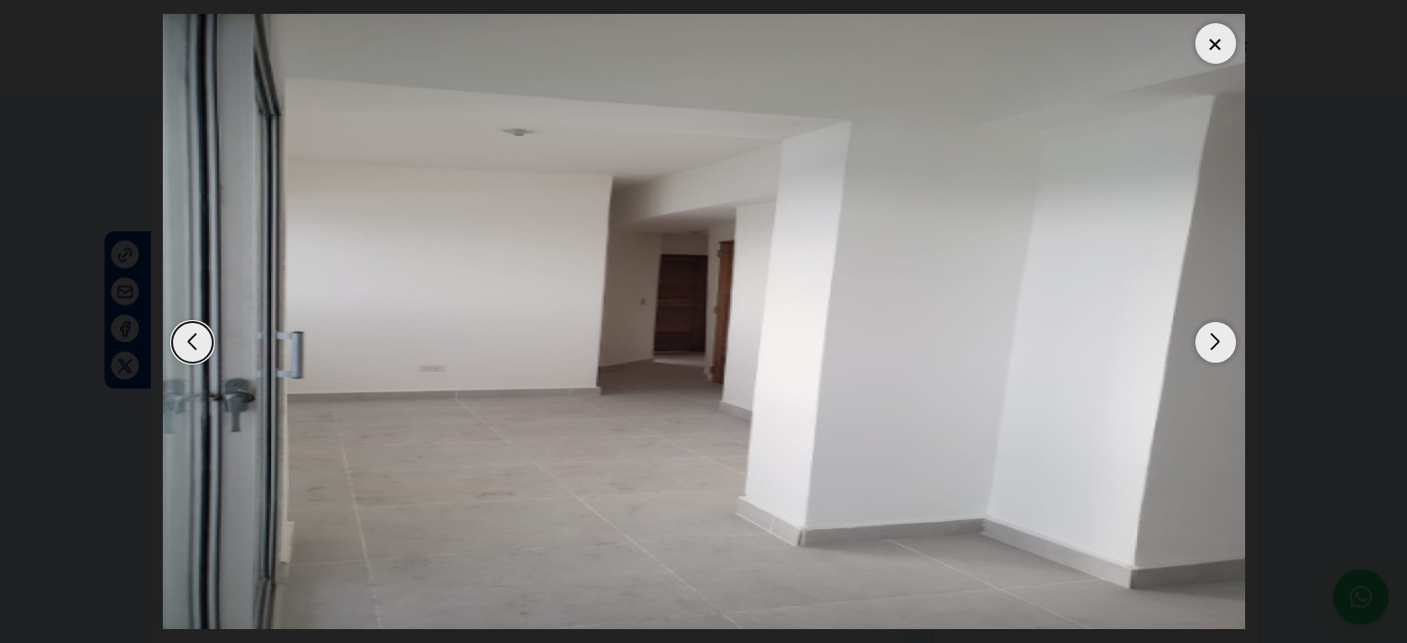
click at [1211, 351] on div "Next slide" at bounding box center [1215, 342] width 41 height 41
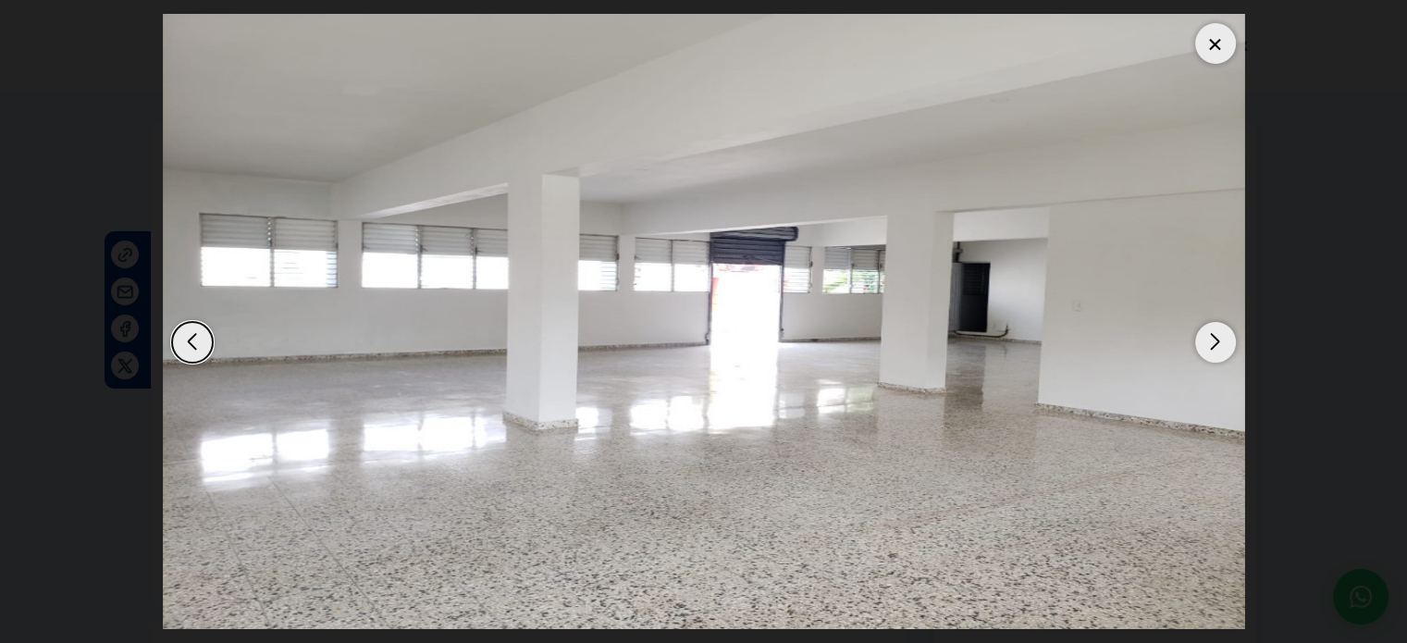
click at [1211, 351] on div "Next slide" at bounding box center [1215, 342] width 41 height 41
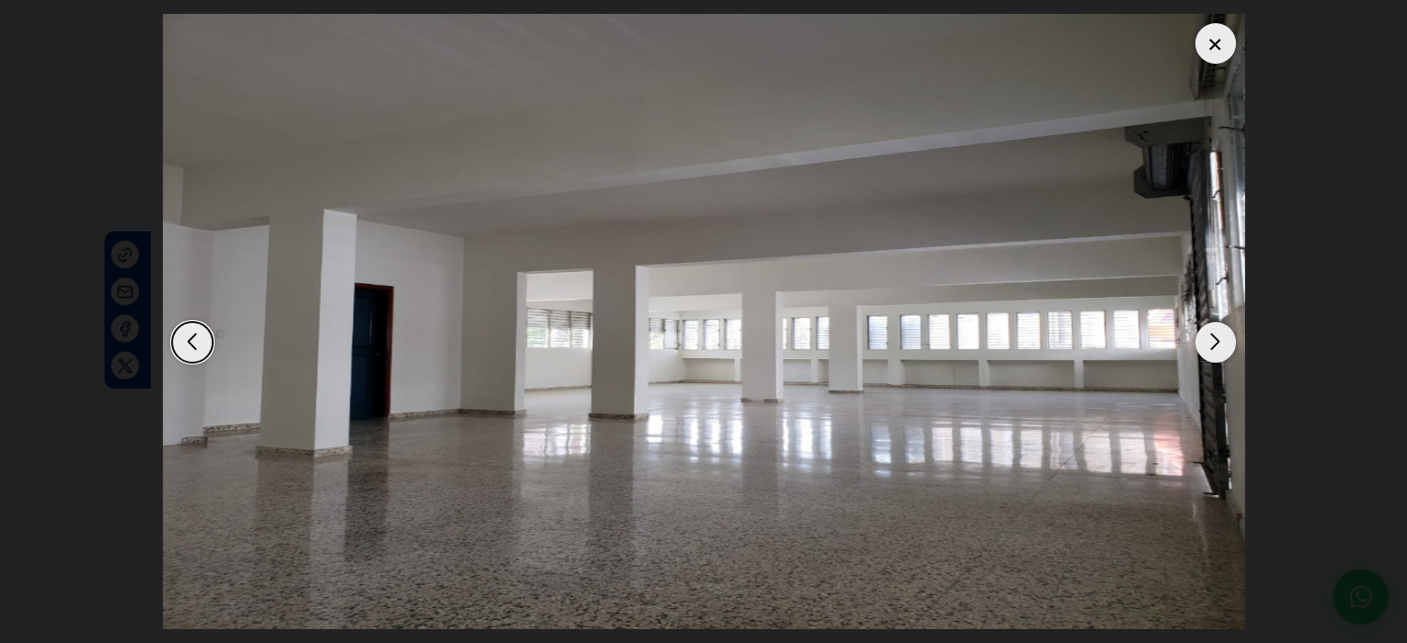
click at [1211, 351] on div "Next slide" at bounding box center [1215, 342] width 41 height 41
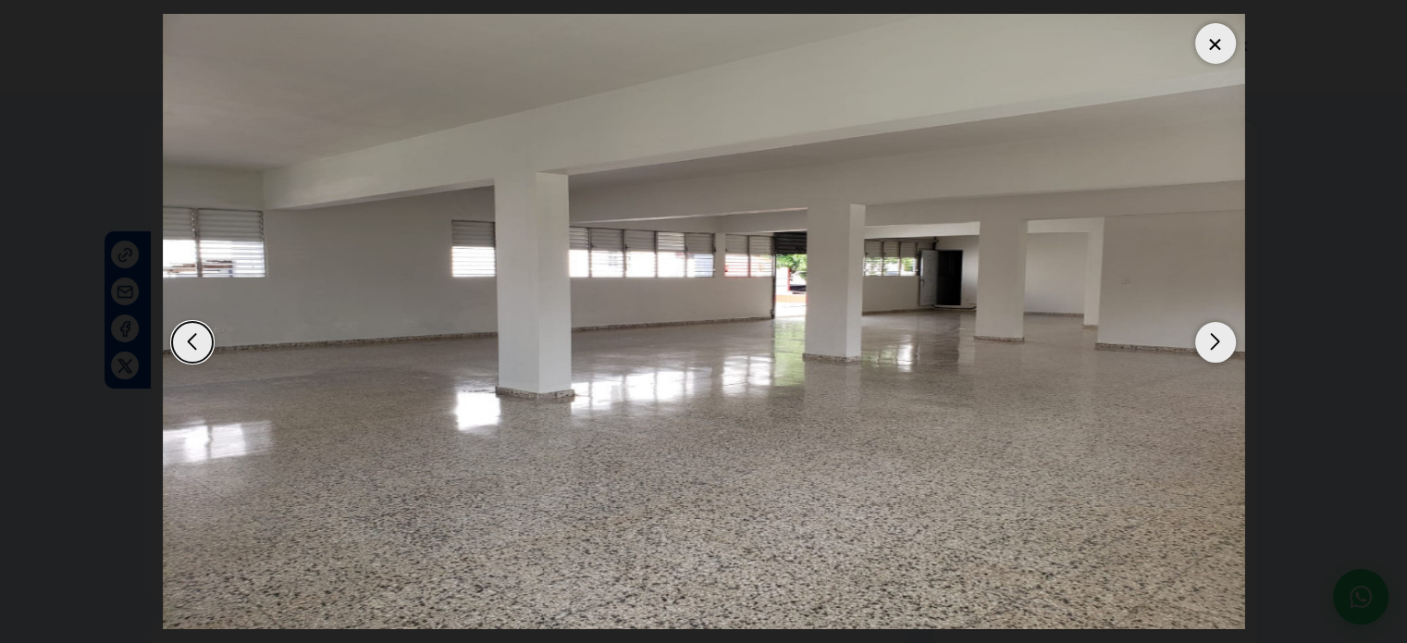
click at [1211, 351] on div "Next slide" at bounding box center [1215, 342] width 41 height 41
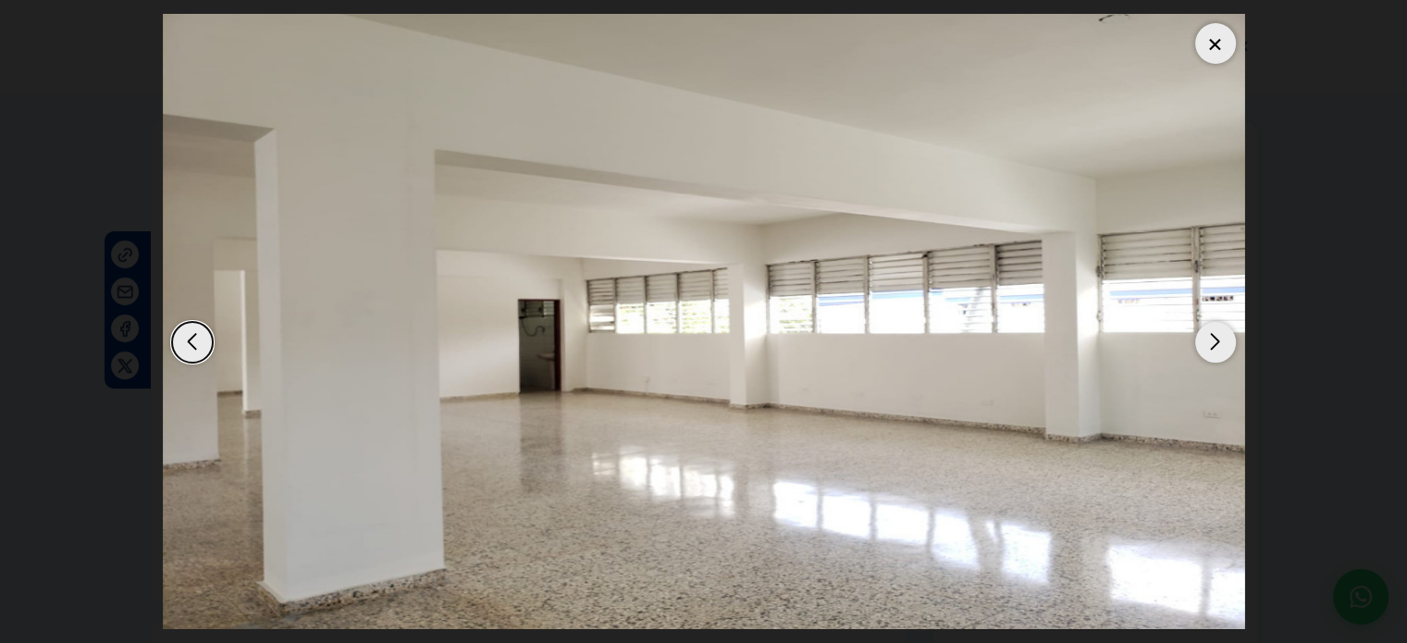
click at [1211, 351] on div "Next slide" at bounding box center [1215, 342] width 41 height 41
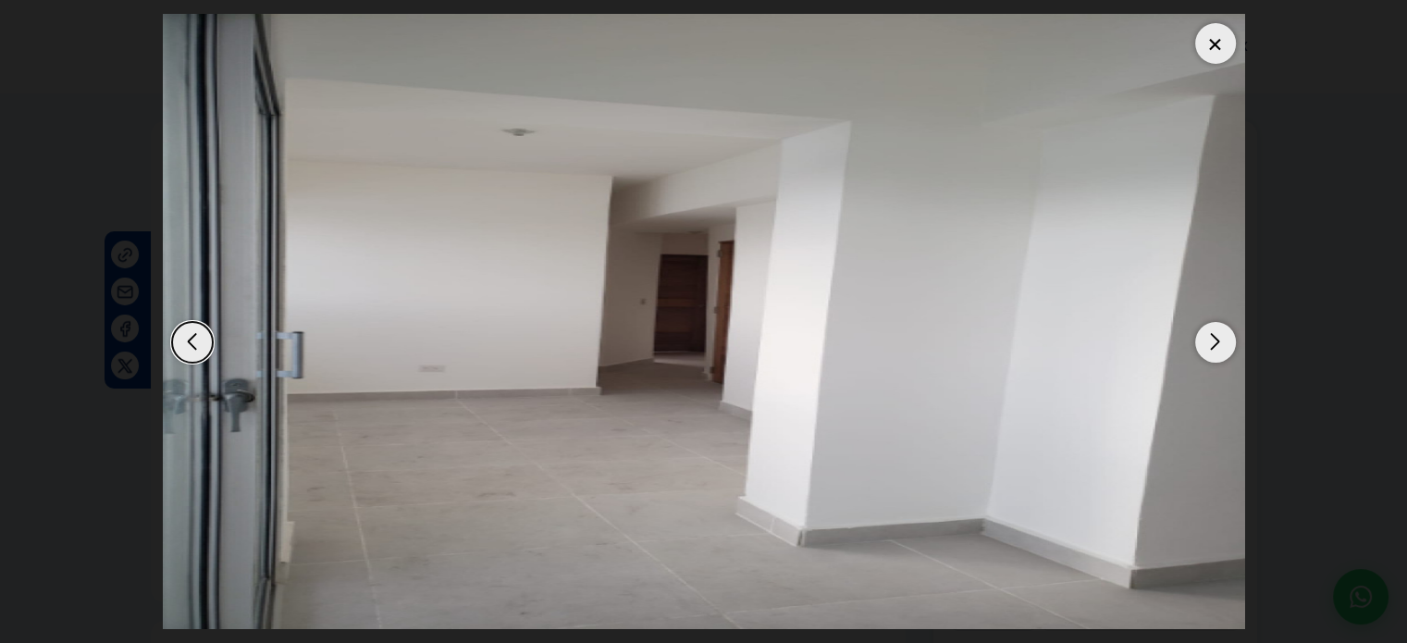
click at [1211, 351] on div "Next slide" at bounding box center [1215, 342] width 41 height 41
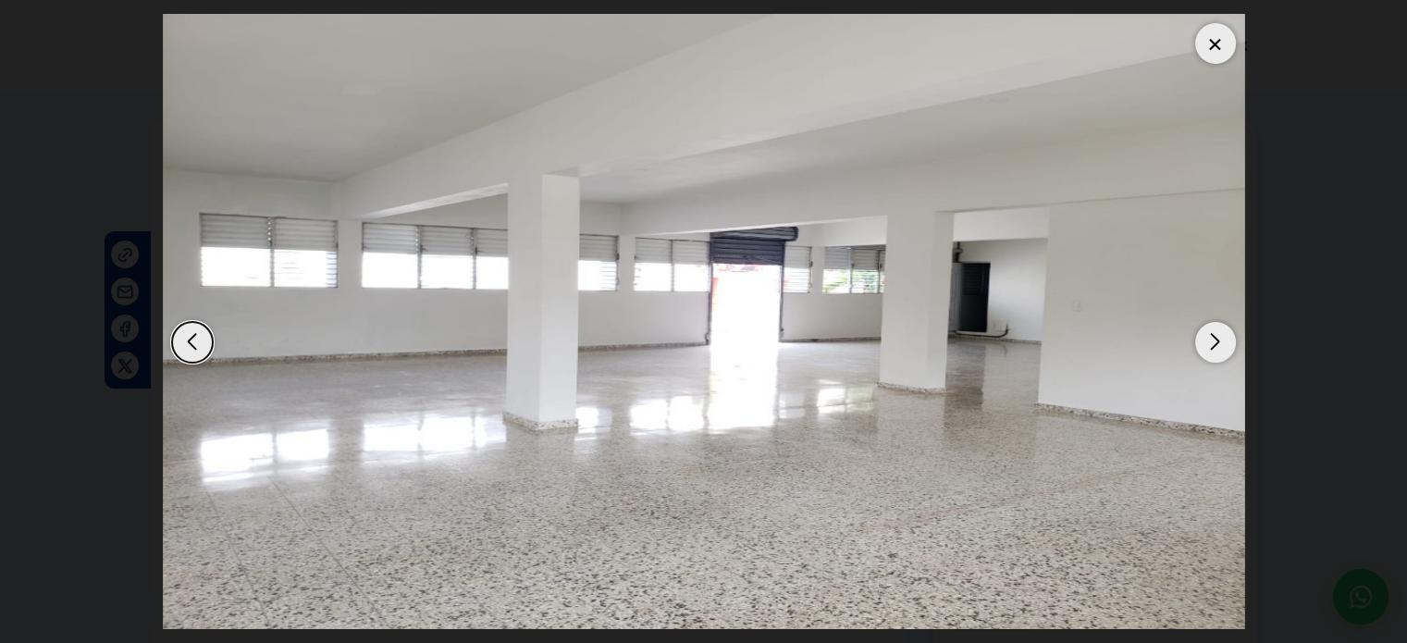
click at [1211, 351] on div "Next slide" at bounding box center [1215, 342] width 41 height 41
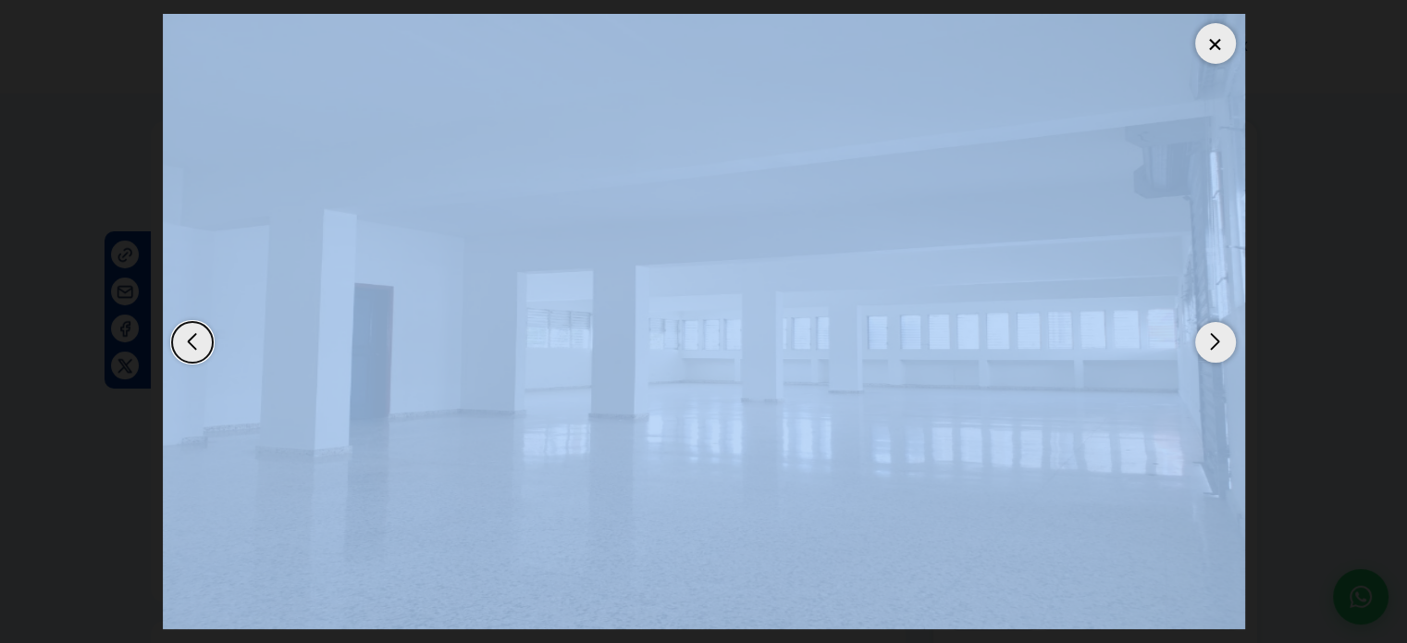
click at [1211, 351] on div "Next slide" at bounding box center [1215, 342] width 41 height 41
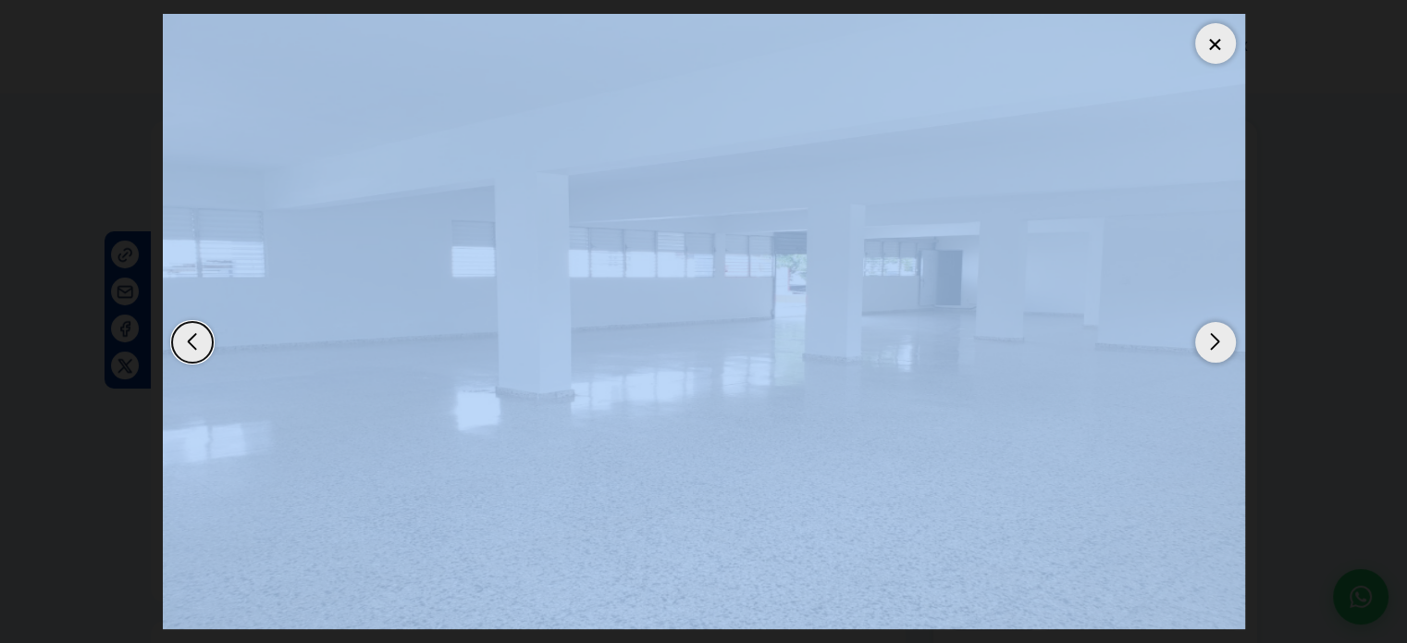
click at [1203, 56] on div at bounding box center [1215, 43] width 41 height 41
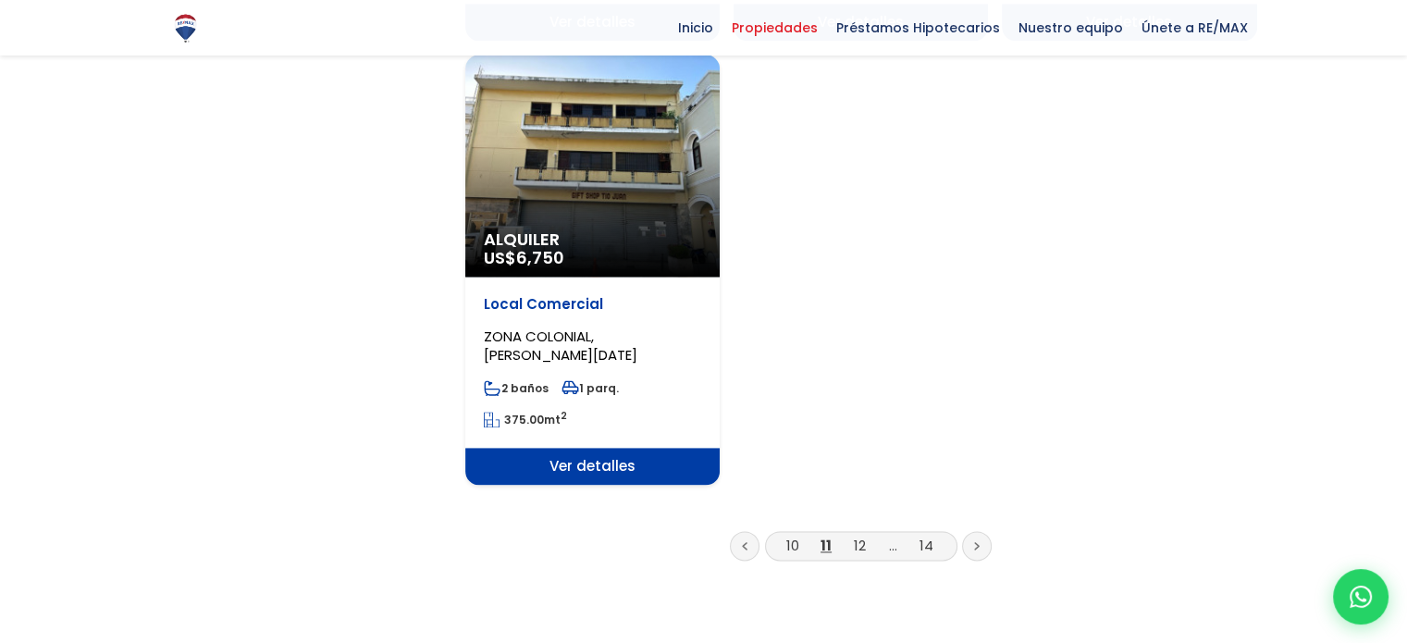
scroll to position [2591, 0]
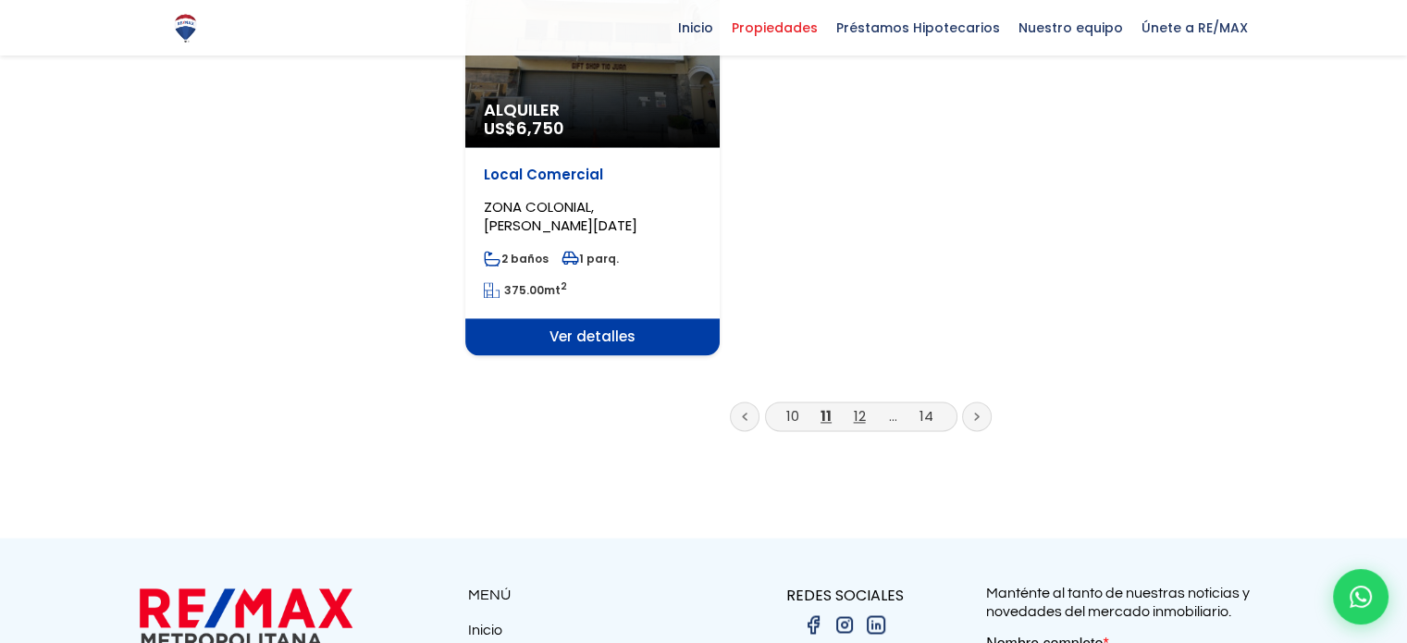
click at [859, 406] on link "12" at bounding box center [860, 415] width 12 height 19
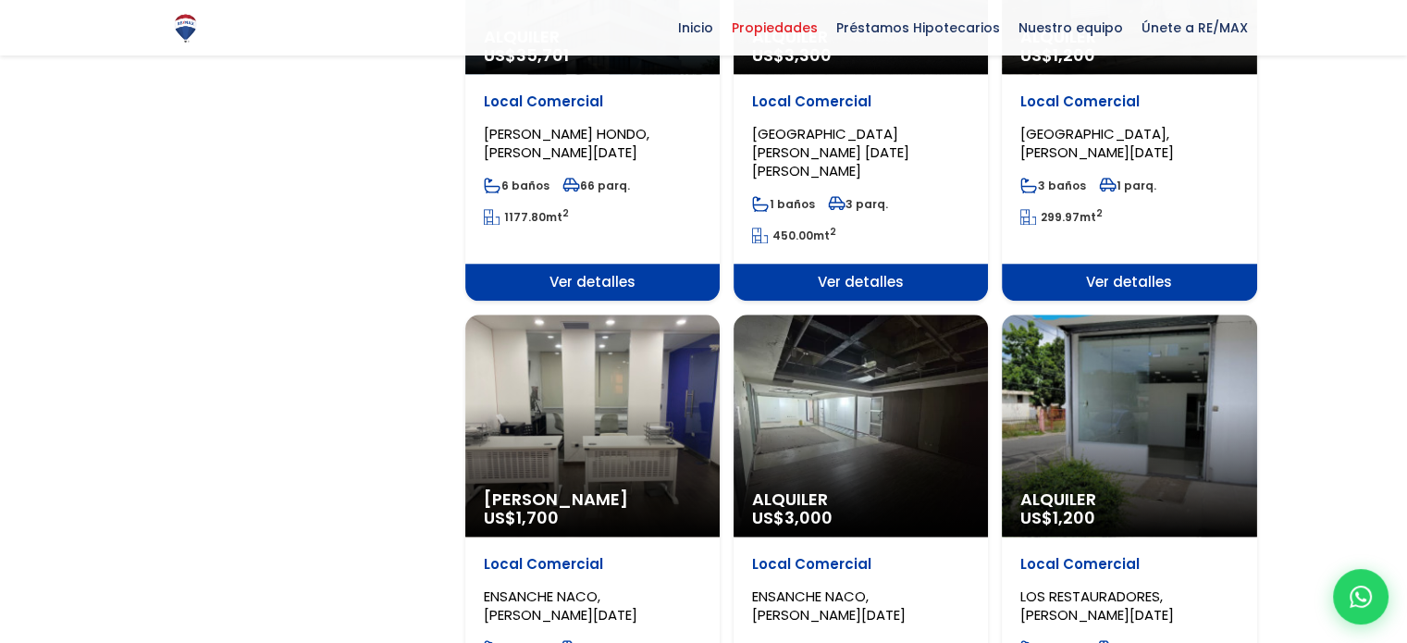
scroll to position [1850, 0]
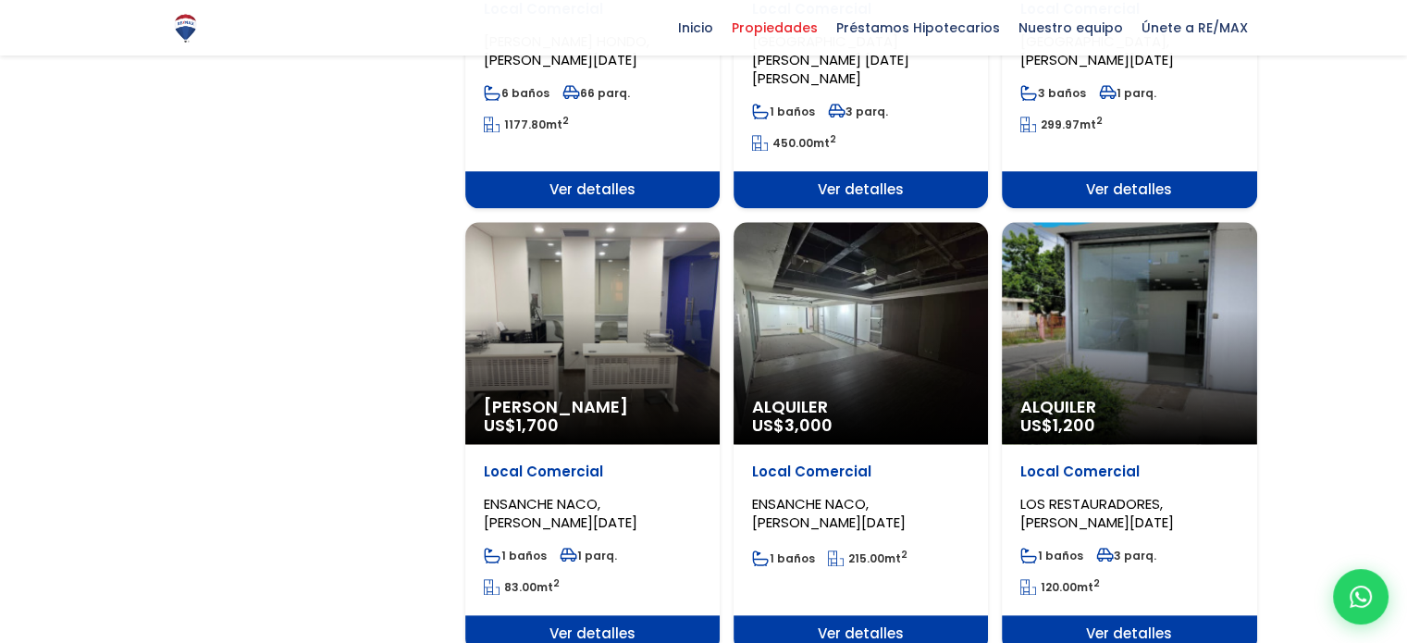
click at [1095, 320] on div "Alquiler US$ 1,200" at bounding box center [1129, 333] width 254 height 222
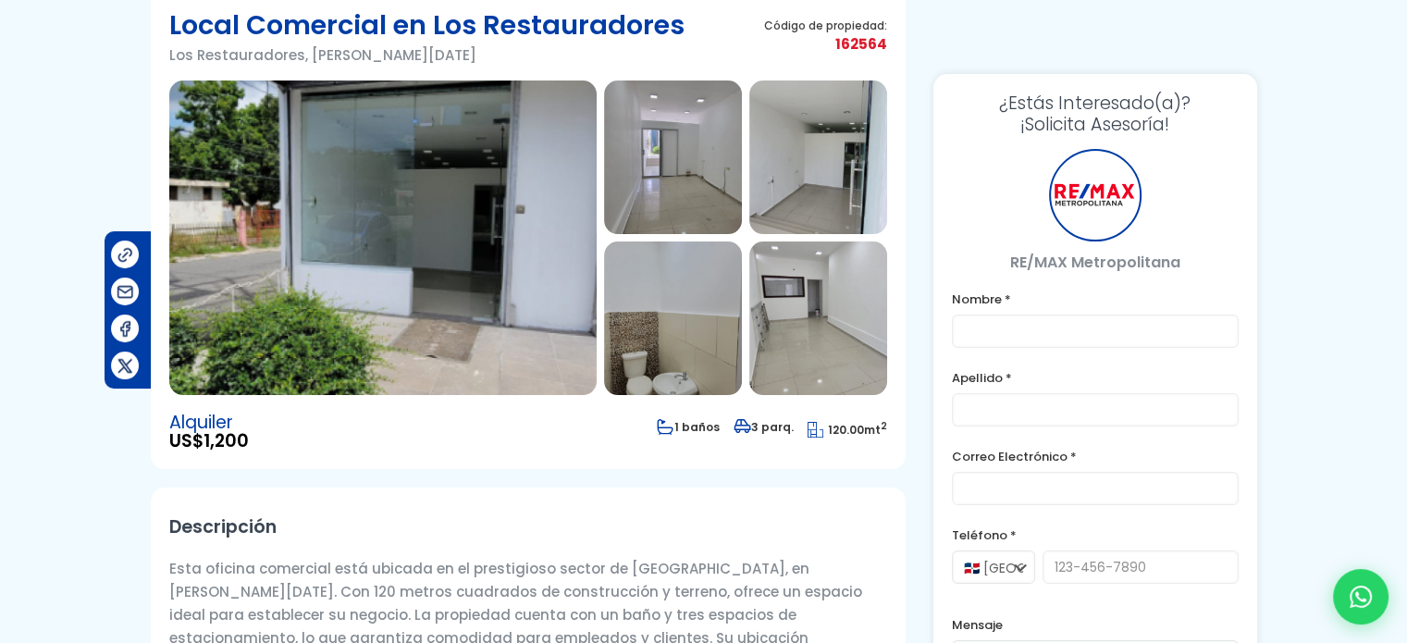
scroll to position [278, 0]
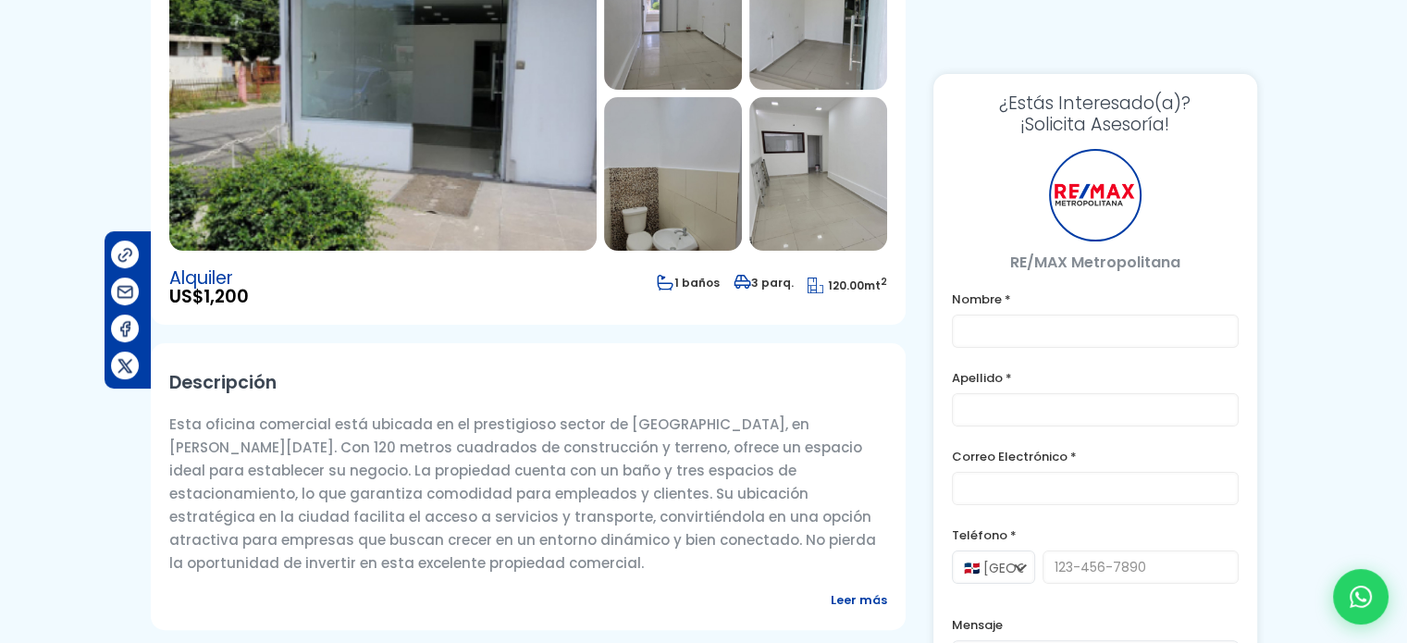
type input "[PERSON_NAME]"
type input "[EMAIL_ADDRESS][DOMAIN_NAME]"
type input "8098933003"
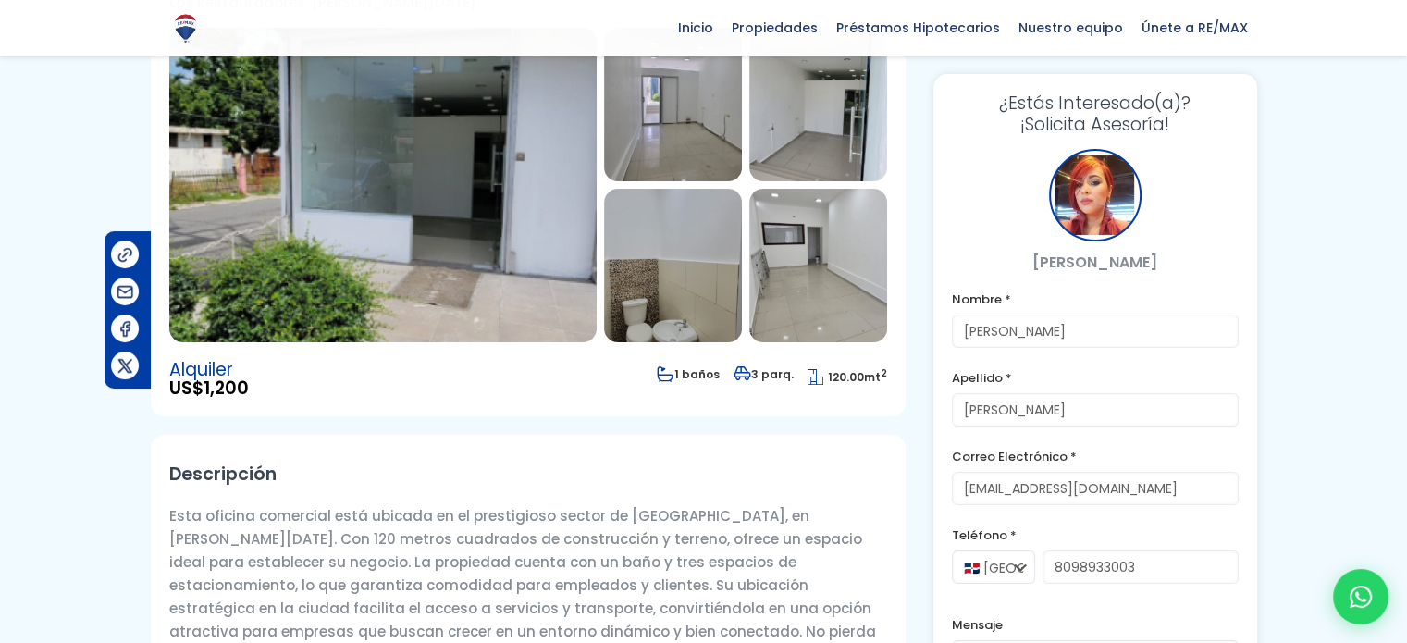
scroll to position [185, 0]
click at [497, 277] on img at bounding box center [382, 185] width 427 height 315
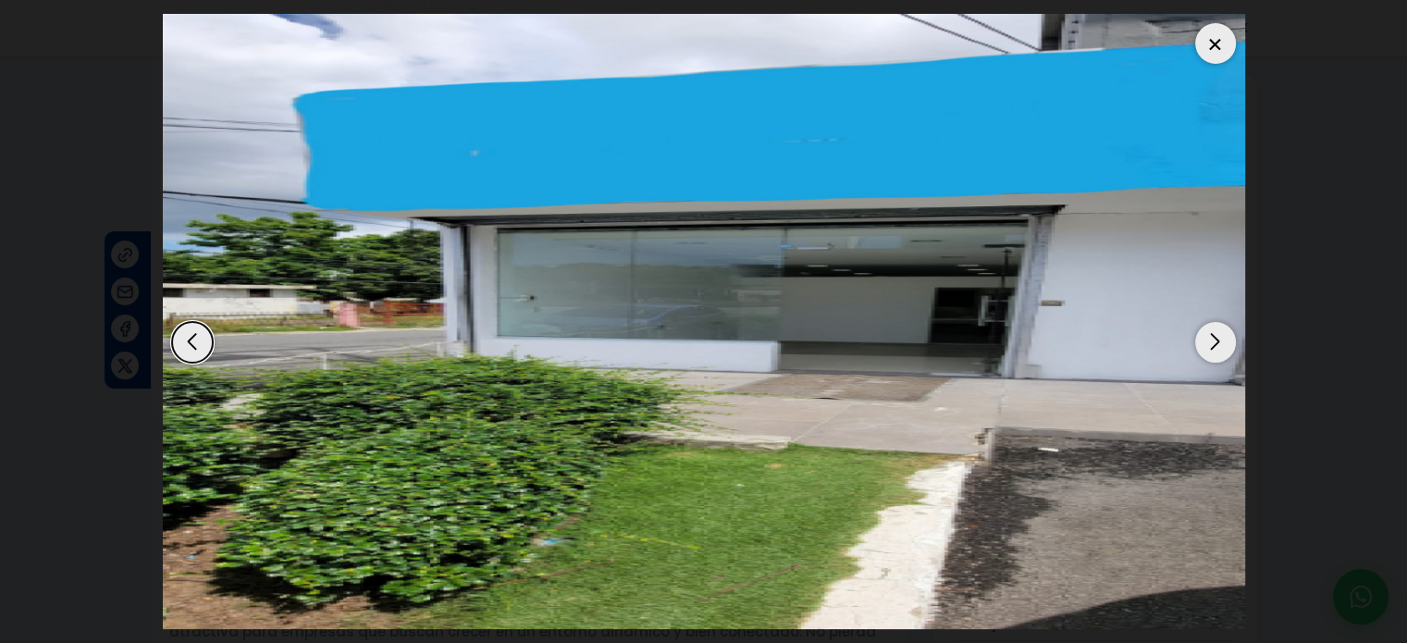
click at [1223, 339] on div "Next slide" at bounding box center [1215, 342] width 41 height 41
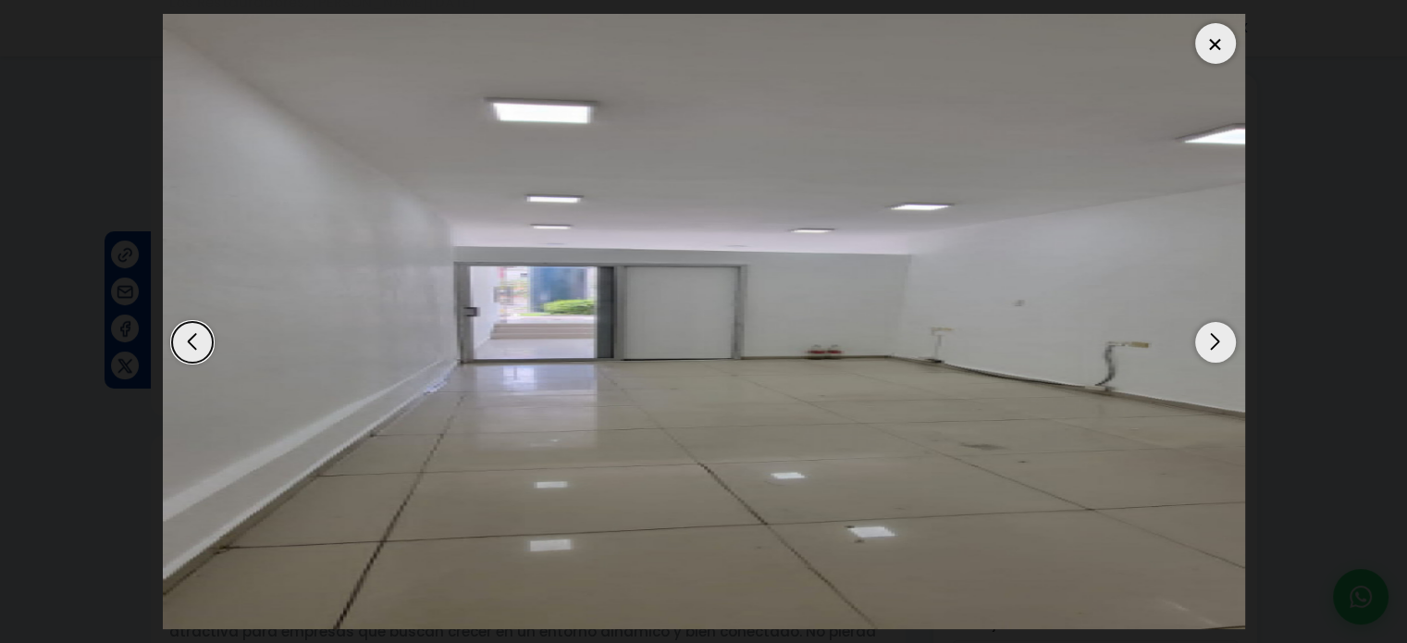
click at [1223, 340] on div "Next slide" at bounding box center [1215, 342] width 41 height 41
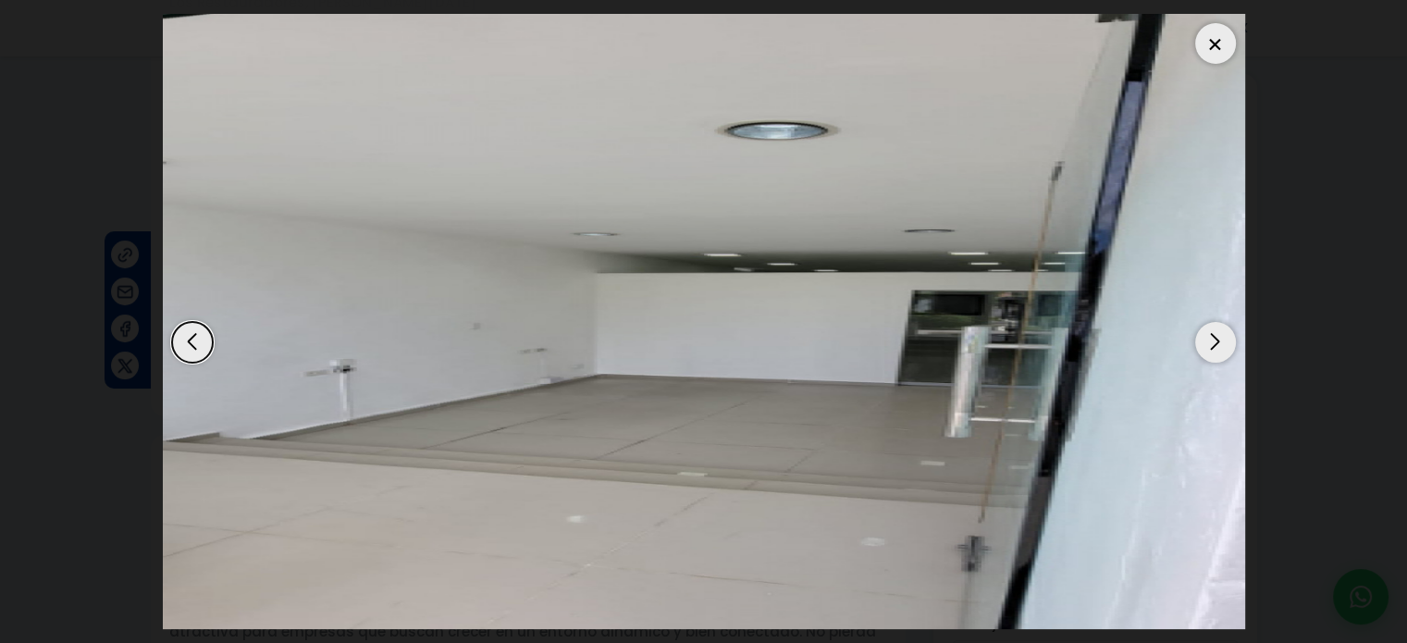
click at [1223, 340] on div "Next slide" at bounding box center [1215, 342] width 41 height 41
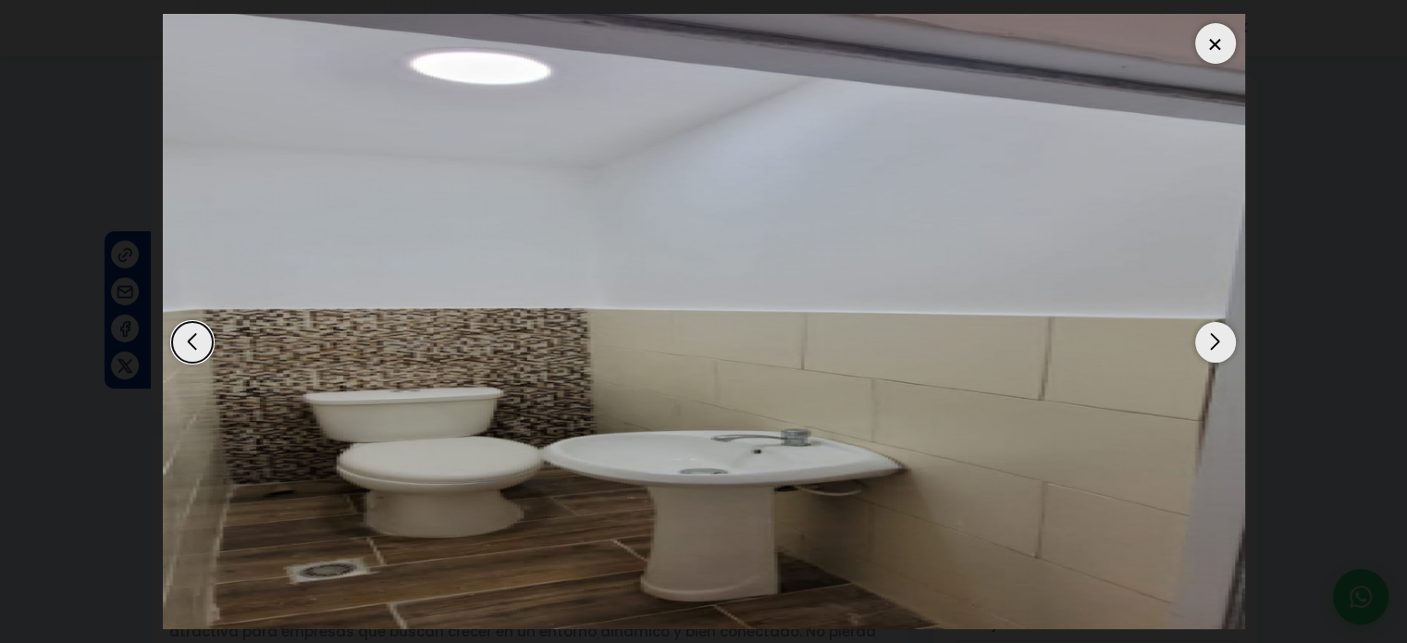
click at [1223, 340] on div "Next slide" at bounding box center [1215, 342] width 41 height 41
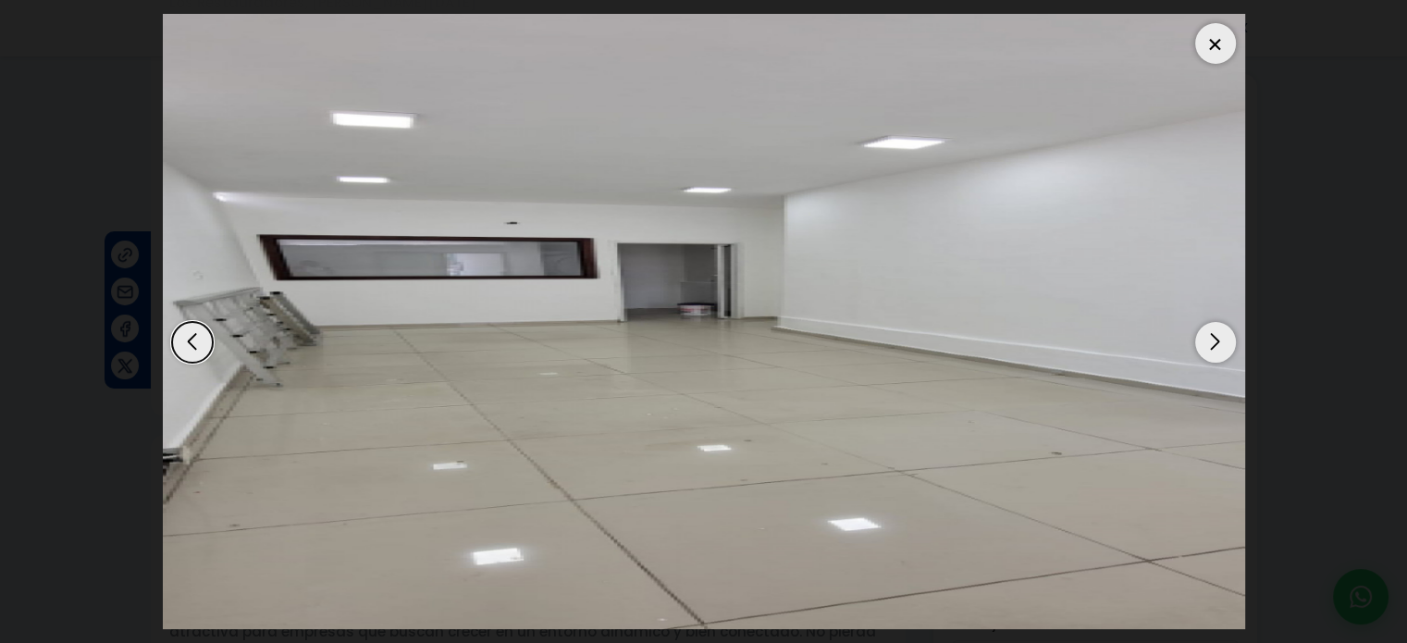
click at [1223, 340] on div "Next slide" at bounding box center [1215, 342] width 41 height 41
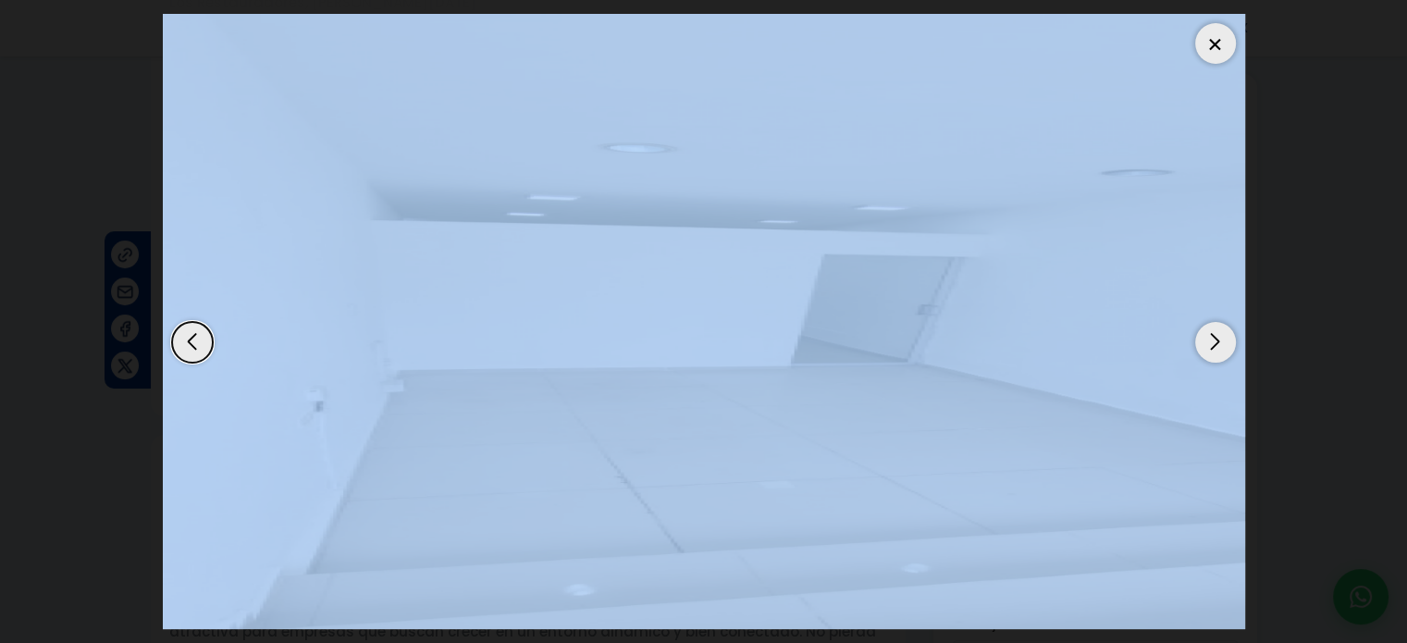
click at [1223, 340] on div "Next slide" at bounding box center [1215, 342] width 41 height 41
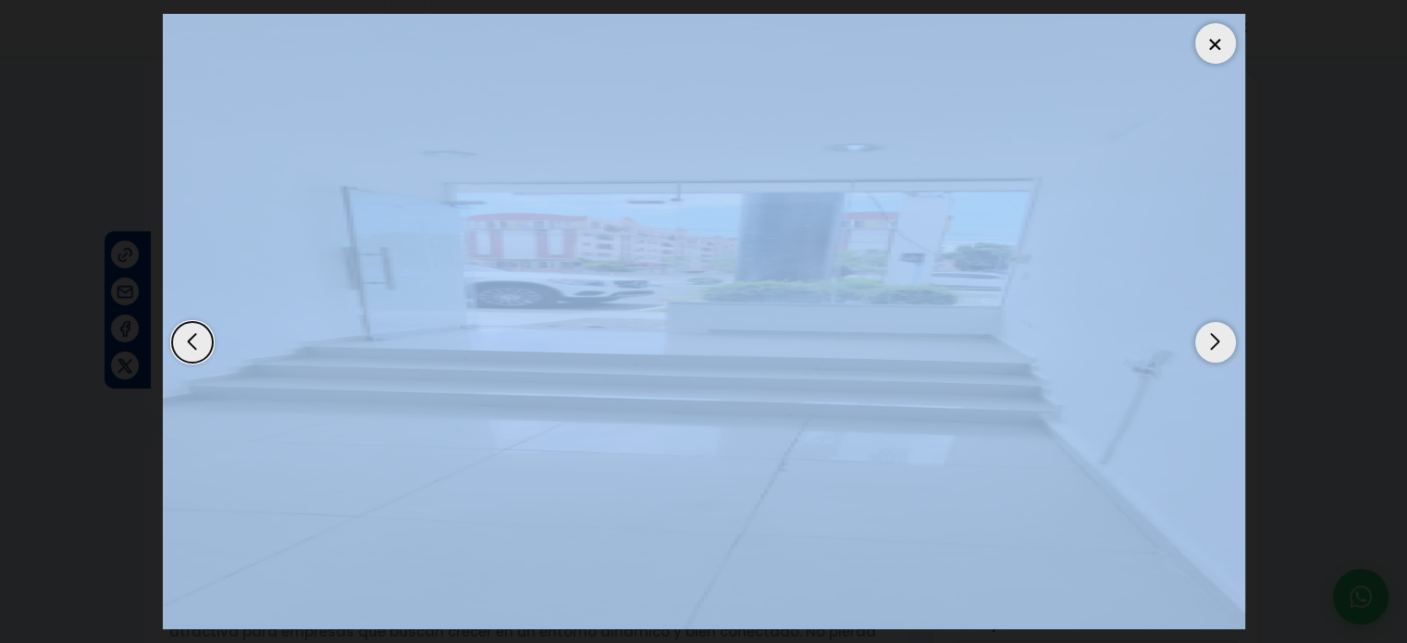
click at [1223, 340] on div "Next slide" at bounding box center [1215, 342] width 41 height 41
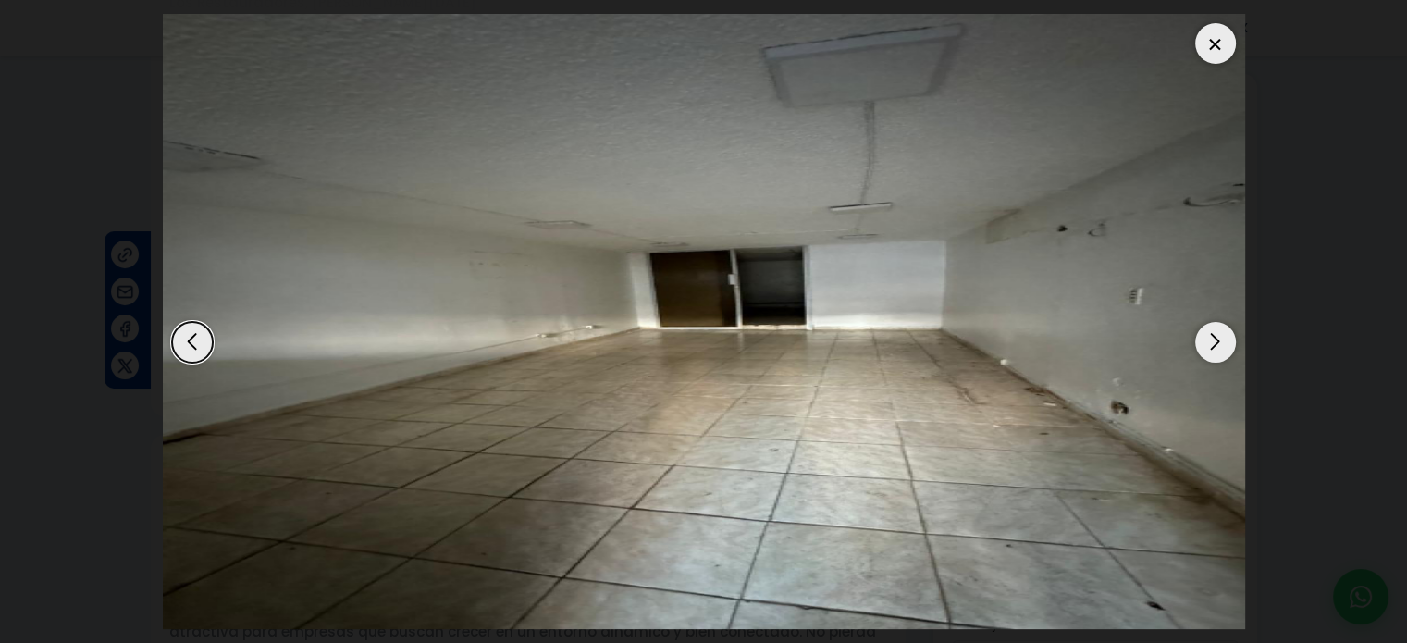
click at [1223, 340] on div "Next slide" at bounding box center [1215, 342] width 41 height 41
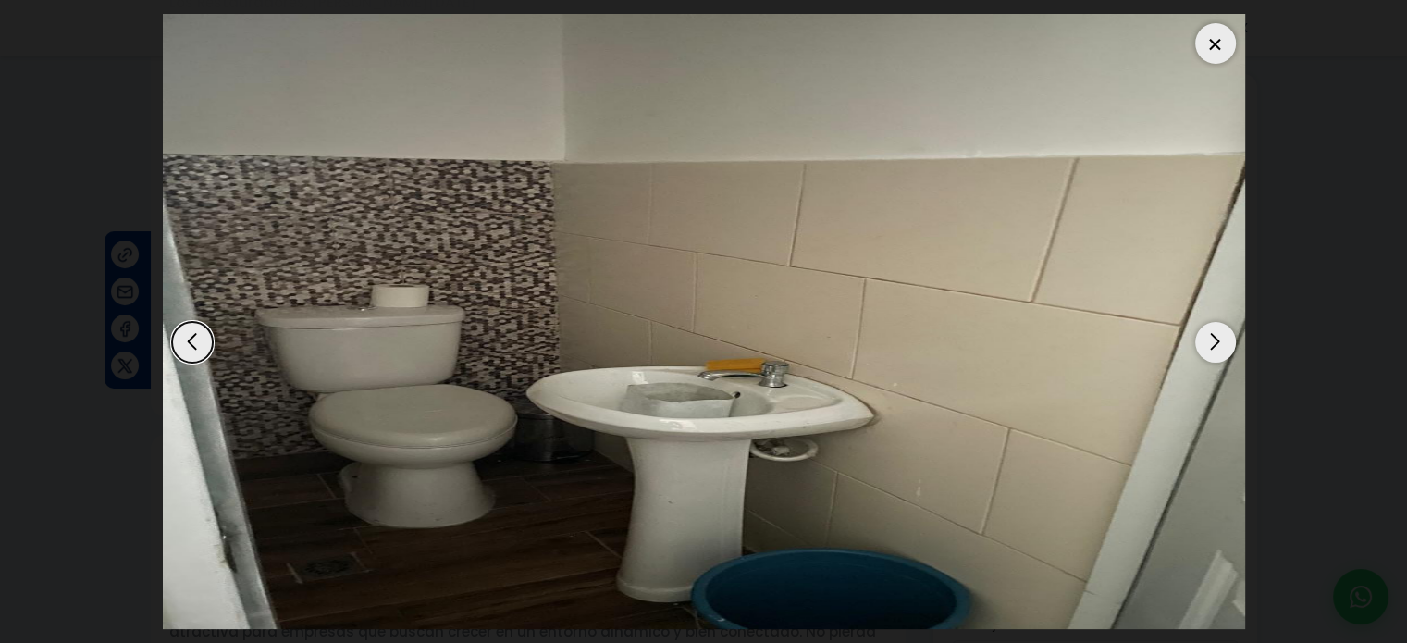
click at [1223, 340] on div "Next slide" at bounding box center [1215, 342] width 41 height 41
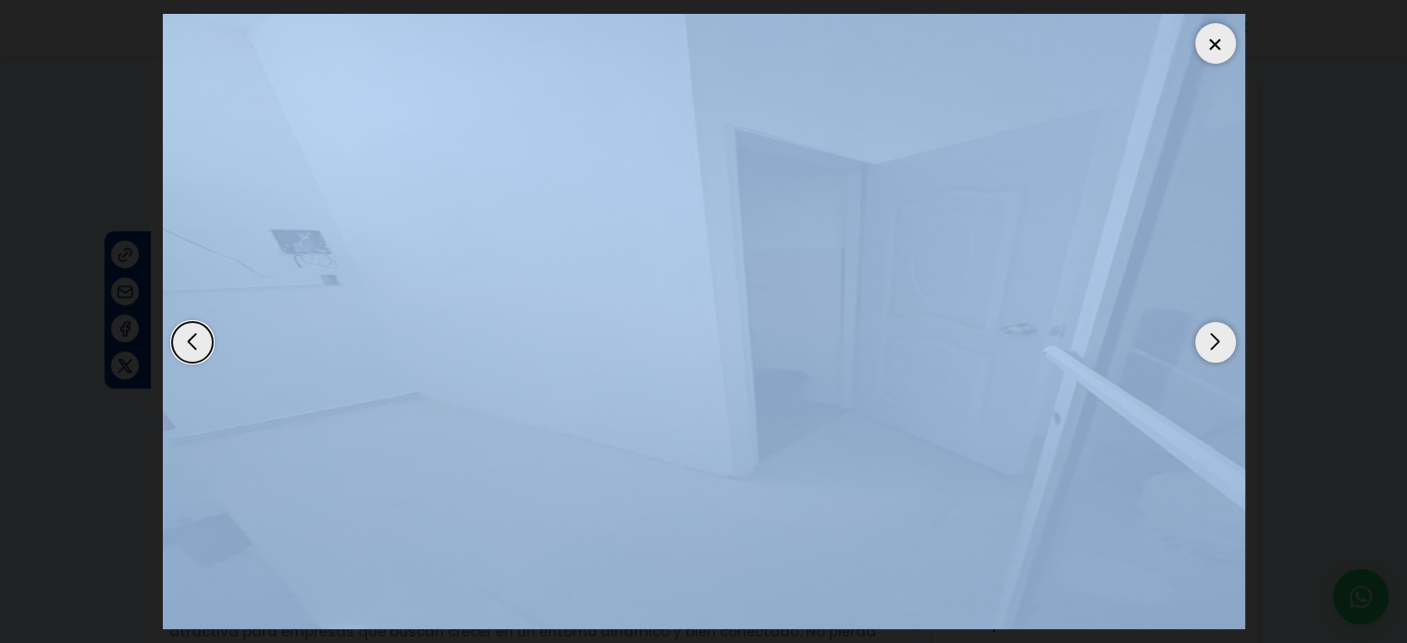
click at [1223, 340] on div "Next slide" at bounding box center [1215, 342] width 41 height 41
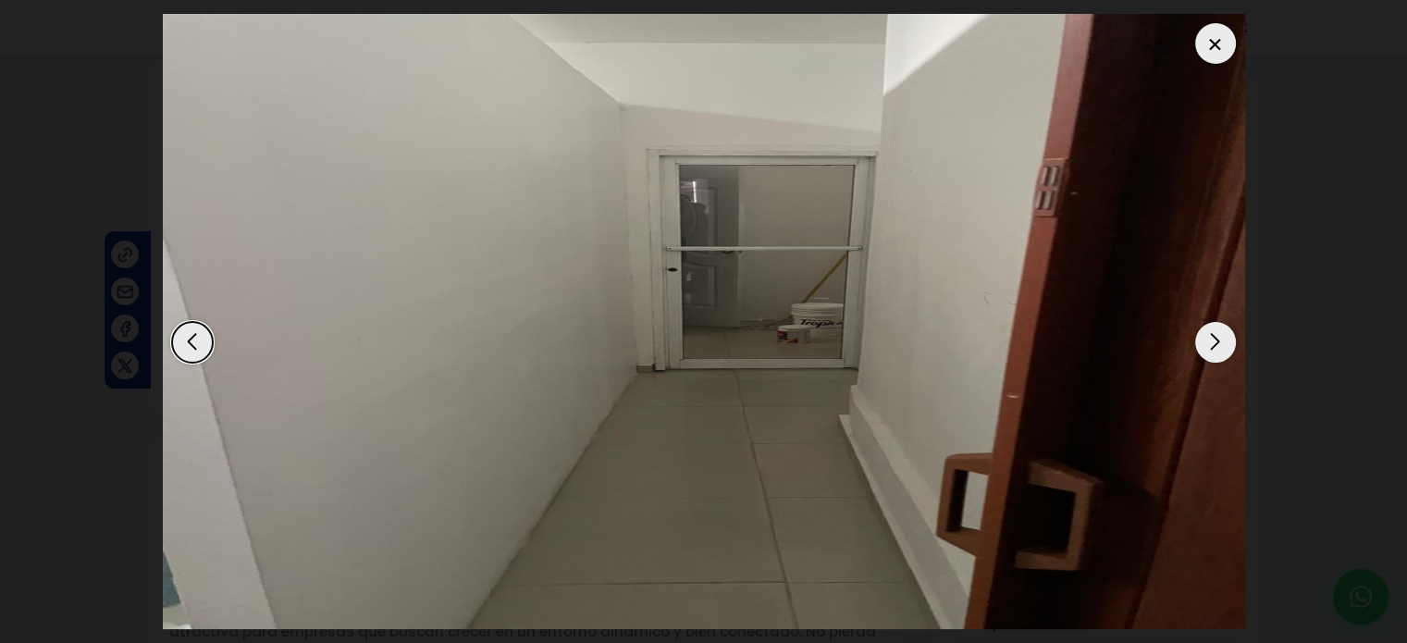
click at [1223, 340] on div "Next slide" at bounding box center [1215, 342] width 41 height 41
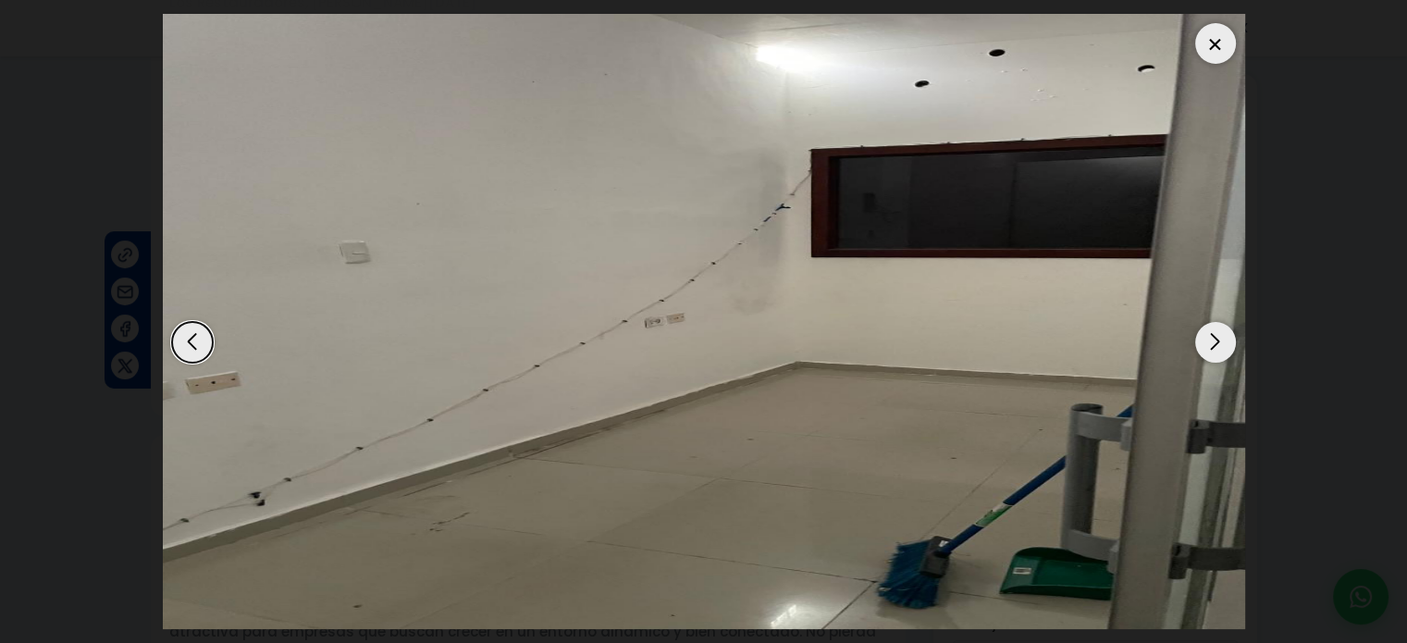
click at [1223, 340] on div "Next slide" at bounding box center [1215, 342] width 41 height 41
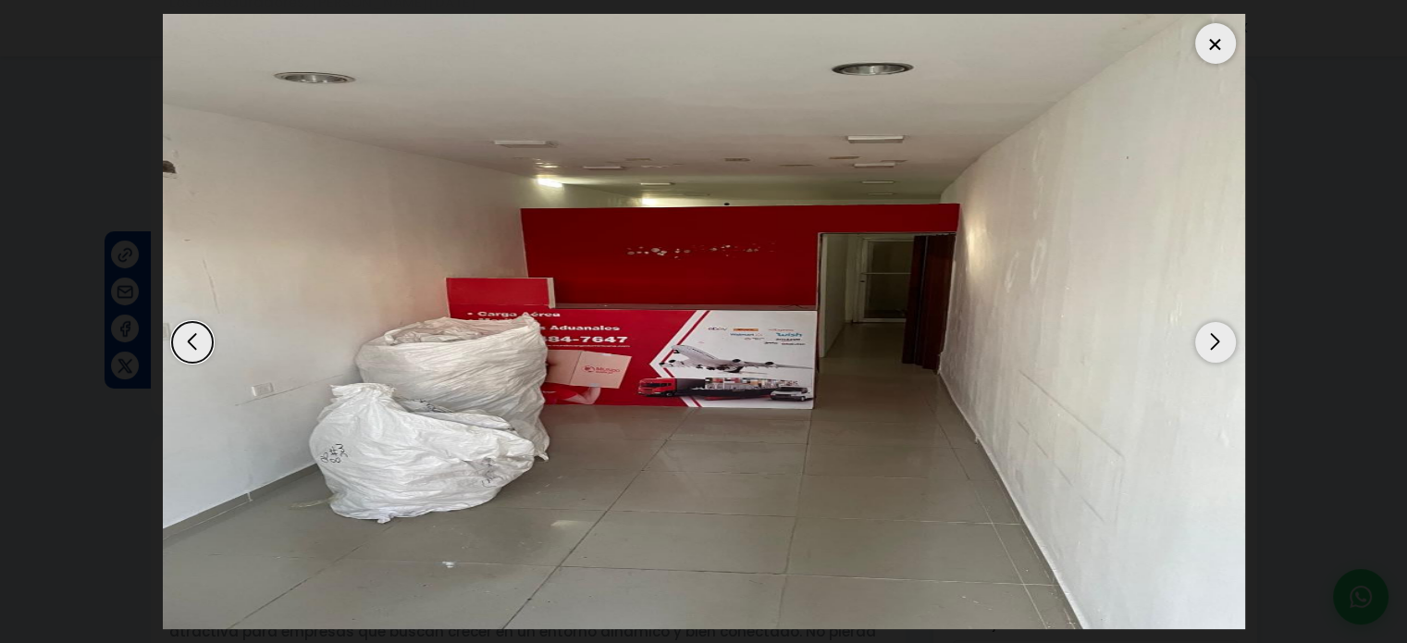
click at [1217, 338] on div "Next slide" at bounding box center [1215, 342] width 41 height 41
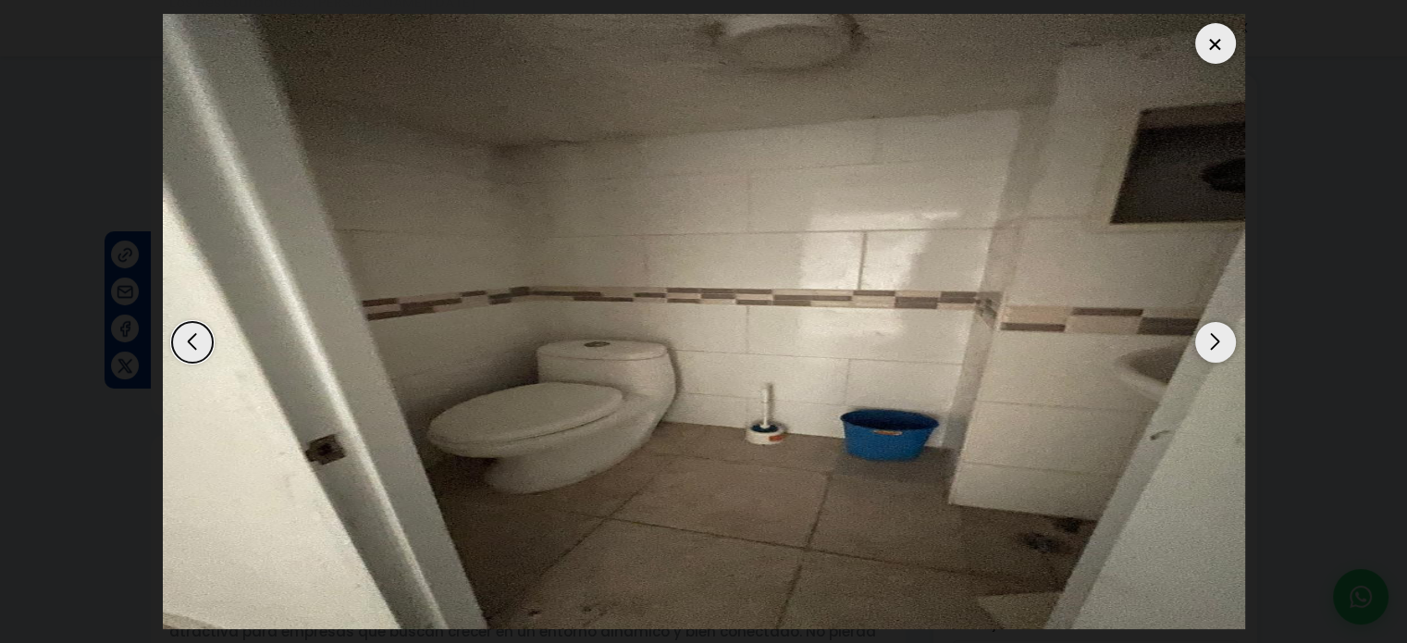
click at [1217, 338] on div "Next slide" at bounding box center [1215, 342] width 41 height 41
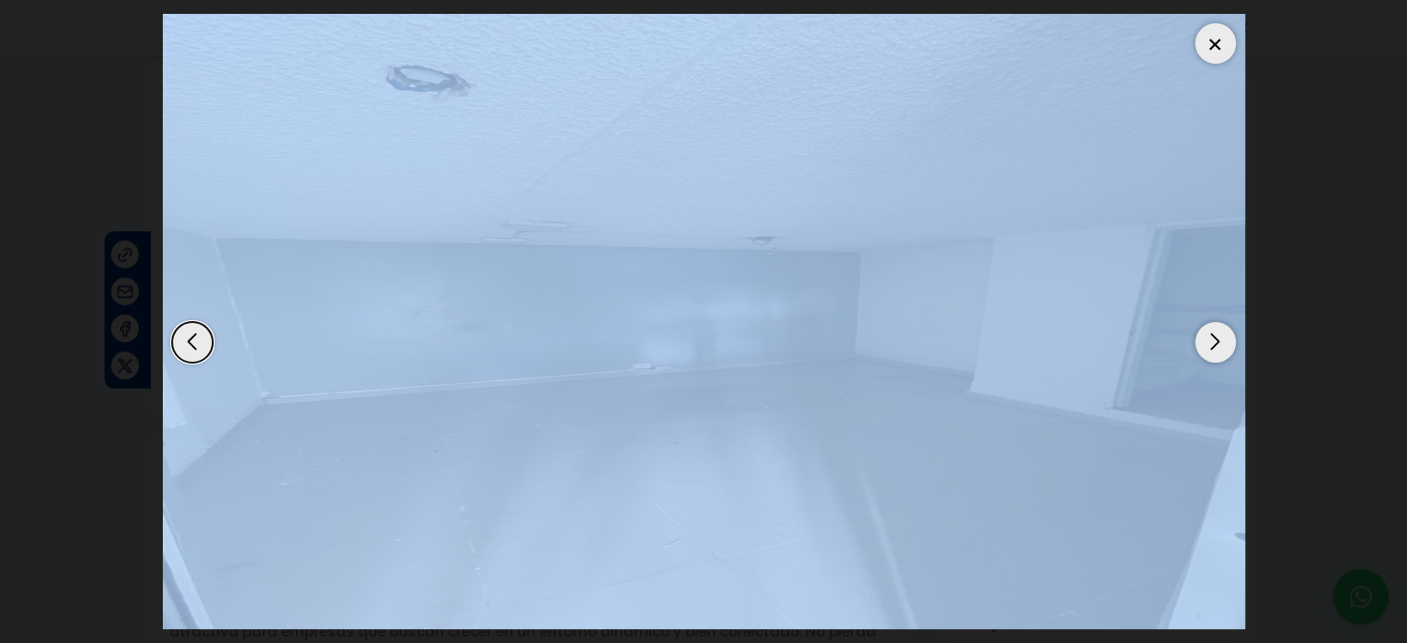
click at [1217, 338] on div "Next slide" at bounding box center [1215, 342] width 41 height 41
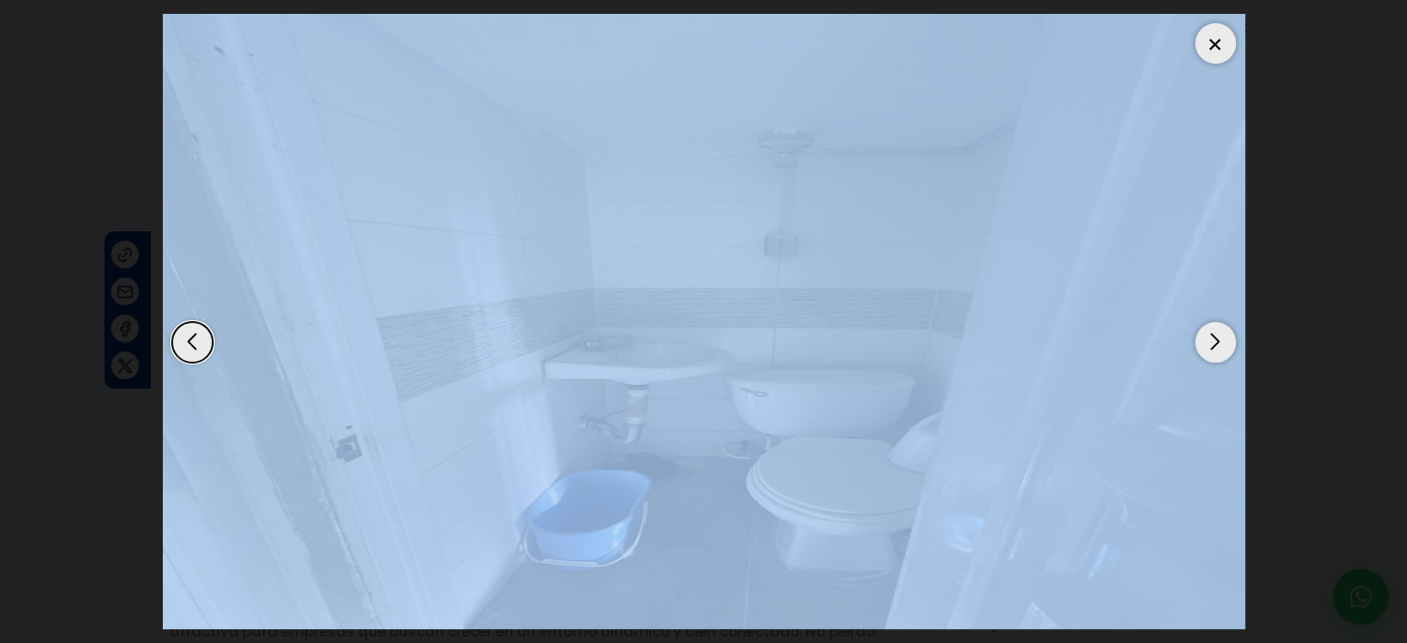
click at [1218, 45] on div at bounding box center [1215, 43] width 41 height 41
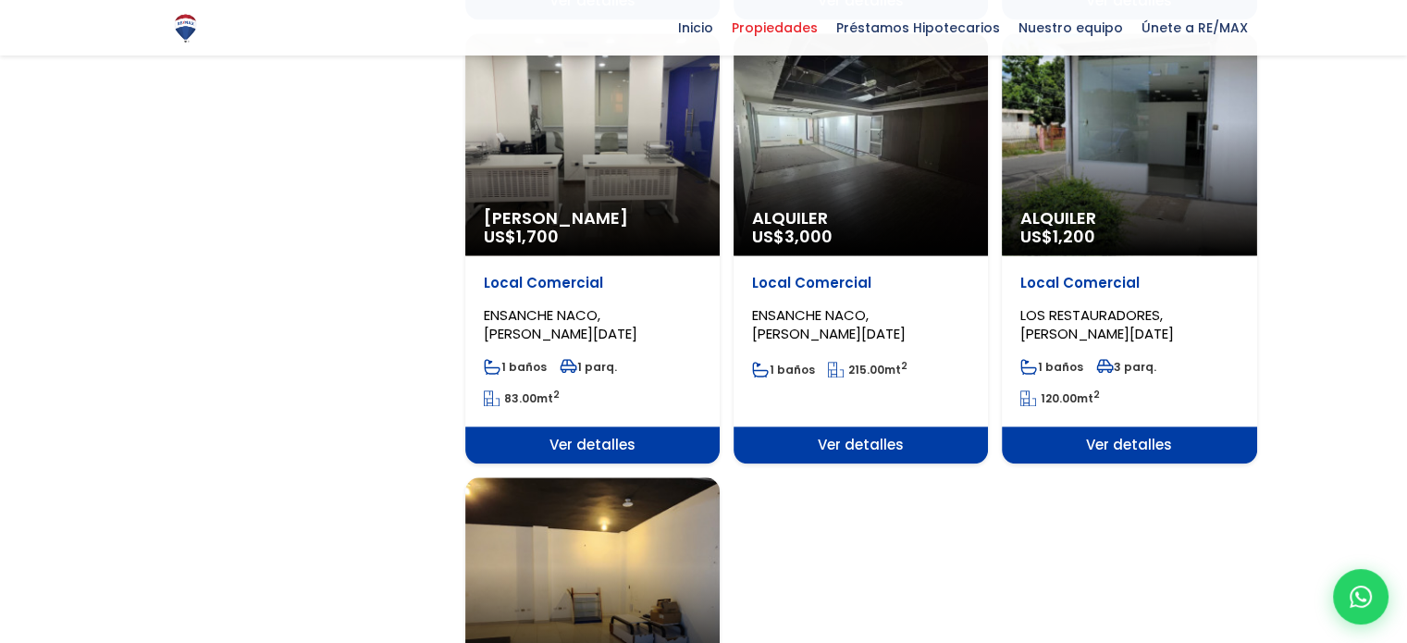
scroll to position [2035, 0]
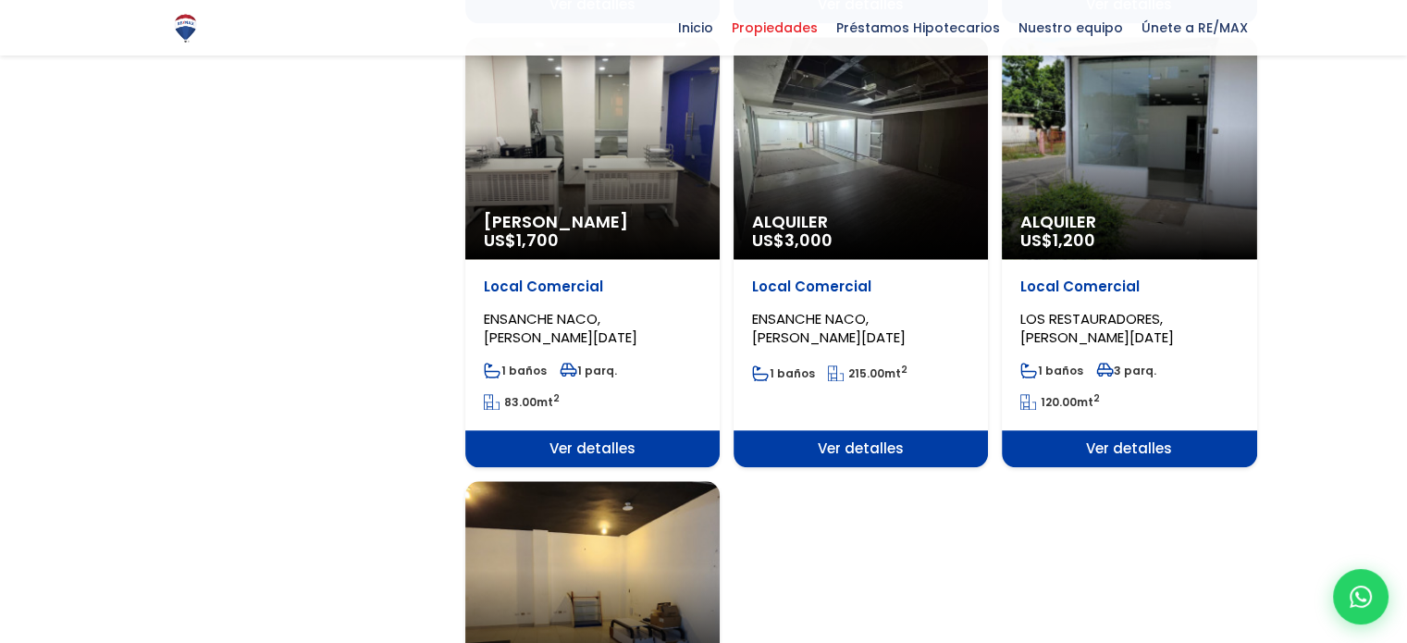
click at [636, 213] on span "Alquiler Amueblado" at bounding box center [592, 222] width 217 height 19
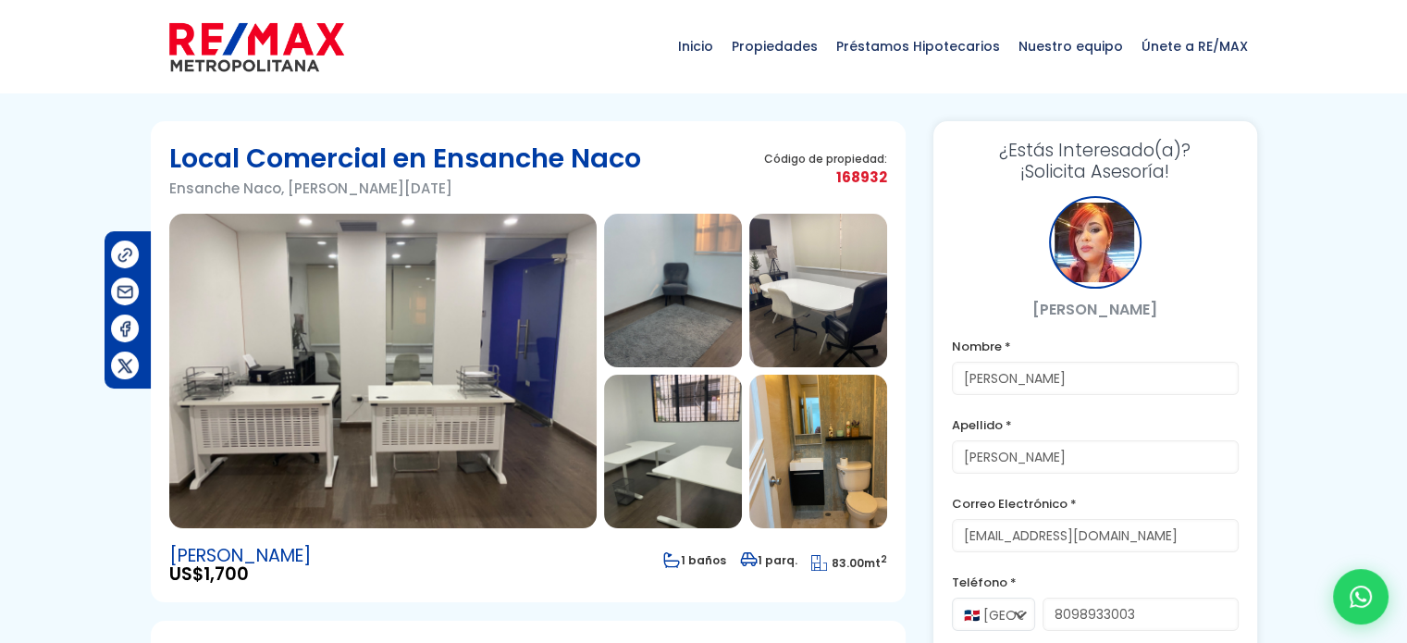
click at [493, 357] on img at bounding box center [382, 371] width 427 height 315
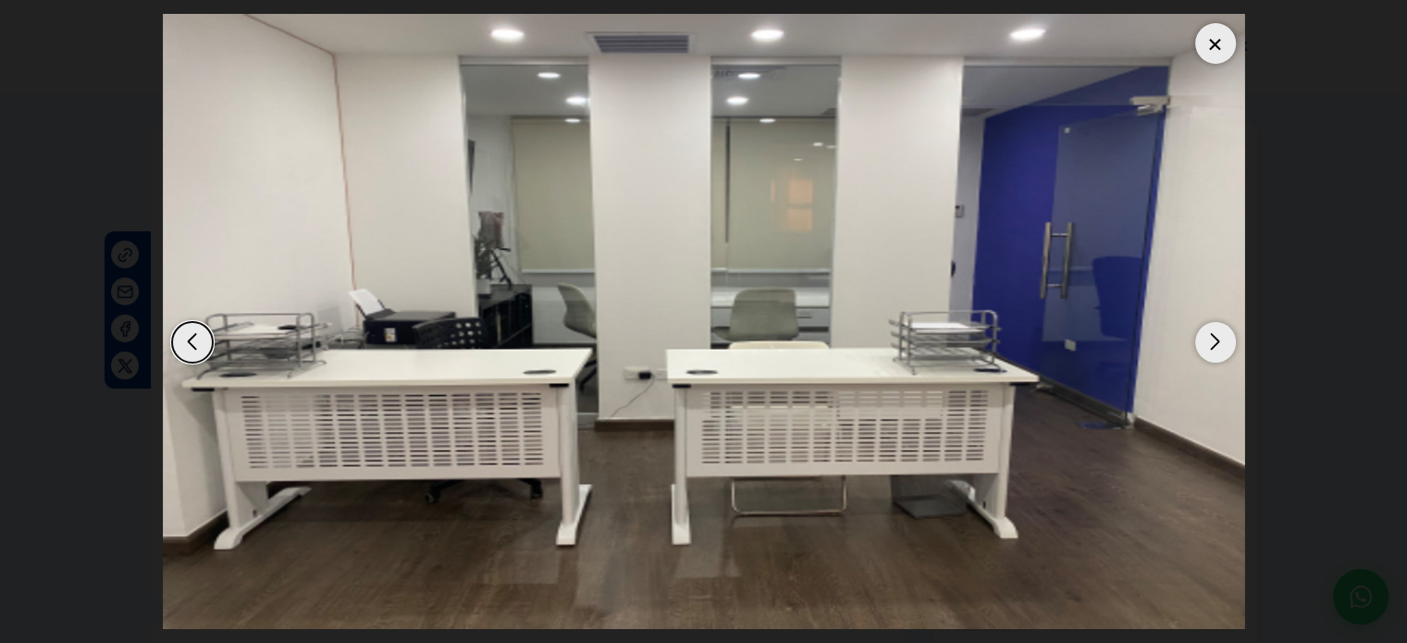
click at [1217, 334] on div "Next slide" at bounding box center [1215, 342] width 41 height 41
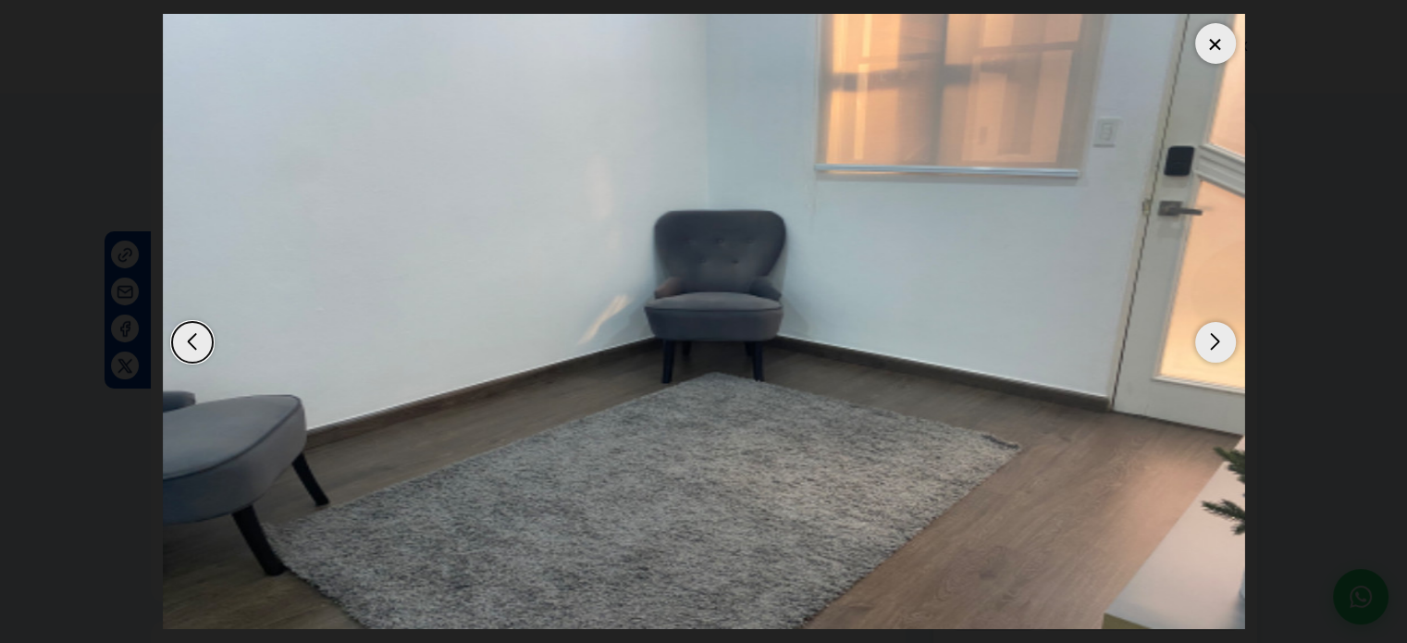
click at [1217, 334] on div "Next slide" at bounding box center [1215, 342] width 41 height 41
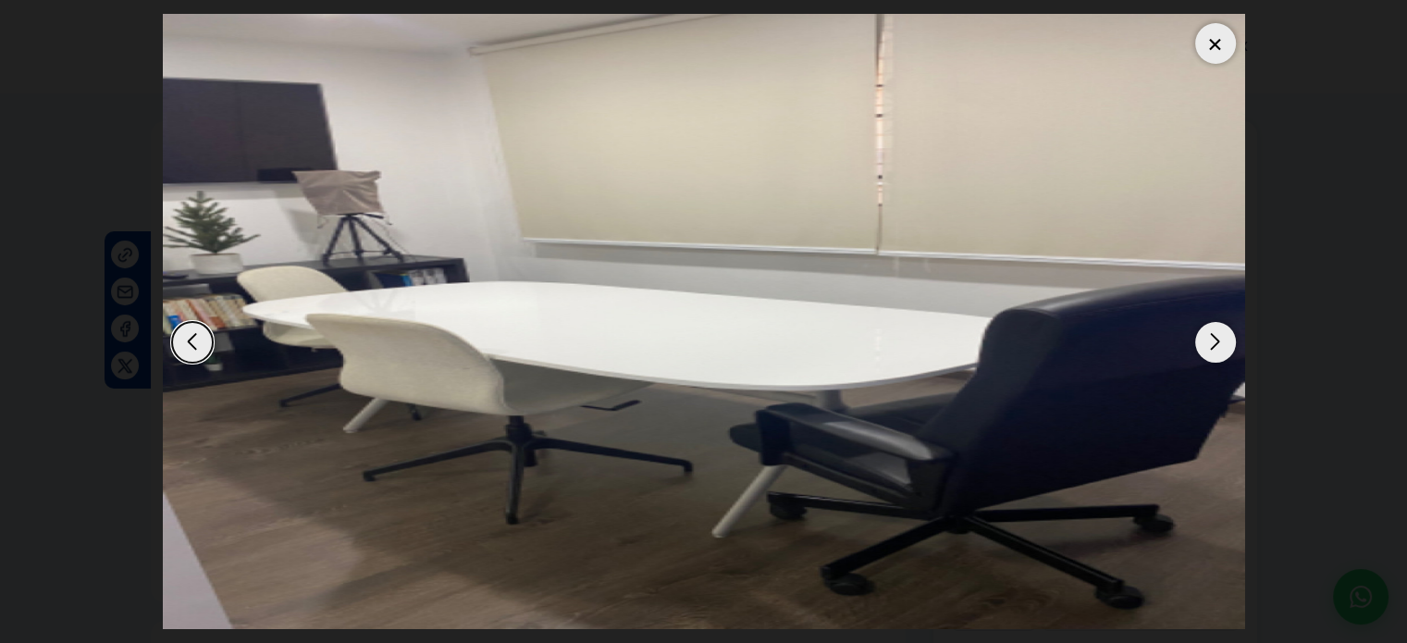
click at [1217, 334] on div "Next slide" at bounding box center [1215, 342] width 41 height 41
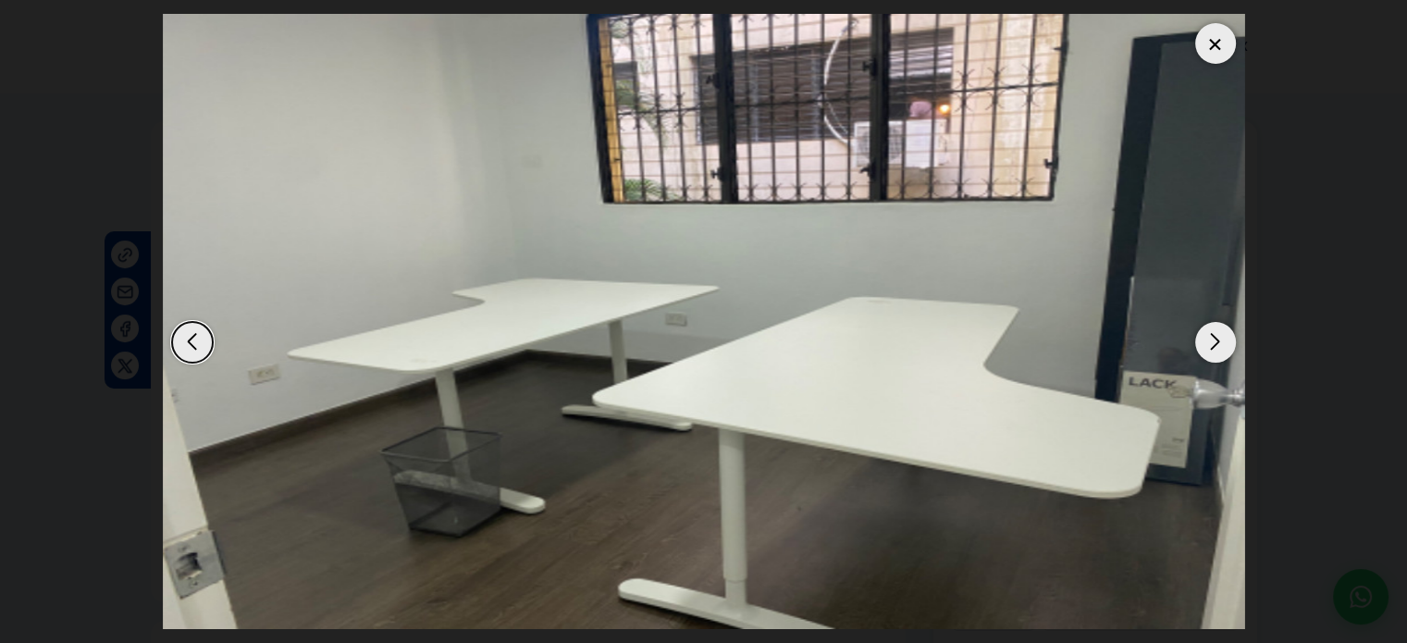
click at [1217, 334] on div "Next slide" at bounding box center [1215, 342] width 41 height 41
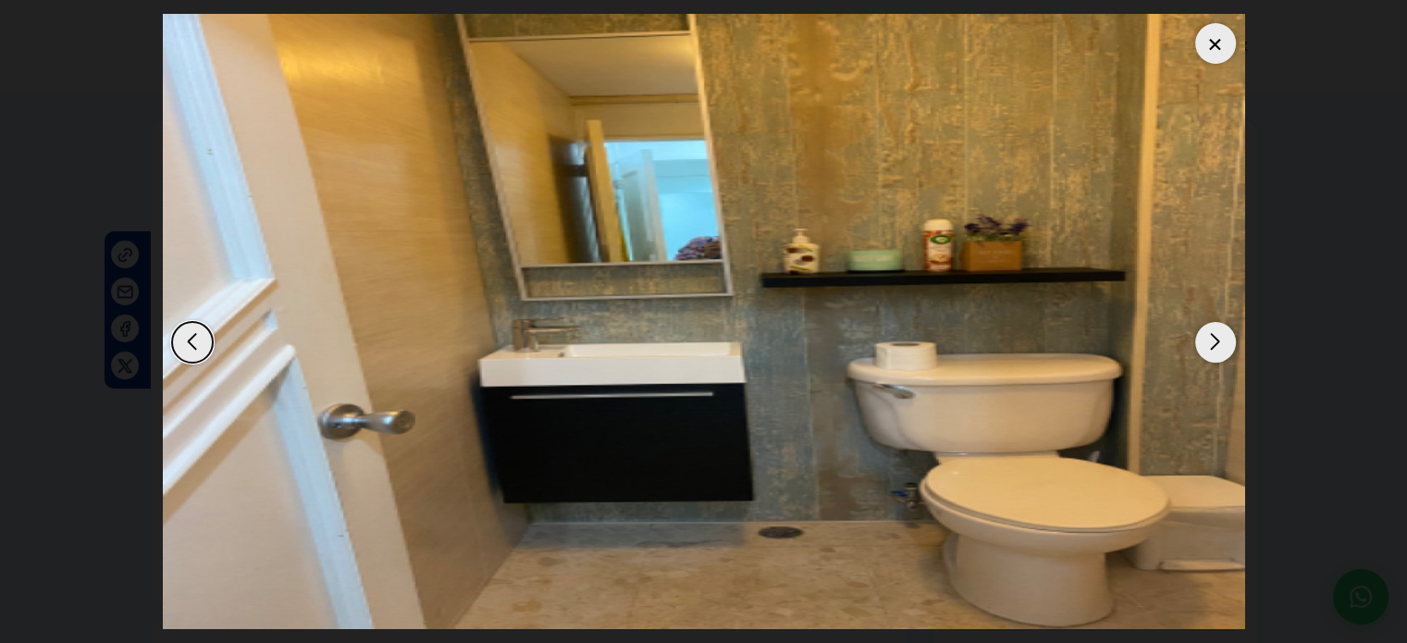
click at [1218, 334] on div "Next slide" at bounding box center [1215, 342] width 41 height 41
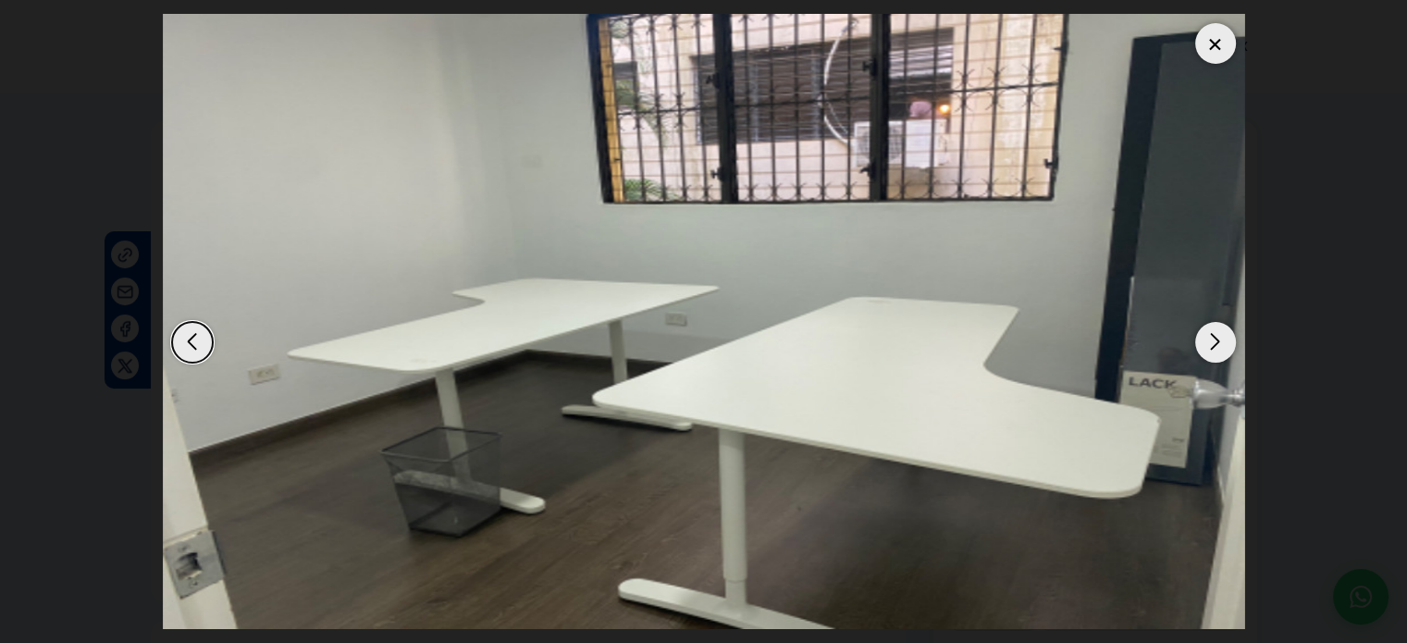
click at [1218, 334] on div "Next slide" at bounding box center [1215, 342] width 41 height 41
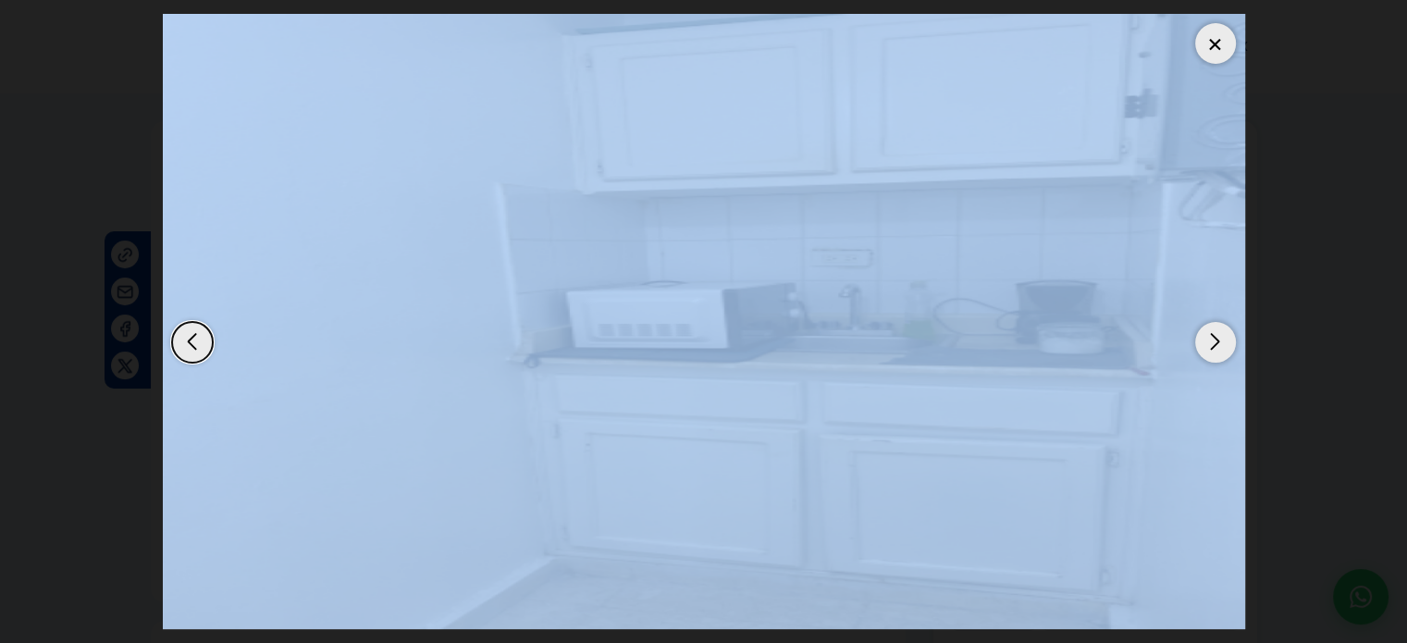
click at [1218, 334] on div "Next slide" at bounding box center [1215, 342] width 41 height 41
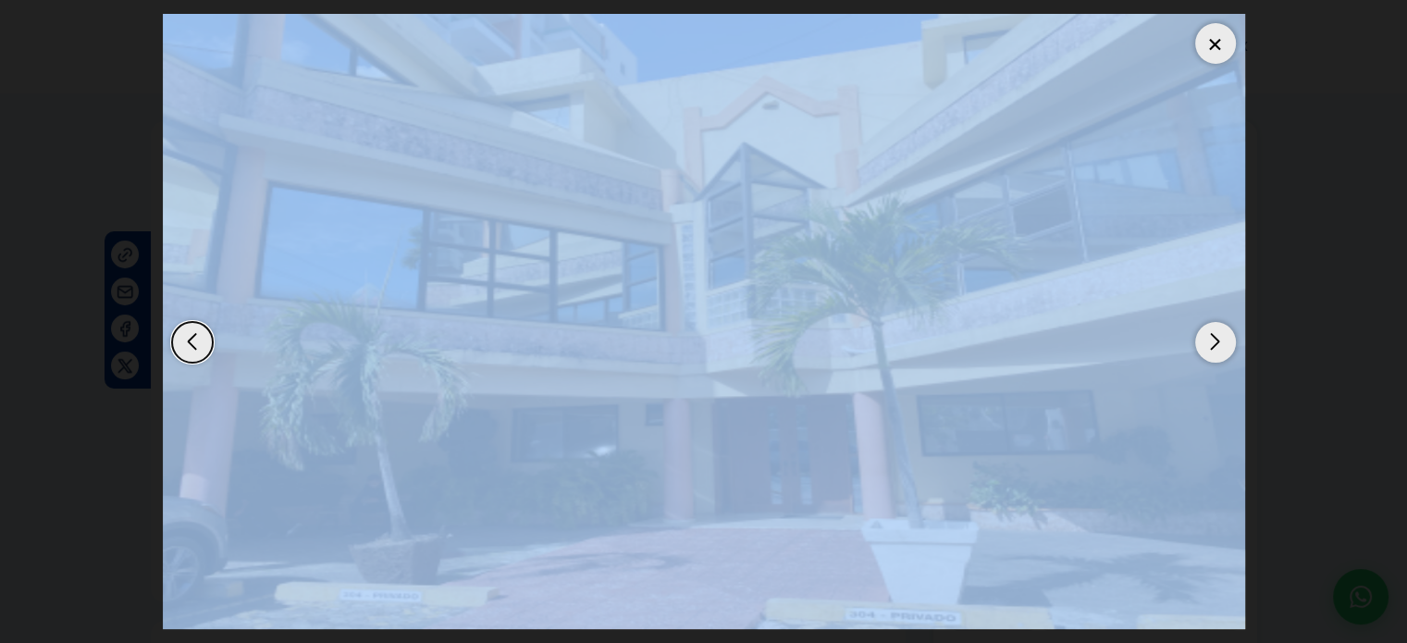
click at [1218, 334] on div "Next slide" at bounding box center [1215, 342] width 41 height 41
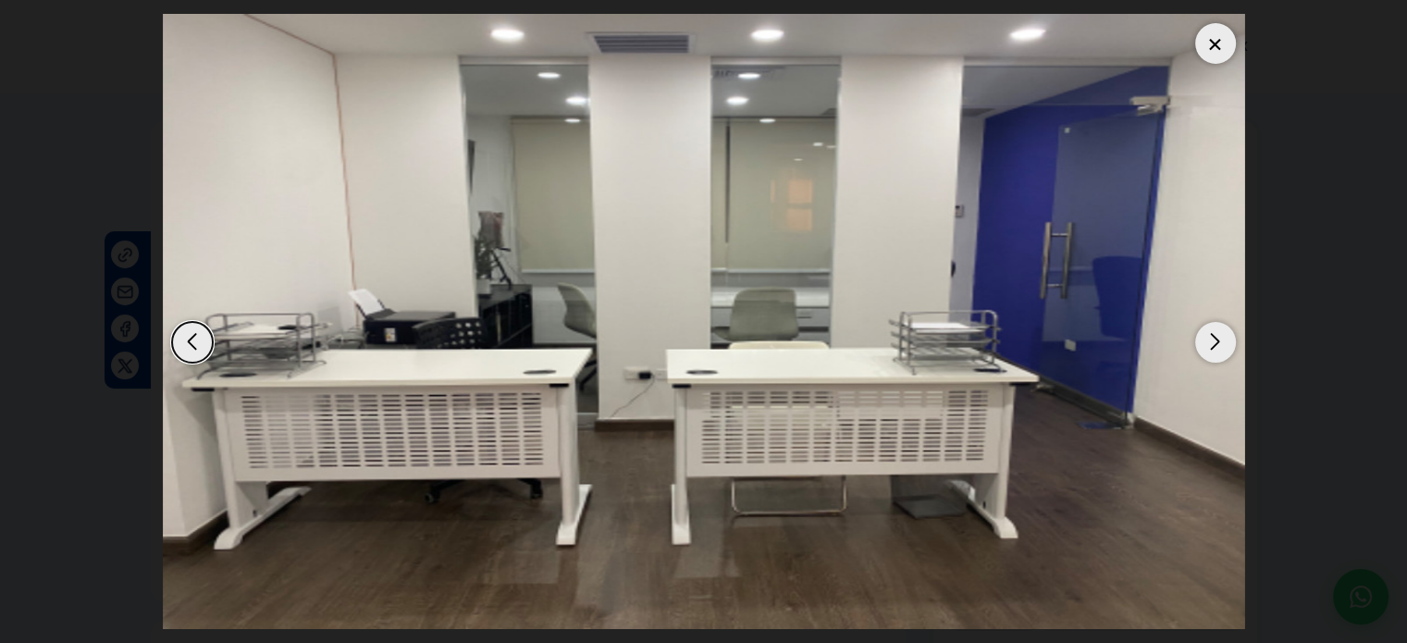
click at [211, 347] on div "Previous slide" at bounding box center [192, 342] width 41 height 41
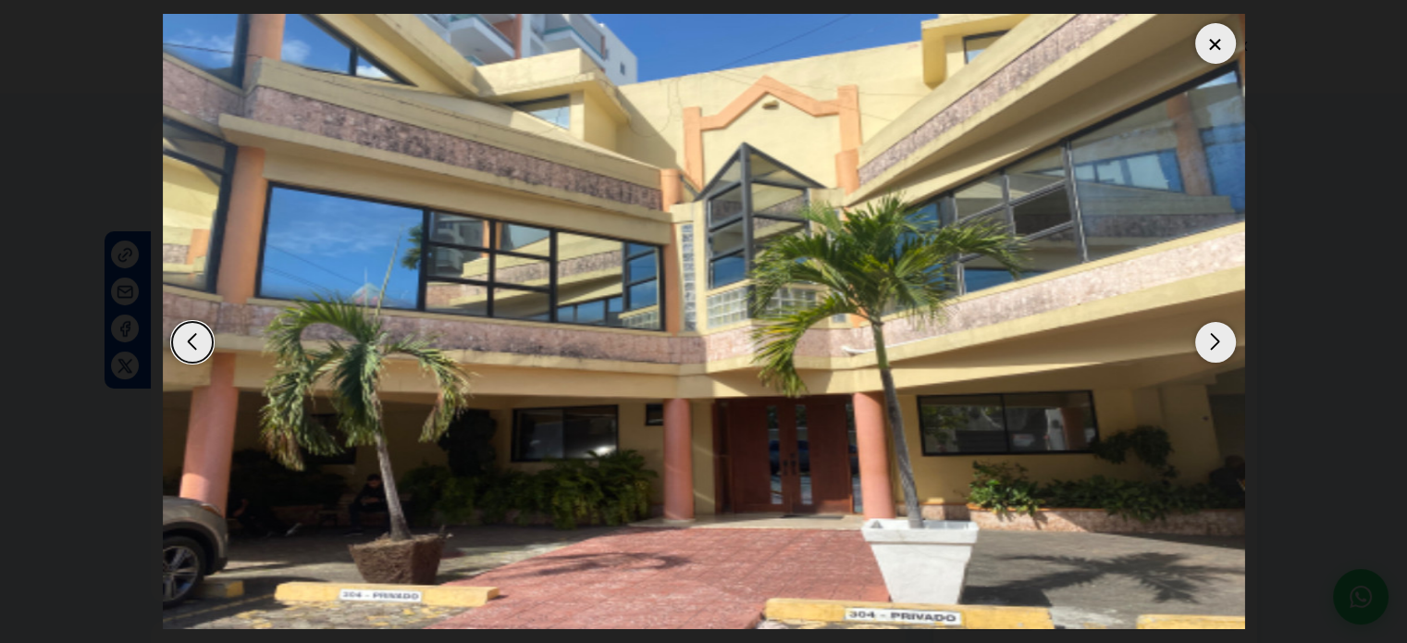
click at [1206, 336] on div "Next slide" at bounding box center [1215, 342] width 41 height 41
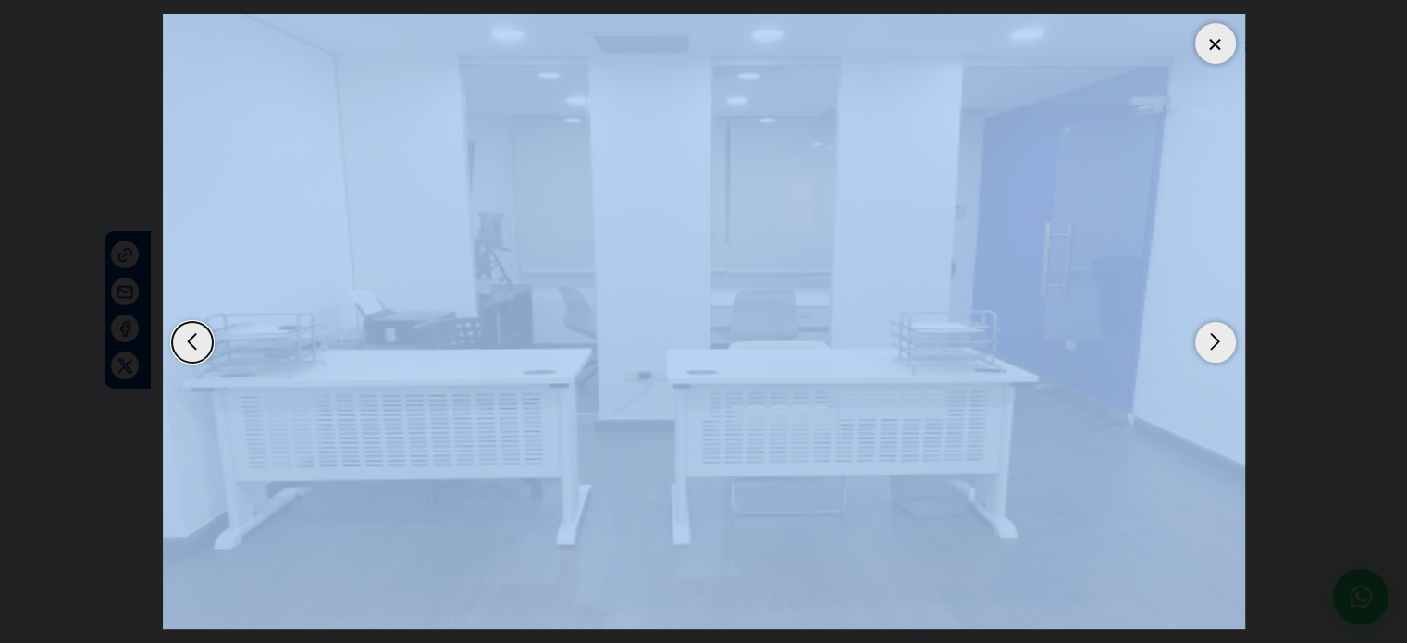
click at [1206, 338] on div "Next slide" at bounding box center [1215, 342] width 41 height 41
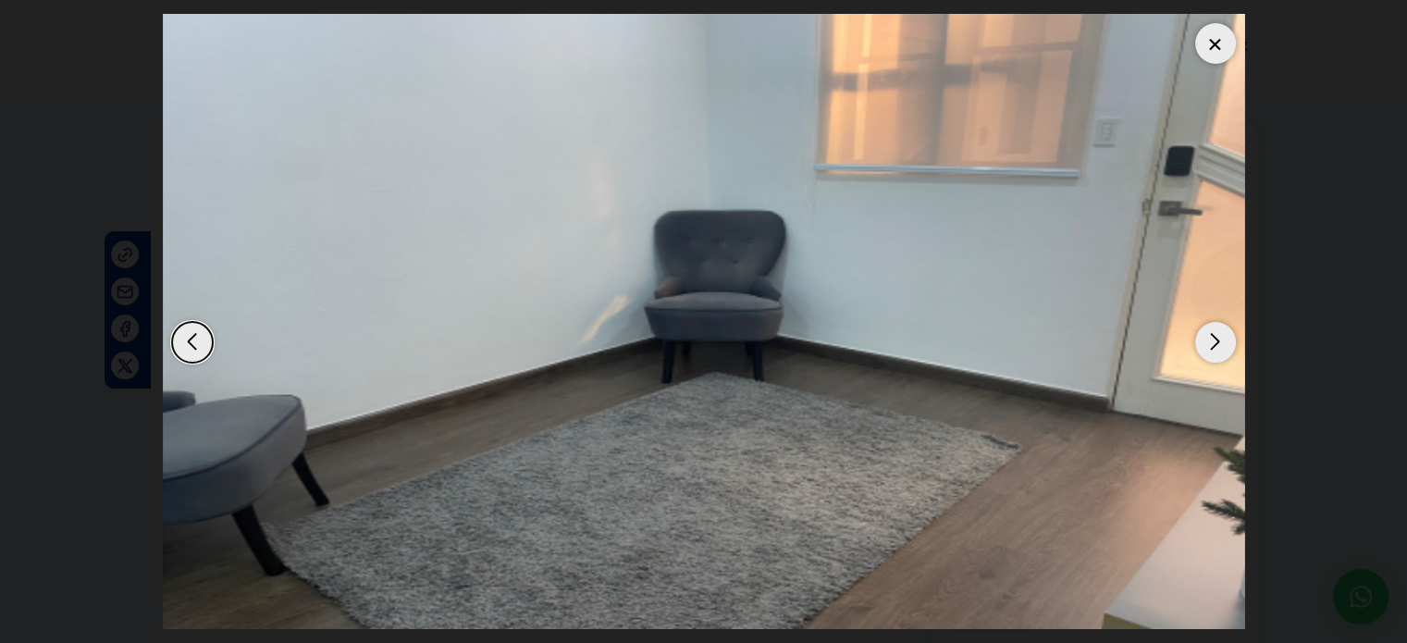
click at [1206, 338] on div "Next slide" at bounding box center [1215, 342] width 41 height 41
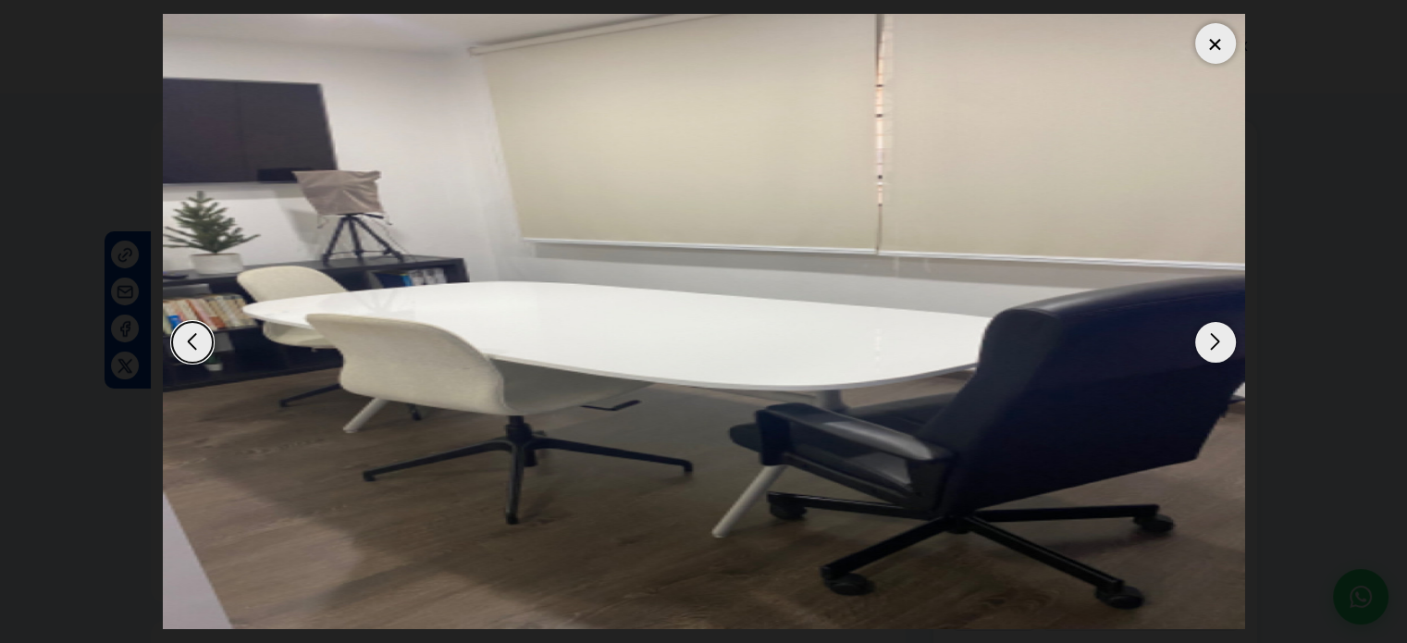
click at [1228, 50] on div at bounding box center [1215, 43] width 41 height 41
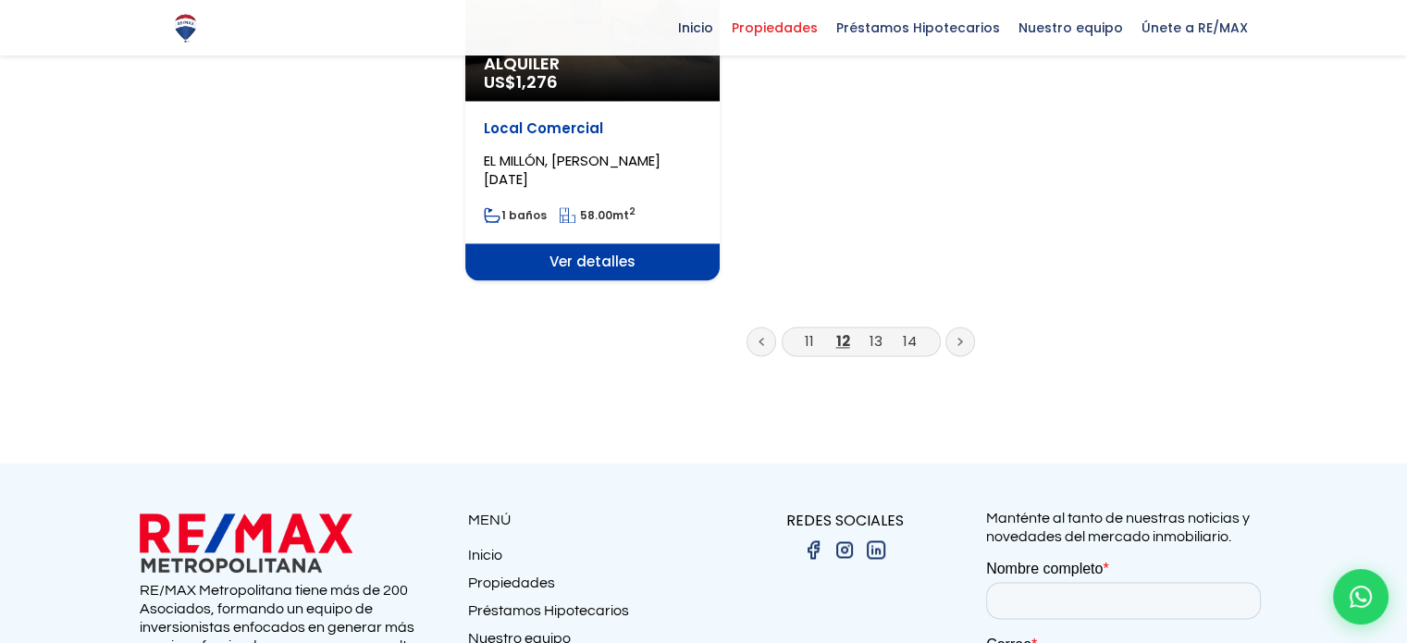
scroll to position [2684, 0]
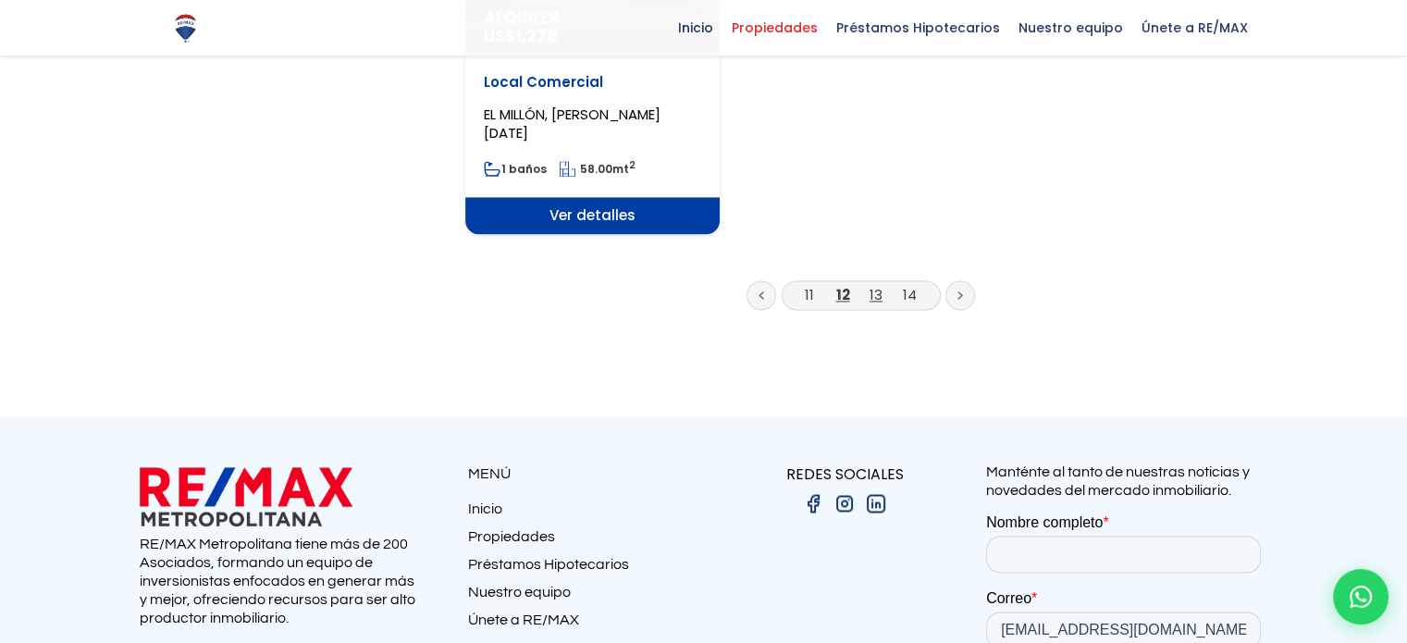
click at [872, 285] on link "13" at bounding box center [876, 294] width 13 height 19
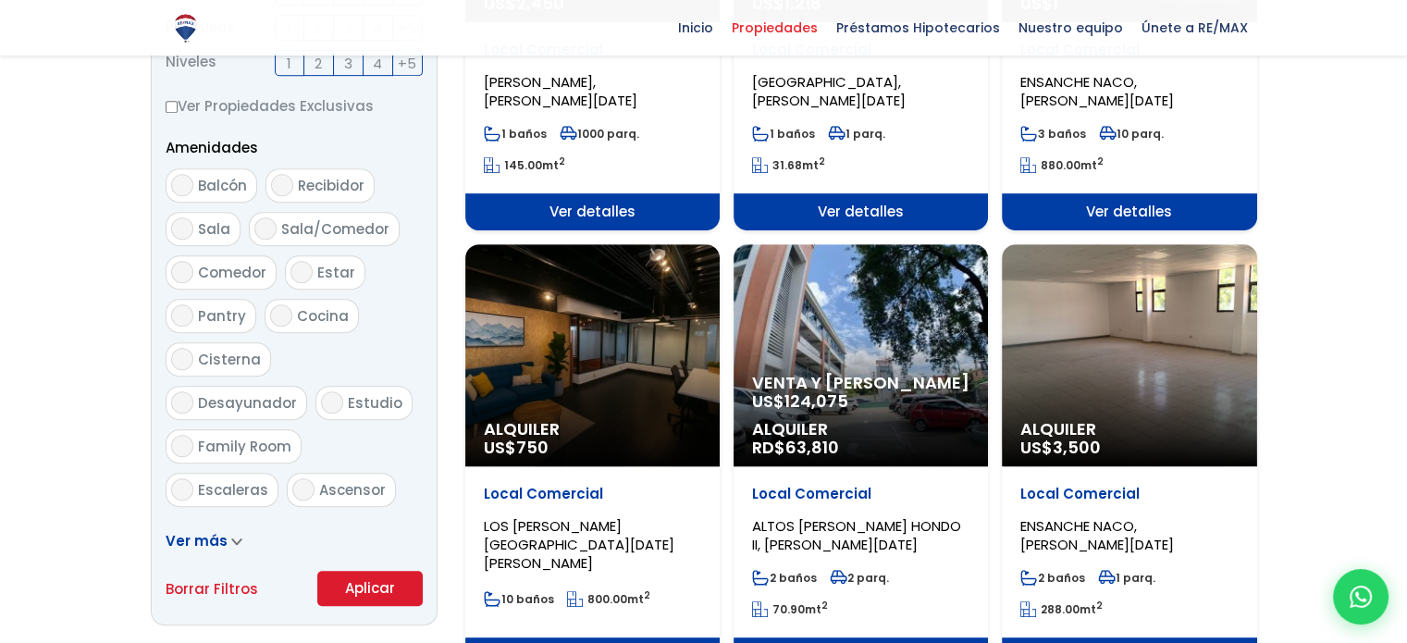
scroll to position [925, 0]
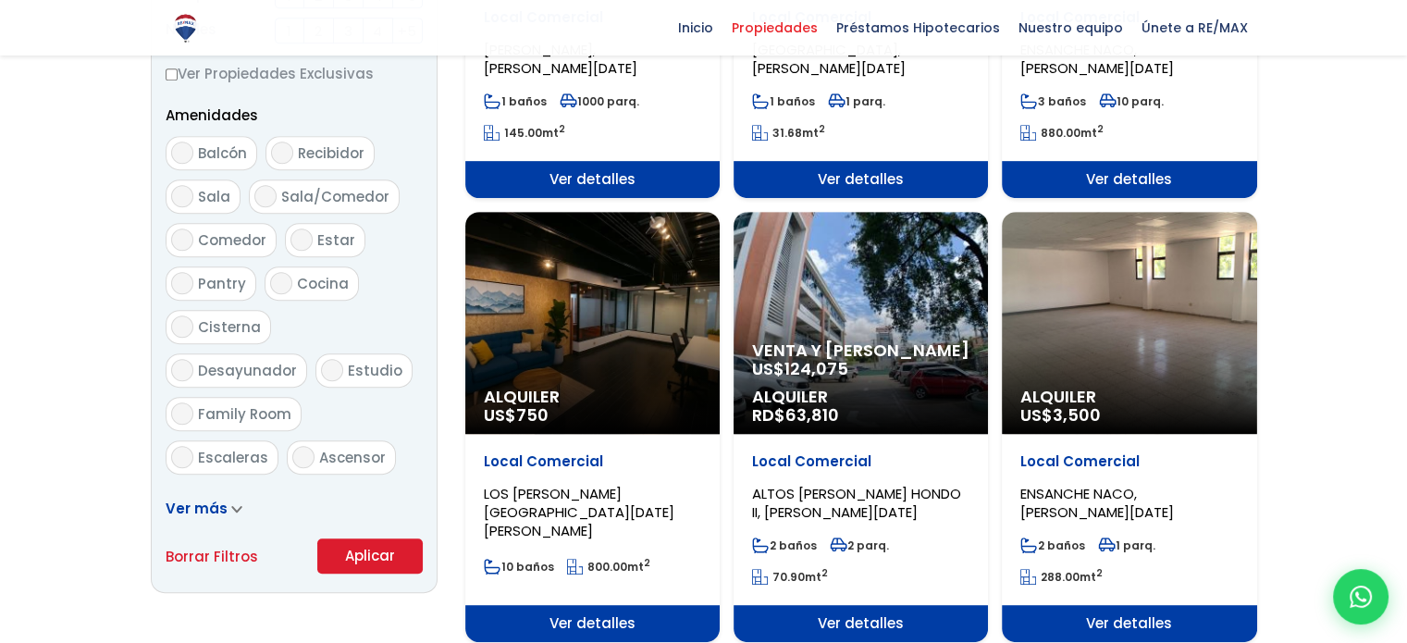
click at [600, 303] on div "Alquiler US$ 750" at bounding box center [592, 323] width 254 height 222
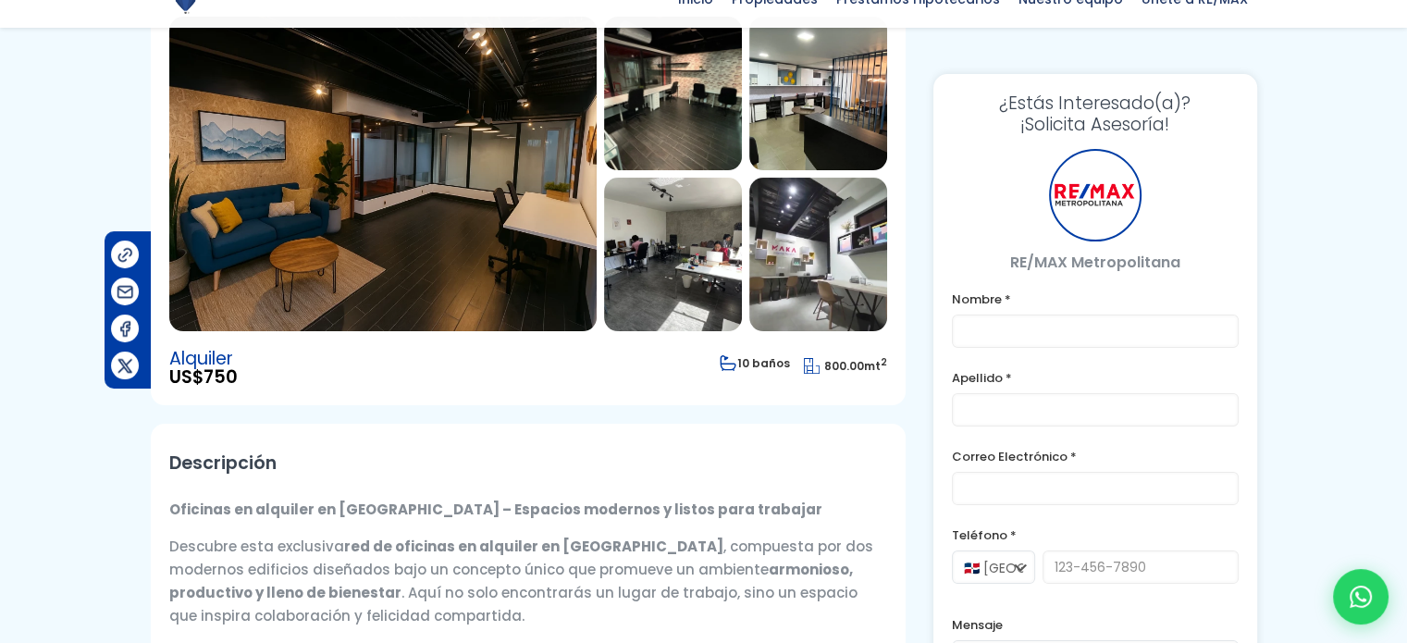
scroll to position [278, 0]
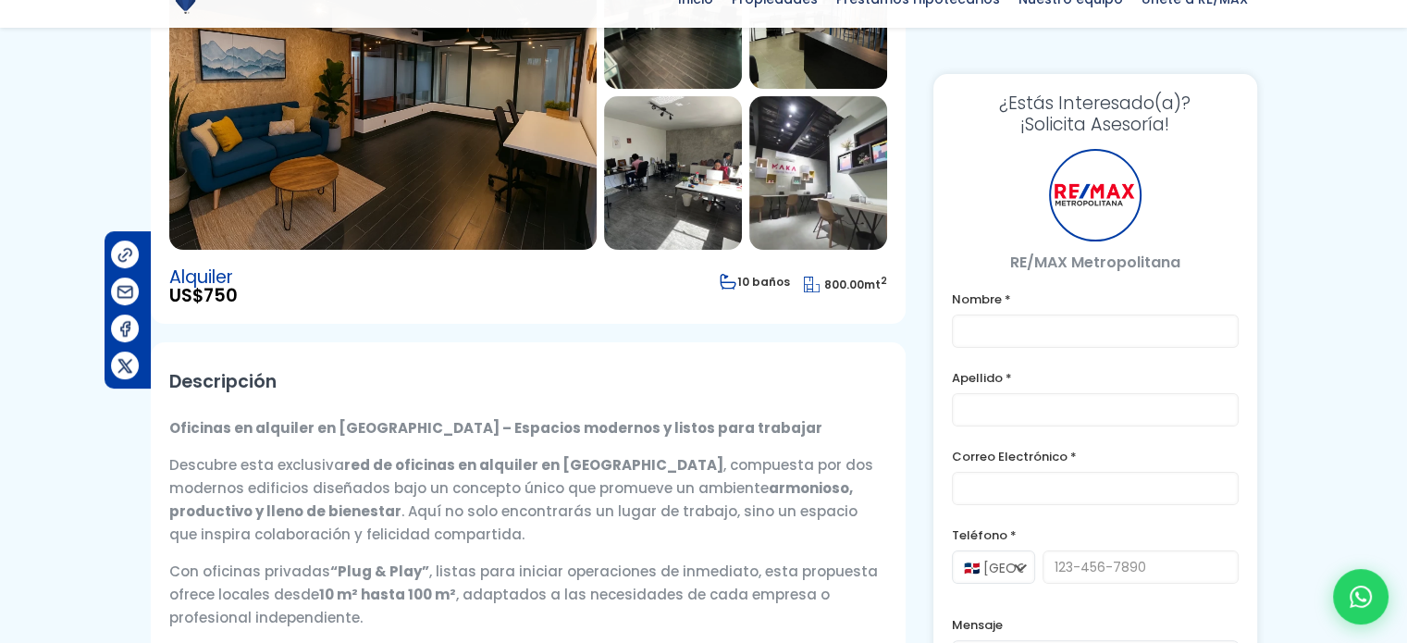
type input "[PERSON_NAME]"
type input "[EMAIL_ADDRESS][DOMAIN_NAME]"
type input "8098933003"
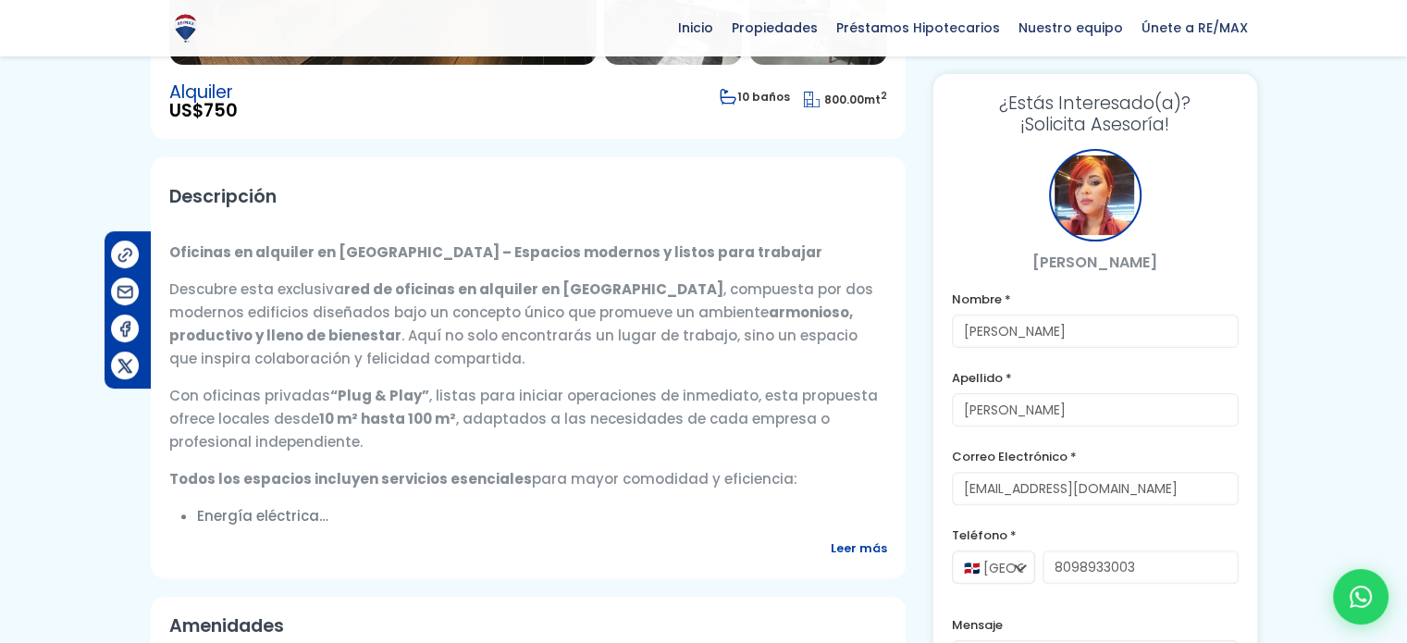
scroll to position [93, 0]
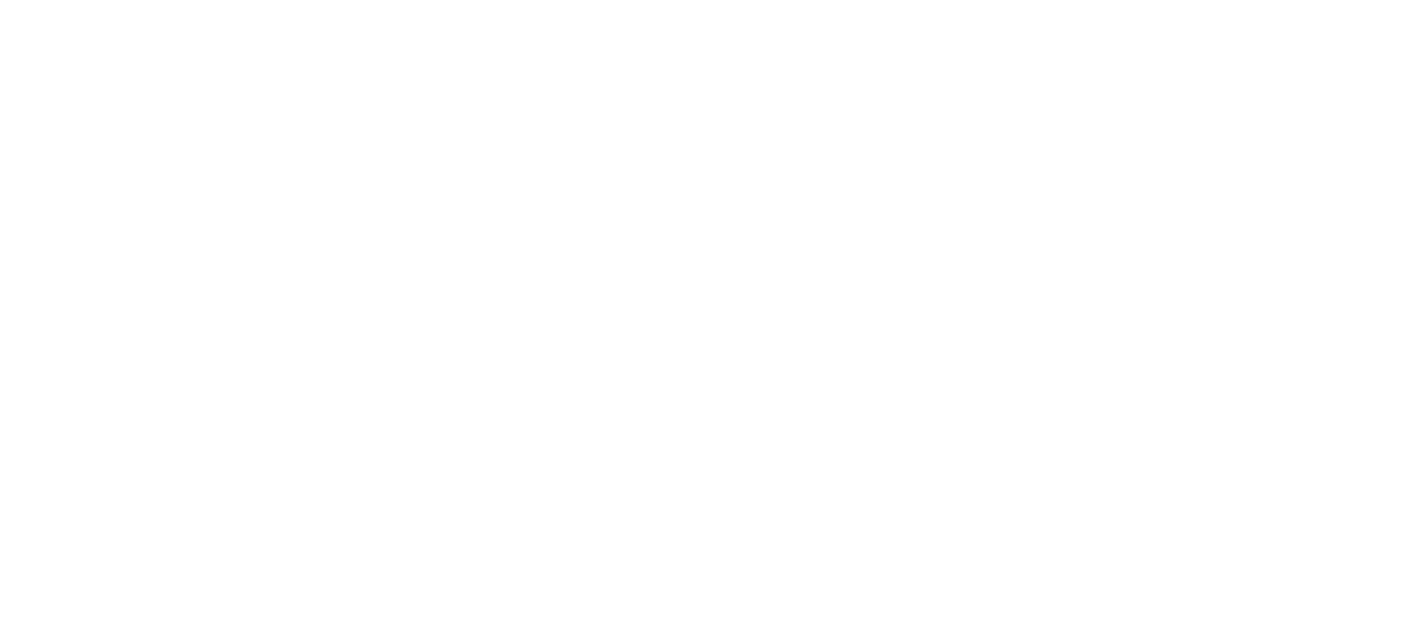
select select "1"
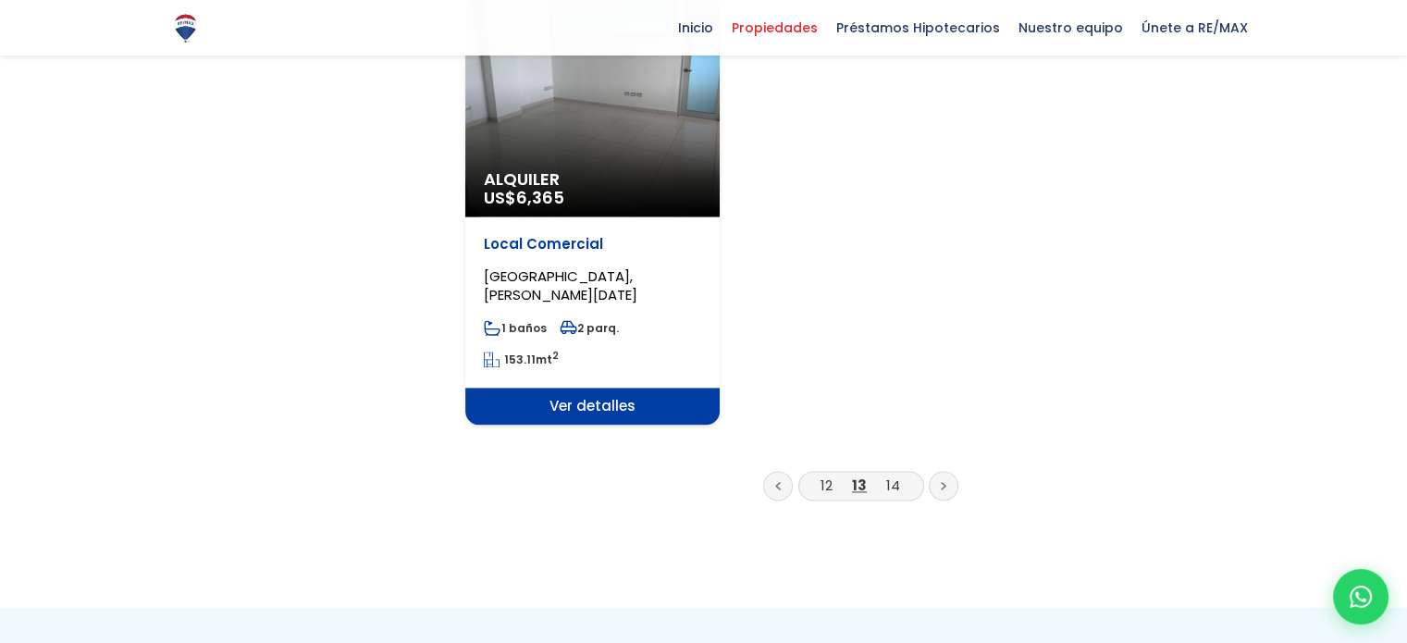
scroll to position [2498, 0]
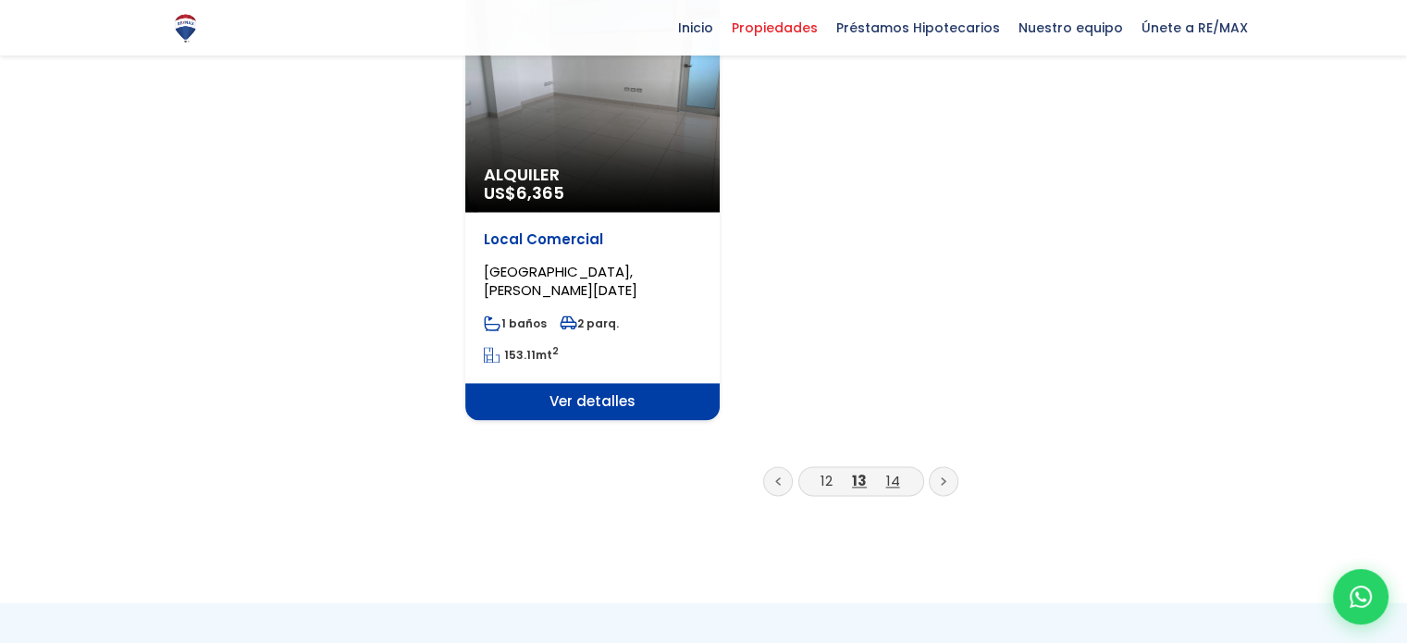
click at [892, 471] on link "14" at bounding box center [893, 480] width 14 height 19
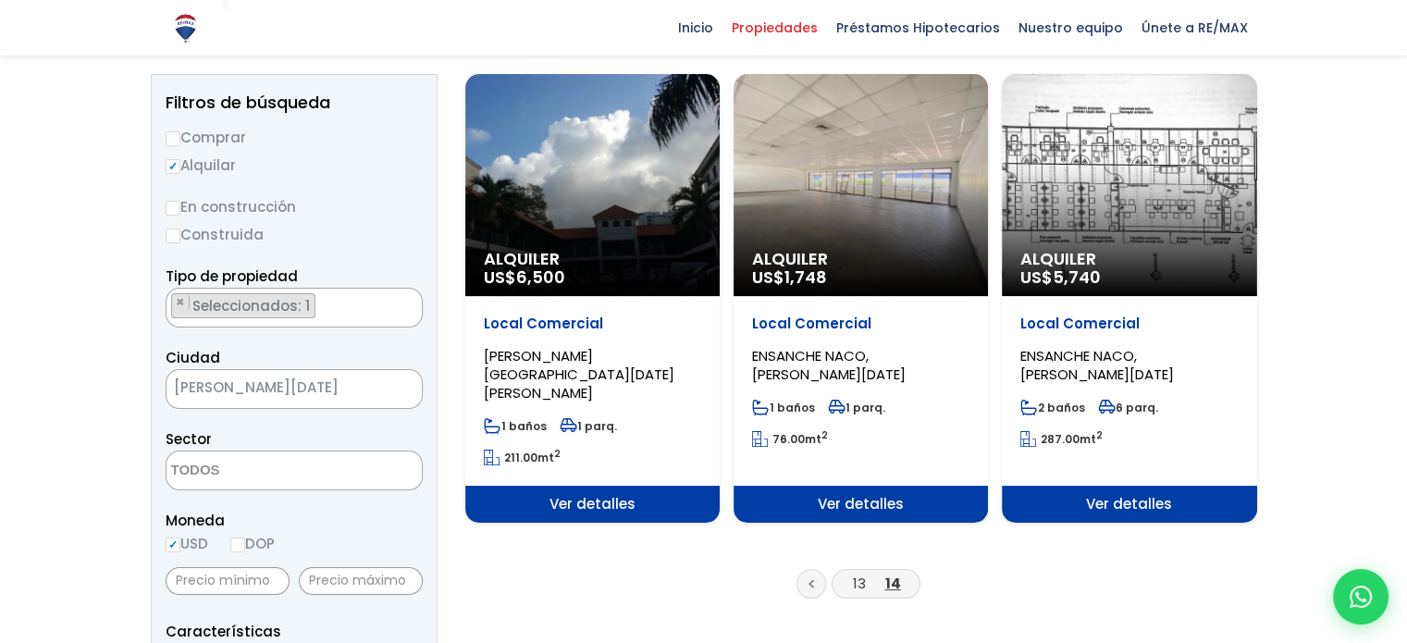
scroll to position [278, 0]
